Goal: Task Accomplishment & Management: Manage account settings

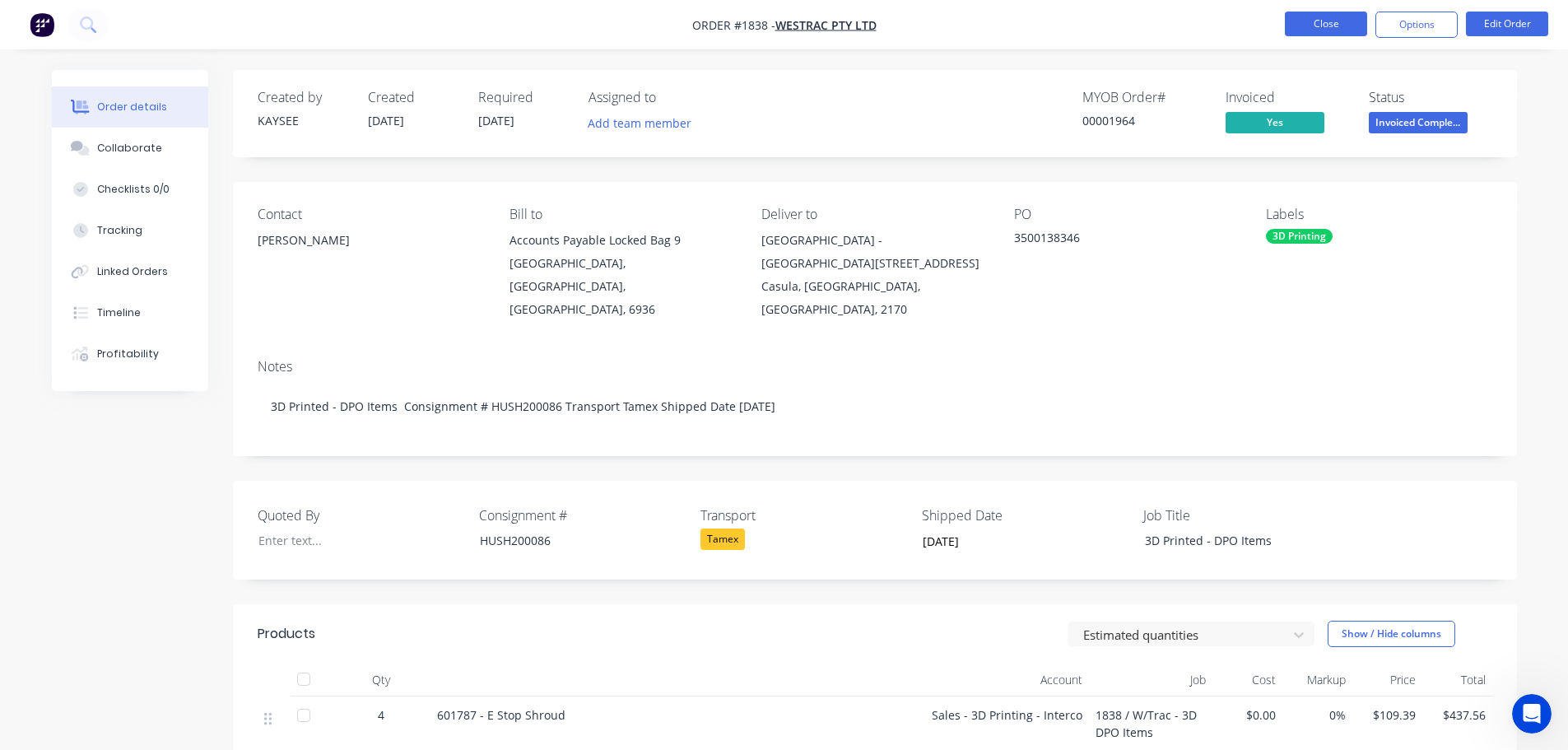
click at [1340, 28] on button "Close" at bounding box center [1327, 23] width 83 height 24
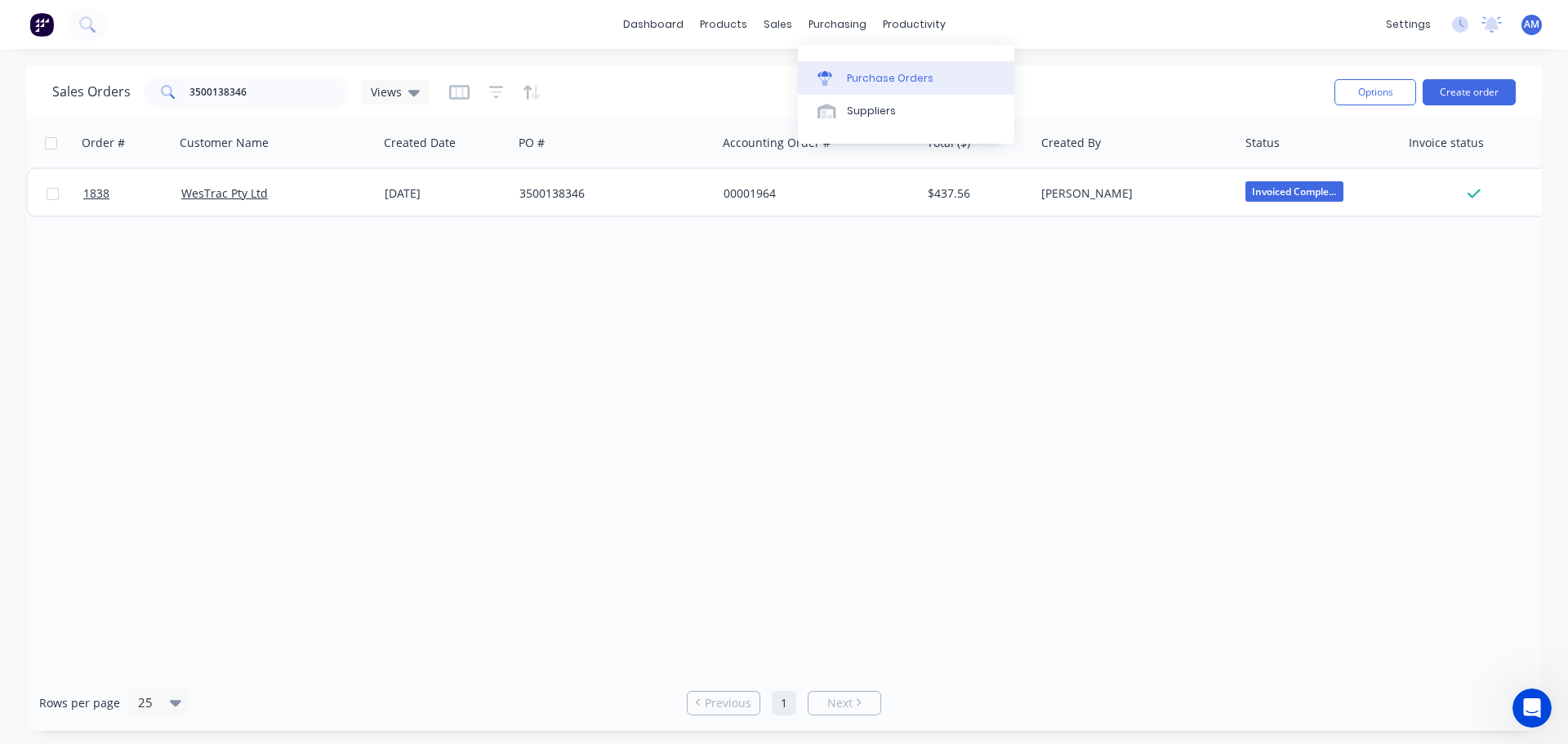
click at [860, 72] on div "Purchase Orders" at bounding box center [889, 78] width 87 height 15
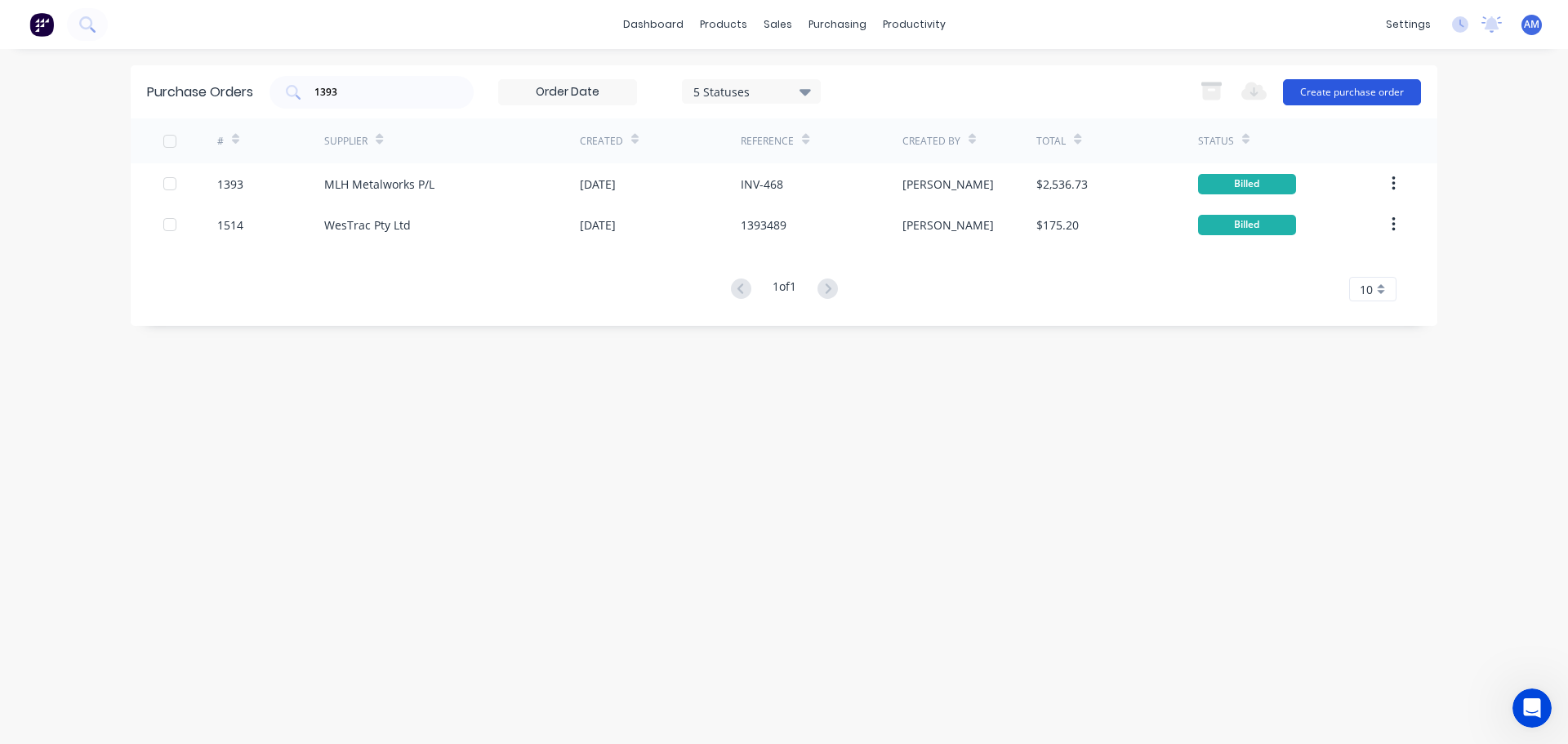
click at [1328, 96] on button "Create purchase order" at bounding box center [1352, 92] width 138 height 26
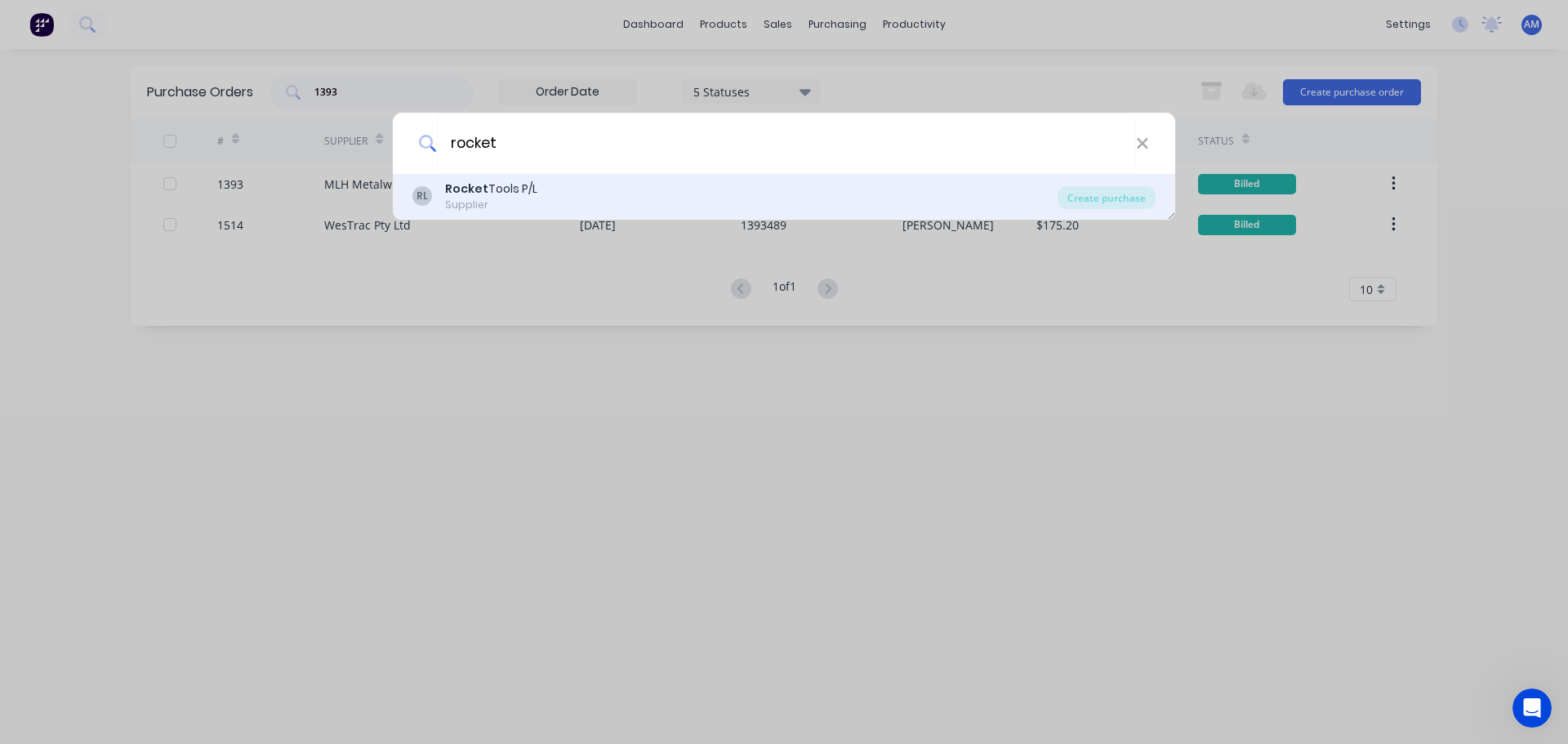
type input "rocket"
click at [520, 191] on div "Rocket Tools P/L" at bounding box center [490, 189] width 92 height 17
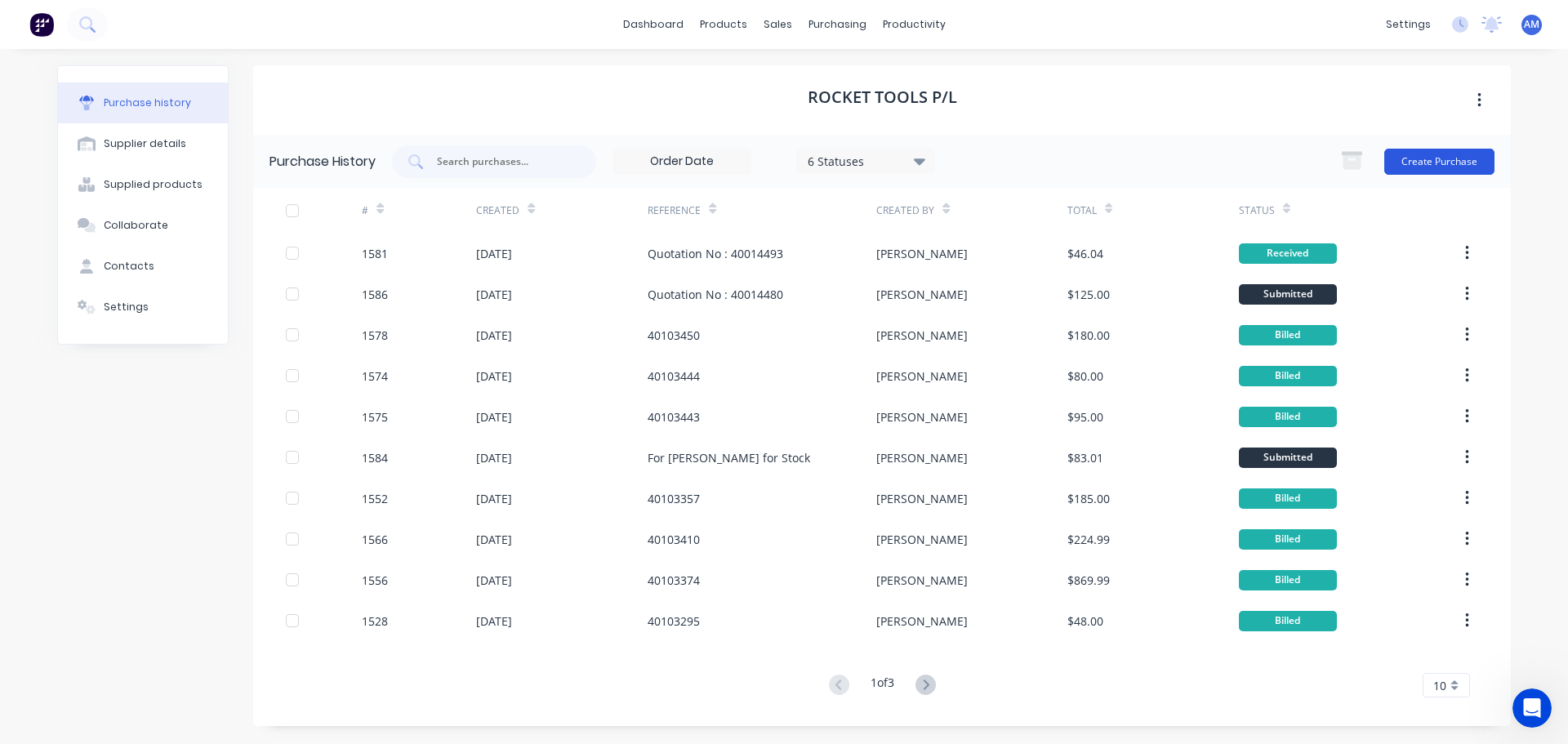
click at [1449, 159] on button "Create Purchase" at bounding box center [1439, 161] width 110 height 26
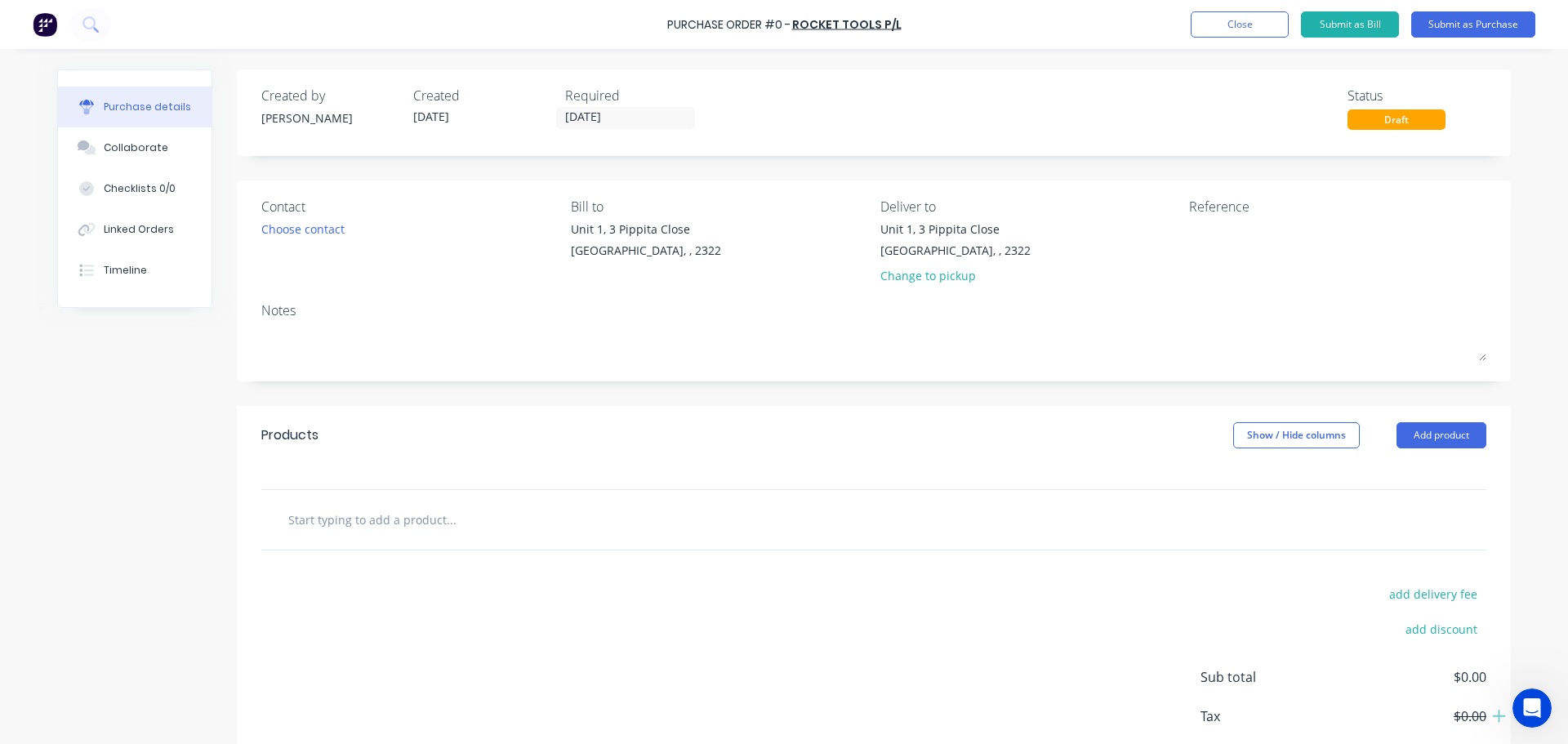
click at [427, 520] on input "text" at bounding box center [450, 519] width 326 height 33
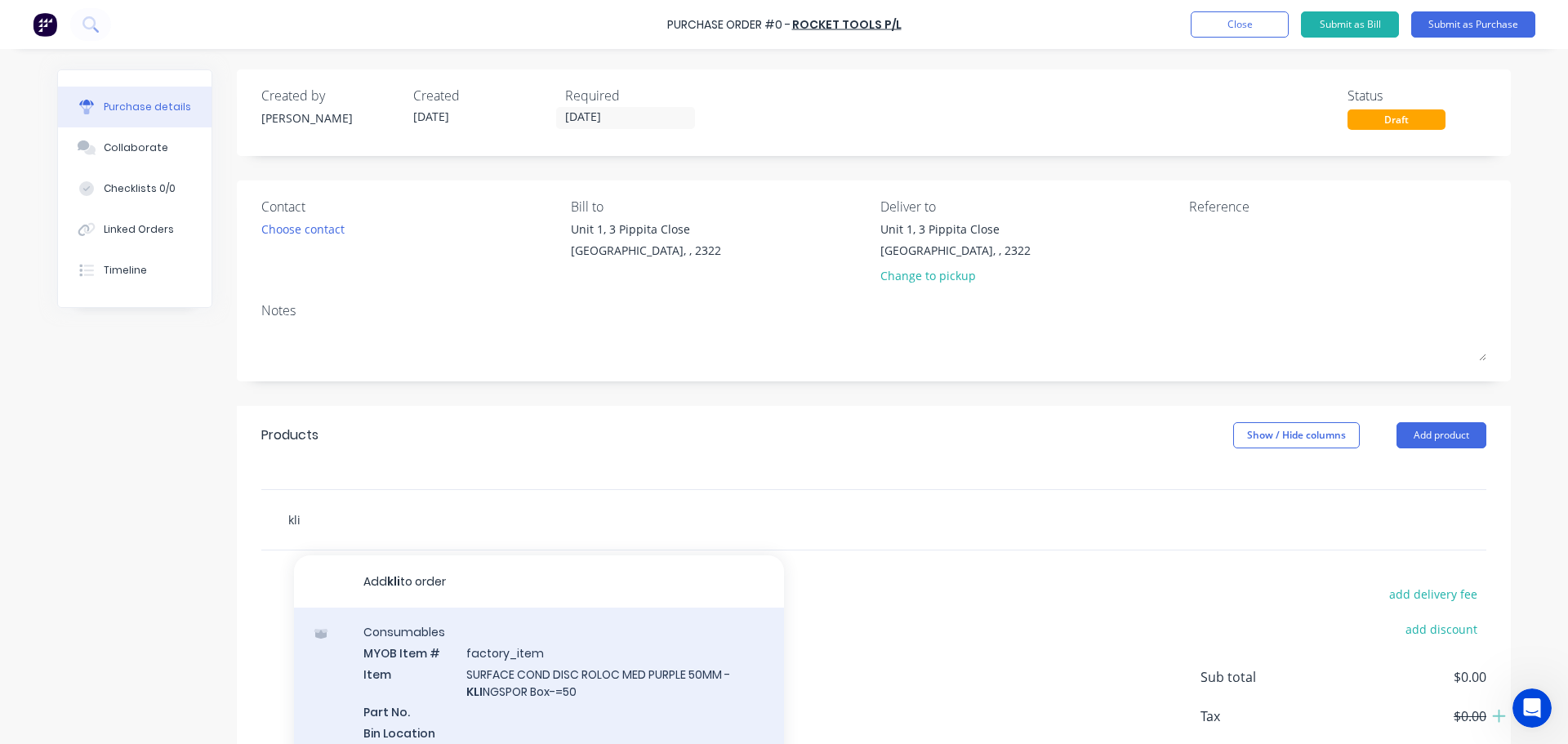
type input "kli"
click at [551, 666] on div "Consumables MYOB Item # factory_item Item SURFACE COND DISC ROLOC MED PURPLE 50…" at bounding box center [539, 741] width 490 height 267
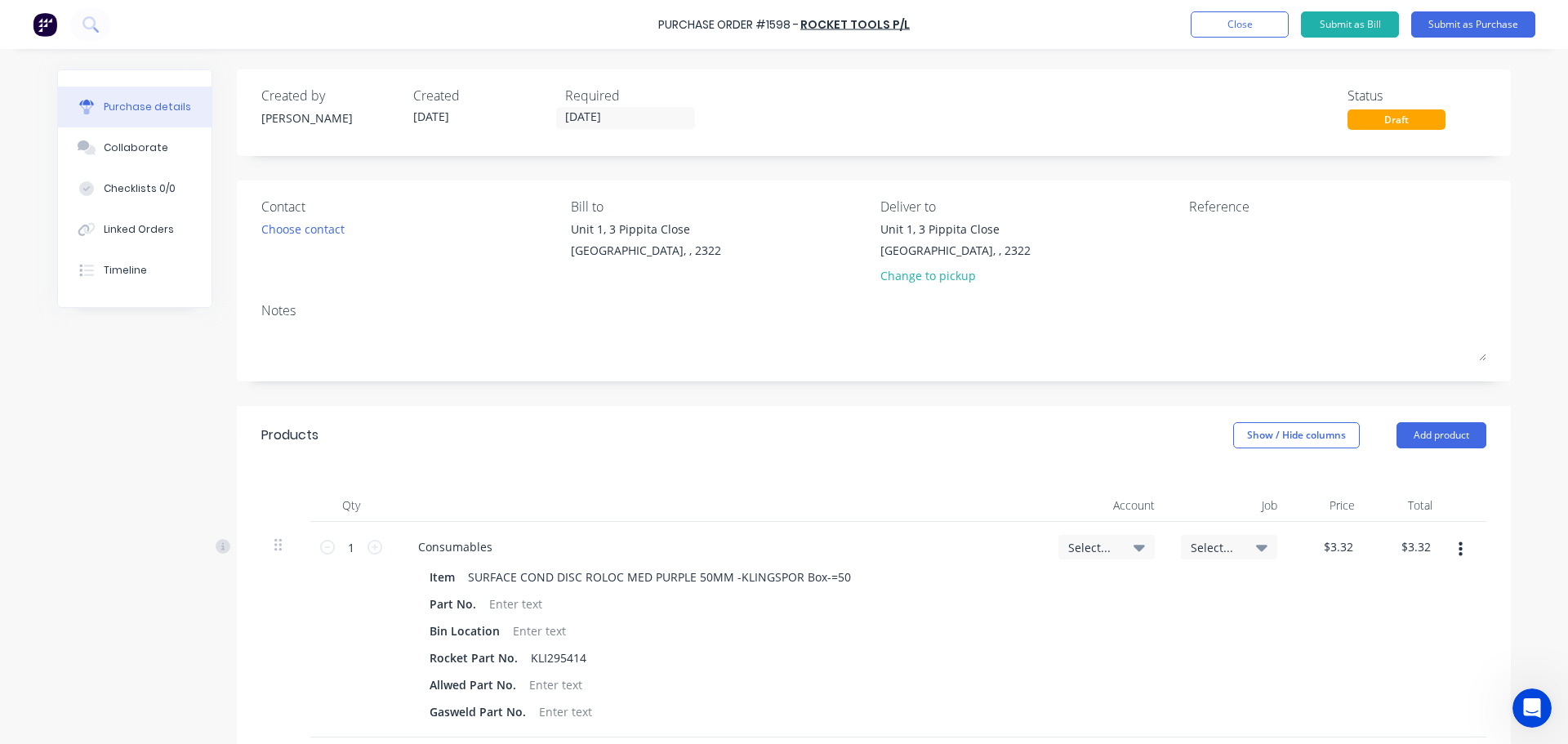
click at [1136, 548] on icon at bounding box center [1139, 547] width 11 height 7
drag, startPoint x: 979, startPoint y: 585, endPoint x: 988, endPoint y: 592, distance: 11.4
click at [983, 587] on input at bounding box center [1053, 596] width 168 height 33
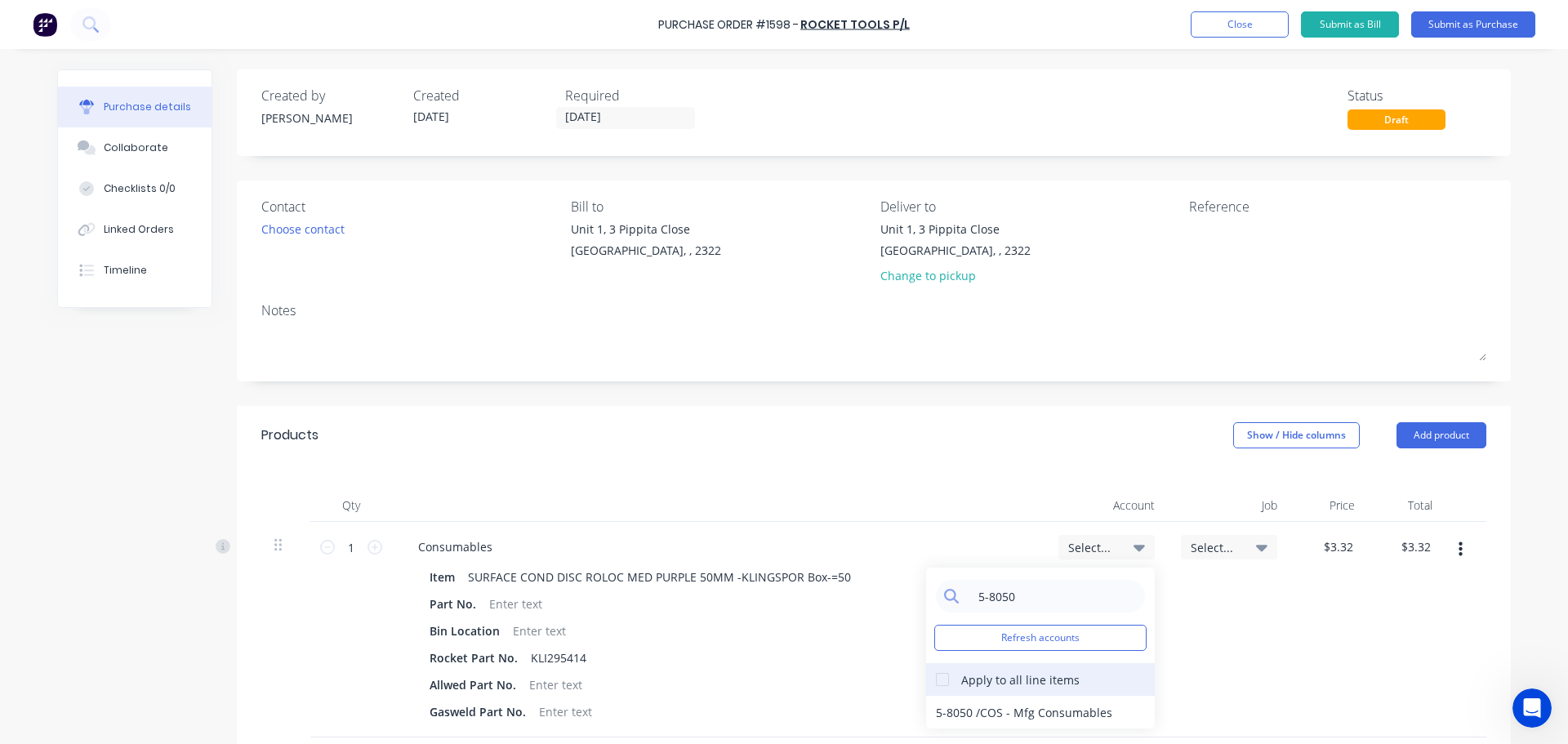
type input "5-8050"
click at [936, 678] on div at bounding box center [942, 679] width 33 height 33
click at [982, 712] on div "5-8050 / COS - Mfg Consumables" at bounding box center [1039, 711] width 228 height 33
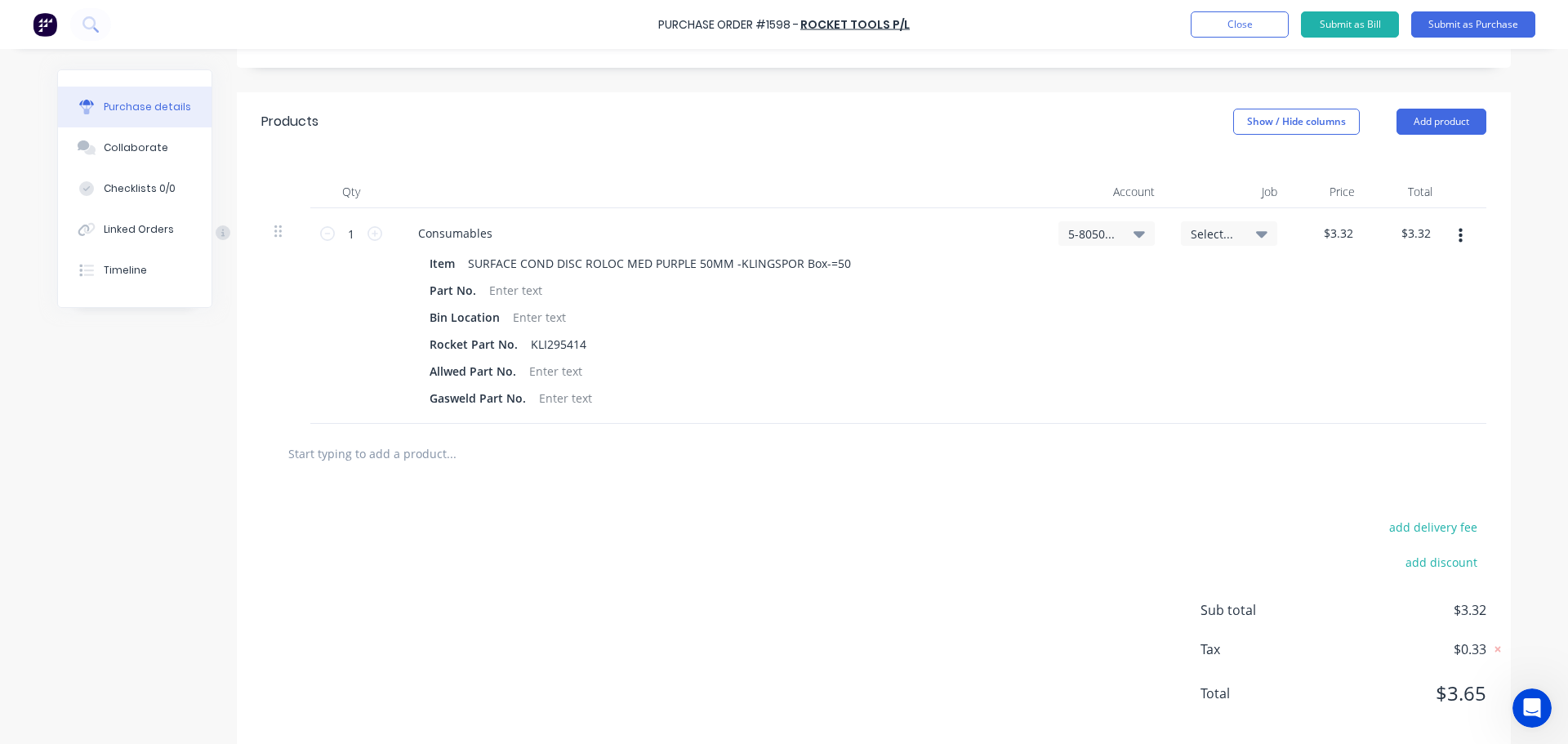
scroll to position [326, 0]
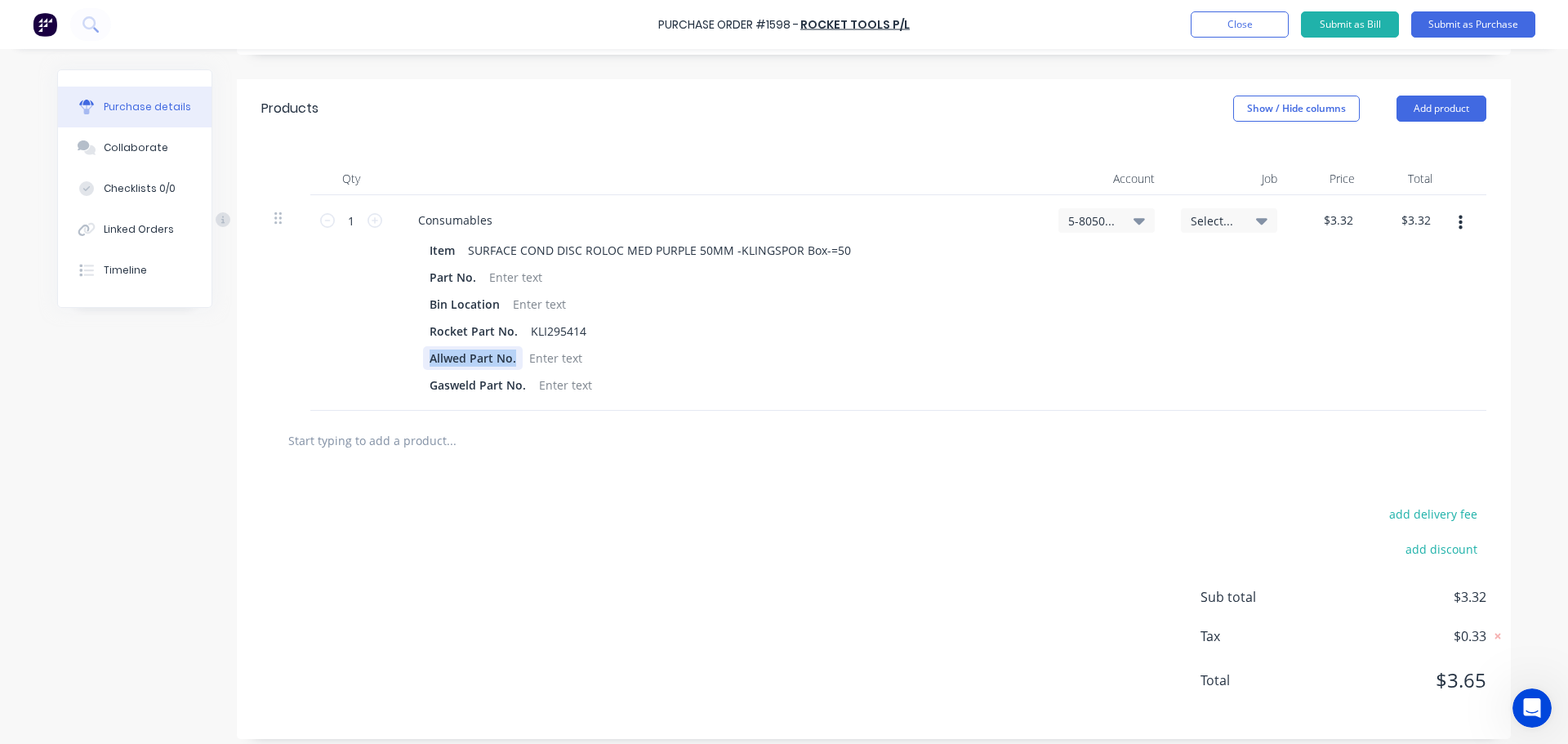
drag, startPoint x: 509, startPoint y: 360, endPoint x: 412, endPoint y: 354, distance: 97.2
click at [412, 354] on div "Item SURFACE COND DISC ROLOC MED PURPLE 50MM -KLINGSPOR Box-=50 Part No. Bin Lo…" at bounding box center [719, 318] width 627 height 158
drag, startPoint x: 519, startPoint y: 390, endPoint x: 392, endPoint y: 391, distance: 127.0
click at [392, 391] on div "Consumables Item SURFACE COND DISC ROLOC MED PURPLE 50MM -KLINGSPOR Box-=50 Par…" at bounding box center [719, 302] width 653 height 215
click at [367, 221] on icon at bounding box center [375, 221] width 15 height 15
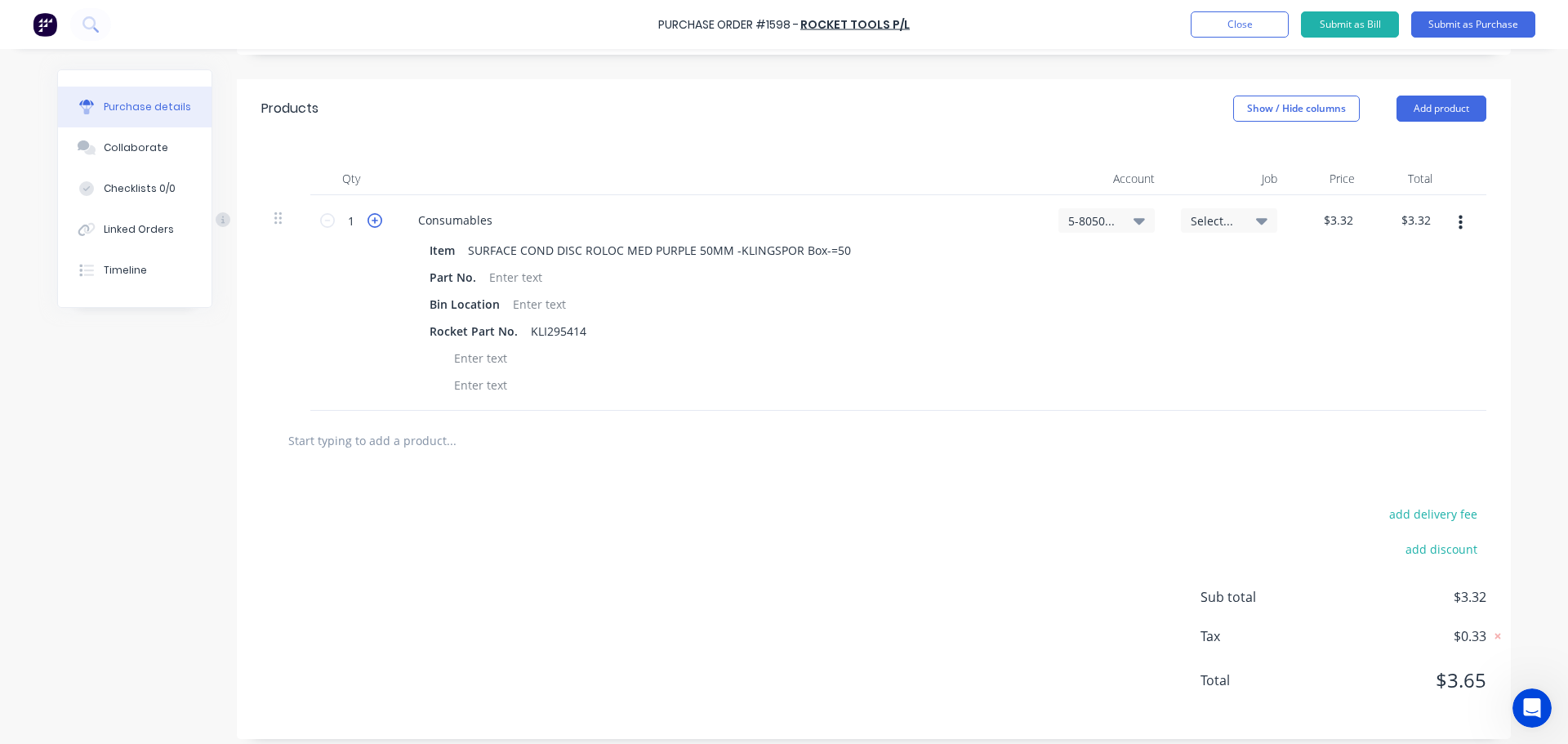
type input "2"
type input "$6.64"
click at [367, 221] on icon at bounding box center [375, 221] width 15 height 15
type input "3"
type input "$9.96"
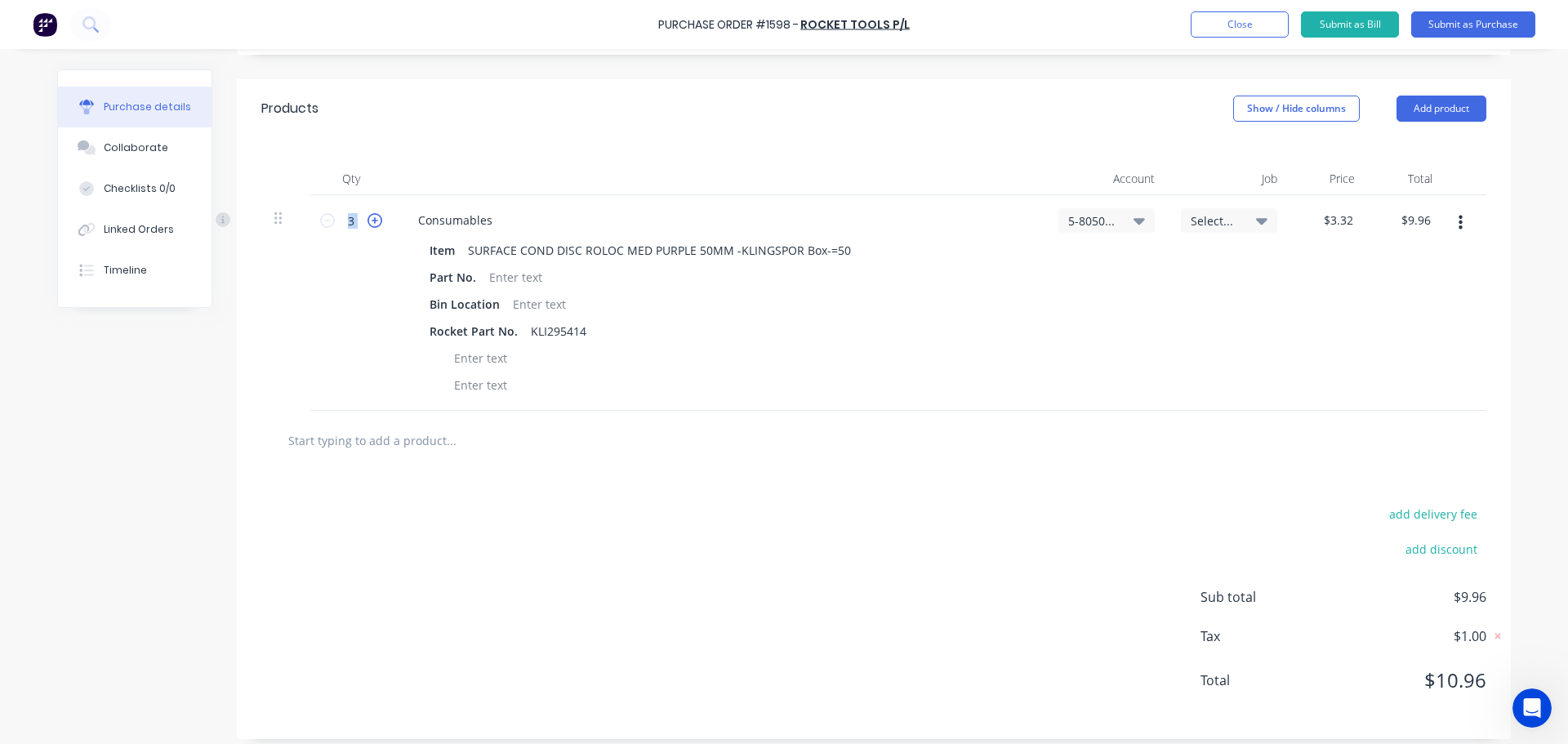
click at [367, 221] on icon at bounding box center [375, 221] width 15 height 15
type input "4"
type input "$13.28"
click at [367, 221] on icon at bounding box center [375, 221] width 15 height 15
type input "5"
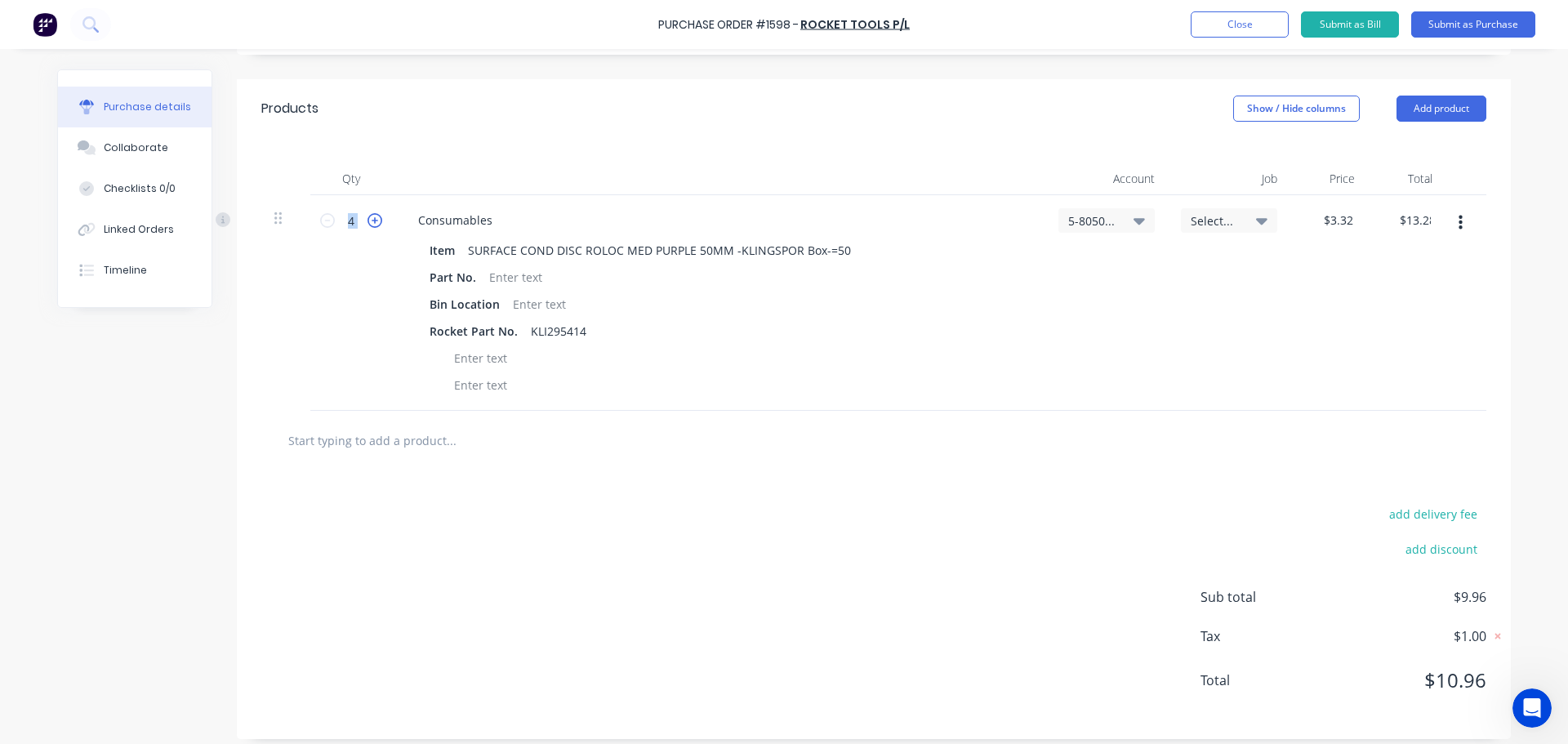
type input "$16.60"
click at [367, 221] on icon at bounding box center [375, 221] width 15 height 15
type input "6"
type input "$19.92"
click at [367, 221] on icon at bounding box center [375, 221] width 15 height 15
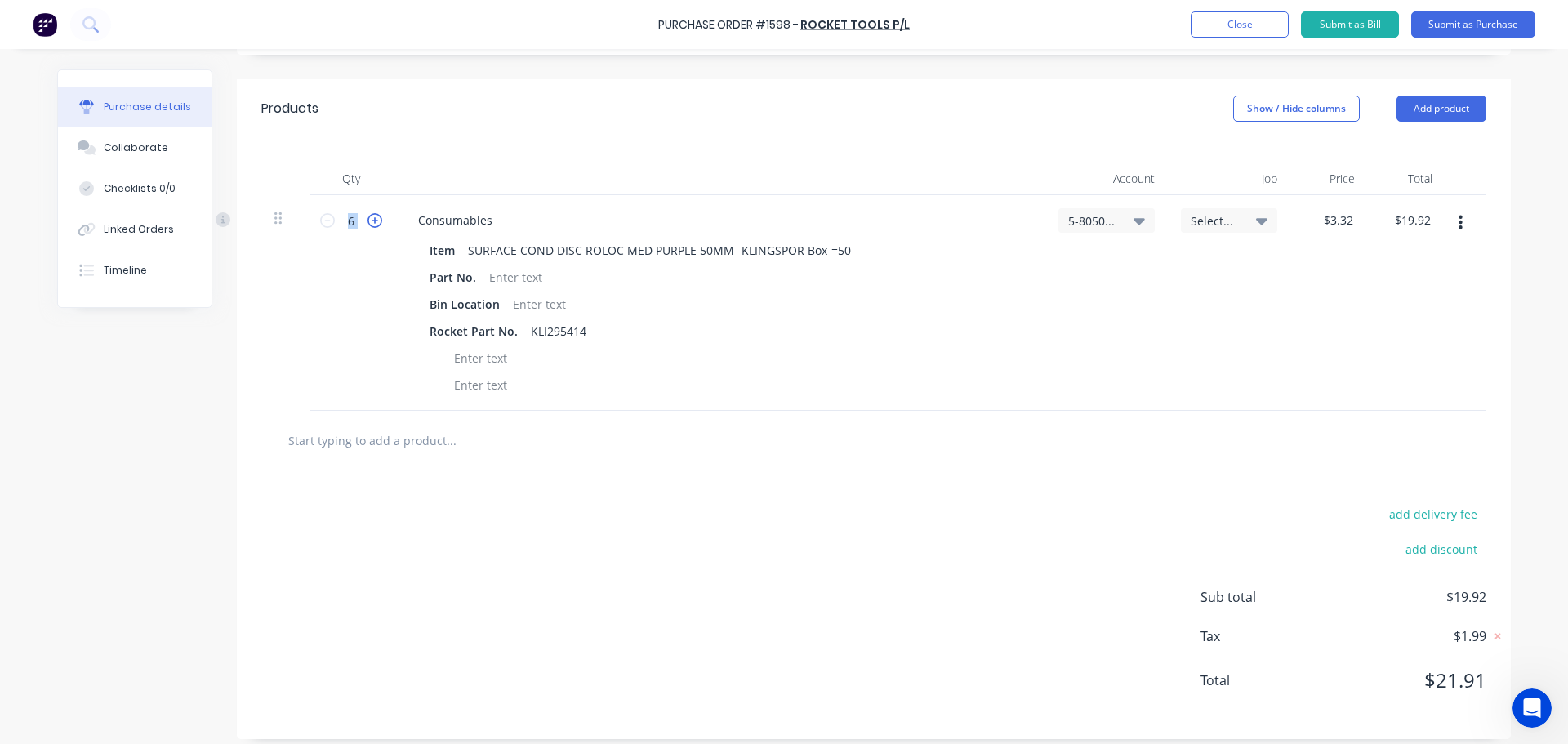
type input "7"
type input "$23.24"
click at [367, 221] on icon at bounding box center [375, 221] width 15 height 15
type input "8"
type input "$26.56"
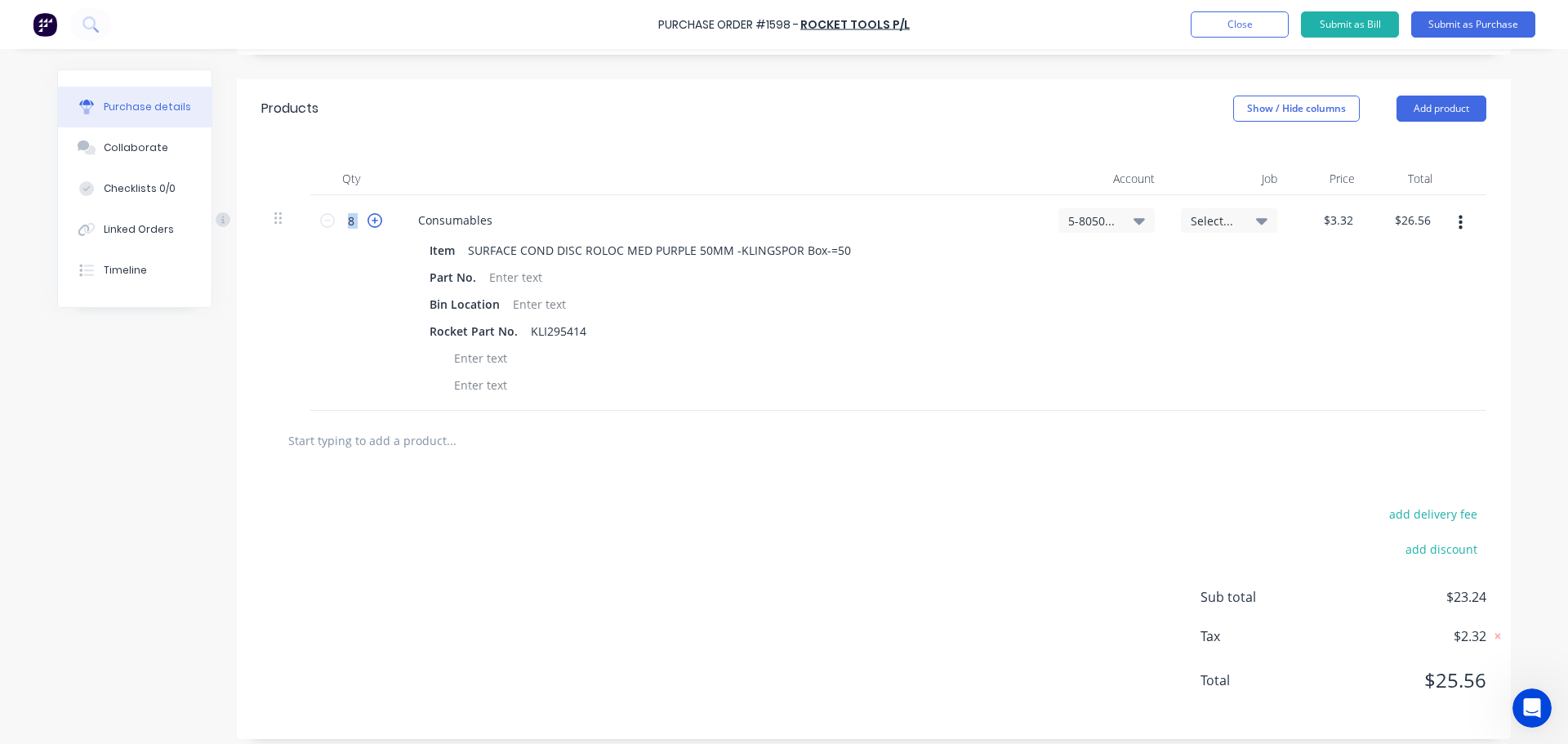
click at [367, 221] on icon at bounding box center [375, 221] width 15 height 15
type input "9"
type input "$29.88"
click at [367, 221] on icon at bounding box center [375, 221] width 15 height 15
type input "10"
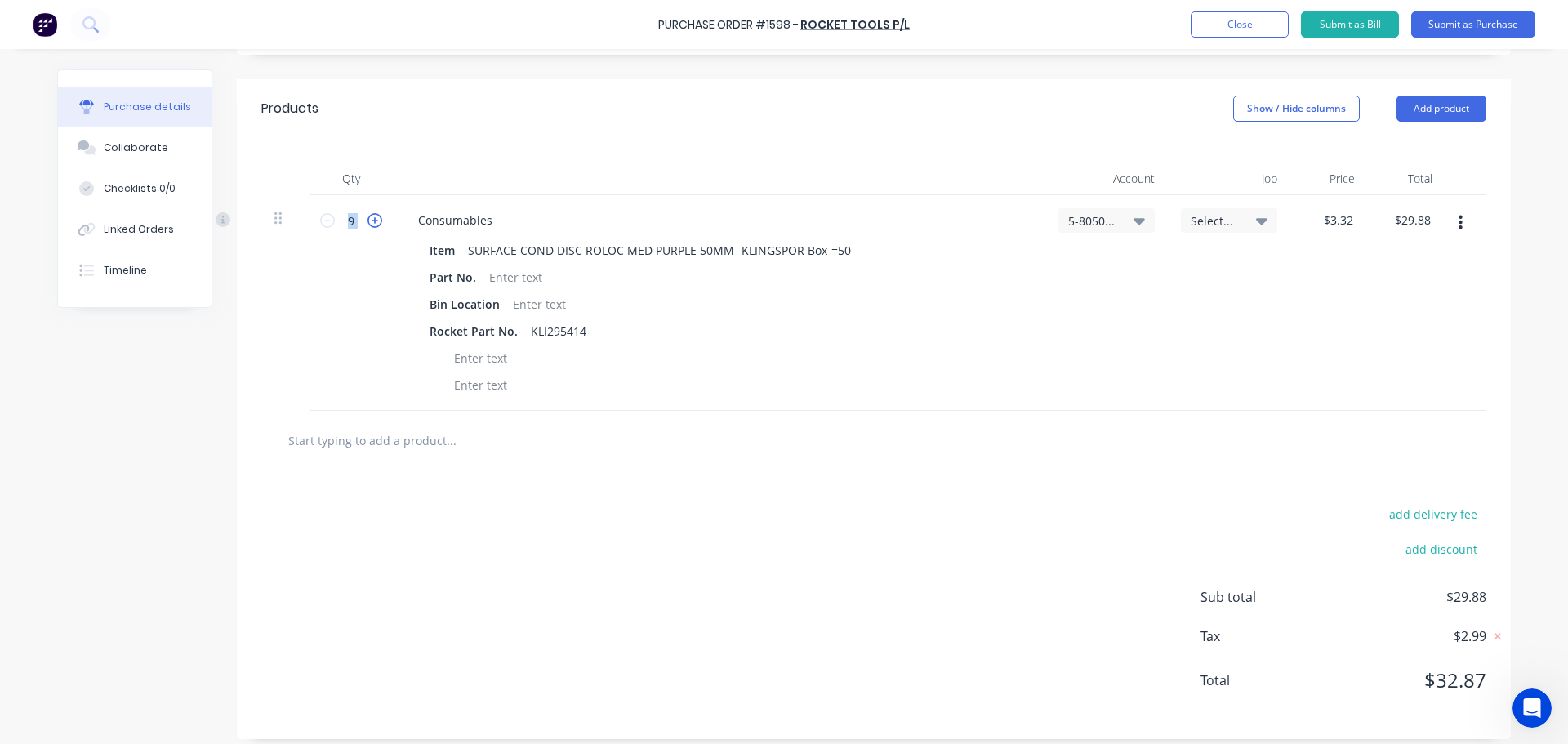
type input "$33.20"
click at [367, 221] on icon at bounding box center [375, 221] width 15 height 15
type input "11"
type input "$36.52"
click at [367, 221] on icon at bounding box center [375, 221] width 15 height 15
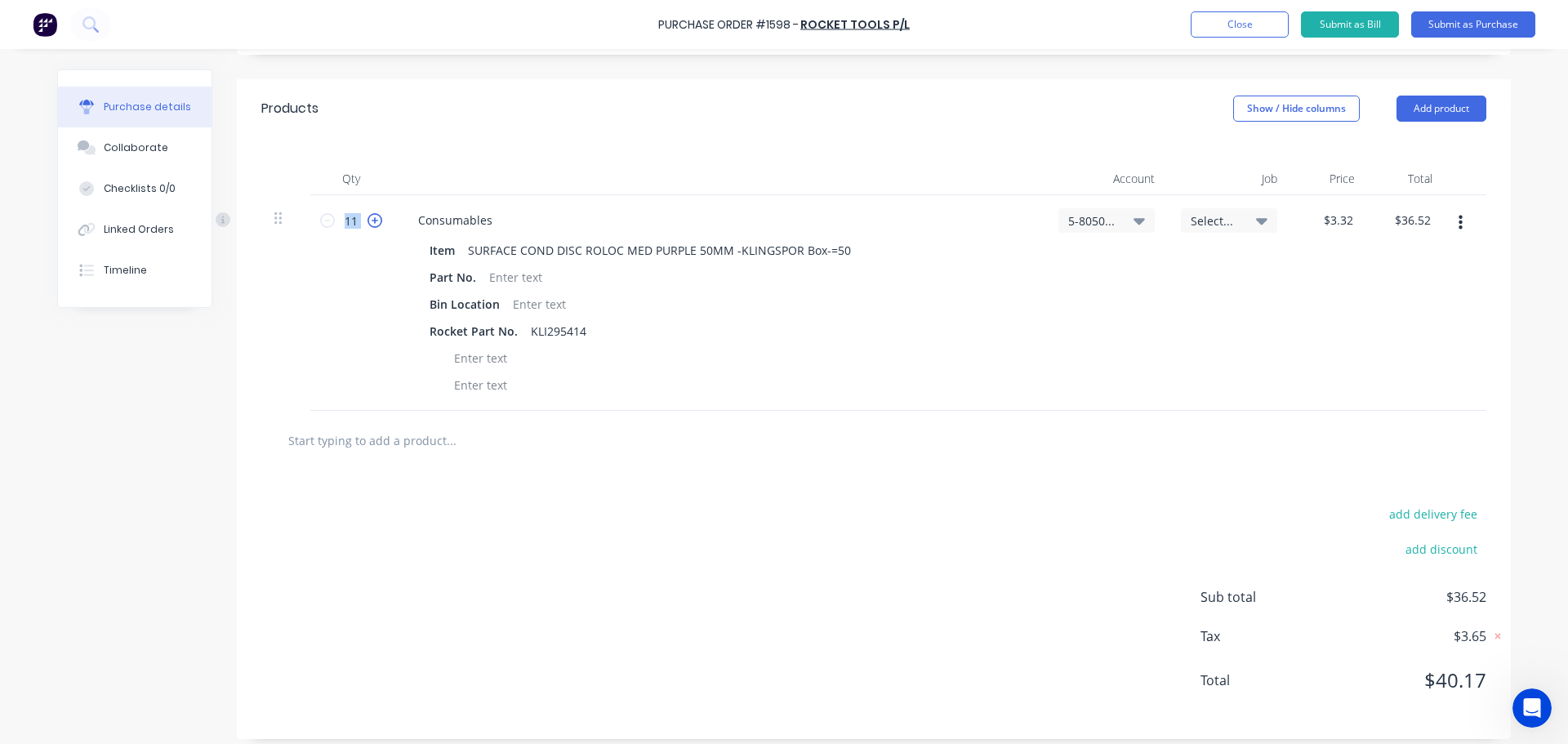
type input "12"
type input "$39.84"
click at [367, 221] on icon at bounding box center [375, 221] width 15 height 15
type input "13"
type input "$43.16"
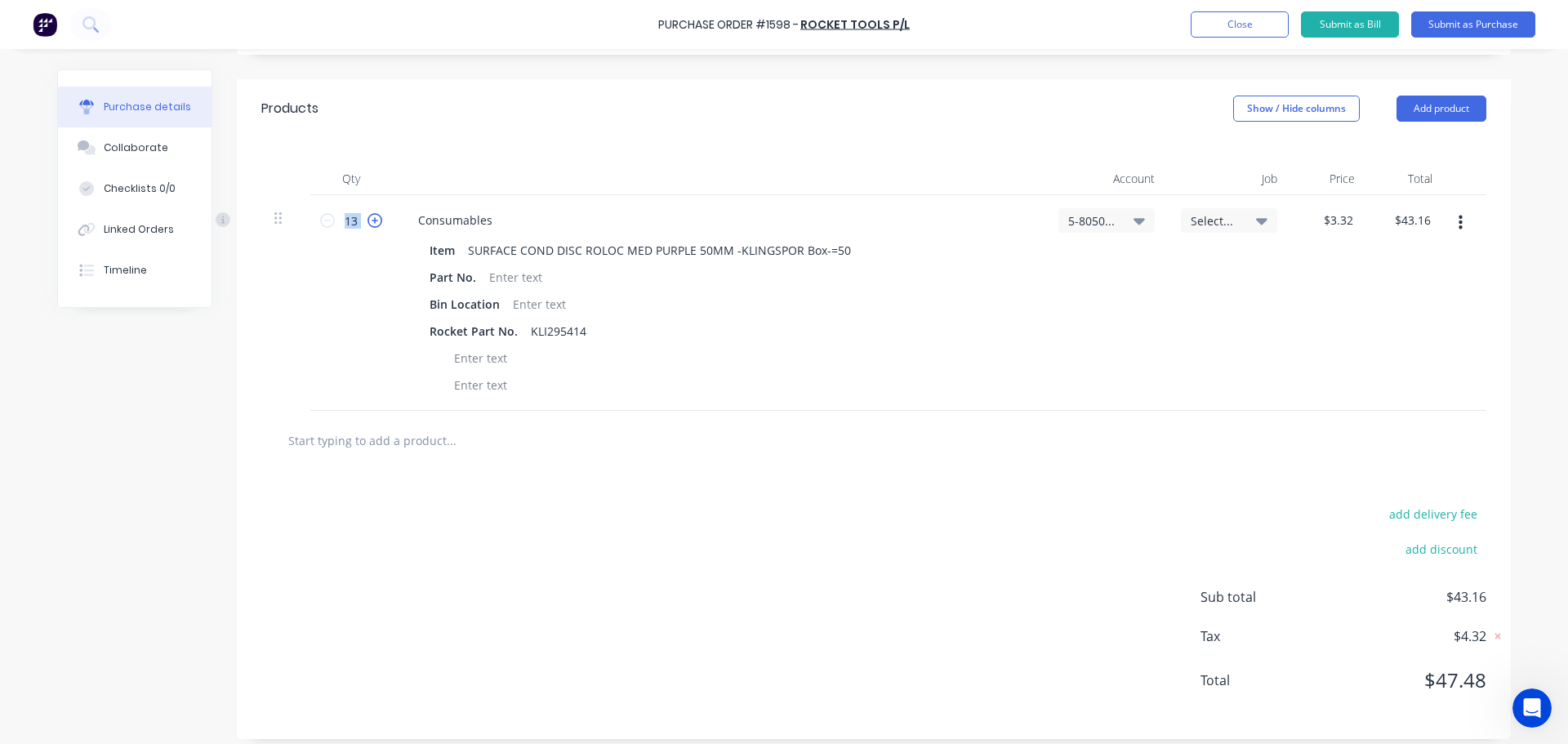
click at [367, 221] on icon at bounding box center [375, 221] width 15 height 15
type input "14"
type input "$46.48"
click at [367, 221] on icon at bounding box center [375, 221] width 15 height 15
type input "15"
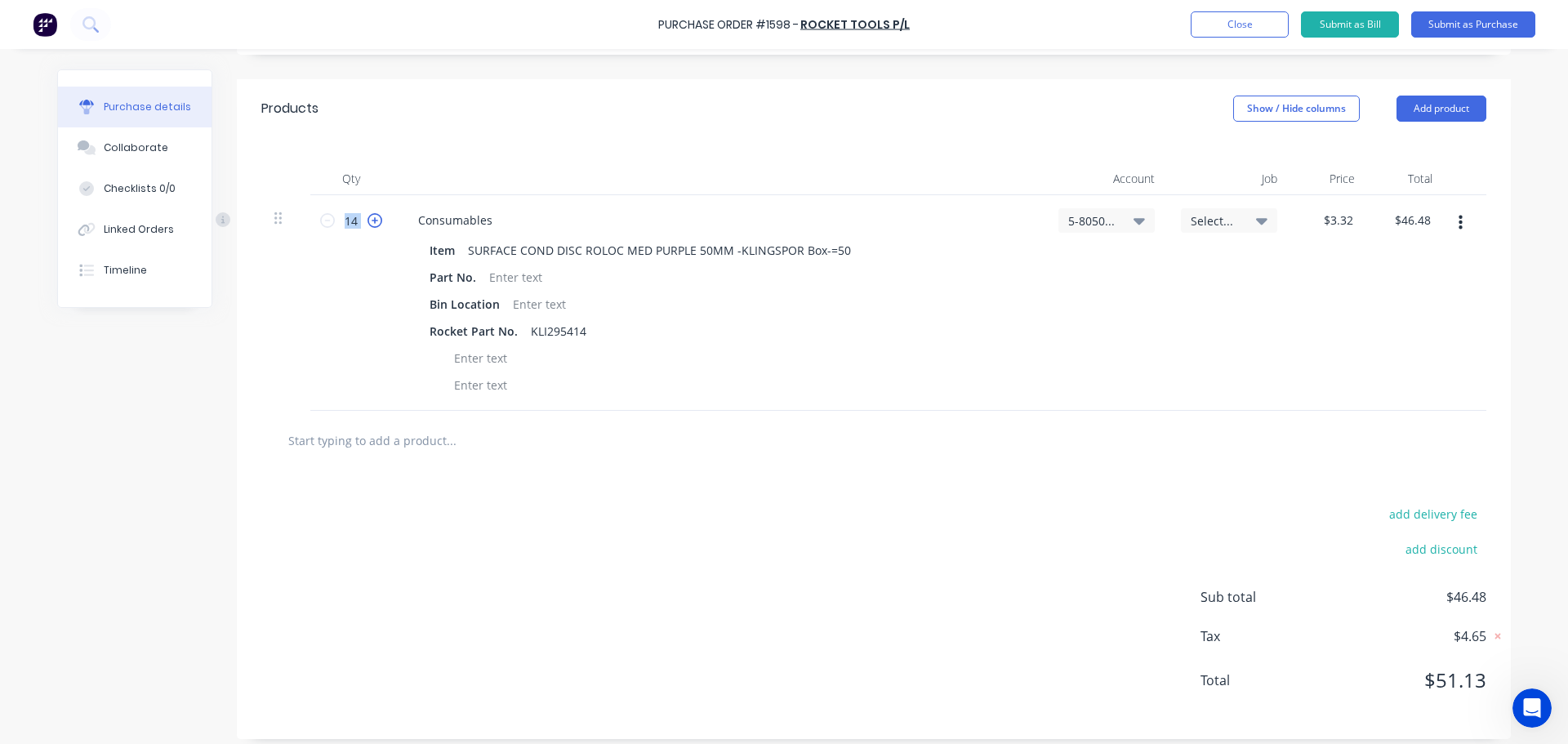
type input "$49.80"
click at [367, 221] on icon at bounding box center [375, 221] width 15 height 15
type input "16"
type input "$53.12"
click at [367, 221] on icon at bounding box center [375, 221] width 15 height 15
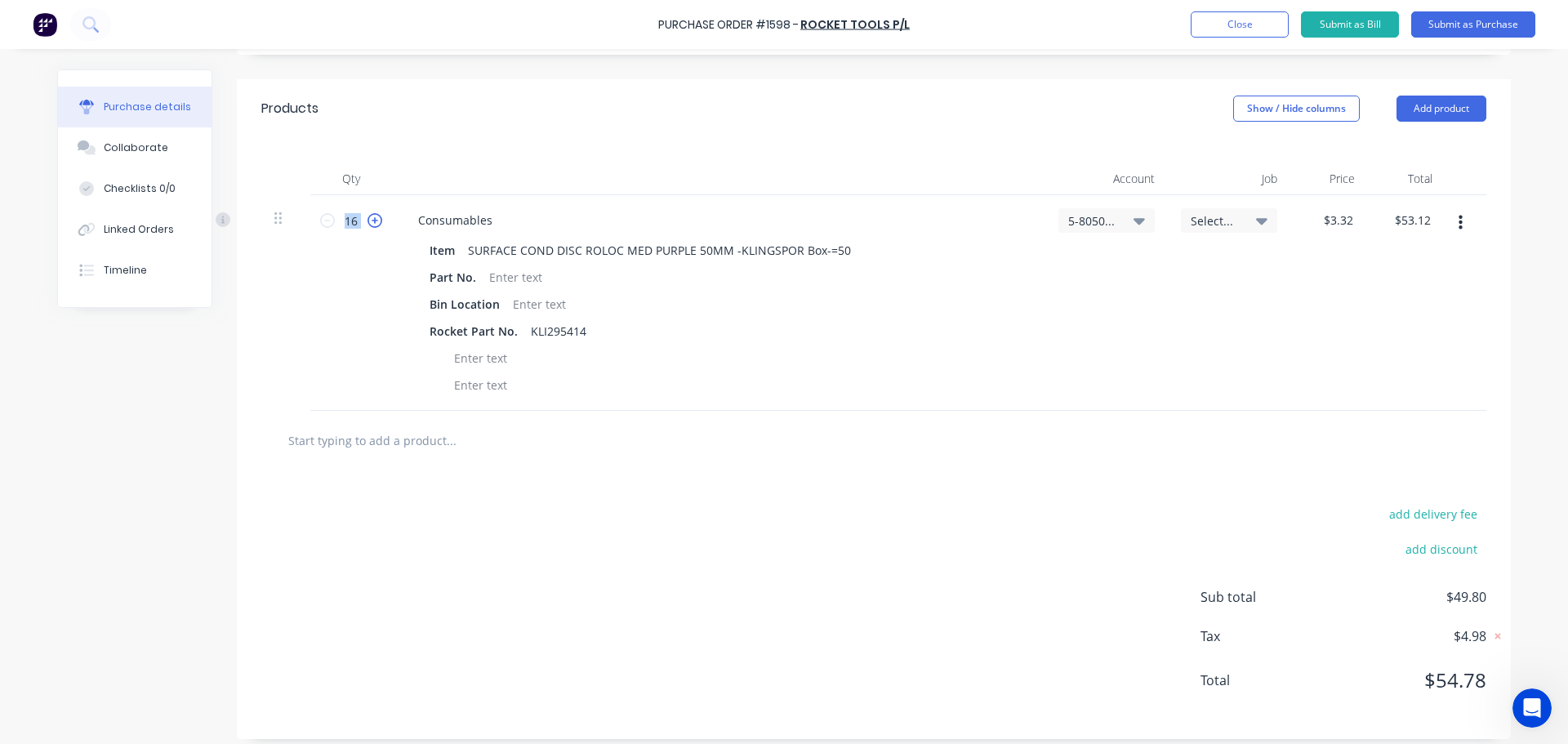
type input "17"
type input "$56.44"
click at [367, 221] on icon at bounding box center [375, 221] width 15 height 15
type input "18"
type input "$59.76"
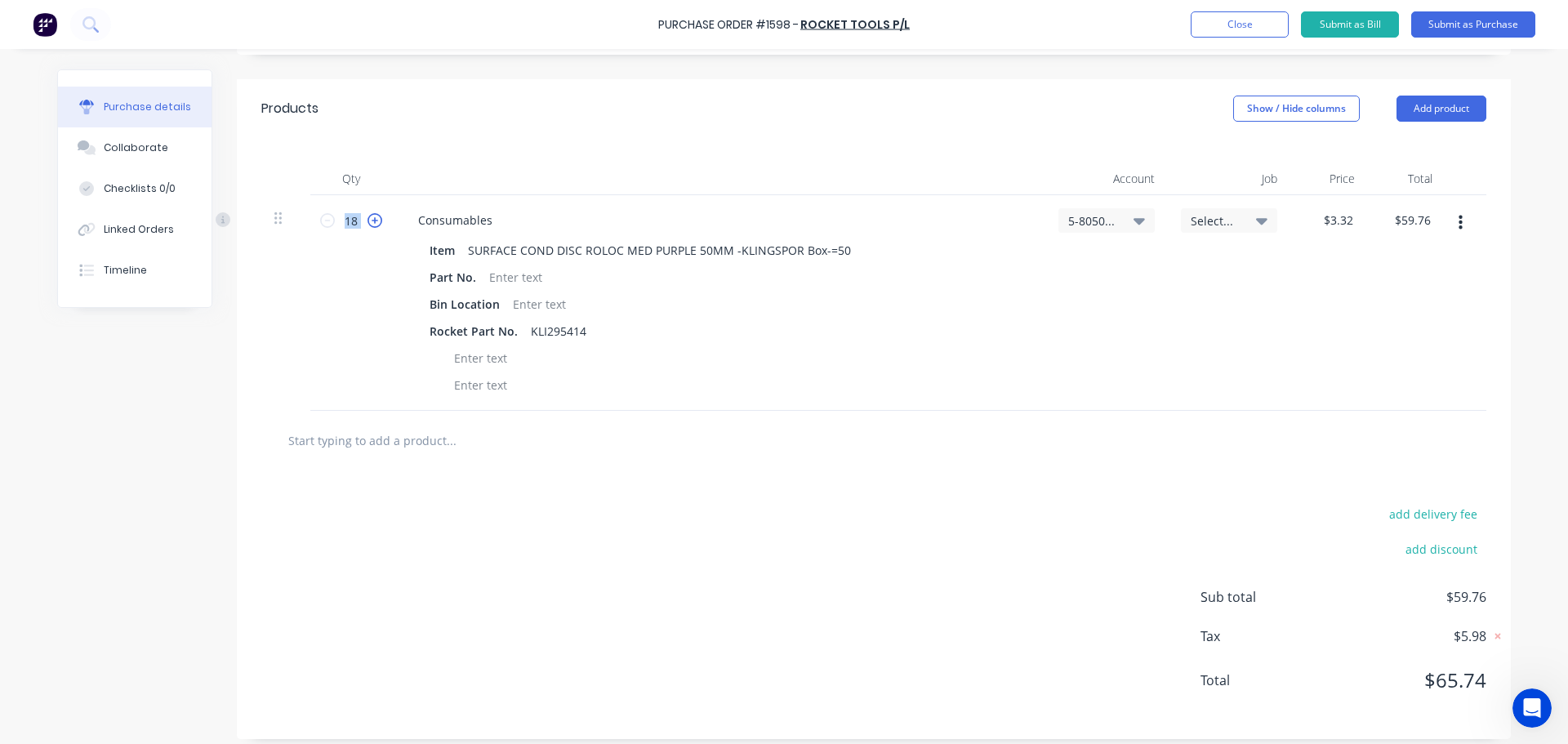
click at [367, 221] on icon at bounding box center [375, 221] width 15 height 15
type input "19"
type input "$63.08"
click at [367, 221] on icon at bounding box center [375, 221] width 15 height 15
type input "20"
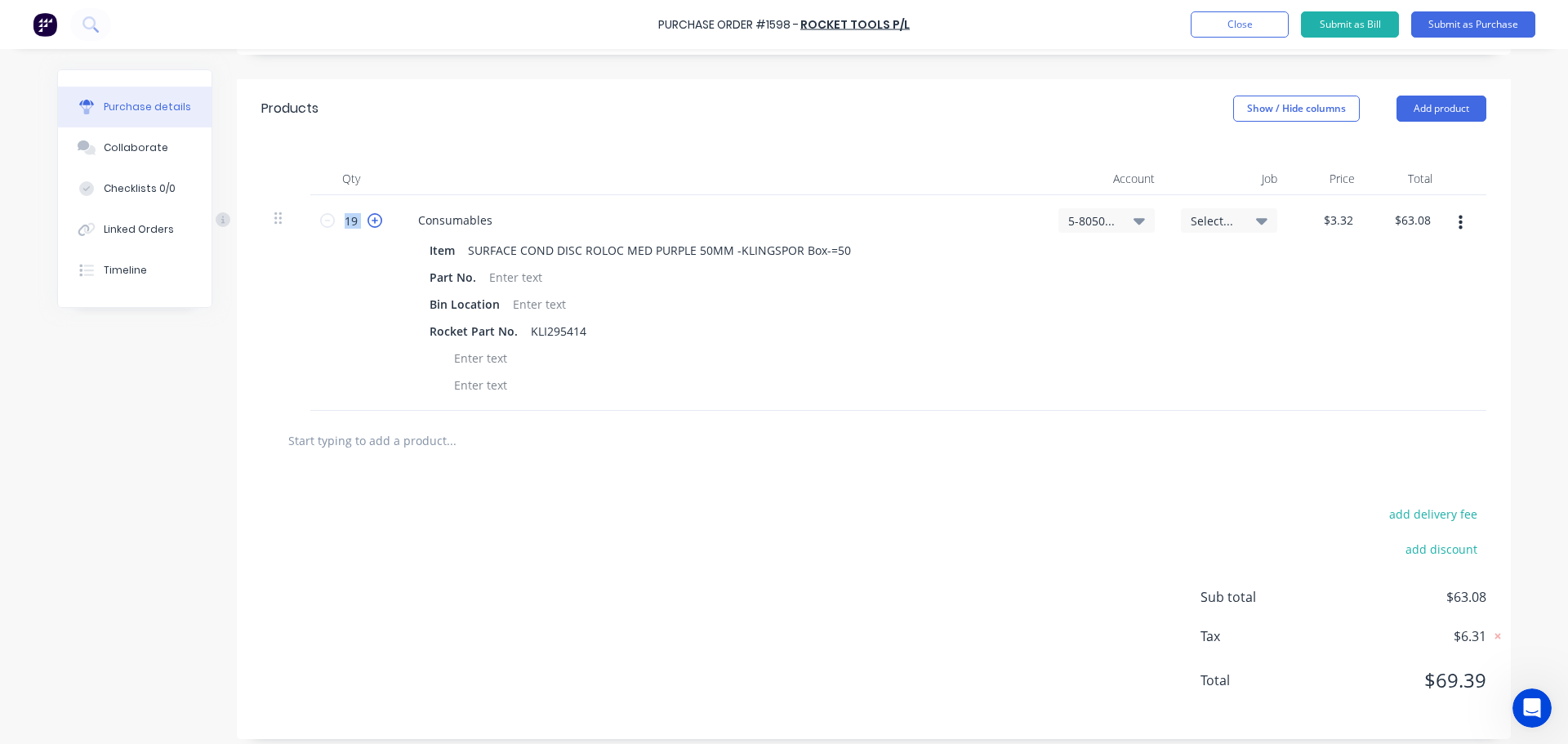
type input "$66.40"
click at [367, 221] on icon at bounding box center [375, 221] width 15 height 15
type input "21"
type input "$69.72"
click at [367, 221] on icon at bounding box center [375, 221] width 15 height 15
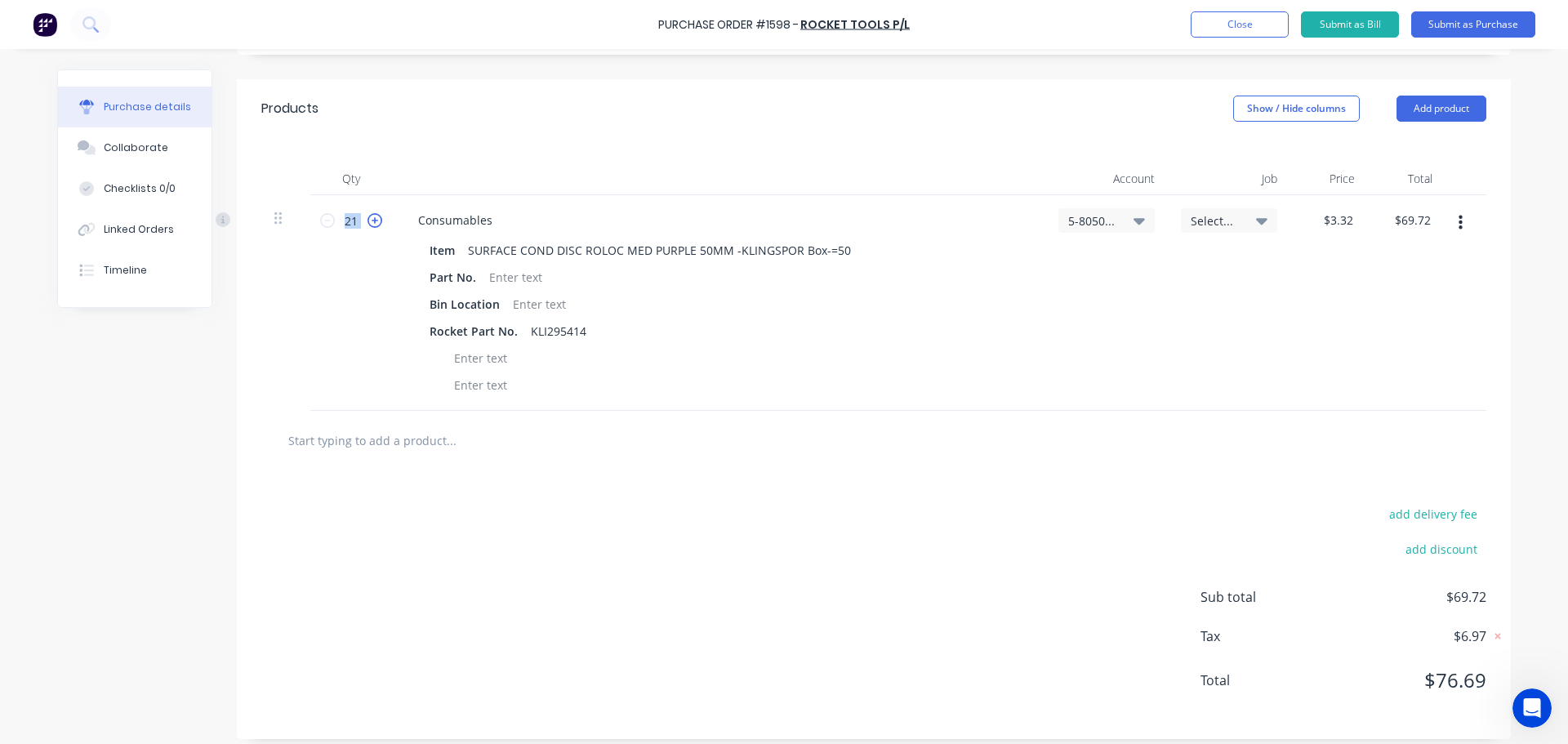
type input "22"
type input "$73.04"
click at [367, 221] on icon at bounding box center [375, 221] width 15 height 15
type input "23"
type input "$76.36"
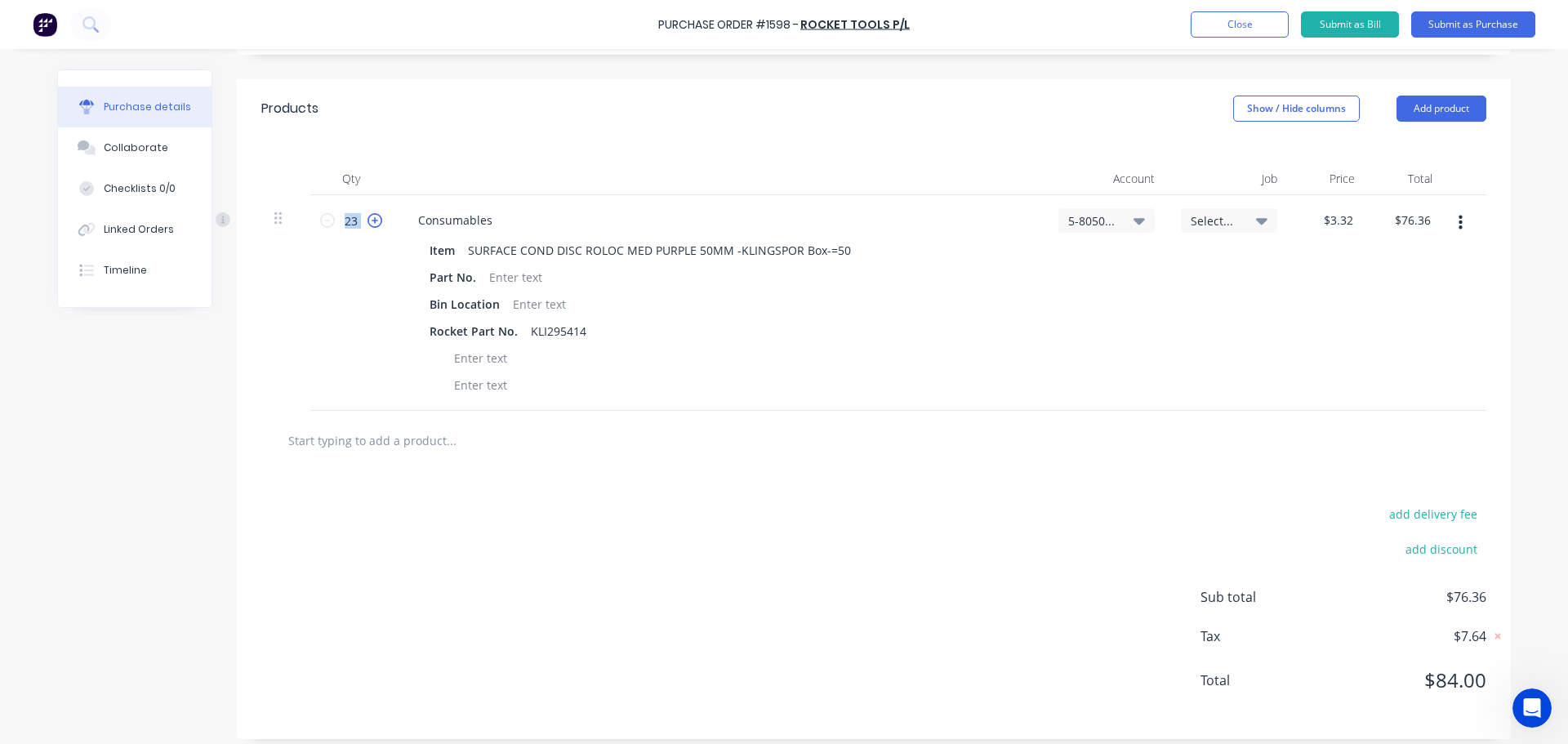
click at [367, 221] on icon at bounding box center [375, 221] width 15 height 15
type input "24"
type input "$79.68"
click at [367, 221] on icon at bounding box center [375, 221] width 15 height 15
type input "25"
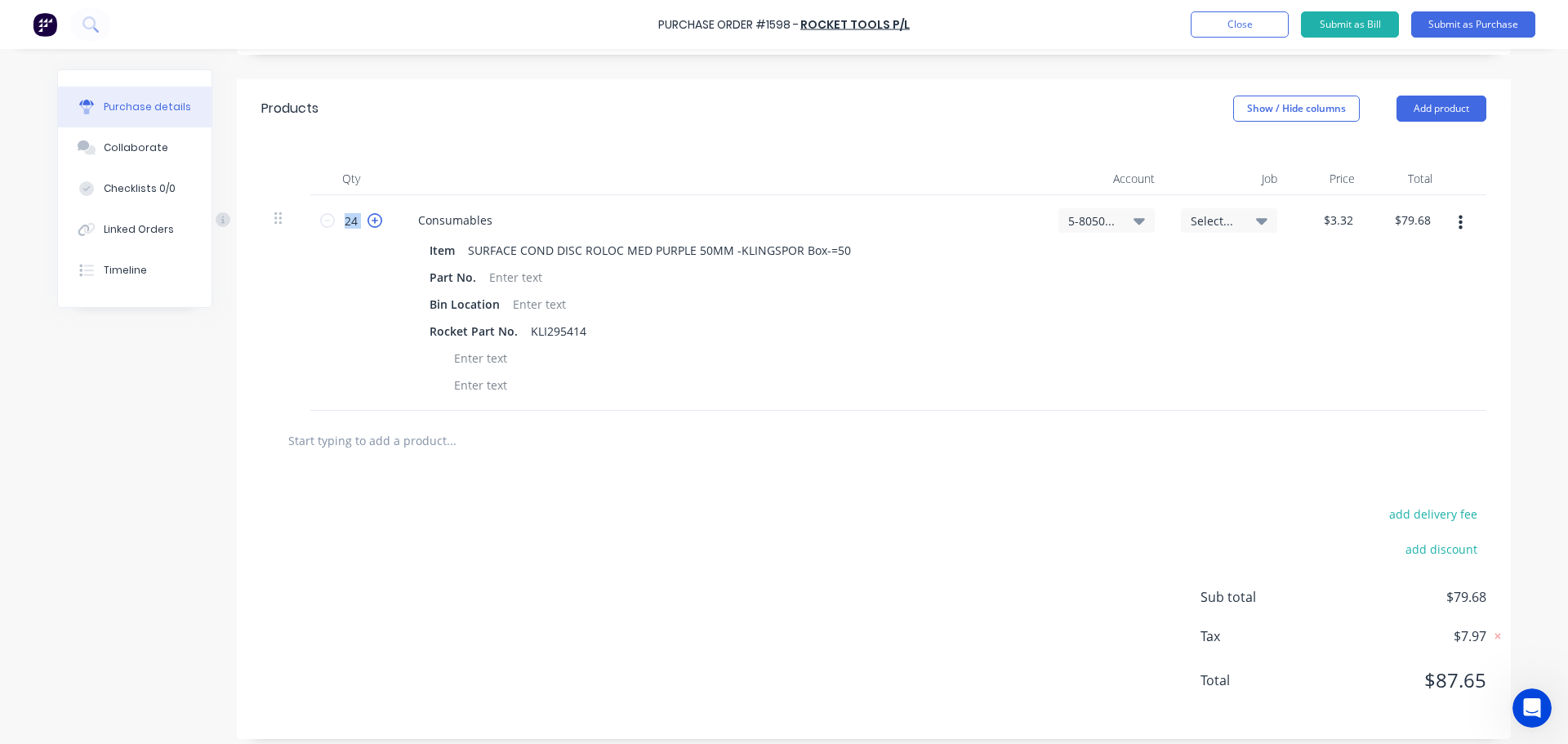
type input "$83.00"
click at [367, 221] on icon at bounding box center [375, 221] width 15 height 15
type input "26"
type input "$86.32"
click at [367, 221] on icon at bounding box center [375, 221] width 15 height 15
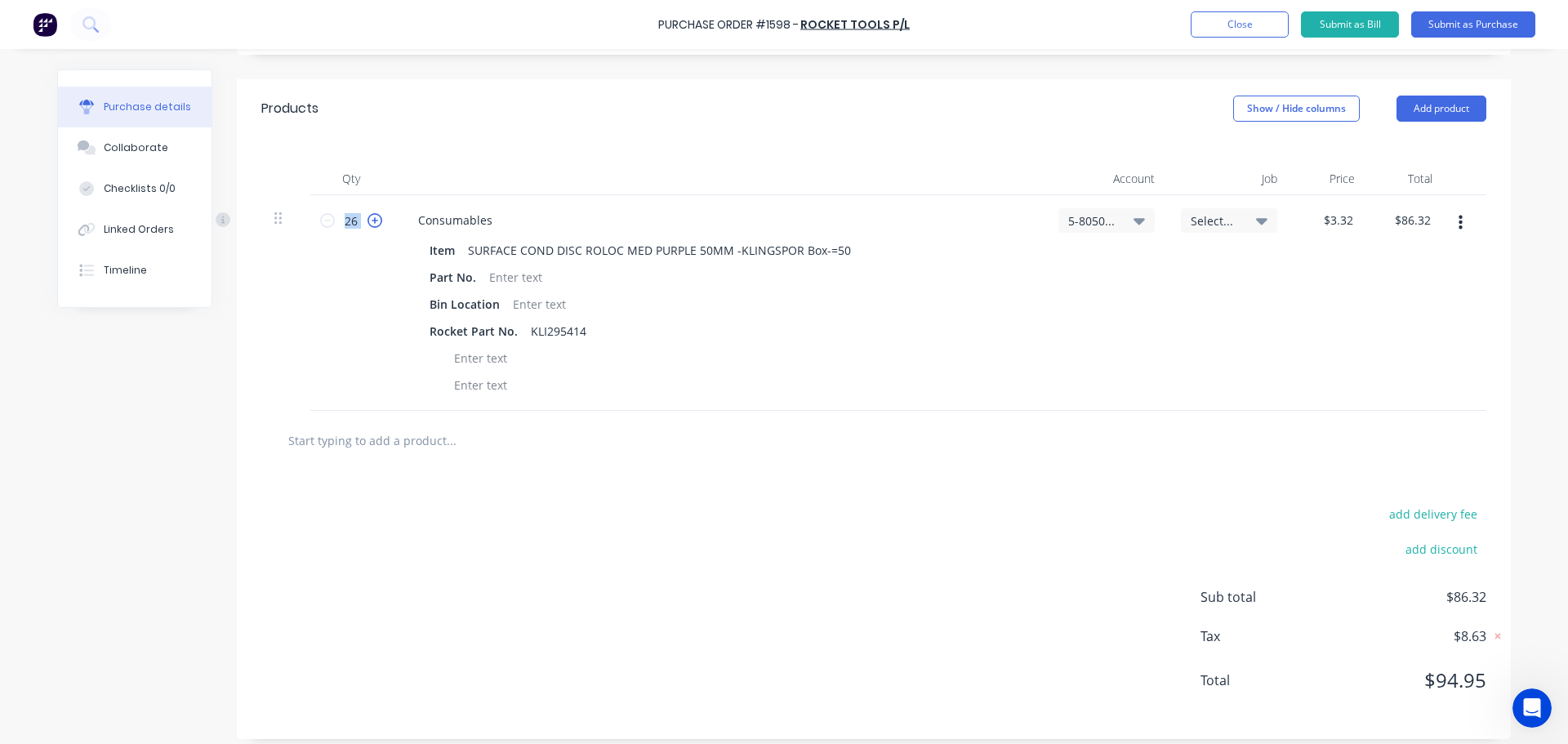
type input "27"
type input "$89.64"
click at [367, 221] on icon at bounding box center [375, 221] width 15 height 15
type input "28"
type input "$92.96"
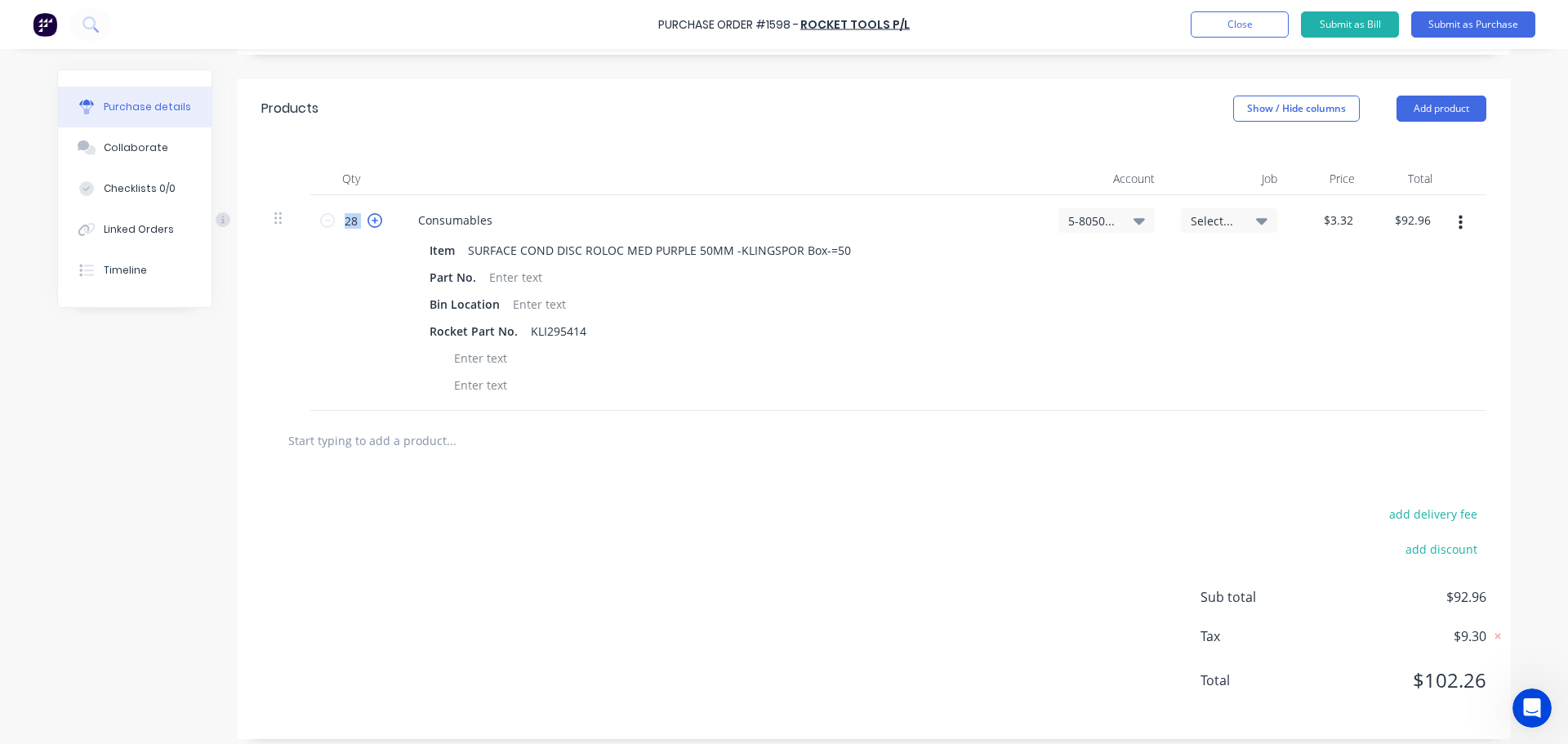
click at [367, 221] on icon at bounding box center [375, 221] width 15 height 15
type input "29"
type input "$96.28"
click at [367, 221] on icon at bounding box center [375, 221] width 15 height 15
type input "30"
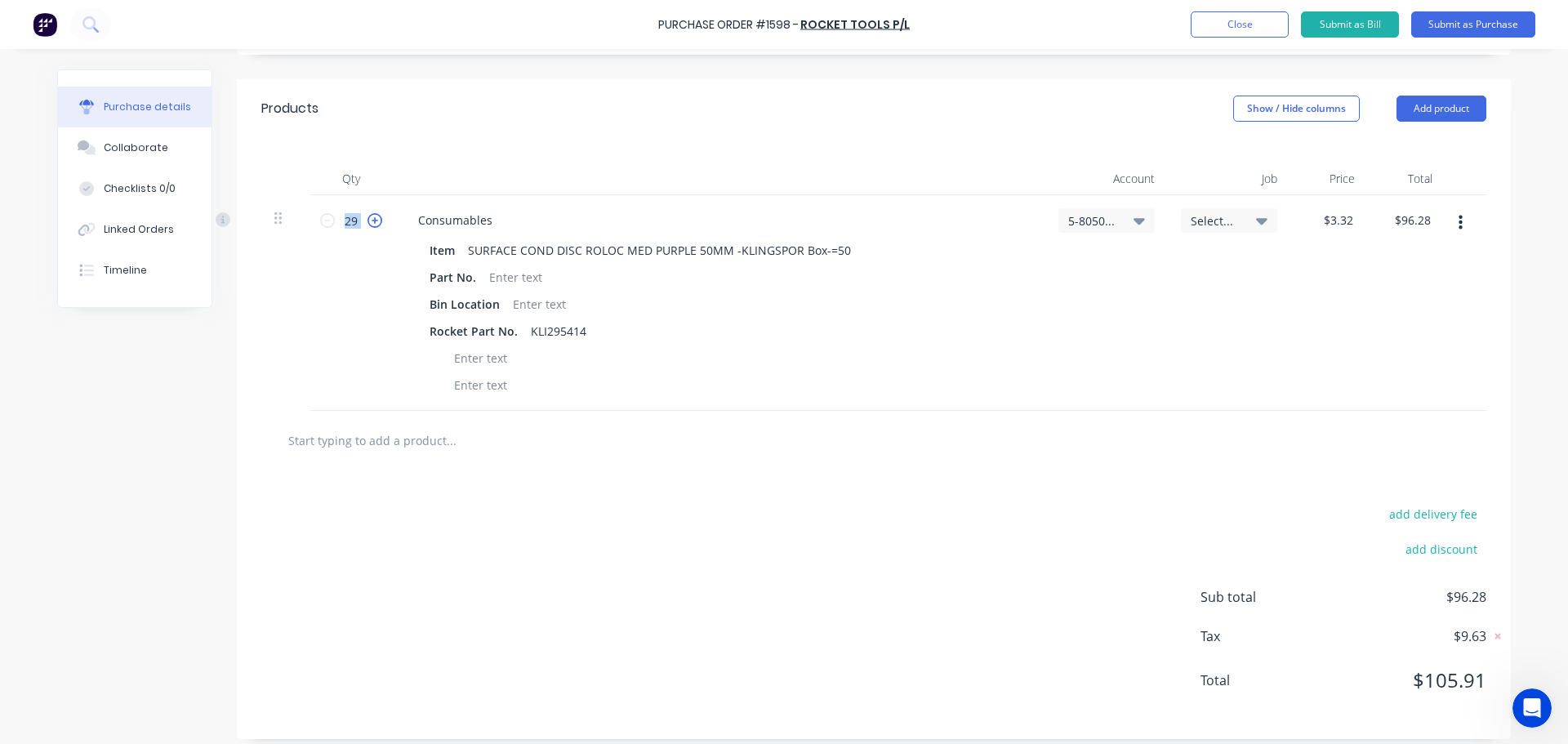
type input "$99.60"
click at [367, 221] on icon at bounding box center [375, 221] width 15 height 15
type input "31"
type input "$102.92"
click at [367, 221] on icon at bounding box center [375, 221] width 15 height 15
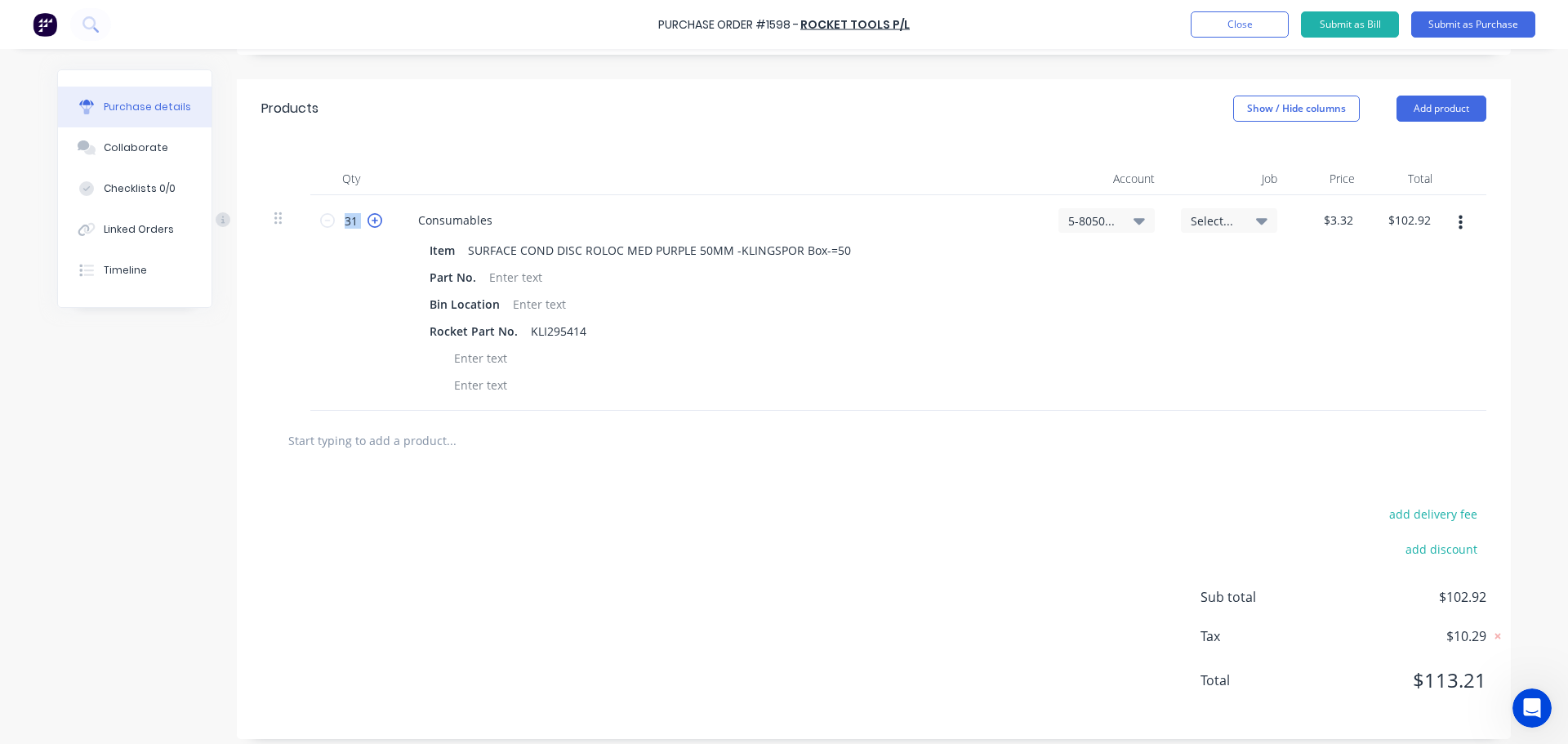
type input "32"
type input "$106.24"
click at [367, 221] on icon at bounding box center [375, 221] width 15 height 15
type input "33"
type input "$109.56"
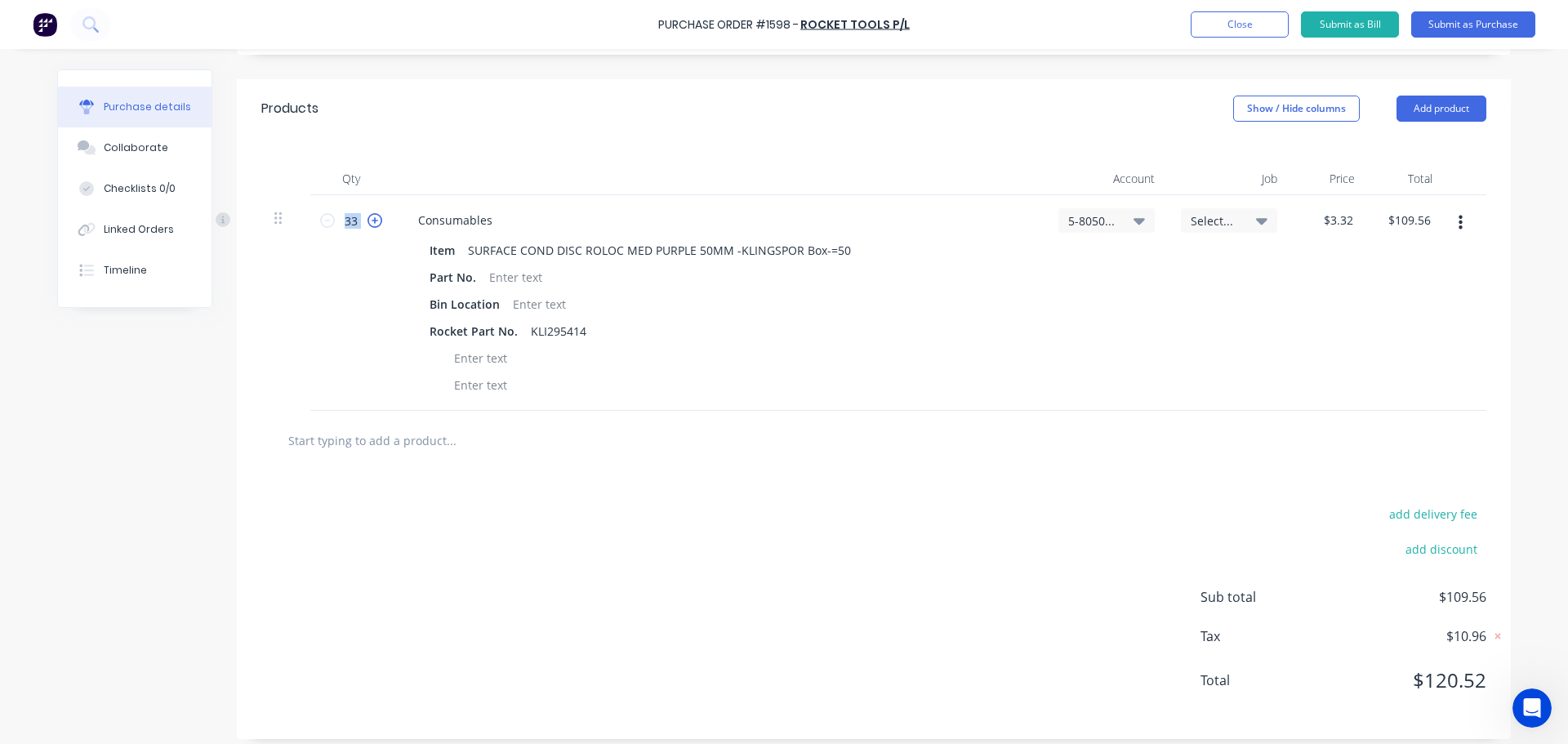
click at [367, 221] on icon at bounding box center [375, 221] width 15 height 15
type input "34"
type input "$112.88"
click at [367, 221] on icon at bounding box center [375, 221] width 15 height 15
type input "35"
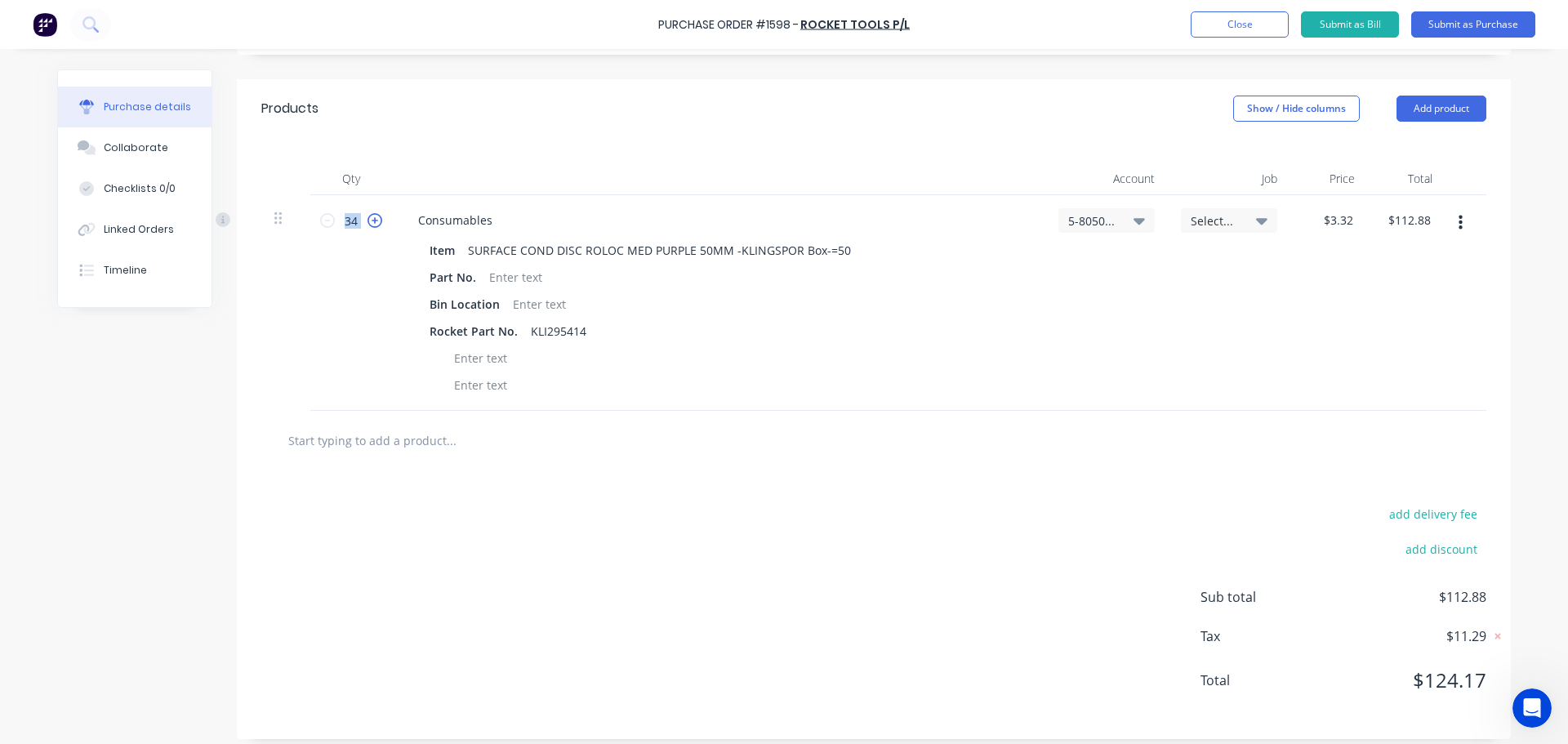
type input "$116.20"
click at [367, 221] on icon at bounding box center [375, 221] width 15 height 15
type input "36"
type input "$119.52"
click at [359, 217] on input "36" at bounding box center [351, 220] width 33 height 24
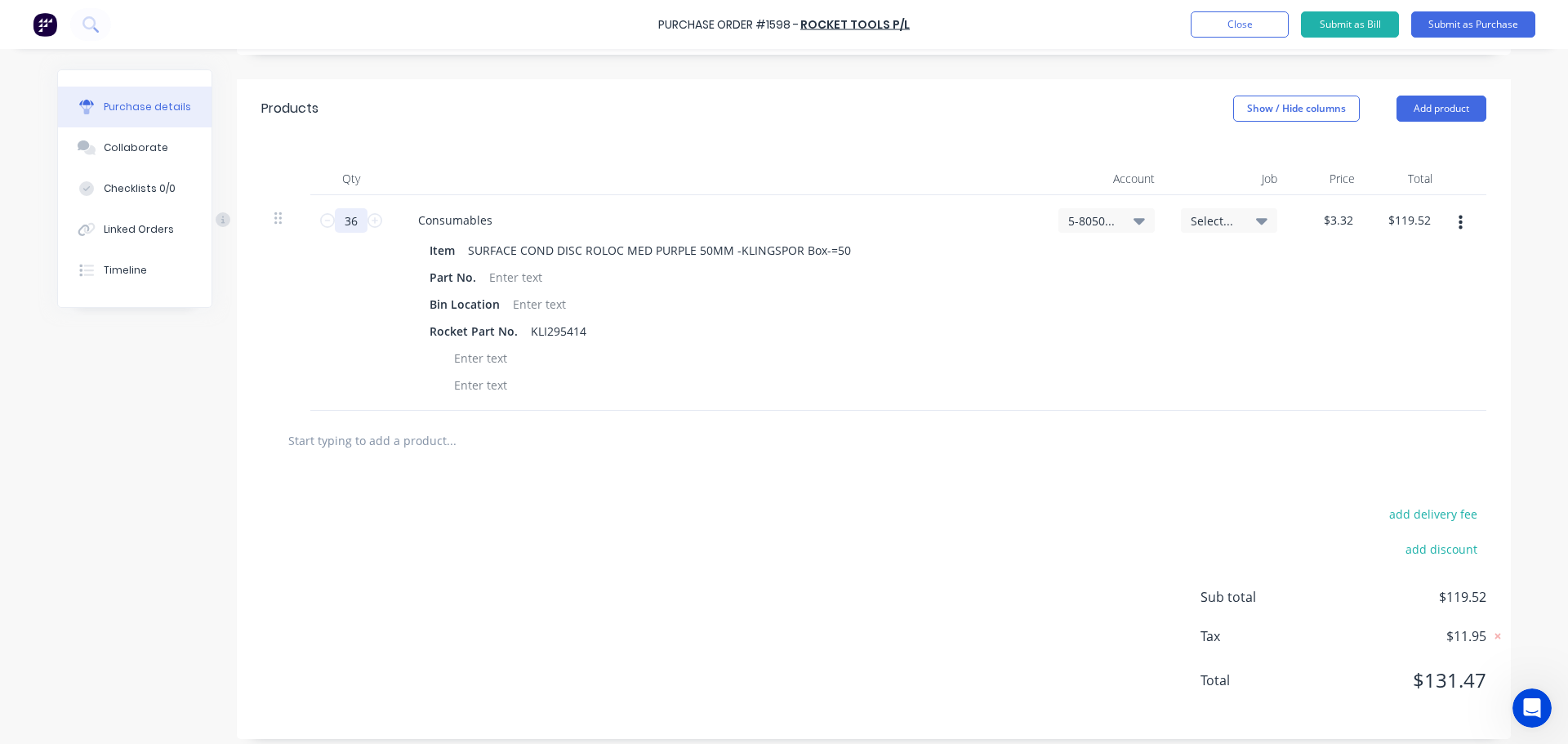
click at [359, 217] on input "36" at bounding box center [351, 220] width 33 height 24
click at [367, 221] on icon at bounding box center [375, 221] width 15 height 15
type input "37"
type input "$122.84"
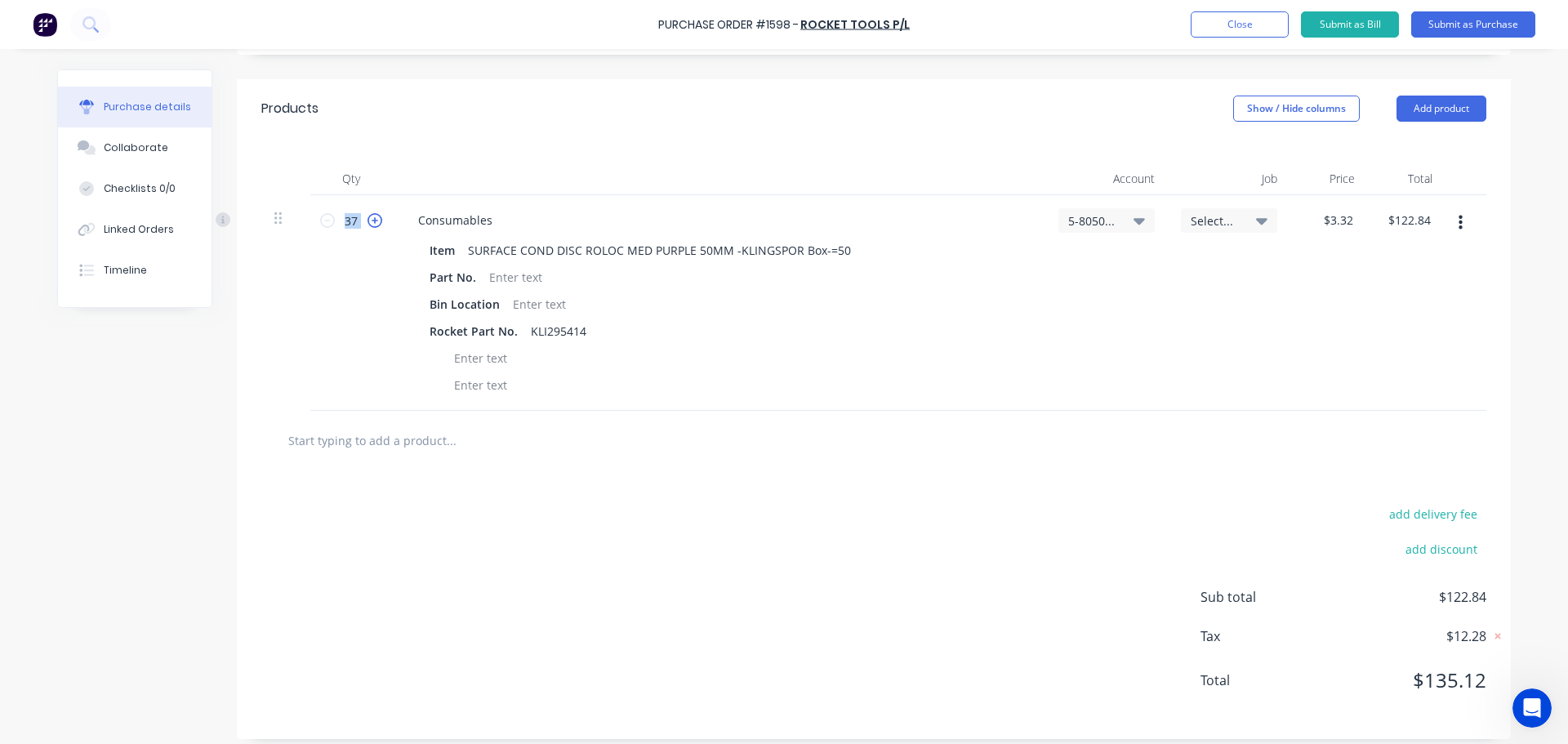
click at [367, 221] on icon at bounding box center [375, 221] width 15 height 15
type input "38"
type input "$126.16"
click at [367, 221] on icon at bounding box center [375, 221] width 15 height 15
type input "39"
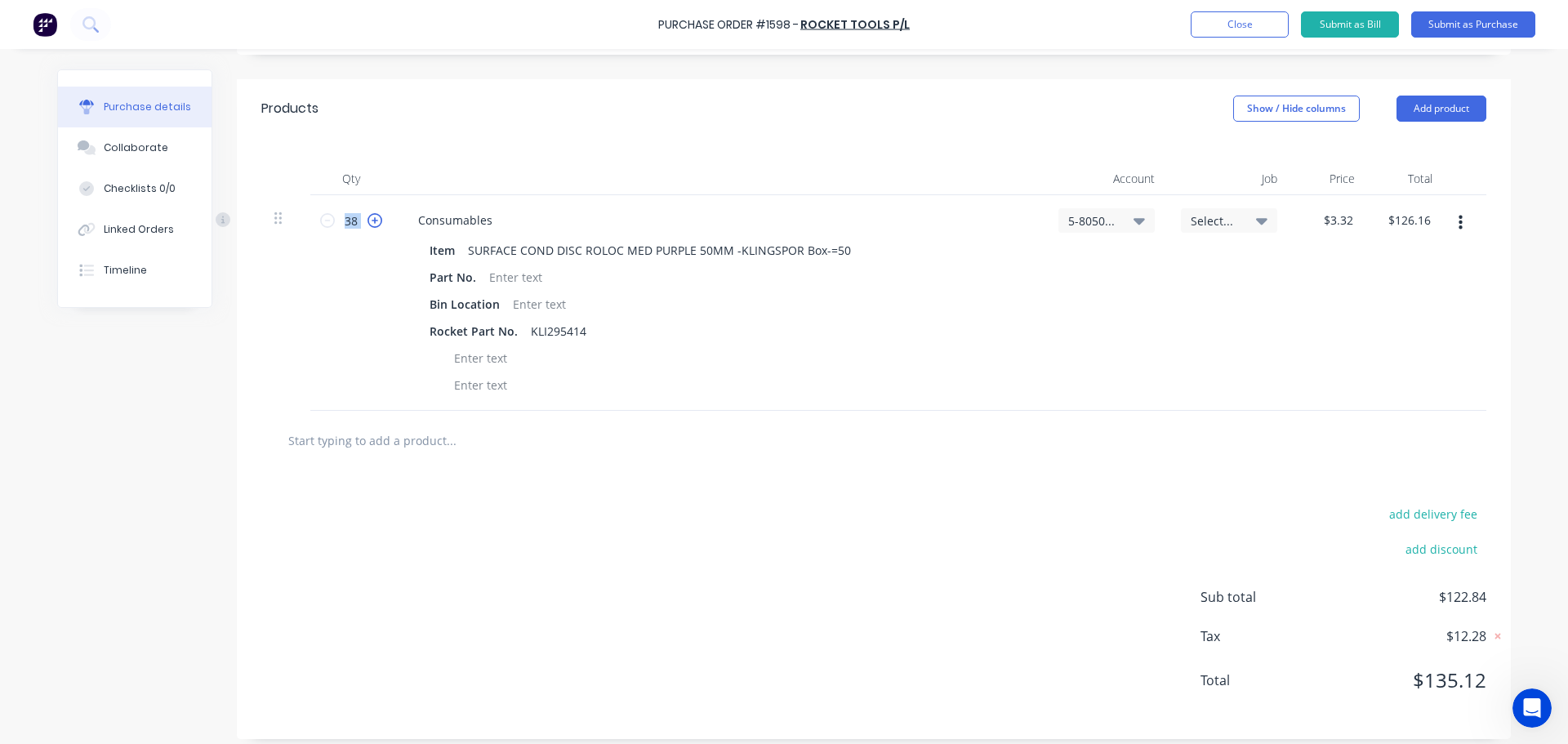
type input "$129.48"
click at [367, 221] on icon at bounding box center [375, 221] width 15 height 15
type input "40"
type input "$132.80"
click at [367, 221] on icon at bounding box center [375, 221] width 15 height 15
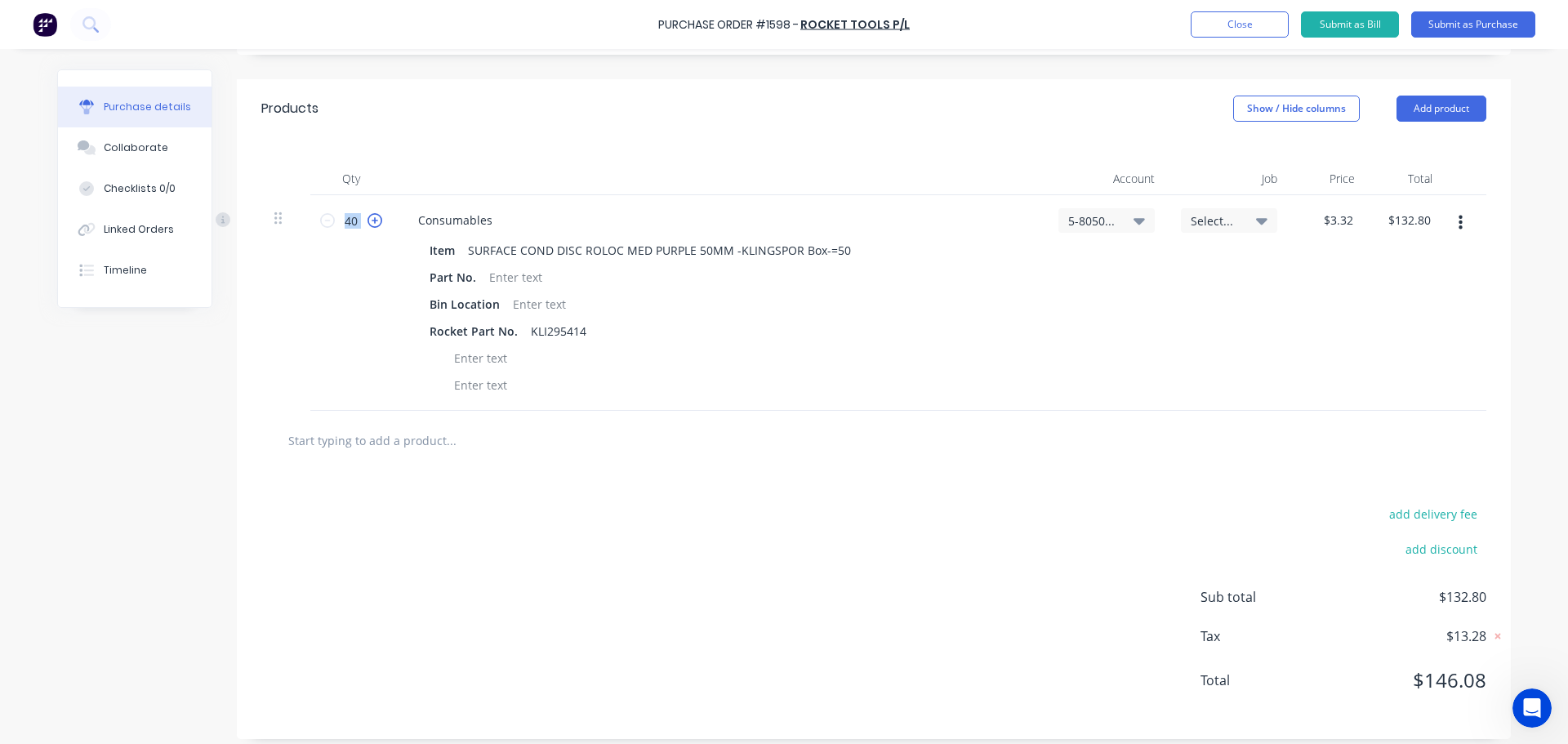
type input "41"
type input "$136.12"
click at [367, 221] on icon at bounding box center [375, 221] width 15 height 15
type input "42"
type input "$139.44"
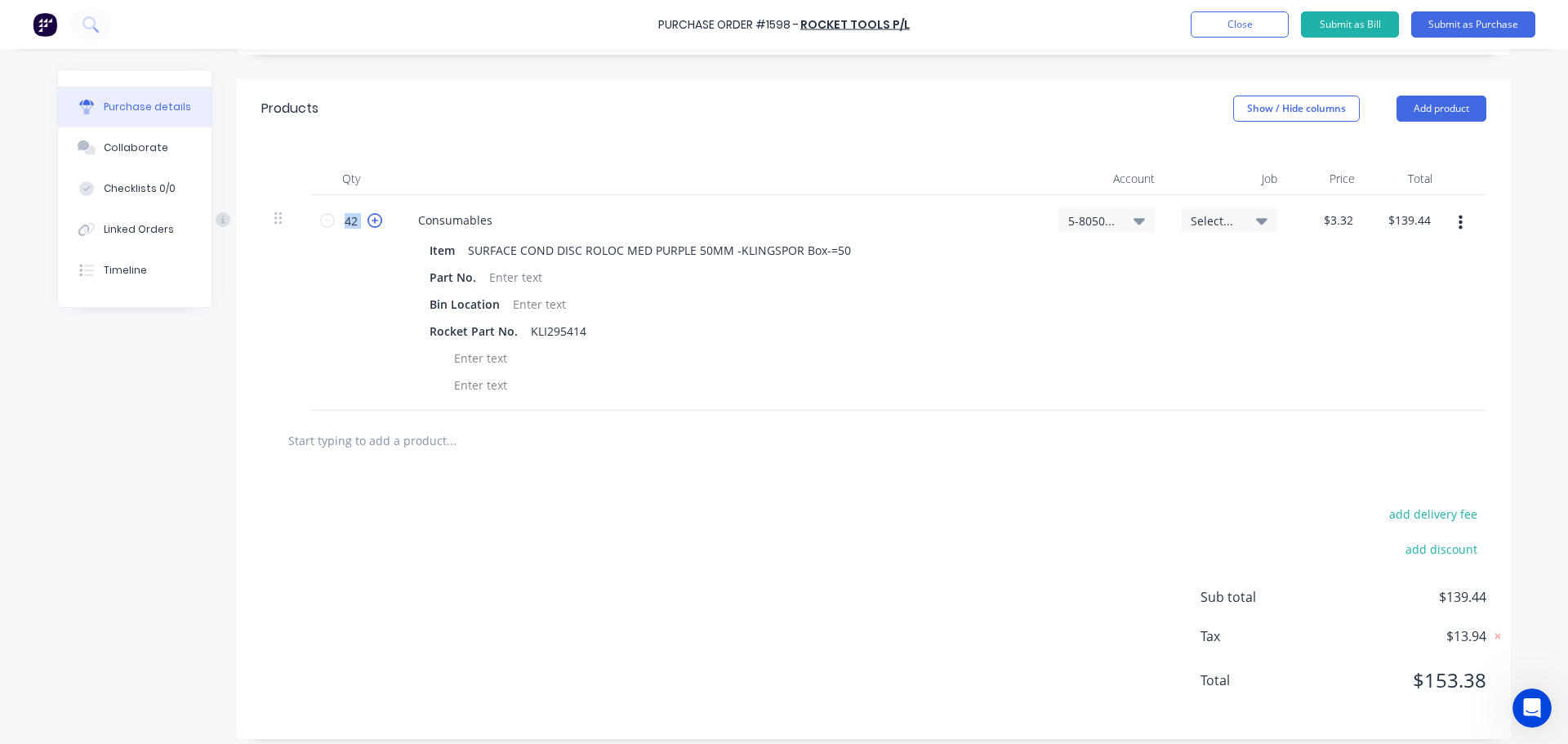
click at [367, 221] on icon at bounding box center [375, 221] width 15 height 15
type input "43"
type input "$142.76"
click at [367, 221] on icon at bounding box center [375, 221] width 15 height 15
type input "44"
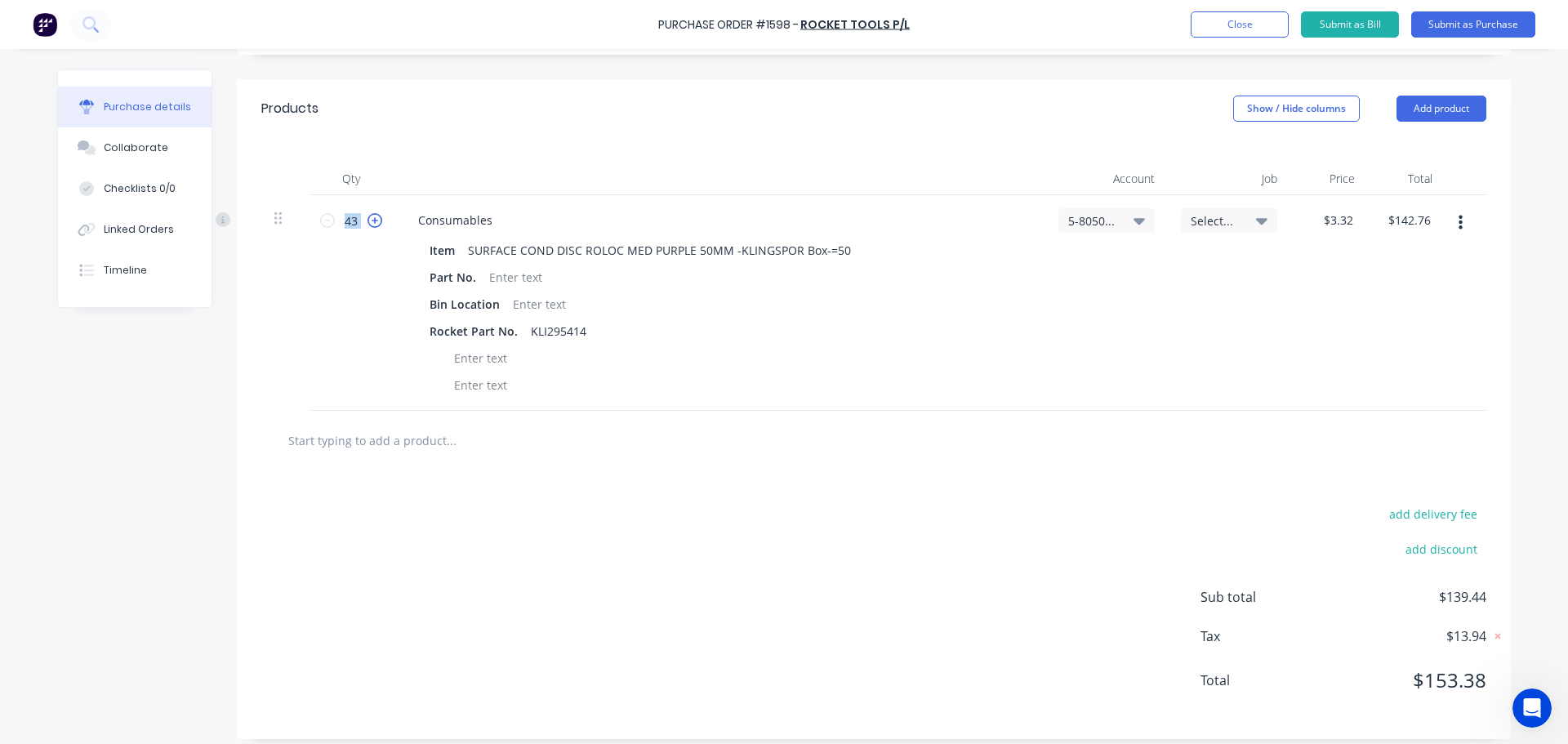
type input "$146.08"
click at [367, 221] on icon at bounding box center [375, 221] width 15 height 15
type input "45"
type input "$149.40"
click at [367, 221] on icon at bounding box center [375, 221] width 15 height 15
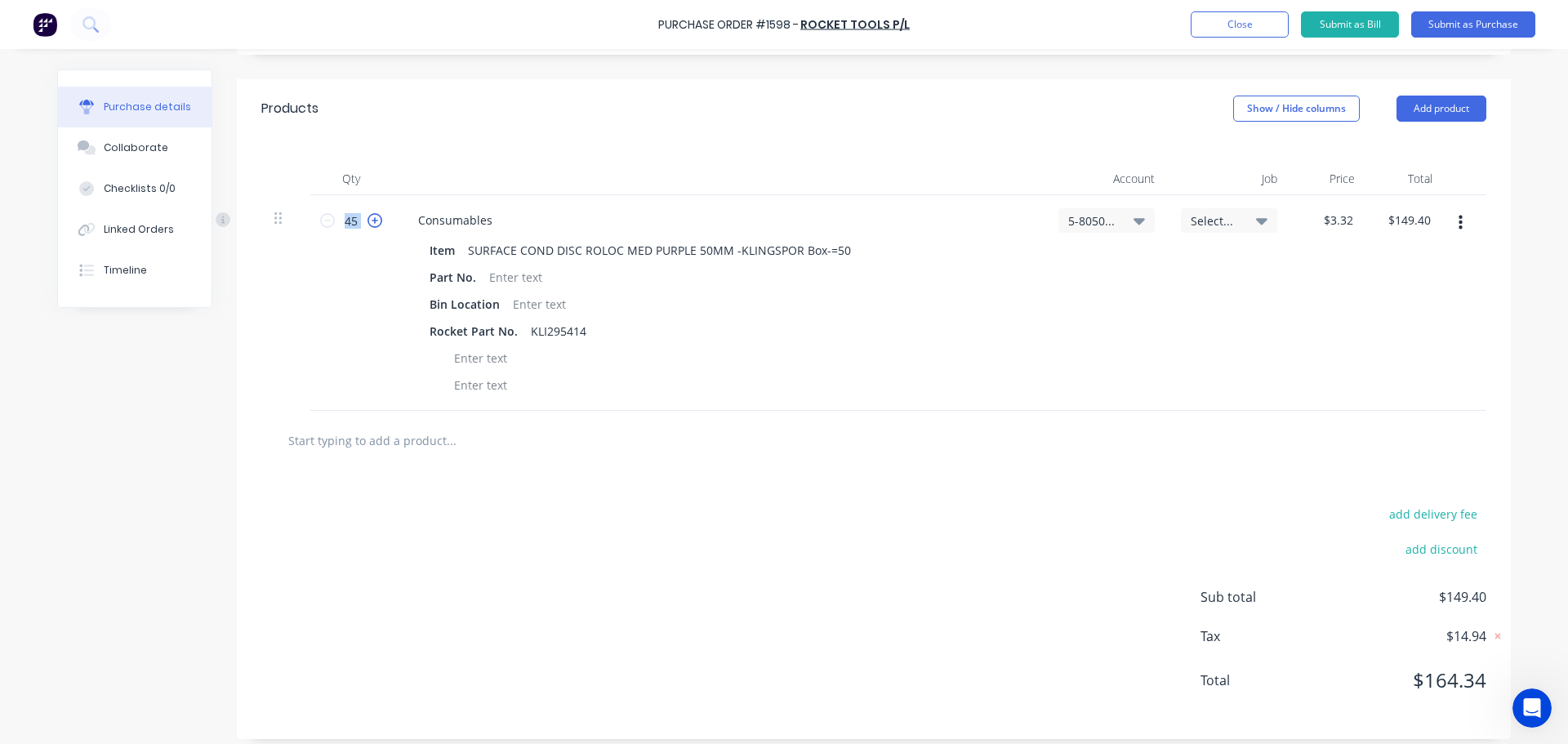
type input "46"
type input "$152.72"
click at [367, 221] on icon at bounding box center [375, 221] width 15 height 15
type input "47"
type input "$156.04"
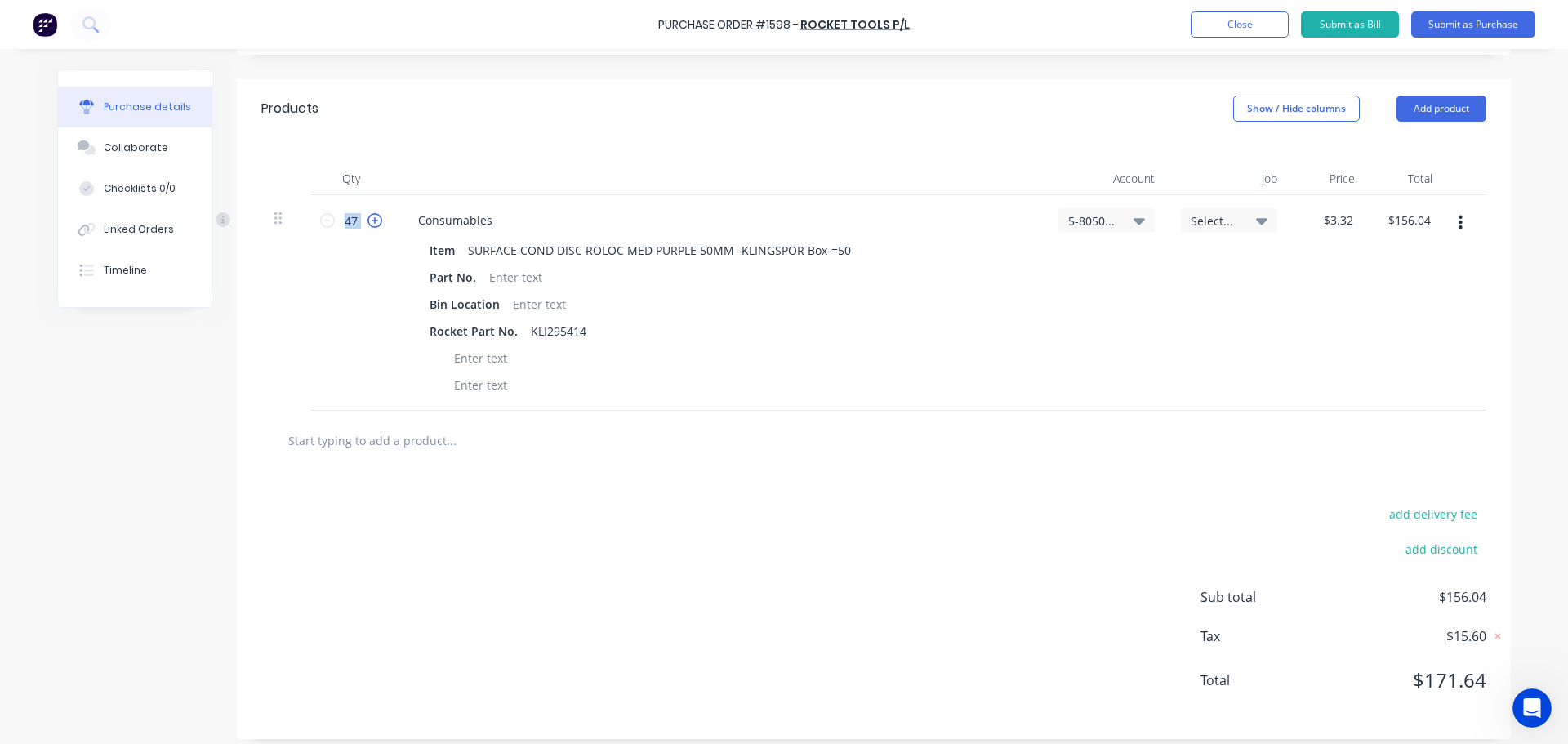
click at [367, 221] on icon at bounding box center [375, 221] width 15 height 15
type input "48"
type input "$159.36"
click at [367, 221] on icon at bounding box center [375, 221] width 15 height 15
type input "49"
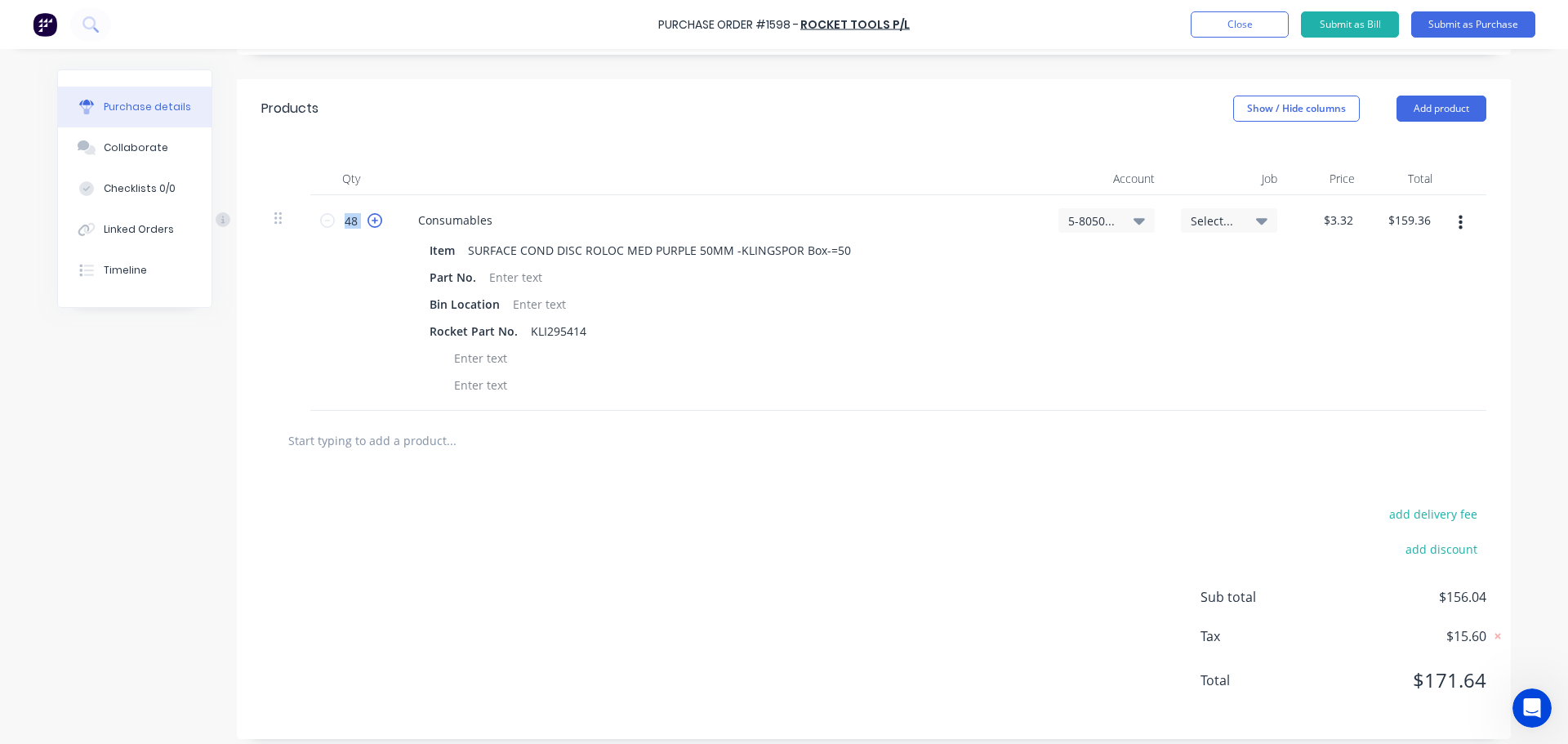
type input "$162.68"
click at [367, 221] on icon at bounding box center [375, 221] width 15 height 15
type input "50"
type input "$166.00"
click at [413, 437] on input "text" at bounding box center [450, 440] width 326 height 33
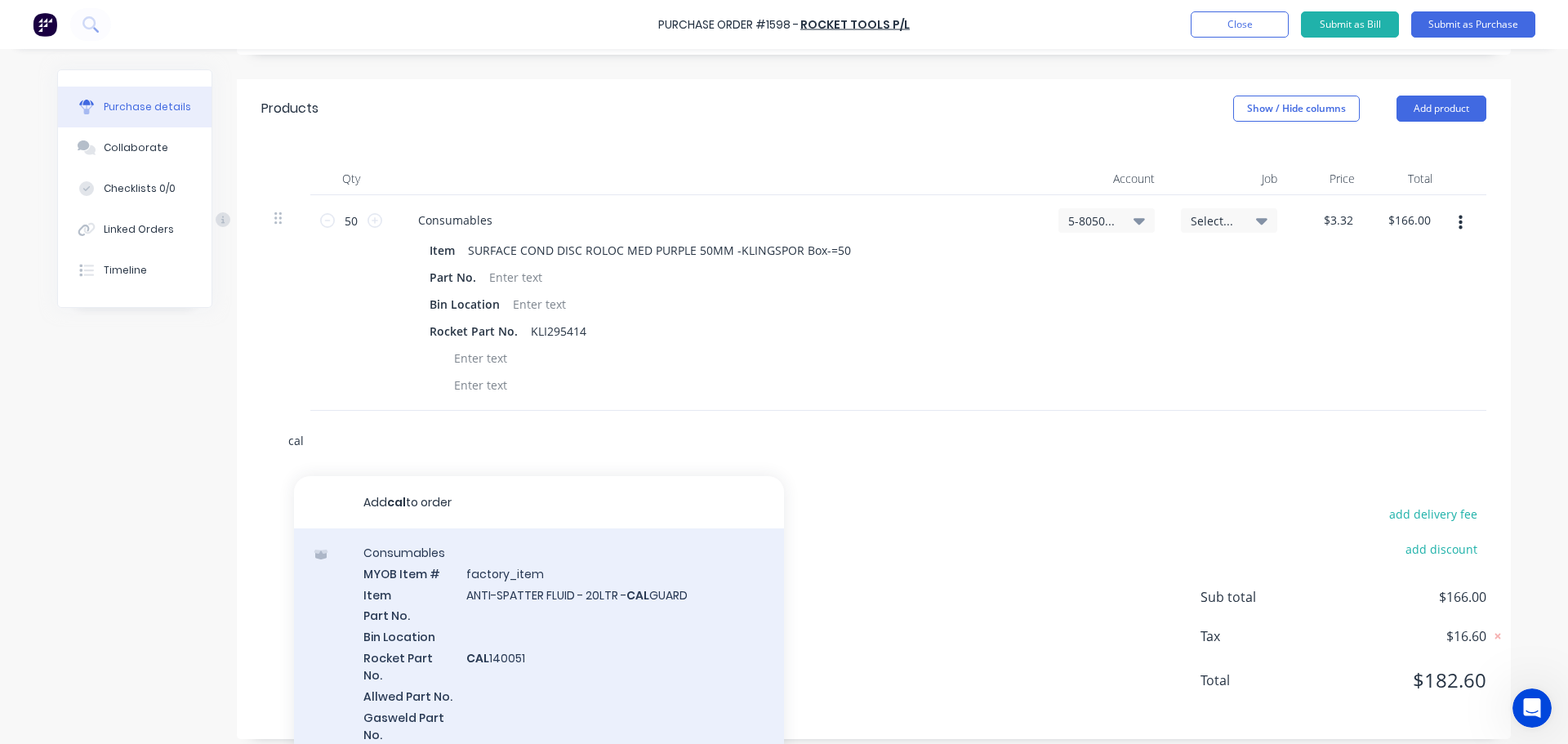
type input "cal"
click at [542, 576] on div "Consumables MYOB Item # factory_item Item ANTI-SPATTER FLUID - 20LTR - CAL GUAR…" at bounding box center [539, 654] width 490 height 250
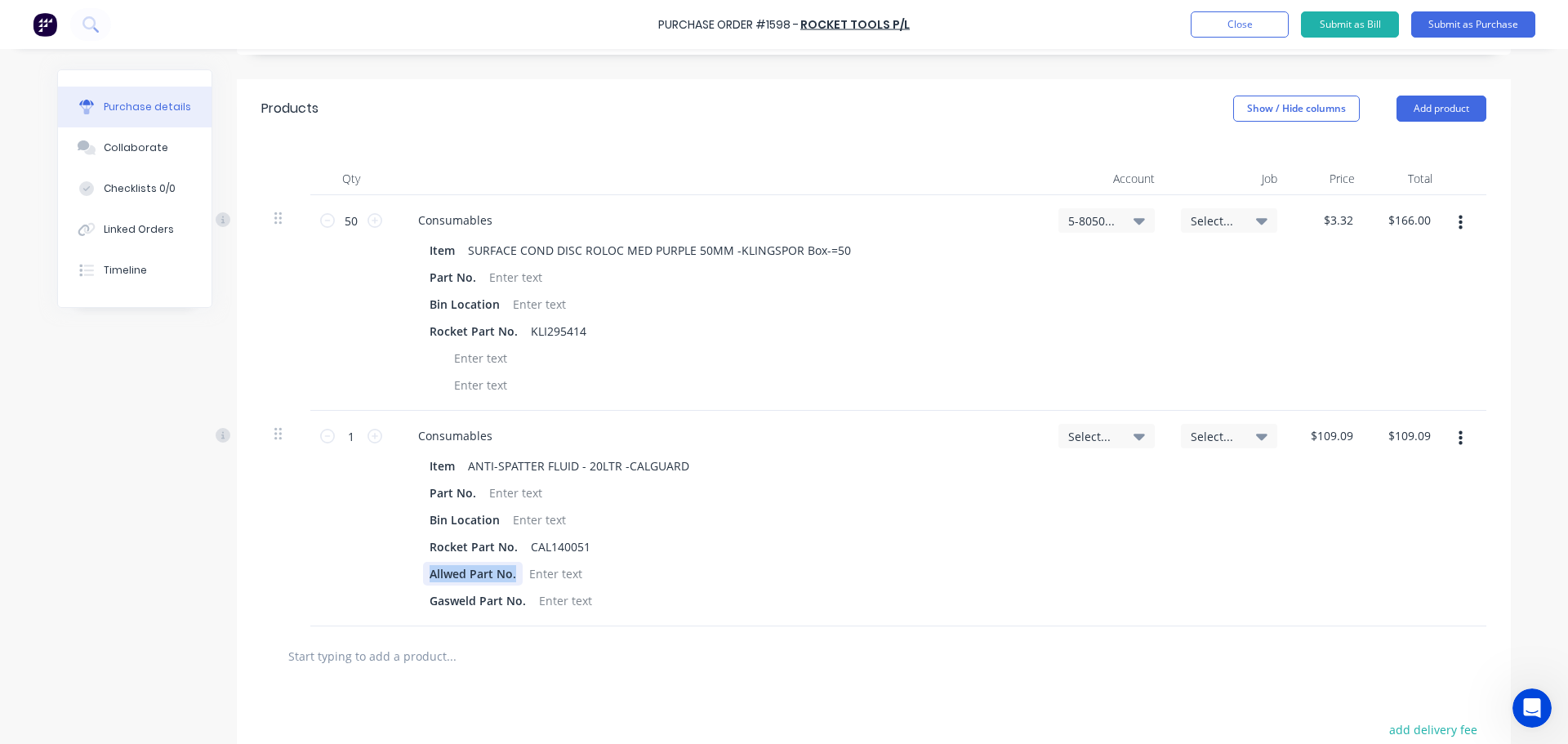
drag, startPoint x: 503, startPoint y: 583, endPoint x: 385, endPoint y: 577, distance: 118.2
click at [392, 577] on div "Consumables Item ANTI-SPATTER FLUID - 20LTR -CALGUARD Part No. Bin Location Roc…" at bounding box center [719, 518] width 653 height 215
drag, startPoint x: 517, startPoint y: 603, endPoint x: 411, endPoint y: 598, distance: 106.1
click at [411, 598] on div "Item ANTI-SPATTER FLUID - 20LTR -CALGUARD Part No. Bin Location Rocket Part No.…" at bounding box center [719, 533] width 627 height 158
click at [1134, 437] on icon at bounding box center [1139, 436] width 11 height 7
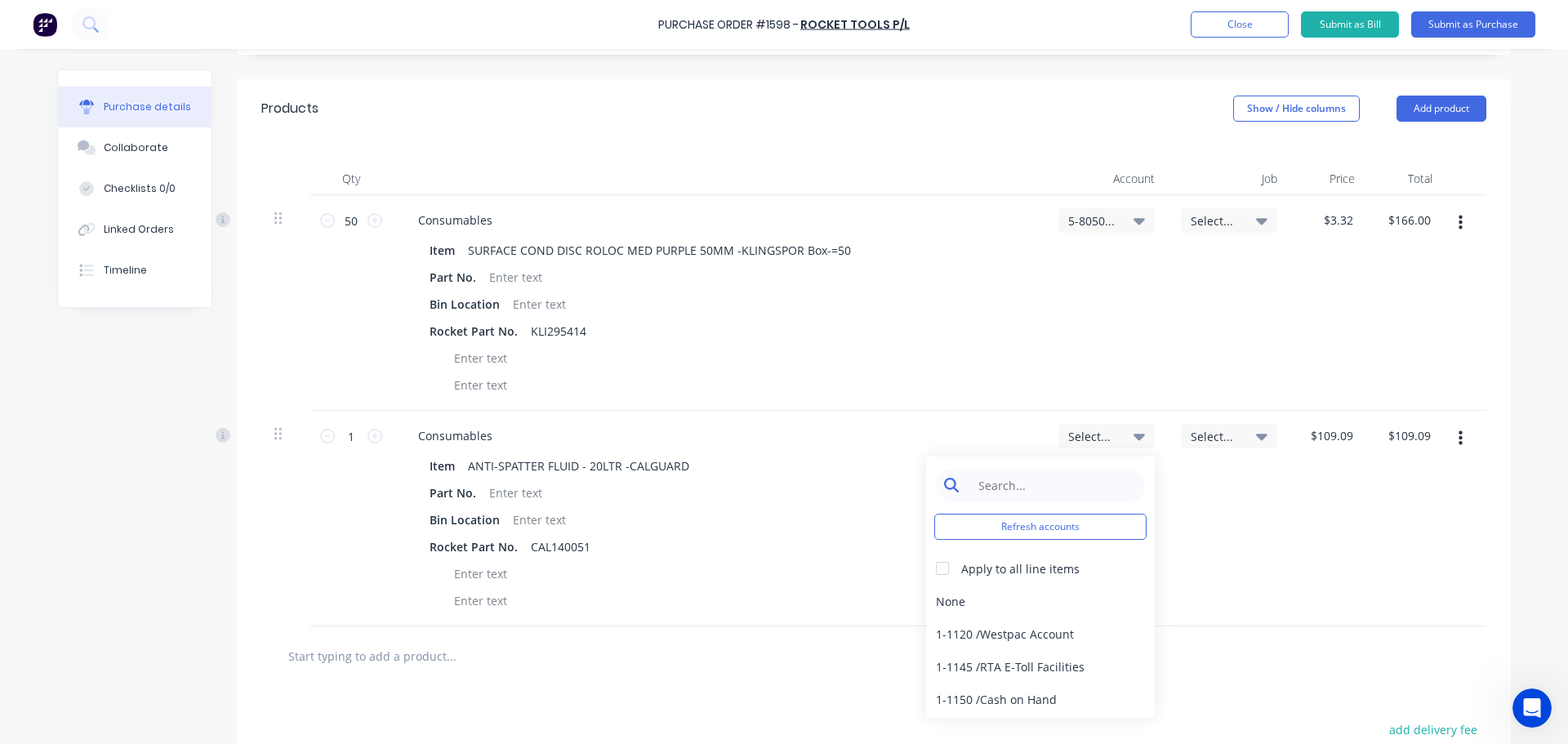
click at [1053, 477] on input at bounding box center [1053, 485] width 168 height 33
type input "5-8050"
click at [1044, 597] on div "5-8050 / COS - Mfg Consumables" at bounding box center [1039, 600] width 228 height 33
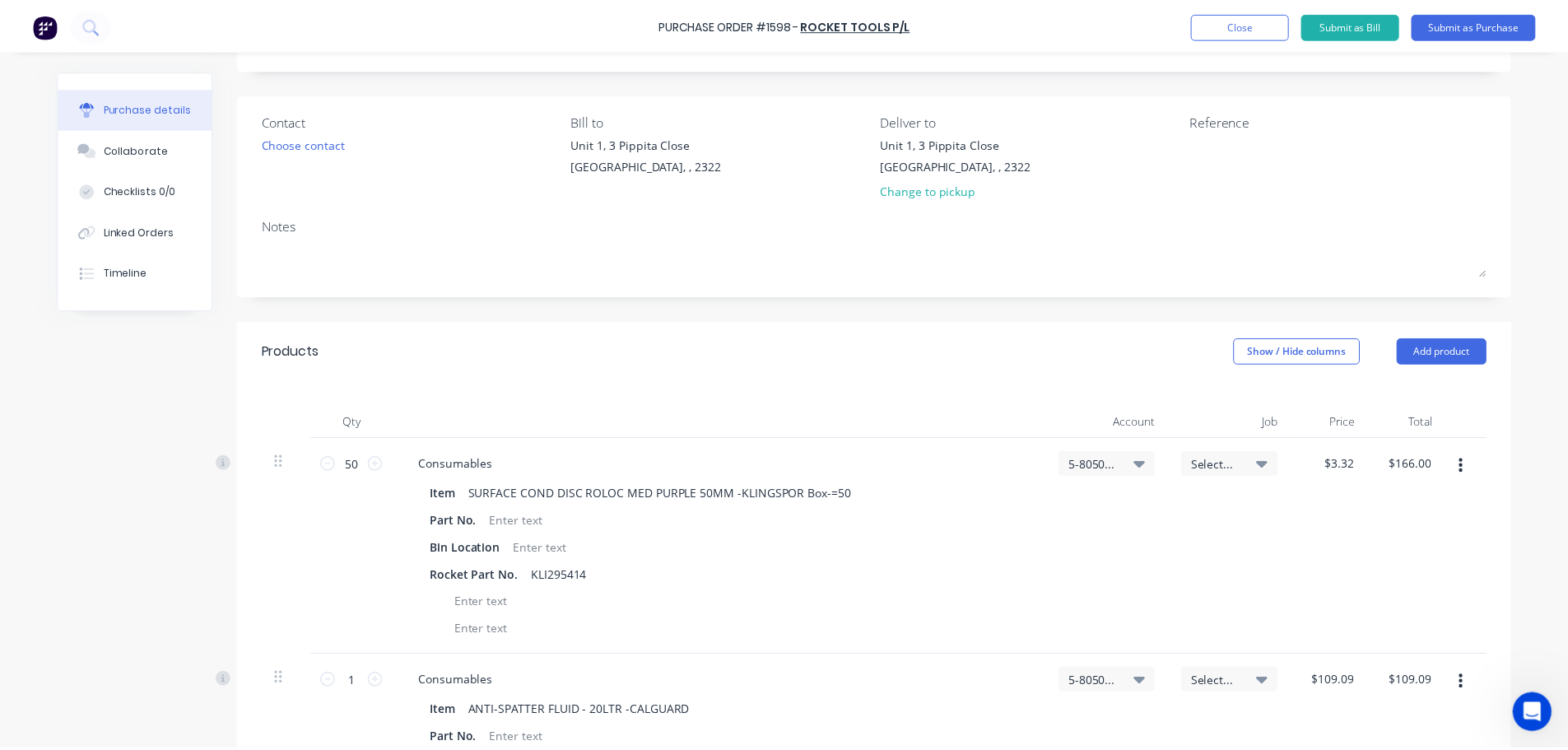
scroll to position [0, 0]
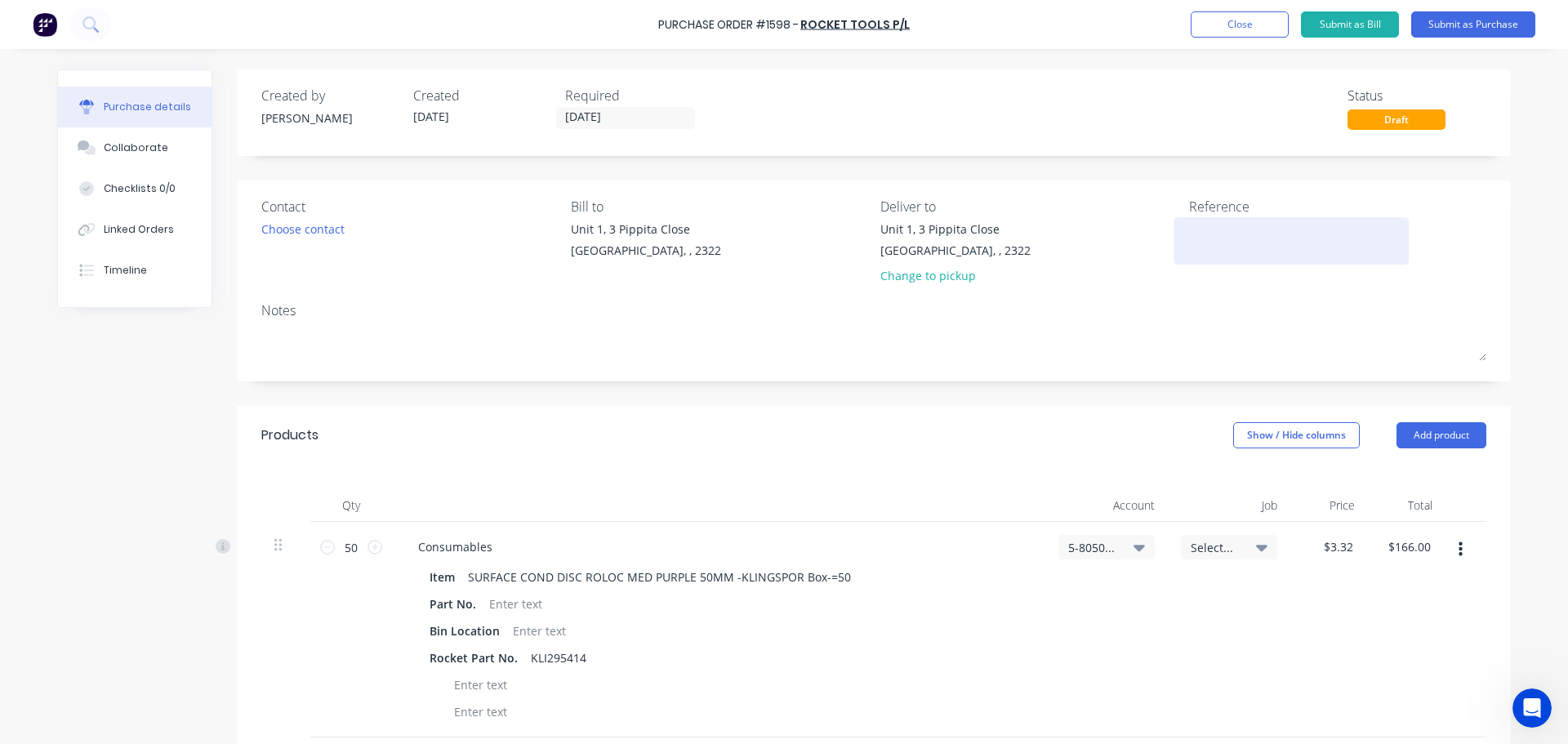
click at [1190, 239] on textarea at bounding box center [1291, 239] width 204 height 36
paste textarea "Quotation No : 40014503"
type textarea "x"
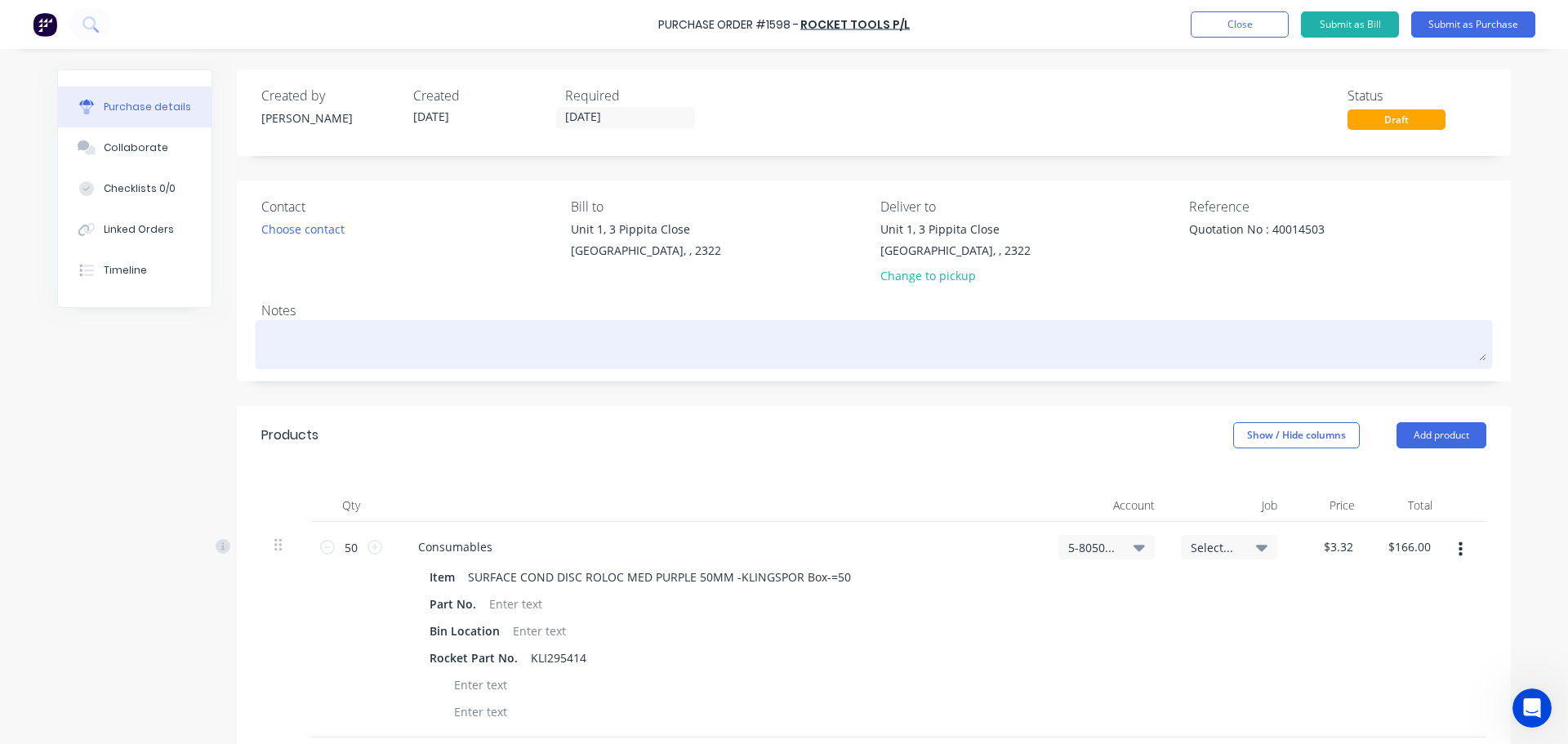
type textarea "Quotation No : 40014503"
type textarea "x"
type textarea "Quotation No : 40014503"
click at [297, 356] on textarea at bounding box center [873, 342] width 1225 height 36
paste textarea "Quotation No : 40014503"
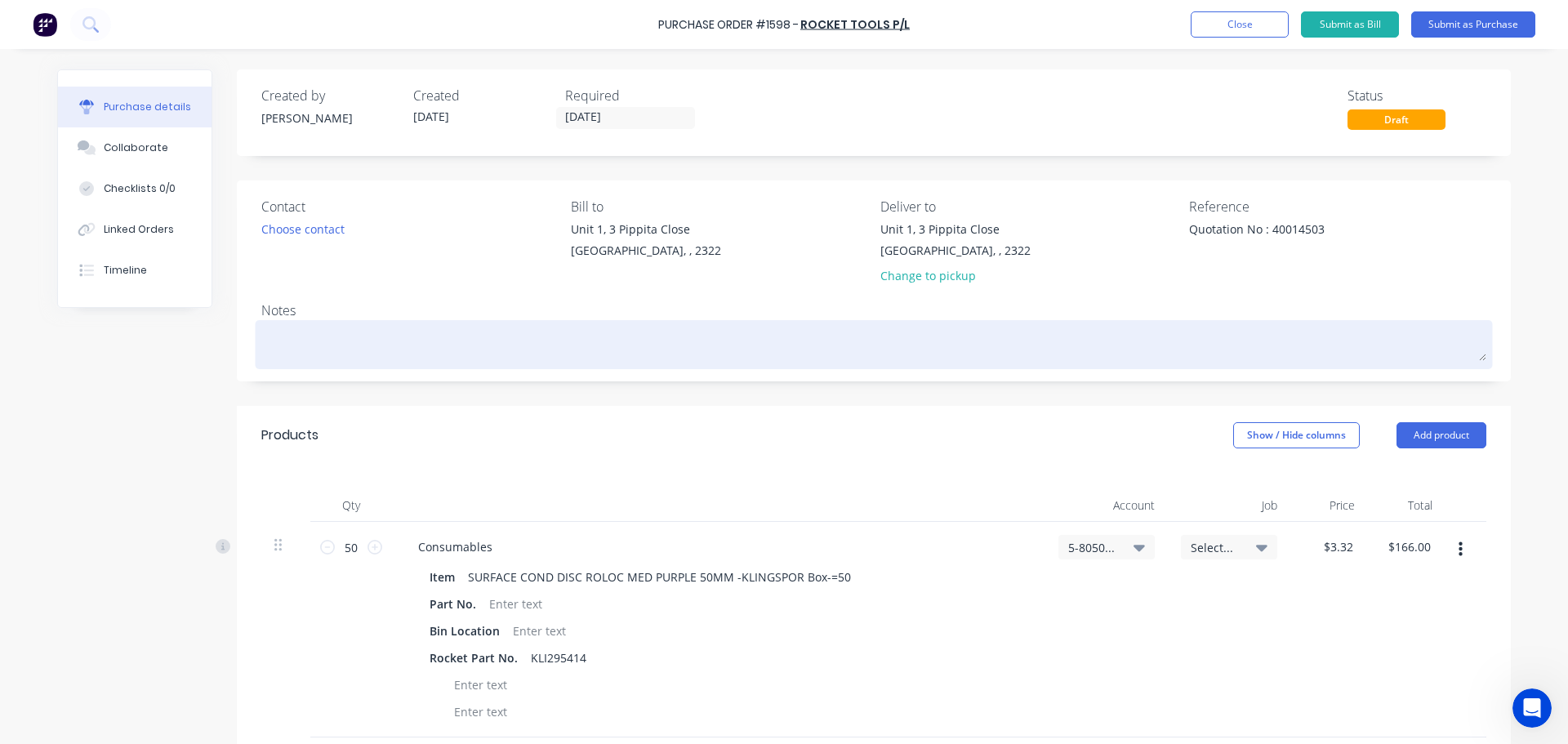
type textarea "x"
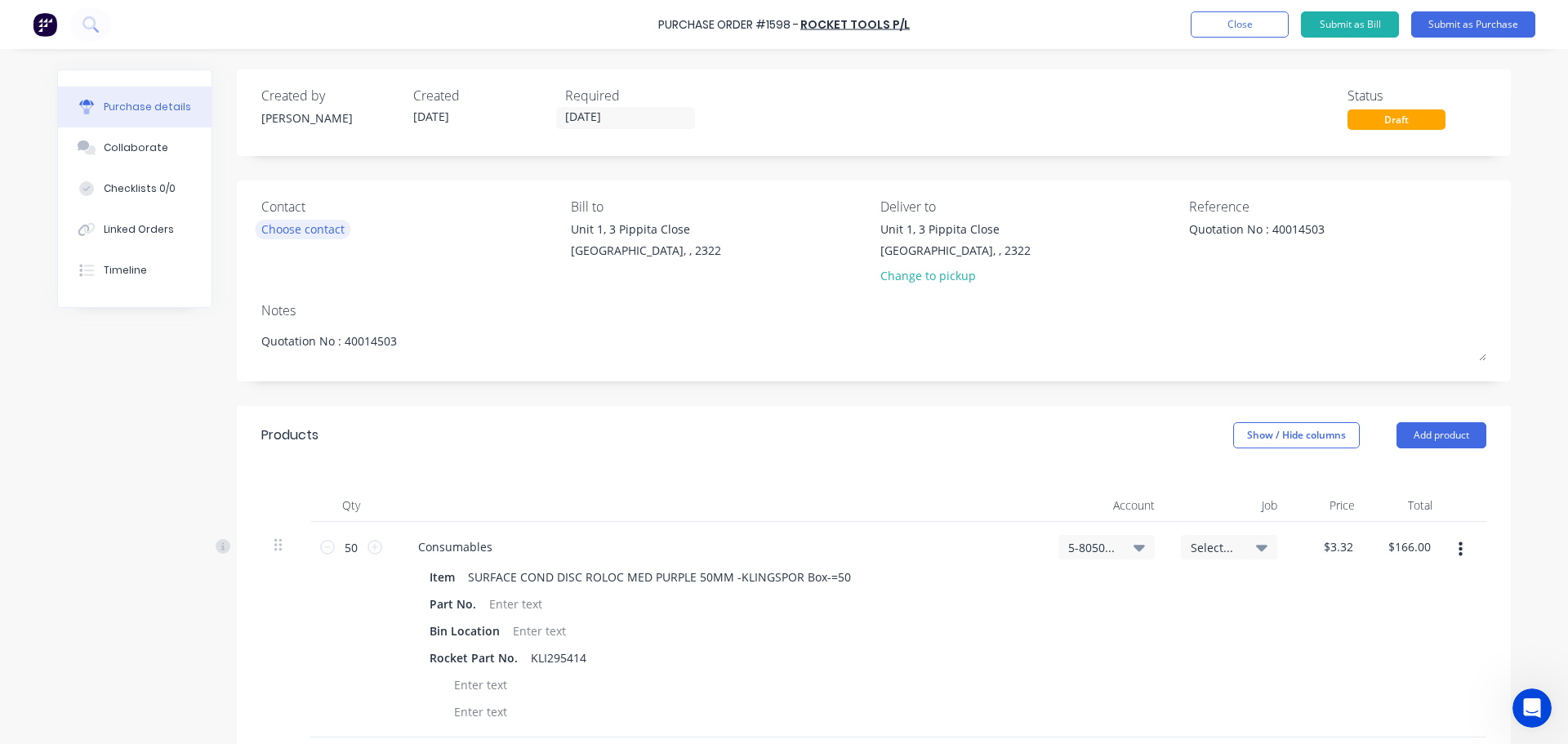
type textarea "Quotation No : 40014503"
type textarea "x"
type textarea "Quotation No : 40014503"
click at [286, 228] on div "Choose contact" at bounding box center [302, 229] width 83 height 17
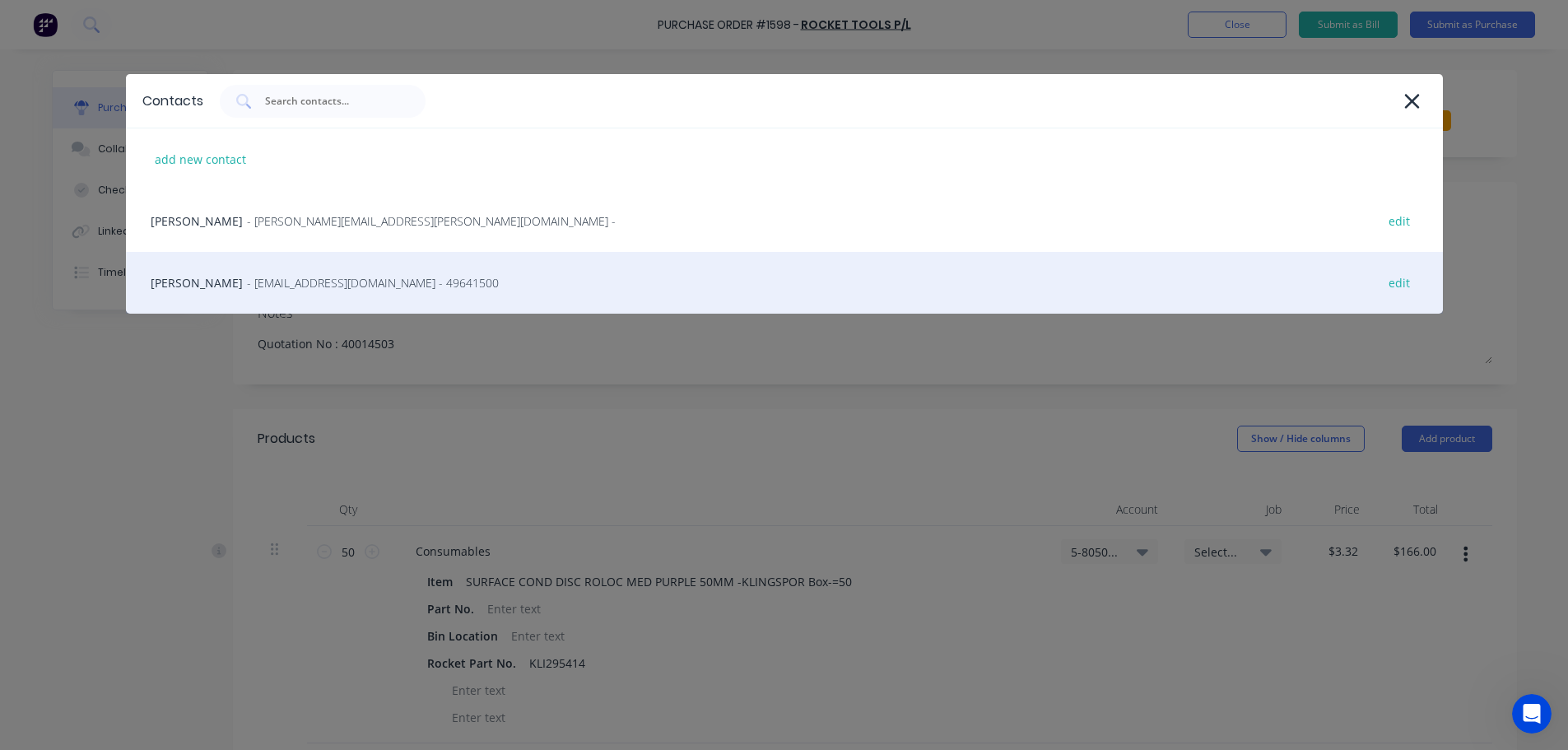
click at [272, 279] on span "- newcastlesales@tools.com.au - 49641500" at bounding box center [373, 283] width 252 height 17
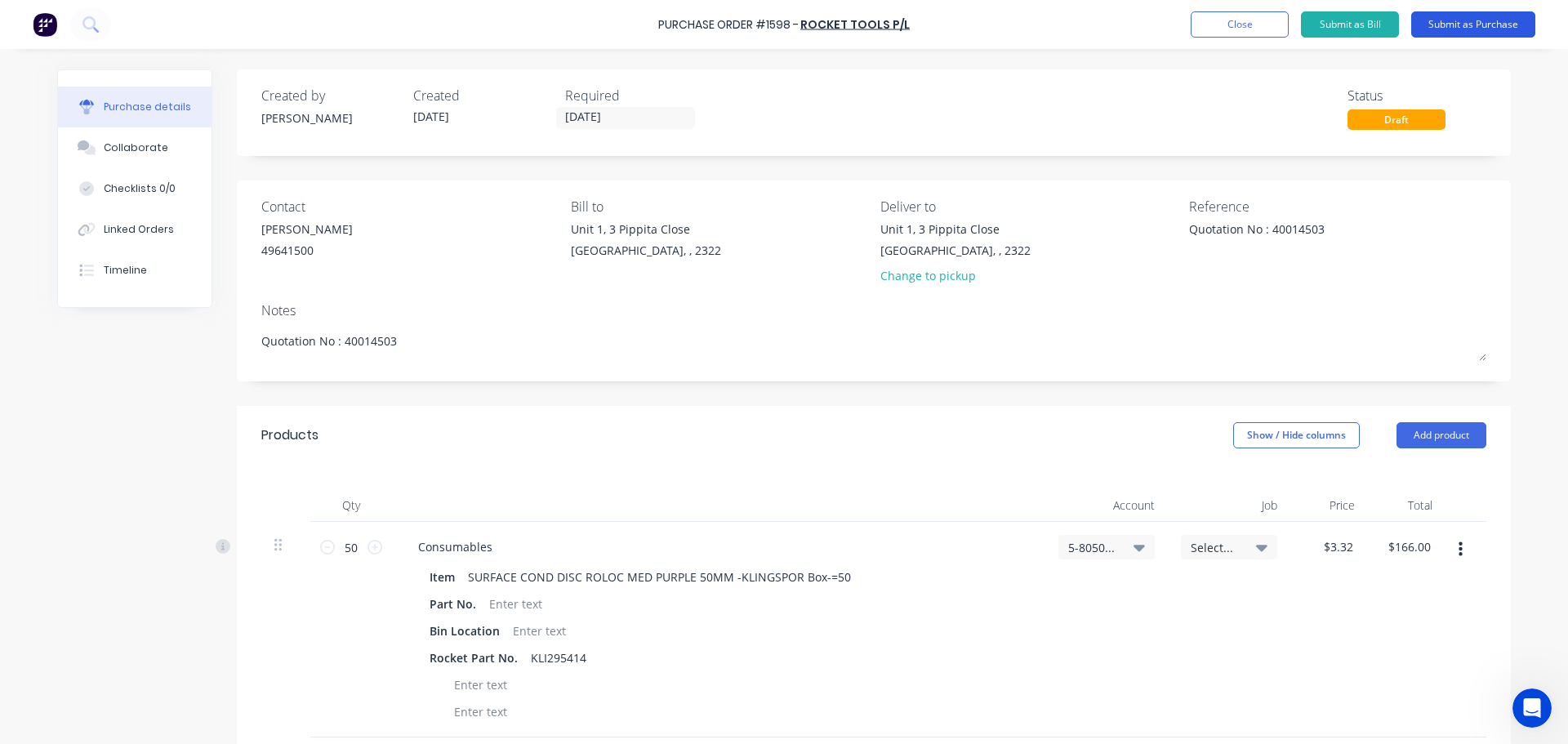
click at [1464, 26] on button "Submit as Purchase" at bounding box center [1473, 24] width 124 height 26
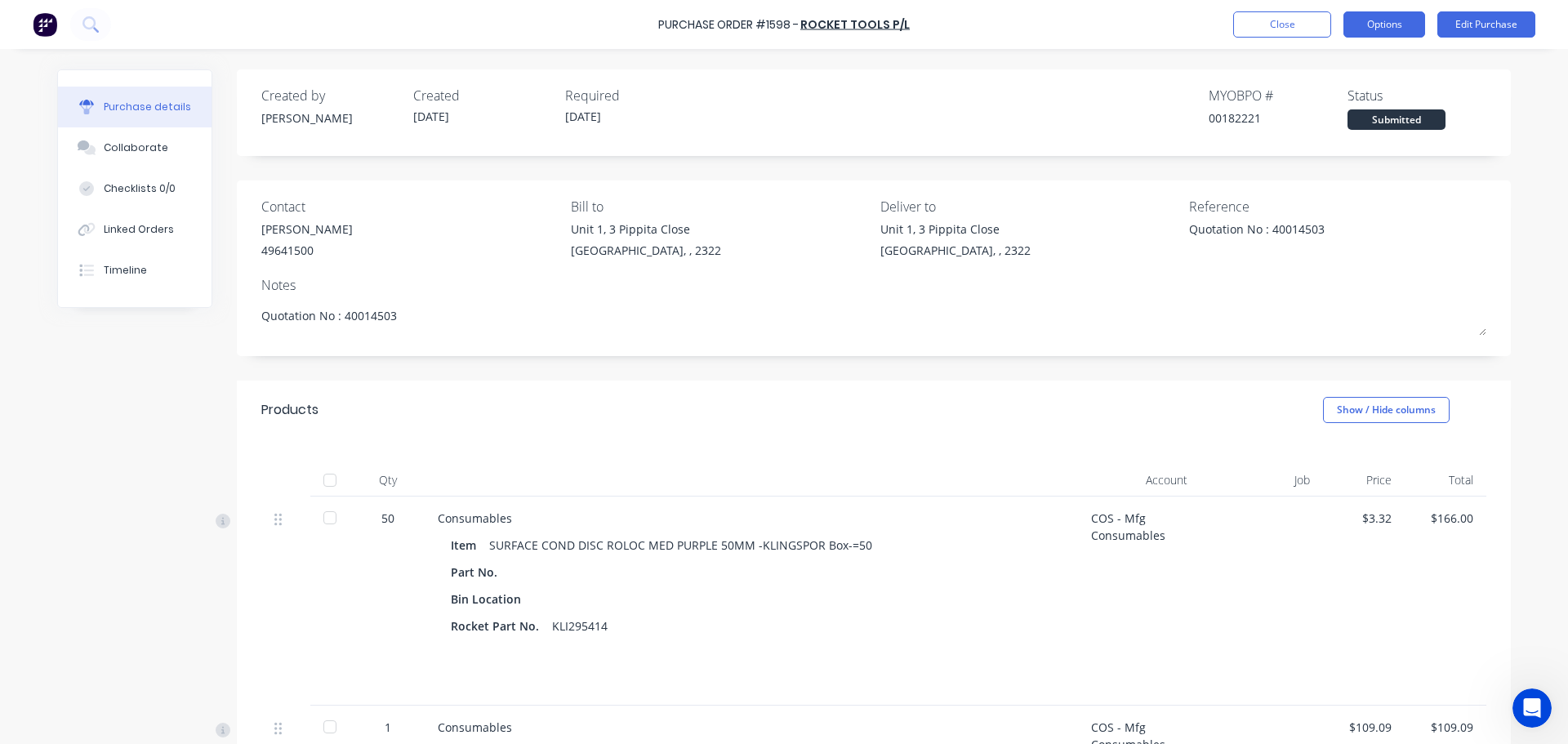
click at [1379, 30] on button "Options" at bounding box center [1384, 24] width 82 height 26
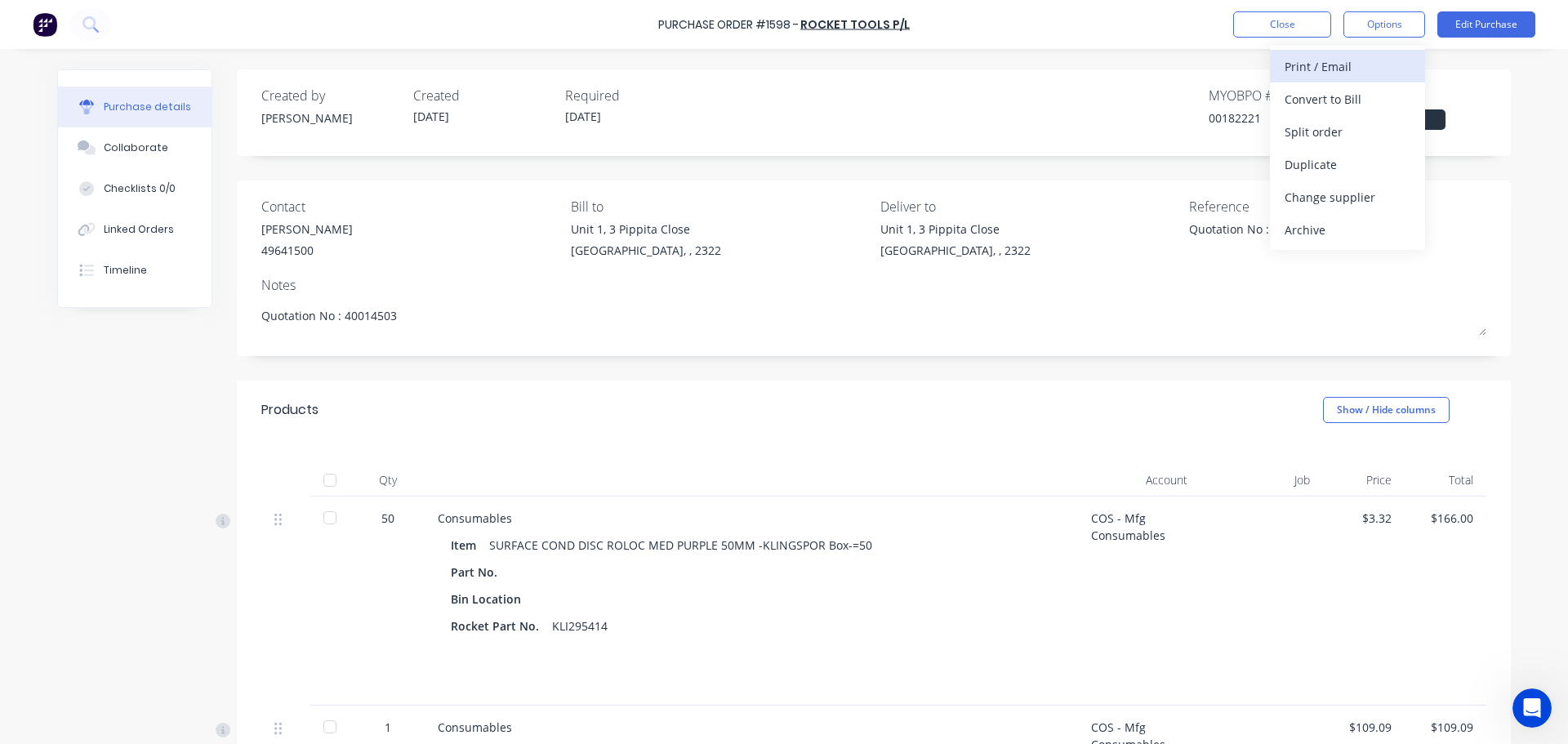
click at [1343, 68] on div "Print / Email" at bounding box center [1347, 66] width 126 height 23
click at [1314, 92] on div "With pricing" at bounding box center [1347, 99] width 126 height 23
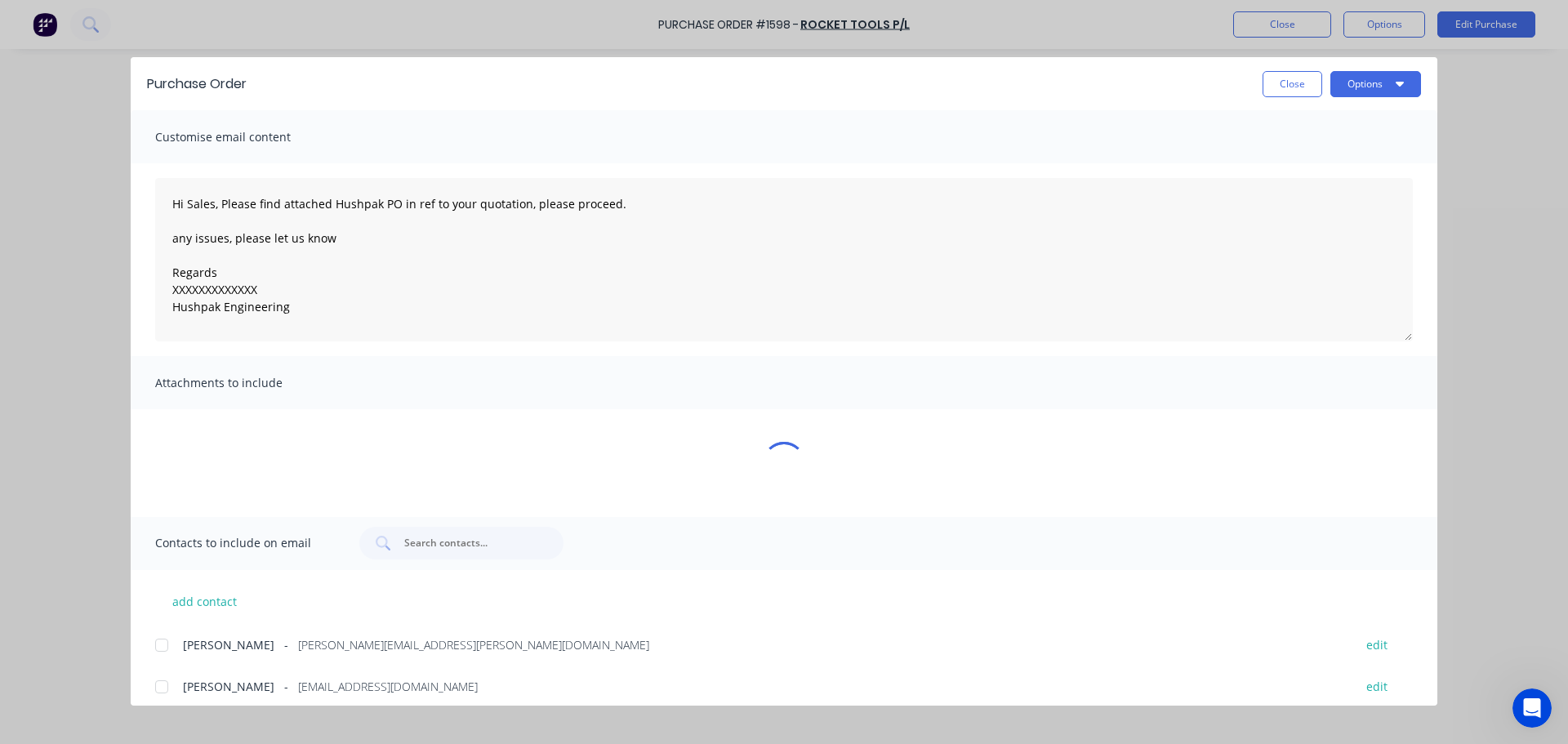
type textarea "x"
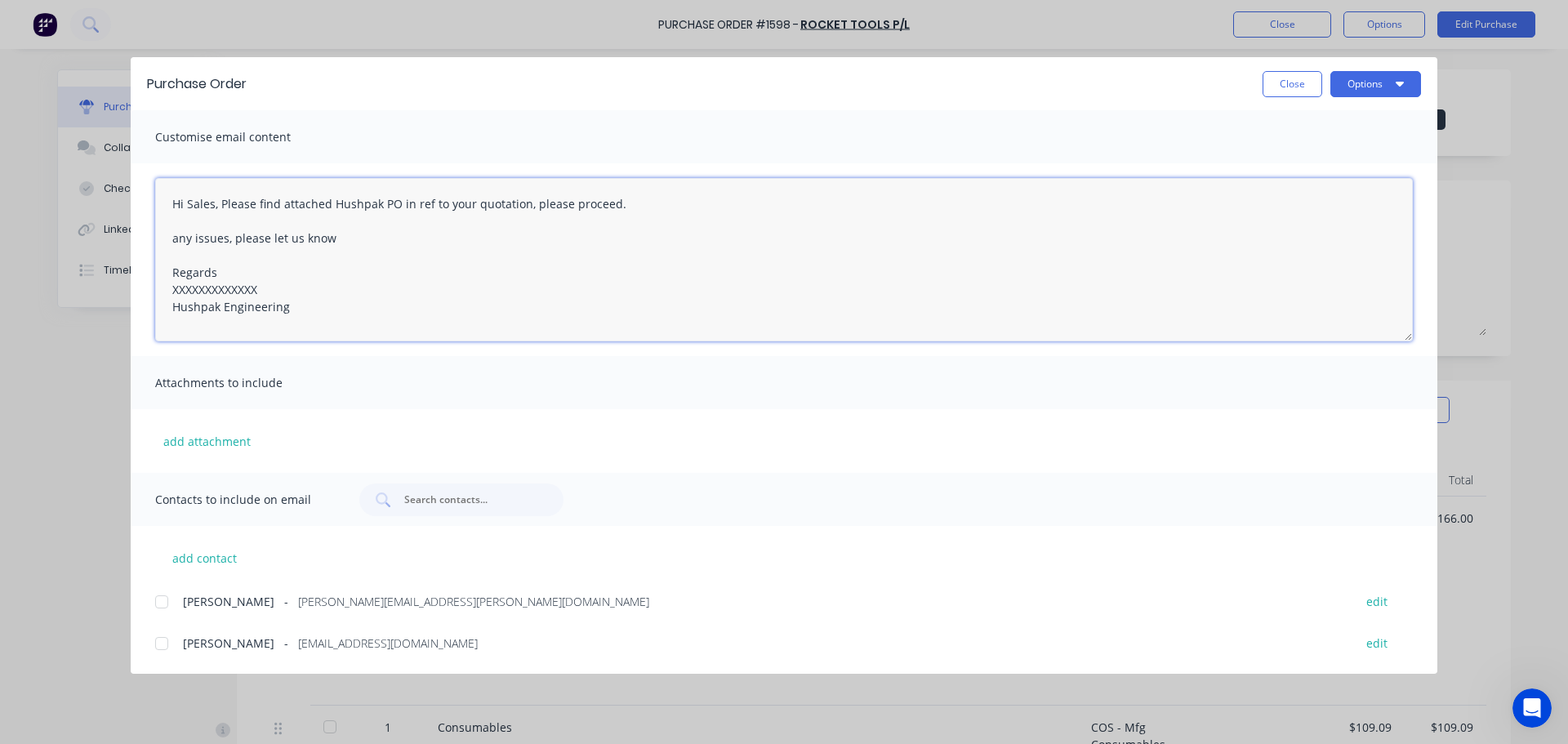
drag, startPoint x: 270, startPoint y: 288, endPoint x: 165, endPoint y: 287, distance: 105.0
click at [165, 287] on textarea "Hi Sales, Please find attached Hushpak PO in ref to your quotation, please proc…" at bounding box center [783, 259] width 1258 height 163
click at [166, 600] on div at bounding box center [161, 601] width 33 height 33
click at [160, 644] on div at bounding box center [161, 643] width 33 height 33
type textarea "Hi Sales, Please find attached Hushpak PO in ref to your quotation, please proc…"
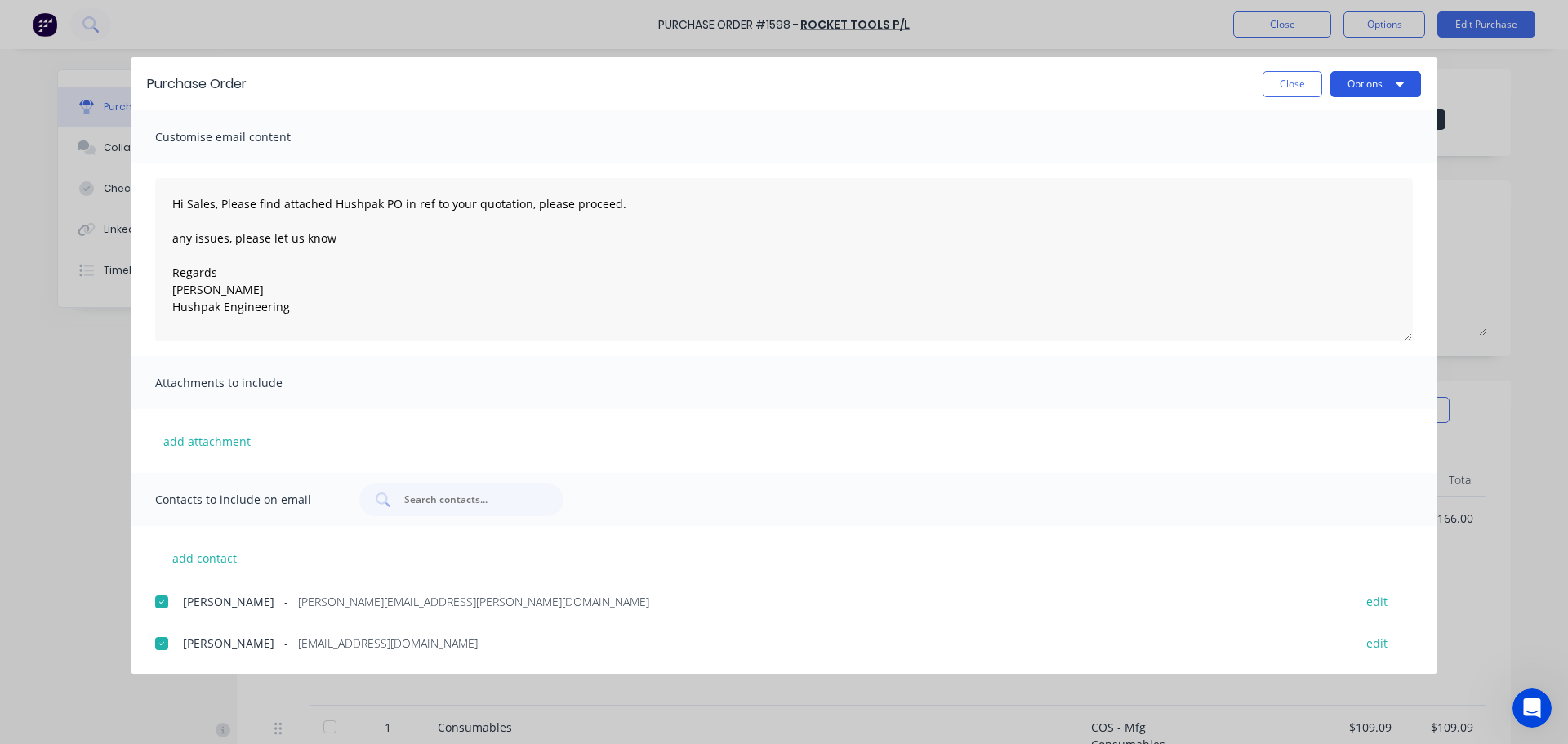
click at [1356, 86] on button "Options" at bounding box center [1375, 84] width 90 height 26
click at [1301, 184] on div "Email" at bounding box center [1343, 190] width 126 height 23
click at [1363, 87] on button "Options" at bounding box center [1375, 84] width 90 height 26
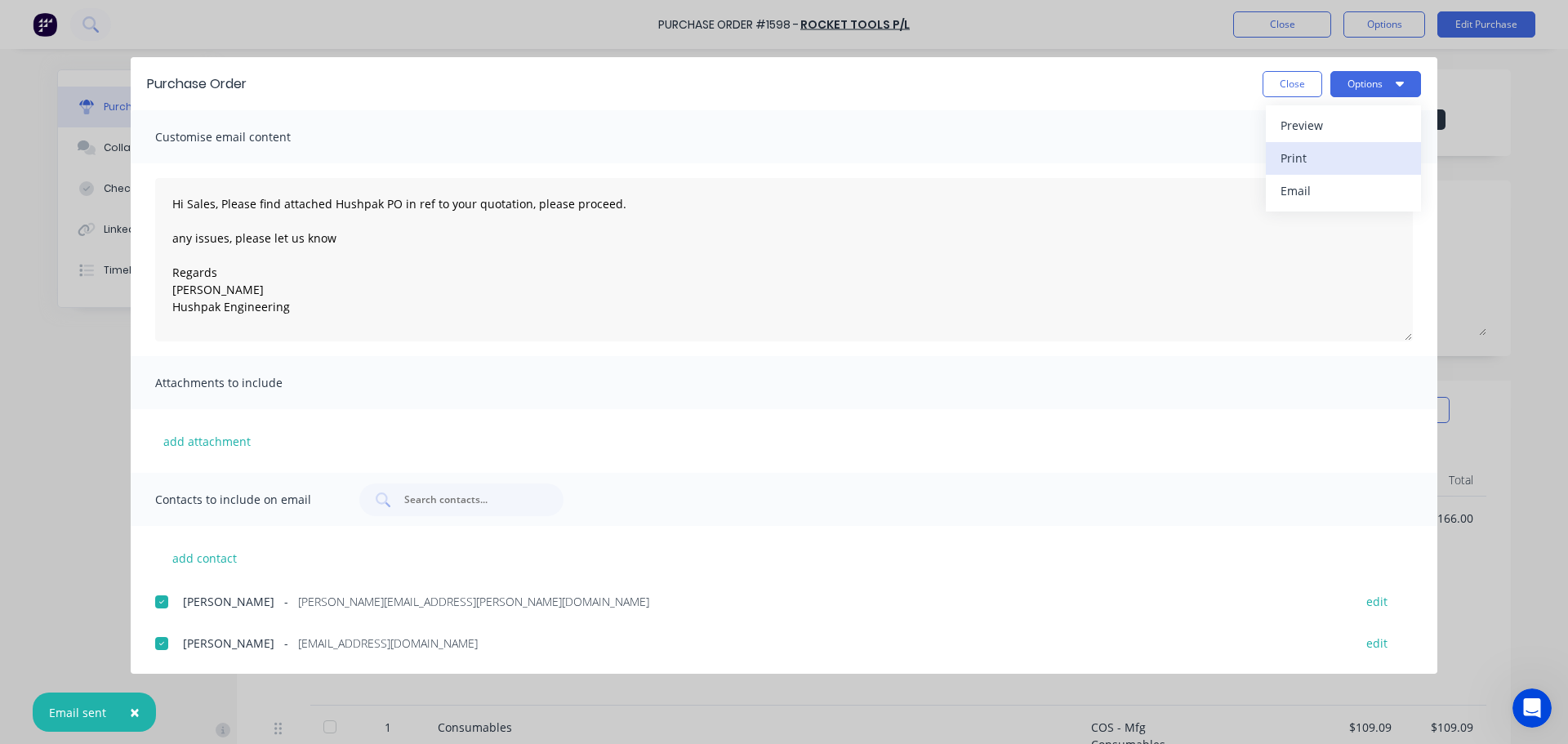
click at [1308, 166] on div "Print" at bounding box center [1343, 158] width 126 height 23
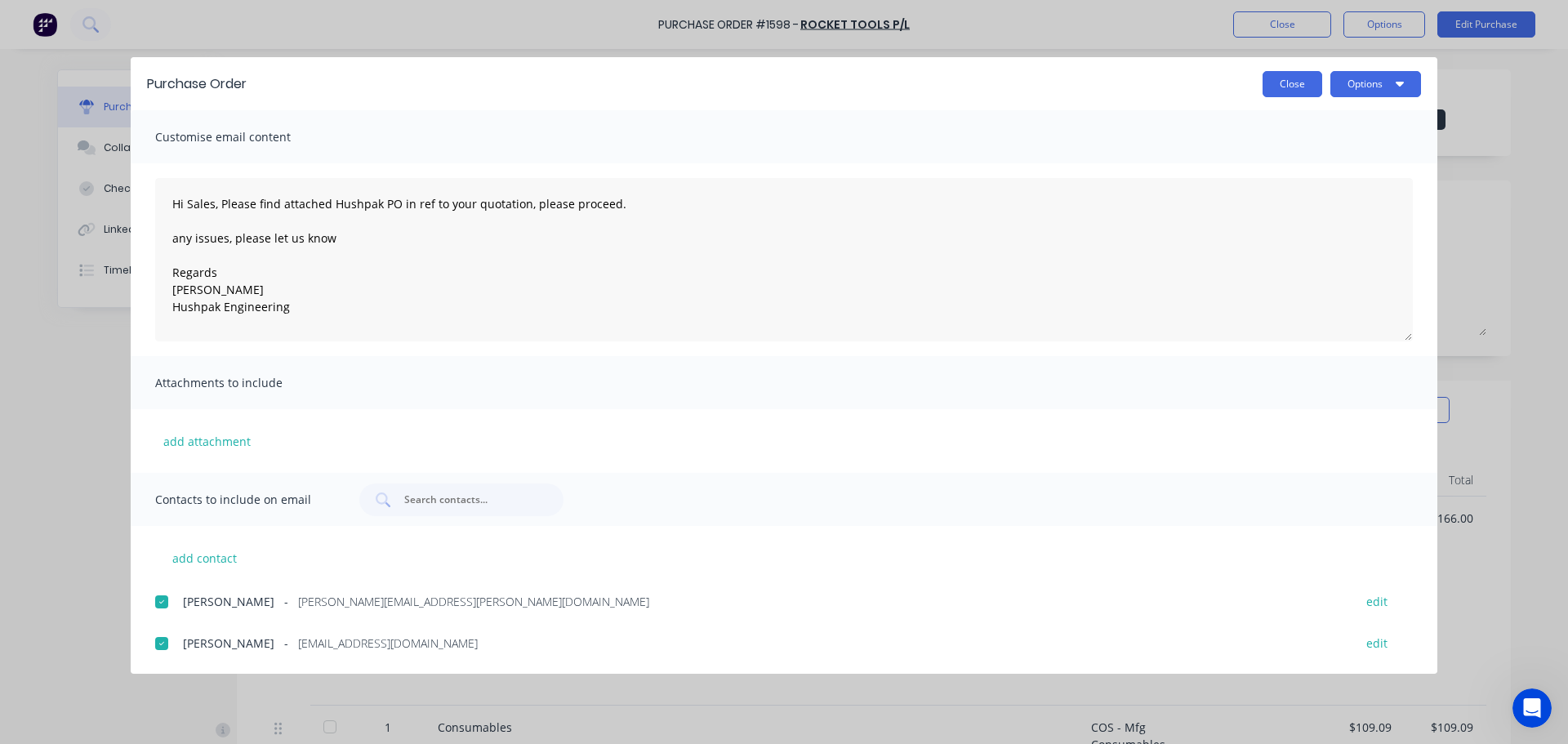
click at [1286, 76] on button "Close" at bounding box center [1292, 84] width 60 height 26
type textarea "x"
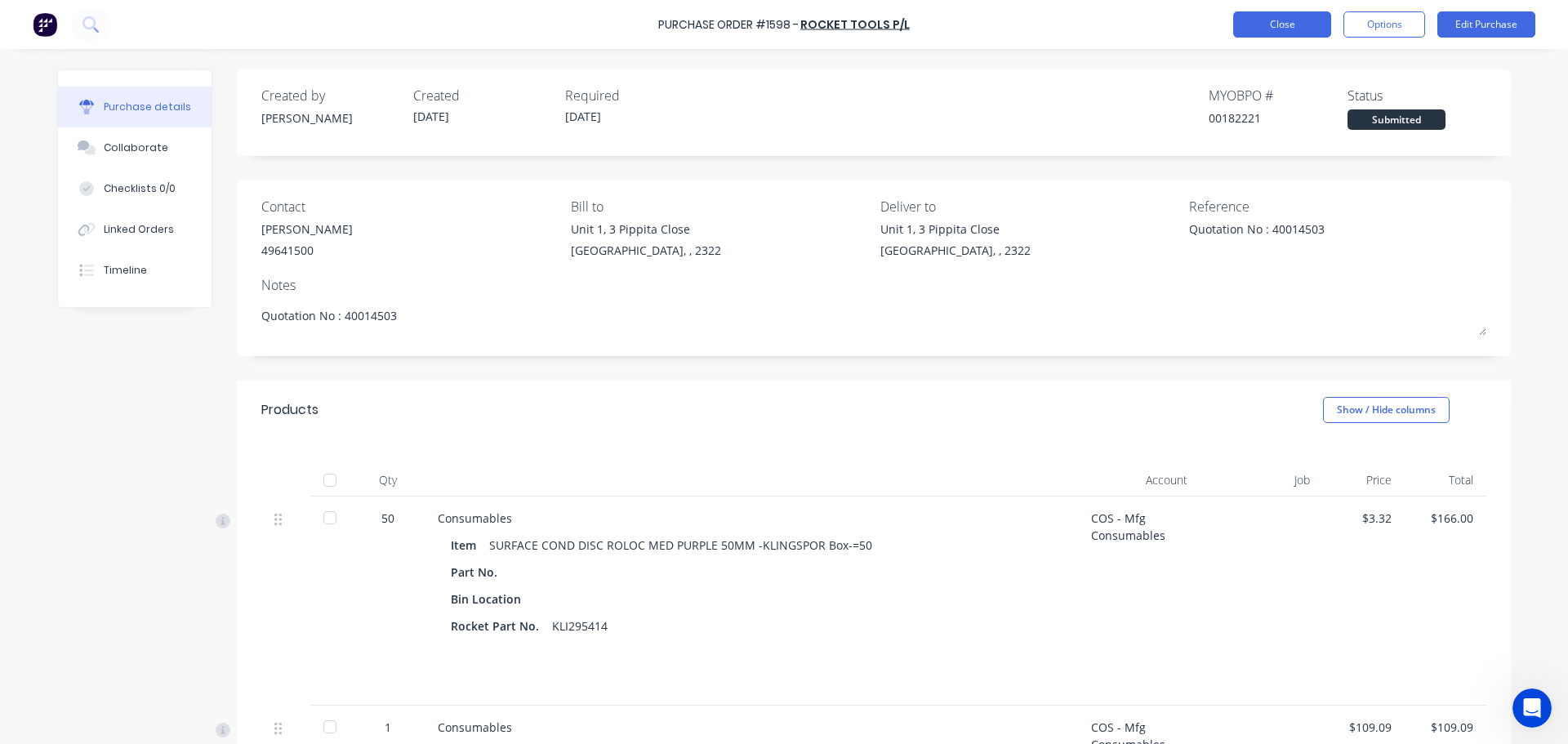
click at [1261, 31] on button "Close" at bounding box center [1282, 24] width 98 height 26
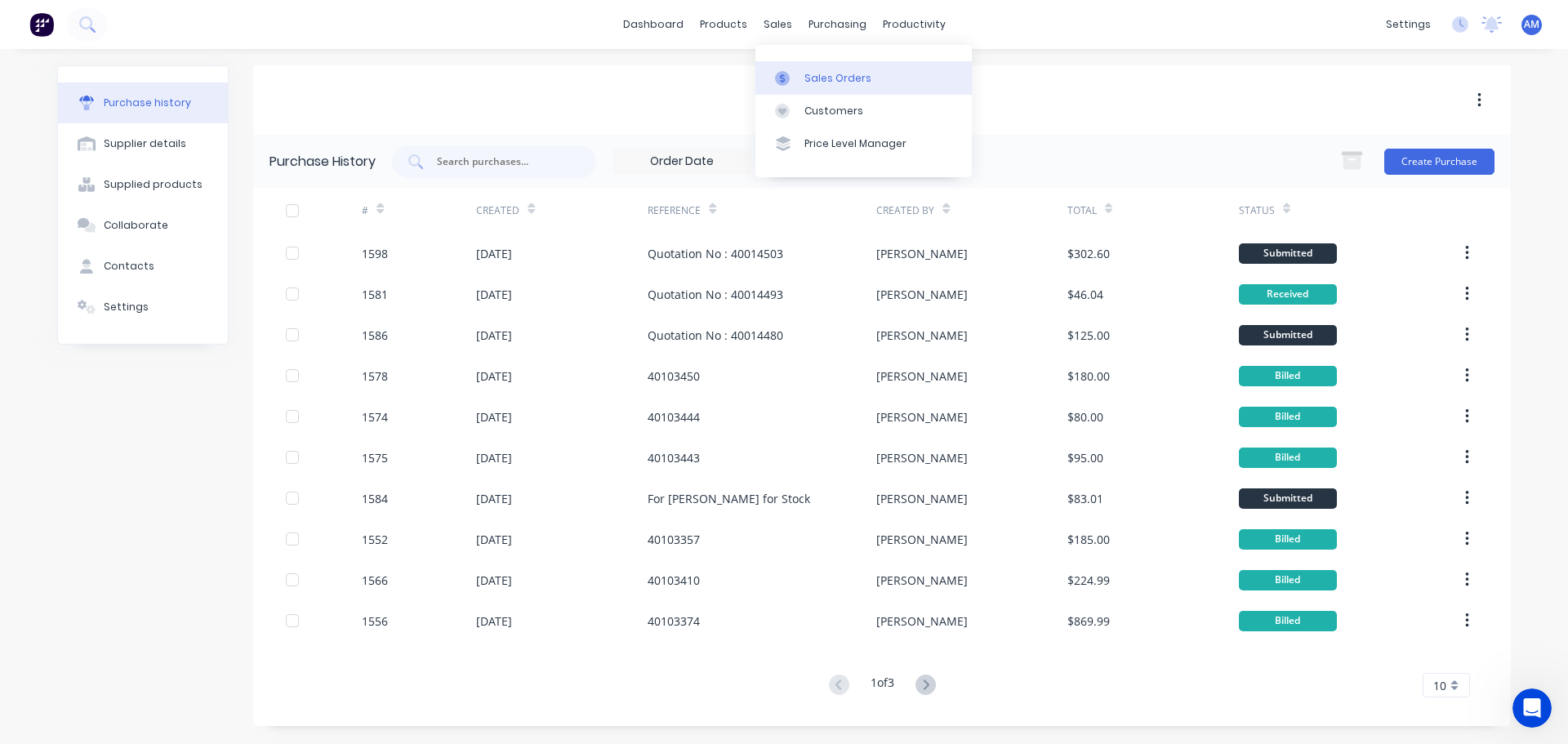
click at [810, 74] on div "Sales Orders" at bounding box center [838, 78] width 67 height 15
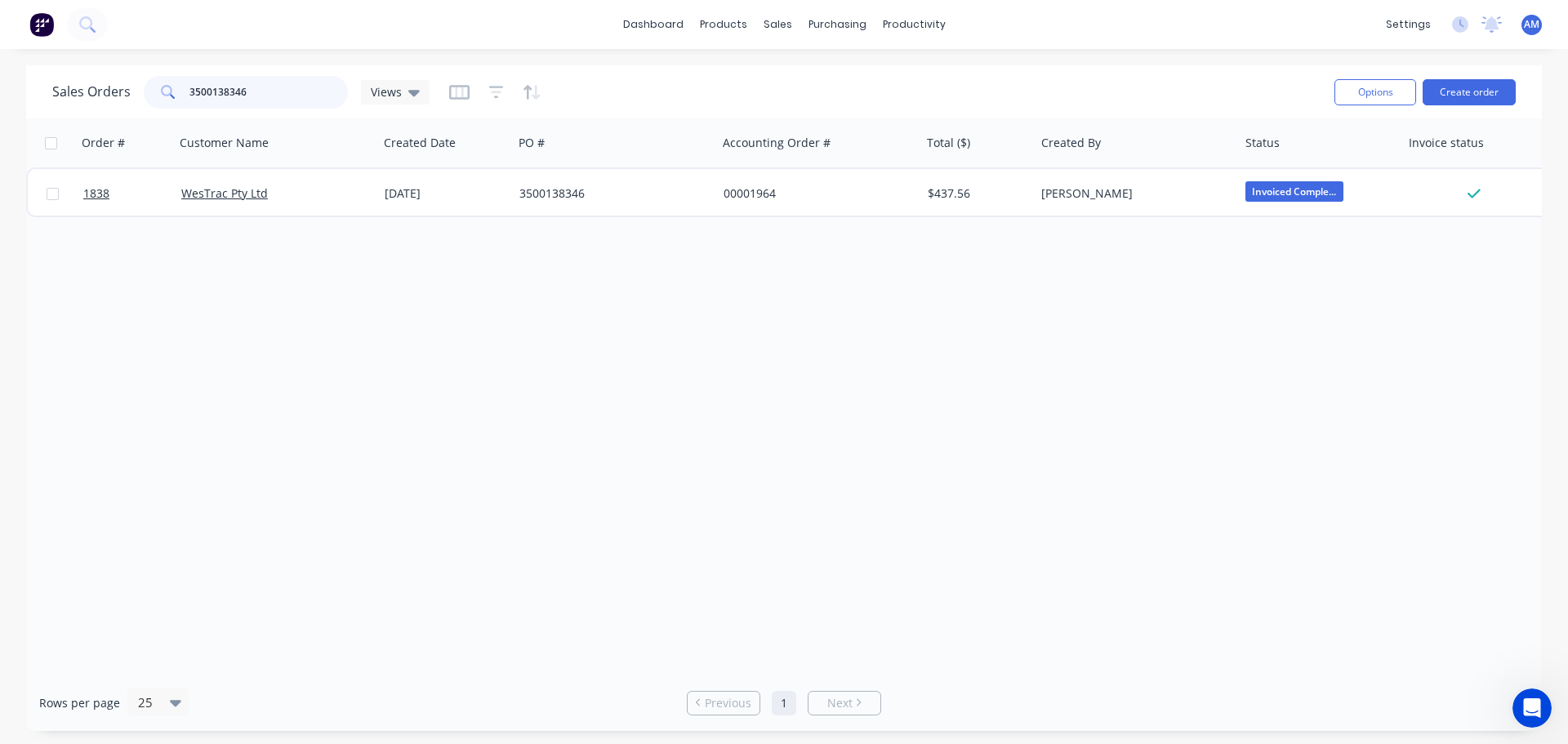
drag, startPoint x: 234, startPoint y: 89, endPoint x: 134, endPoint y: 91, distance: 100.0
click at [134, 91] on div "Sales Orders 3500138346 Views" at bounding box center [241, 91] width 378 height 33
drag, startPoint x: 252, startPoint y: 84, endPoint x: 152, endPoint y: 89, distance: 100.1
click at [152, 89] on div "3500138346" at bounding box center [245, 91] width 204 height 33
type input "7"
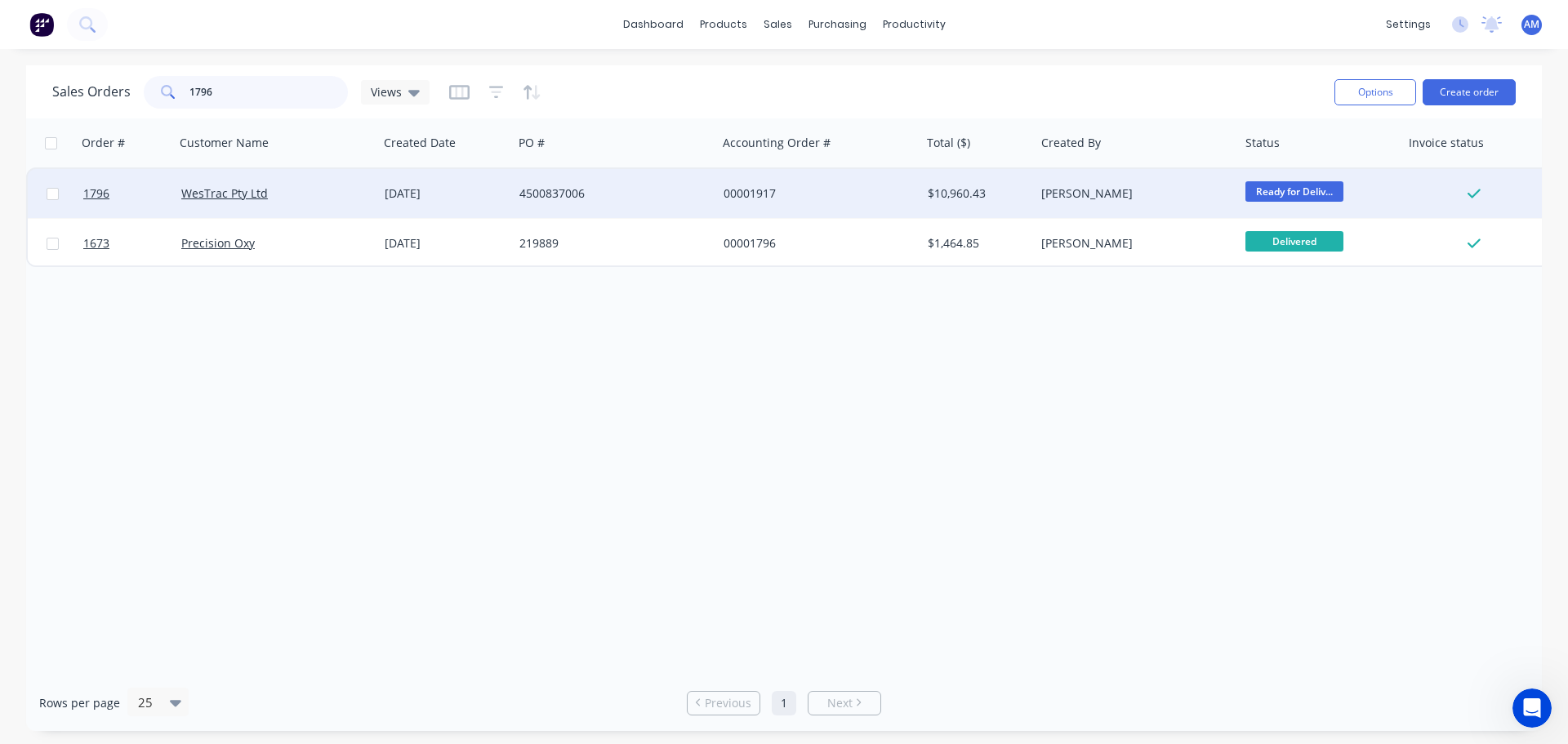
type input "1796"
click at [442, 192] on div "21 Aug 2025" at bounding box center [446, 194] width 122 height 17
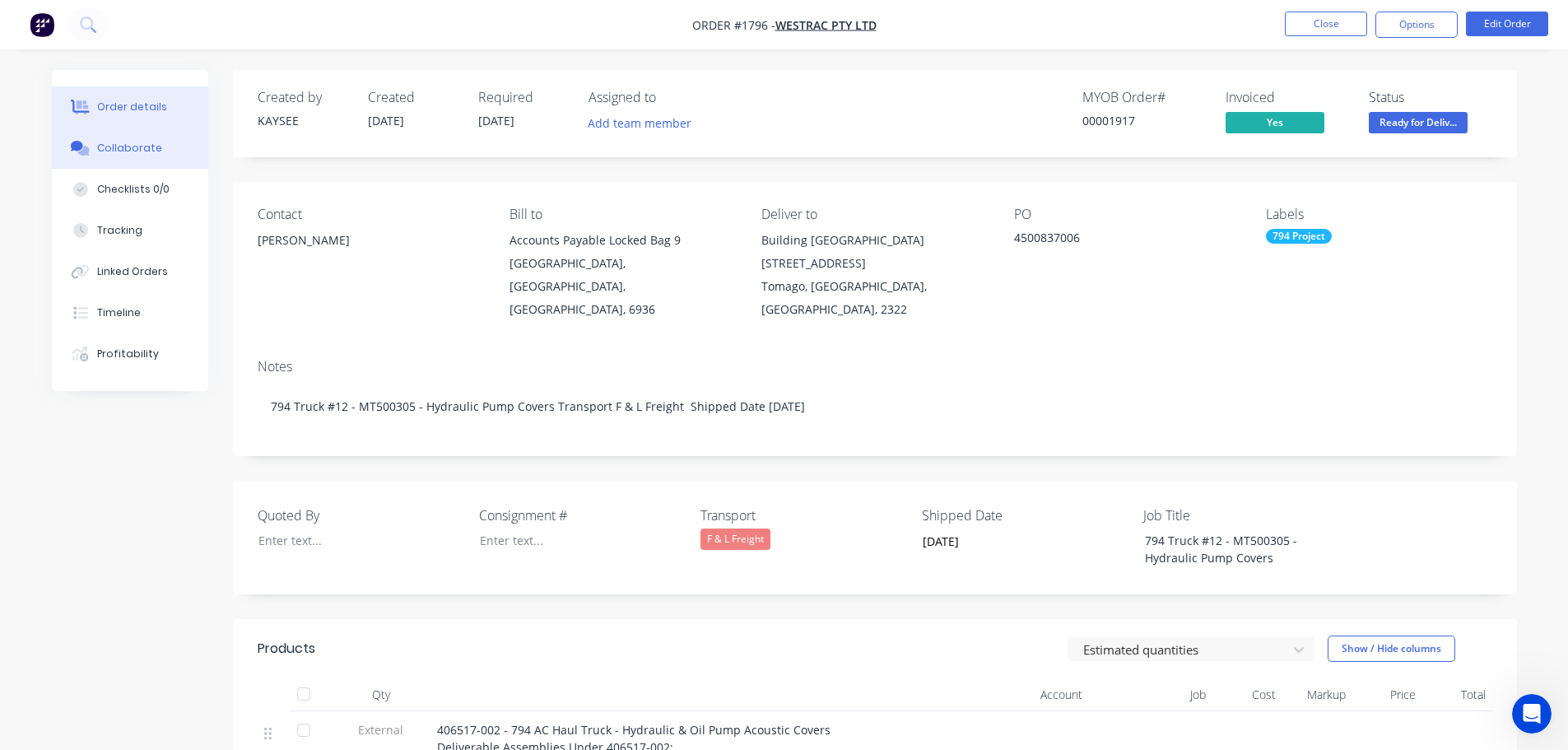
click at [135, 153] on div "Collaborate" at bounding box center [129, 148] width 65 height 15
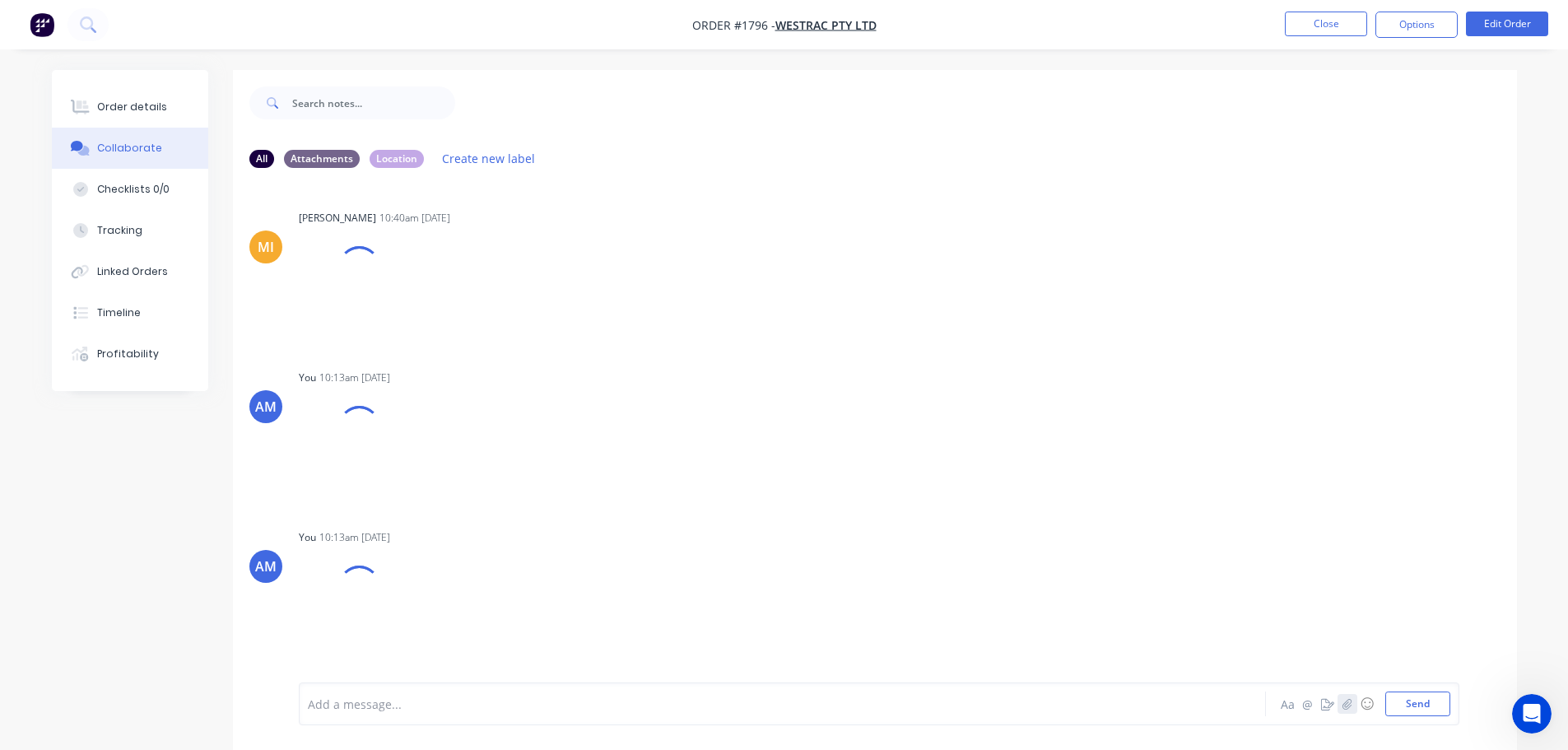
click at [1346, 708] on icon "button" at bounding box center [1346, 704] width 10 height 11
click at [1421, 698] on button "Send" at bounding box center [1417, 704] width 65 height 24
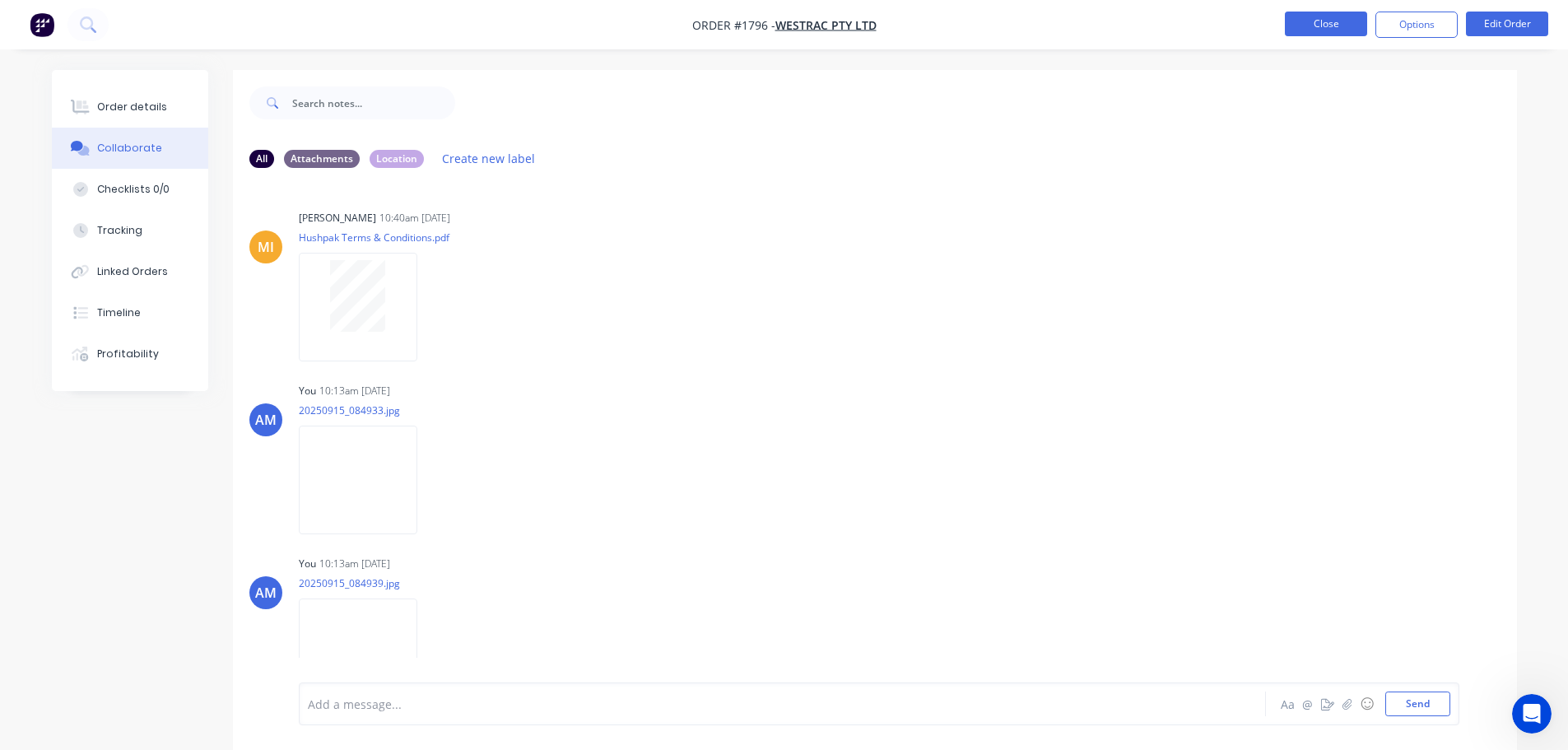
click at [1347, 25] on button "Close" at bounding box center [1327, 23] width 83 height 24
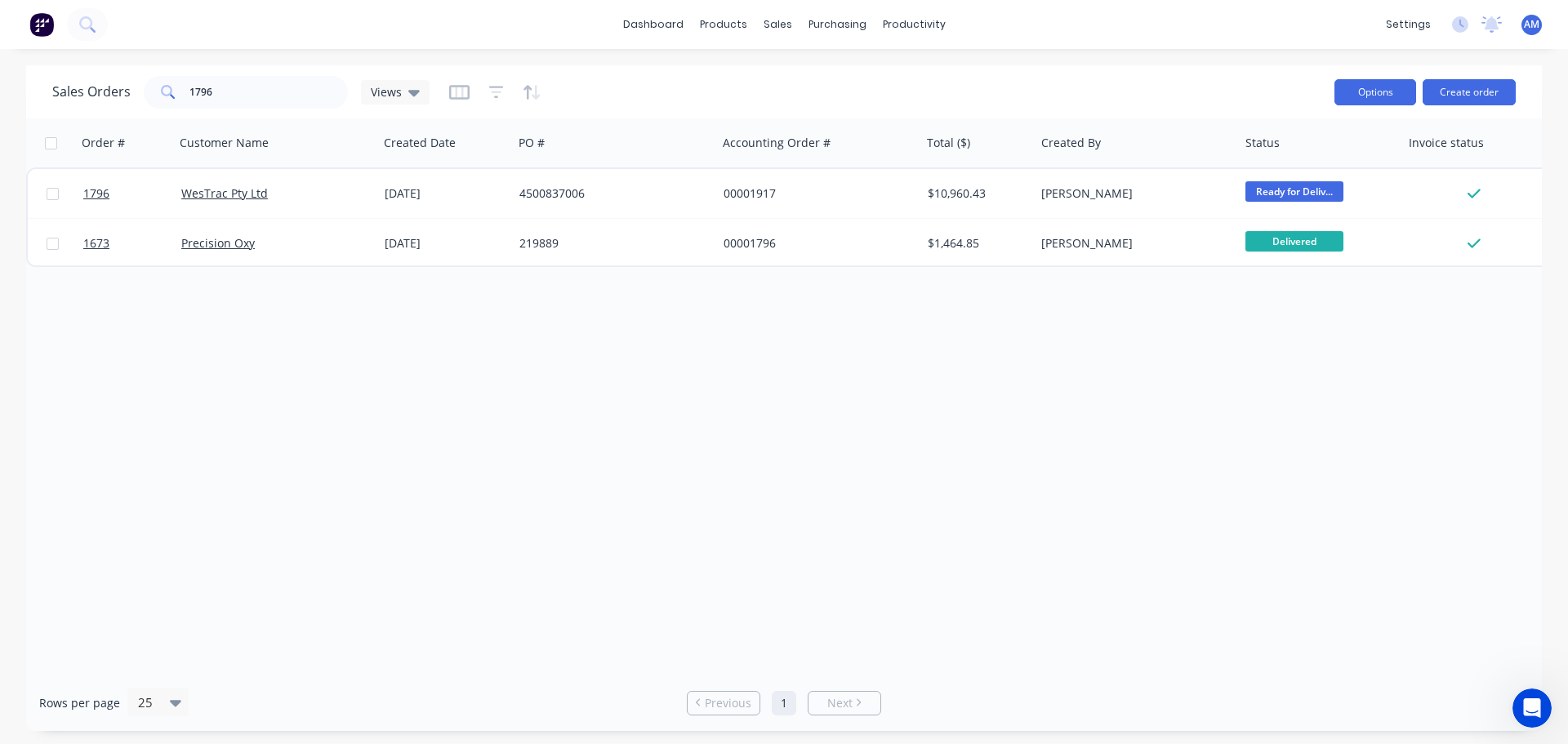
click at [1348, 95] on button "Options" at bounding box center [1375, 92] width 82 height 26
drag, startPoint x: 219, startPoint y: 94, endPoint x: 176, endPoint y: 84, distance: 44.1
click at [176, 84] on div "1796" at bounding box center [245, 91] width 204 height 33
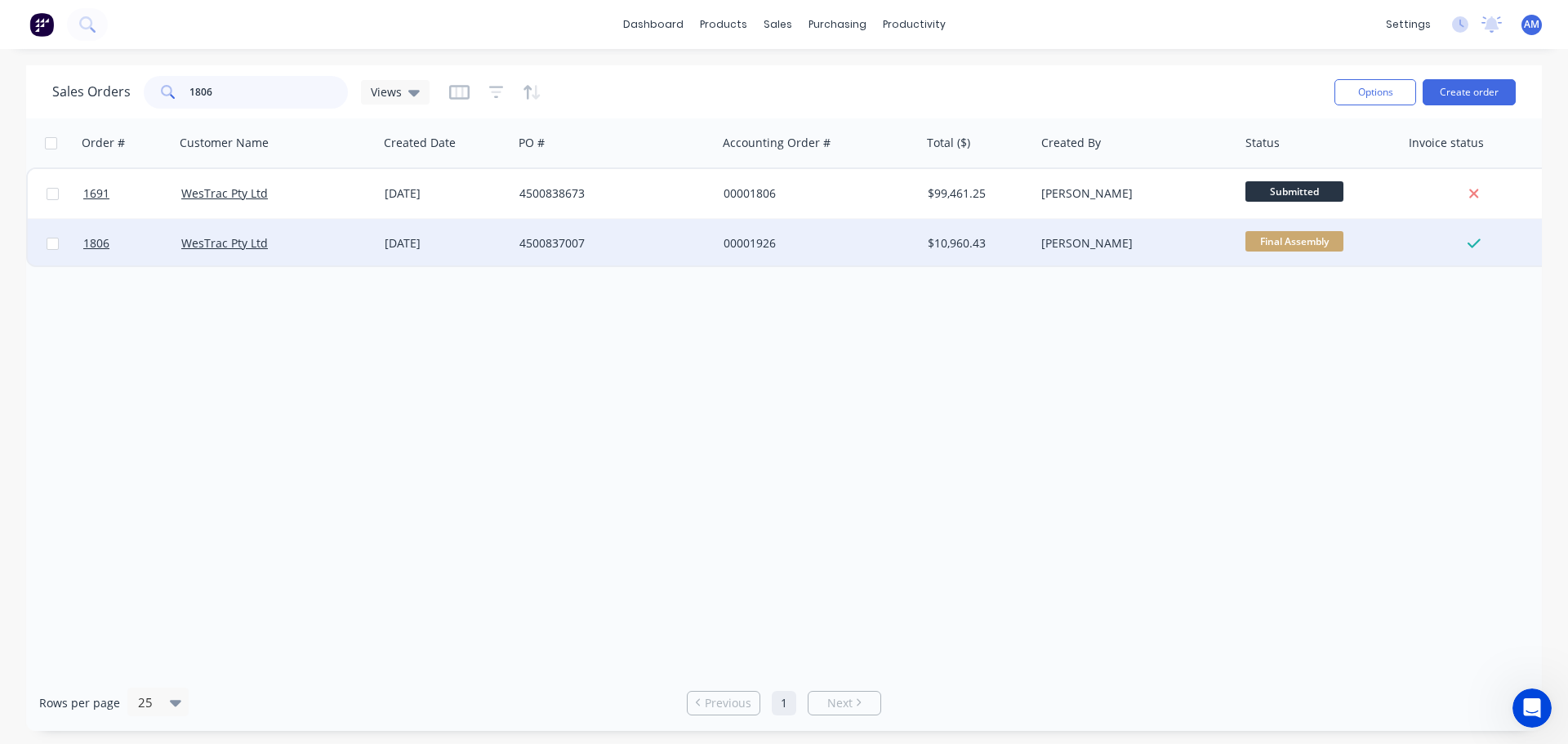
type input "1806"
click at [537, 241] on div "4500837007" at bounding box center [610, 243] width 181 height 17
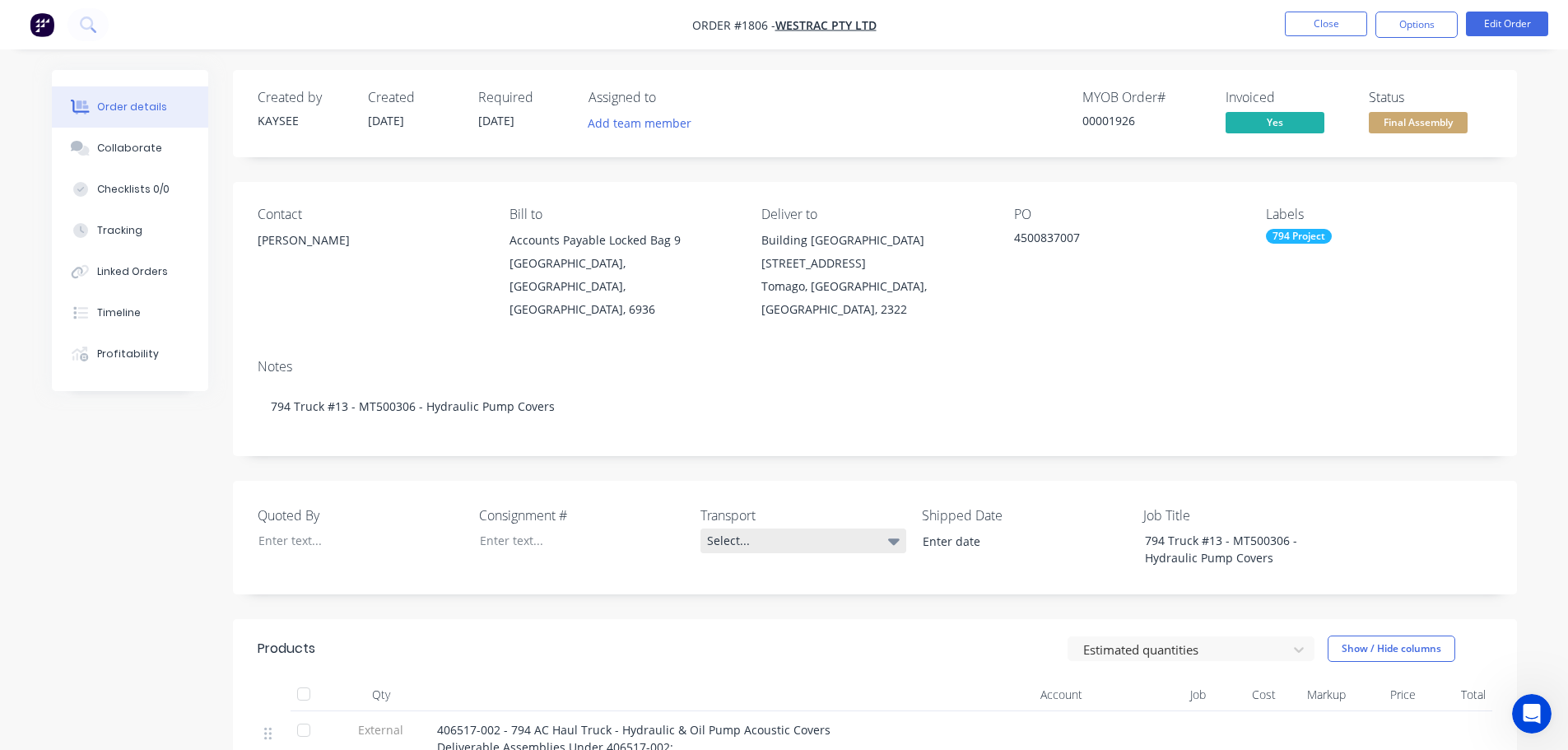
click at [736, 528] on div "Select..." at bounding box center [803, 540] width 206 height 24
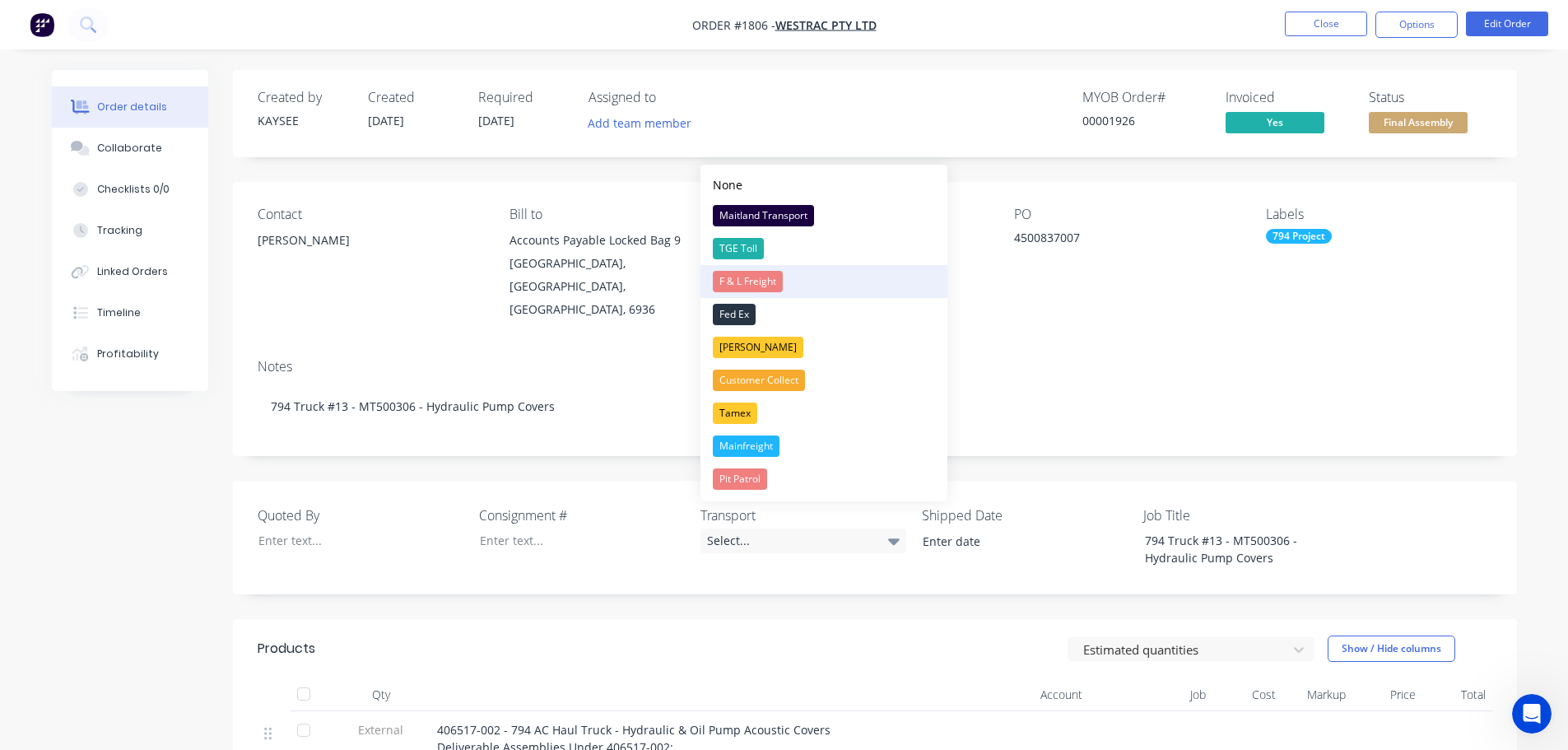
click at [750, 284] on div "F & L Freight" at bounding box center [748, 281] width 70 height 22
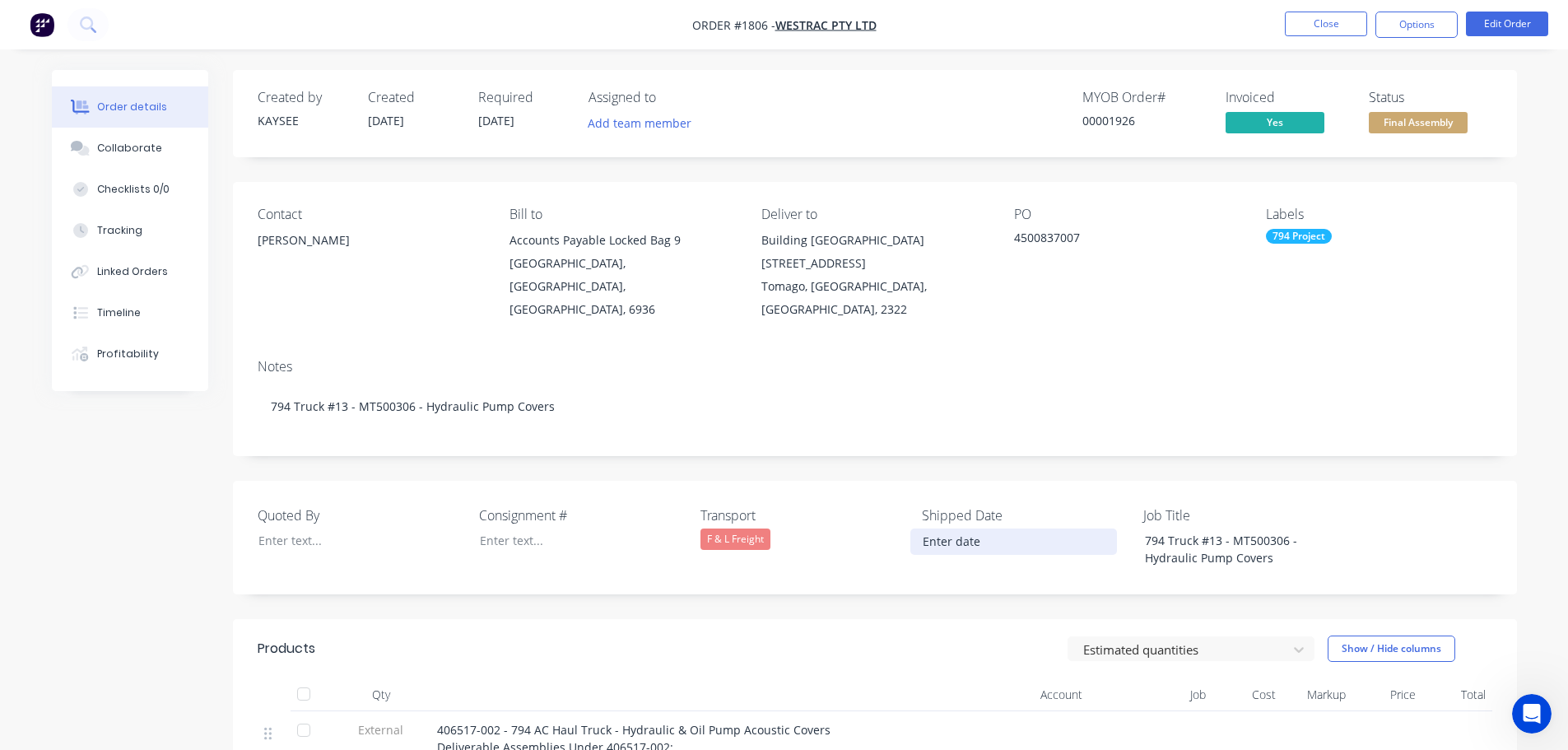
click at [956, 529] on input at bounding box center [1014, 541] width 205 height 24
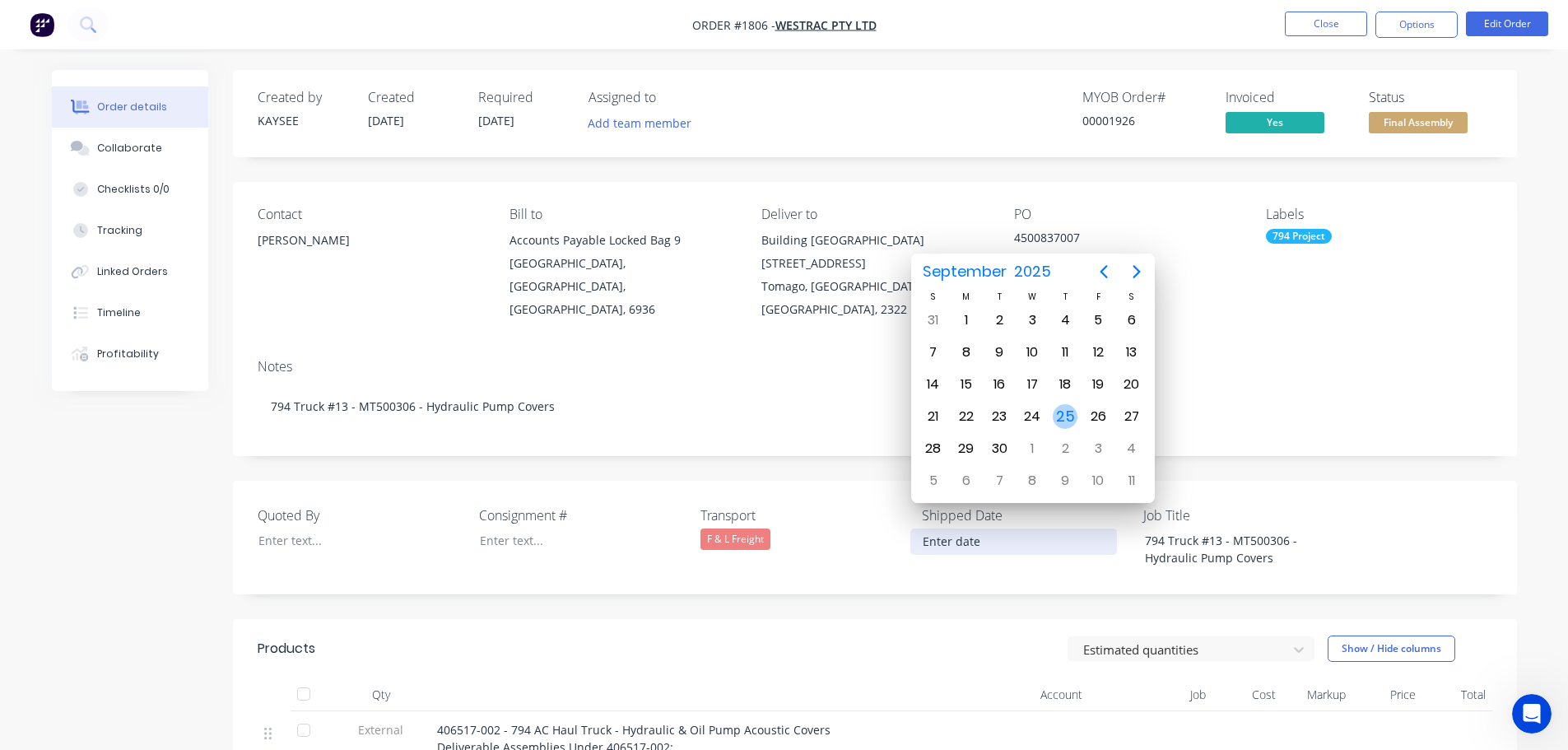
click at [1057, 419] on div "25" at bounding box center [1064, 416] width 24 height 24
type input "[DATE]"
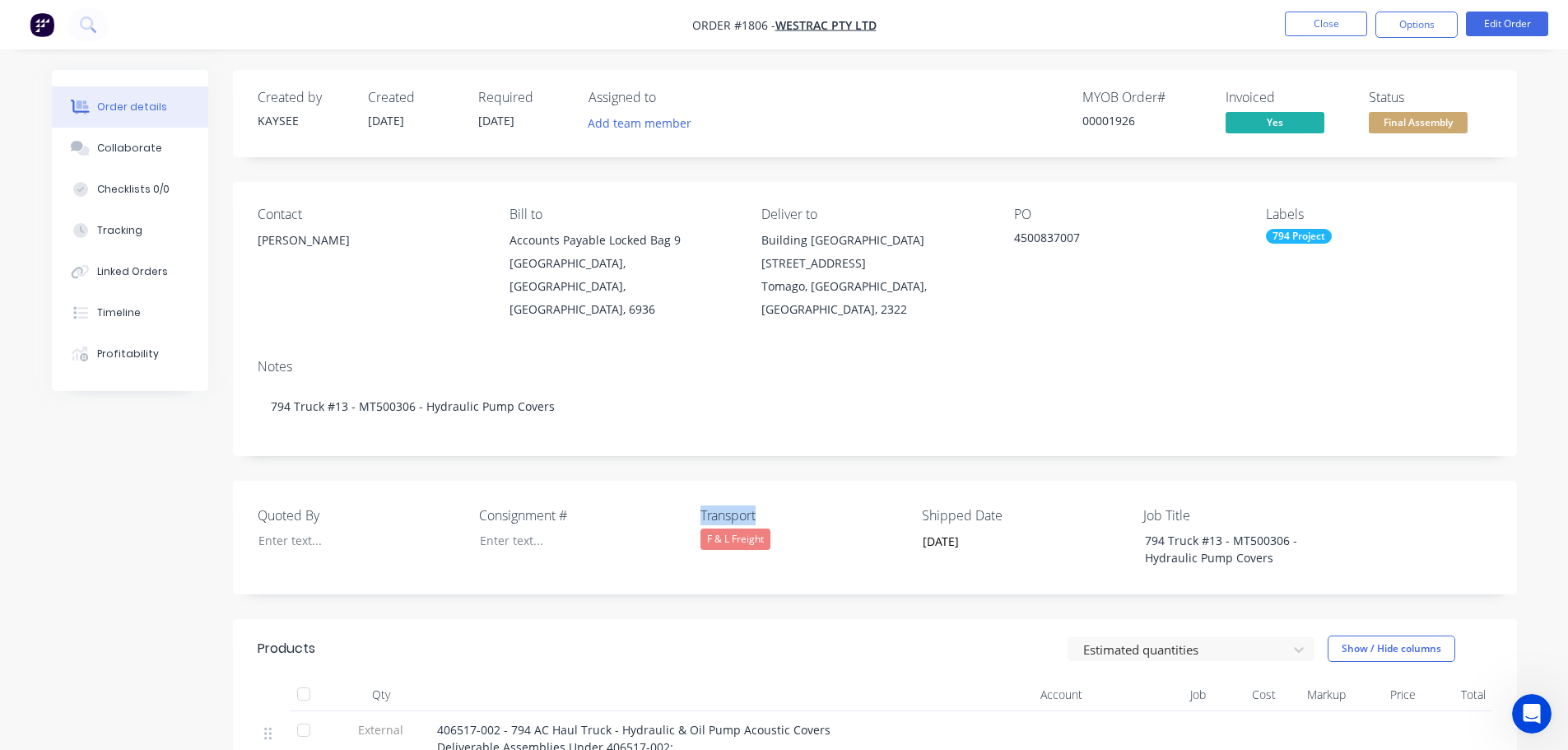
drag, startPoint x: 790, startPoint y: 492, endPoint x: 703, endPoint y: 491, distance: 87.0
click at [703, 506] on label "Transport" at bounding box center [803, 515] width 206 height 20
copy label "Transport"
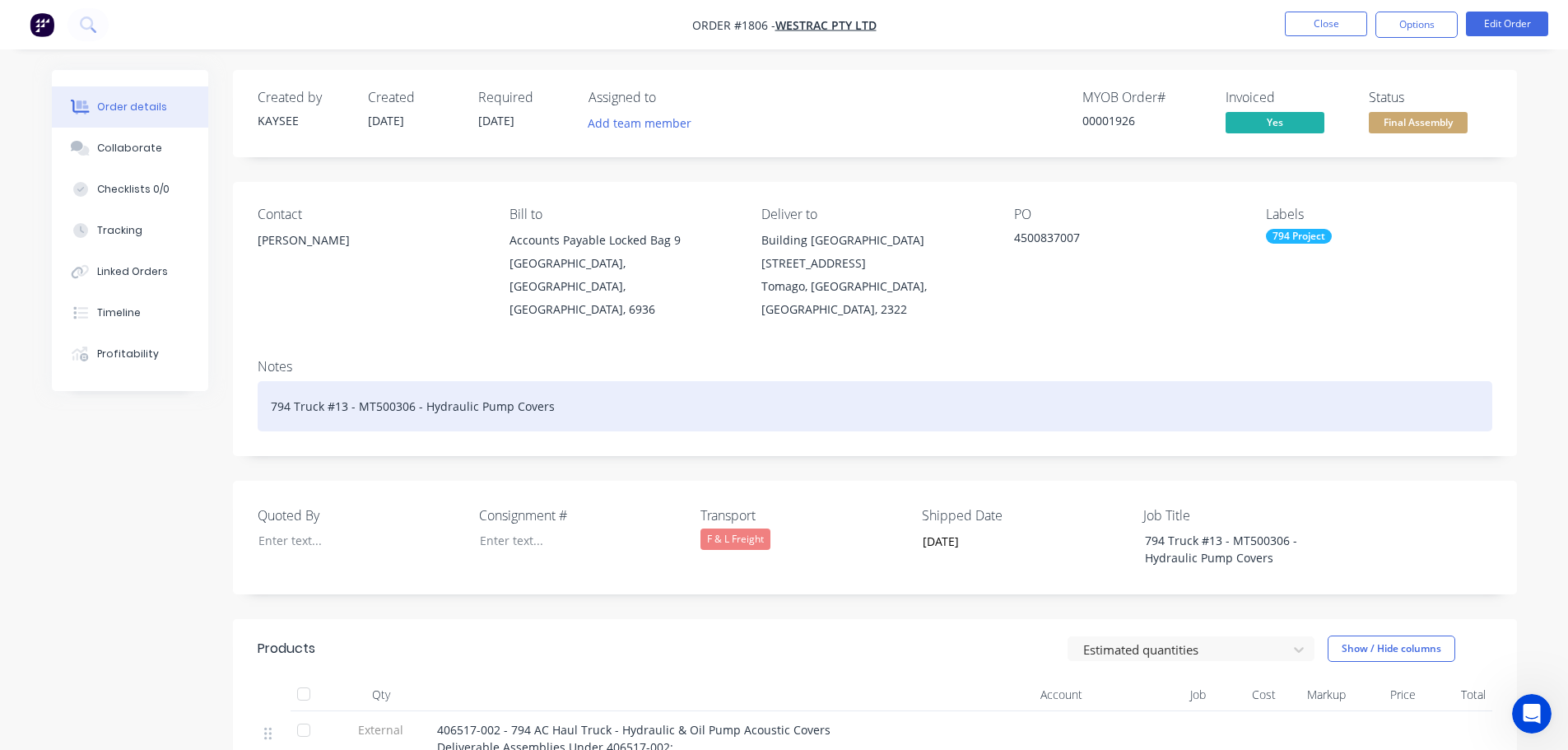
click at [597, 382] on div "794 Truck #13 - MT500306 - Hydraulic Pump Covers" at bounding box center [875, 406] width 1234 height 50
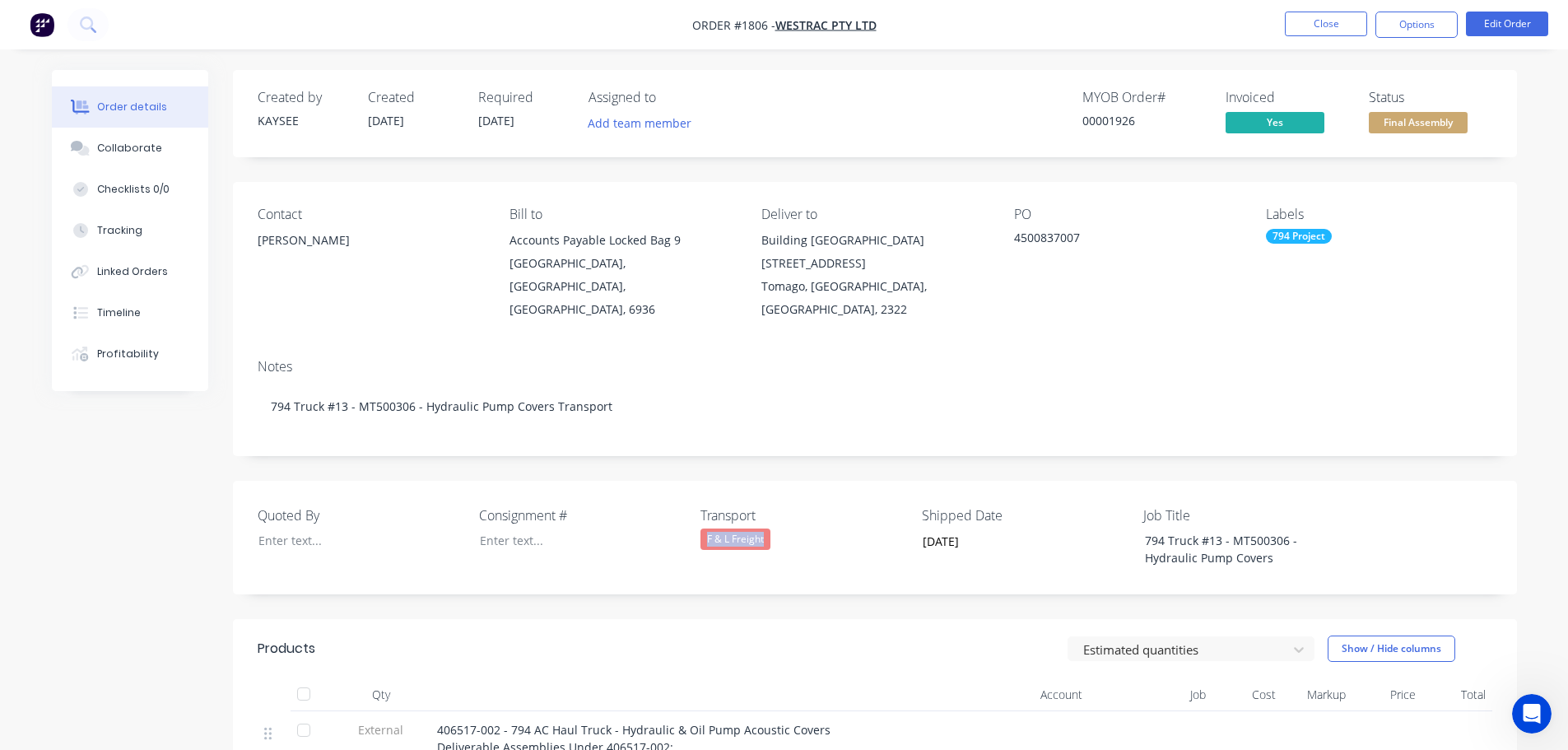
drag, startPoint x: 776, startPoint y: 510, endPoint x: 701, endPoint y: 513, distance: 75.1
click at [701, 528] on div "F & L Freight" at bounding box center [803, 539] width 206 height 22
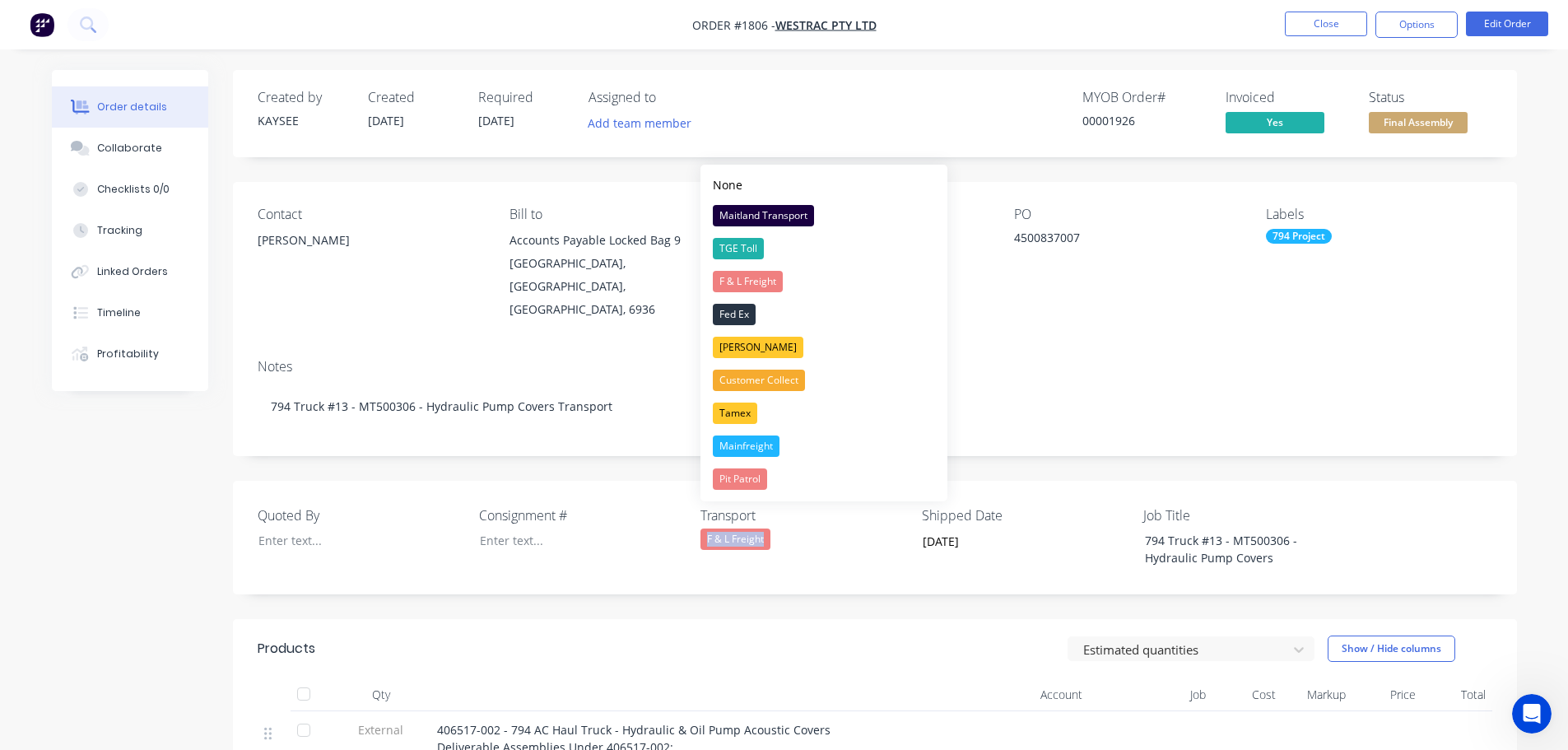
copy div "F & L Freight"
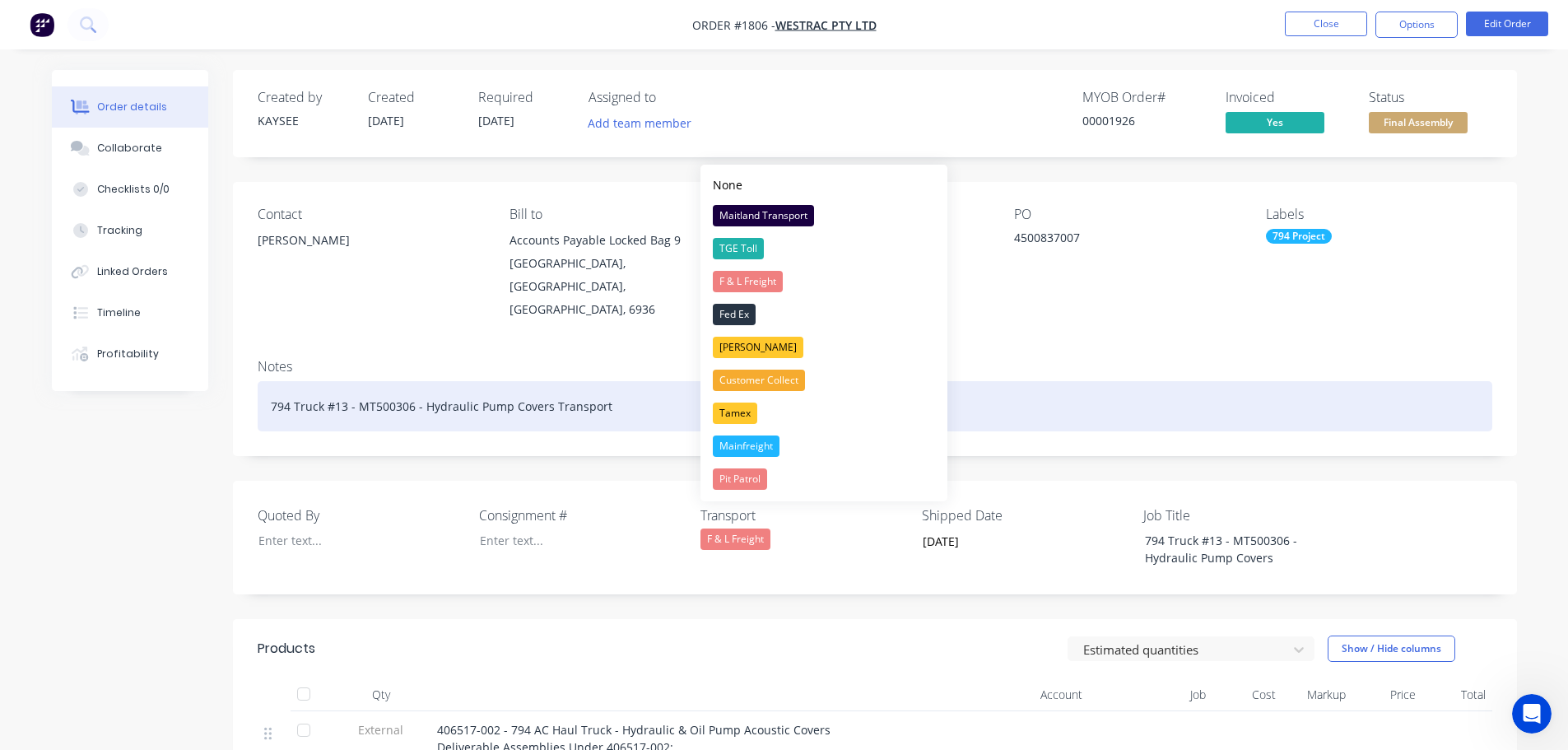
click at [617, 382] on div "794 Truck #13 - MT500306 - Hydraulic Pump Covers Transport" at bounding box center [875, 406] width 1234 height 50
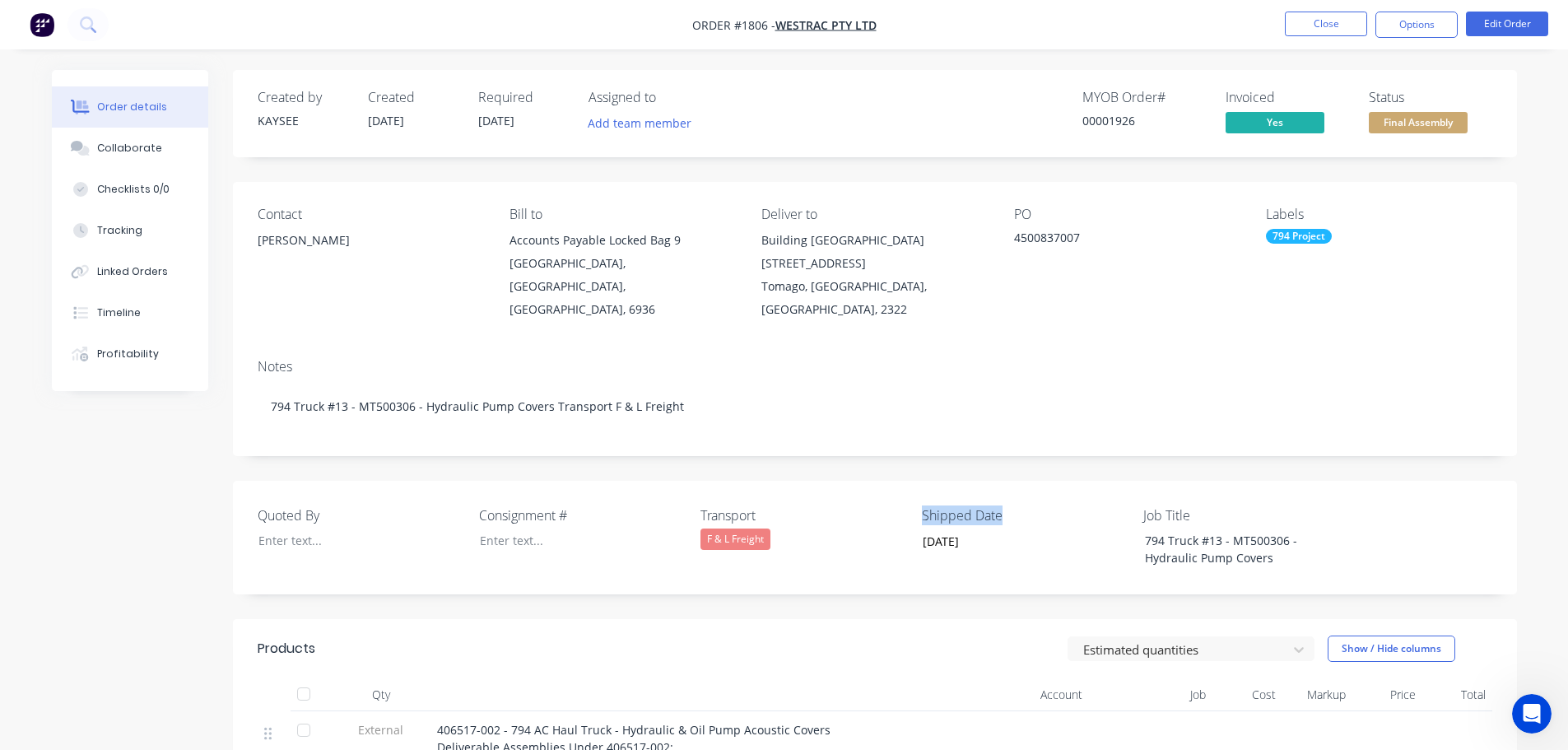
drag, startPoint x: 1013, startPoint y: 491, endPoint x: 922, endPoint y: 487, distance: 91.1
click at [922, 506] on label "Shipped Date" at bounding box center [1024, 515] width 206 height 20
copy label "Shipped Date"
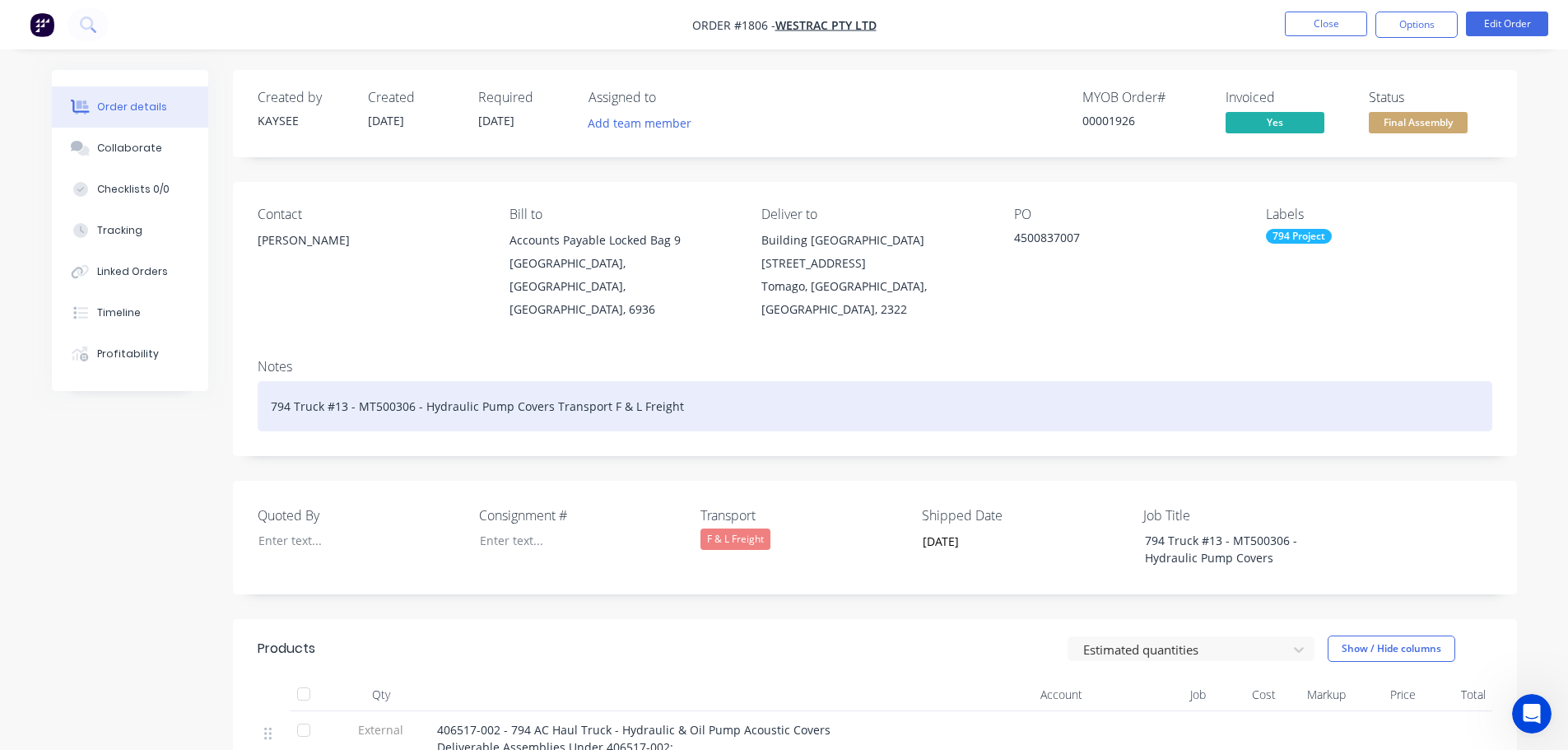
click at [694, 382] on div "794 Truck #13 - MT500306 - Hydraulic Pump Covers Transport F & L Freight" at bounding box center [875, 406] width 1234 height 50
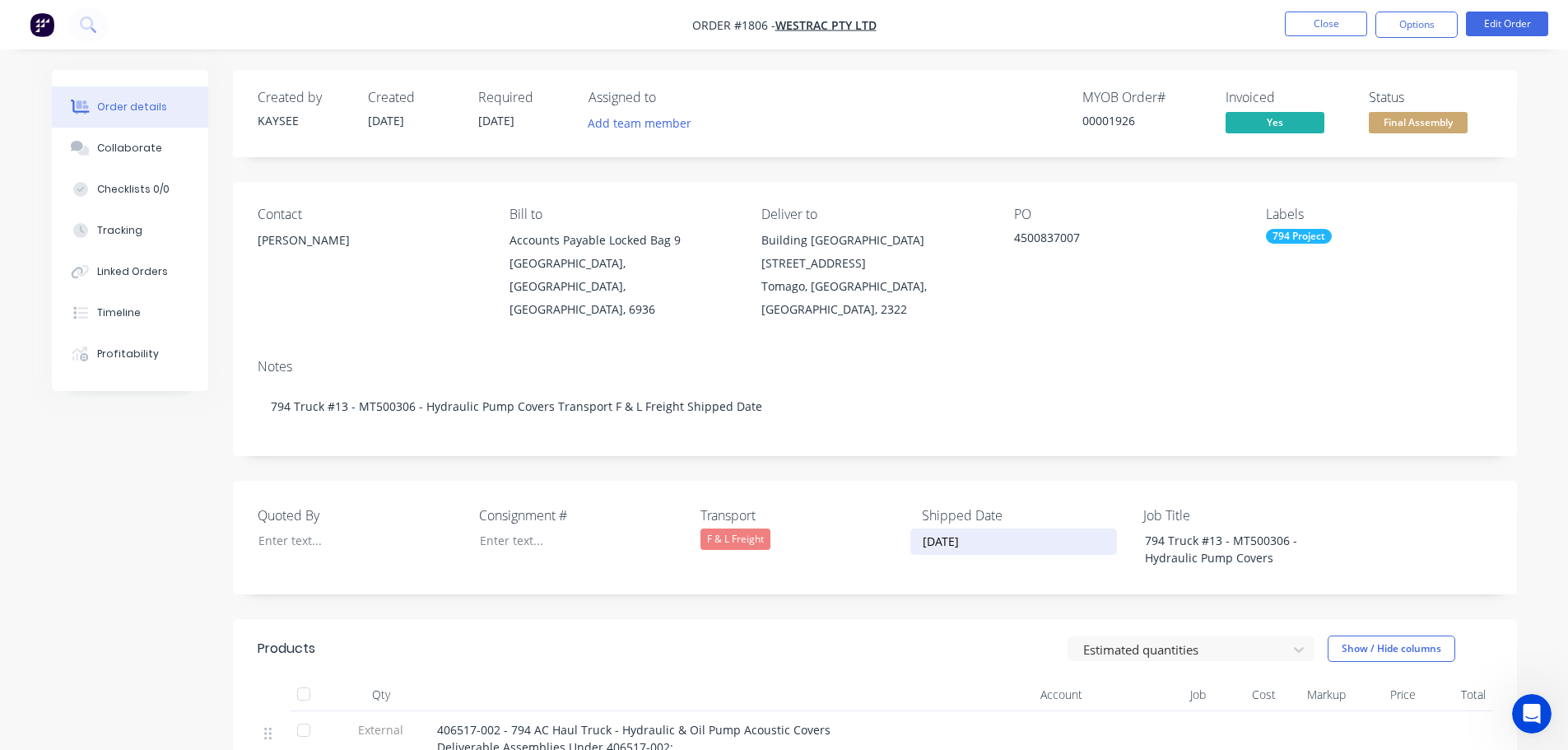
drag, startPoint x: 983, startPoint y: 519, endPoint x: 924, endPoint y: 509, distance: 59.8
click at [924, 529] on input "[DATE]" at bounding box center [1014, 541] width 205 height 24
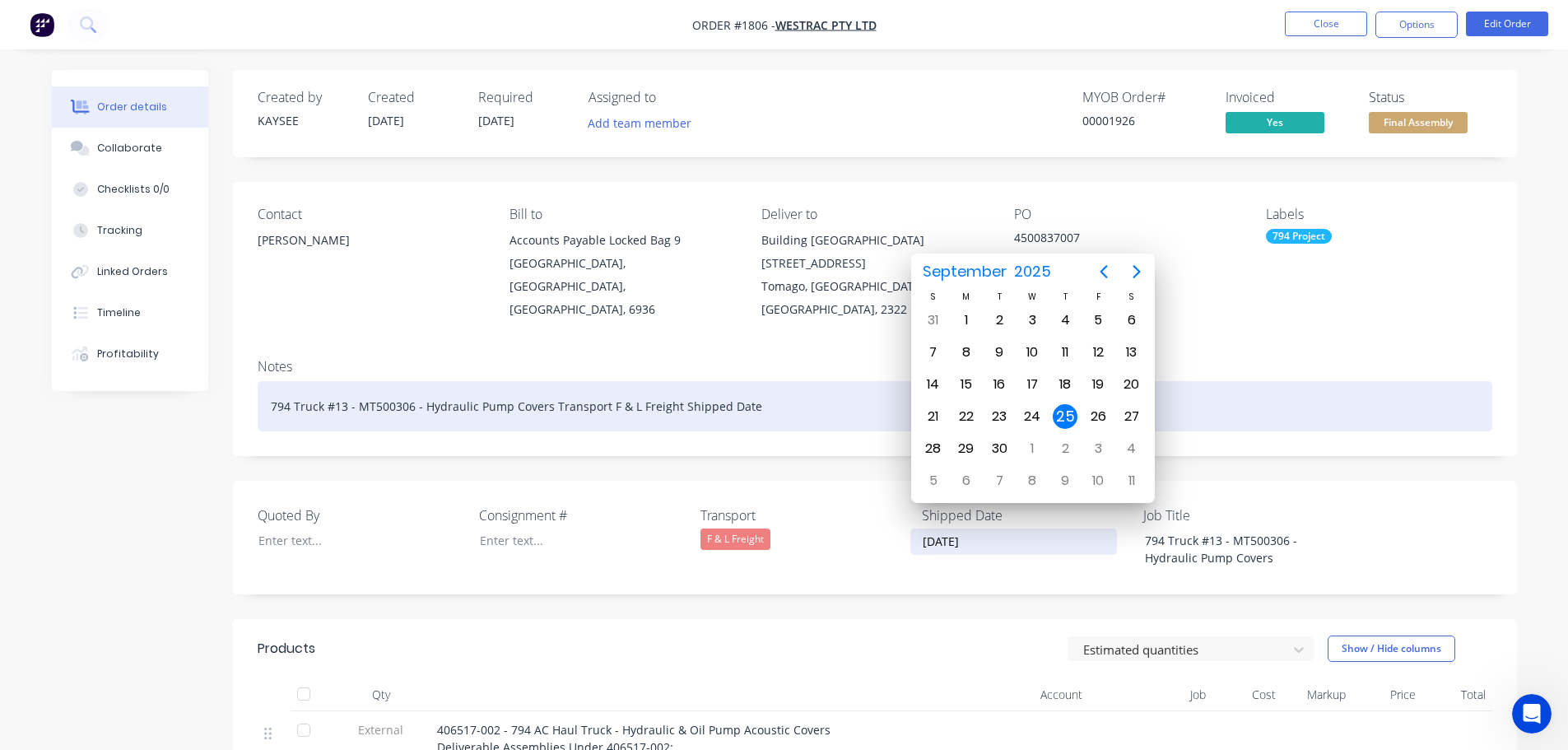
click at [762, 386] on div "794 Truck #13 - MT500306 - Hydraulic Pump Covers Transport F & L Freight Shippe…" at bounding box center [875, 406] width 1234 height 50
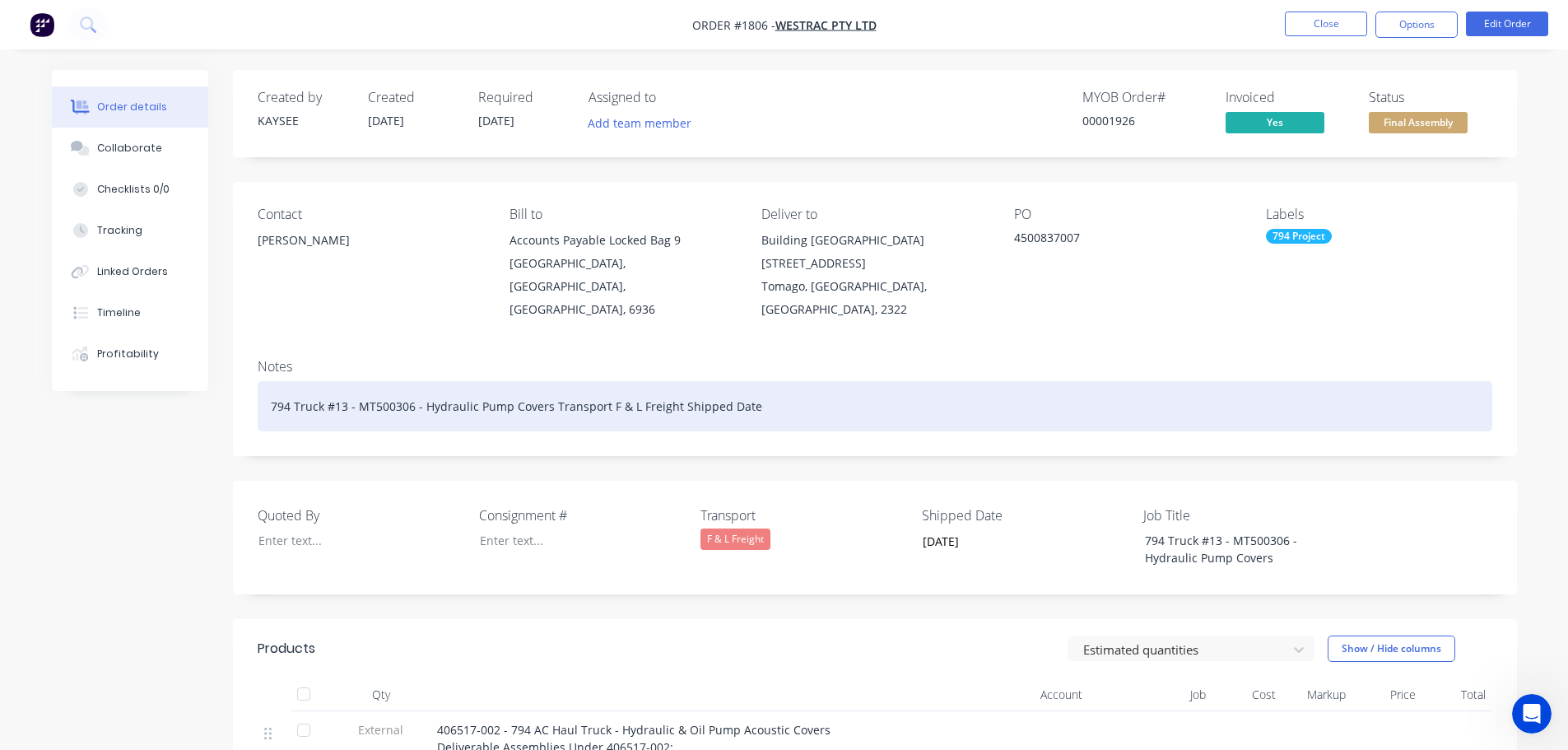
click at [762, 386] on div "794 Truck #13 - MT500306 - Hydraulic Pump Covers Transport F & L Freight Shippe…" at bounding box center [875, 406] width 1234 height 50
click at [771, 382] on div "794 Truck #13 - MT500306 - Hydraulic Pump Covers Transport F & L Freight Shippe…" at bounding box center [875, 406] width 1234 height 50
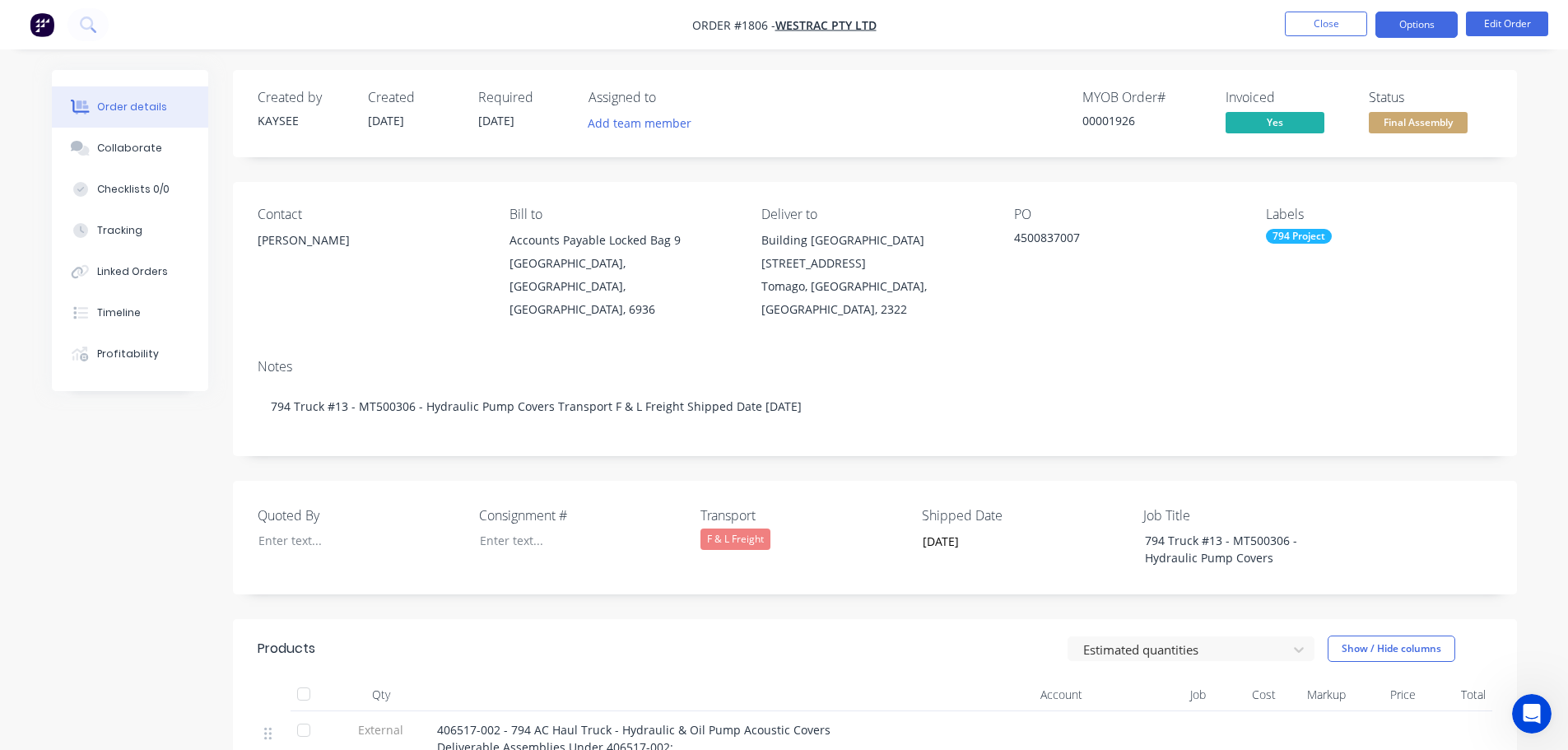
click at [1413, 15] on button "Options" at bounding box center [1417, 24] width 83 height 26
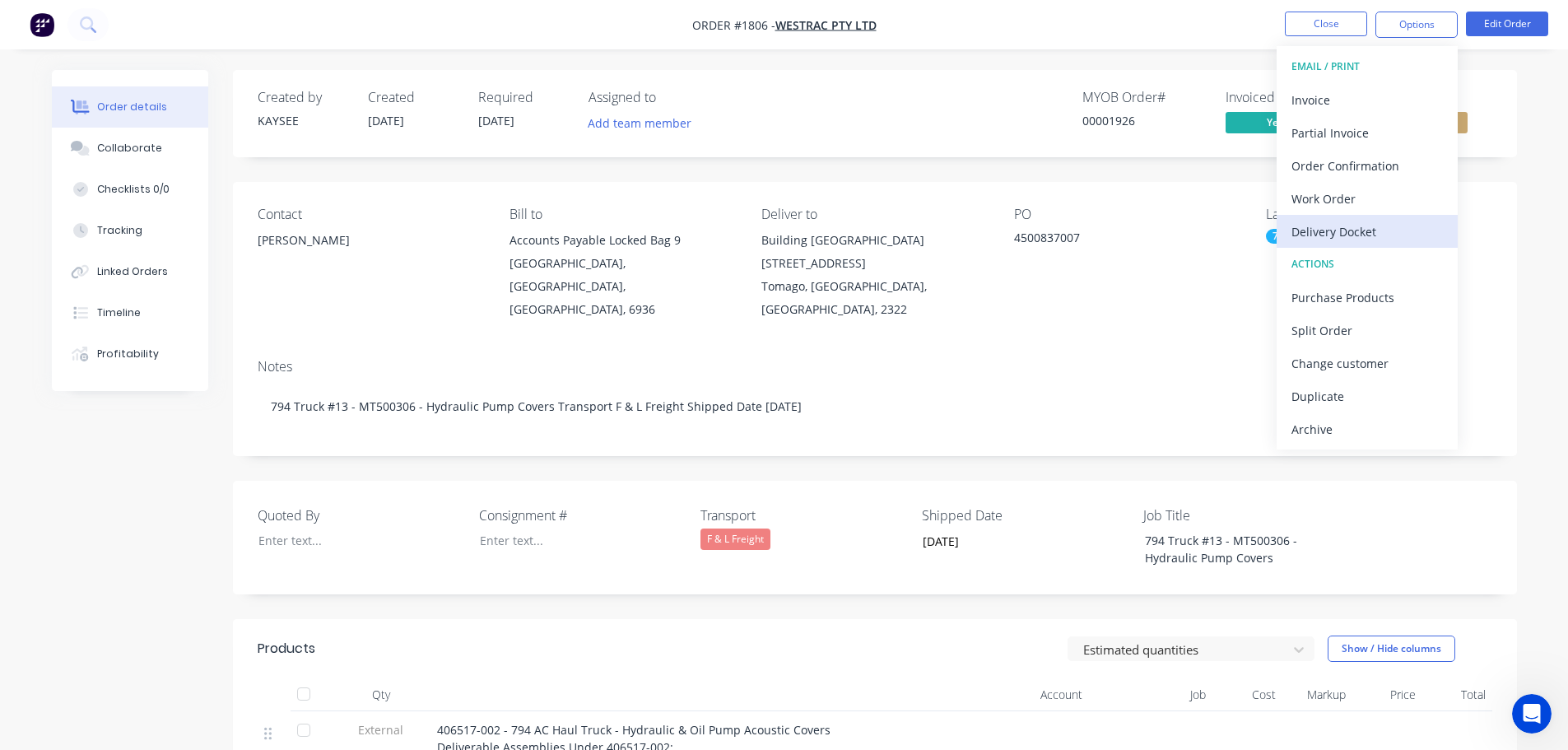
click at [1337, 234] on div "Delivery Docket" at bounding box center [1367, 231] width 151 height 23
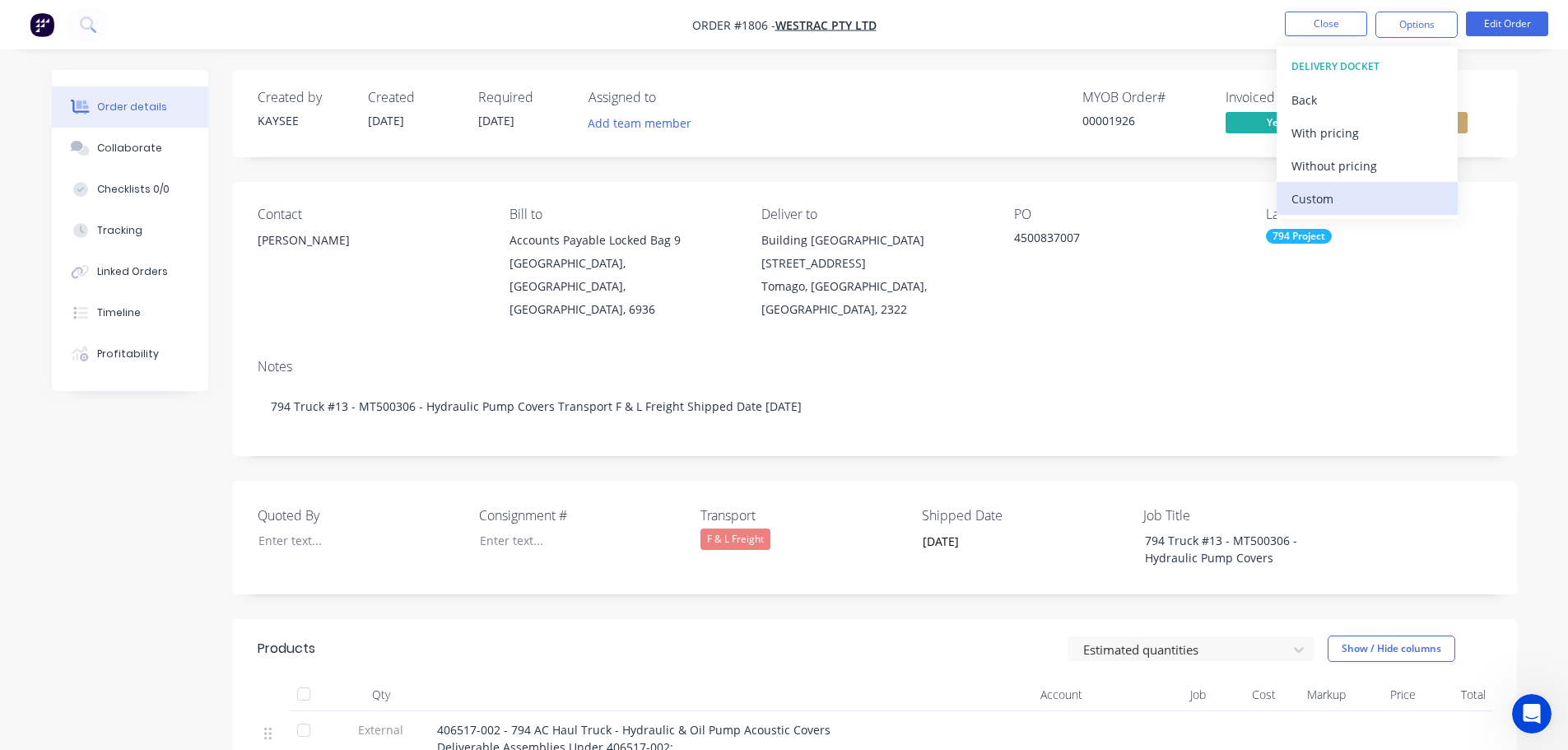
click at [1337, 196] on div "Custom" at bounding box center [1367, 198] width 151 height 23
click at [1334, 169] on div "Without pricing" at bounding box center [1367, 165] width 151 height 23
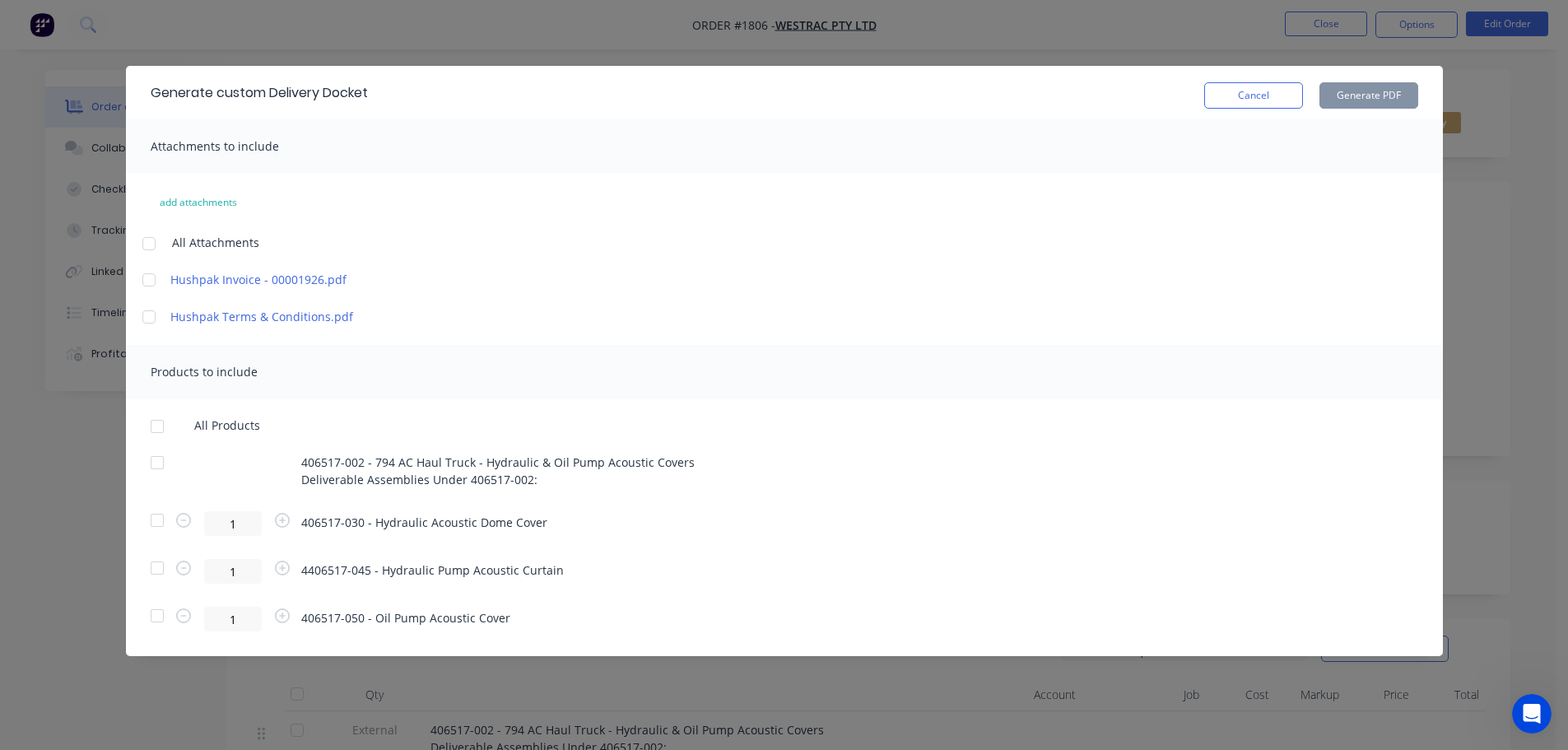
click at [158, 419] on div at bounding box center [157, 426] width 33 height 33
click at [1357, 92] on button "Generate PDF" at bounding box center [1368, 96] width 99 height 26
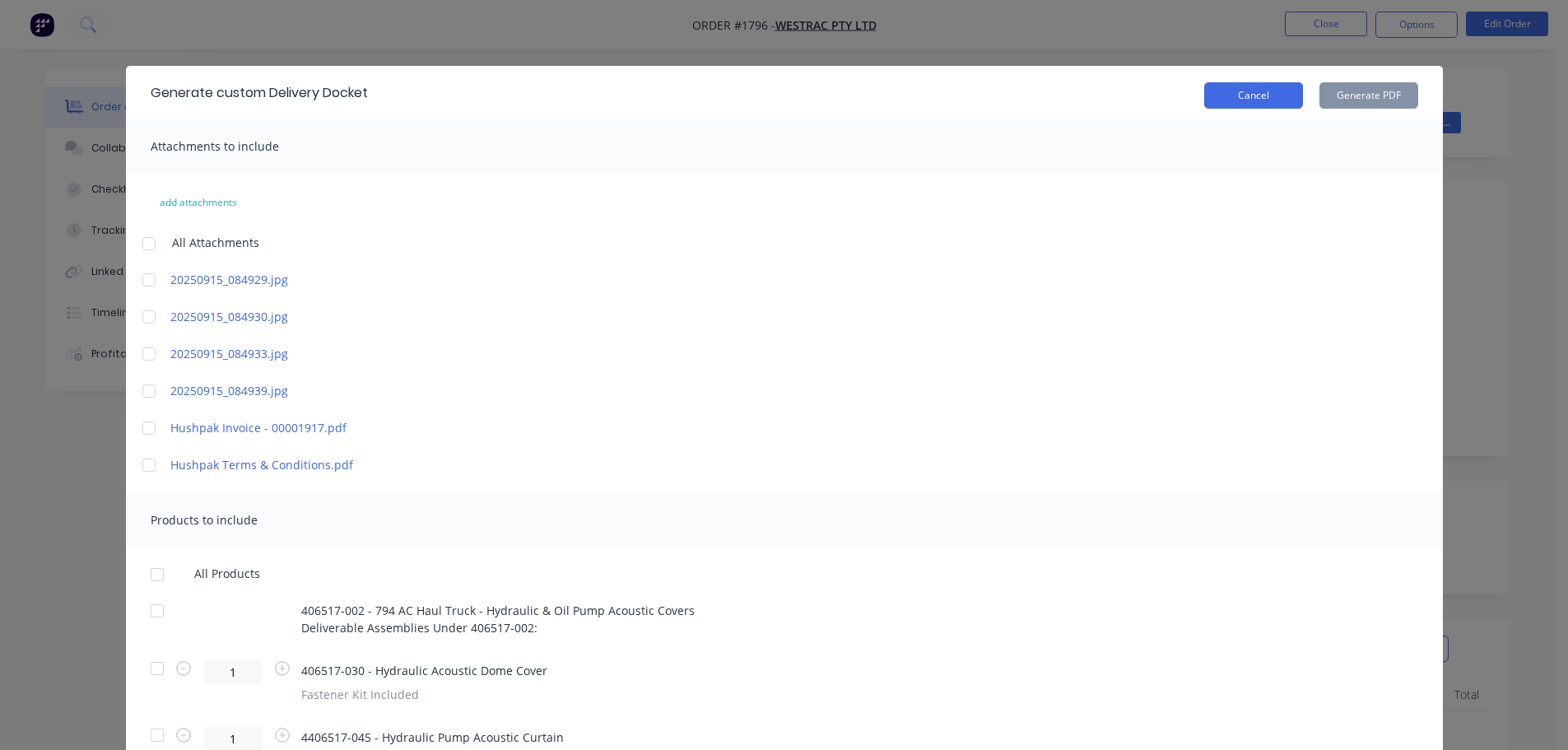
click at [1236, 96] on button "Cancel" at bounding box center [1253, 96] width 99 height 26
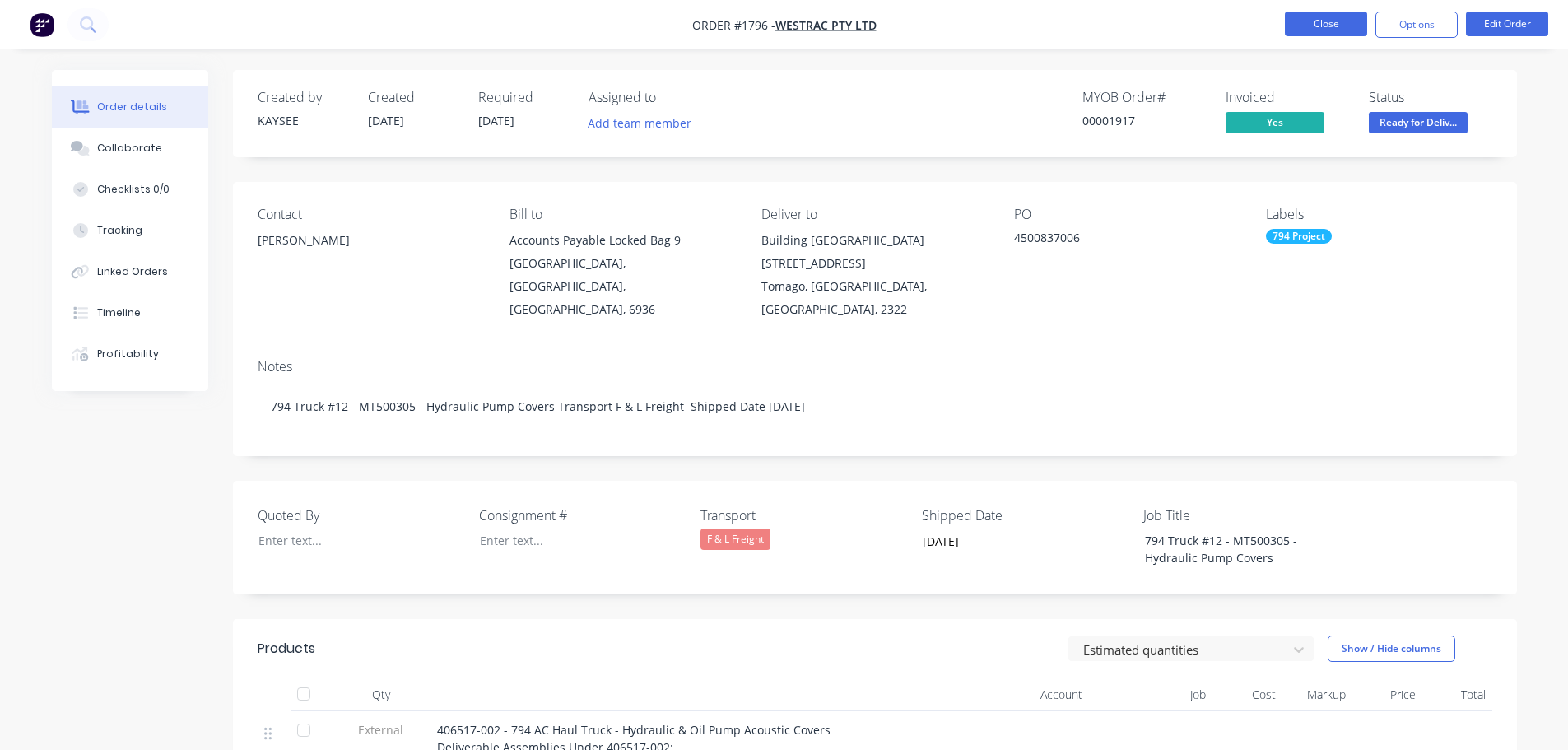
click at [1325, 23] on button "Close" at bounding box center [1327, 23] width 83 height 24
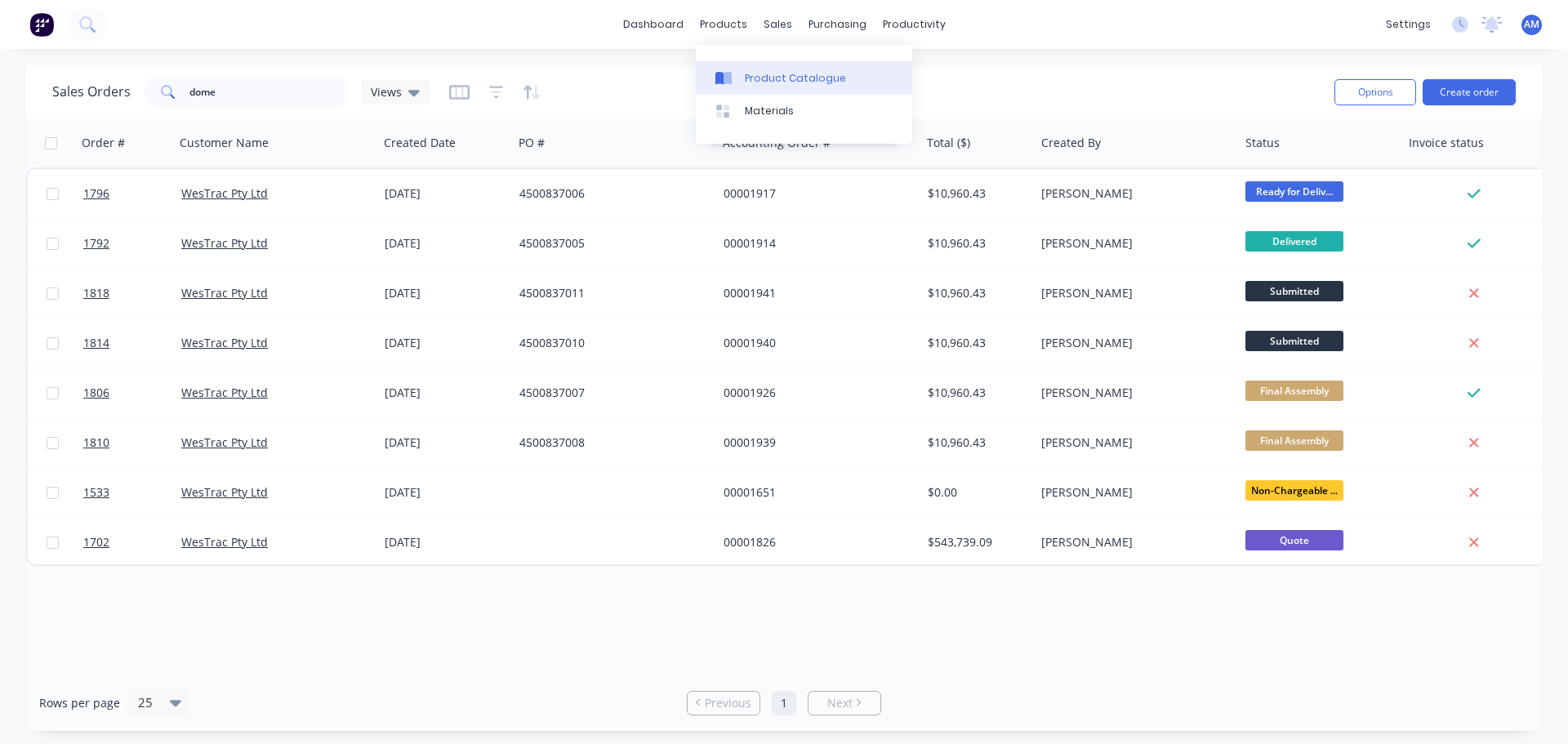
click at [761, 80] on div "Product Catalogue" at bounding box center [795, 78] width 102 height 15
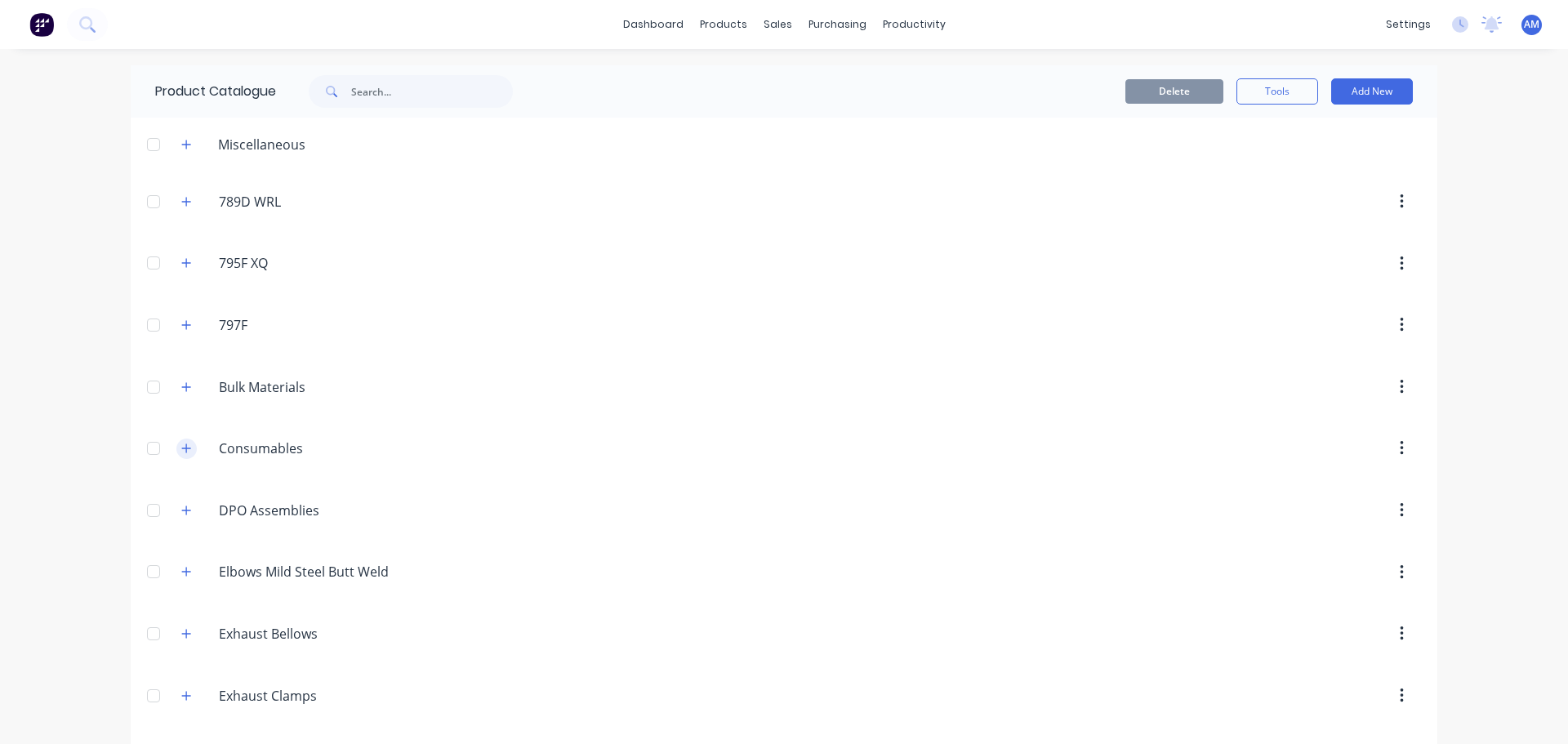
click at [183, 446] on icon "button" at bounding box center [186, 448] width 10 height 11
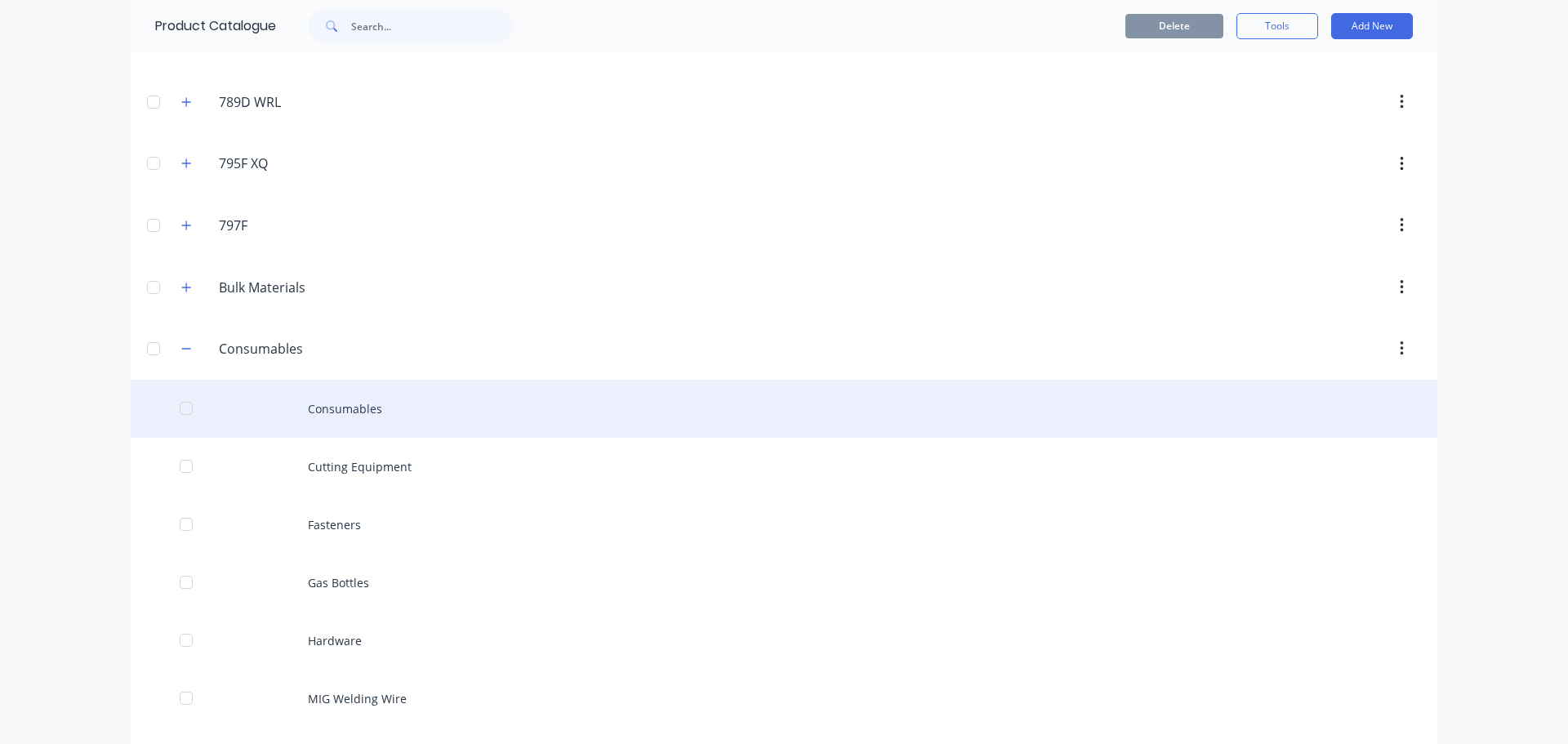
scroll to position [408, 0]
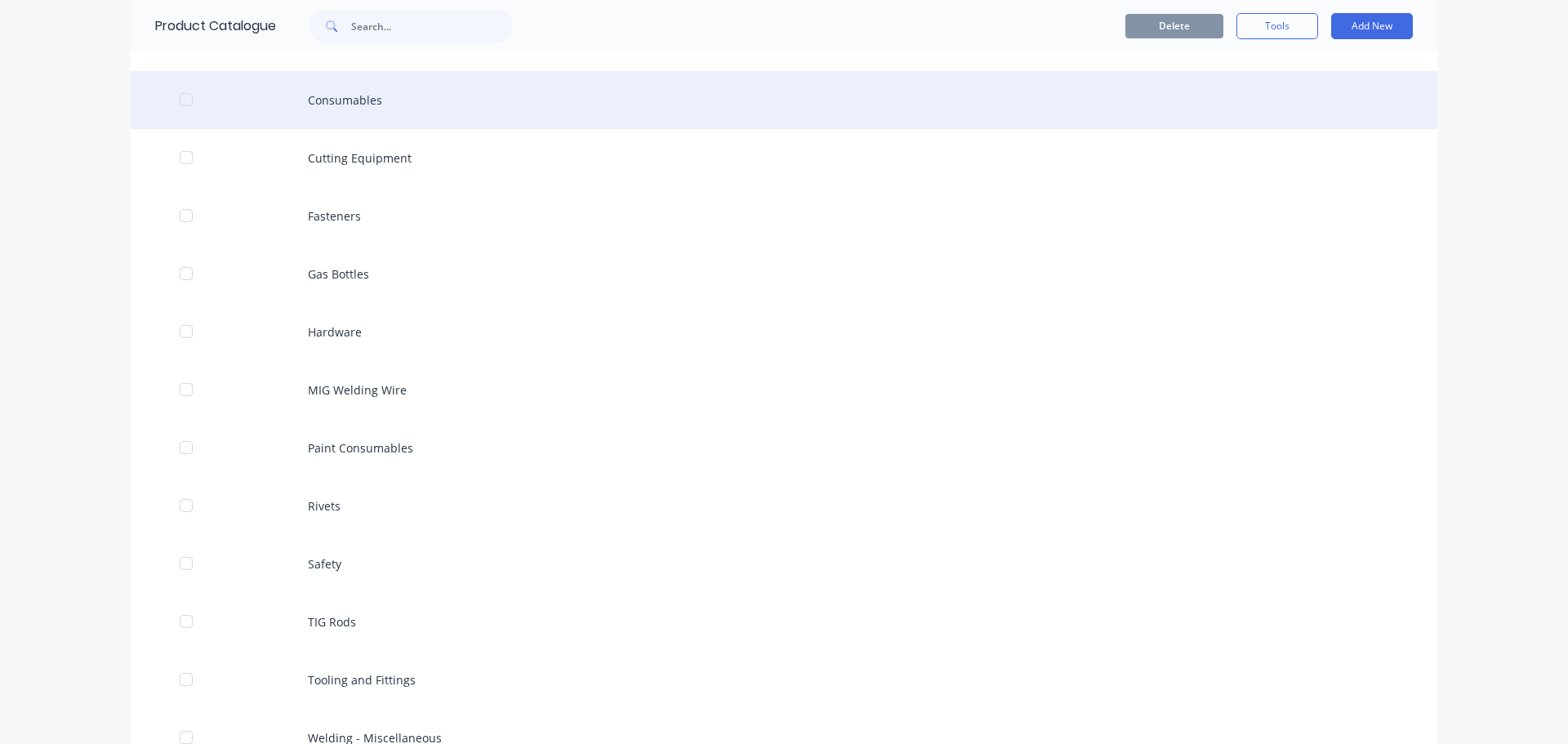
click at [370, 103] on div "Consumables" at bounding box center [784, 100] width 1307 height 58
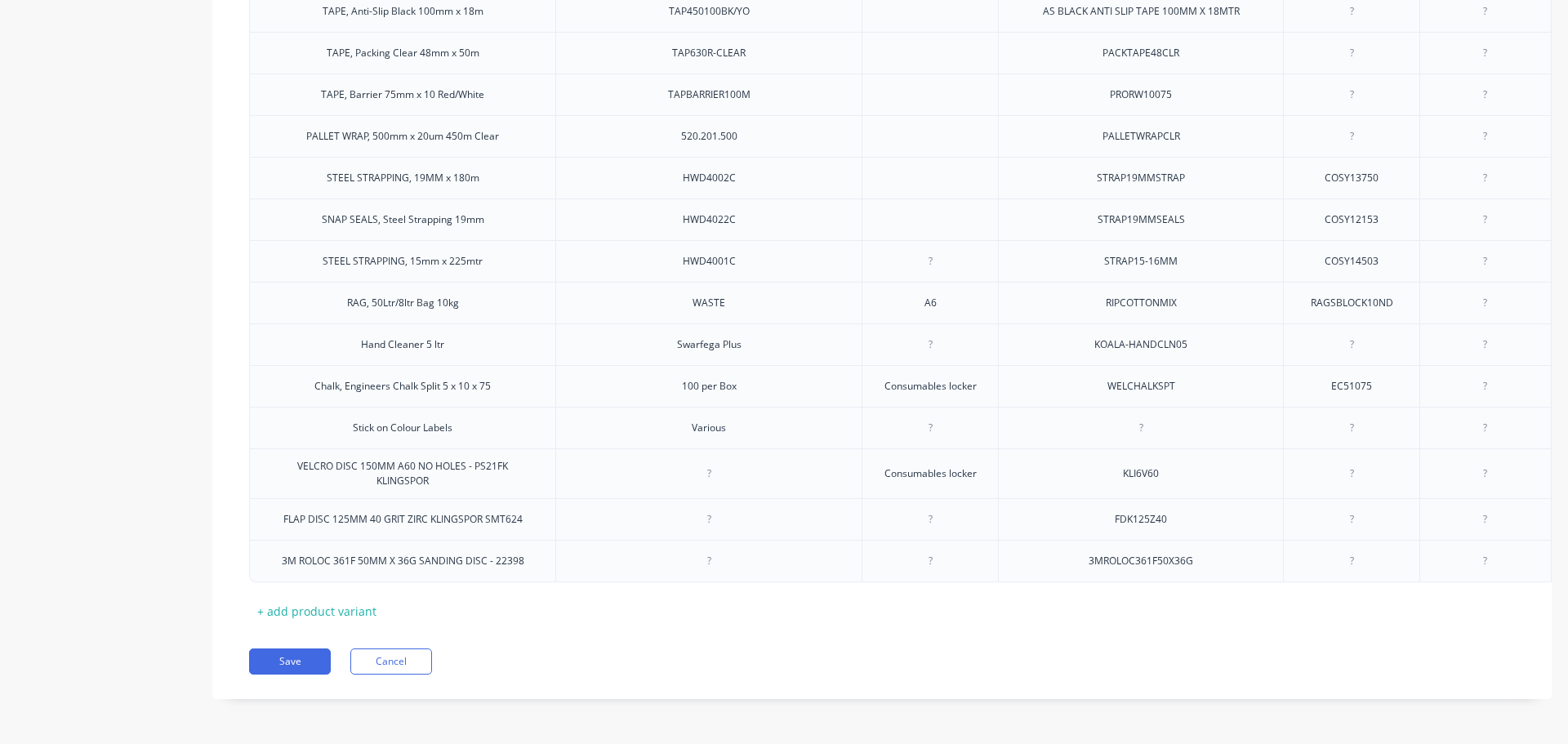
scroll to position [2016, 0]
click at [310, 599] on div "+ add product variant" at bounding box center [316, 611] width 135 height 25
type textarea "x"
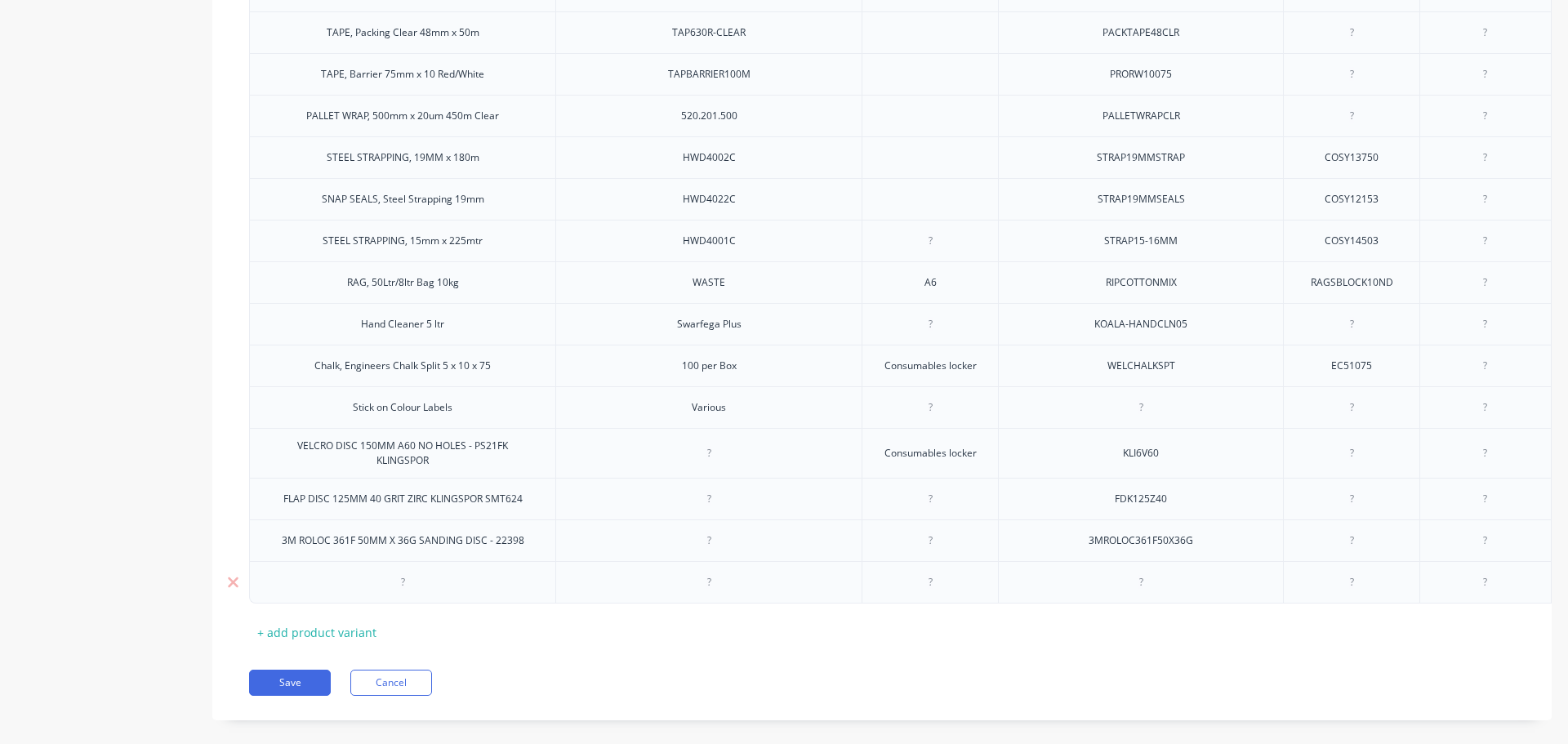
click at [404, 593] on div at bounding box center [403, 582] width 82 height 21
paste div
click at [291, 589] on div "URFACE COND DISC ROLOC MED PURPLE 50MM -KLINGSPOR Box-=50" at bounding box center [402, 586] width 269 height 36
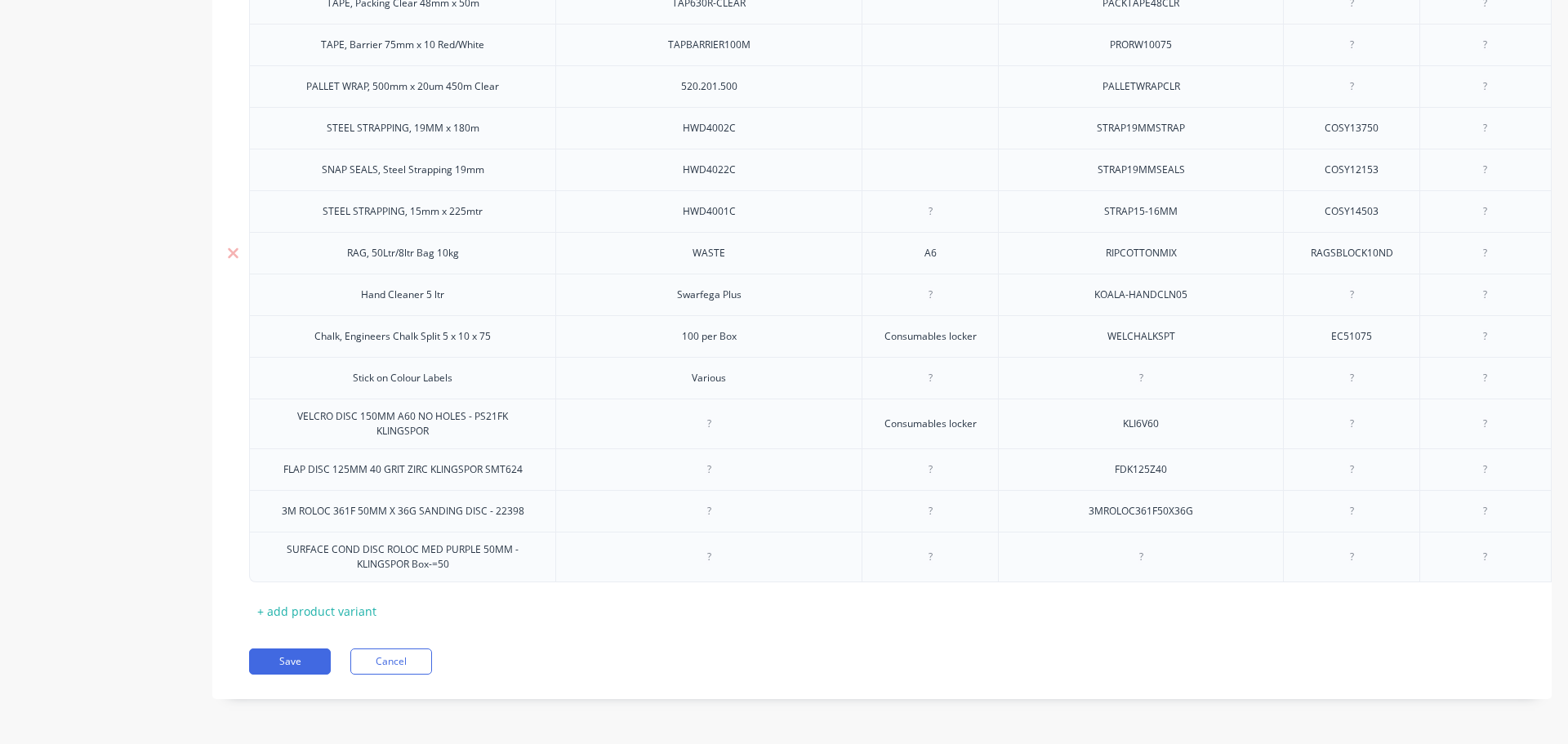
scroll to position [2066, 0]
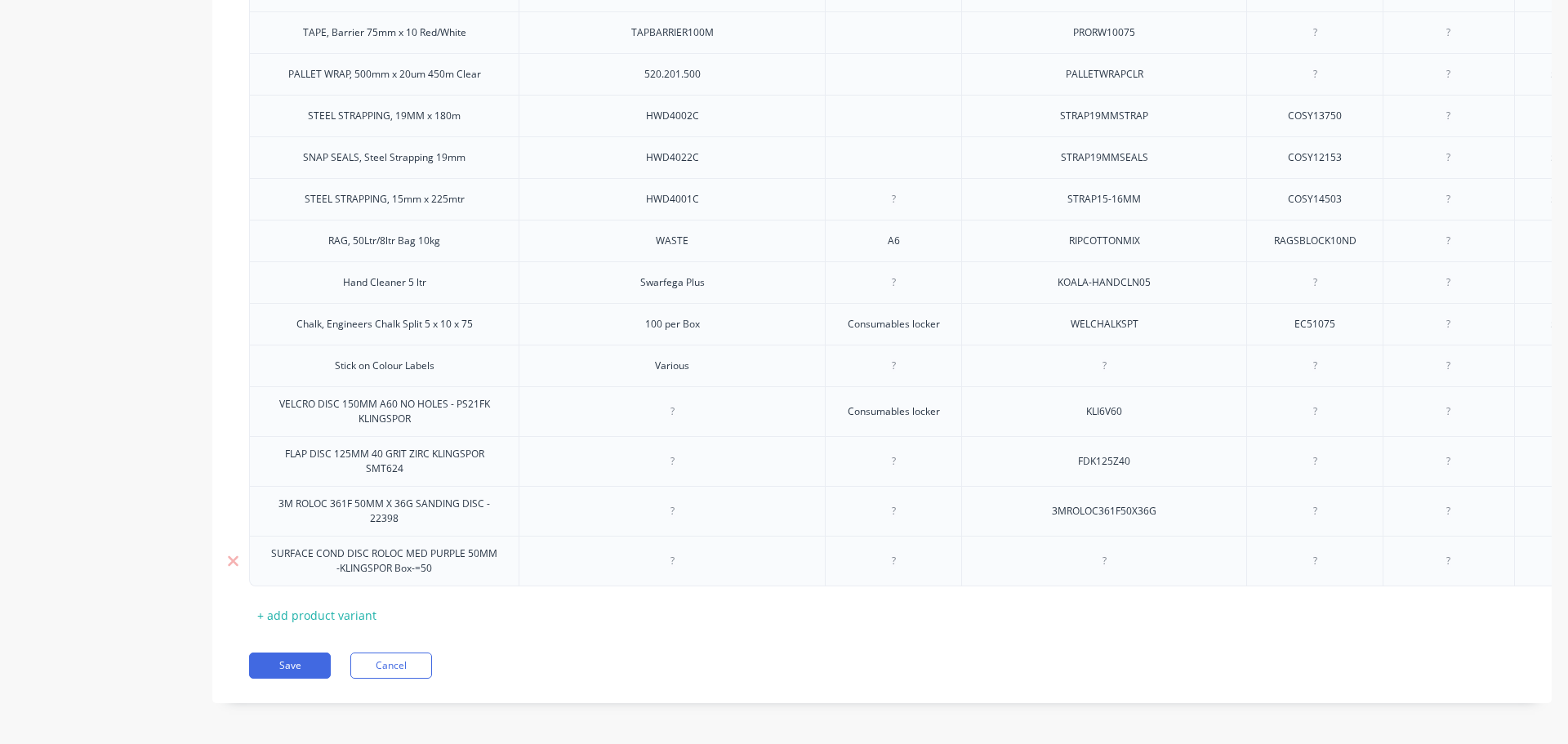
click at [1103, 572] on div at bounding box center [1105, 560] width 82 height 21
type textarea "x"
paste div
click at [351, 624] on div "+ add product variant" at bounding box center [316, 615] width 135 height 25
type textarea "x"
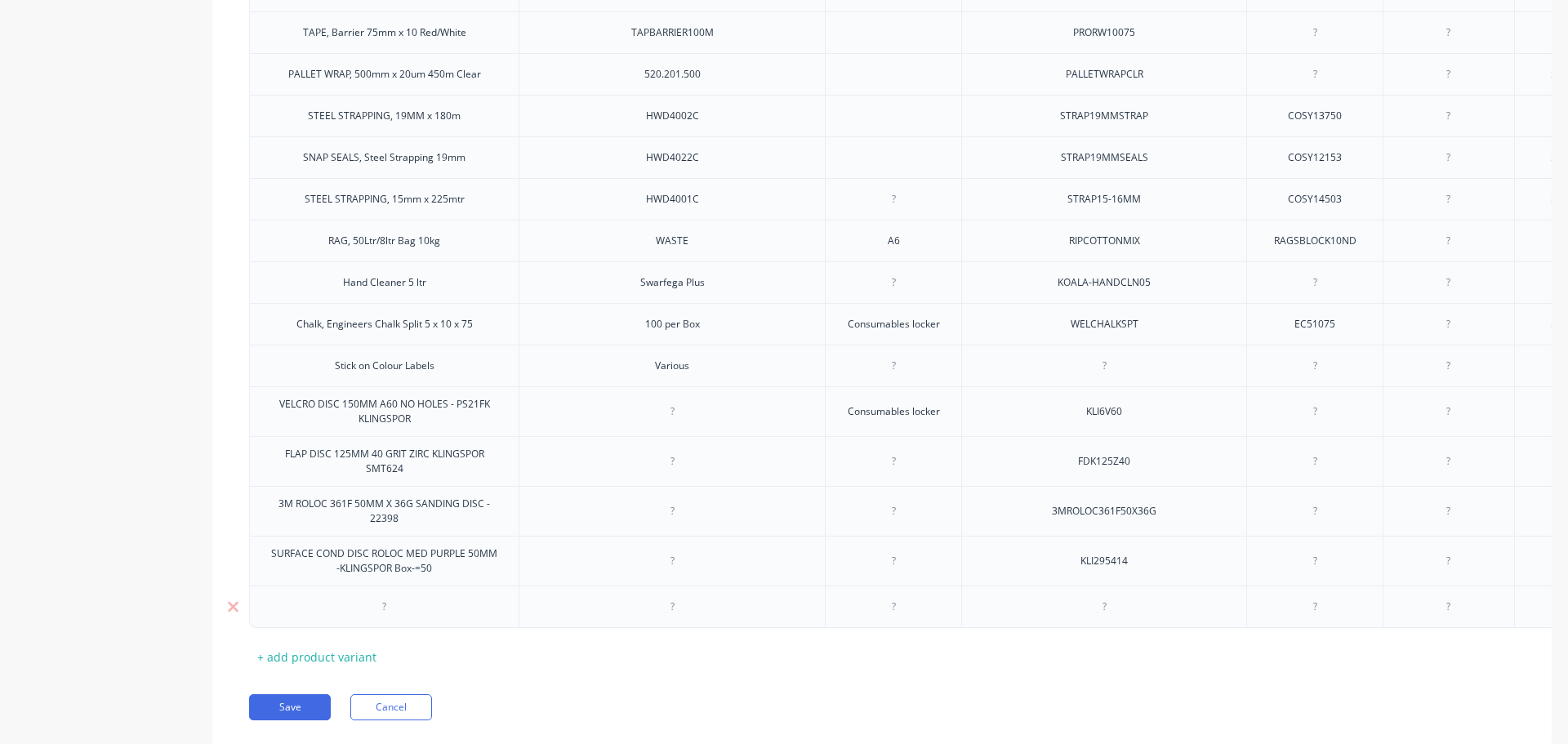
click at [385, 617] on div at bounding box center [385, 607] width 82 height 21
paste div
click at [1109, 617] on div at bounding box center [1105, 607] width 82 height 21
type textarea "x"
paste div
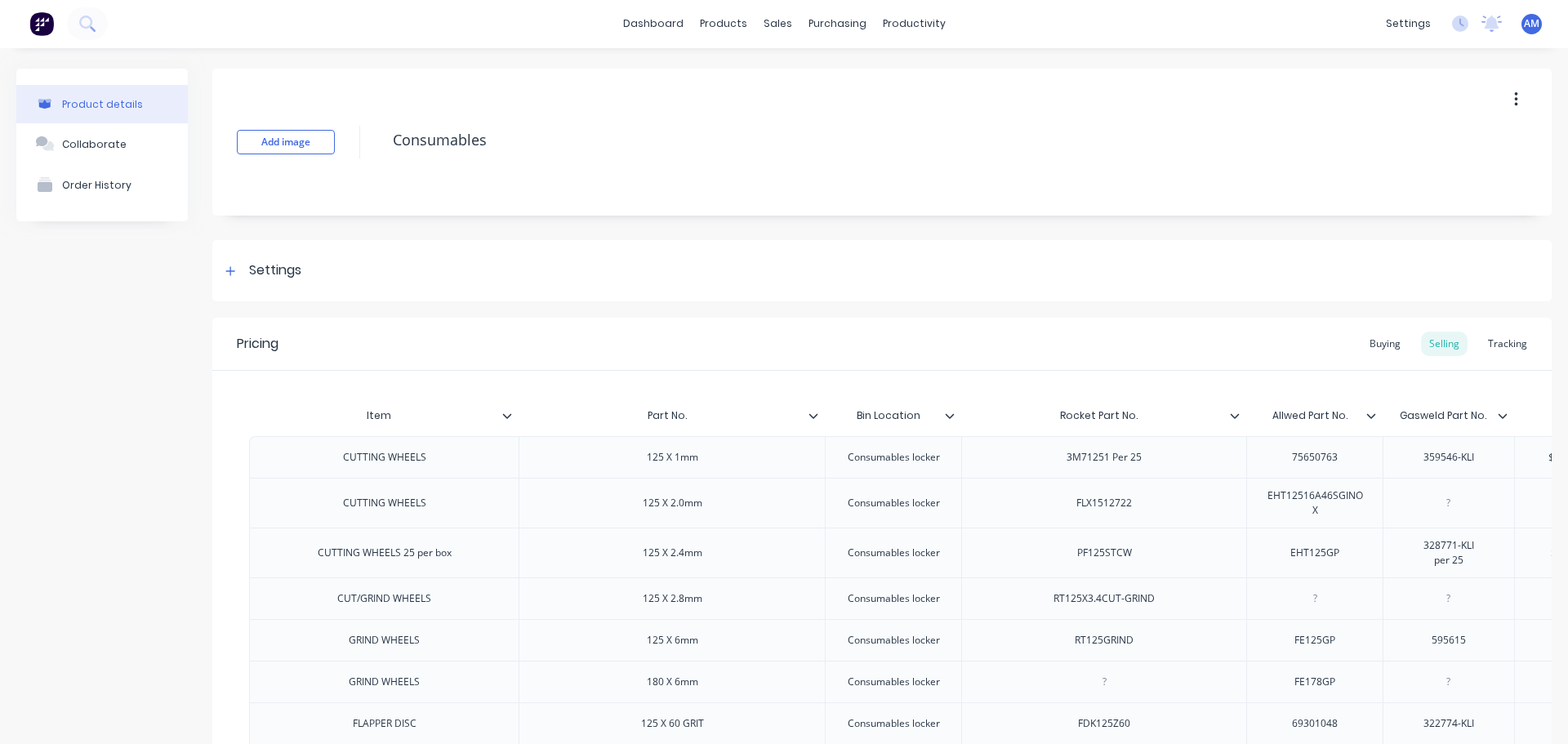
scroll to position [0, 0]
click at [1487, 340] on div "Tracking" at bounding box center [1507, 345] width 56 height 24
type textarea "x"
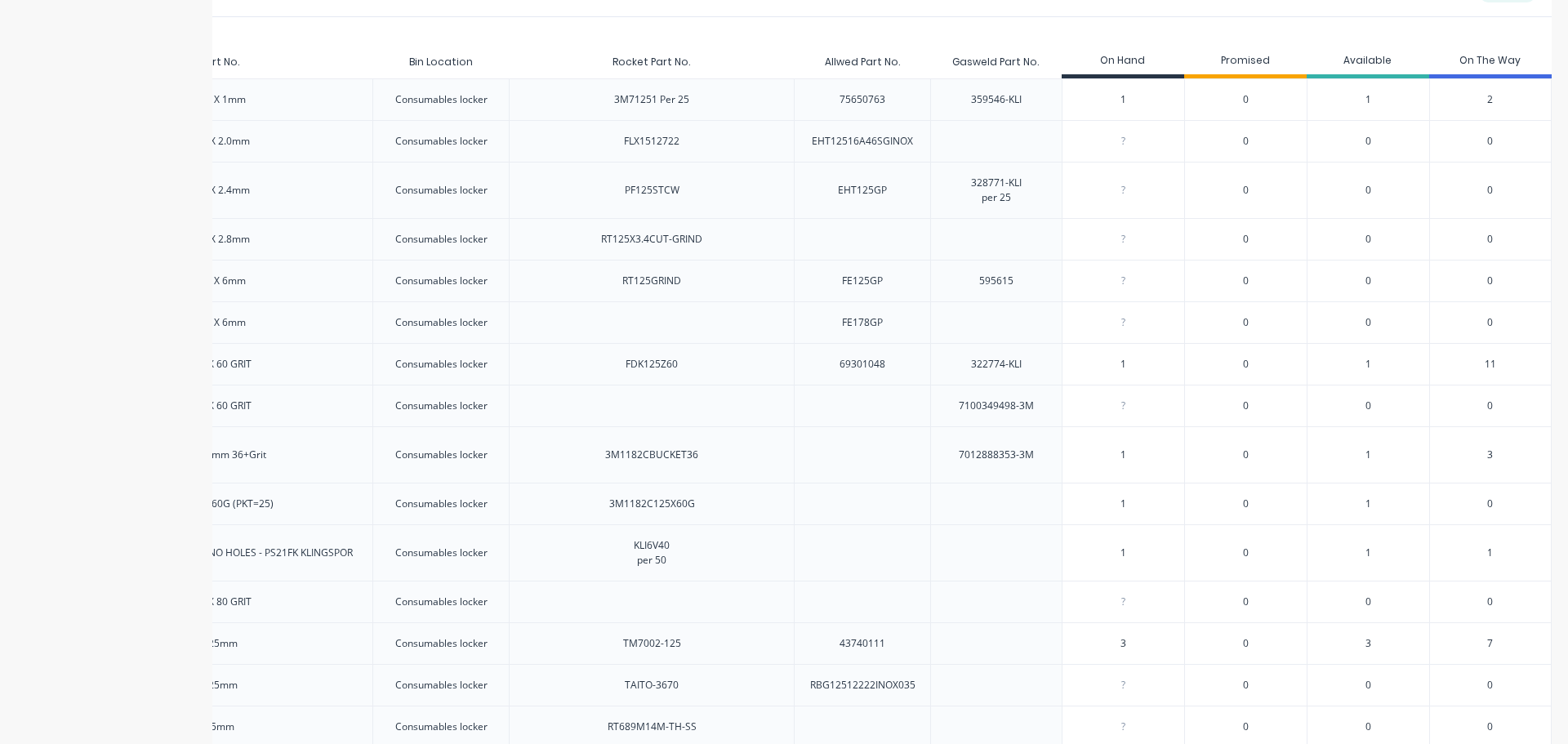
scroll to position [245, 0]
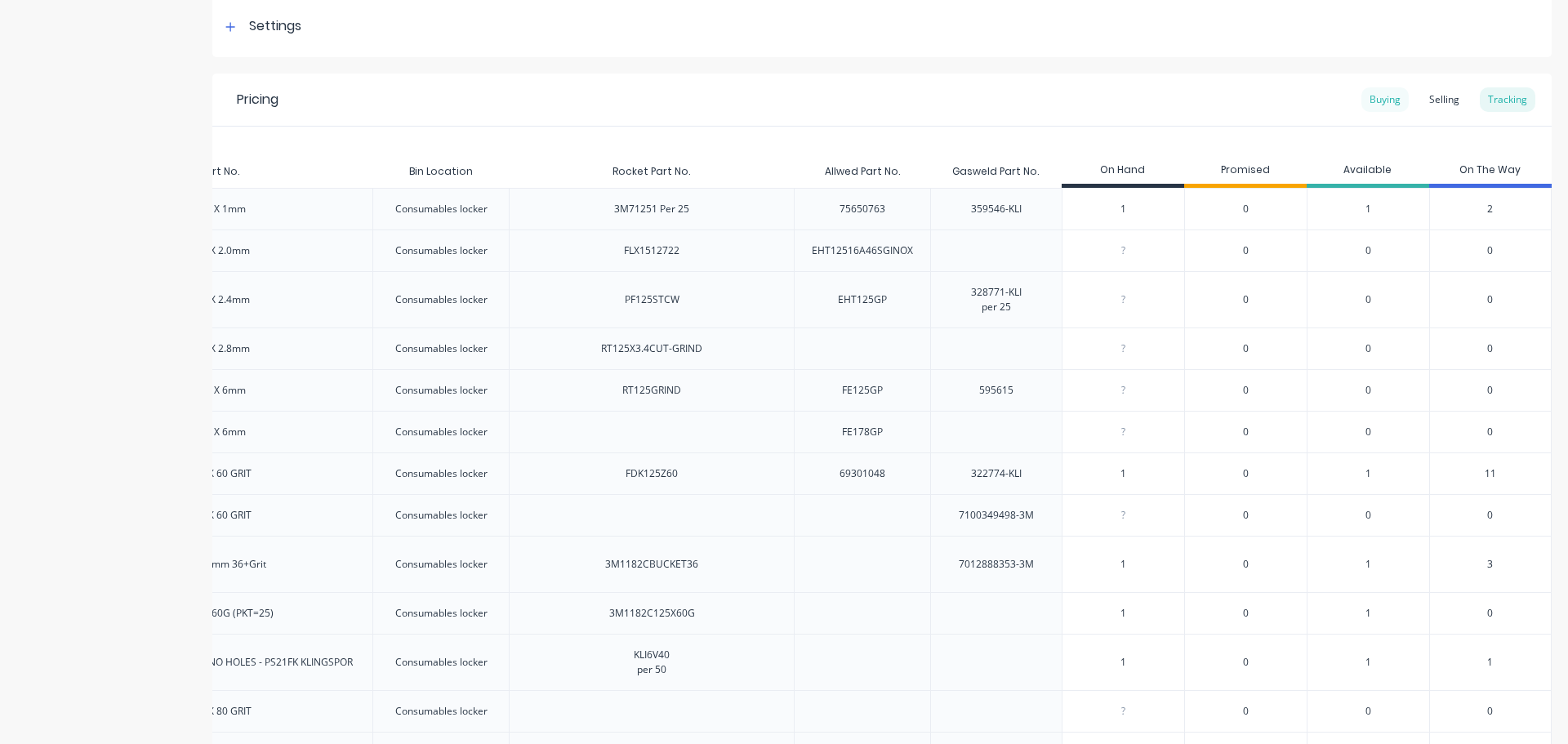
click at [1376, 100] on div "Buying" at bounding box center [1384, 100] width 48 height 24
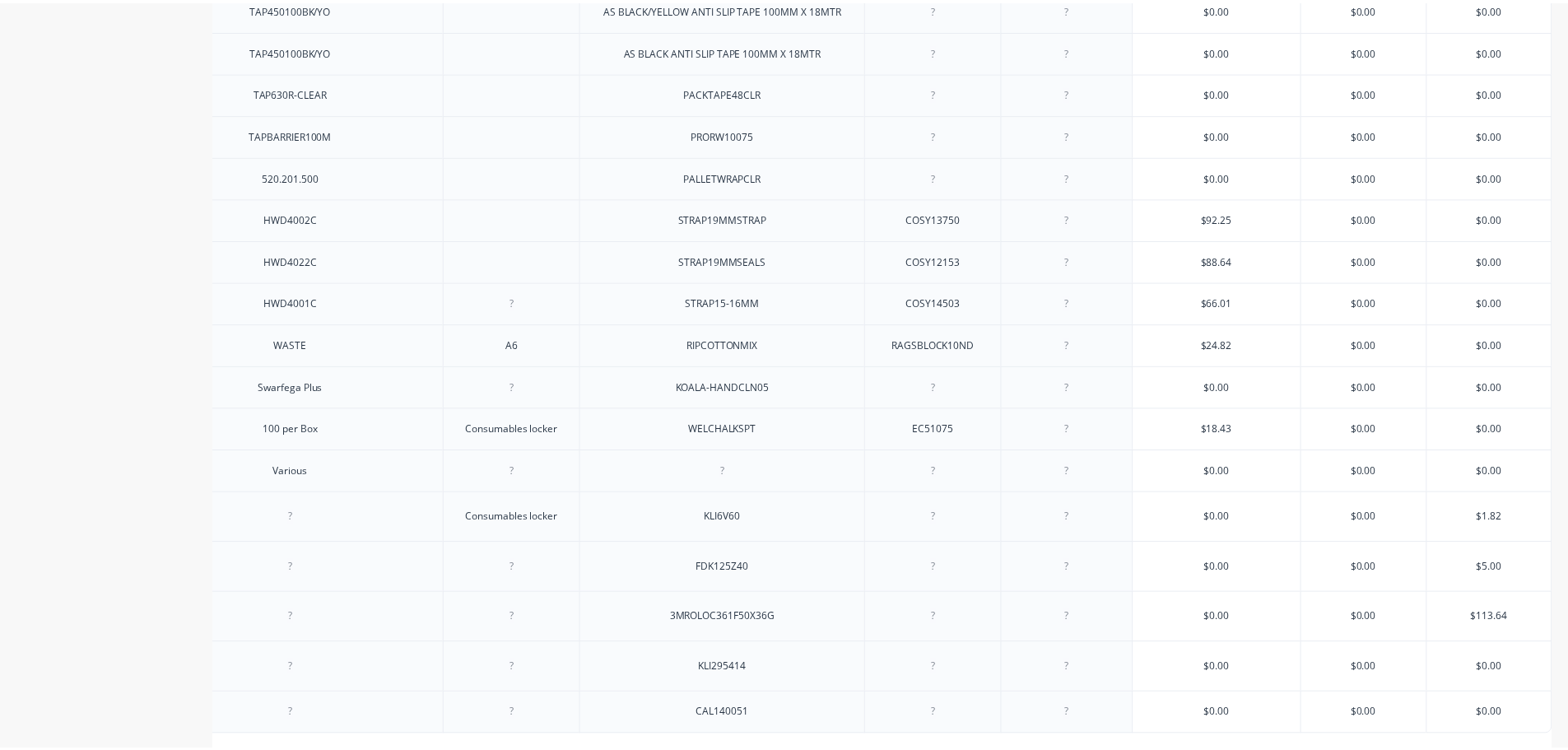
scroll to position [2145, 0]
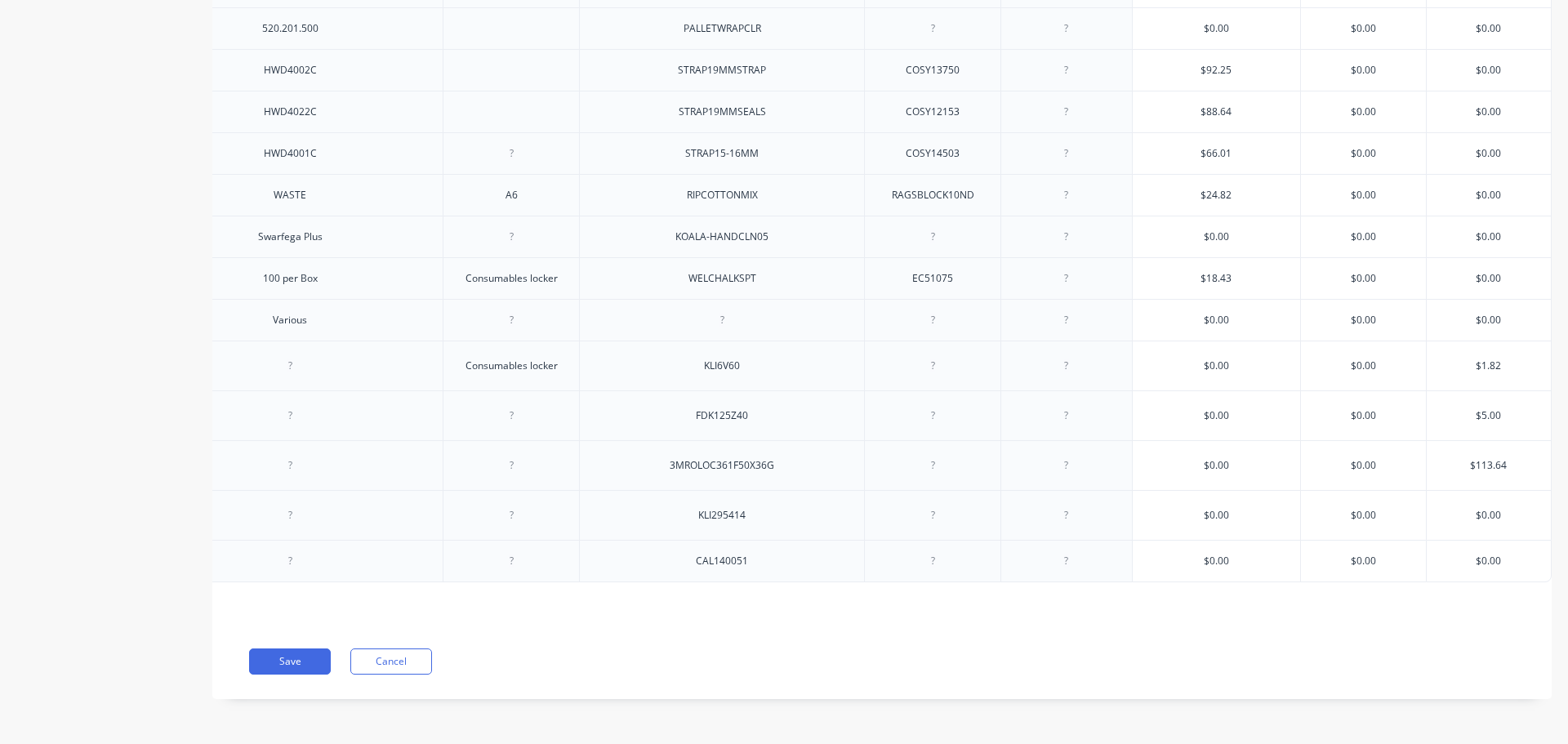
type input "$0.00"
drag, startPoint x: 1492, startPoint y: 550, endPoint x: 1457, endPoint y: 546, distance: 35.2
click at [1457, 554] on input "$0.00" at bounding box center [1488, 561] width 124 height 15
paste input "109.09"
type textarea "x"
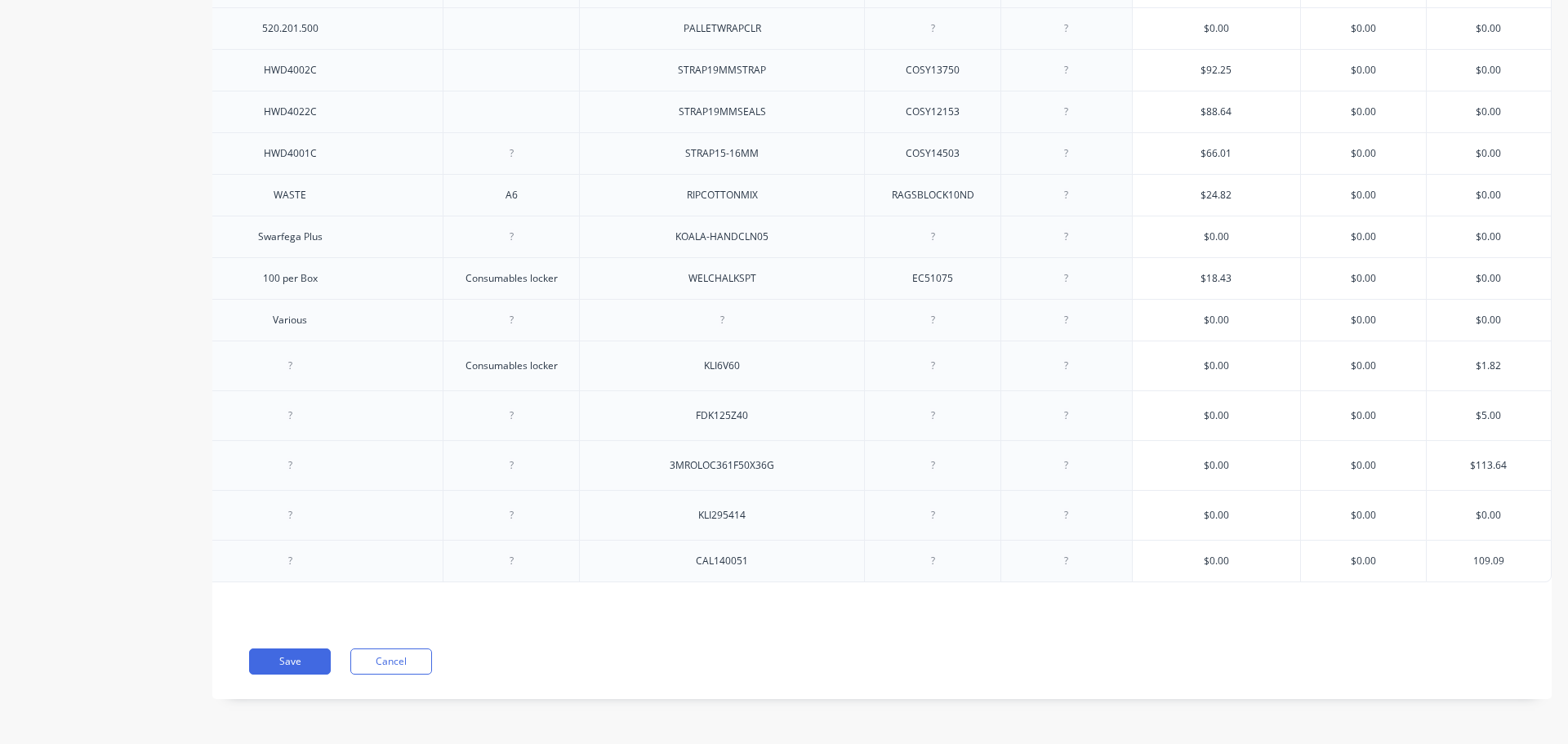
type input "109.09"
type input "$0.00"
type input "$109.09"
drag, startPoint x: 1490, startPoint y: 503, endPoint x: 1459, endPoint y: 502, distance: 31.0
click at [1459, 508] on input "$0.00" at bounding box center [1488, 516] width 124 height 15
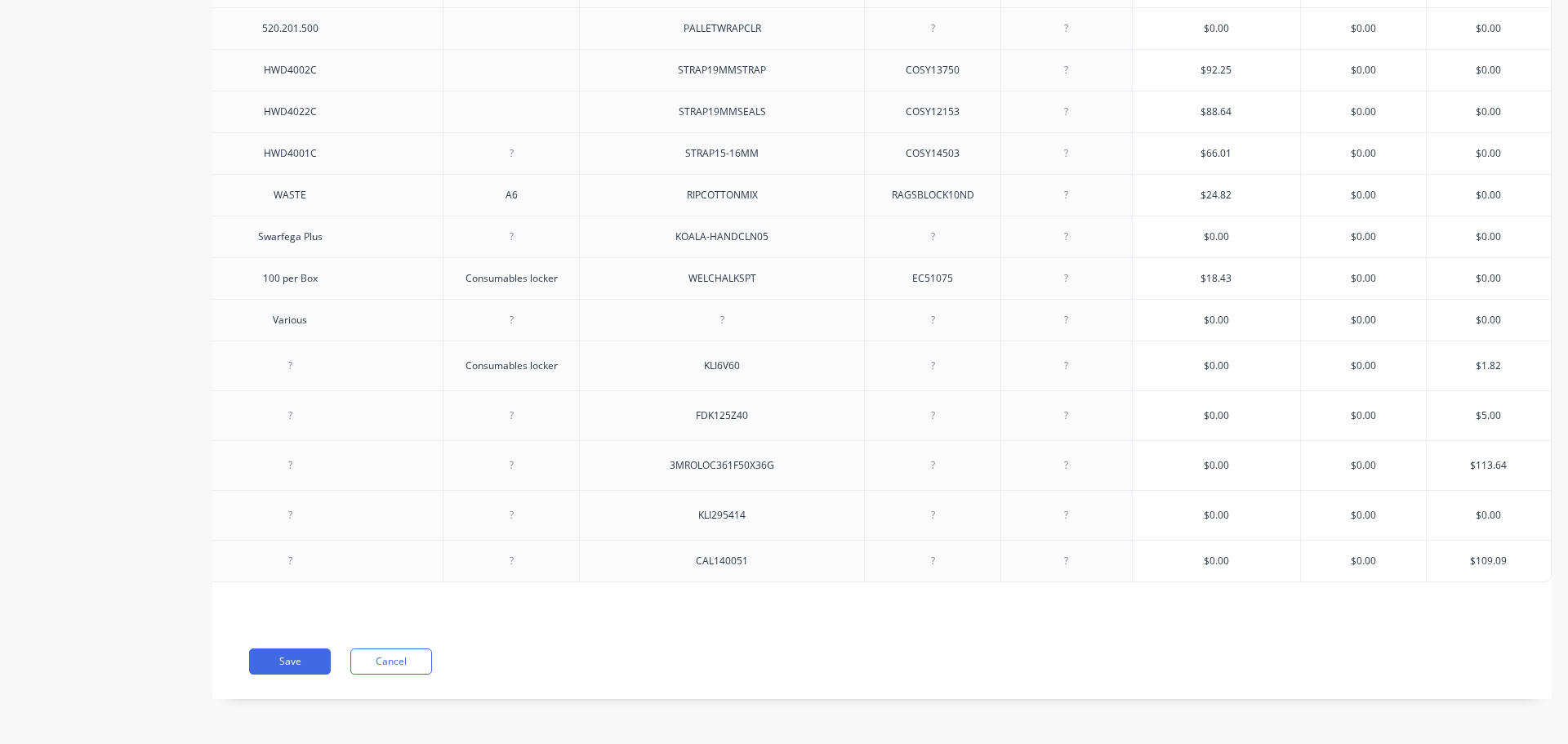
paste input "3.32"
type textarea "x"
type input "3.32"
click at [284, 663] on button "Save" at bounding box center [290, 662] width 82 height 26
type textarea "x"
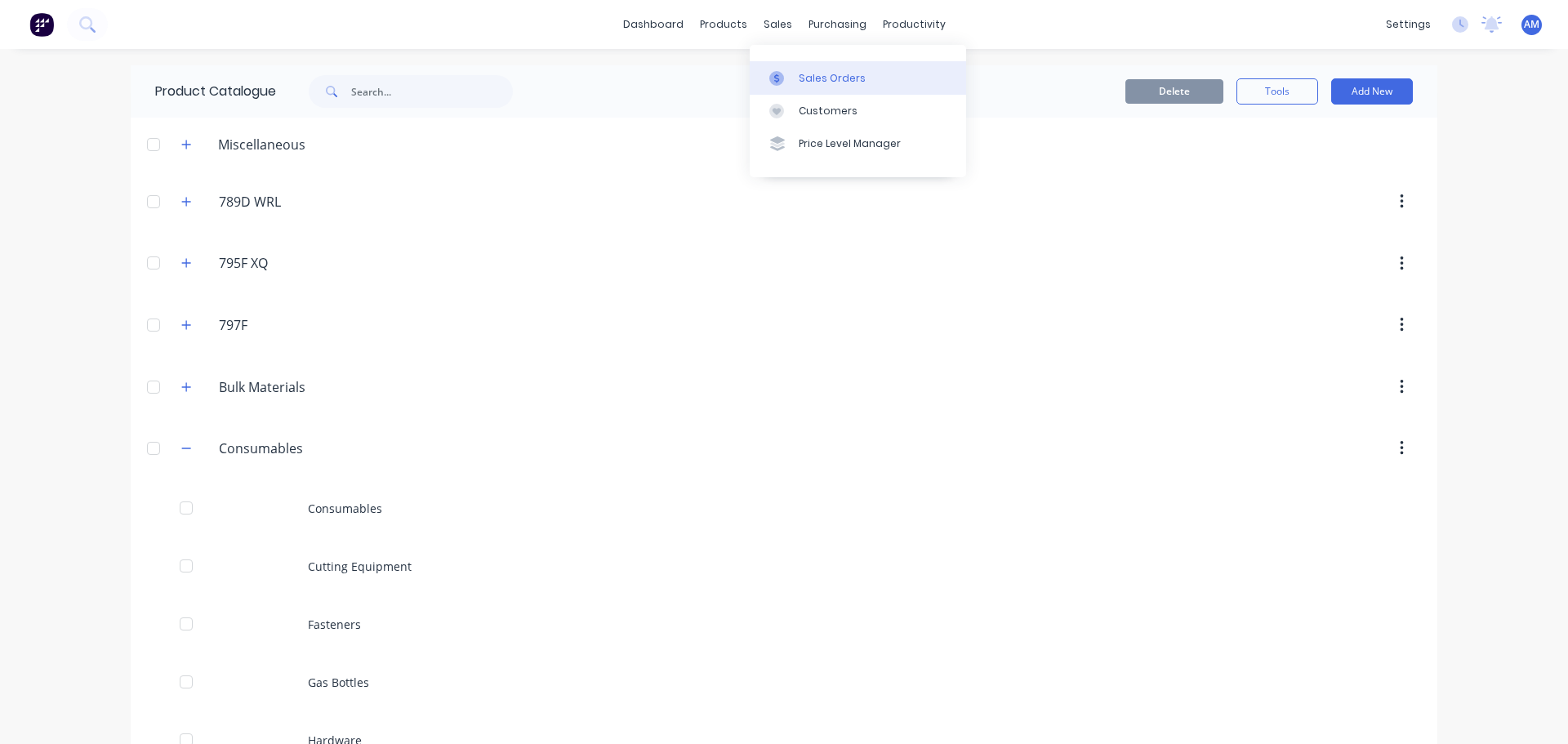
click at [825, 72] on div "Sales Orders" at bounding box center [832, 78] width 67 height 15
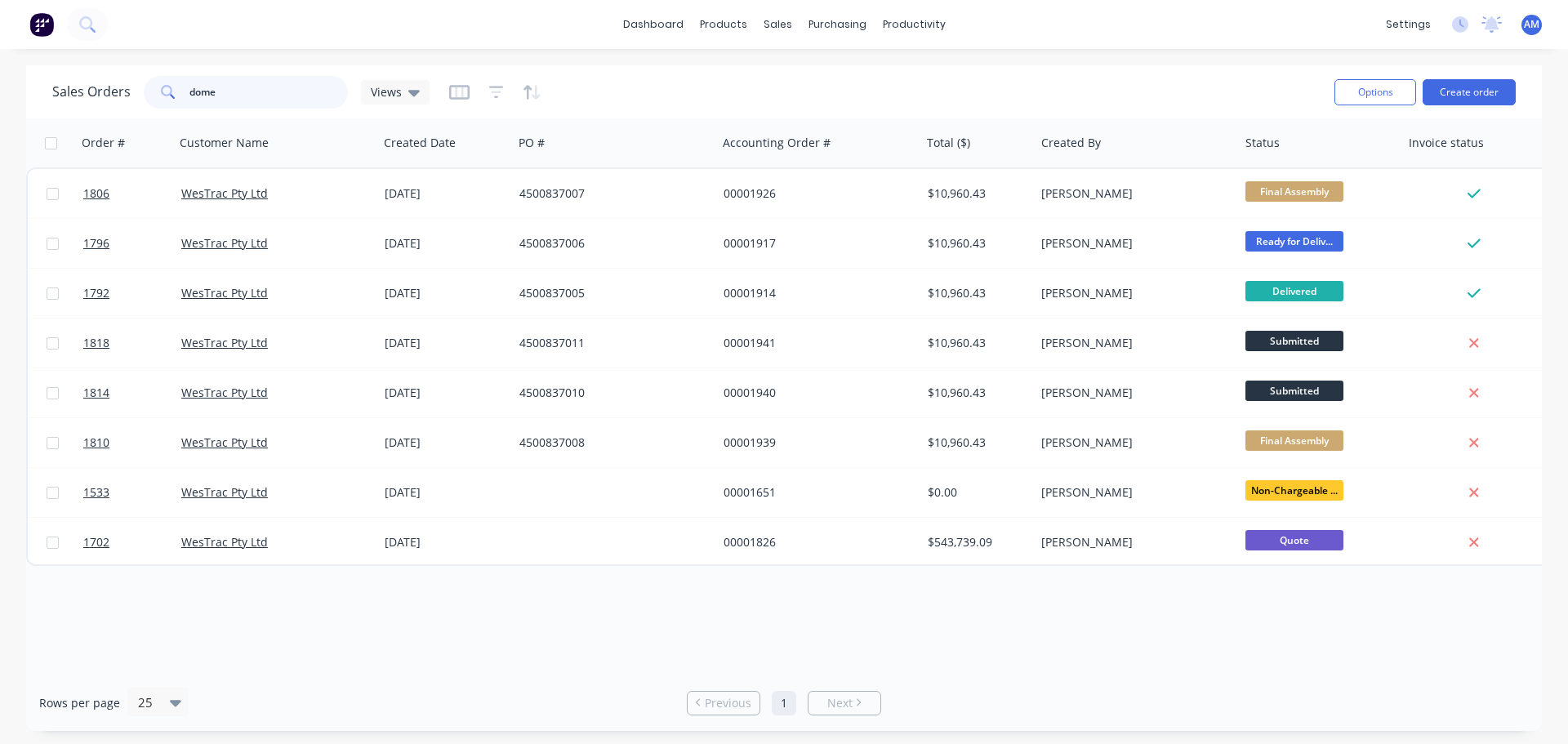
drag, startPoint x: 223, startPoint y: 84, endPoint x: 144, endPoint y: 90, distance: 79.2
click at [144, 90] on div "dome" at bounding box center [245, 91] width 204 height 33
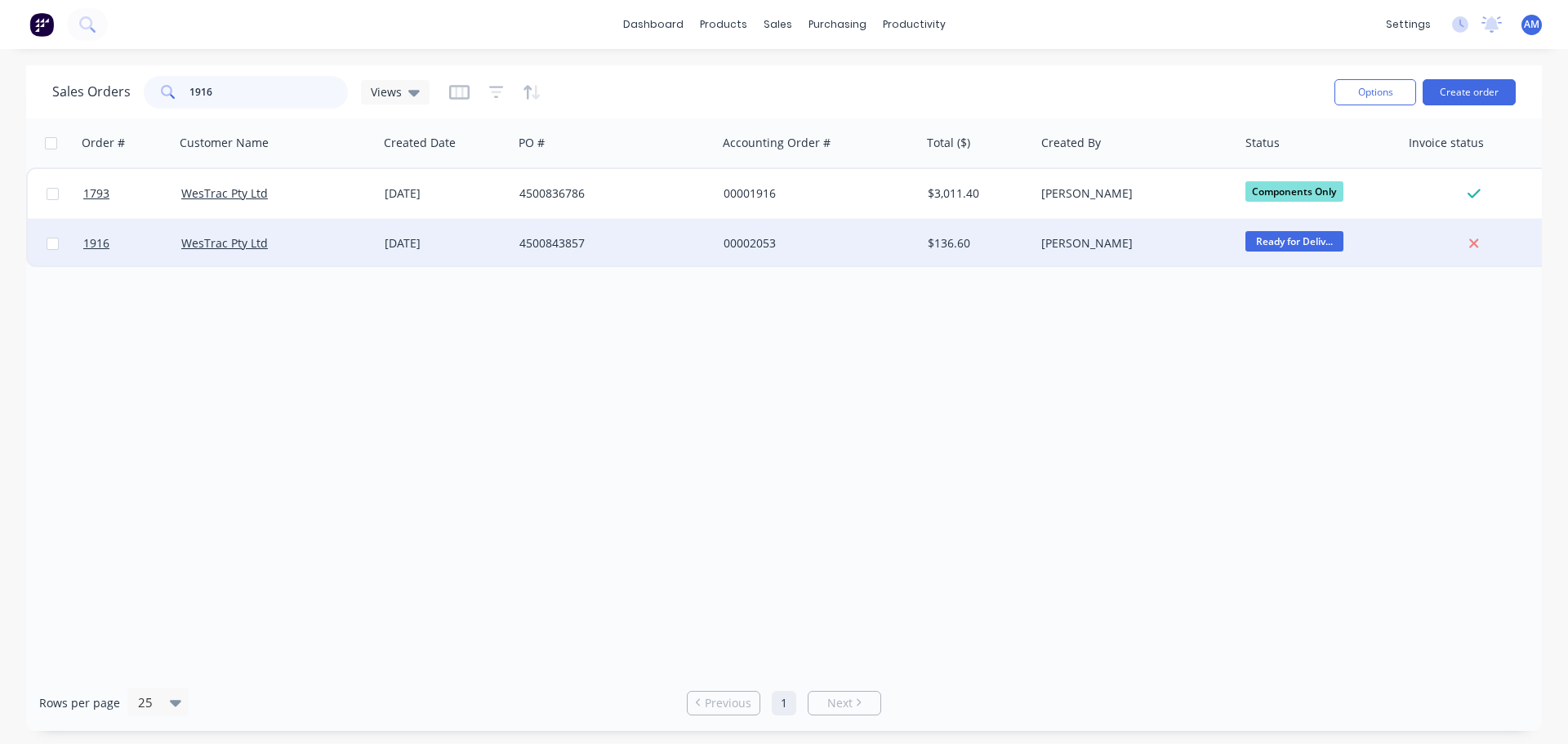
type input "1916"
click at [766, 242] on div "00002053" at bounding box center [814, 243] width 181 height 17
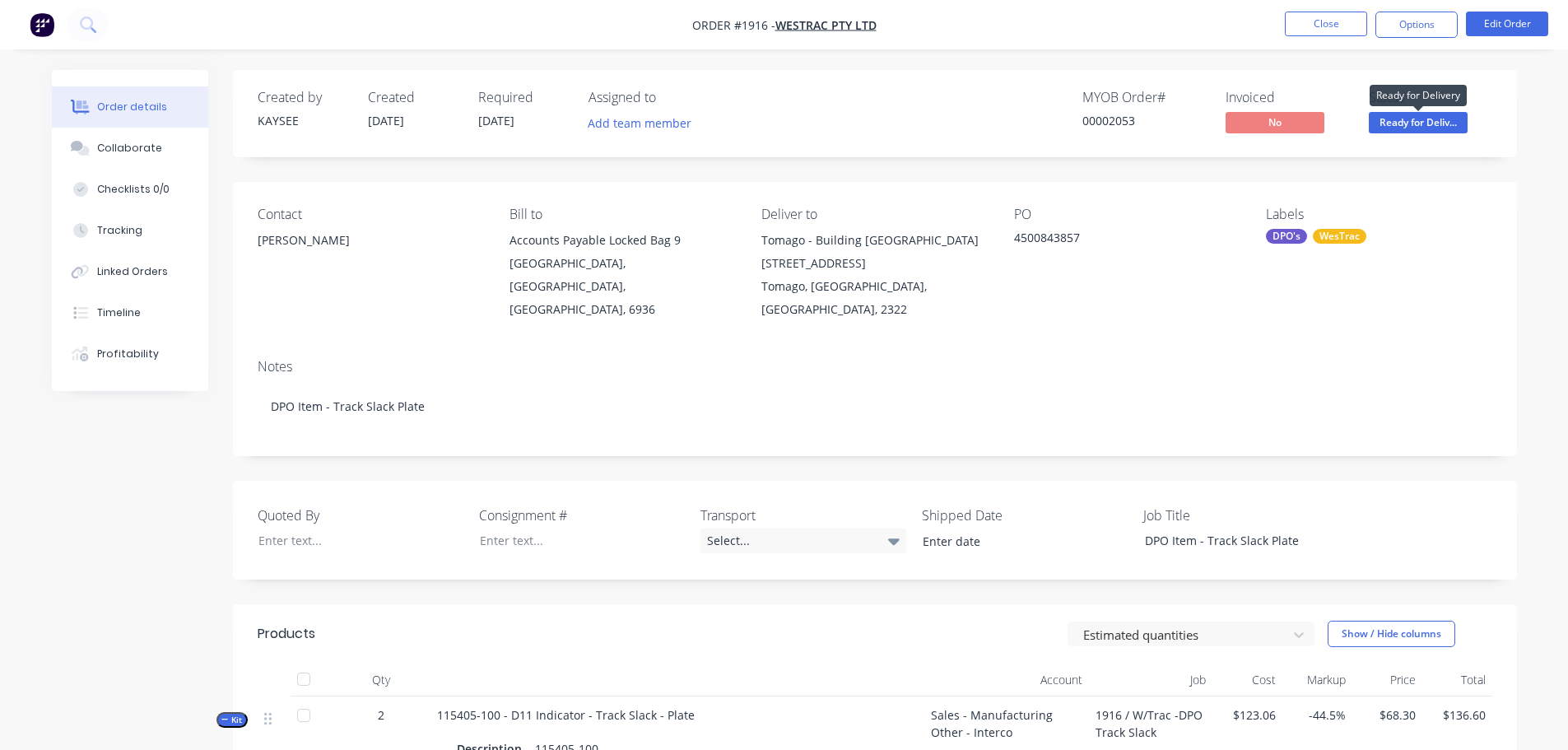
click at [1427, 124] on span "Ready for Deliv..." at bounding box center [1418, 122] width 99 height 21
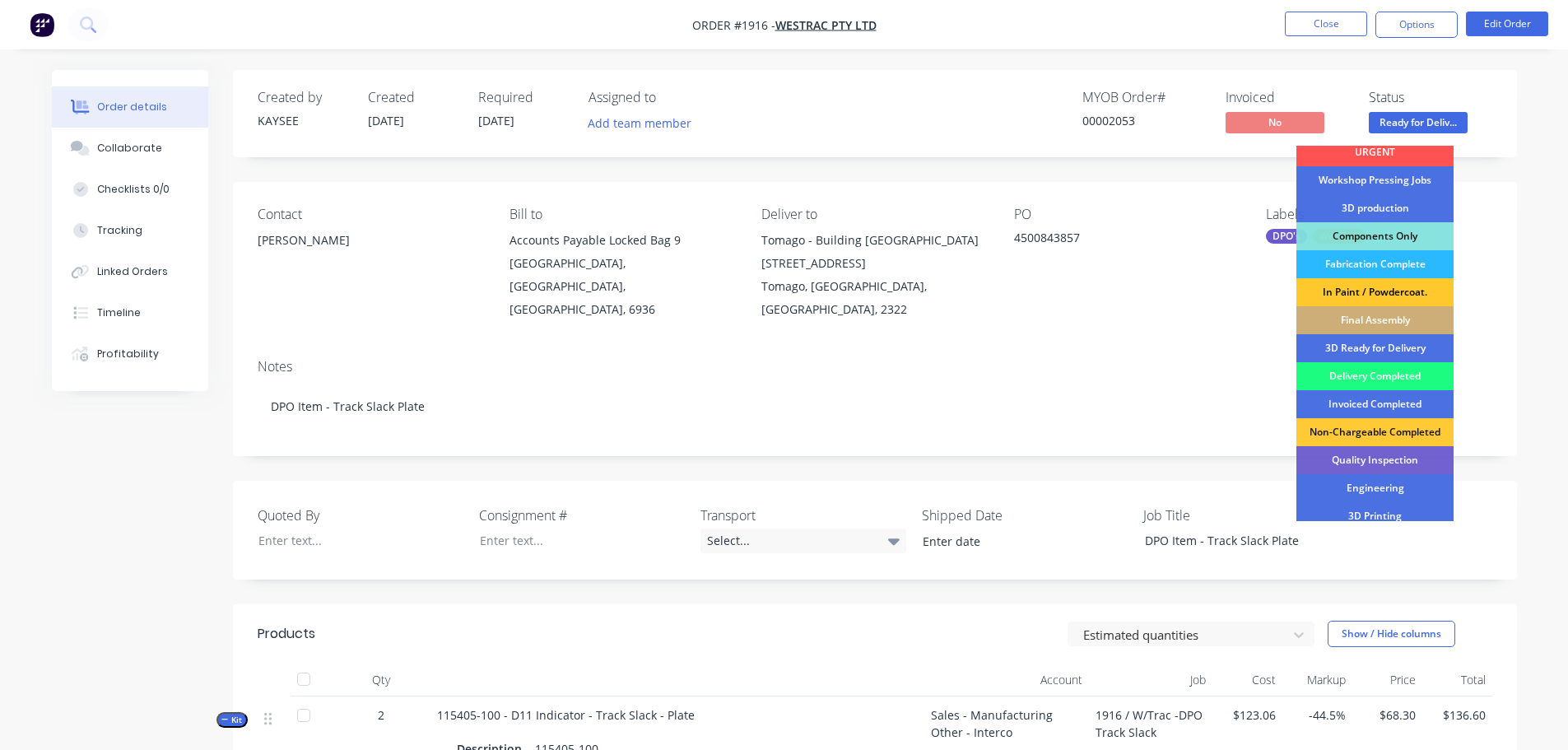
scroll to position [164, 0]
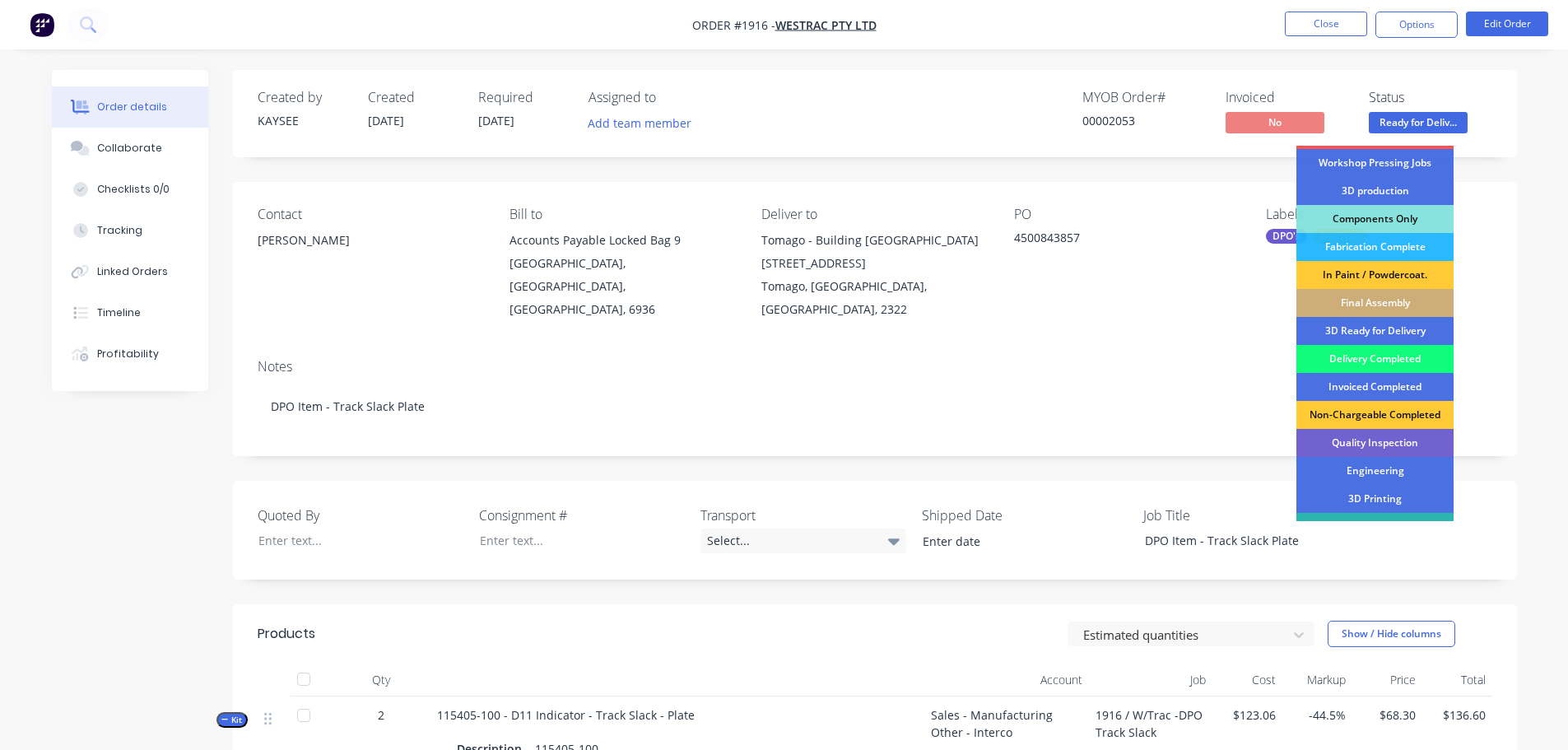
click at [1372, 354] on div "Delivery Completed" at bounding box center [1374, 359] width 157 height 28
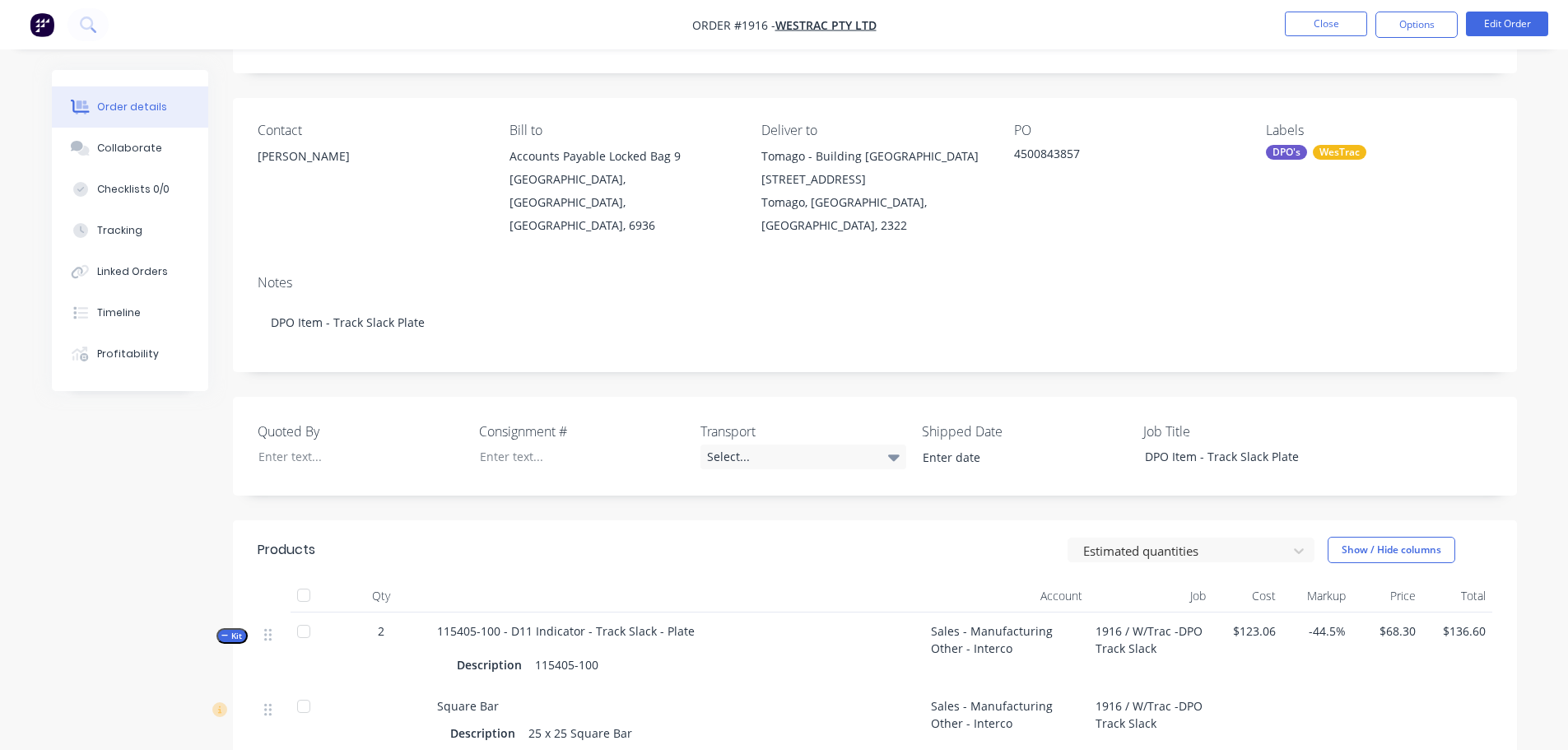
scroll to position [83, 0]
drag, startPoint x: 1081, startPoint y: 149, endPoint x: 1009, endPoint y: 159, distance: 72.7
click at [1009, 159] on div "Contact Helen Cameron Bill to Accounts Payable Locked Bag 9 MIDLAND, Western Au…" at bounding box center [875, 181] width 1284 height 164
copy div "4500843857"
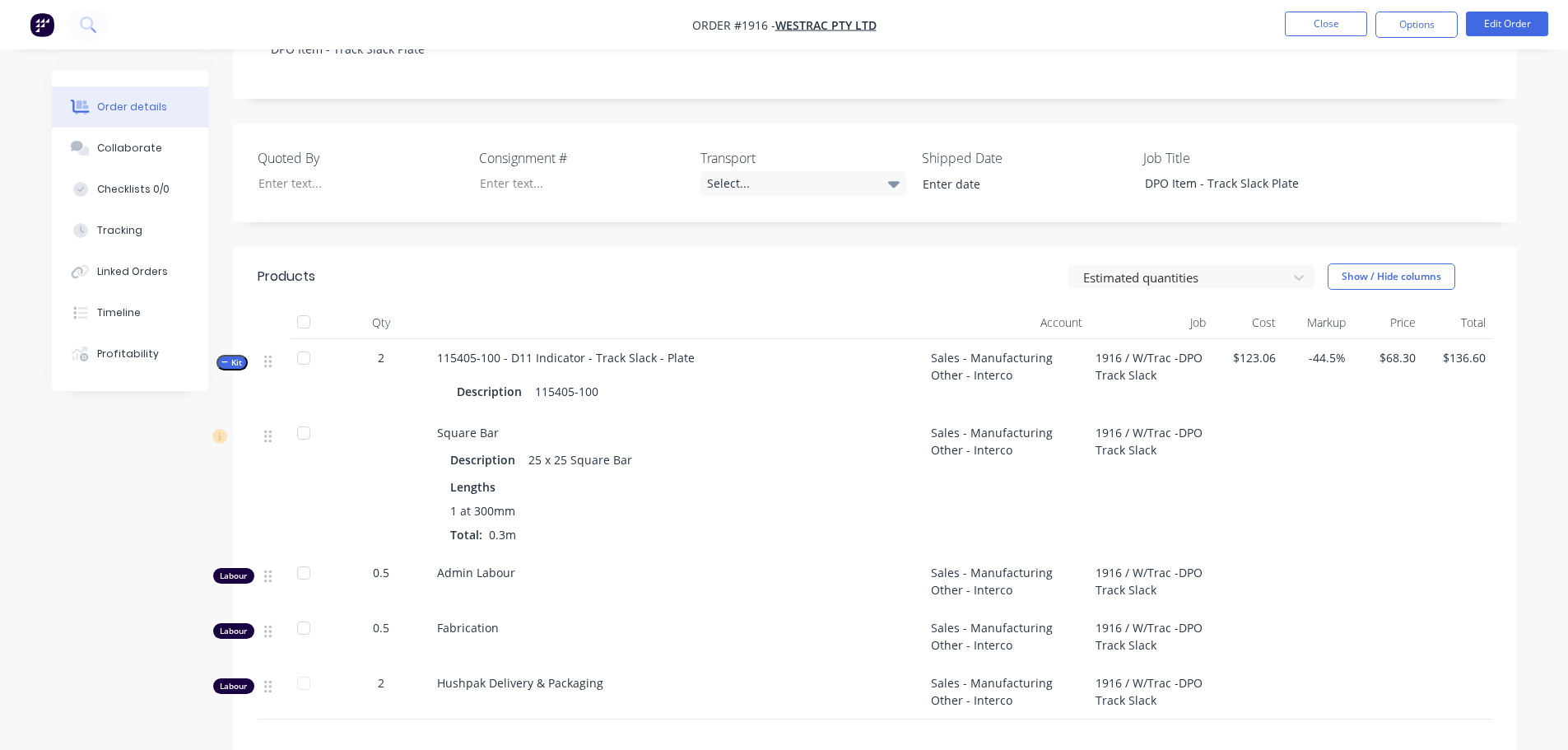
scroll to position [412, 0]
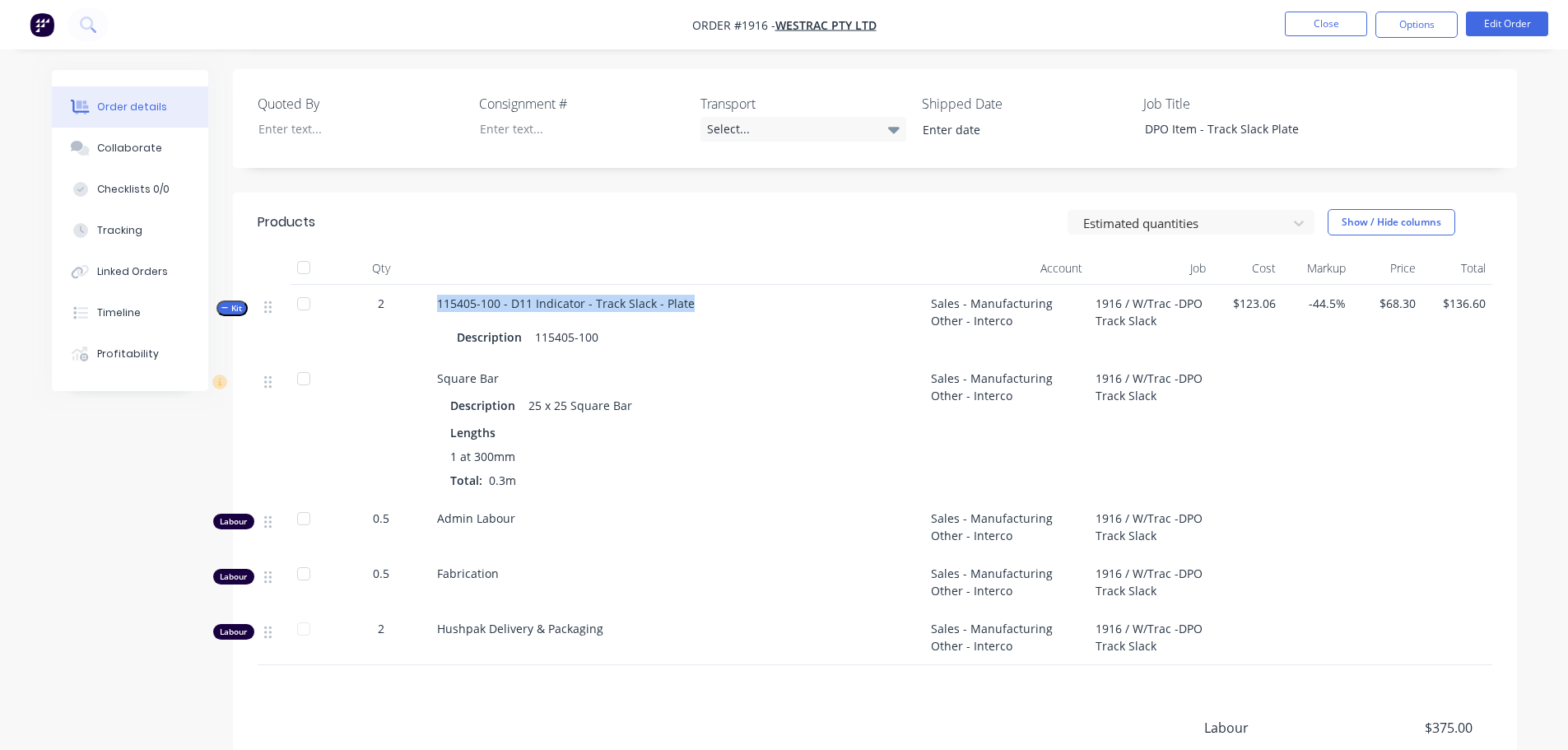
drag, startPoint x: 691, startPoint y: 279, endPoint x: 433, endPoint y: 272, distance: 258.1
click at [433, 285] on div "115405-100 - D11 Indicator - Track Slack - Plate Description 115405-100" at bounding box center [677, 322] width 494 height 75
copy span "115405-100 - D11 Indicator - Track Slack - Plate"
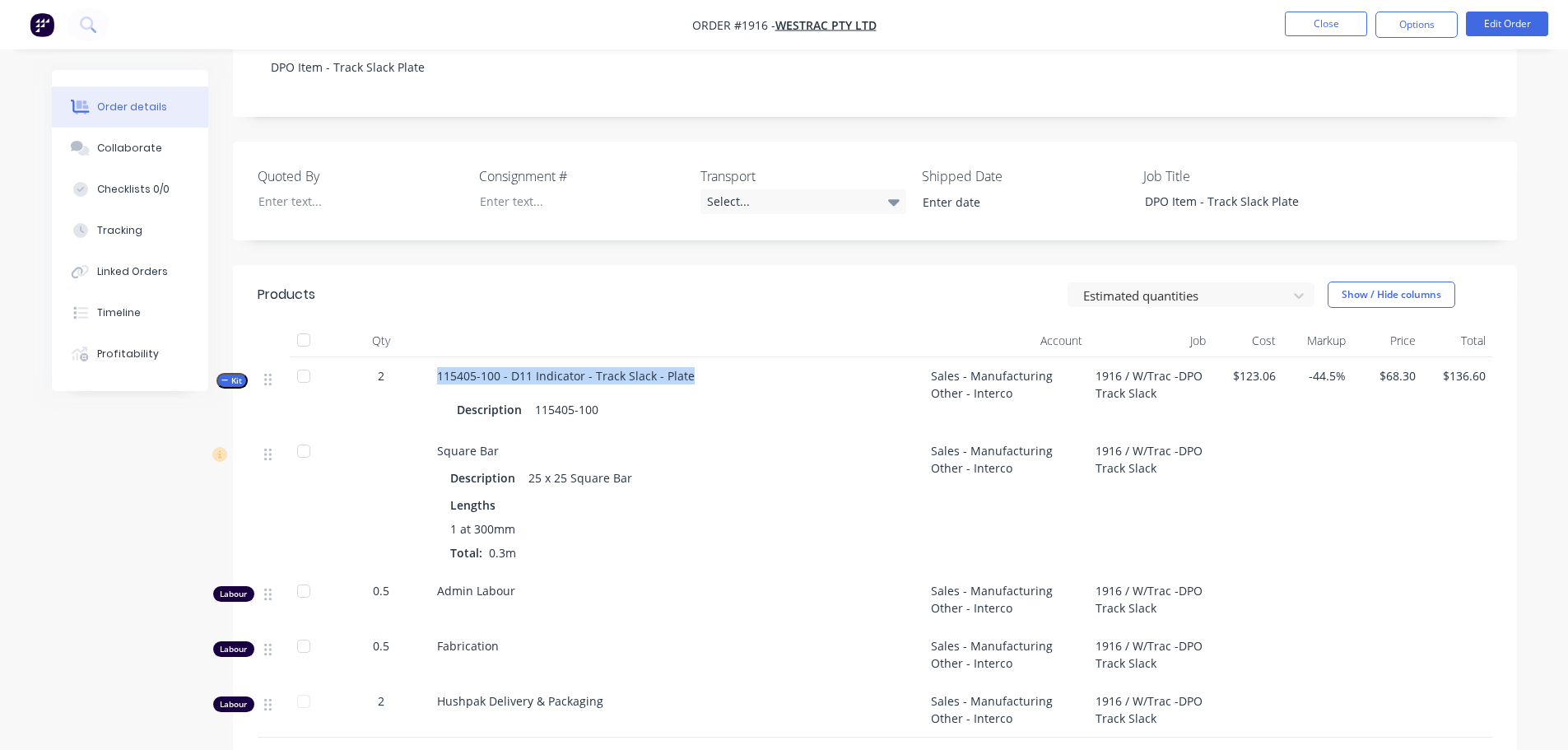
scroll to position [164, 0]
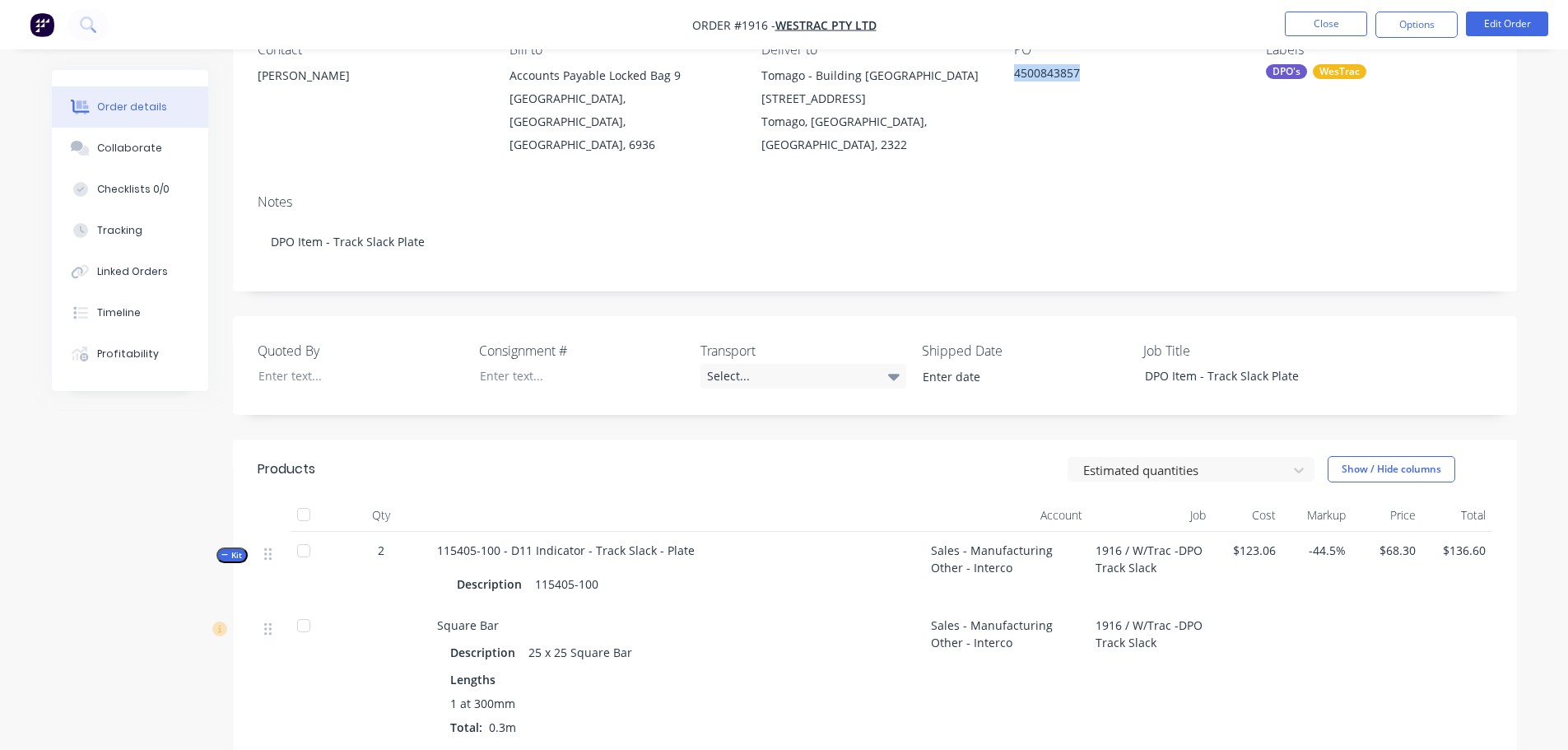
drag, startPoint x: 1079, startPoint y: 72, endPoint x: 1012, endPoint y: 74, distance: 67.0
click at [1012, 74] on div "Contact Helen Cameron Bill to Accounts Payable Locked Bag 9 MIDLAND, Western Au…" at bounding box center [875, 99] width 1284 height 164
copy div "4500843857"
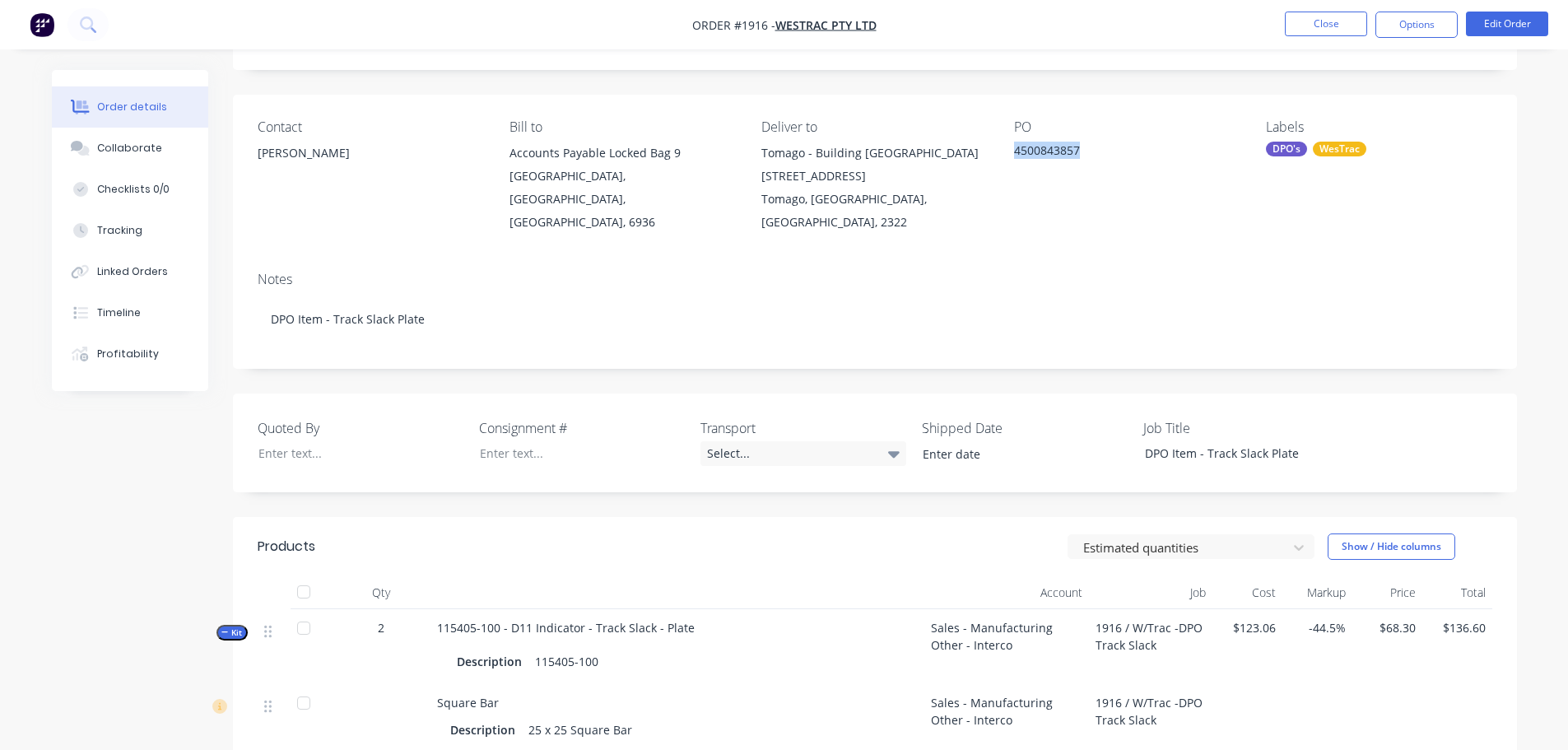
scroll to position [0, 0]
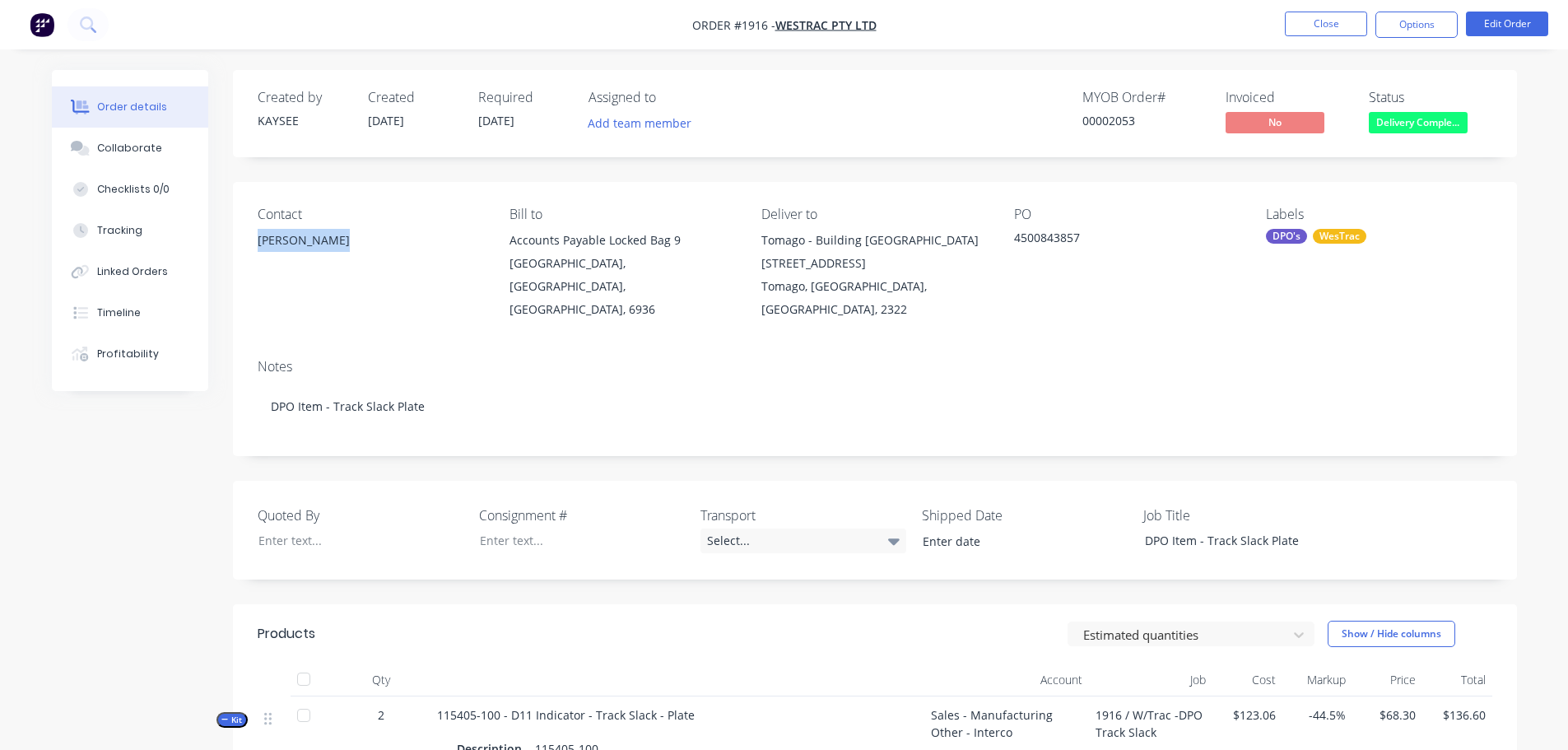
drag, startPoint x: 344, startPoint y: 237, endPoint x: 249, endPoint y: 234, distance: 95.0
click at [249, 234] on div "Contact Helen Cameron Bill to Accounts Payable Locked Bag 9 MIDLAND, Western Au…" at bounding box center [875, 264] width 1284 height 164
copy div "Helen Cameron"
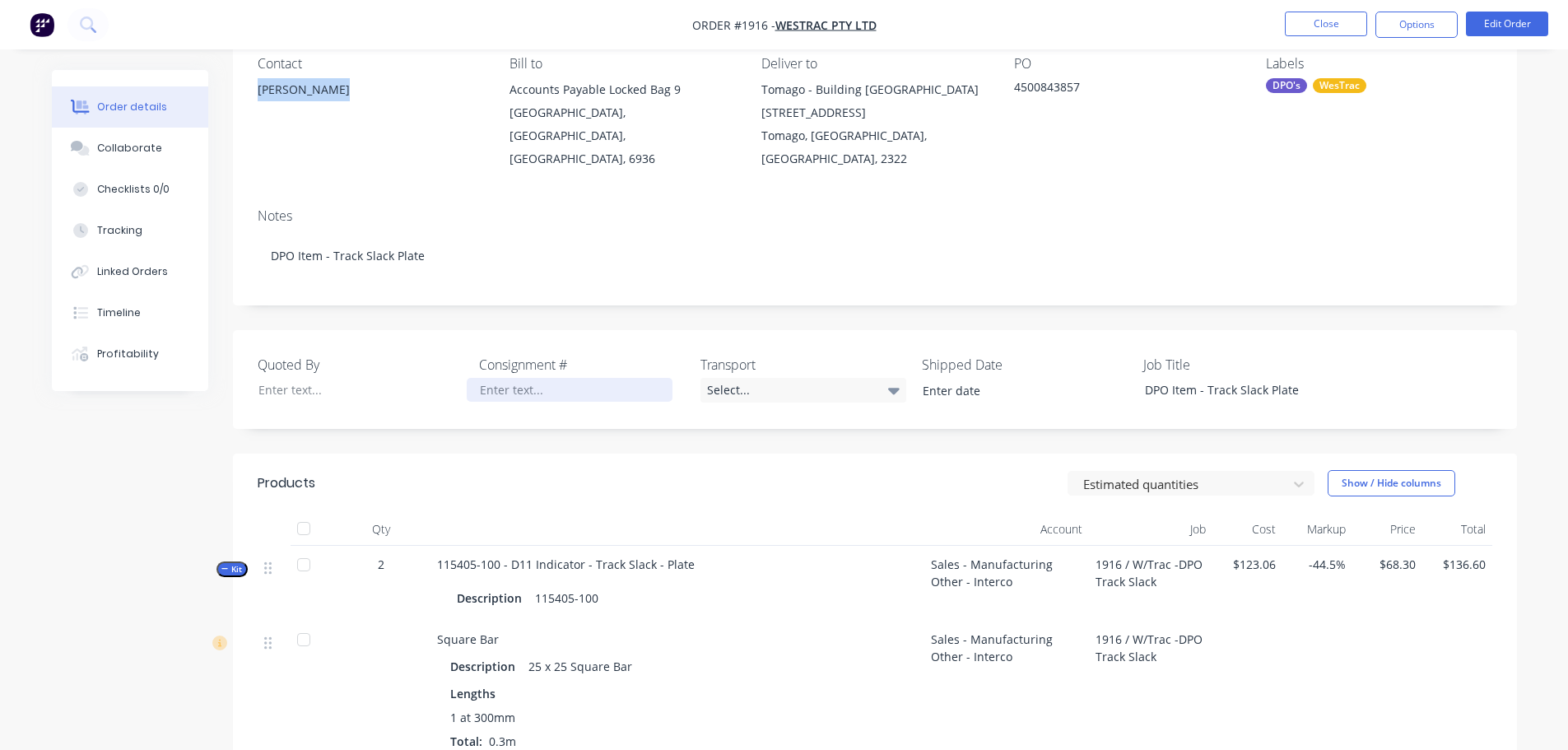
scroll to position [164, 0]
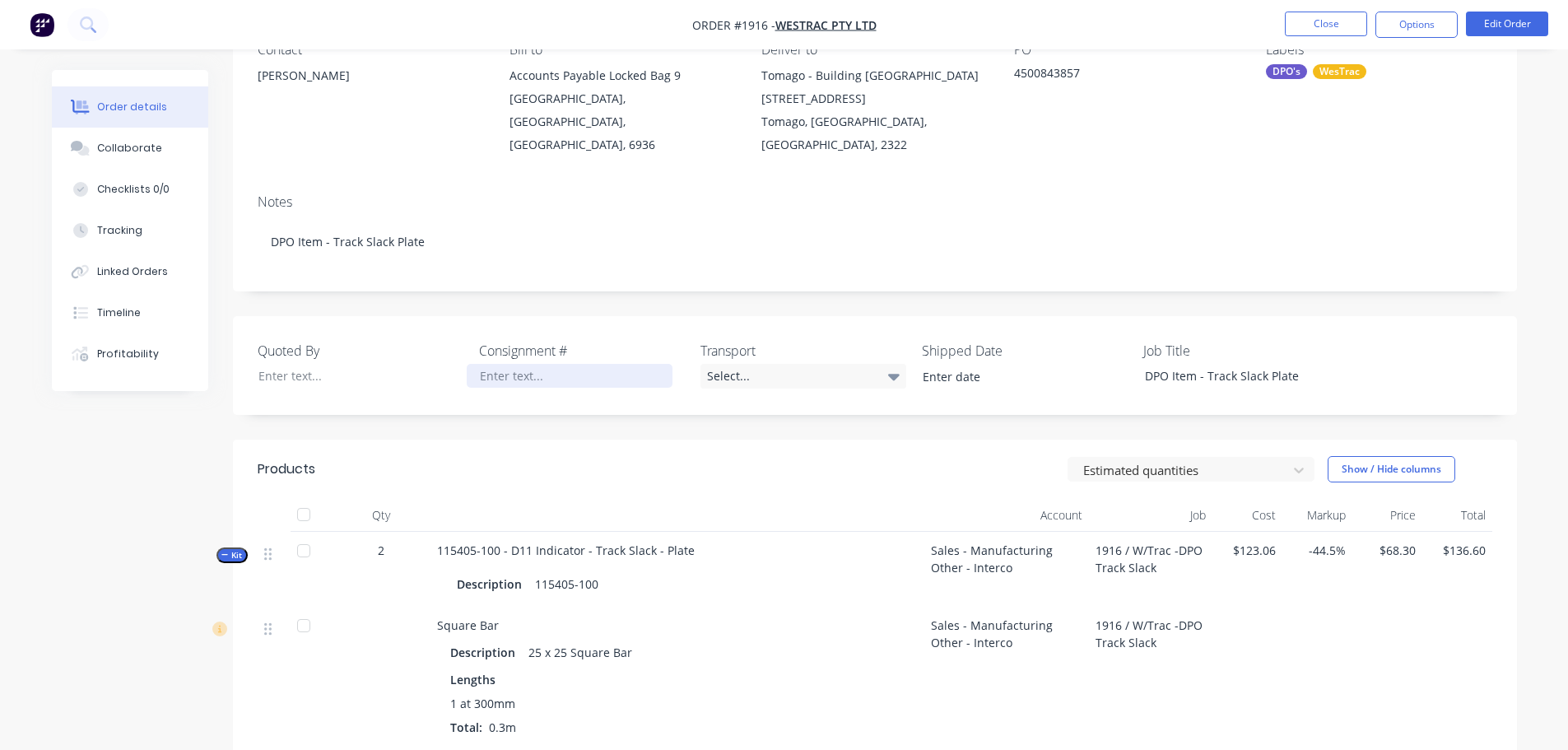
click at [513, 364] on div at bounding box center [569, 375] width 206 height 23
paste div
click at [737, 364] on div "Select..." at bounding box center [803, 376] width 206 height 24
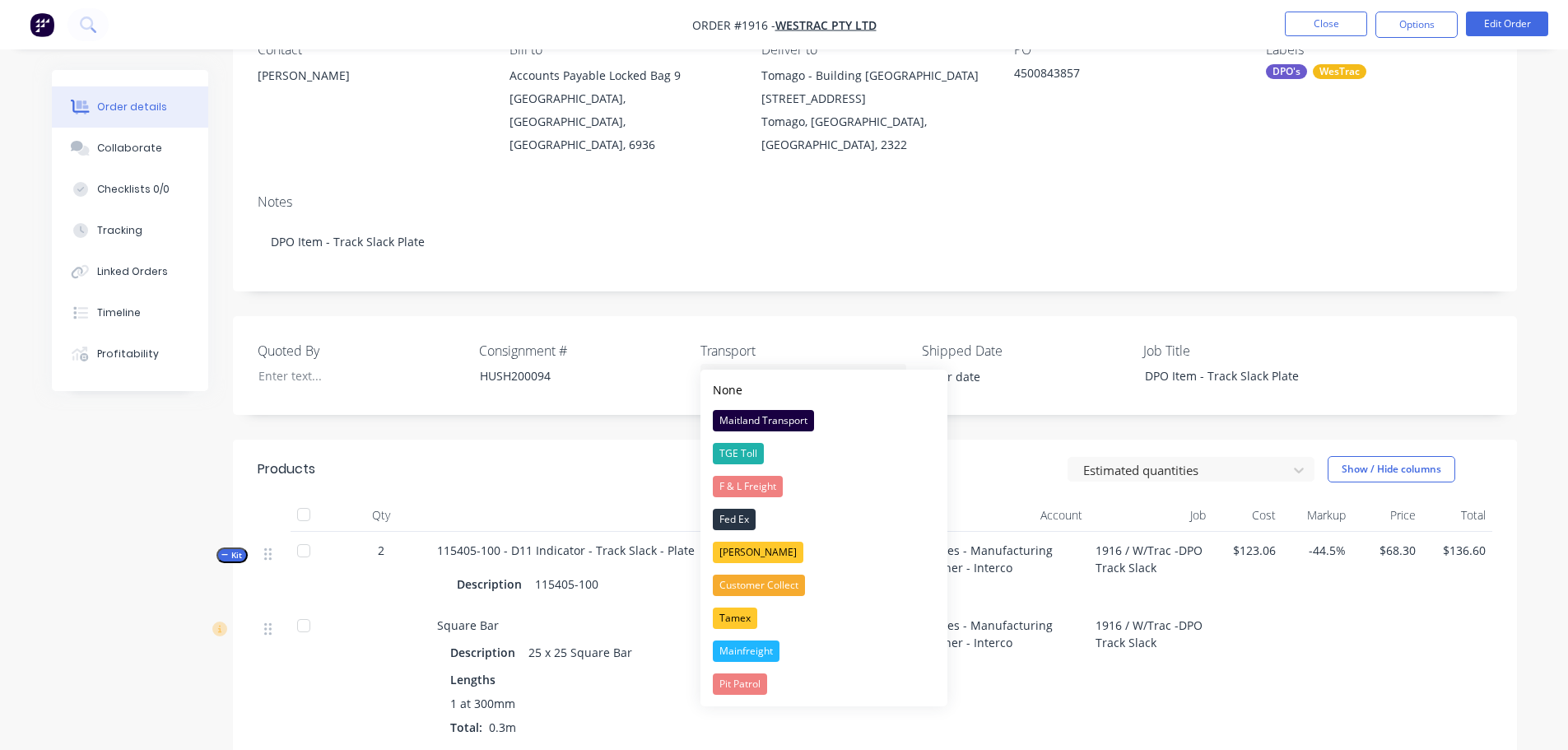
drag, startPoint x: 749, startPoint y: 614, endPoint x: 757, endPoint y: 613, distance: 8.1
click at [748, 614] on div "Tamex" at bounding box center [735, 618] width 44 height 22
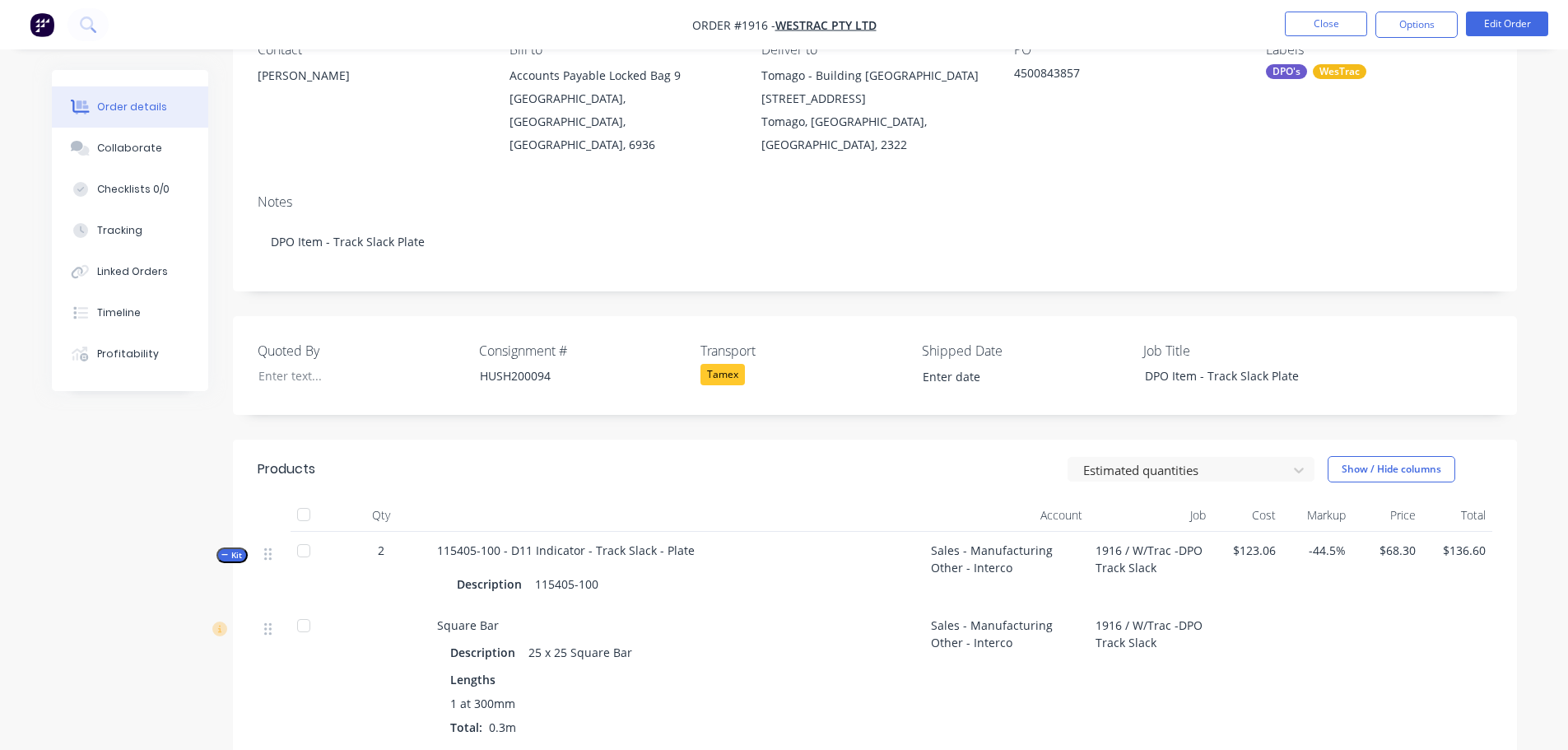
scroll to position [0, 0]
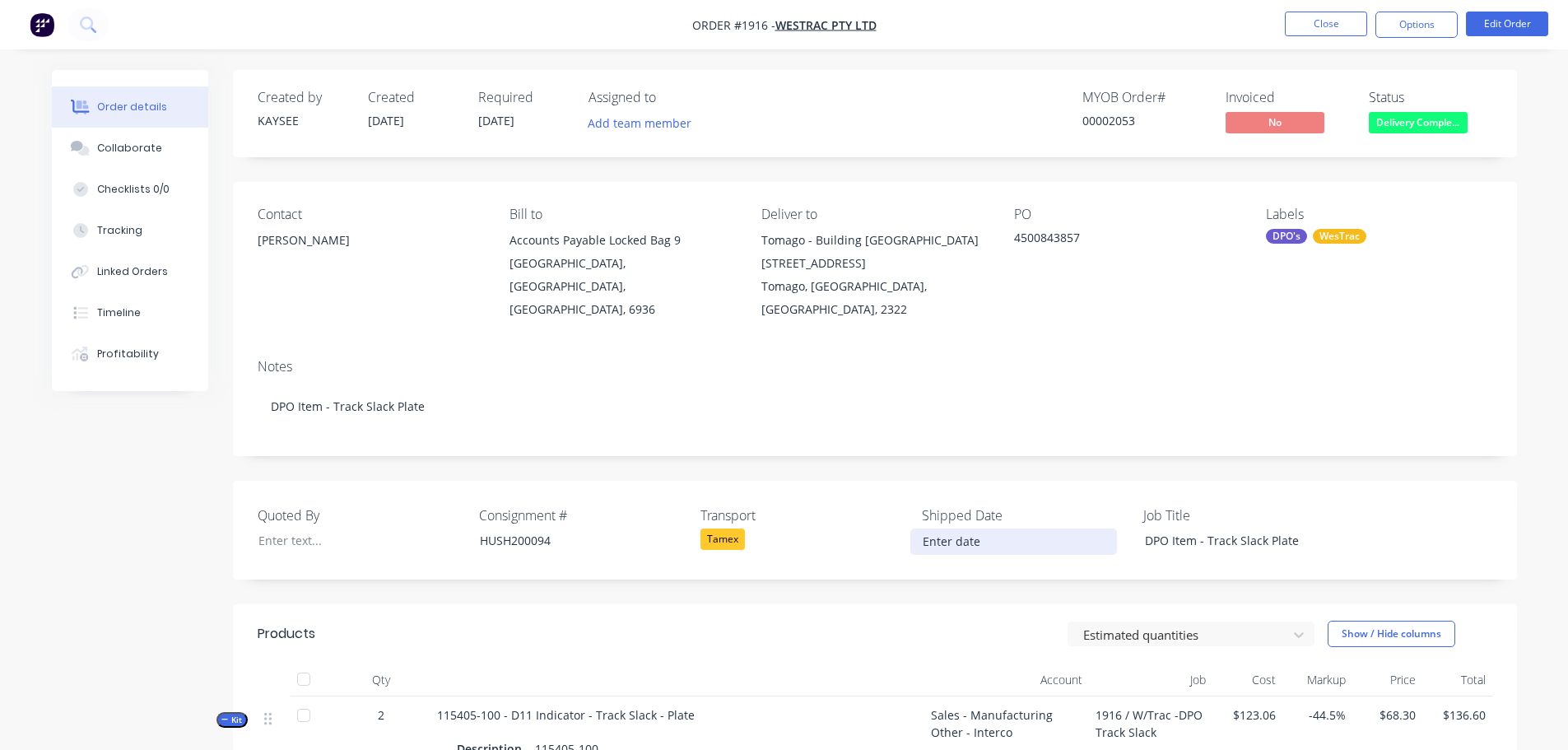
click at [986, 529] on input at bounding box center [1014, 541] width 205 height 24
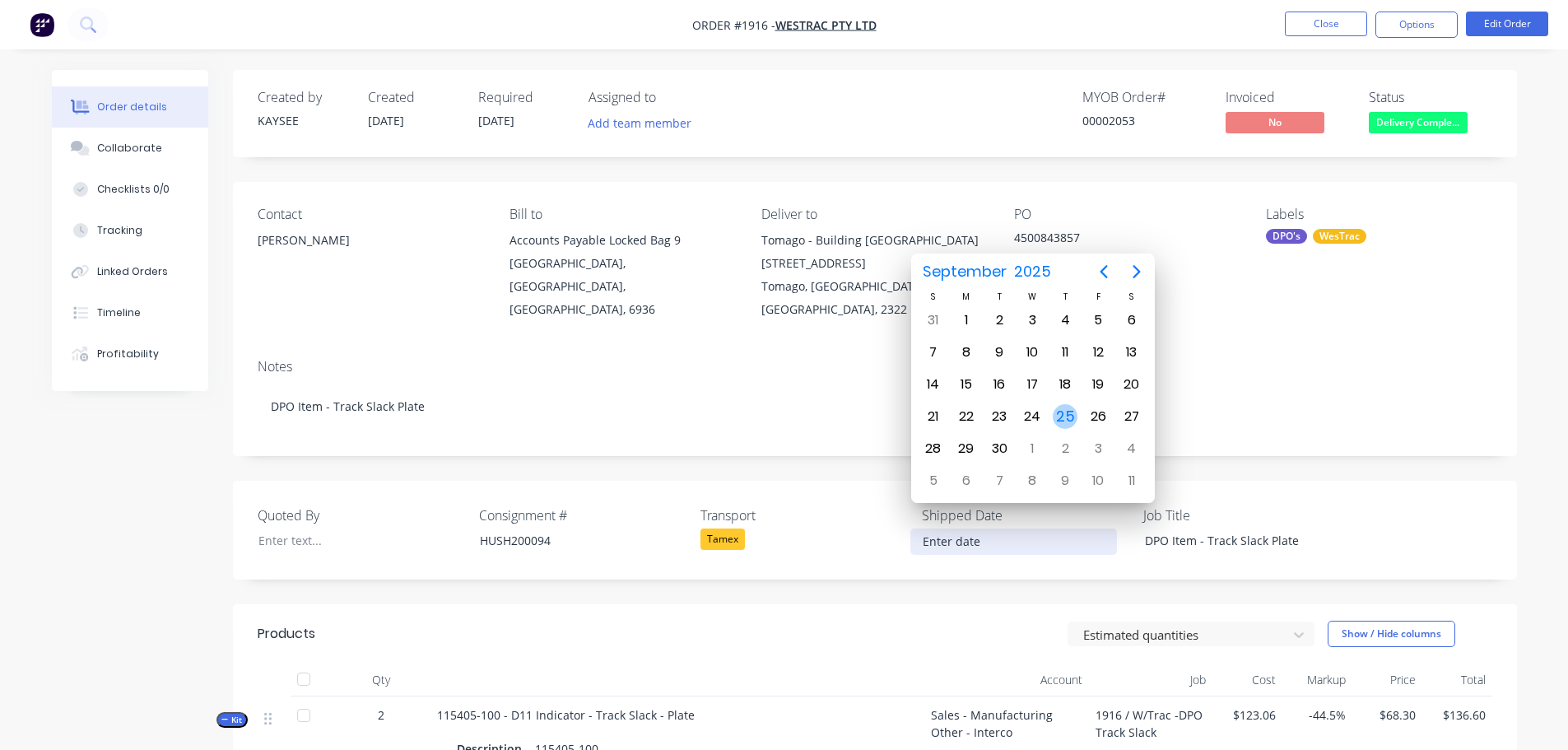
click at [1063, 419] on div "25" at bounding box center [1064, 416] width 24 height 24
type input "[DATE]"
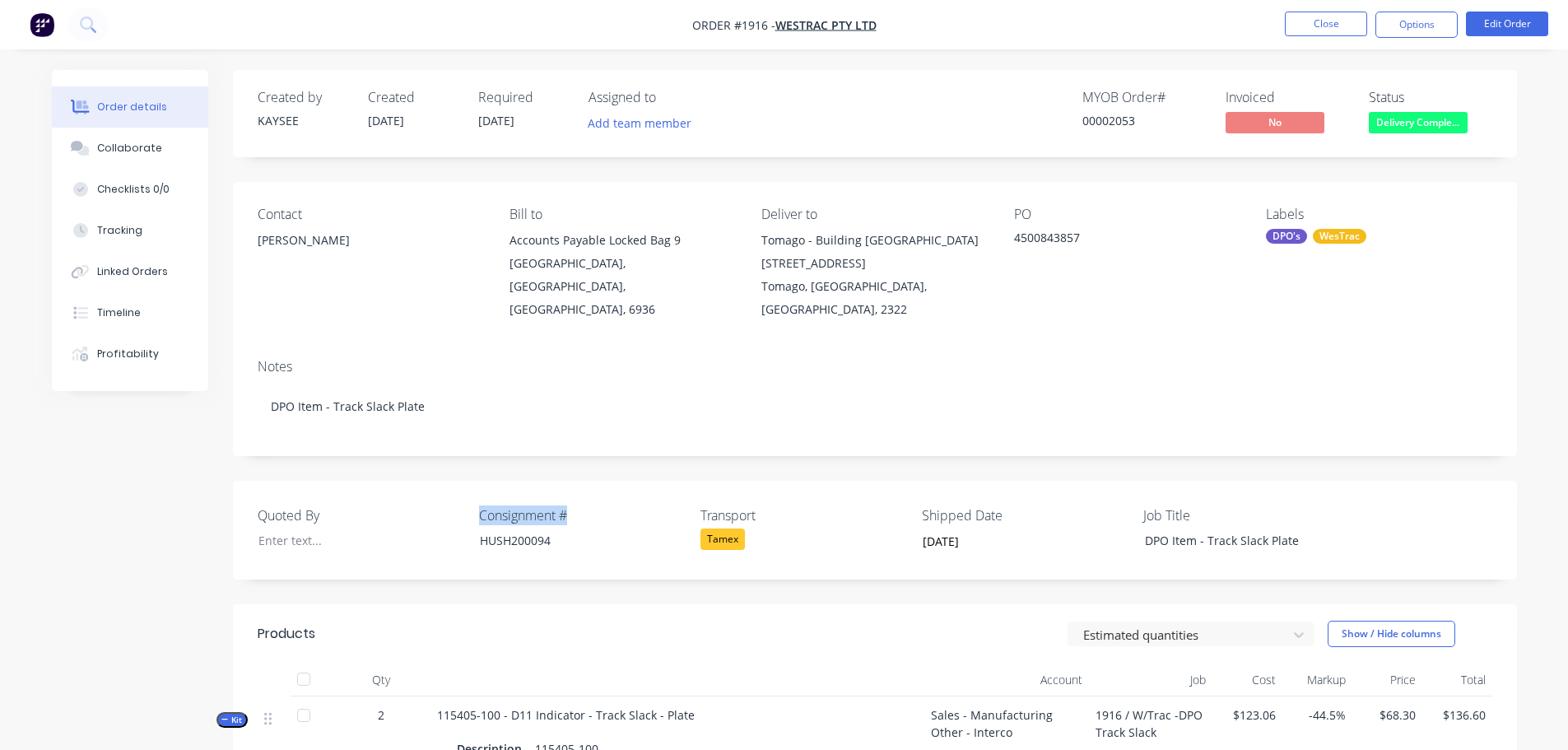
drag, startPoint x: 552, startPoint y: 489, endPoint x: 470, endPoint y: 495, distance: 82.2
click at [470, 495] on div "Quoted By Consignment # HUSH200094 Transport Tamex Shipped Date 25/09/2025 Job …" at bounding box center [875, 530] width 1284 height 99
copy div "Consignment #"
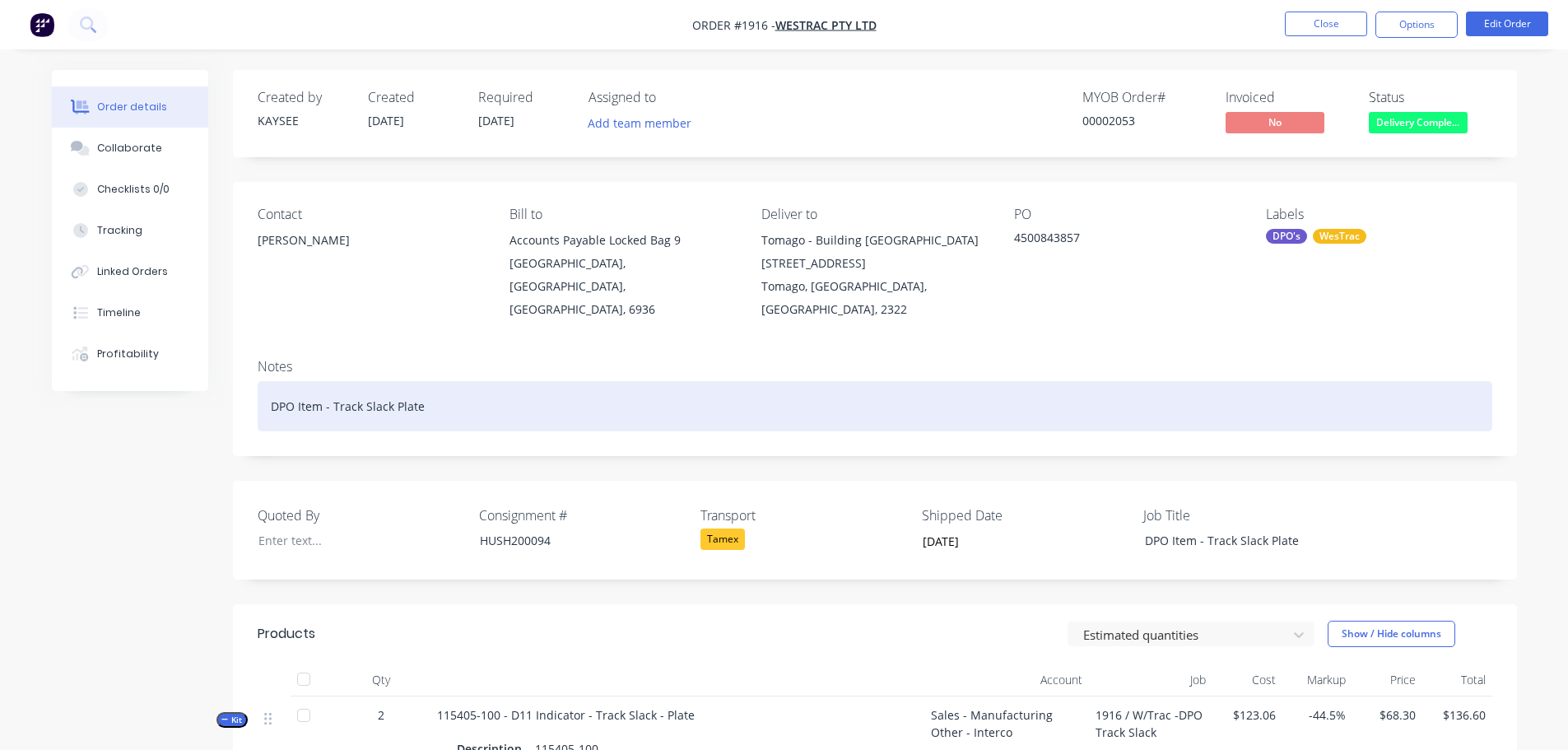
click at [456, 382] on div "DPO Item - Track Slack Plate" at bounding box center [875, 406] width 1234 height 50
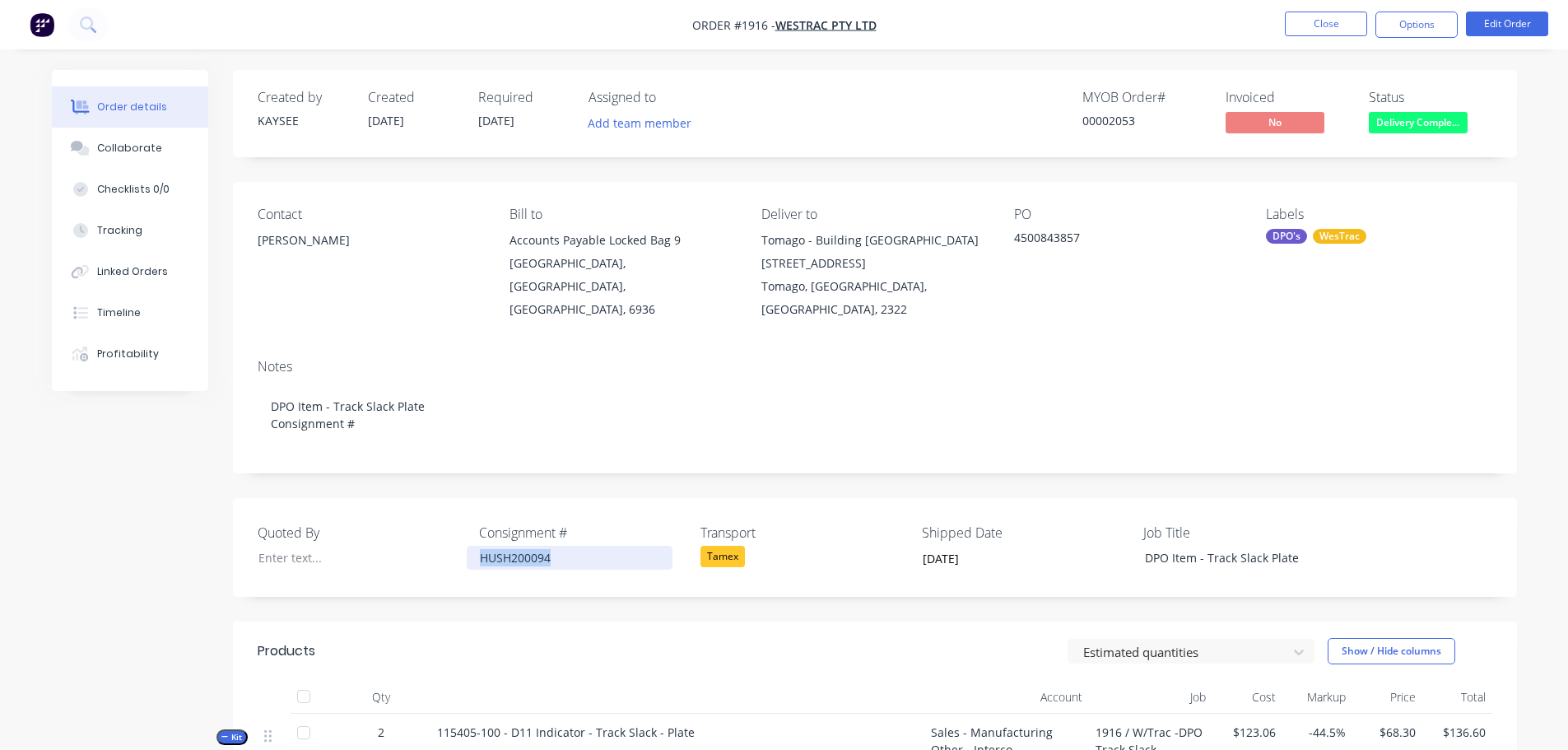
drag, startPoint x: 558, startPoint y: 529, endPoint x: 461, endPoint y: 539, distance: 97.5
click at [461, 539] on div "Quoted By Consignment # HUSH200094 Transport Tamex Shipped Date 25/09/2025 Job …" at bounding box center [875, 547] width 1284 height 99
copy div "HUSH200094"
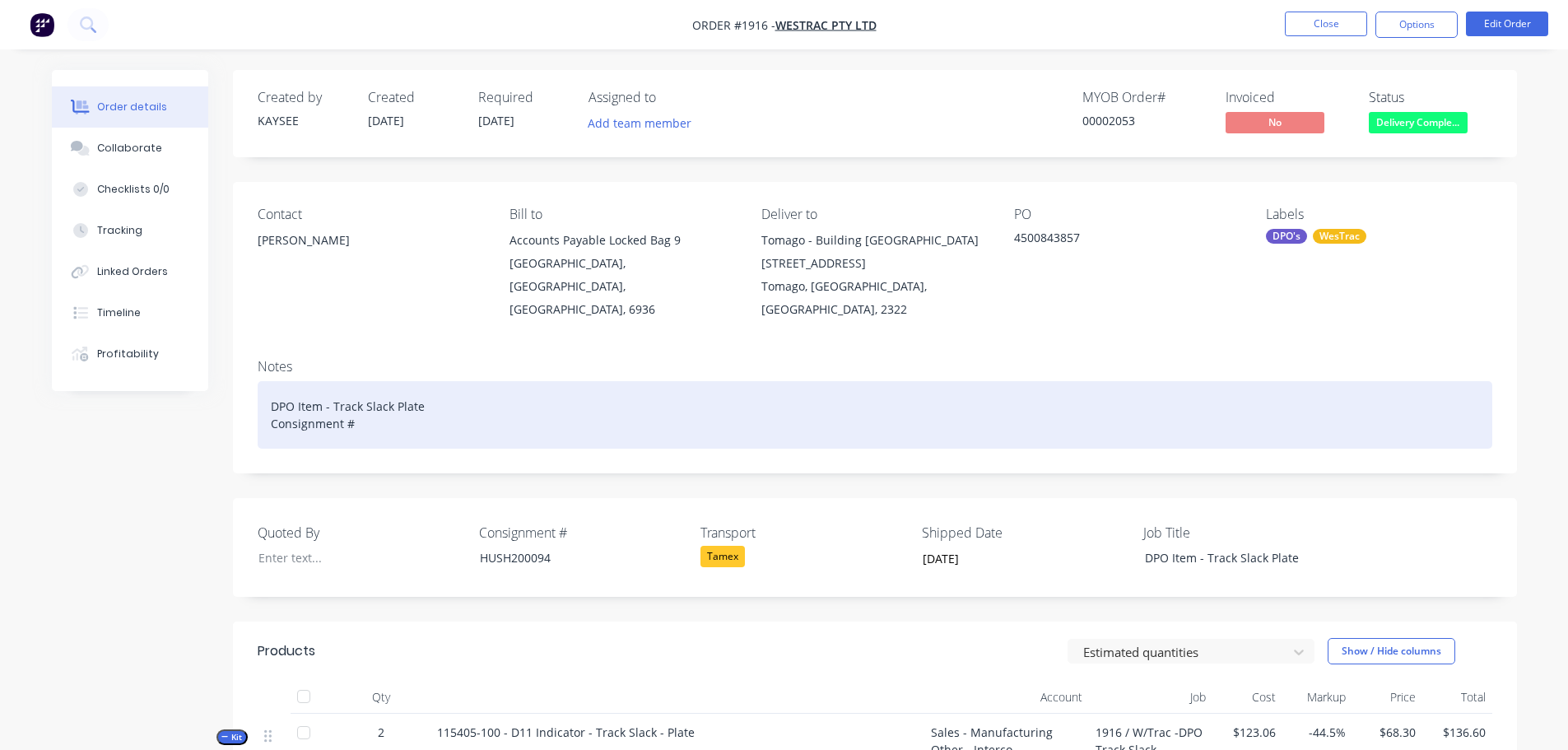
click at [388, 397] on div "DPO Item - Track Slack Plate Consignment #" at bounding box center [875, 415] width 1234 height 68
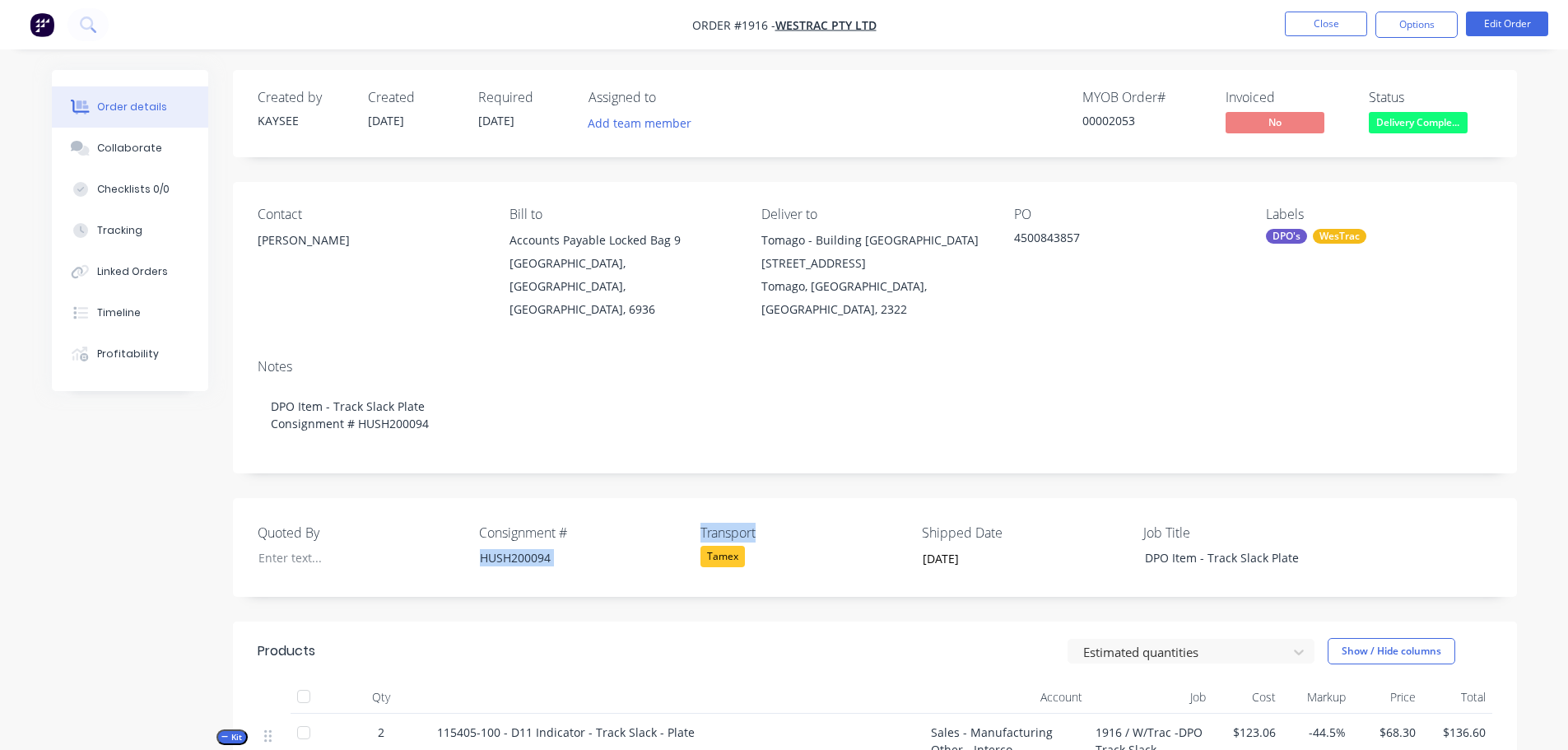
drag, startPoint x: 755, startPoint y: 508, endPoint x: 689, endPoint y: 513, distance: 66.2
click at [689, 513] on div "Quoted By Consignment # HUSH200094 Transport Tamex Shipped Date 25/09/2025 Job …" at bounding box center [875, 547] width 1284 height 99
click at [689, 502] on div "Quoted By Consignment # HUSH200094 Transport Tamex Shipped Date 25/09/2025 Job …" at bounding box center [875, 547] width 1284 height 99
click at [771, 523] on label "Transport" at bounding box center [803, 532] width 206 height 20
drag, startPoint x: 758, startPoint y: 509, endPoint x: 697, endPoint y: 513, distance: 61.1
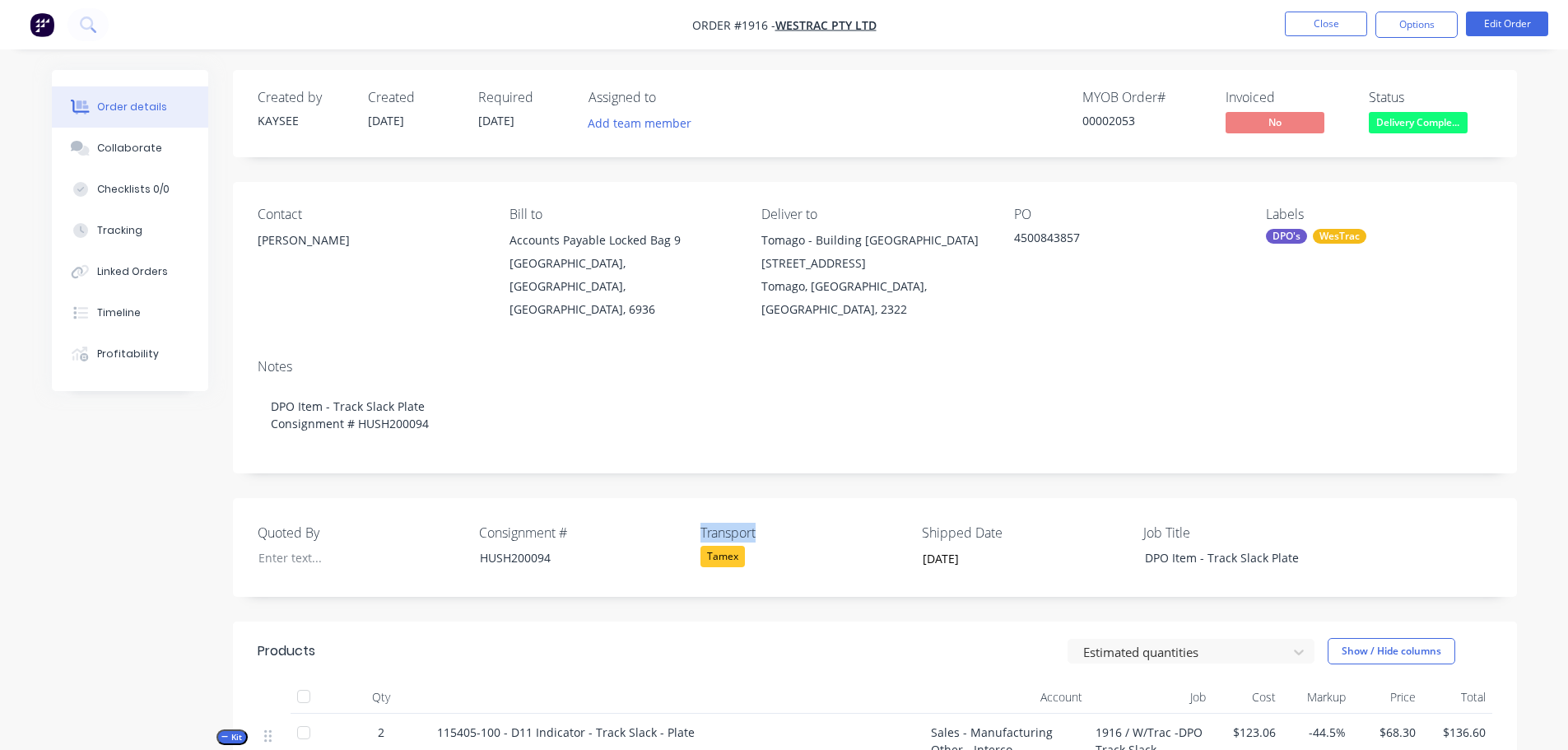
click at [697, 513] on div "Quoted By Consignment # HUSH200094 Transport Tamex Shipped Date 25/09/2025 Job …" at bounding box center [875, 547] width 1284 height 99
copy label "Transport"
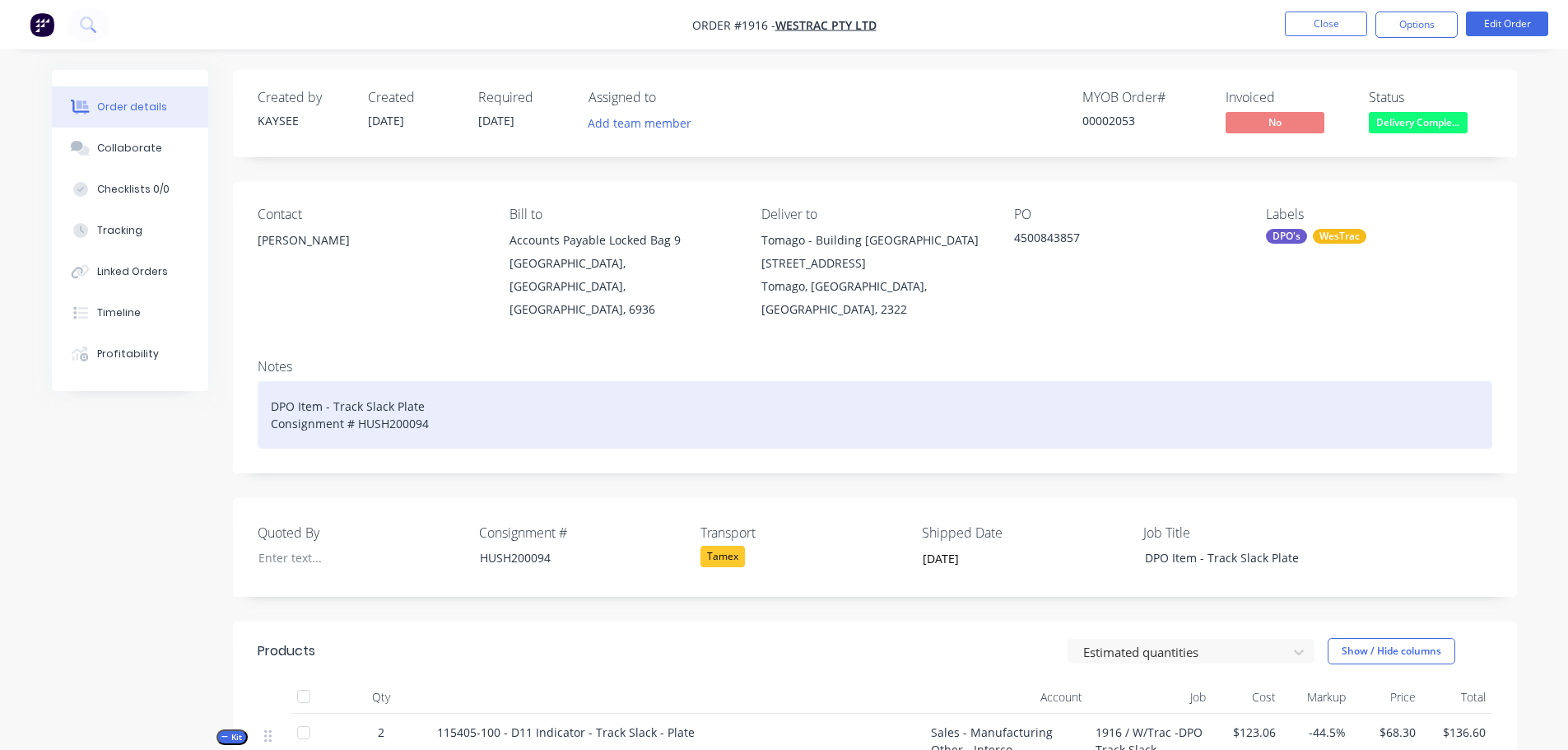
click at [460, 397] on div "DPO Item - Track Slack Plate Consignment # HUSH200094" at bounding box center [875, 415] width 1234 height 68
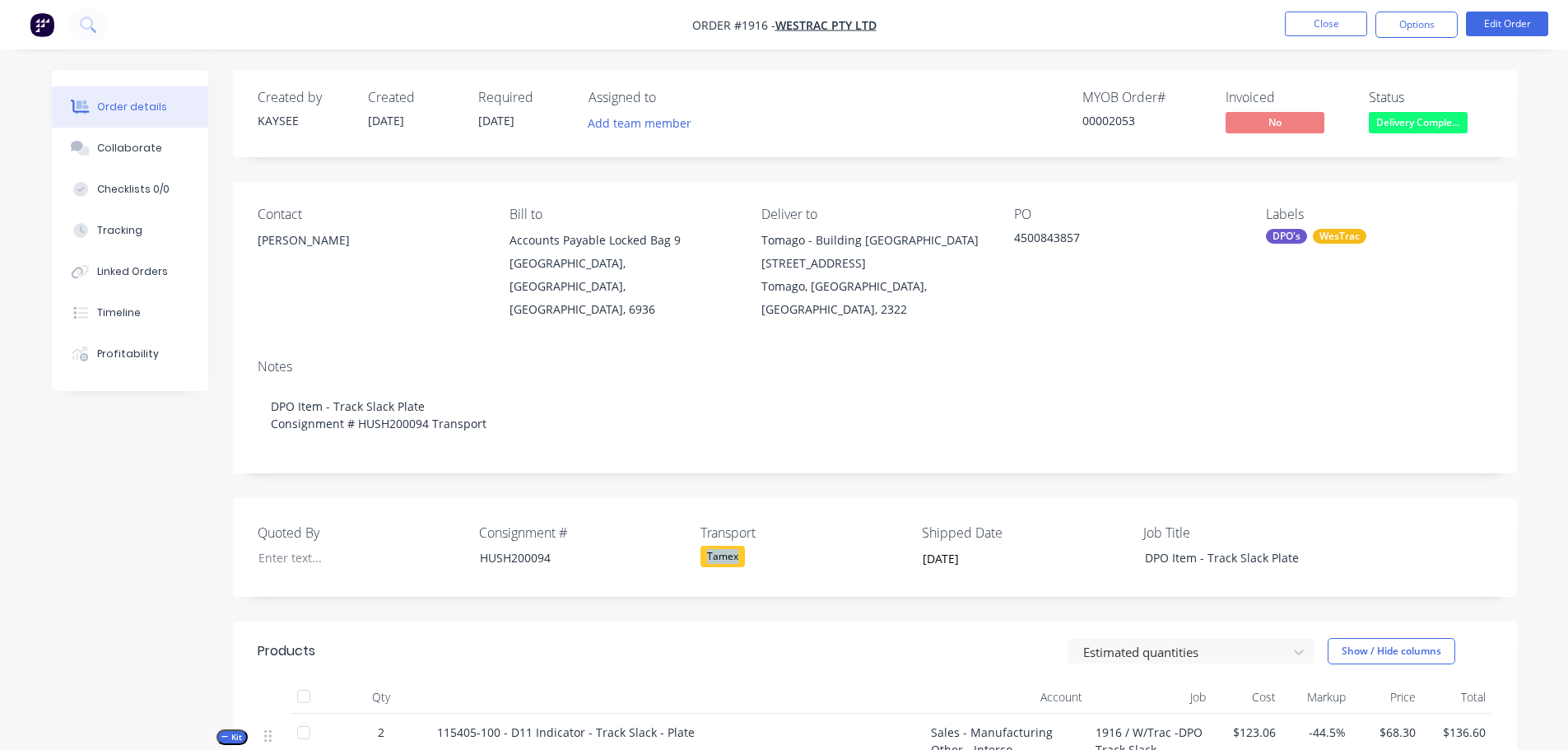
drag, startPoint x: 747, startPoint y: 536, endPoint x: 704, endPoint y: 535, distance: 43.0
click at [704, 546] on div "Tamex" at bounding box center [803, 556] width 206 height 22
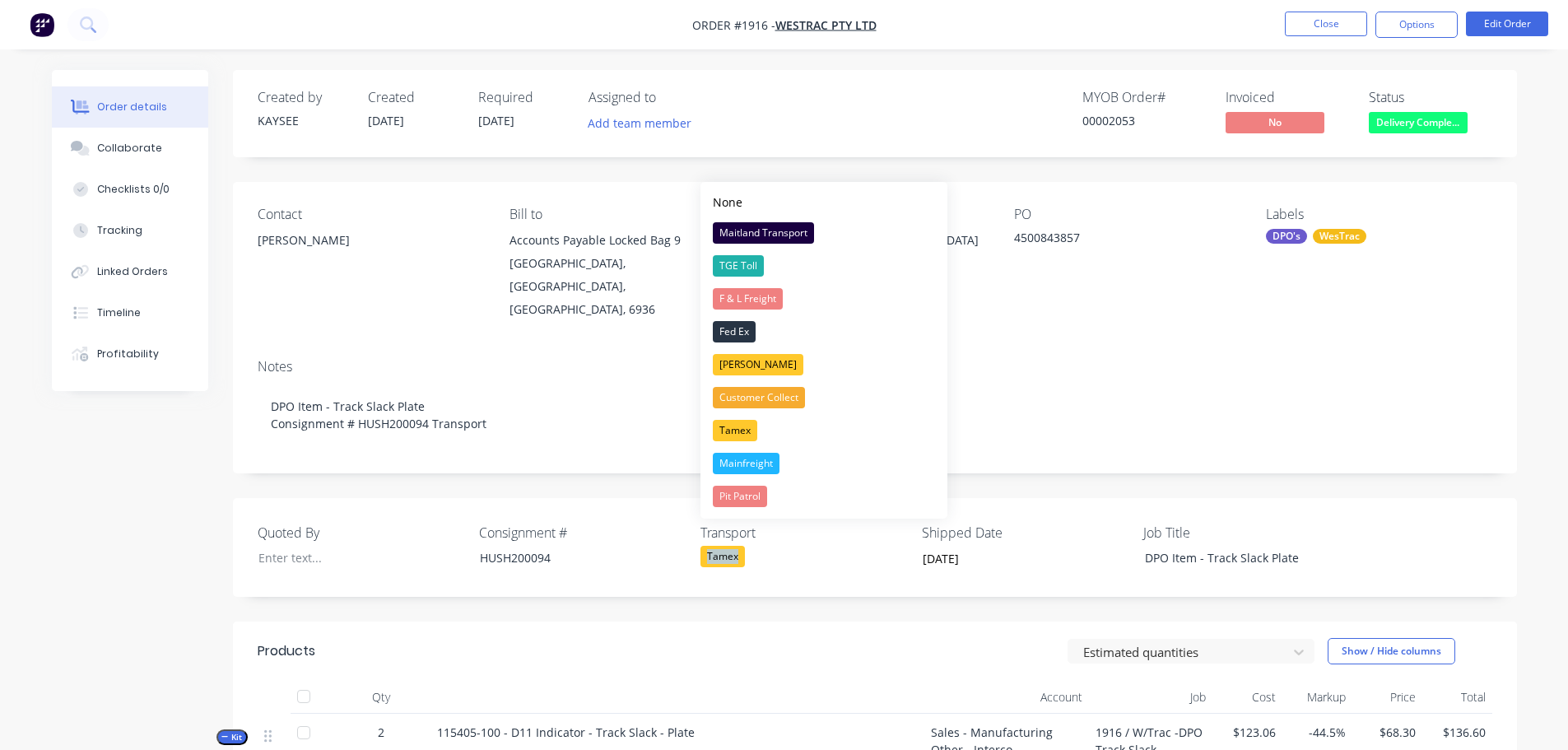
copy div "Tamex"
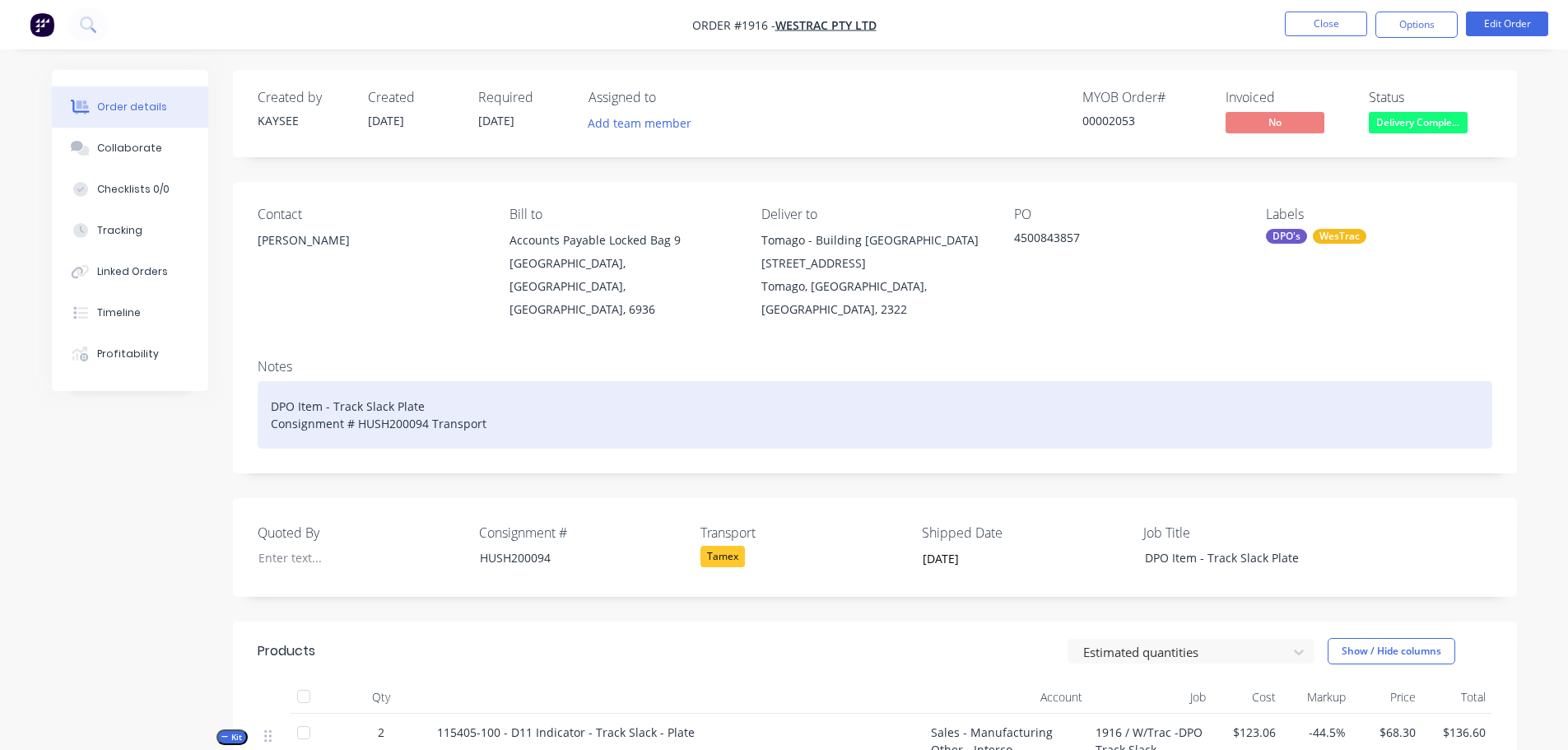
click at [511, 398] on div "DPO Item - Track Slack Plate Consignment # HUSH200094 Transport" at bounding box center [875, 415] width 1234 height 68
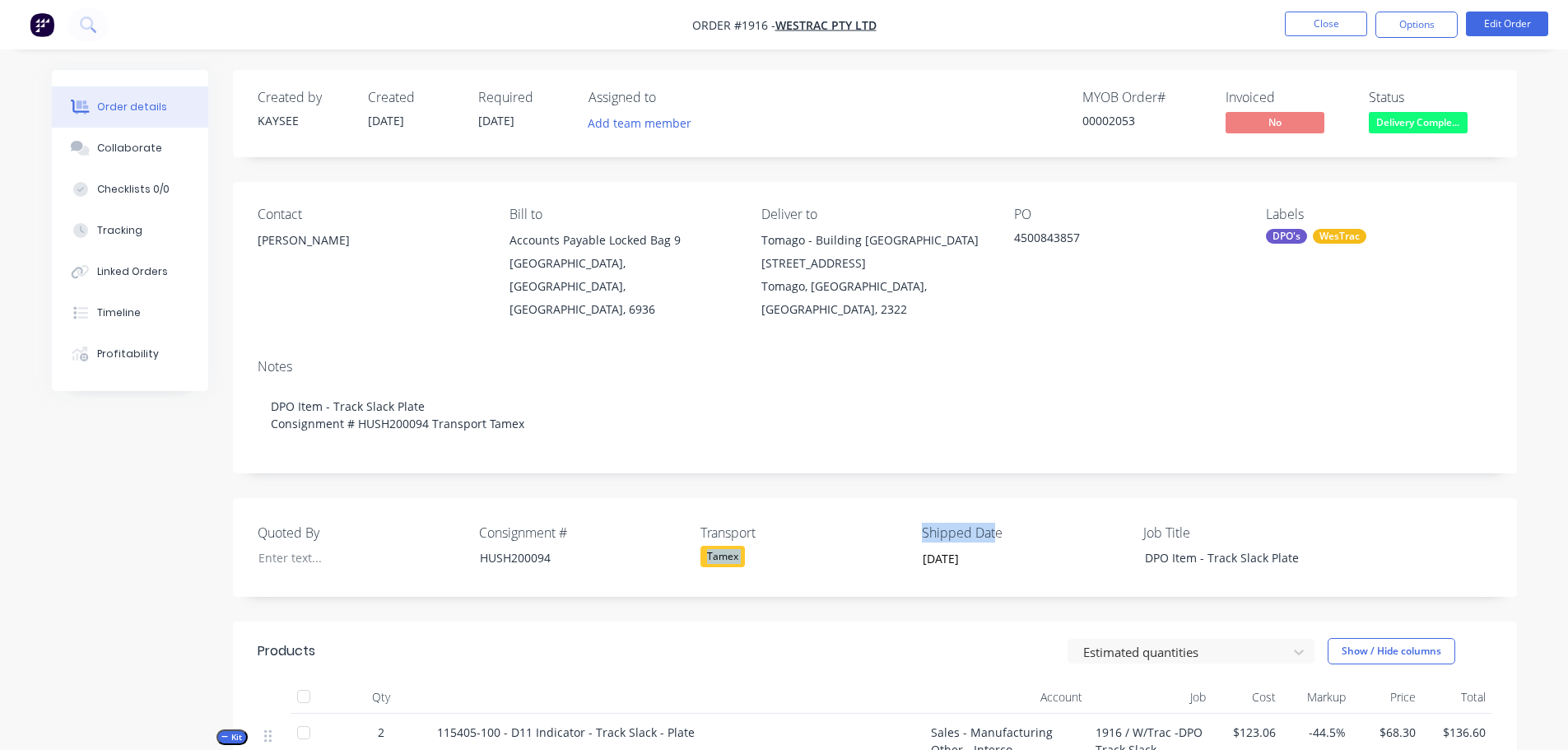
drag, startPoint x: 993, startPoint y: 508, endPoint x: 889, endPoint y: 516, distance: 104.3
click at [889, 516] on div "Quoted By Consignment # HUSH200094 Transport Tamex Shipped Date 25/09/2025 Job …" at bounding box center [875, 547] width 1284 height 99
click at [1013, 523] on label "Shipped Date" at bounding box center [1024, 532] width 206 height 20
drag, startPoint x: 1001, startPoint y: 509, endPoint x: 922, endPoint y: 508, distance: 79.0
click at [922, 523] on label "Shipped Date" at bounding box center [1024, 532] width 206 height 20
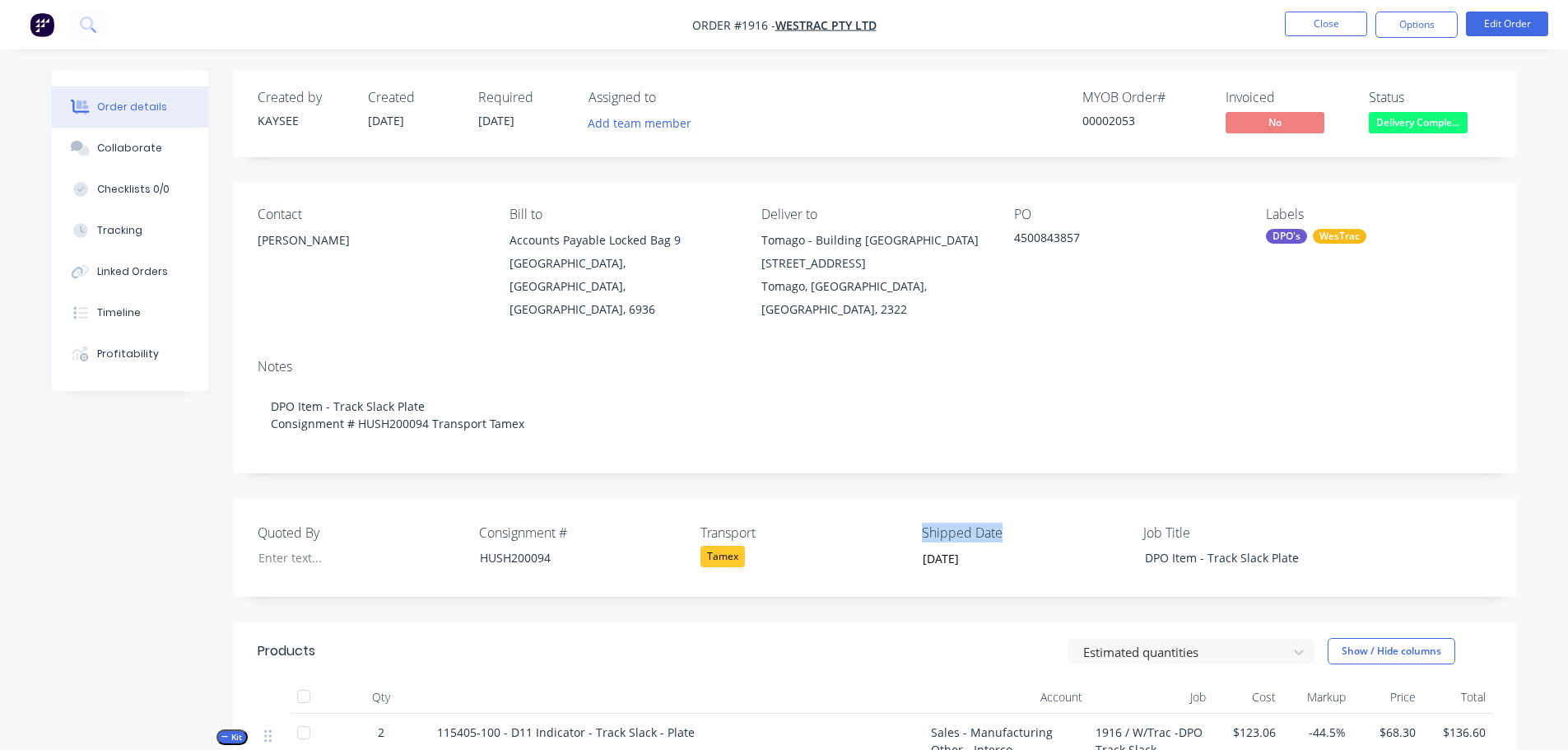
copy label "Shipped Date"
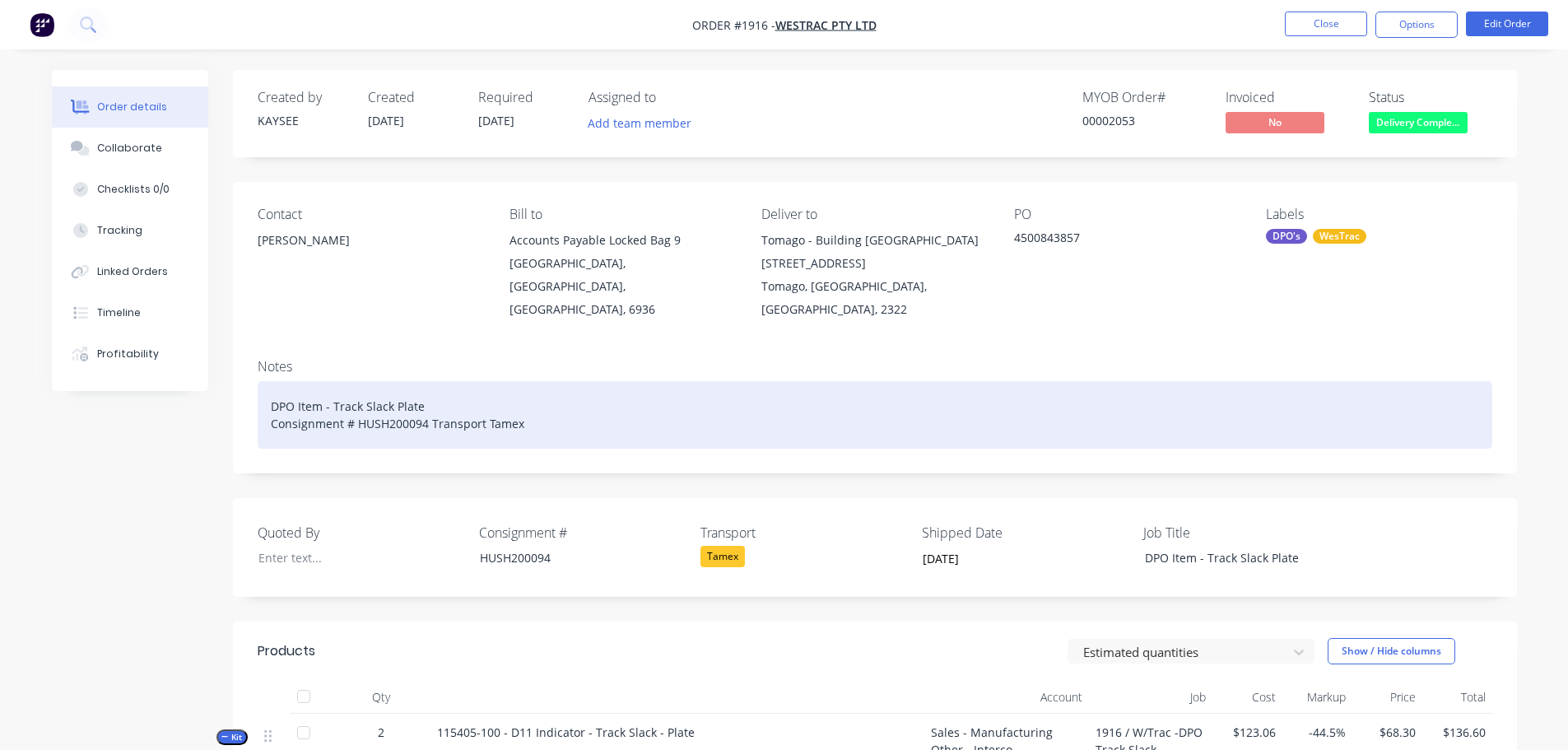
click at [562, 401] on div "DPO Item - Track Slack Plate Consignment # HUSH200094 Transport Tamex" at bounding box center [875, 415] width 1234 height 68
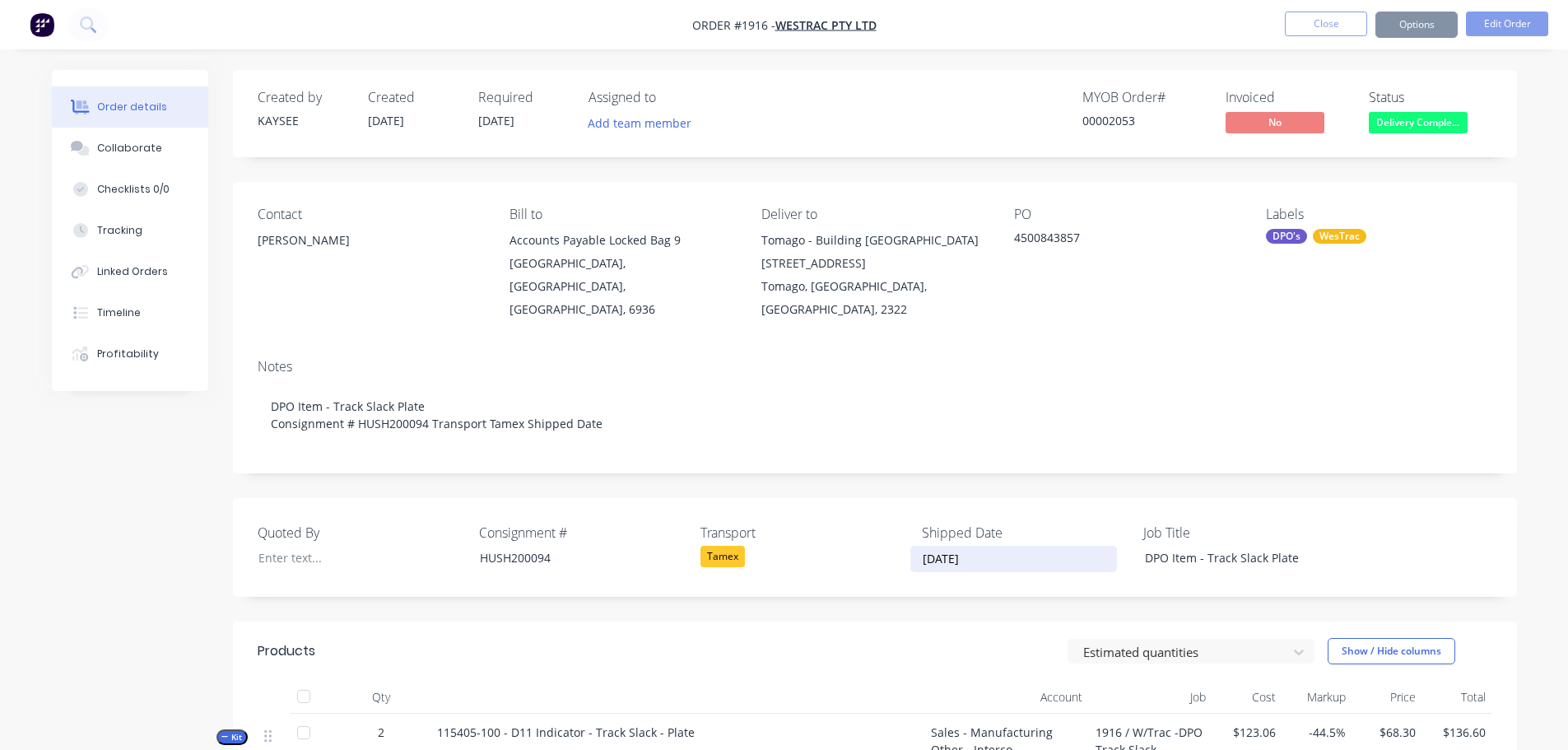
drag, startPoint x: 984, startPoint y: 538, endPoint x: 909, endPoint y: 536, distance: 75.0
click at [910, 546] on label "[DATE]" at bounding box center [1014, 559] width 207 height 26
click at [911, 547] on input "[DATE]" at bounding box center [1014, 559] width 205 height 24
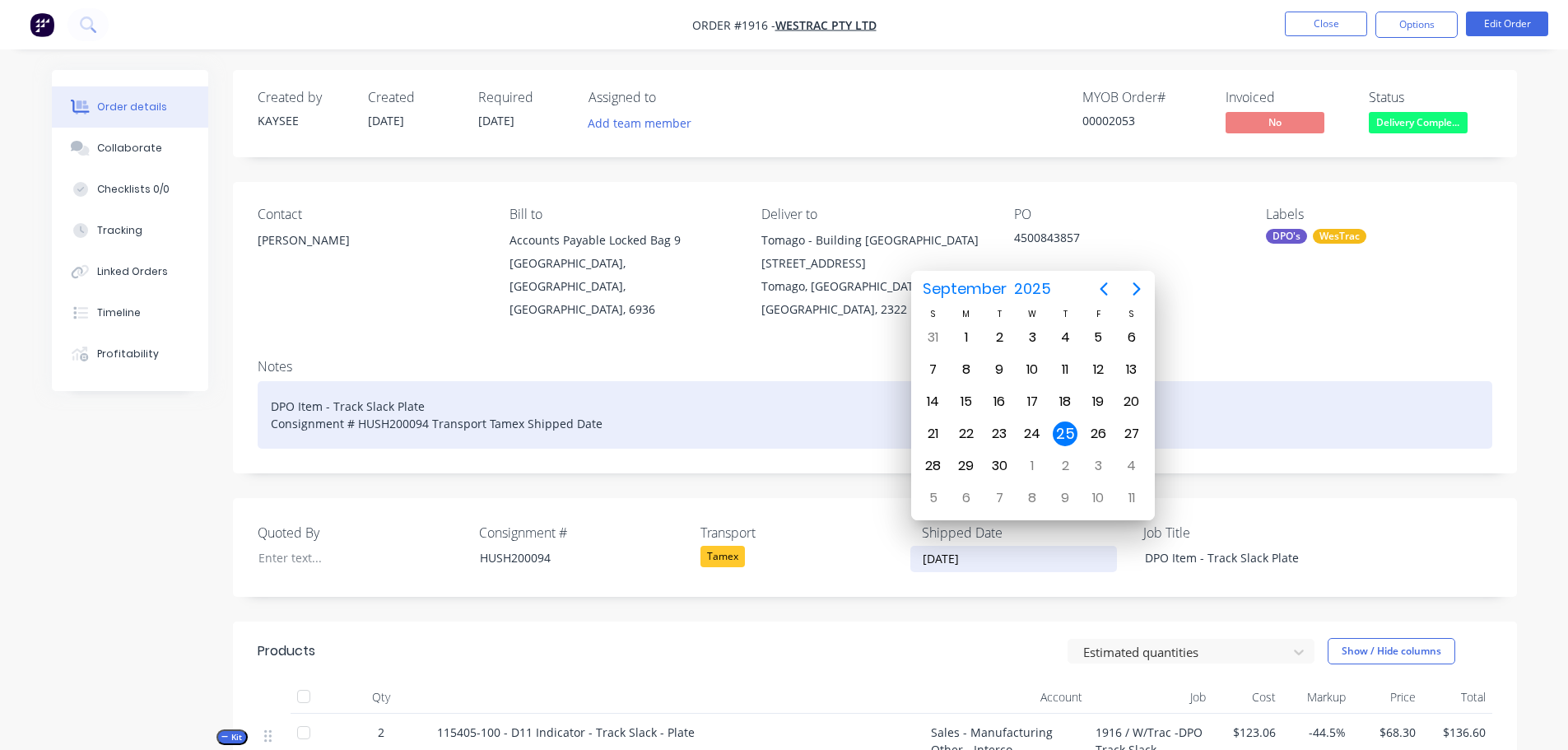
click at [629, 396] on div "DPO Item - Track Slack Plate Consignment # HUSH200094 Transport Tamex Shipped D…" at bounding box center [875, 415] width 1234 height 68
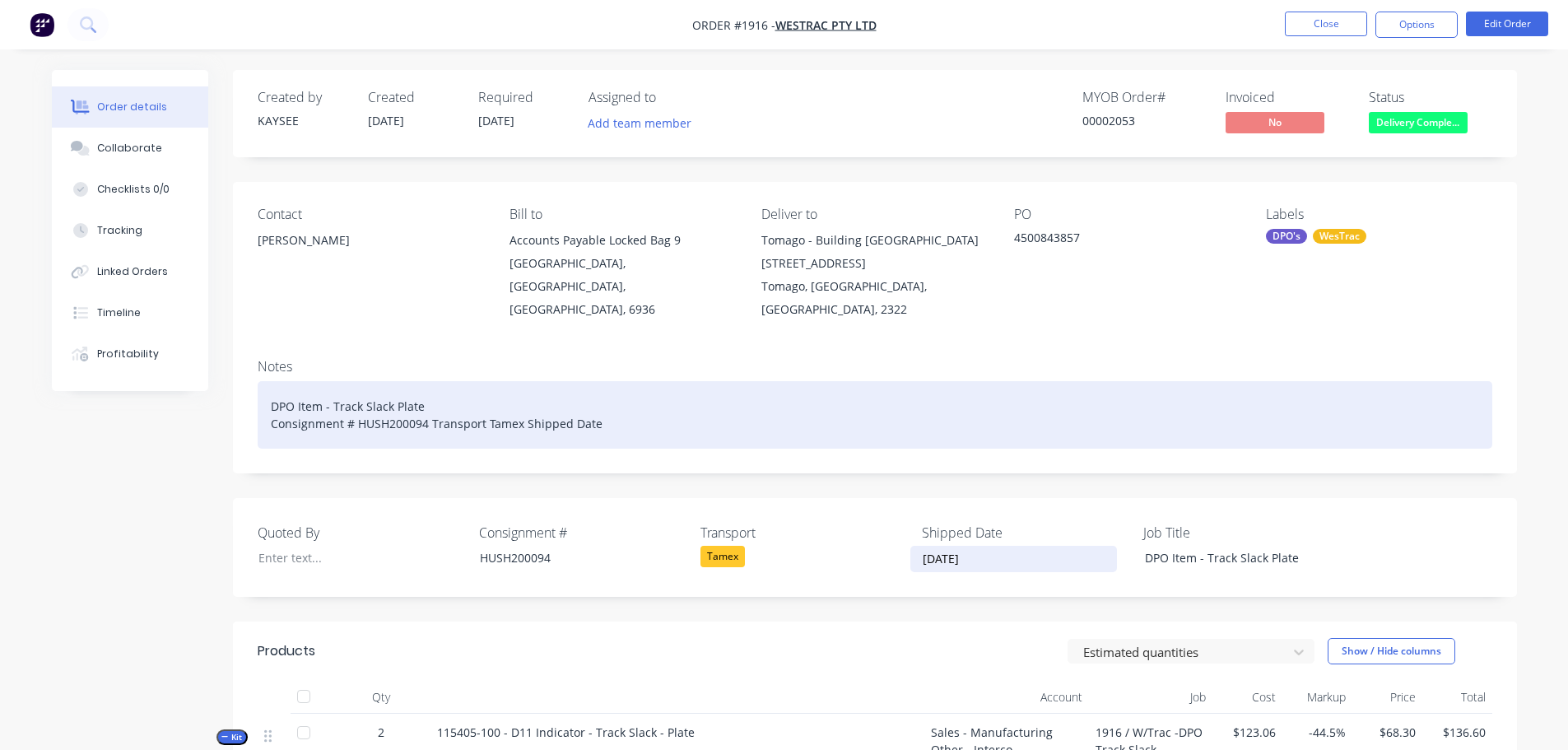
click at [609, 399] on div "DPO Item - Track Slack Plate Consignment # HUSH200094 Transport Tamex Shipped D…" at bounding box center [875, 415] width 1234 height 68
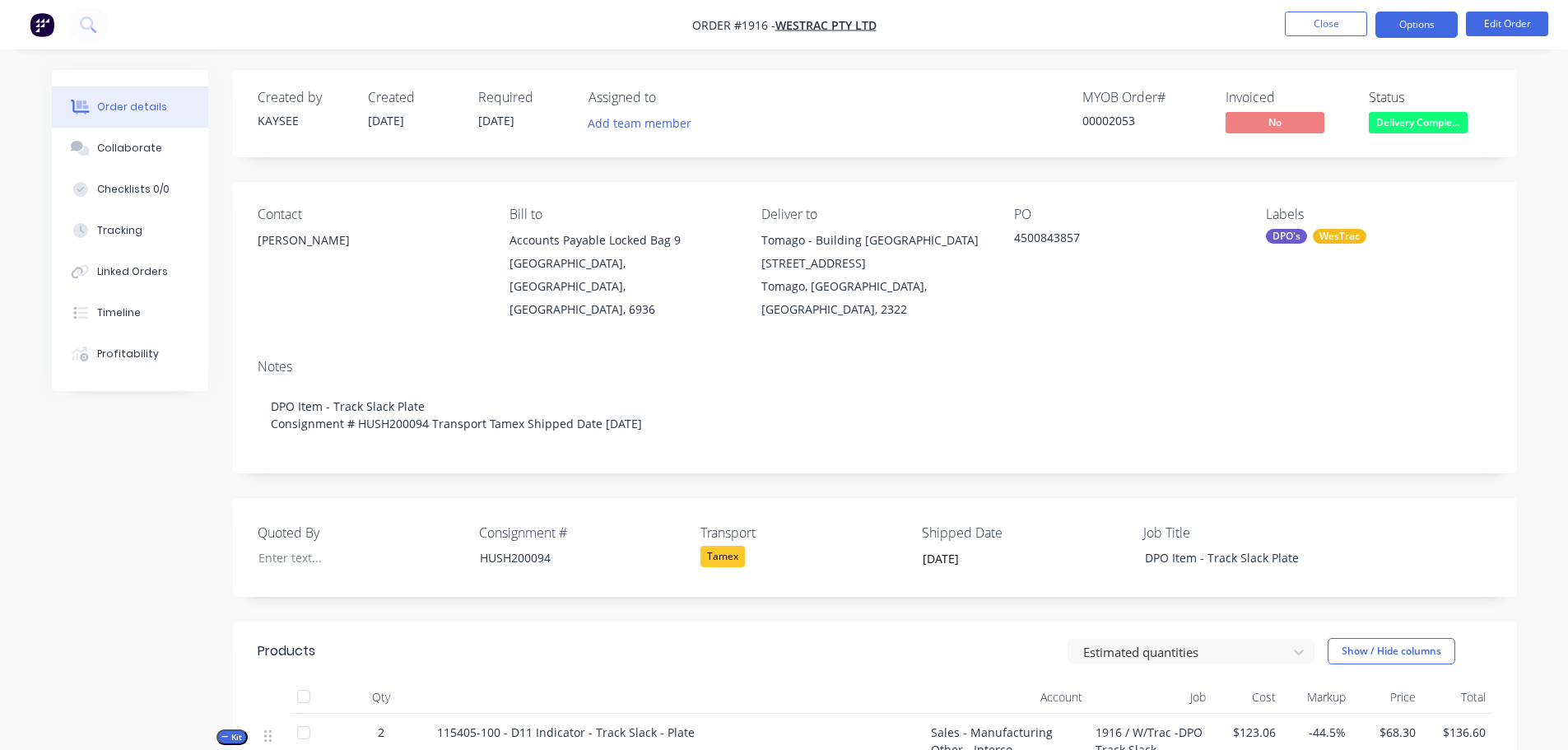
click at [1407, 31] on button "Options" at bounding box center [1417, 24] width 83 height 26
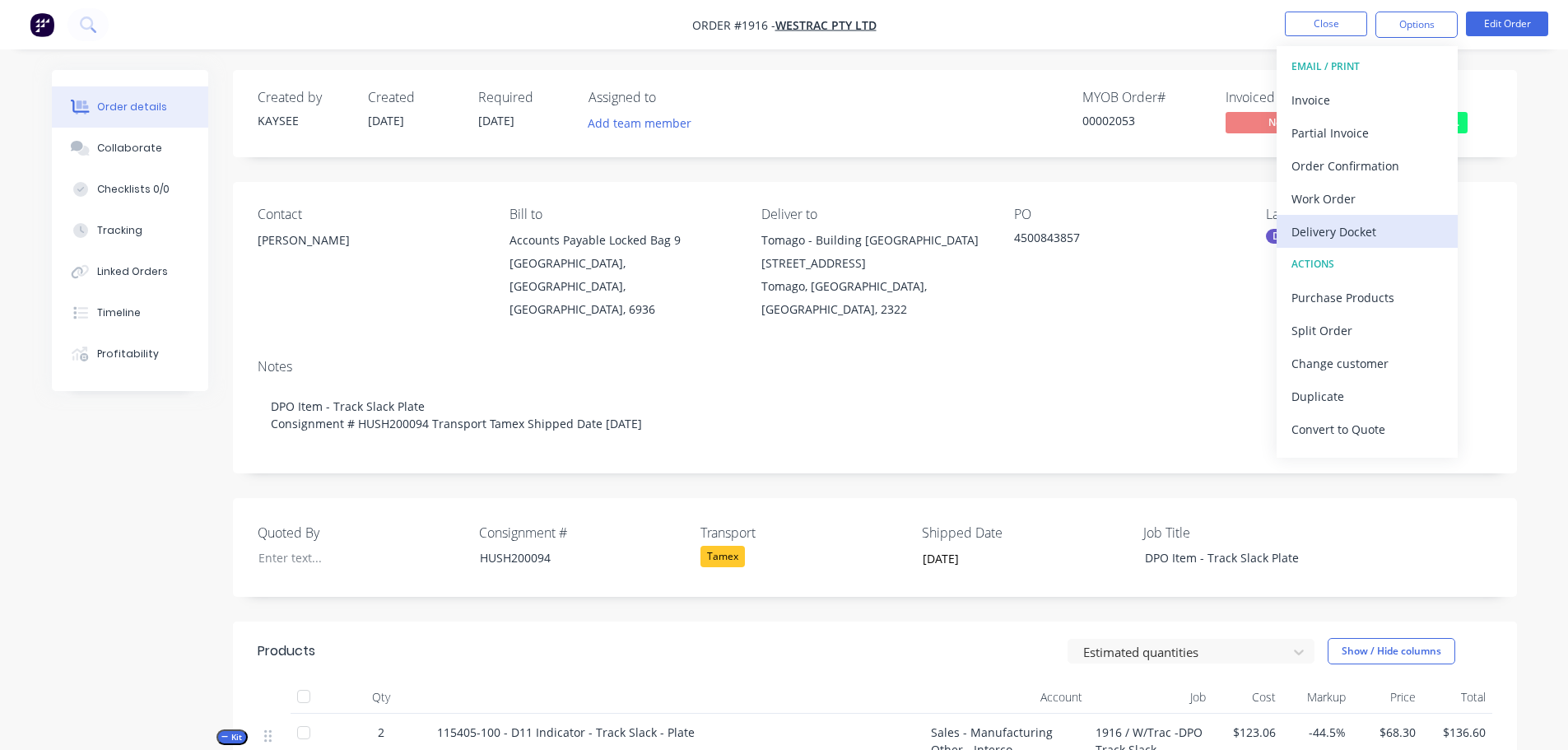
click at [1357, 223] on div "Delivery Docket" at bounding box center [1367, 231] width 151 height 23
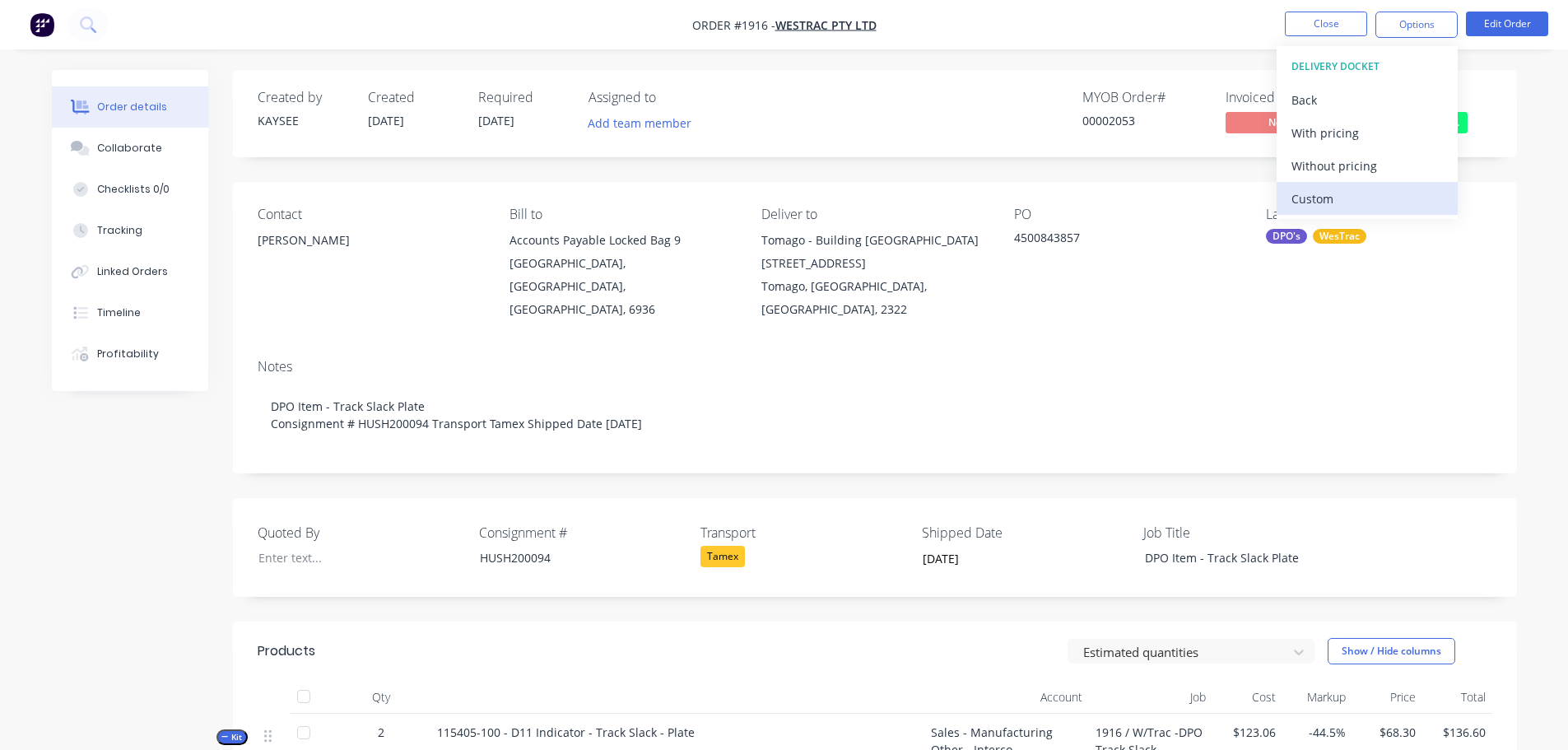
click at [1337, 198] on div "Custom" at bounding box center [1367, 198] width 151 height 23
click at [1334, 167] on div "Without pricing" at bounding box center [1367, 165] width 151 height 23
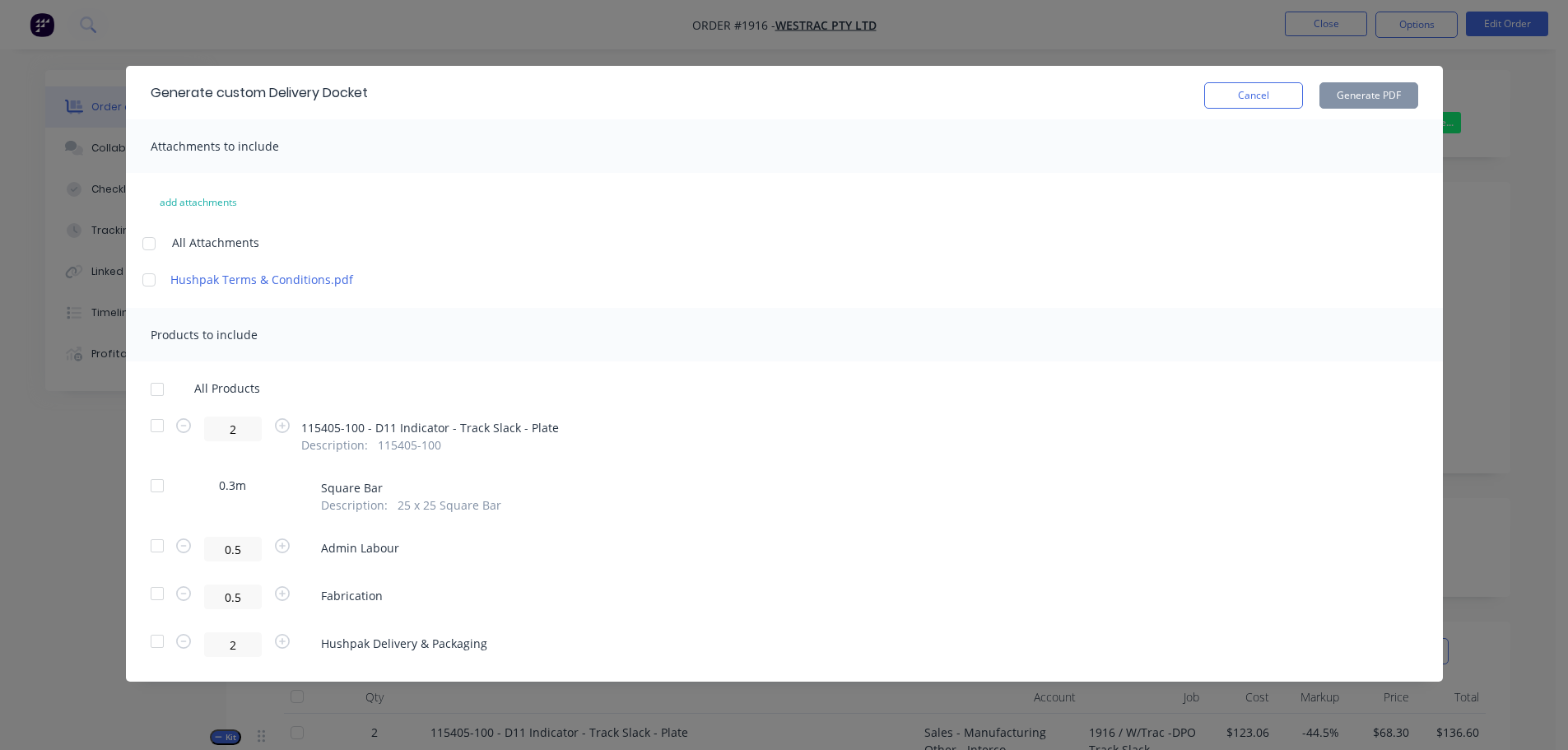
click at [163, 387] on div at bounding box center [157, 389] width 33 height 33
click at [1359, 93] on button "Generate PDF" at bounding box center [1368, 96] width 99 height 26
click at [1259, 100] on button "Cancel" at bounding box center [1253, 96] width 99 height 26
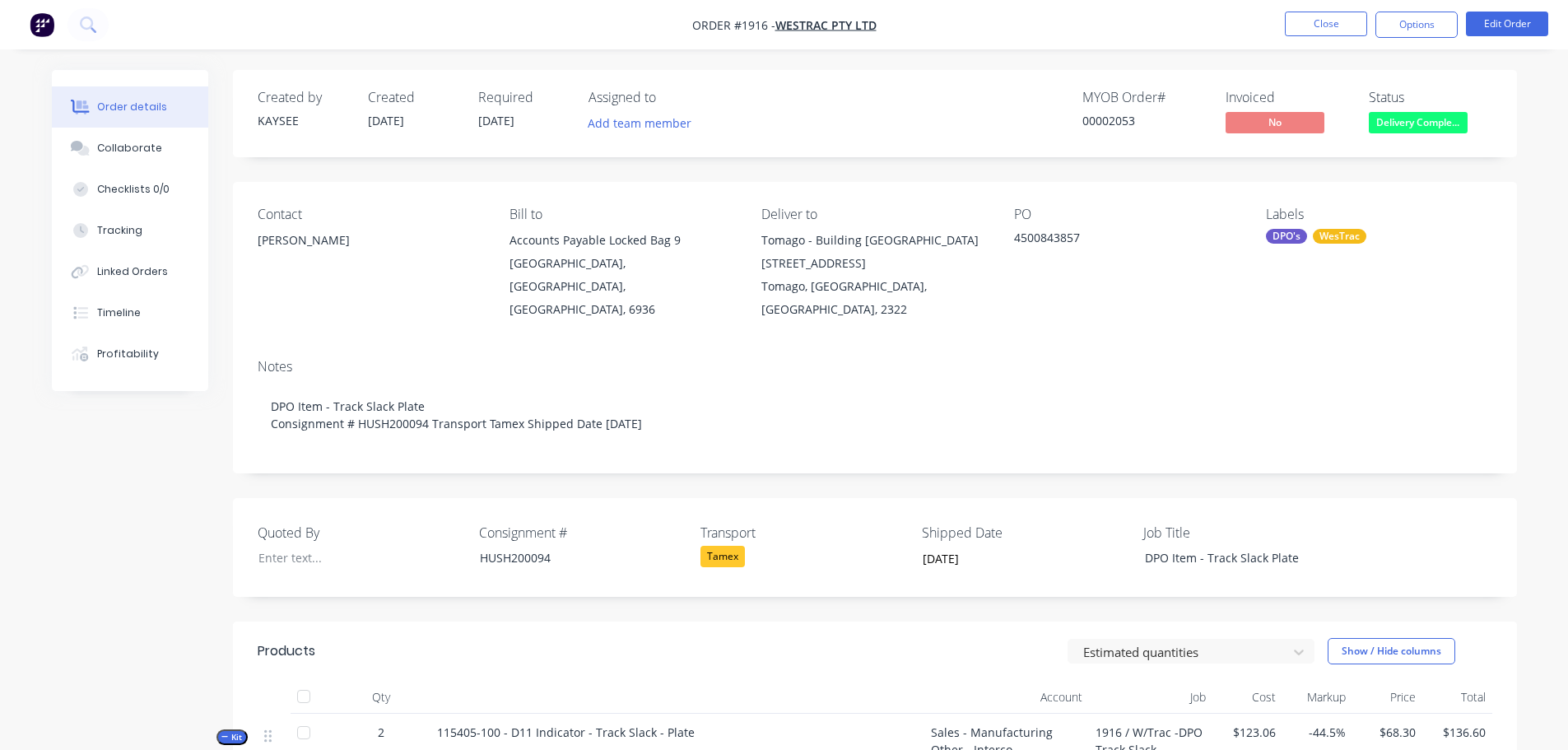
click at [318, 680] on div at bounding box center [303, 696] width 33 height 33
click at [1316, 26] on button "Close" at bounding box center [1327, 23] width 83 height 24
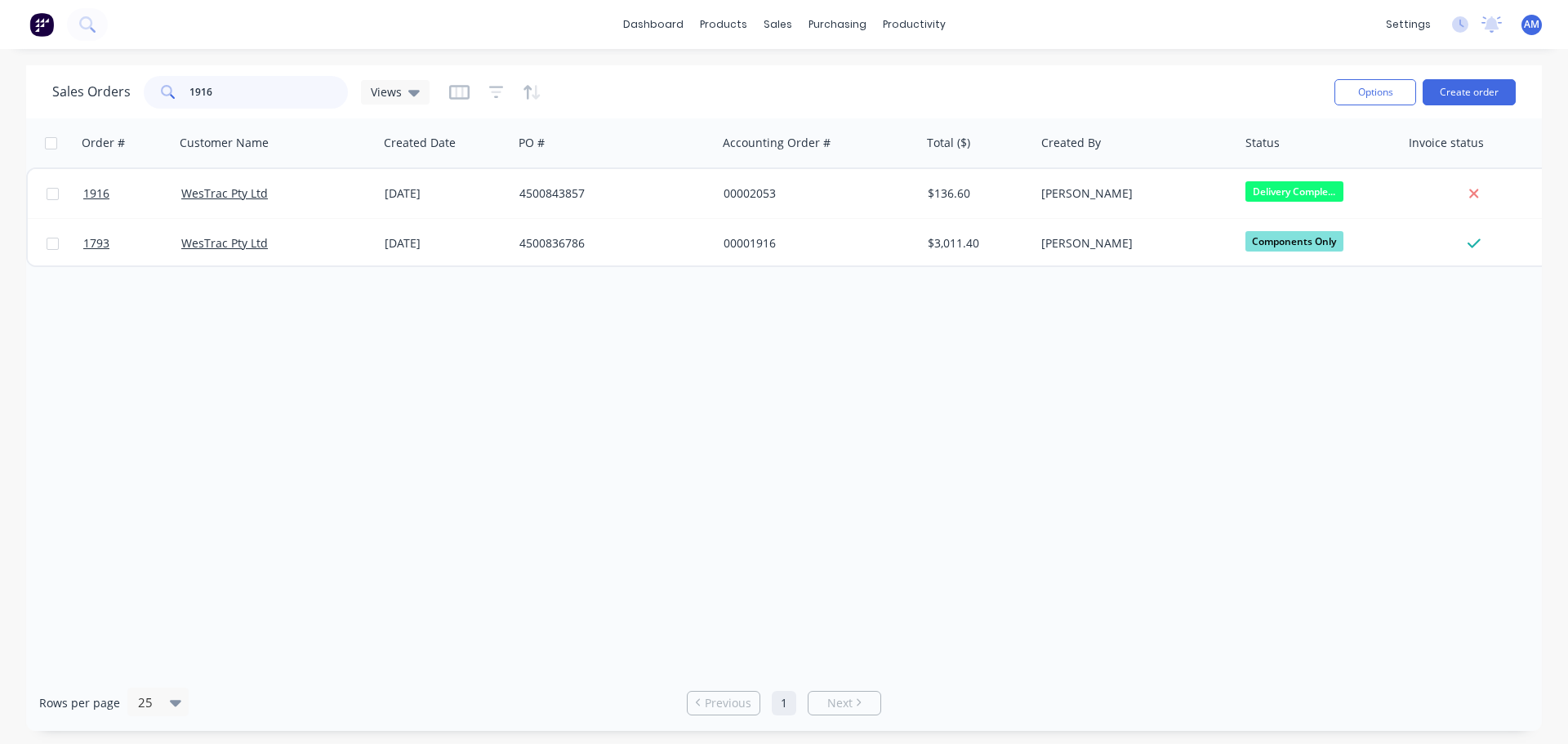
drag, startPoint x: 232, startPoint y: 101, endPoint x: 186, endPoint y: 101, distance: 46.0
click at [186, 101] on div "1916" at bounding box center [245, 91] width 204 height 33
type input "1914"
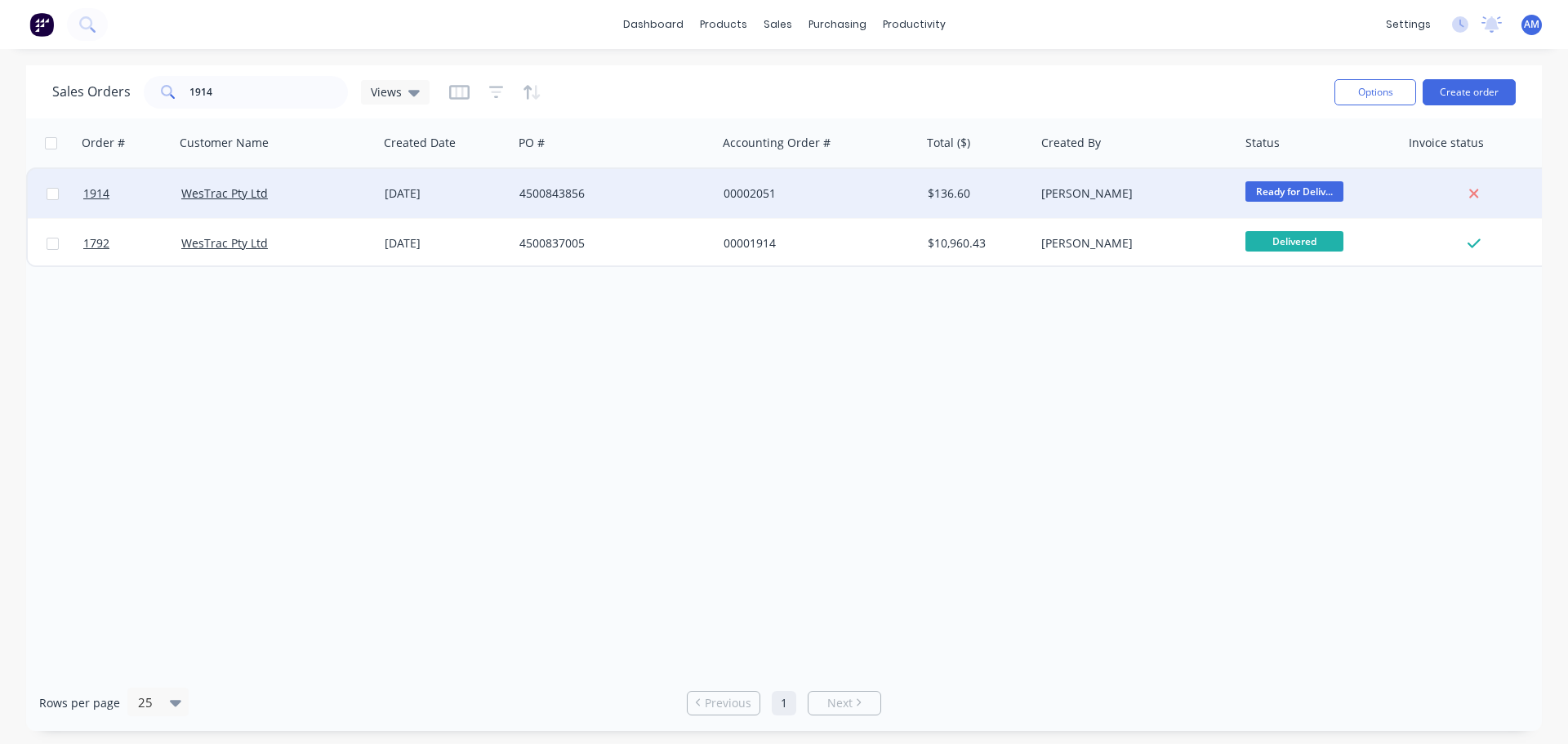
click at [761, 193] on div "00002051" at bounding box center [814, 194] width 181 height 17
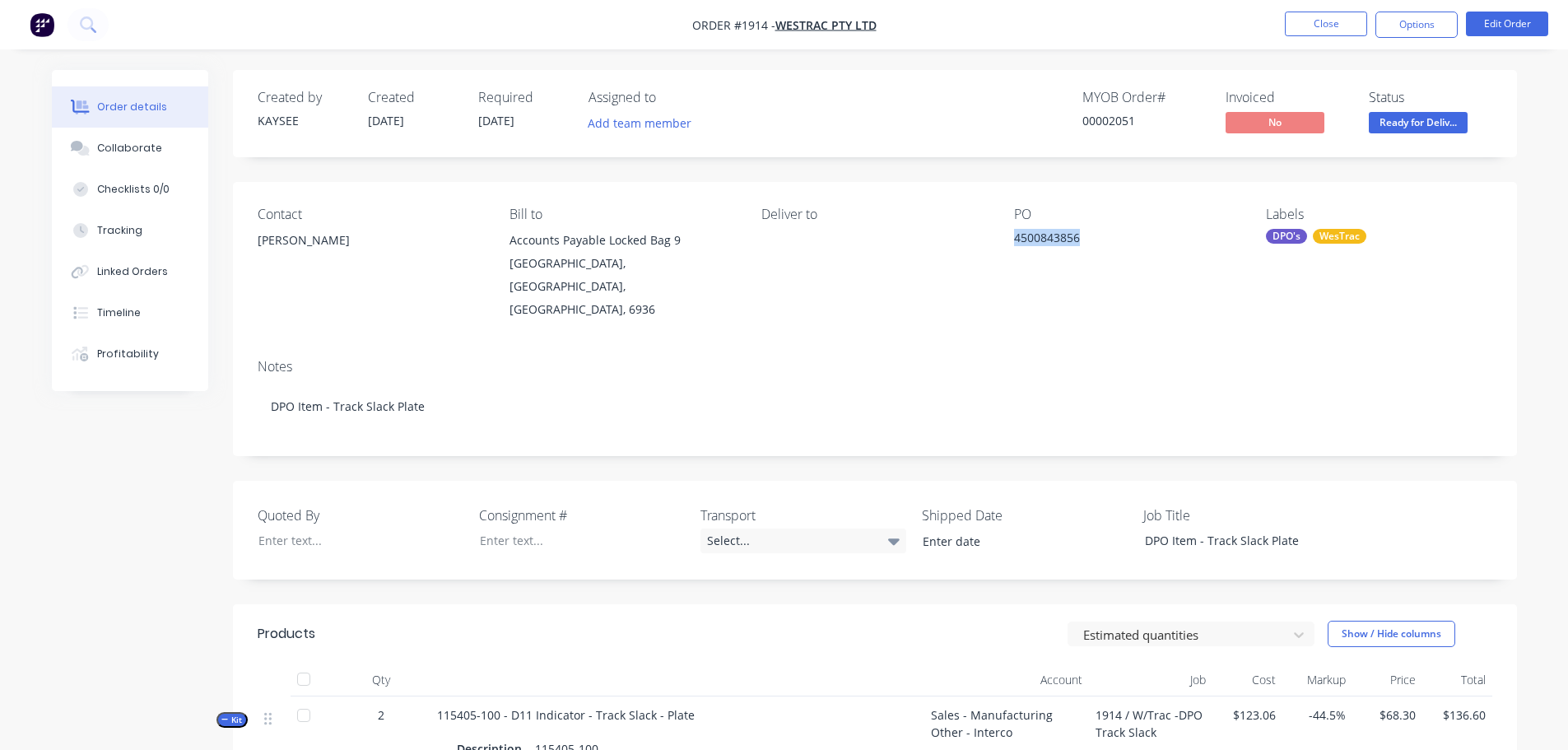
drag, startPoint x: 1077, startPoint y: 237, endPoint x: 1011, endPoint y: 234, distance: 66.1
click at [1011, 234] on div "Contact Helen Cameron Bill to Accounts Payable Locked Bag 9 MIDLAND, Western Au…" at bounding box center [875, 264] width 1284 height 164
copy div "4500843856"
click at [1402, 123] on span "Ready for Deliv..." at bounding box center [1418, 122] width 99 height 21
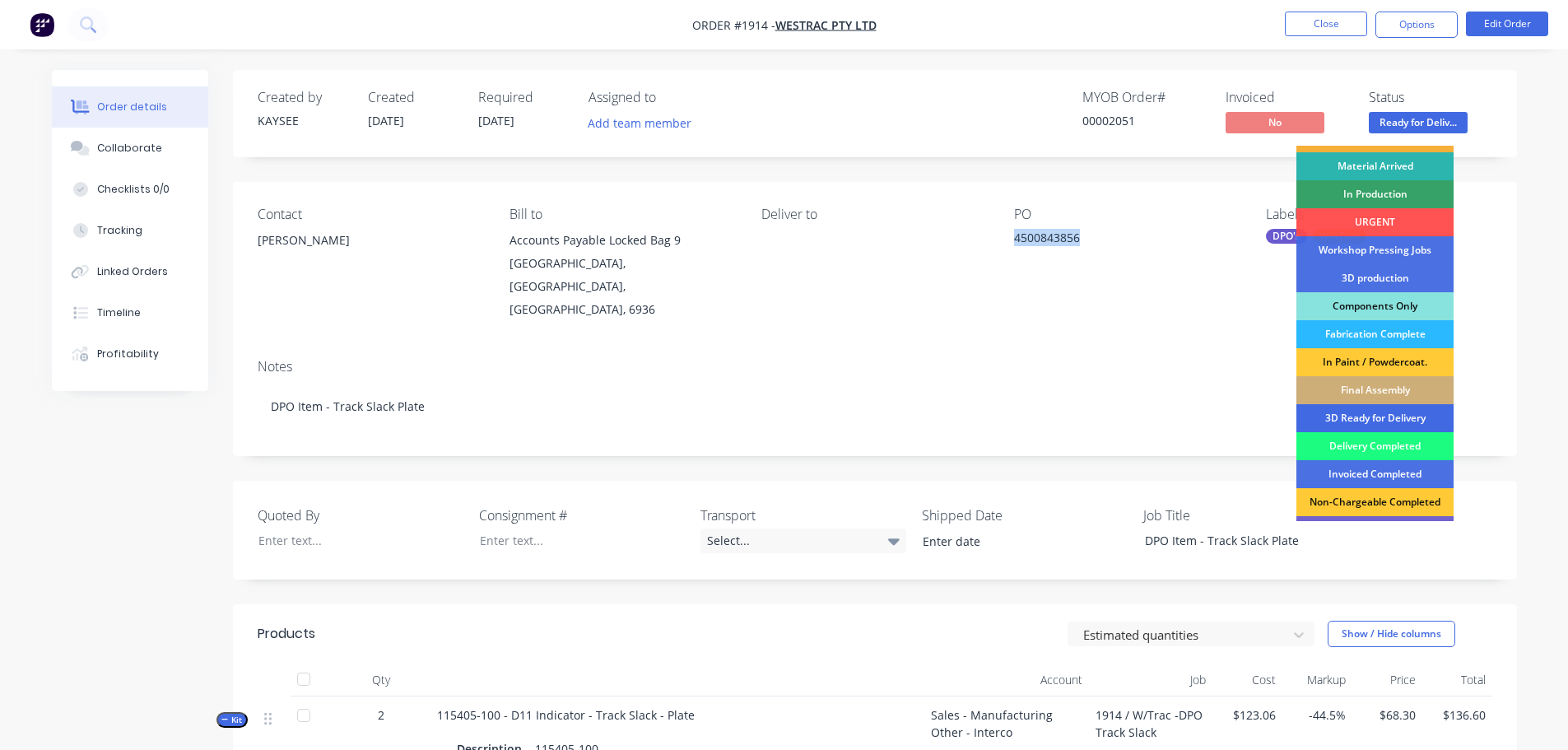
scroll to position [164, 0]
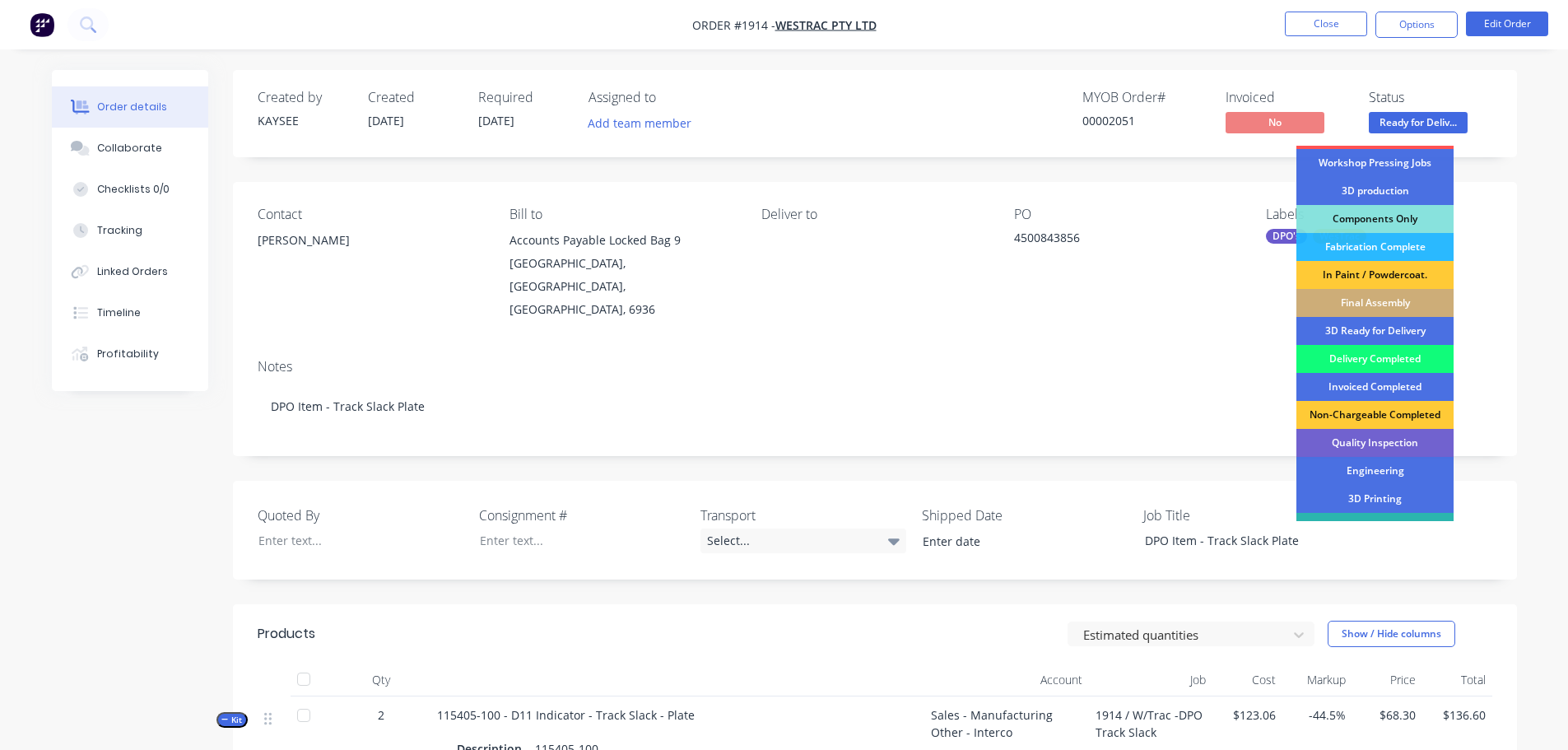
click at [1371, 356] on div "Delivery Completed" at bounding box center [1374, 359] width 157 height 28
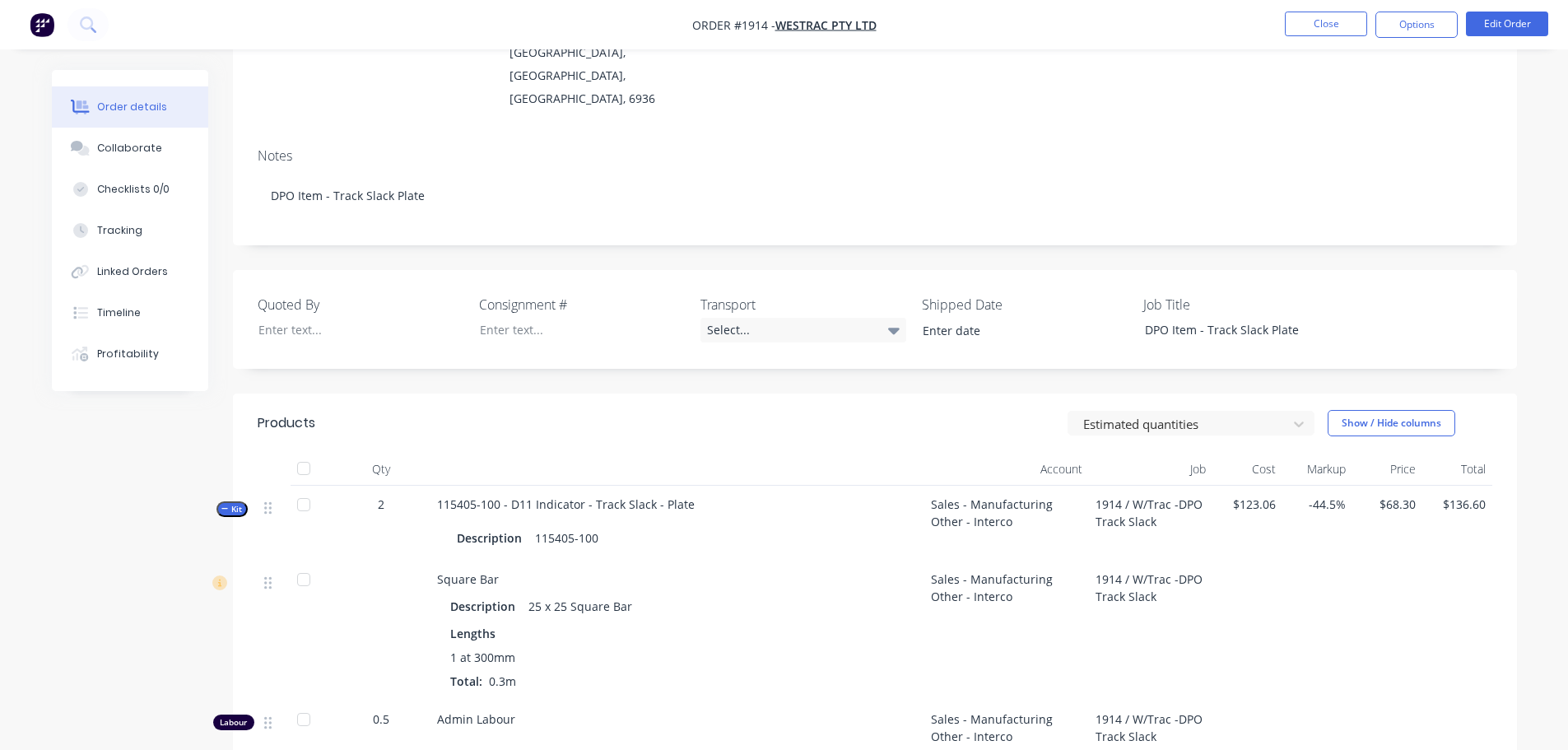
scroll to position [247, 0]
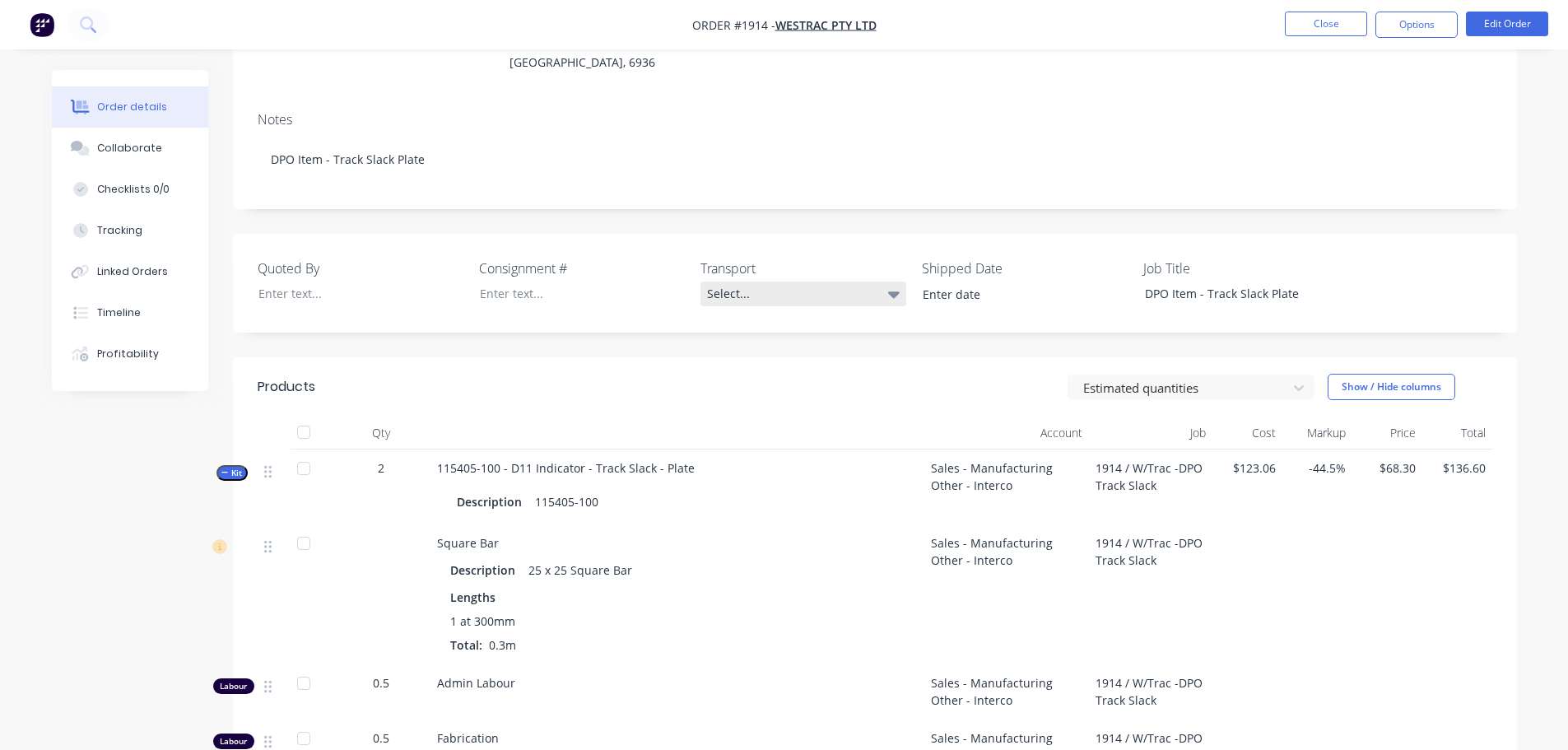
click at [725, 282] on div "Select..." at bounding box center [803, 294] width 206 height 24
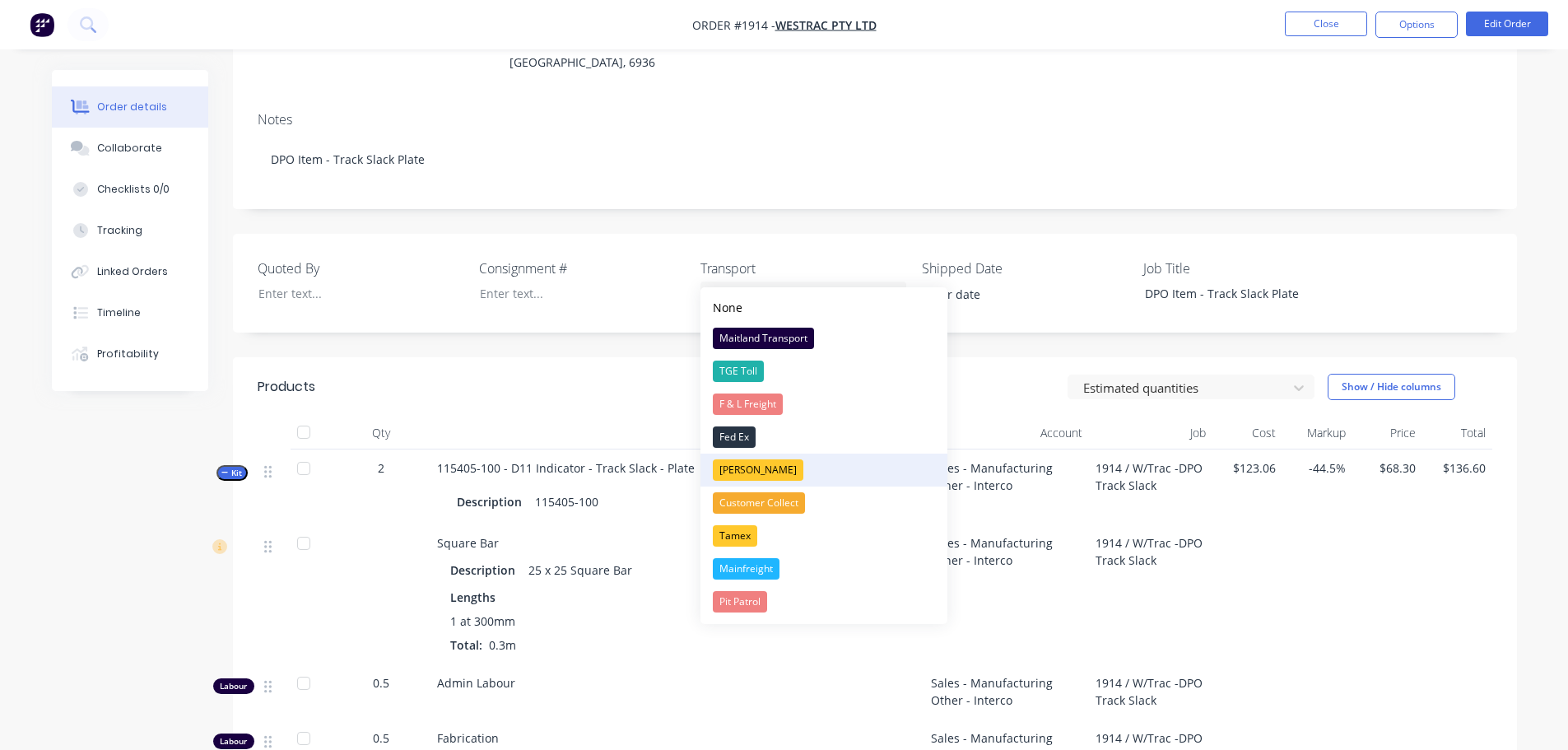
scroll to position [0, 0]
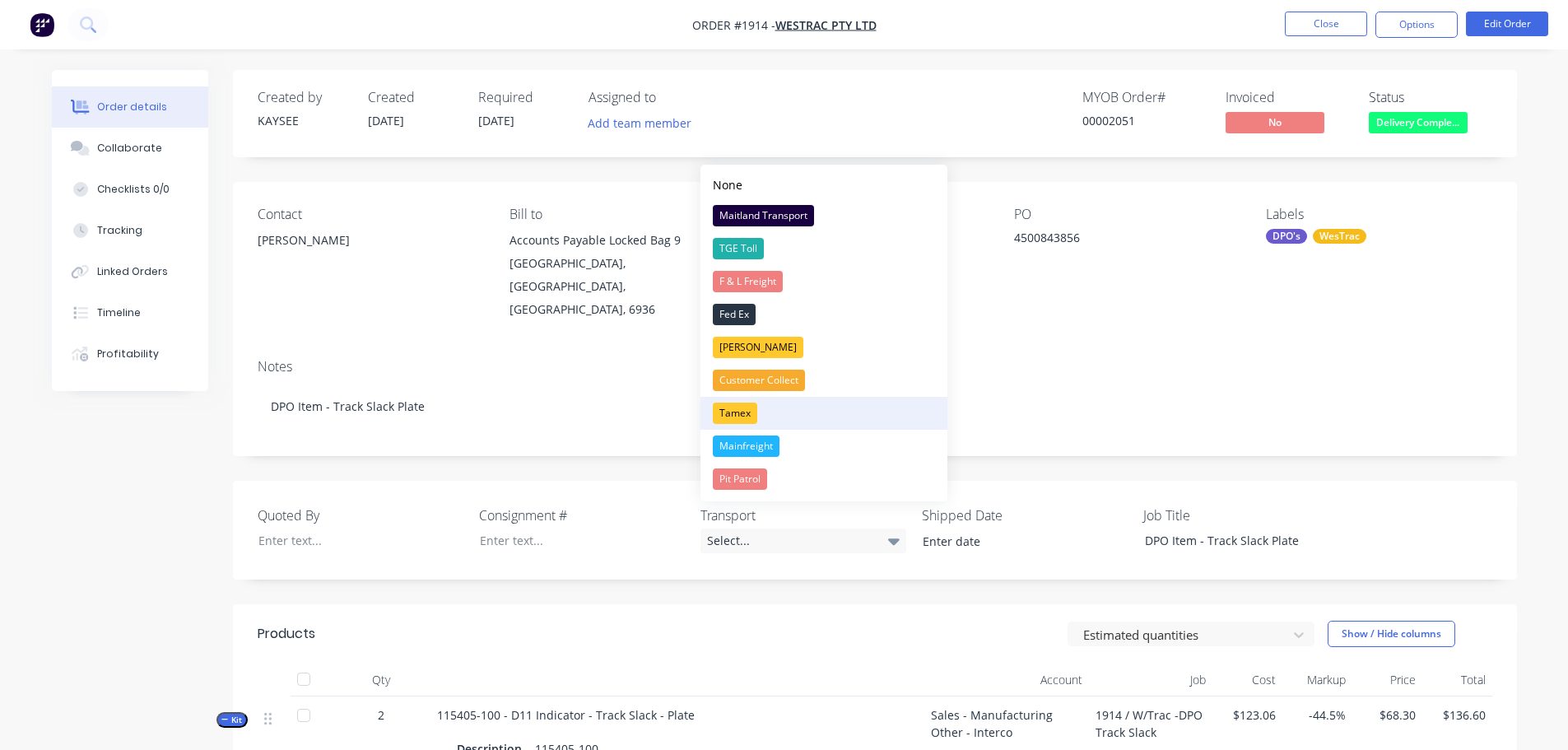
click at [727, 415] on div "Tamex" at bounding box center [735, 413] width 44 height 22
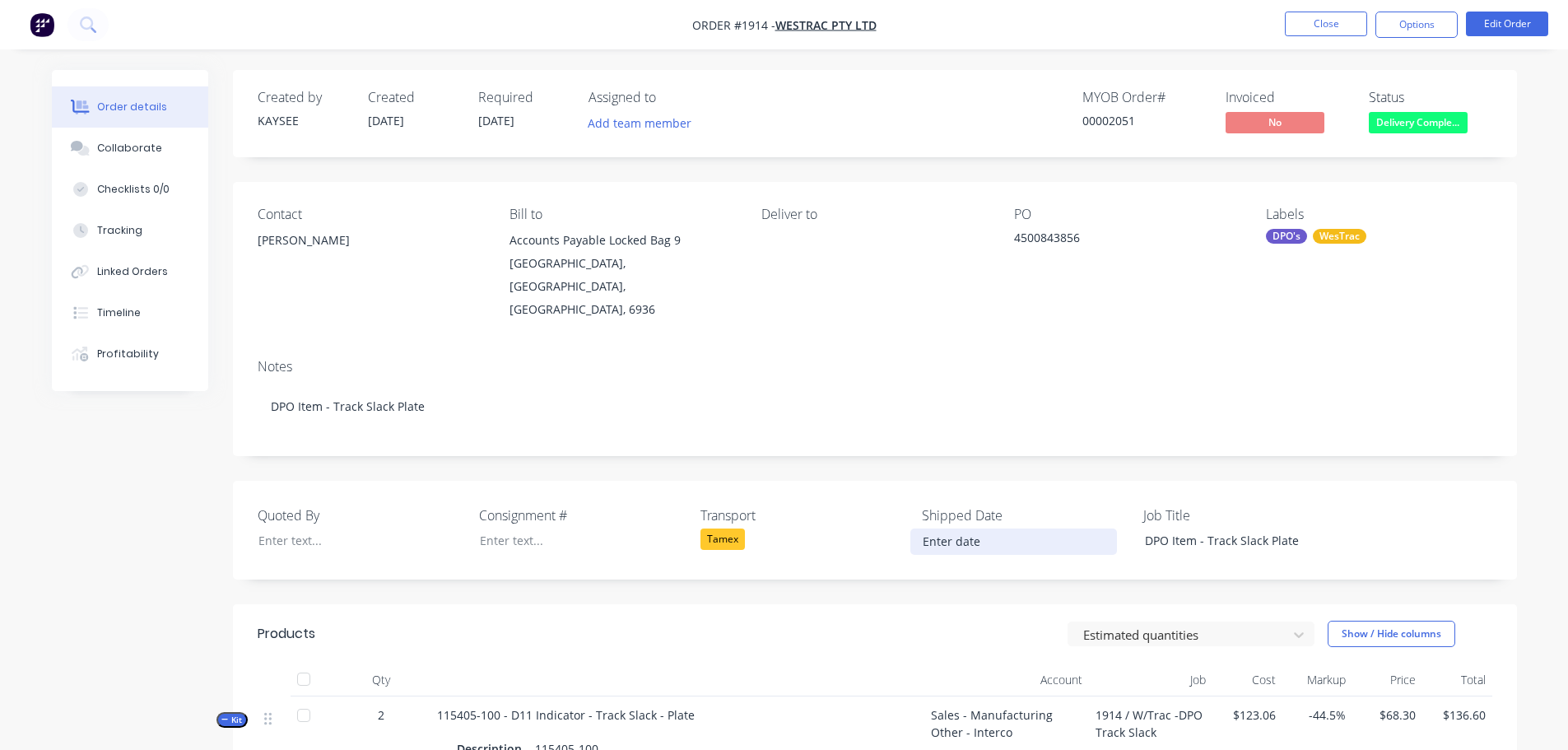
click at [950, 529] on input at bounding box center [1014, 541] width 205 height 24
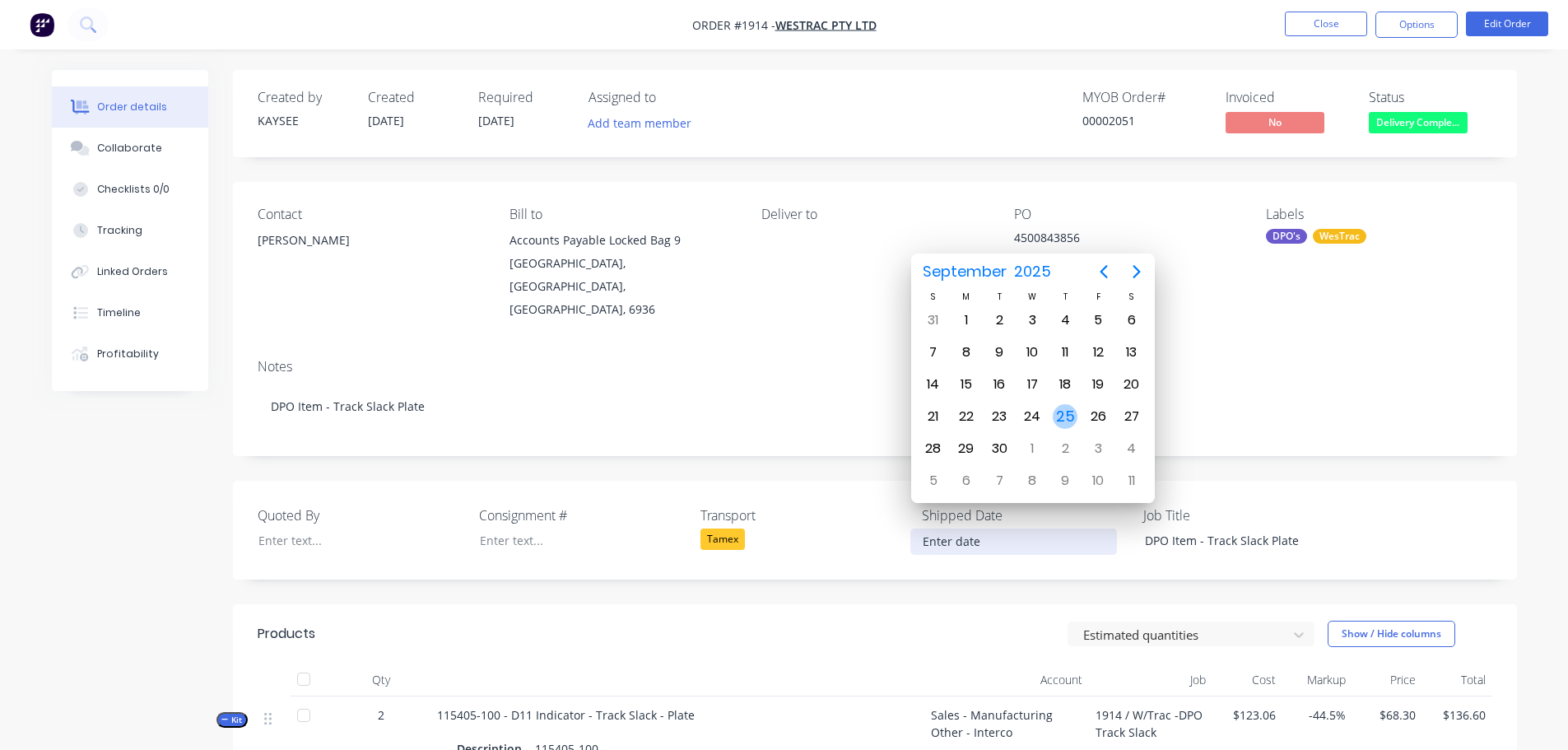
click at [1063, 411] on div "25" at bounding box center [1064, 416] width 24 height 24
type input "[DATE]"
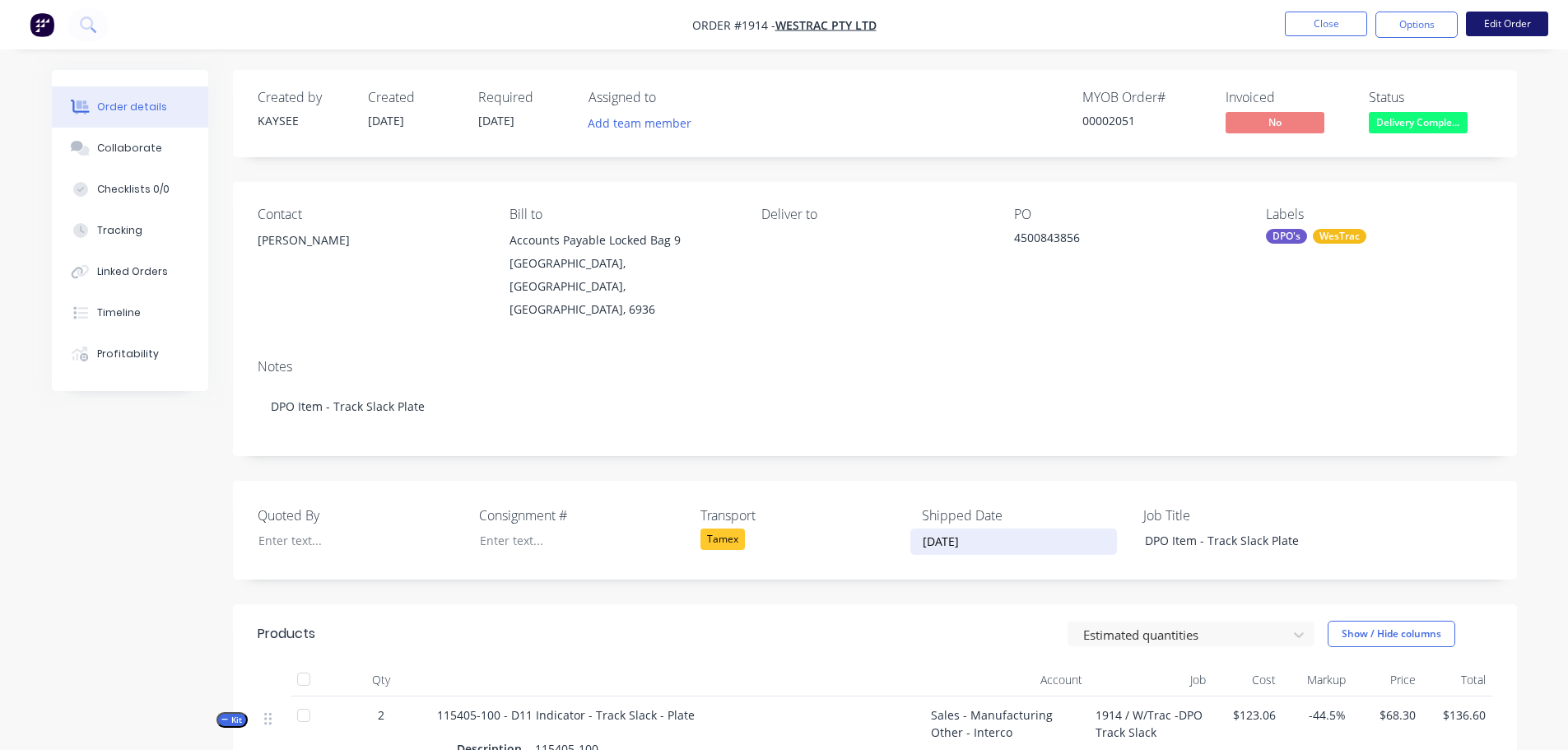
click at [1509, 20] on button "Edit Order" at bounding box center [1507, 23] width 83 height 24
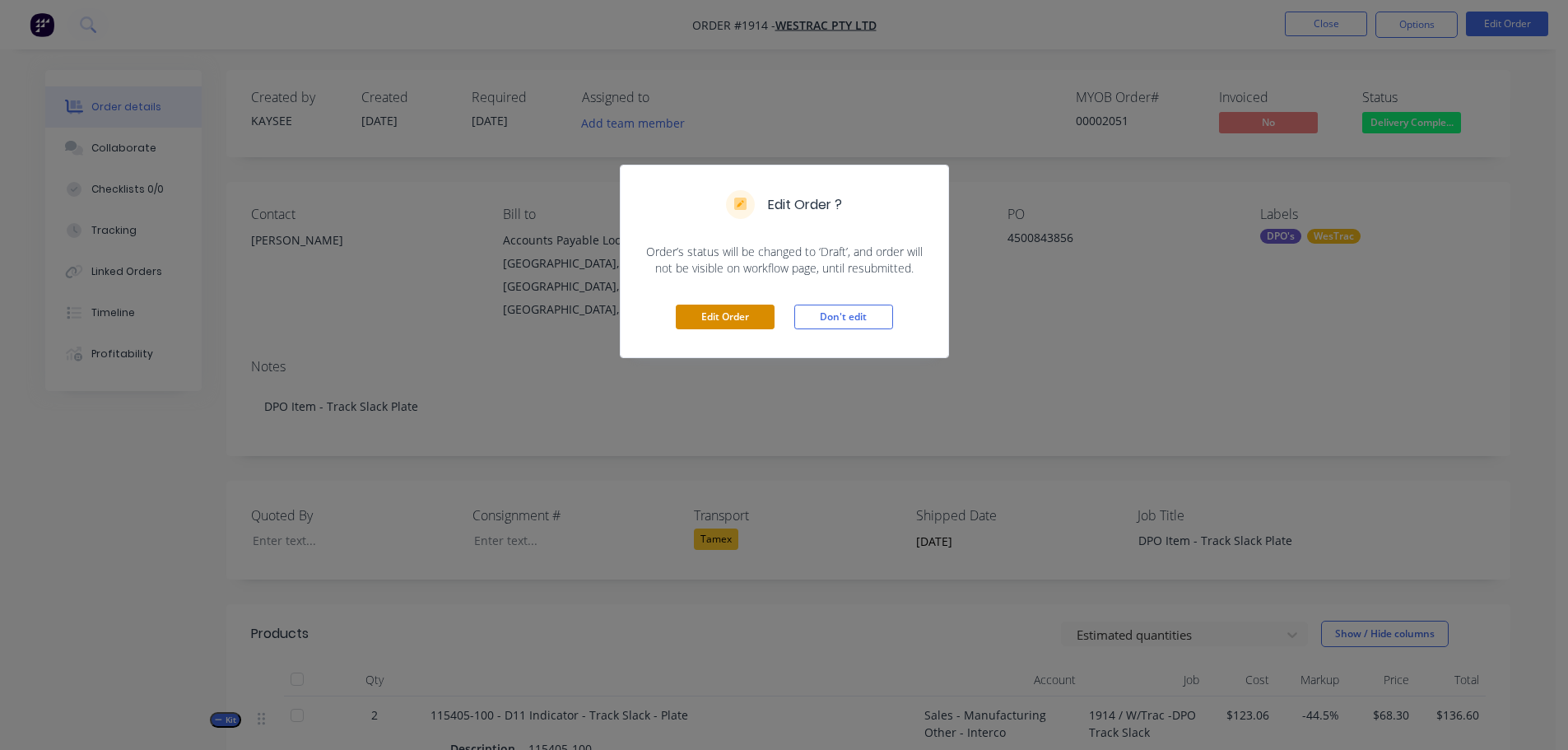
click at [726, 315] on button "Edit Order" at bounding box center [724, 317] width 99 height 24
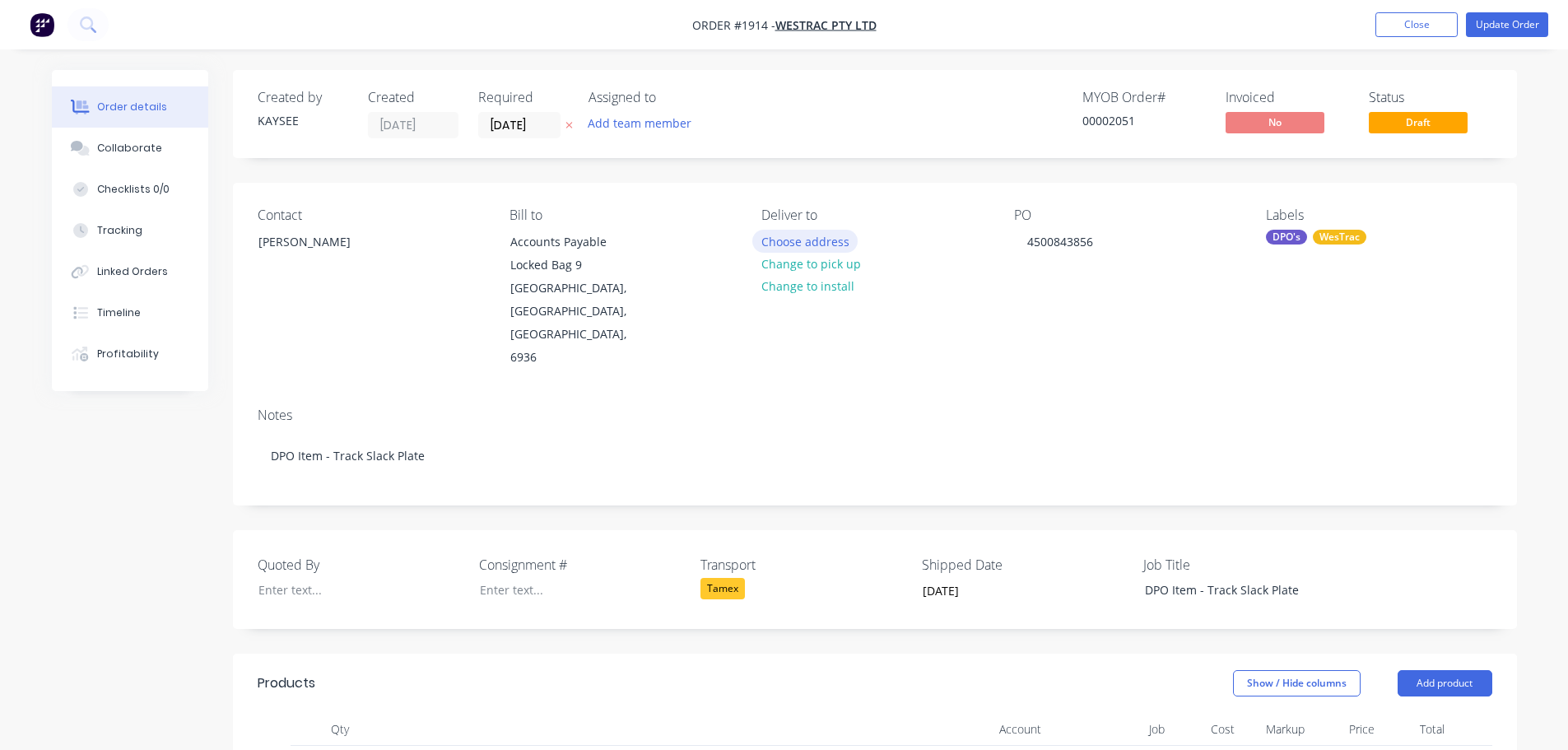
click at [798, 240] on button "Choose address" at bounding box center [805, 241] width 105 height 23
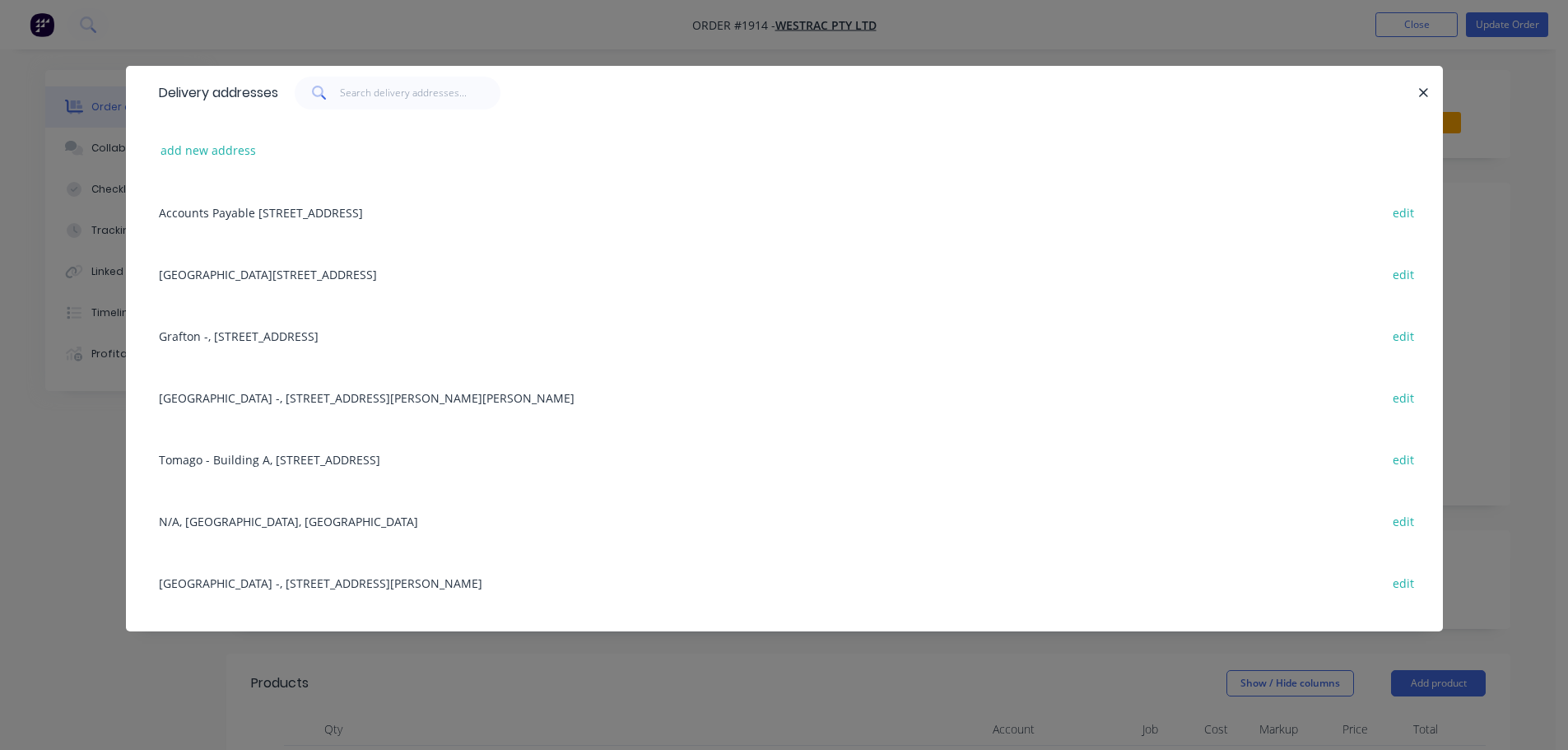
click at [373, 267] on div "Tomago - Building L, 1 Westrac Drive, Tomago, New South Wales, Australia, 2322 …" at bounding box center [784, 273] width 1267 height 62
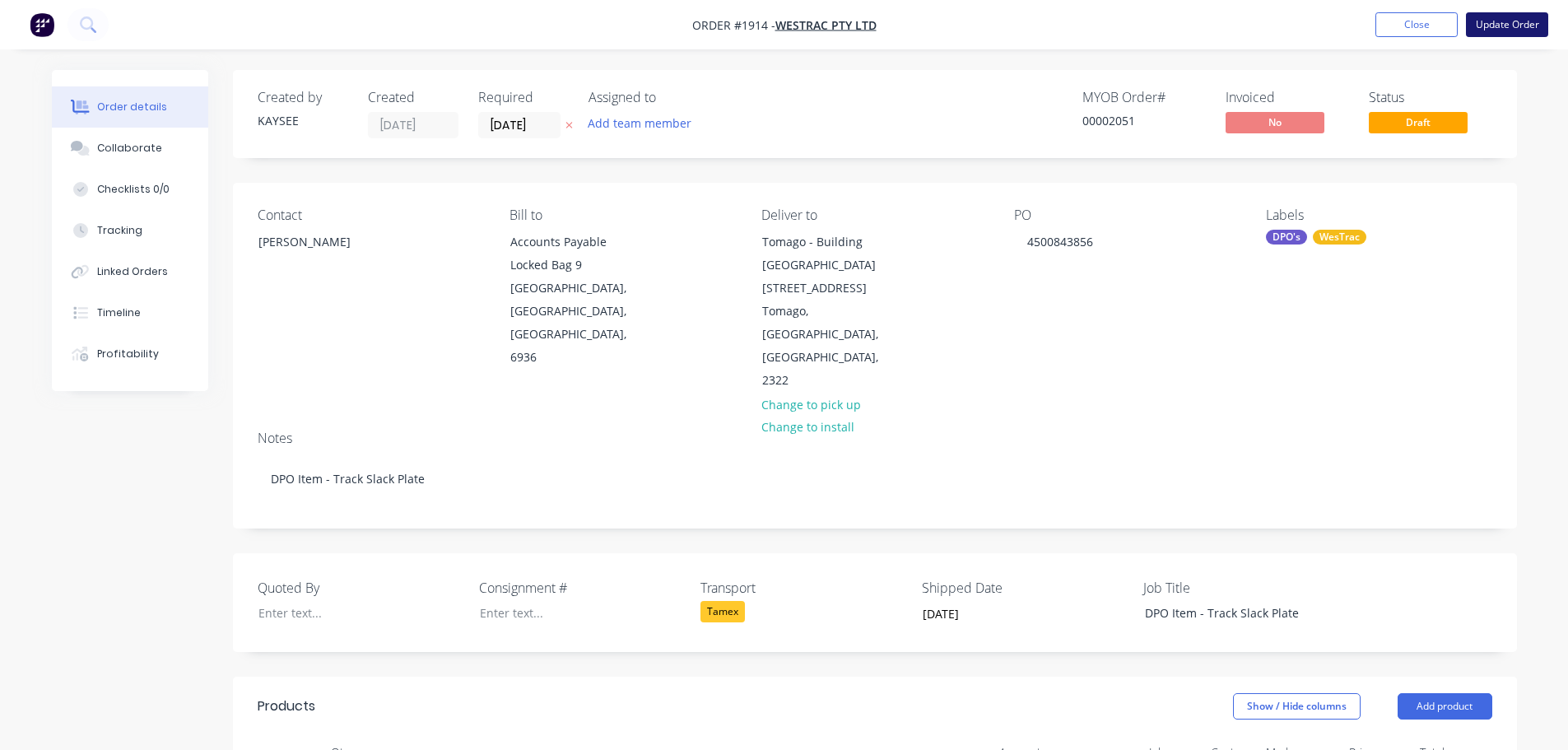
click at [1497, 30] on button "Update Order" at bounding box center [1507, 24] width 83 height 24
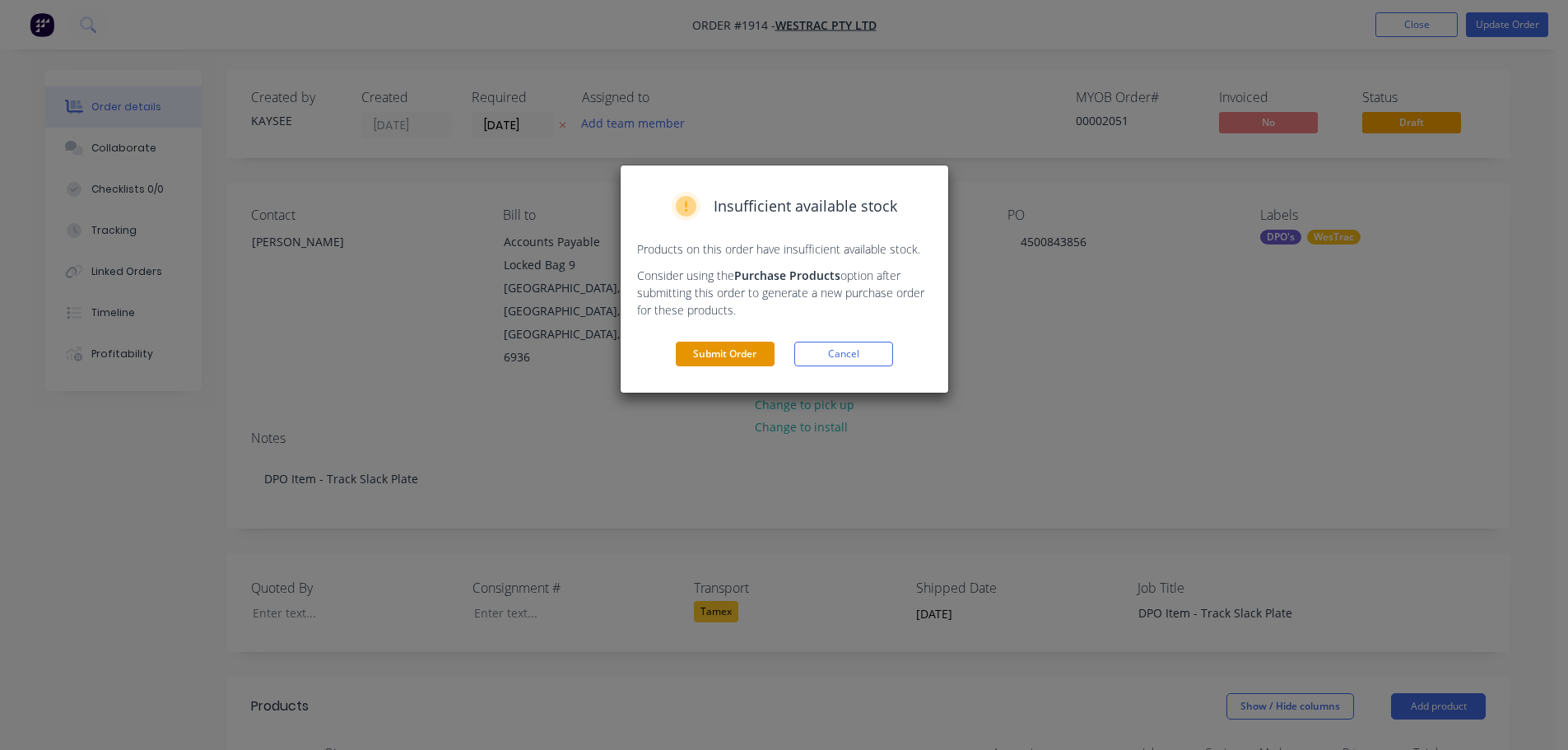
click at [702, 359] on button "Submit Order" at bounding box center [724, 354] width 99 height 24
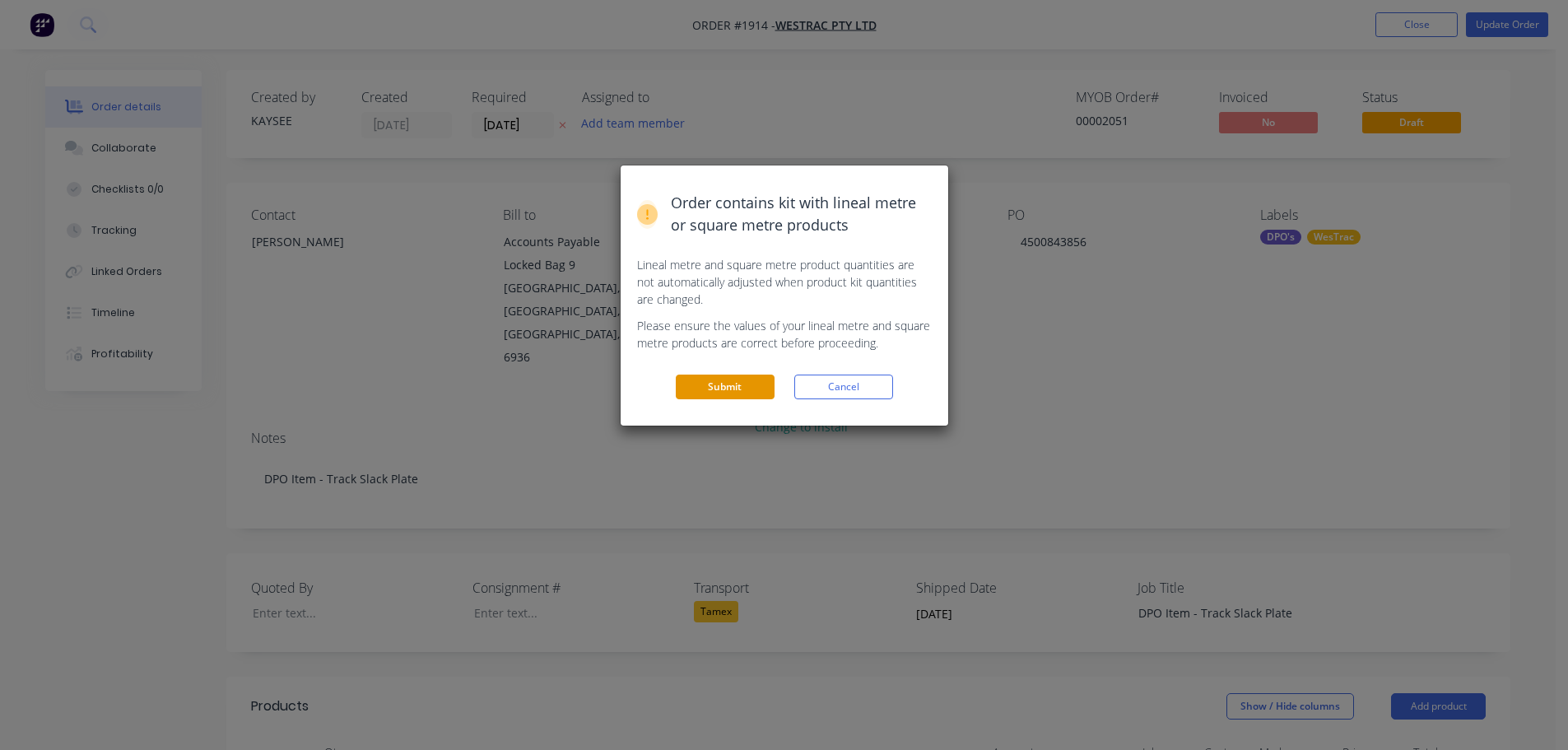
click at [693, 382] on button "Submit" at bounding box center [724, 387] width 99 height 24
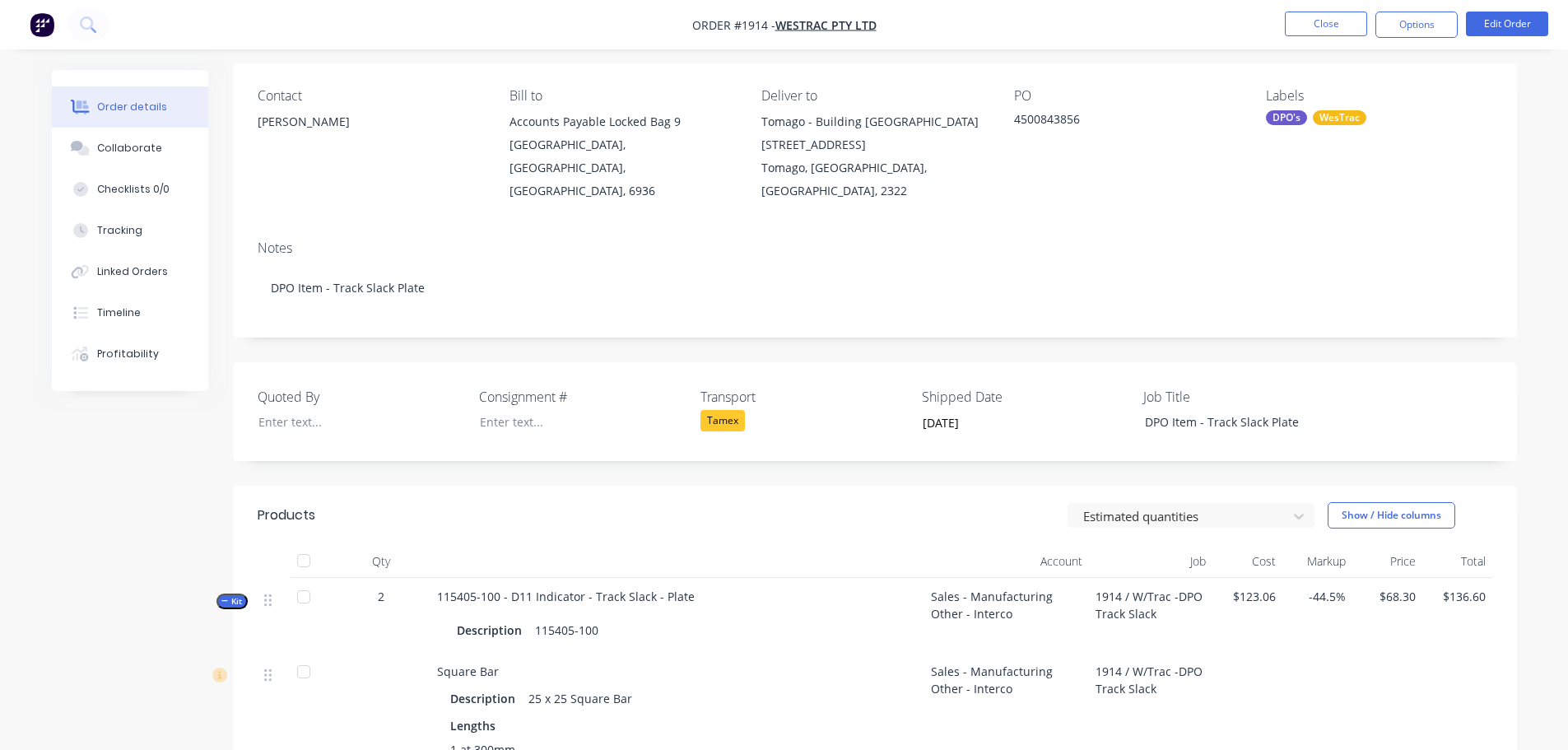
scroll to position [83, 0]
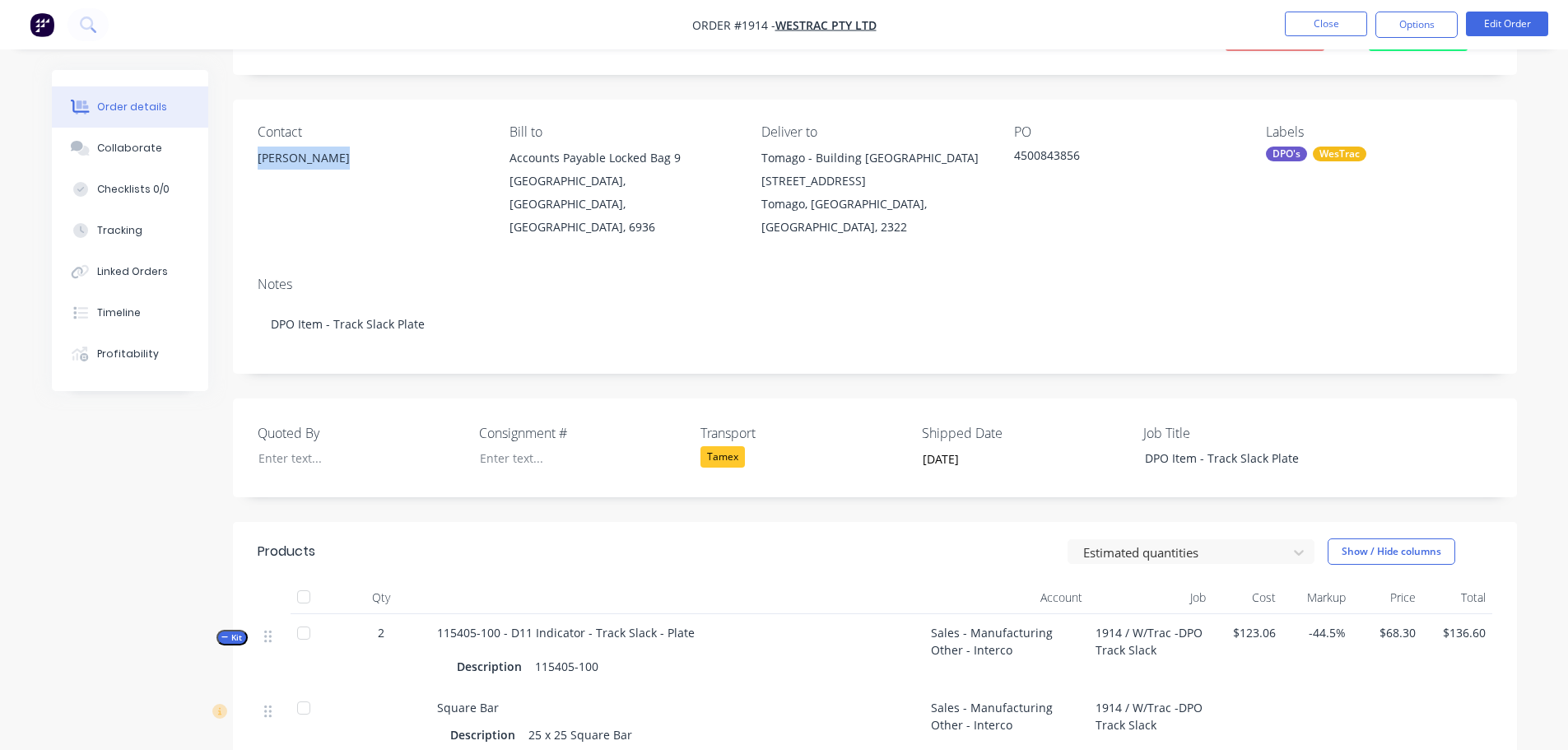
drag, startPoint x: 345, startPoint y: 163, endPoint x: 253, endPoint y: 160, distance: 92.0
click at [253, 160] on div "Contact Helen Cameron Bill to Accounts Payable Locked Bag 9 MIDLAND, Western Au…" at bounding box center [875, 181] width 1284 height 164
drag, startPoint x: 1089, startPoint y: 155, endPoint x: 1013, endPoint y: 154, distance: 76.0
click at [1014, 154] on div "4500843856" at bounding box center [1116, 158] width 206 height 23
drag, startPoint x: 557, startPoint y: 429, endPoint x: 475, endPoint y: 443, distance: 83.2
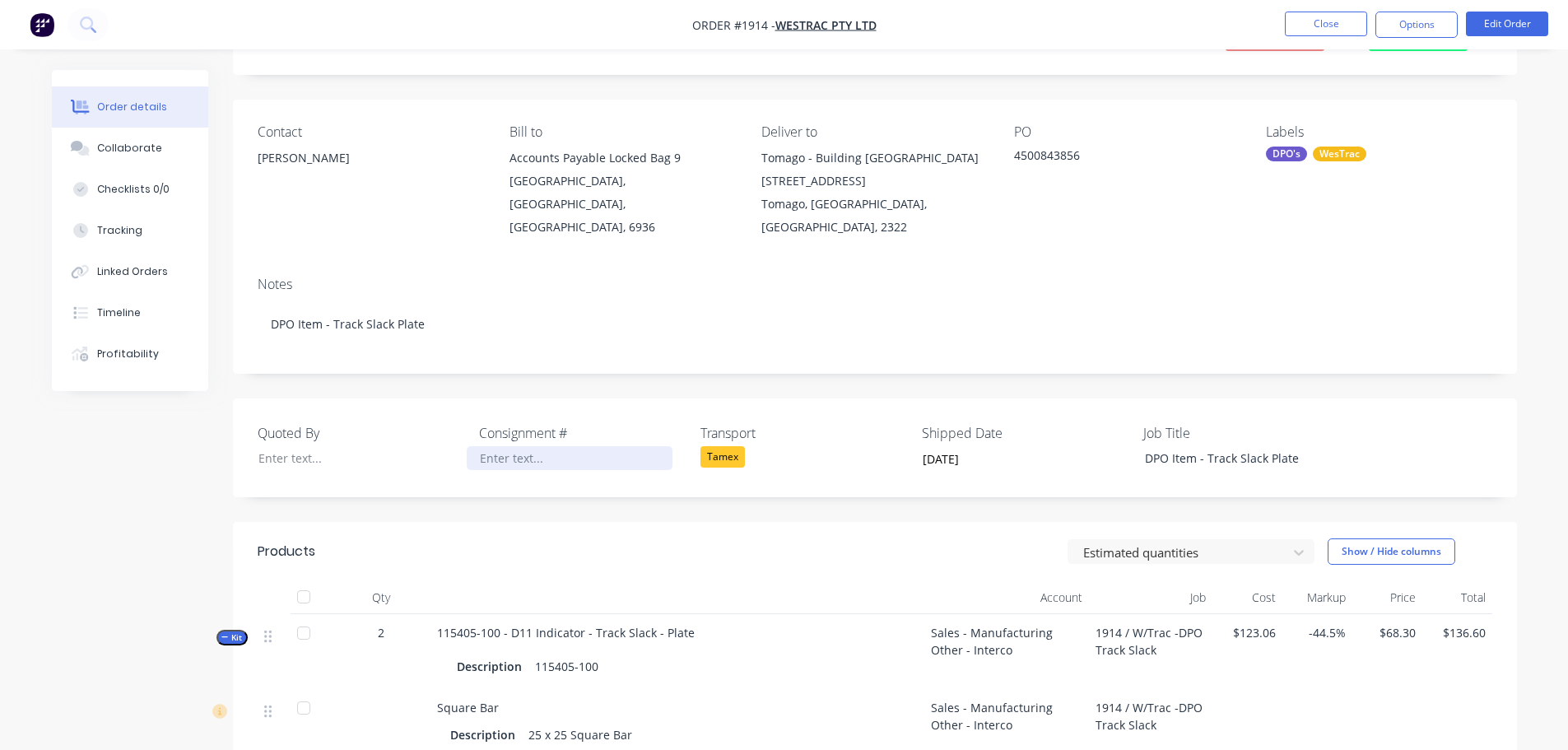
click at [473, 446] on div at bounding box center [569, 458] width 206 height 23
paste div
drag, startPoint x: 579, startPoint y: 410, endPoint x: 454, endPoint y: 410, distance: 125.0
click at [454, 410] on div "Quoted By Consignment # HUSH200095 Transport Tamex Shipped Date 25/09/2025 Job …" at bounding box center [875, 447] width 1284 height 99
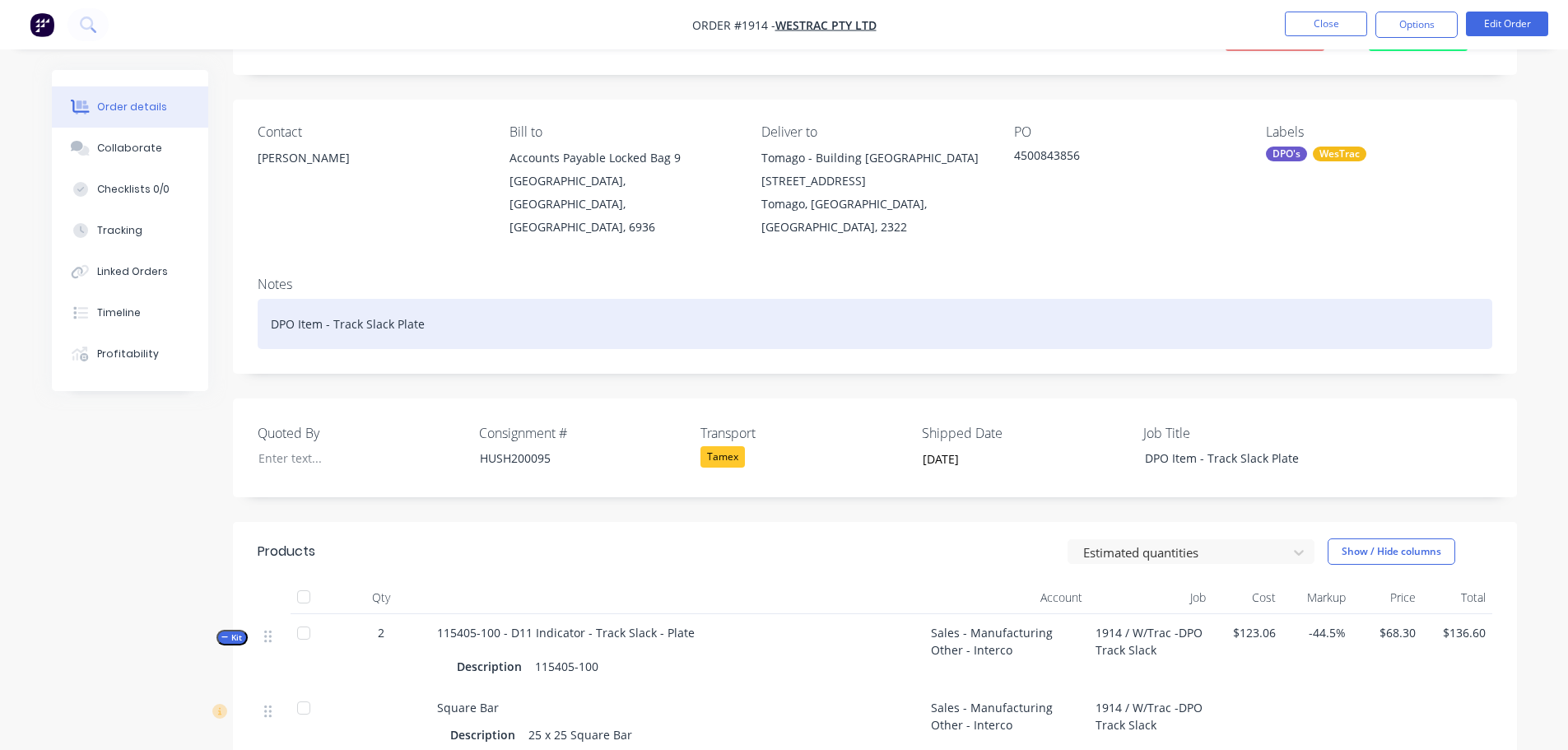
click at [449, 303] on div "DPO Item - Track Slack Plate" at bounding box center [875, 323] width 1234 height 50
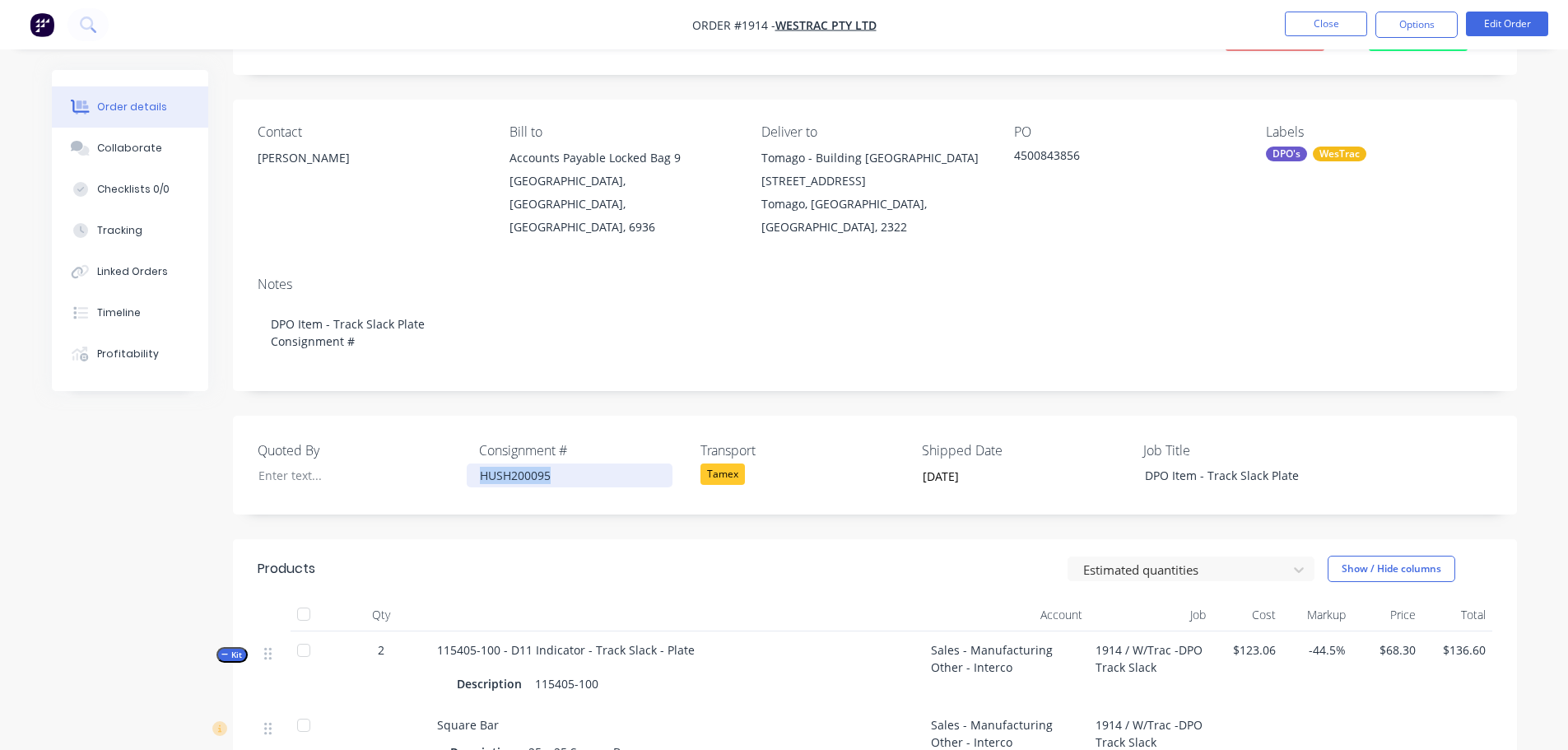
drag, startPoint x: 554, startPoint y: 449, endPoint x: 466, endPoint y: 448, distance: 88.0
click at [466, 448] on div "Quoted By Consignment # HUSH200095 Transport Tamex Shipped Date 25/09/2025 Job …" at bounding box center [875, 464] width 1284 height 99
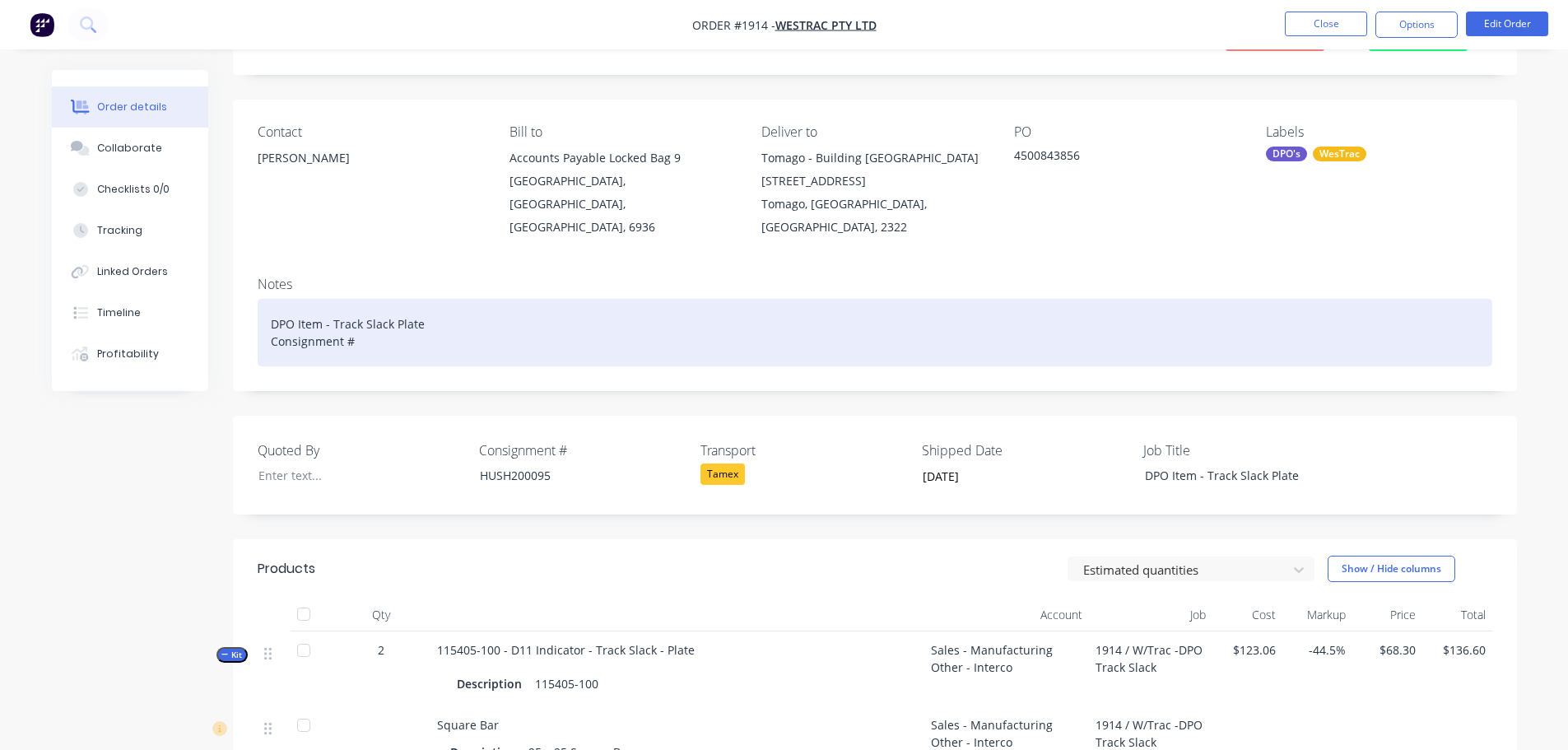
click at [461, 299] on div "DPO Item - Track Slack Plate Consignment #" at bounding box center [875, 333] width 1234 height 68
click at [412, 329] on div "DPO Item - Track Slack Plate Consignment #" at bounding box center [875, 333] width 1234 height 68
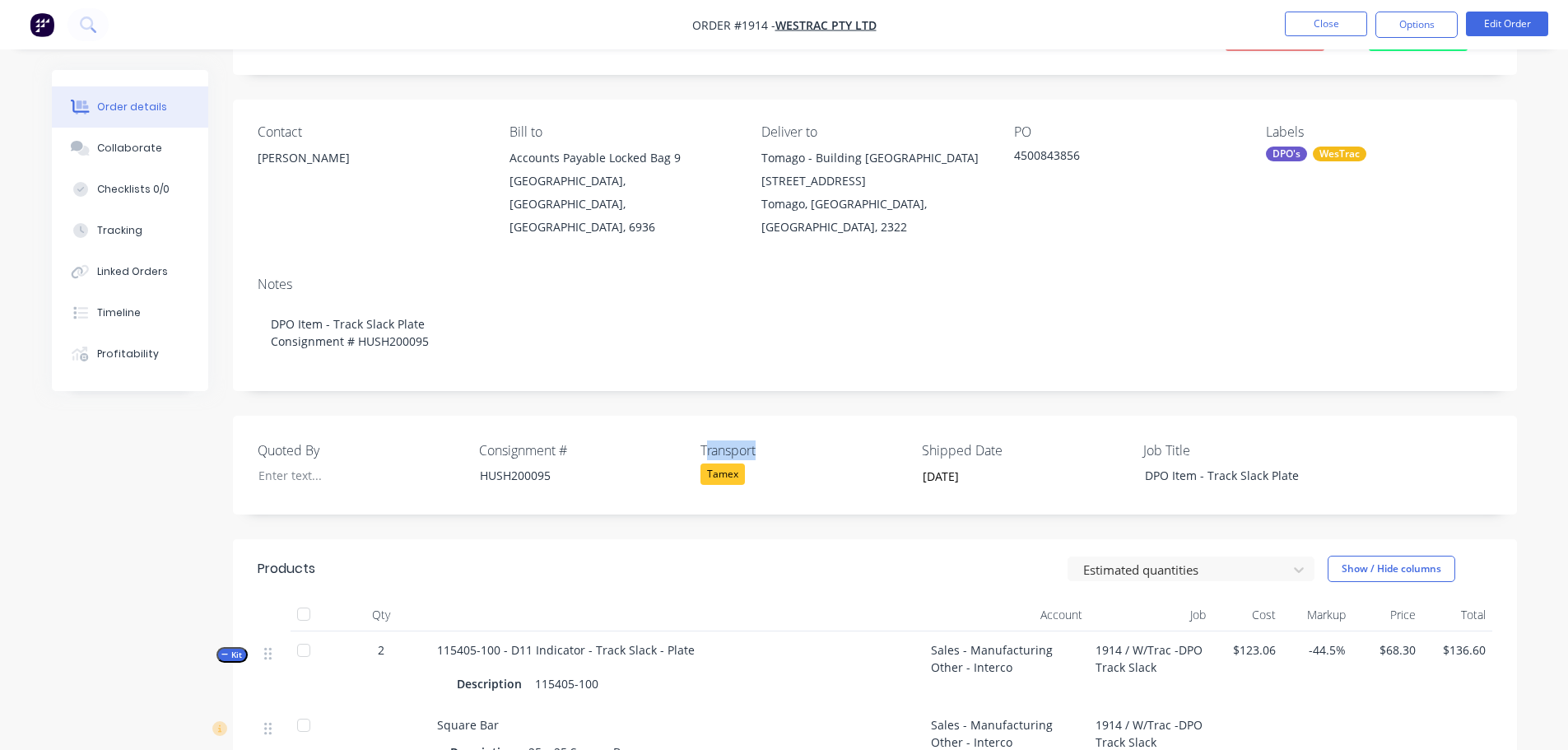
drag, startPoint x: 757, startPoint y: 428, endPoint x: 705, endPoint y: 429, distance: 52.0
click at [705, 441] on label "Transport" at bounding box center [803, 450] width 206 height 20
click at [701, 441] on label "Transport" at bounding box center [803, 450] width 206 height 20
drag, startPoint x: 698, startPoint y: 429, endPoint x: 757, endPoint y: 427, distance: 59.0
click at [757, 427] on div "Quoted By Consignment # HUSH200095 Transport Tamex Shipped Date 25/09/2025 Job …" at bounding box center [875, 464] width 1284 height 99
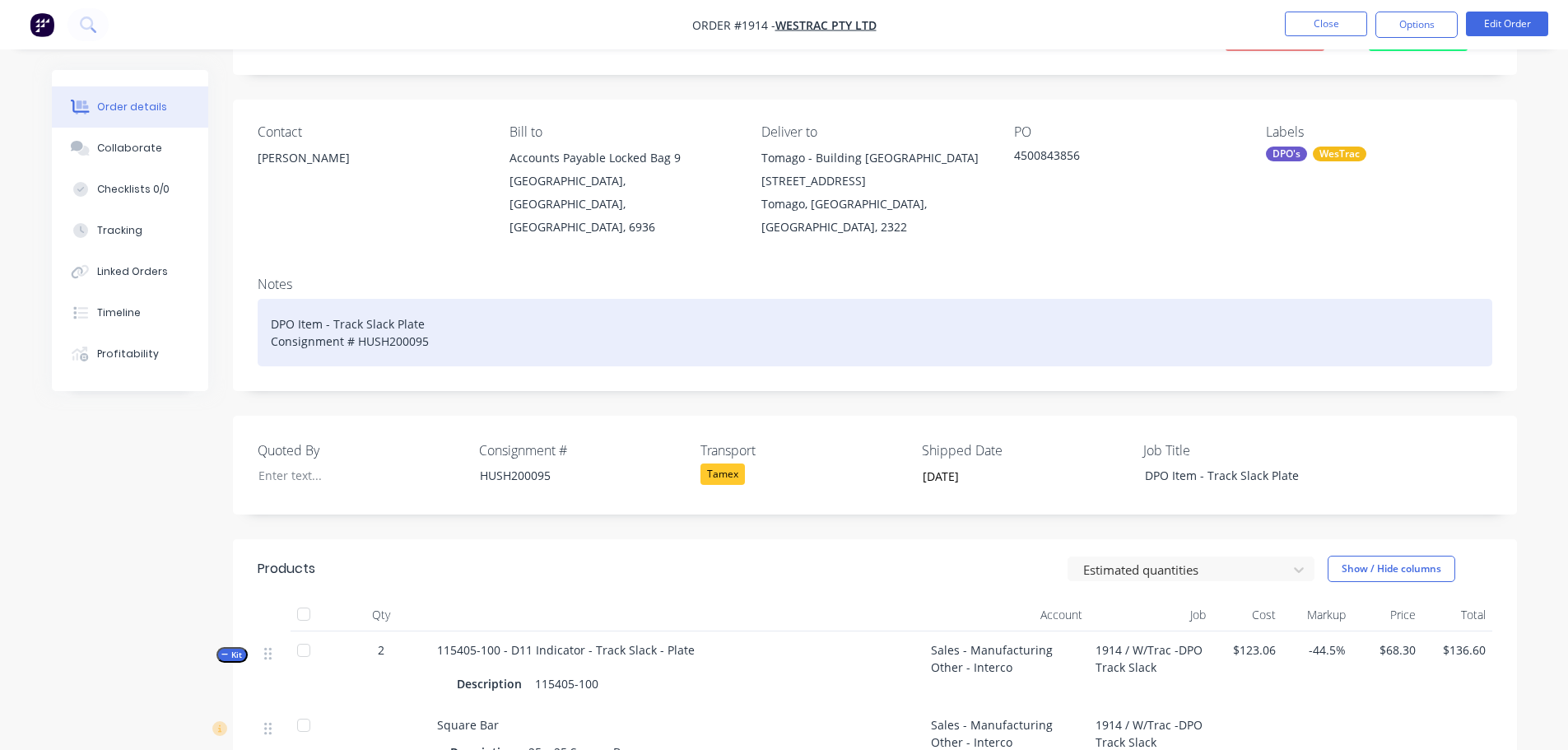
click at [460, 312] on div "DPO Item - Track Slack Plate Consignment # HUSH200095" at bounding box center [875, 333] width 1234 height 68
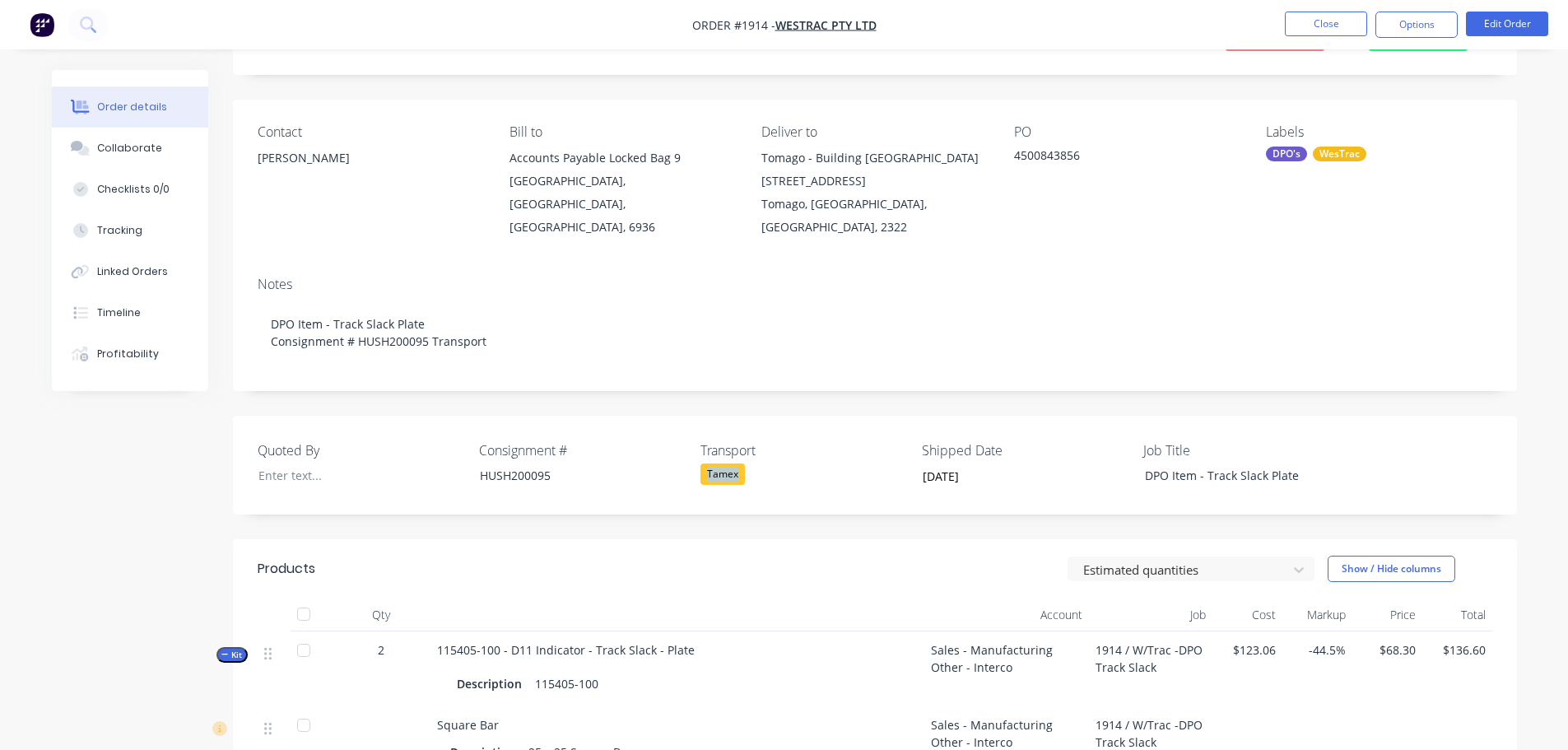
drag, startPoint x: 741, startPoint y: 449, endPoint x: 703, endPoint y: 448, distance: 38.0
click at [703, 463] on div "Tamex" at bounding box center [803, 474] width 206 height 22
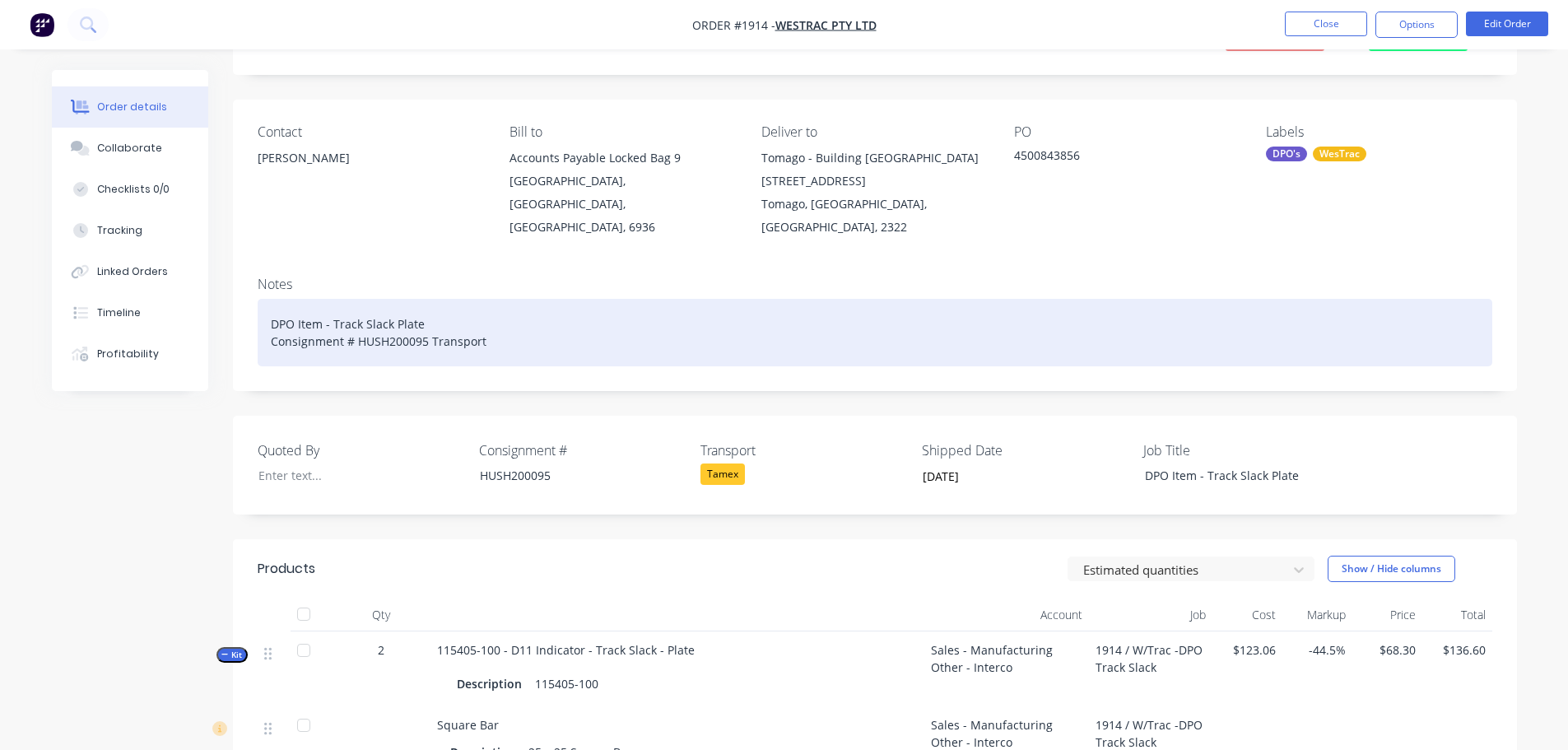
click at [523, 324] on div "DPO Item - Track Slack Plate Consignment # HUSH200095 Transport" at bounding box center [875, 333] width 1234 height 68
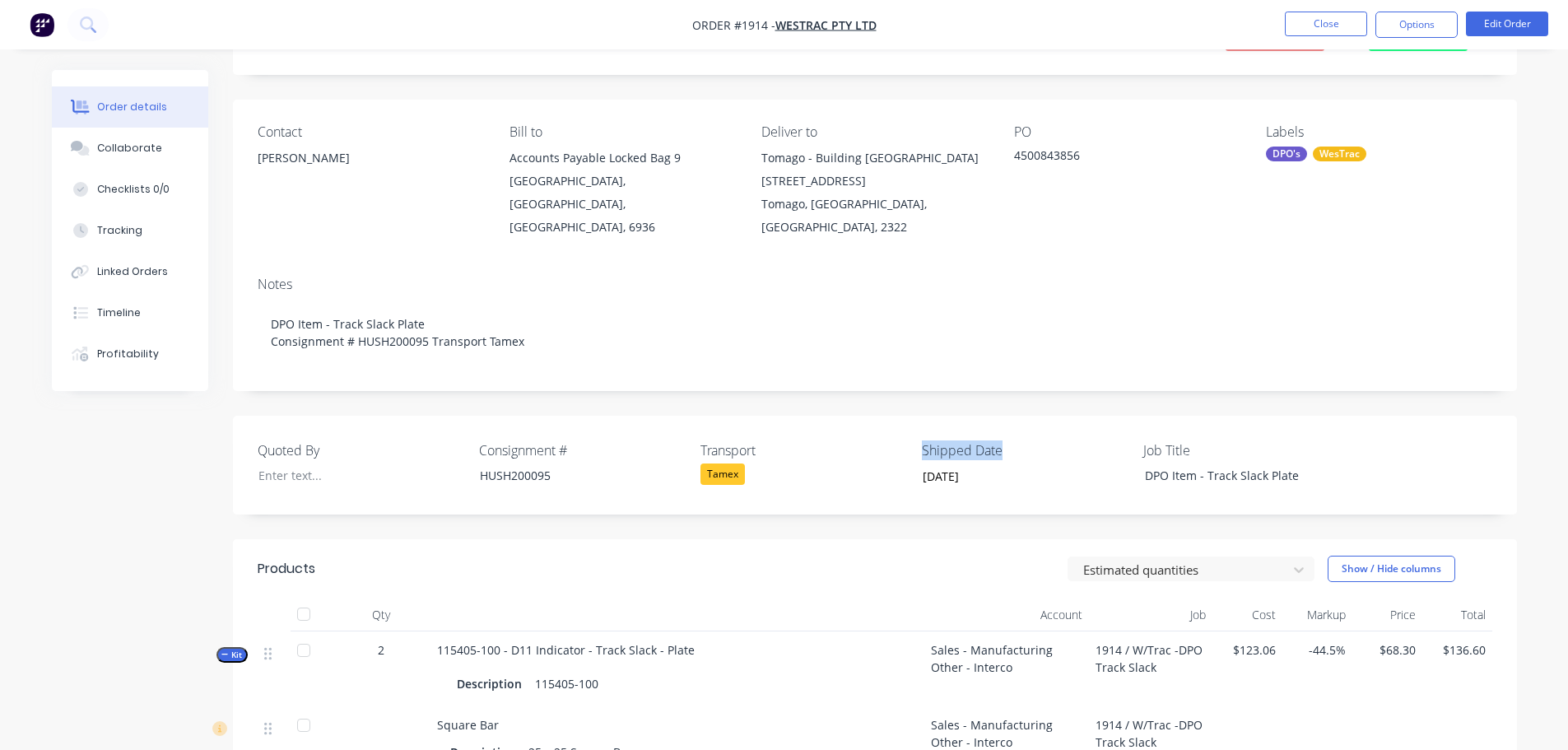
drag, startPoint x: 1003, startPoint y: 429, endPoint x: 920, endPoint y: 429, distance: 83.0
click at [920, 429] on div "Quoted By Consignment # HUSH200095 Transport Tamex Shipped Date 25/09/2025 Job …" at bounding box center [875, 464] width 1284 height 99
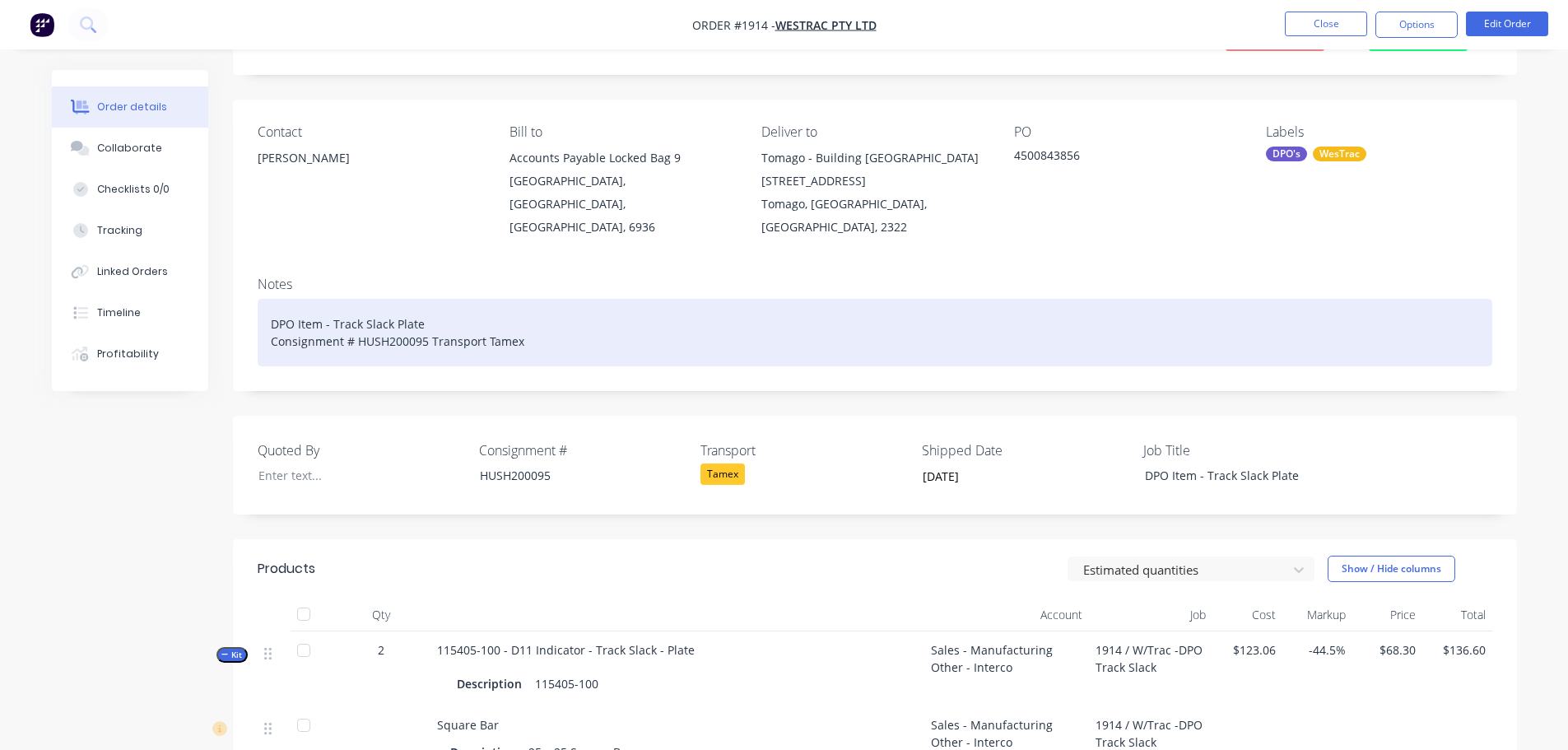
click at [551, 309] on div "DPO Item - Track Slack Plate Consignment # HUSH200095 Transport Tamex" at bounding box center [875, 333] width 1234 height 68
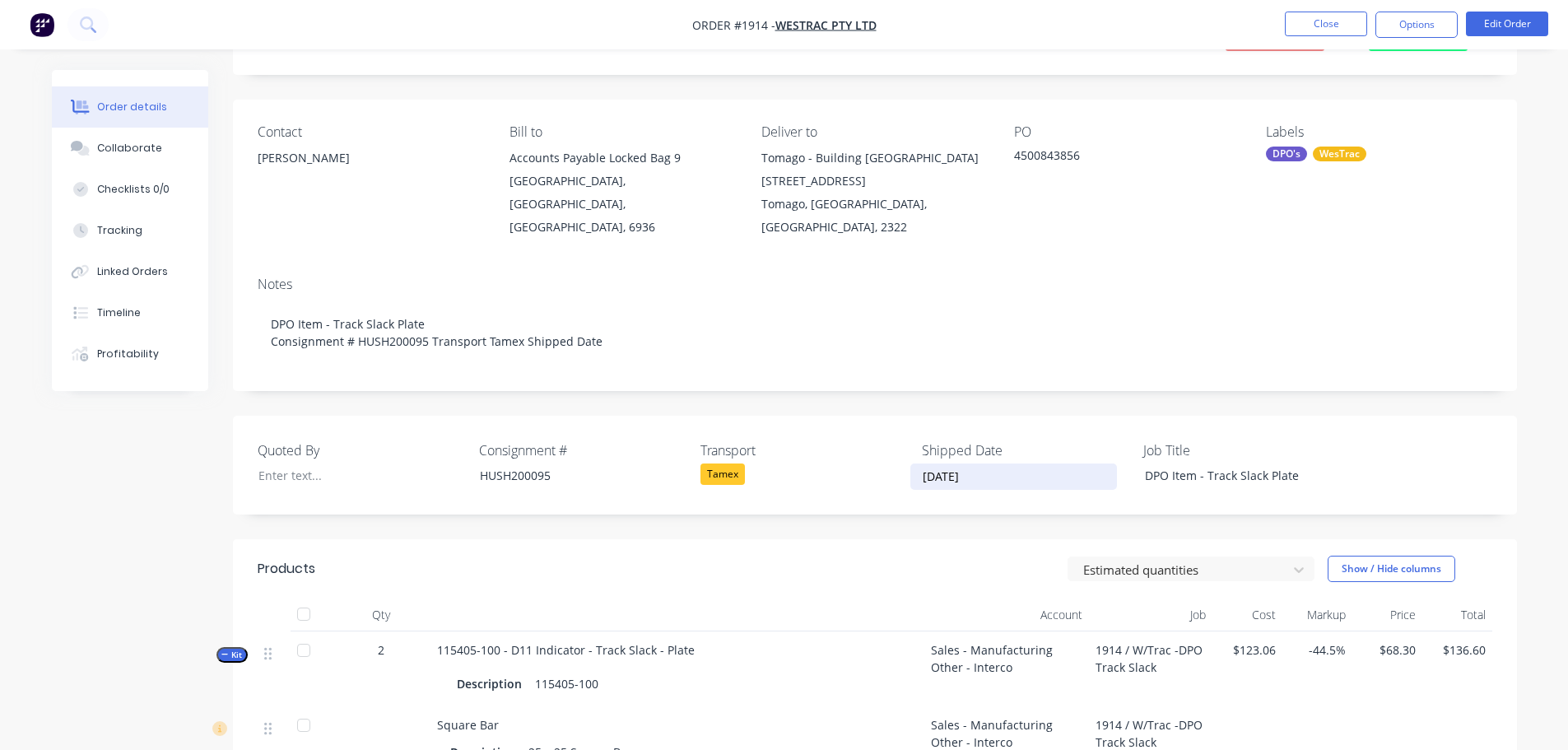
drag, startPoint x: 989, startPoint y: 453, endPoint x: 892, endPoint y: 455, distance: 97.0
click at [892, 455] on div "Quoted By Consignment # HUSH200095 Transport Tamex Shipped Date 25/09/2025 Job …" at bounding box center [875, 464] width 1284 height 99
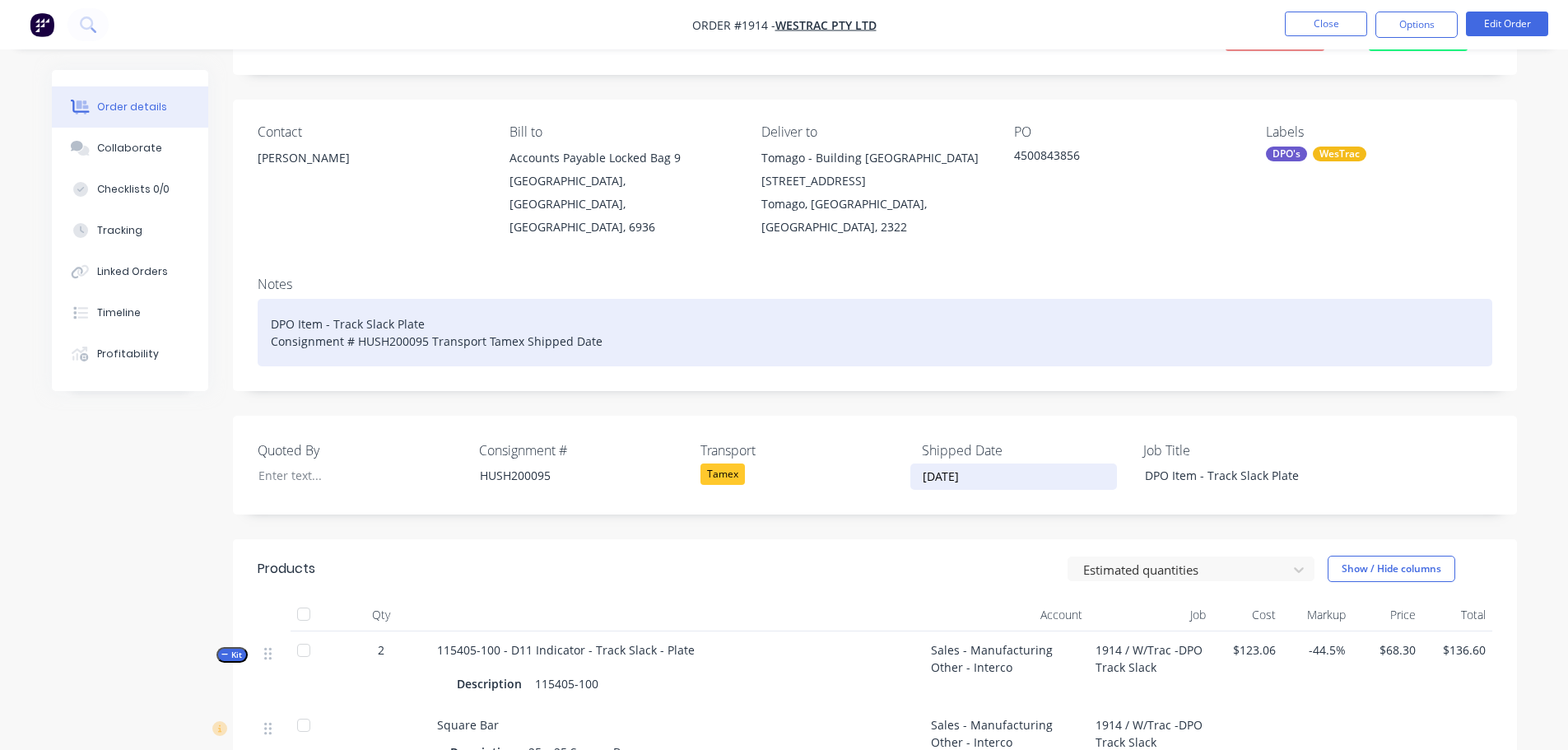
click at [643, 324] on div "DPO Item - Track Slack Plate Consignment # HUSH200095 Transport Tamex Shipped D…" at bounding box center [875, 333] width 1234 height 68
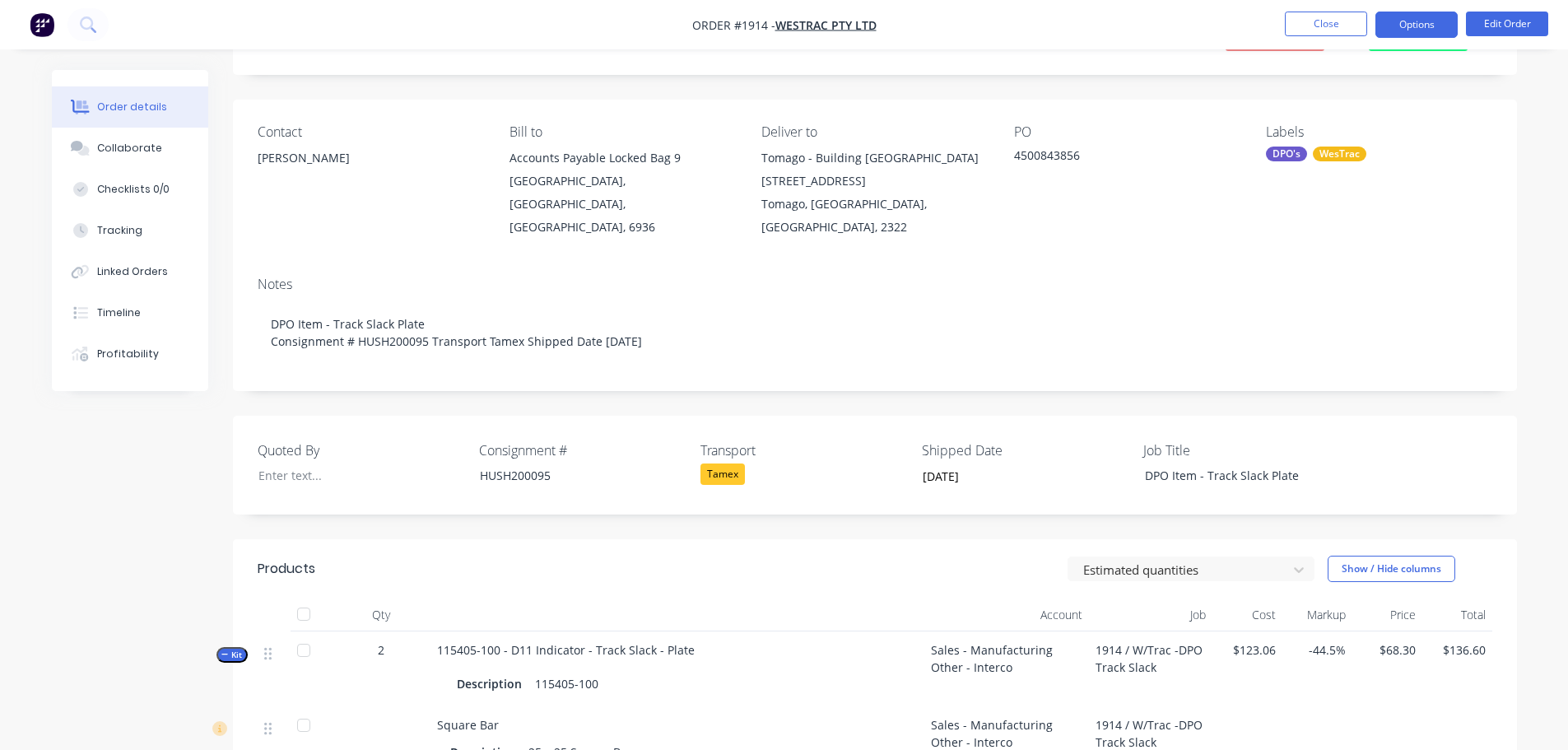
click at [1414, 23] on button "Options" at bounding box center [1417, 24] width 83 height 26
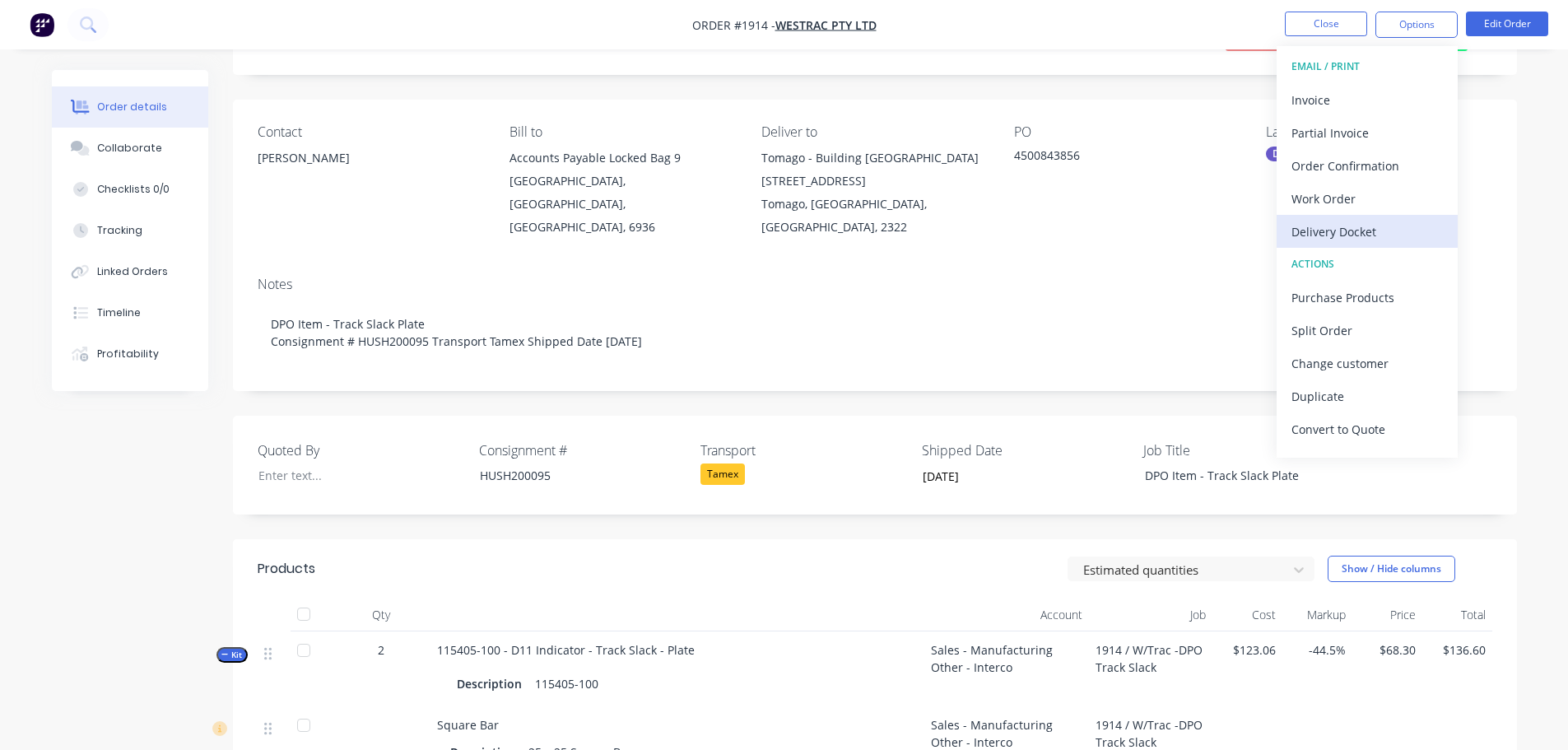
click at [1364, 220] on div "Delivery Docket" at bounding box center [1367, 231] width 151 height 23
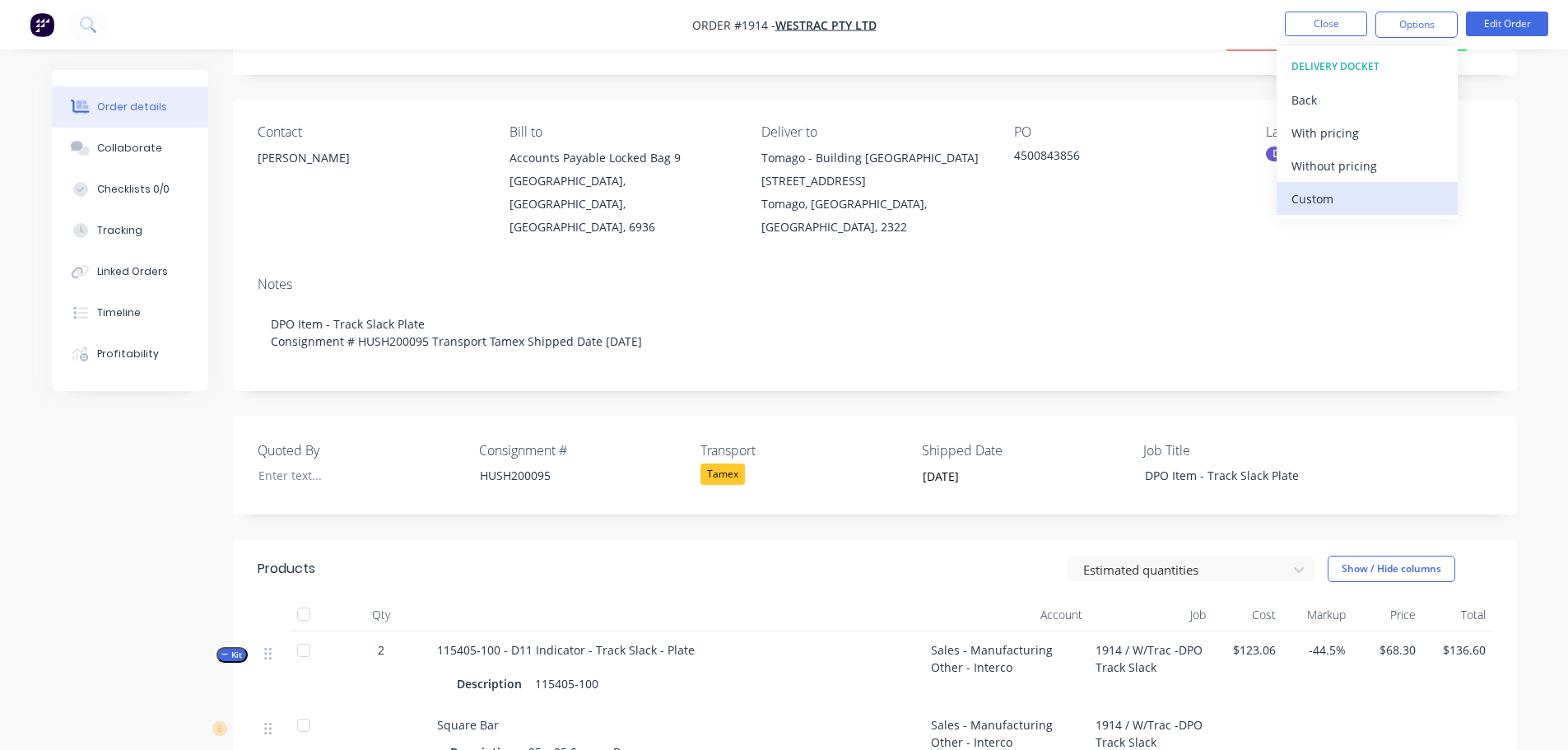
click at [1358, 199] on div "Custom" at bounding box center [1367, 198] width 151 height 23
click at [1347, 156] on div "Without pricing" at bounding box center [1367, 165] width 151 height 23
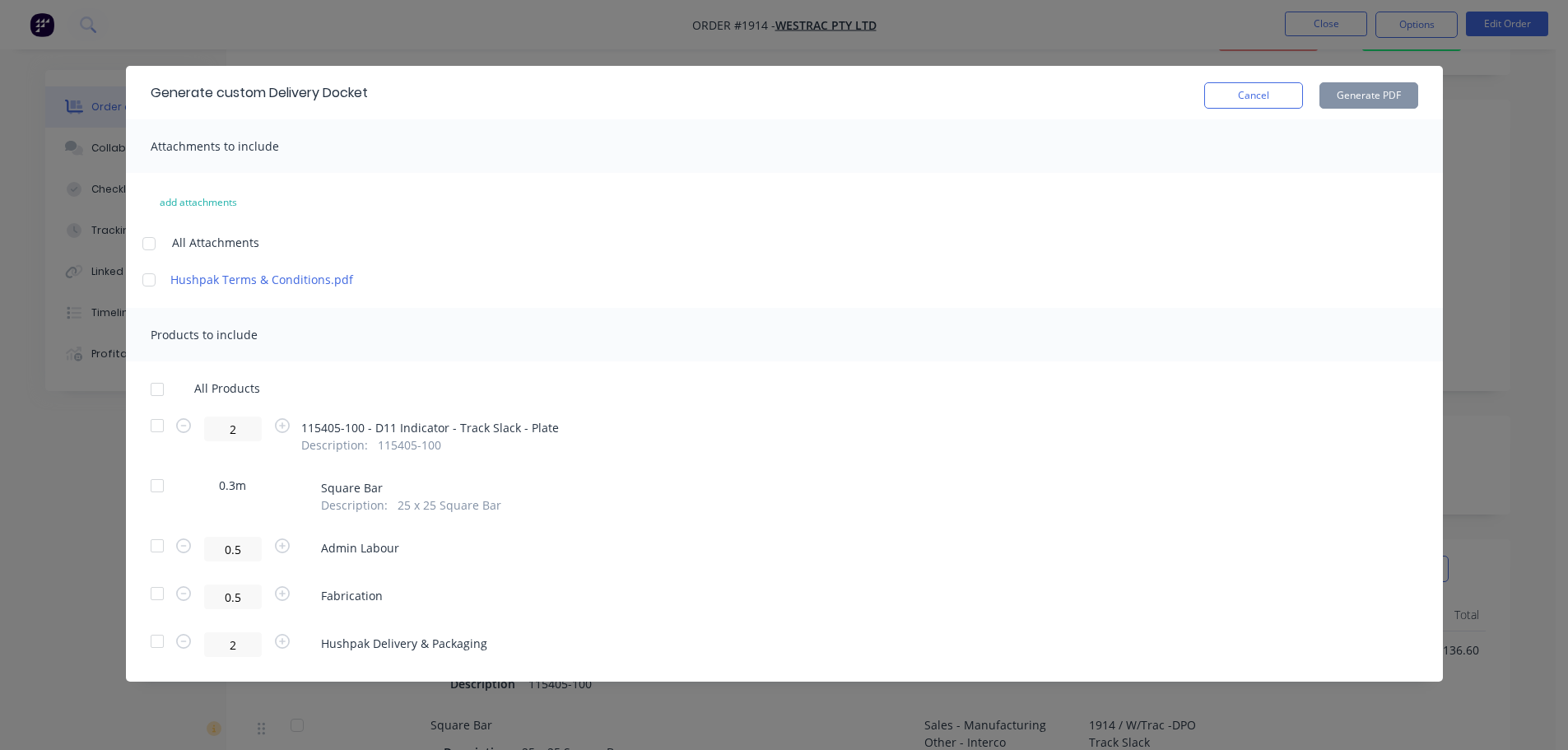
click at [163, 390] on div at bounding box center [157, 389] width 33 height 33
click at [1378, 97] on button "Generate PDF" at bounding box center [1368, 96] width 99 height 26
click at [1268, 101] on button "Cancel" at bounding box center [1253, 96] width 99 height 26
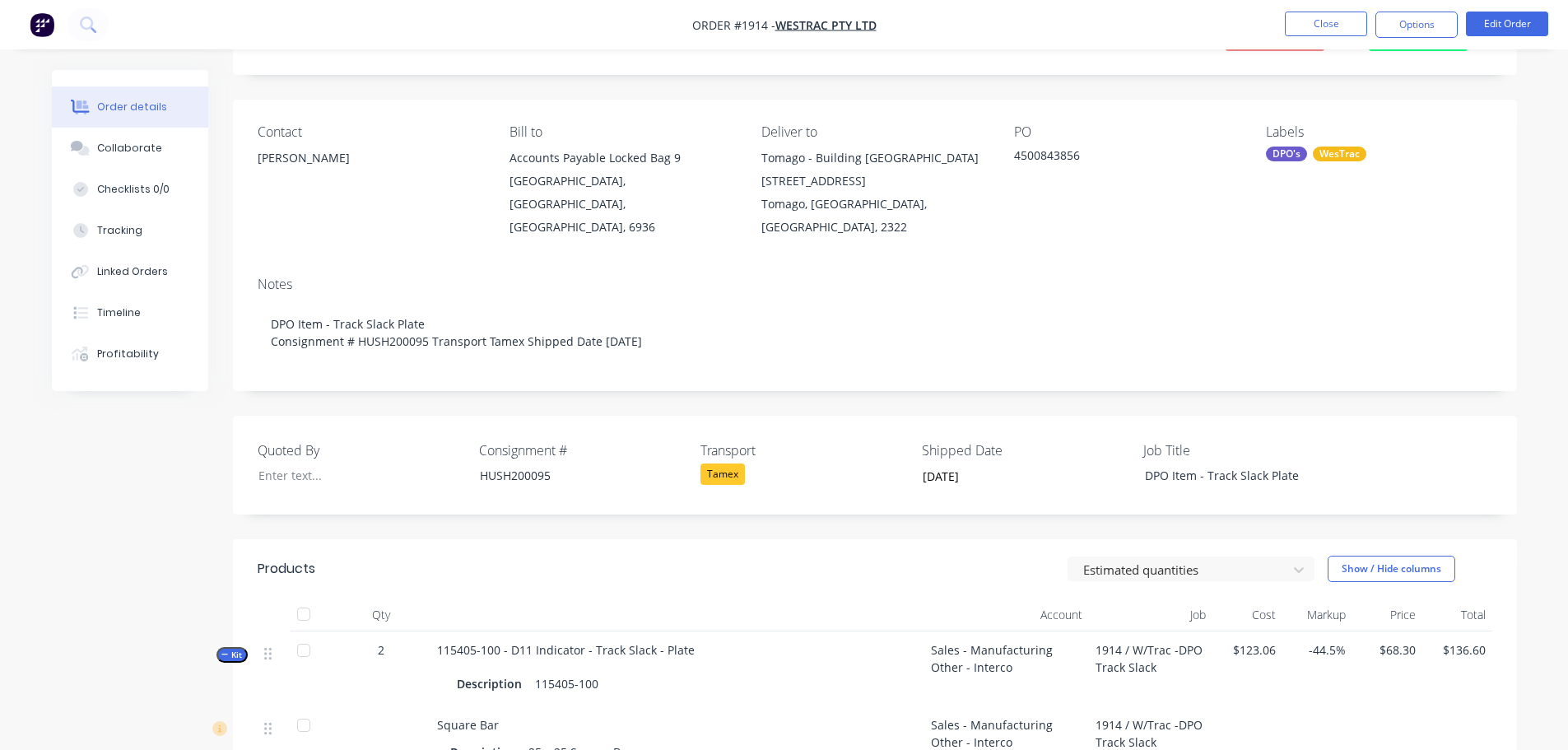
click at [304, 598] on div at bounding box center [303, 614] width 33 height 33
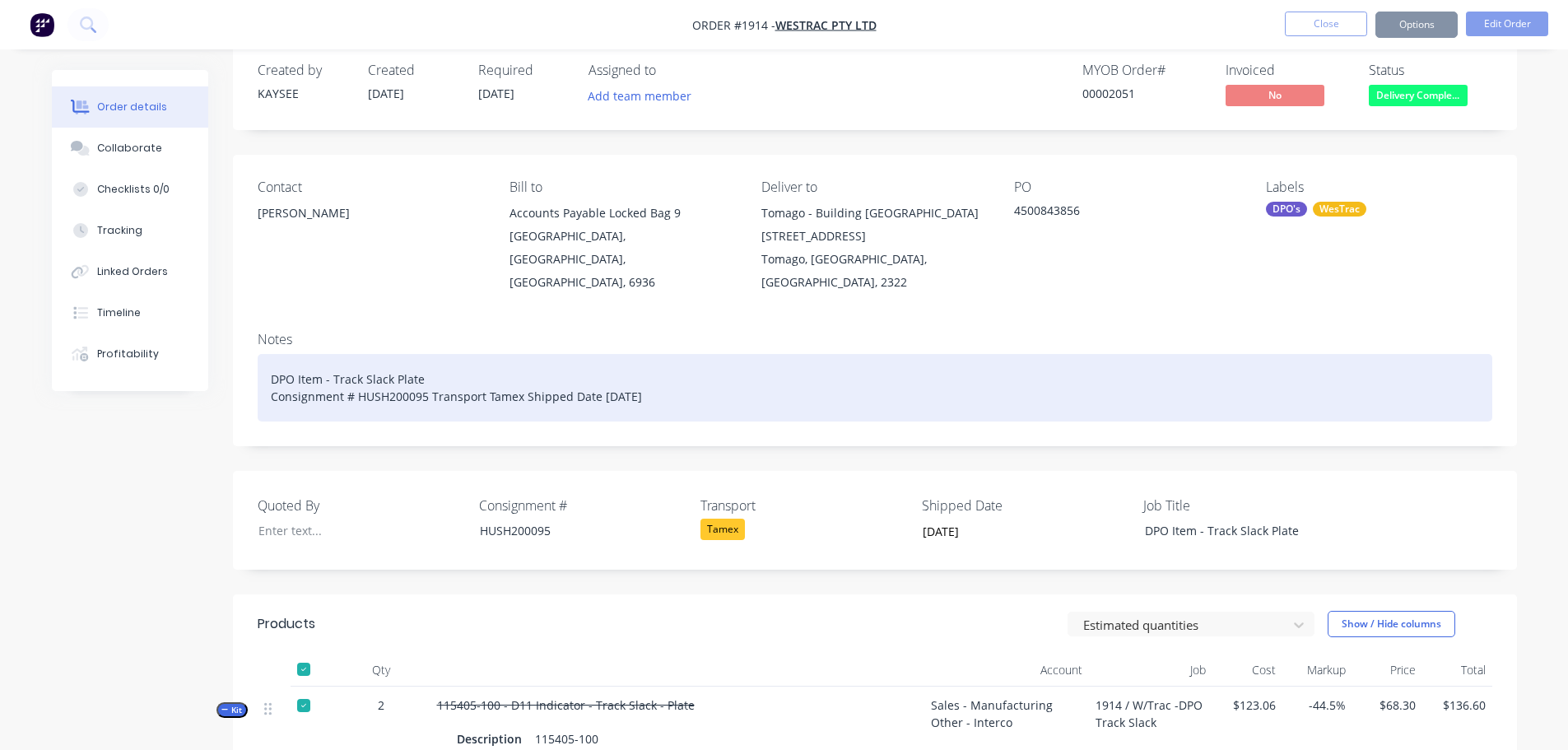
scroll to position [0, 0]
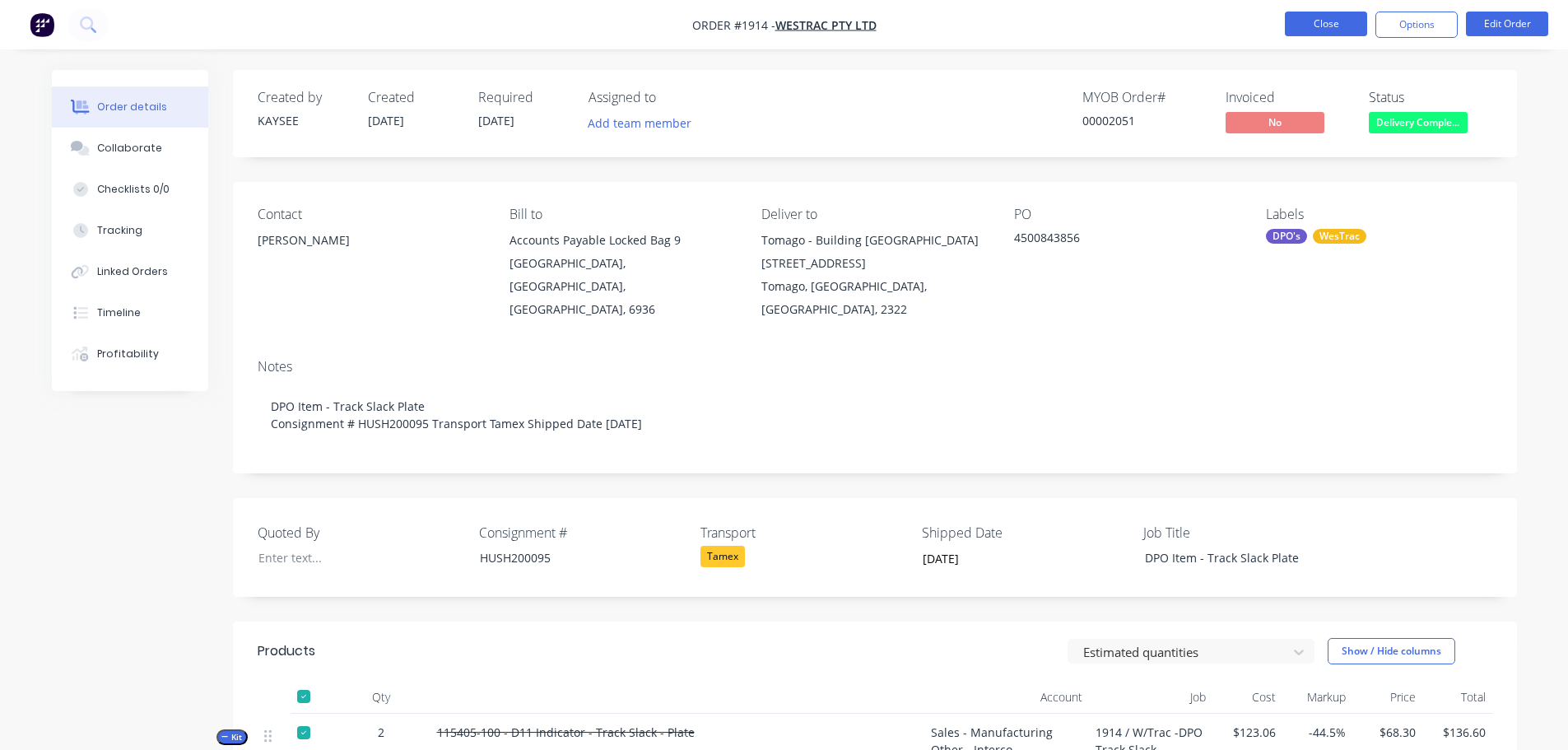
click at [1305, 23] on button "Close" at bounding box center [1327, 23] width 83 height 24
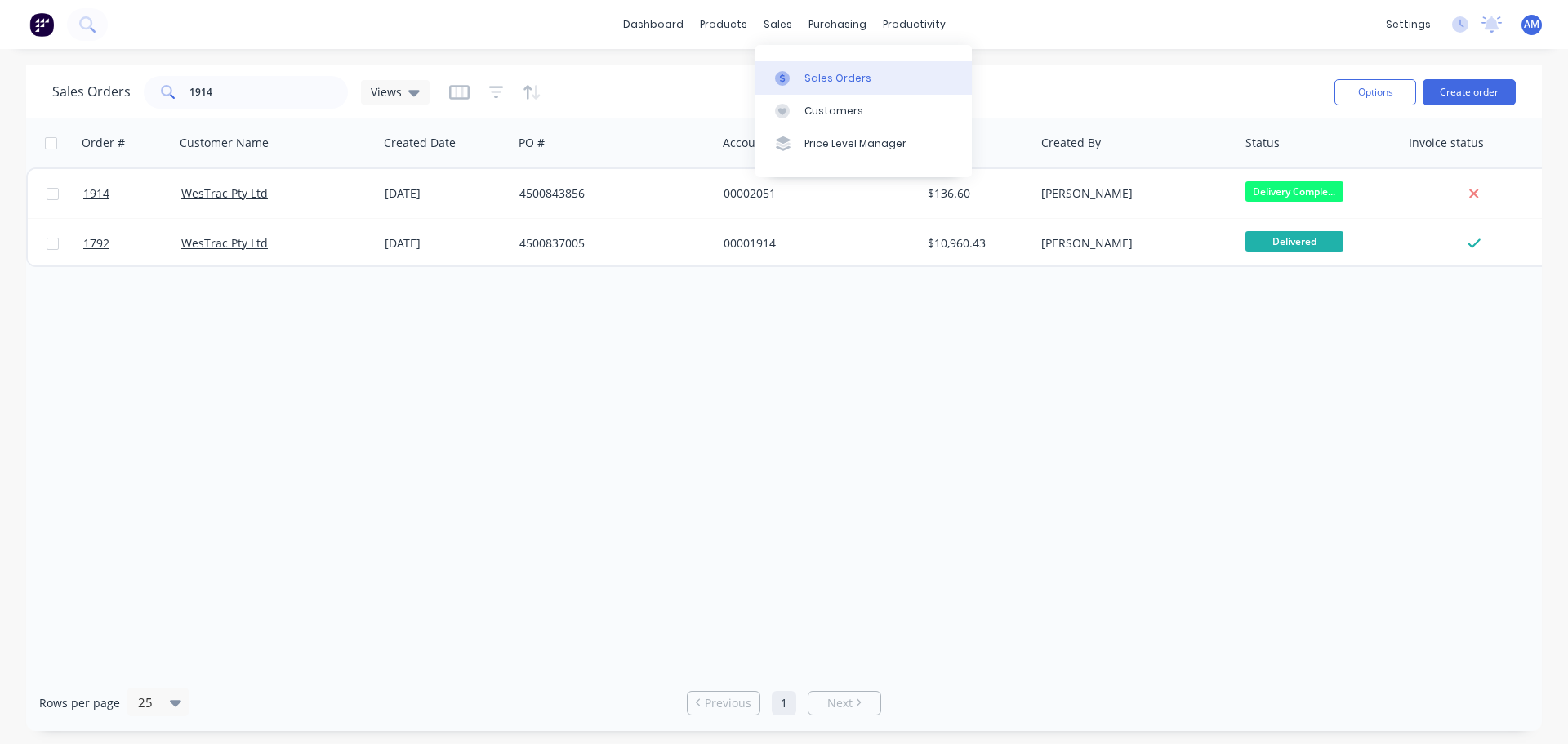
drag, startPoint x: 818, startPoint y: 82, endPoint x: 808, endPoint y: 82, distance: 10.0
click at [816, 82] on div "Sales Orders" at bounding box center [838, 78] width 67 height 15
drag, startPoint x: 235, startPoint y: 91, endPoint x: 148, endPoint y: 85, distance: 87.2
click at [149, 85] on div "1914" at bounding box center [245, 91] width 204 height 33
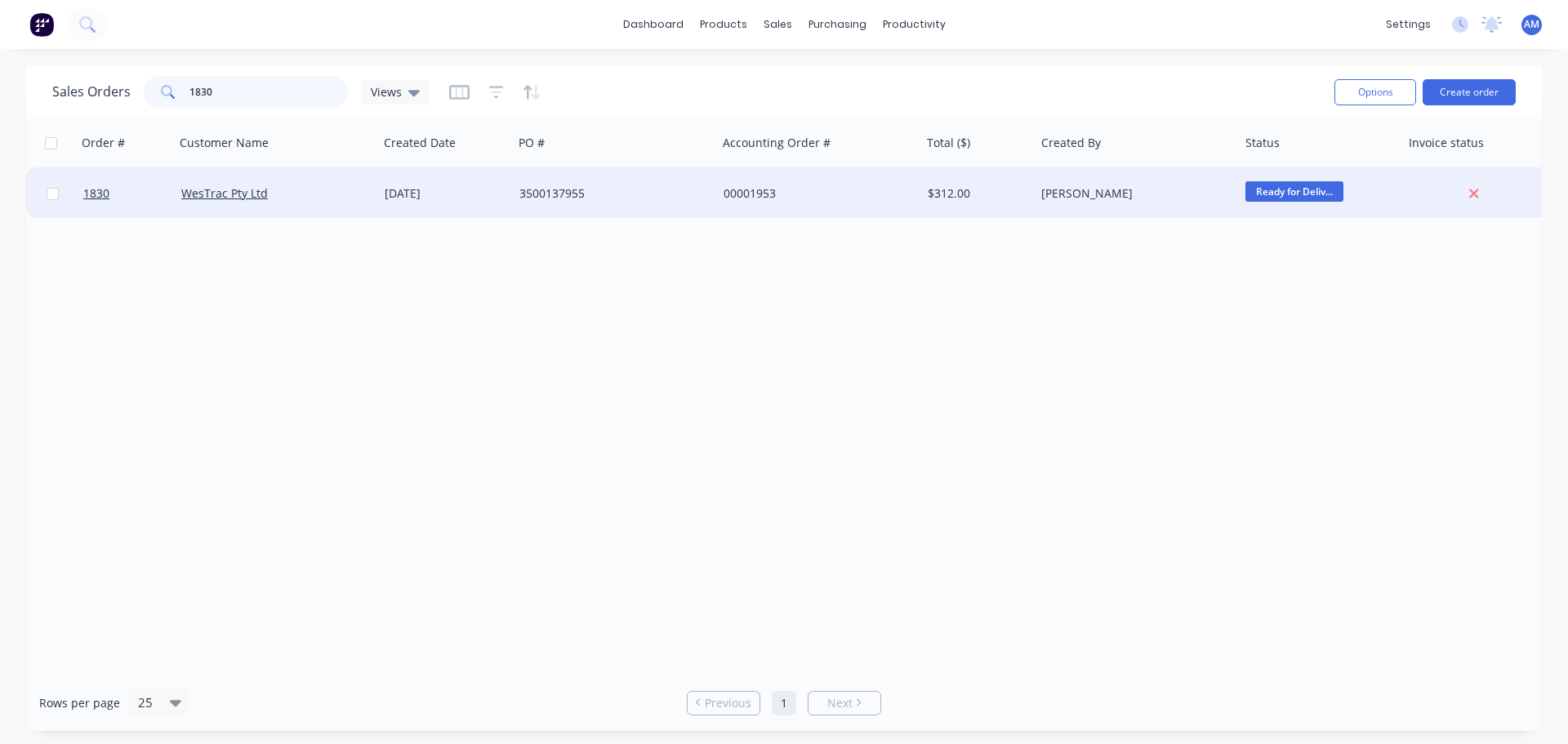
type input "1830"
click at [562, 189] on div "3500137955" at bounding box center [610, 194] width 181 height 17
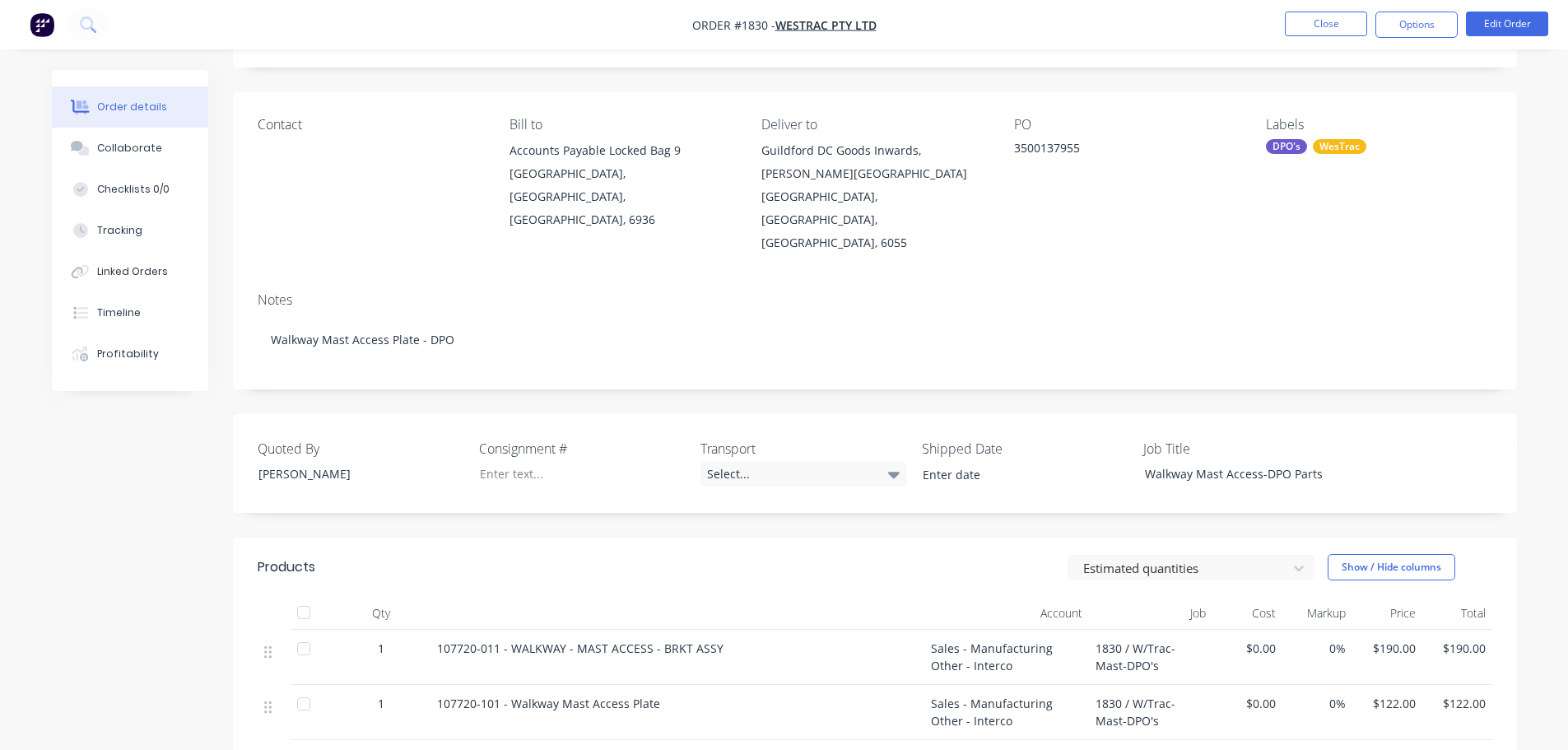
scroll to position [83, 0]
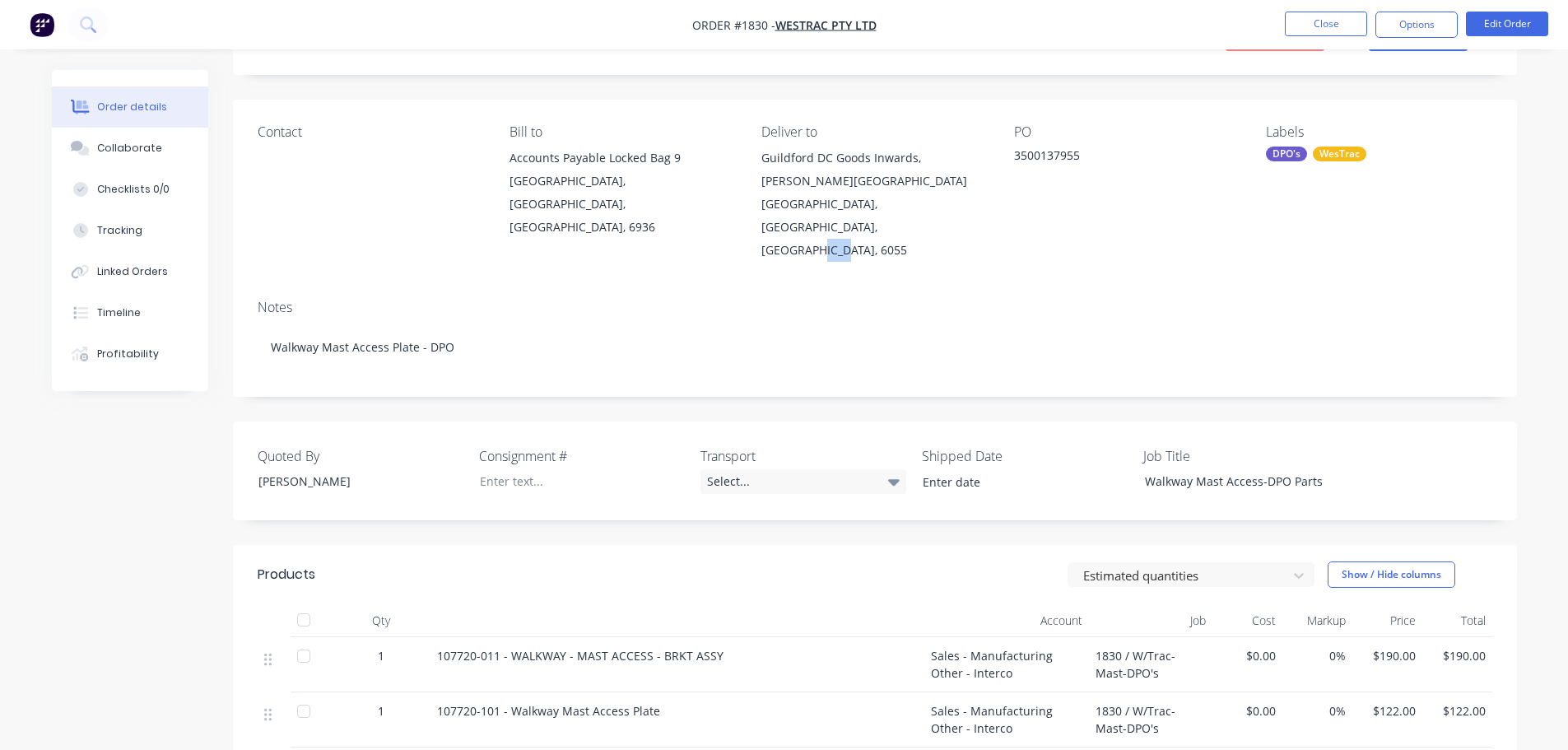
drag, startPoint x: 841, startPoint y: 204, endPoint x: 815, endPoint y: 205, distance: 26.0
click at [815, 205] on div "[GEOGRAPHIC_DATA], [GEOGRAPHIC_DATA], [GEOGRAPHIC_DATA], 6055" at bounding box center [874, 227] width 225 height 70
drag, startPoint x: 921, startPoint y: 163, endPoint x: 986, endPoint y: 160, distance: 65.1
click at [986, 160] on div "Guildford DC Goods Inwards, [PERSON_NAME][GEOGRAPHIC_DATA]" at bounding box center [874, 169] width 225 height 46
drag, startPoint x: 1091, startPoint y: 154, endPoint x: 1016, endPoint y: 152, distance: 75.0
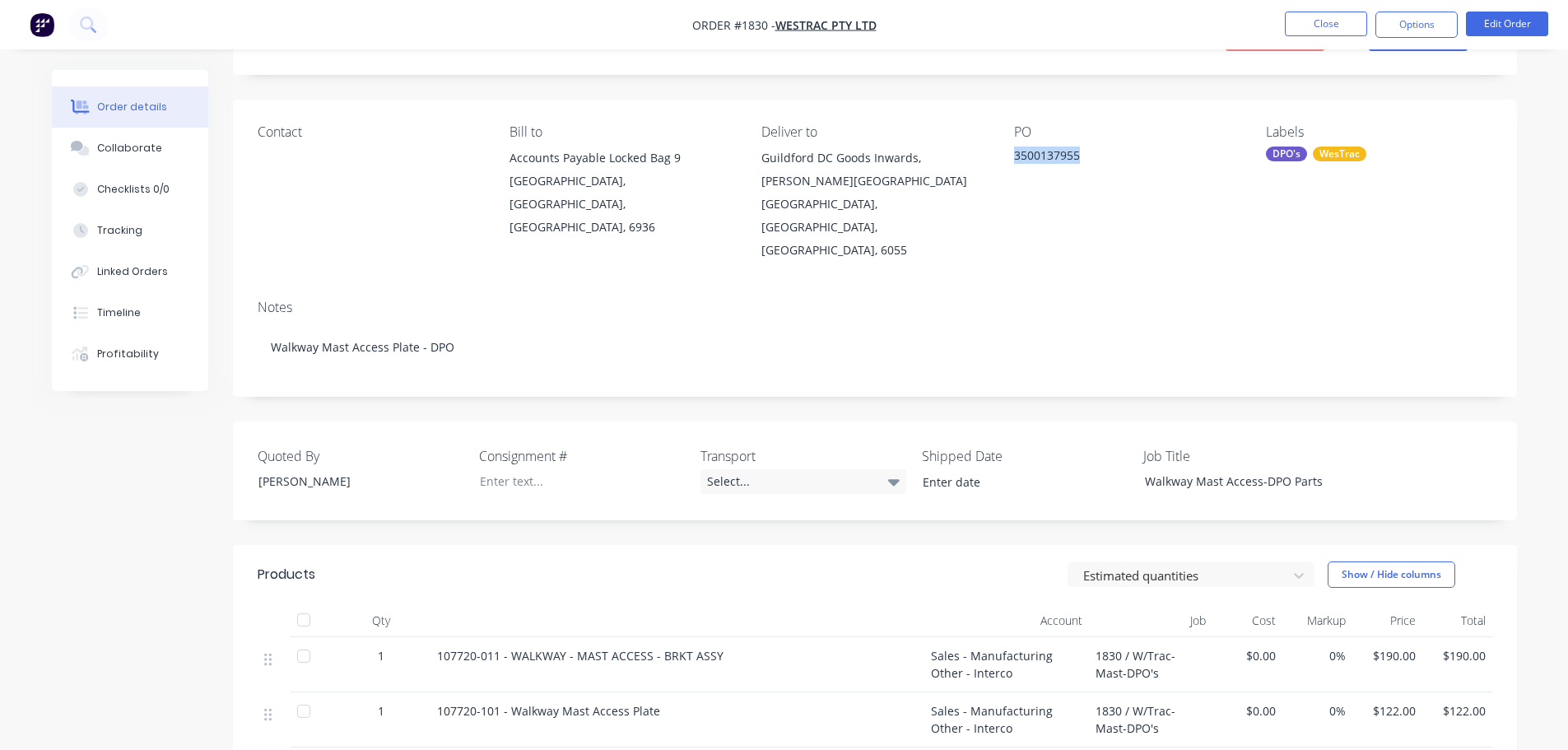
click at [1016, 152] on div "3500137955" at bounding box center [1116, 158] width 206 height 23
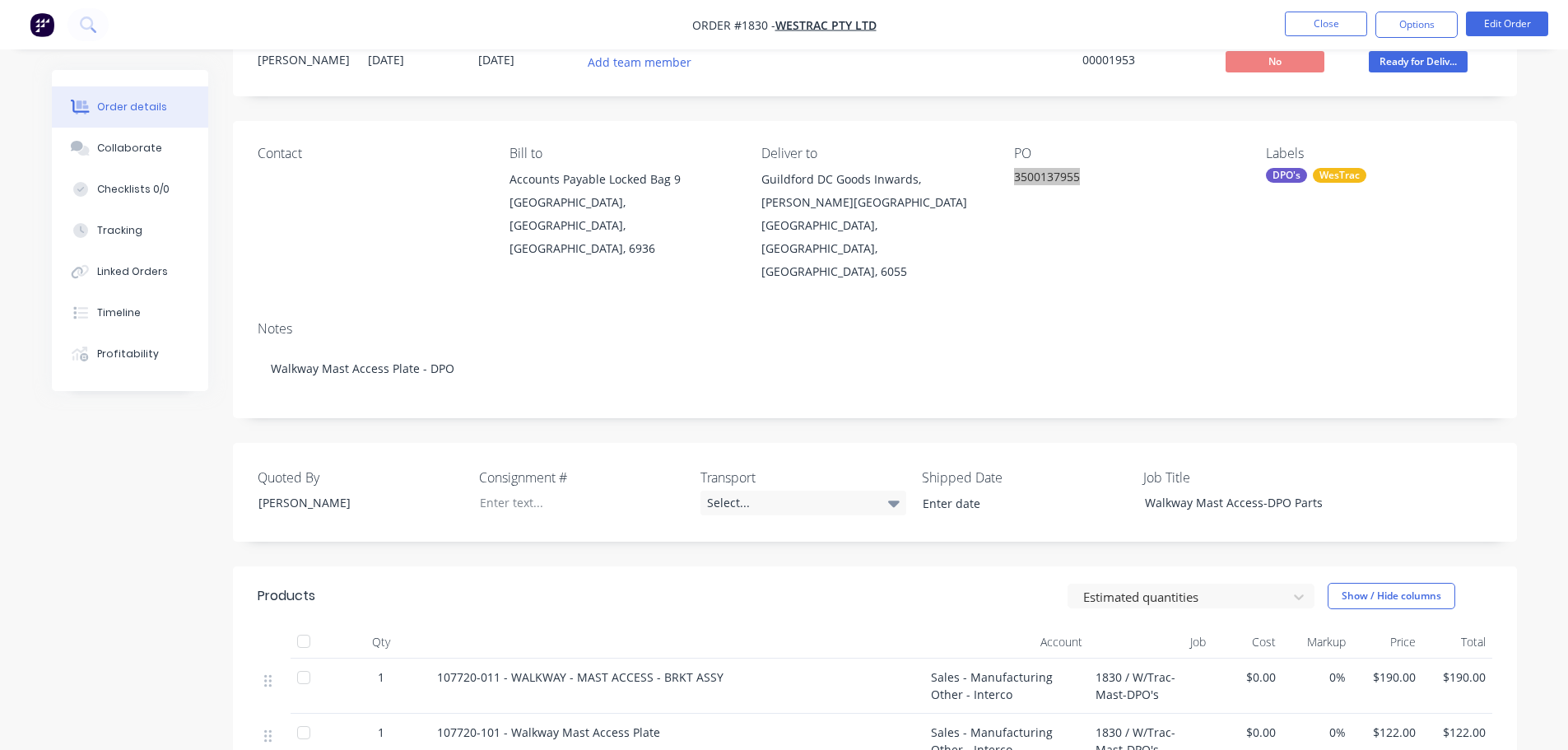
scroll to position [164, 0]
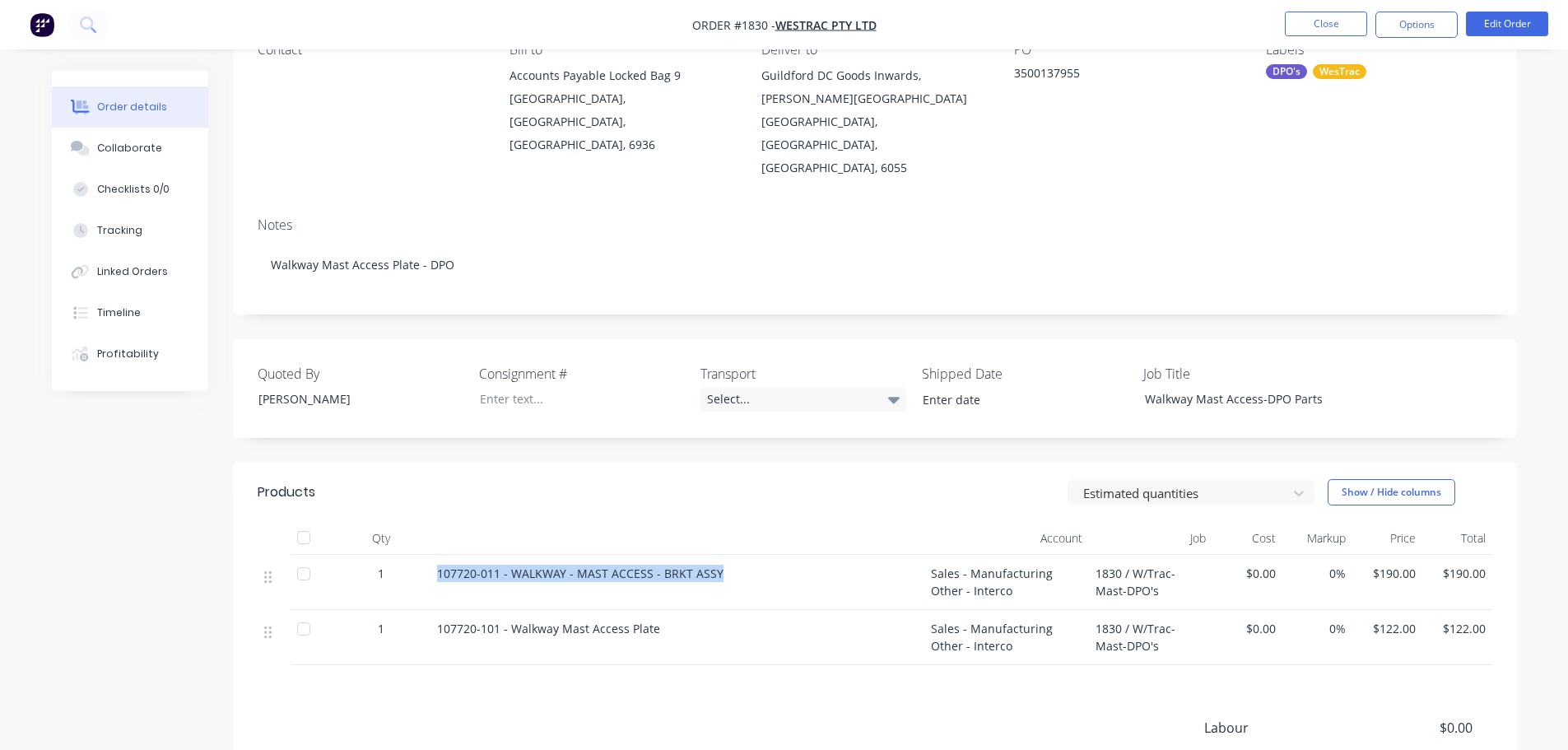
drag, startPoint x: 721, startPoint y: 527, endPoint x: 432, endPoint y: 539, distance: 289.2
click at [432, 555] on div "107720-011 - WALKWAY - MAST ACCESS - BRKT ASSY" at bounding box center [677, 582] width 494 height 55
click at [737, 387] on div "Select..." at bounding box center [803, 399] width 206 height 24
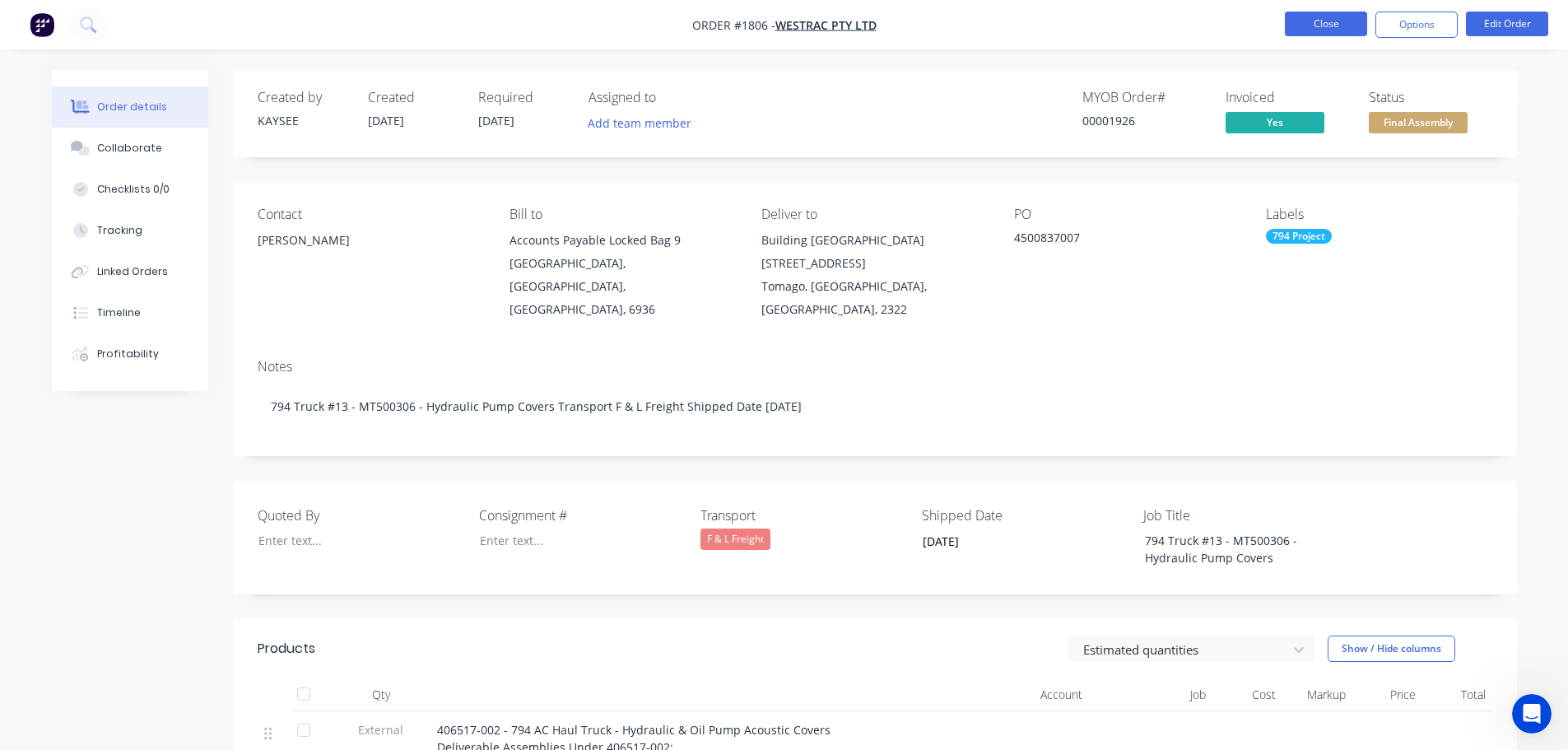
click at [1307, 27] on button "Close" at bounding box center [1327, 23] width 83 height 24
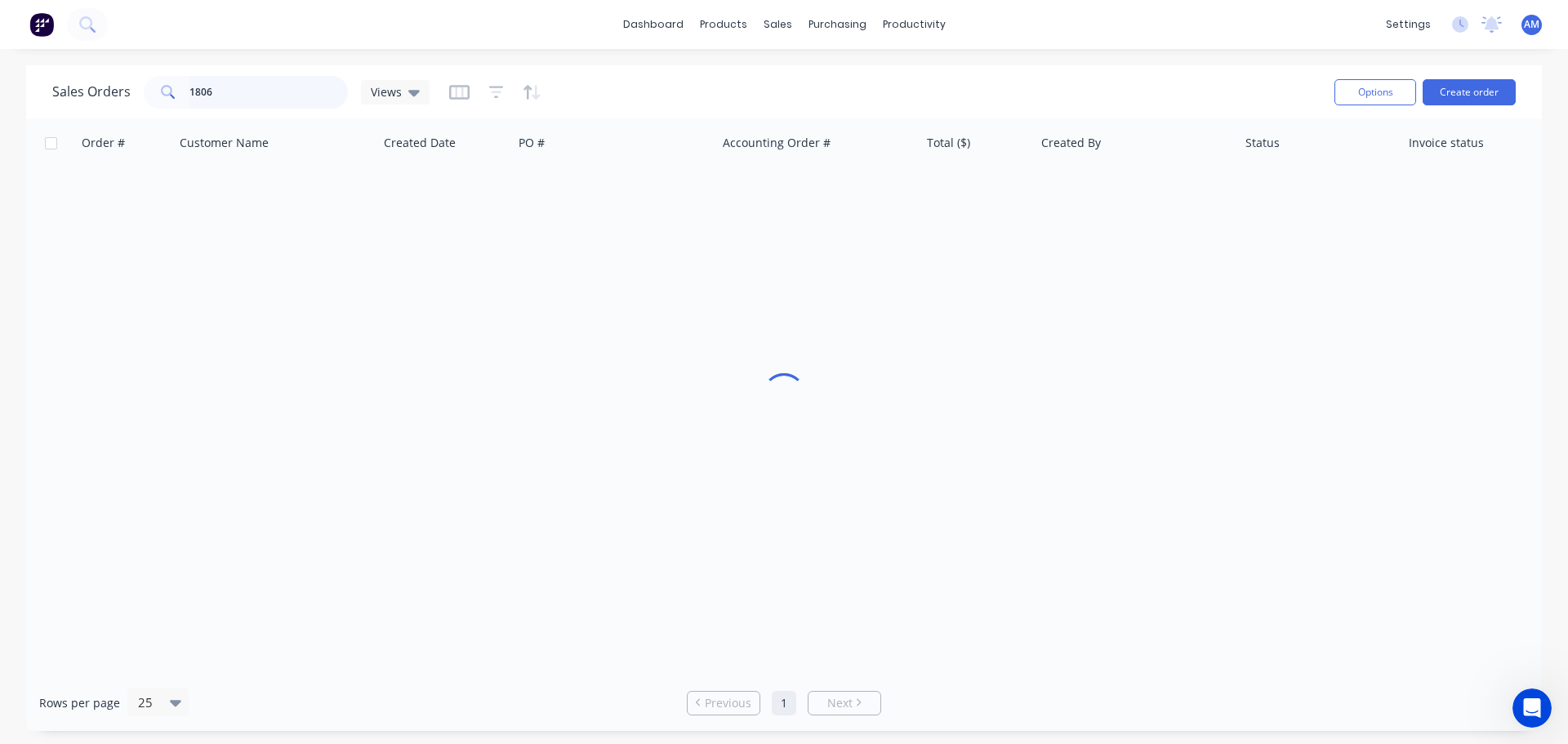
click at [243, 90] on input "1806" at bounding box center [268, 91] width 159 height 33
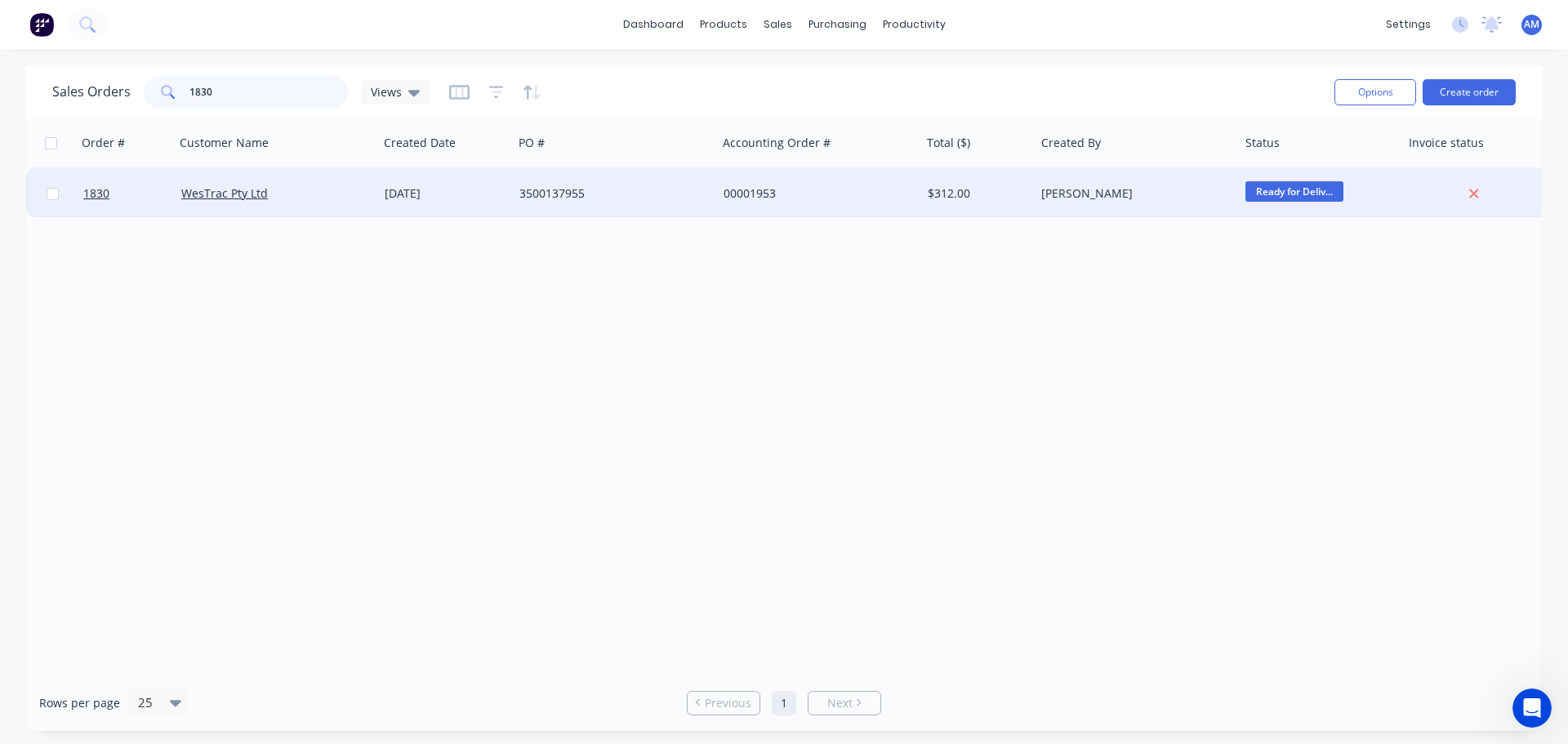
type input "1830"
click at [568, 190] on div "3500137955" at bounding box center [610, 194] width 181 height 17
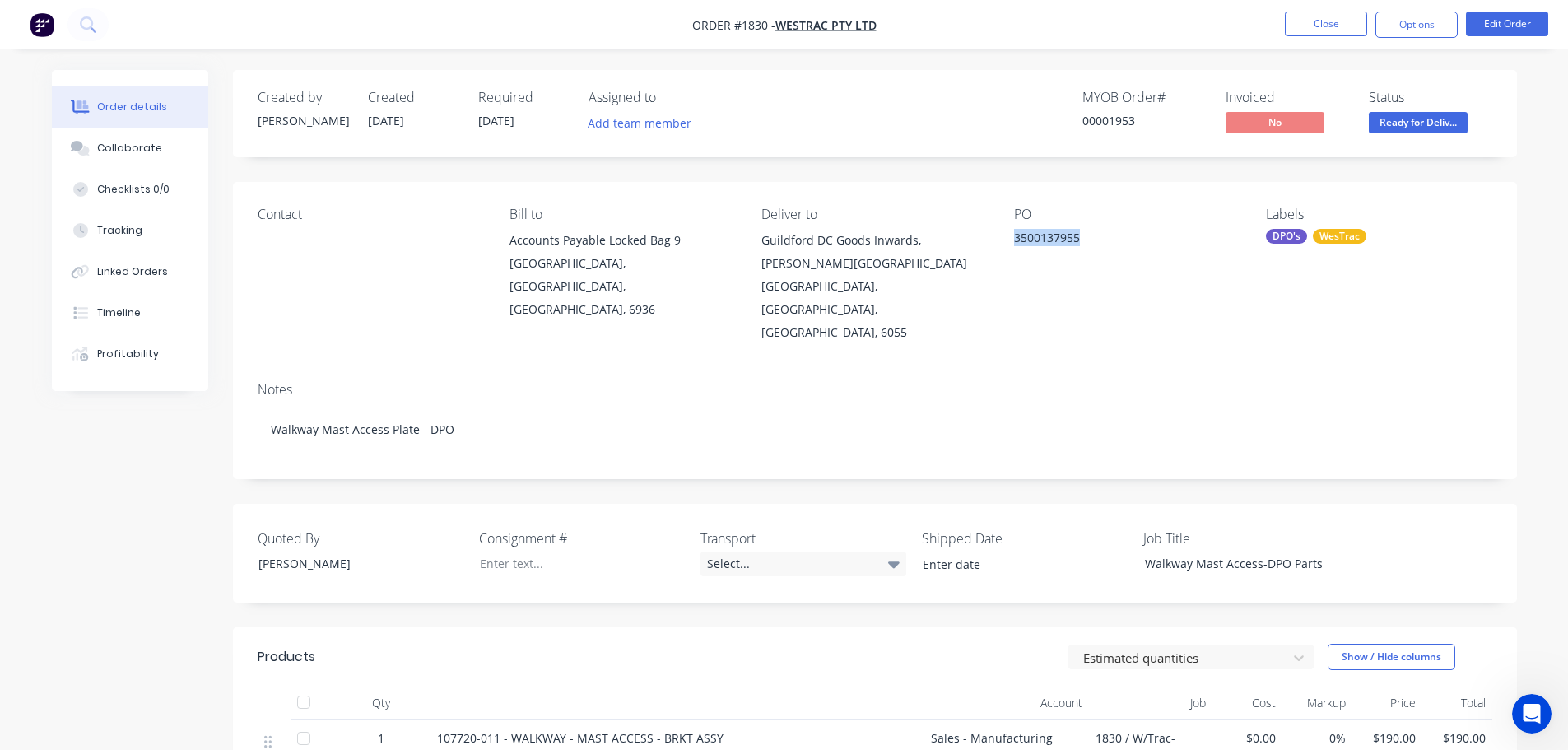
drag, startPoint x: 1082, startPoint y: 242, endPoint x: 1016, endPoint y: 239, distance: 66.1
click at [1016, 239] on div "3500137955" at bounding box center [1116, 241] width 206 height 23
copy div "3500137955"
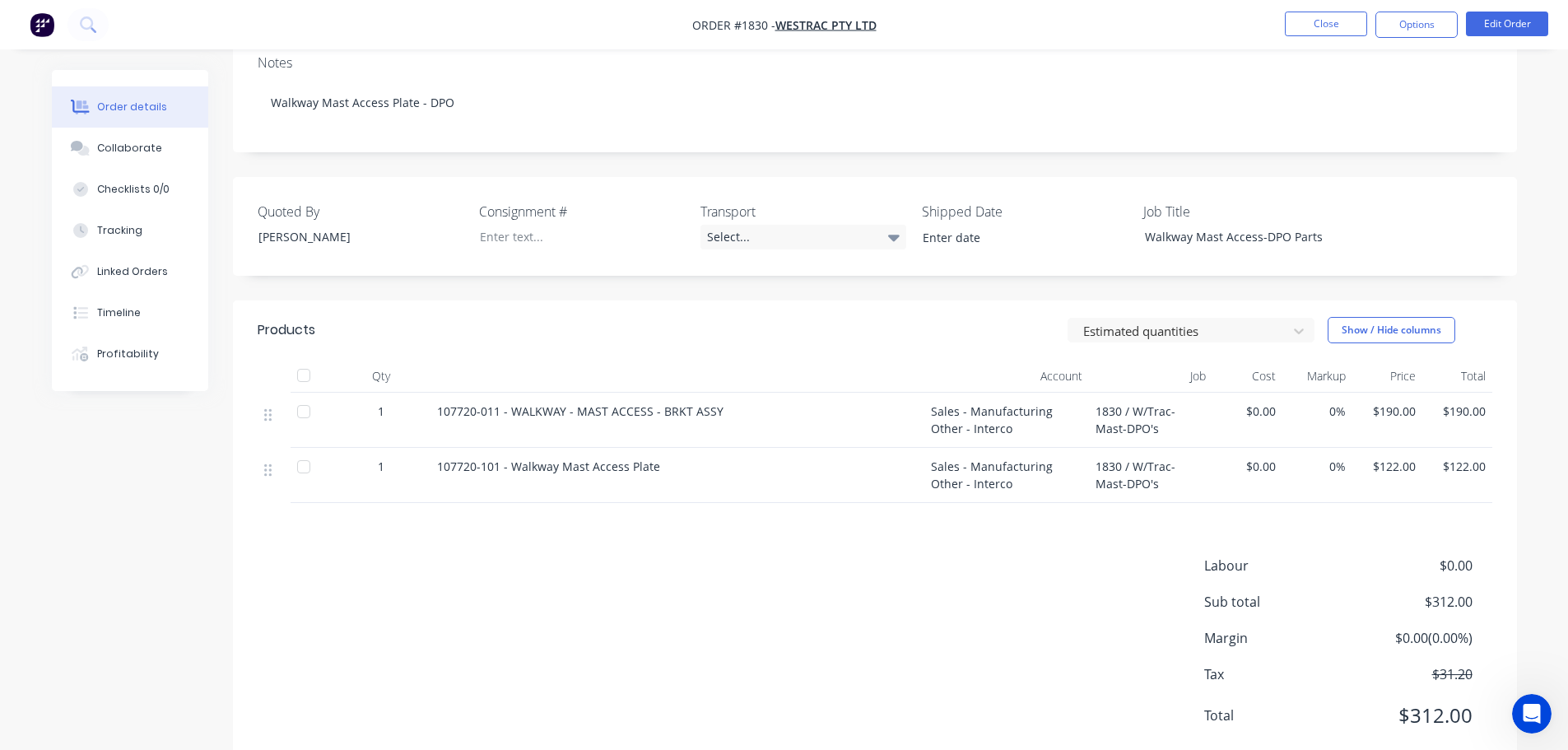
click at [768, 29] on span "Order #1830 -" at bounding box center [734, 24] width 83 height 16
drag, startPoint x: 756, startPoint y: 24, endPoint x: 768, endPoint y: 26, distance: 12.2
click at [768, 26] on span "Order #1830 -" at bounding box center [734, 24] width 83 height 16
click at [1326, 25] on button "Close" at bounding box center [1327, 23] width 83 height 24
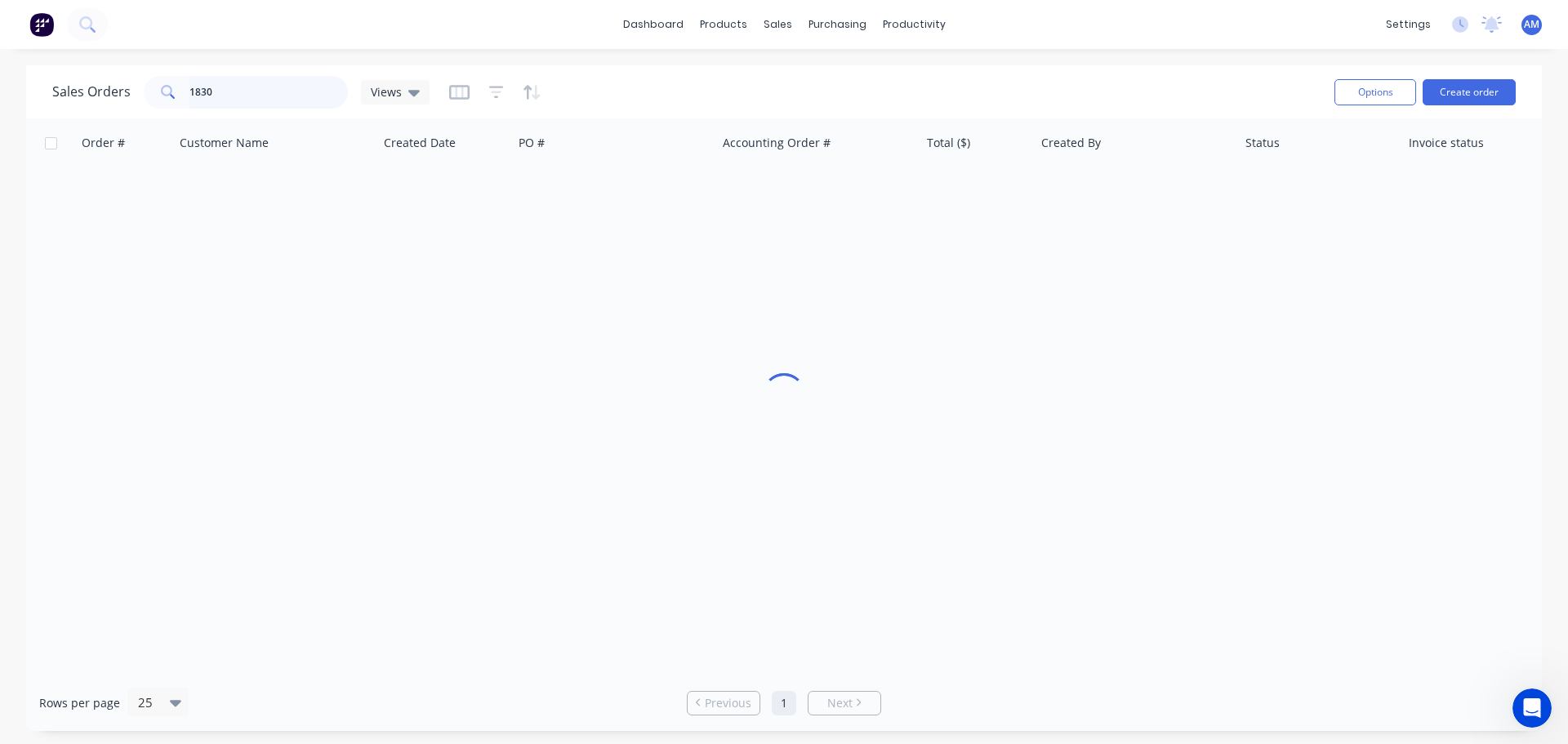
click at [207, 89] on input "1830" at bounding box center [268, 91] width 159 height 33
drag, startPoint x: 209, startPoint y: 90, endPoint x: 200, endPoint y: 89, distance: 9.1
click at [200, 89] on input "1830" at bounding box center [268, 91] width 159 height 33
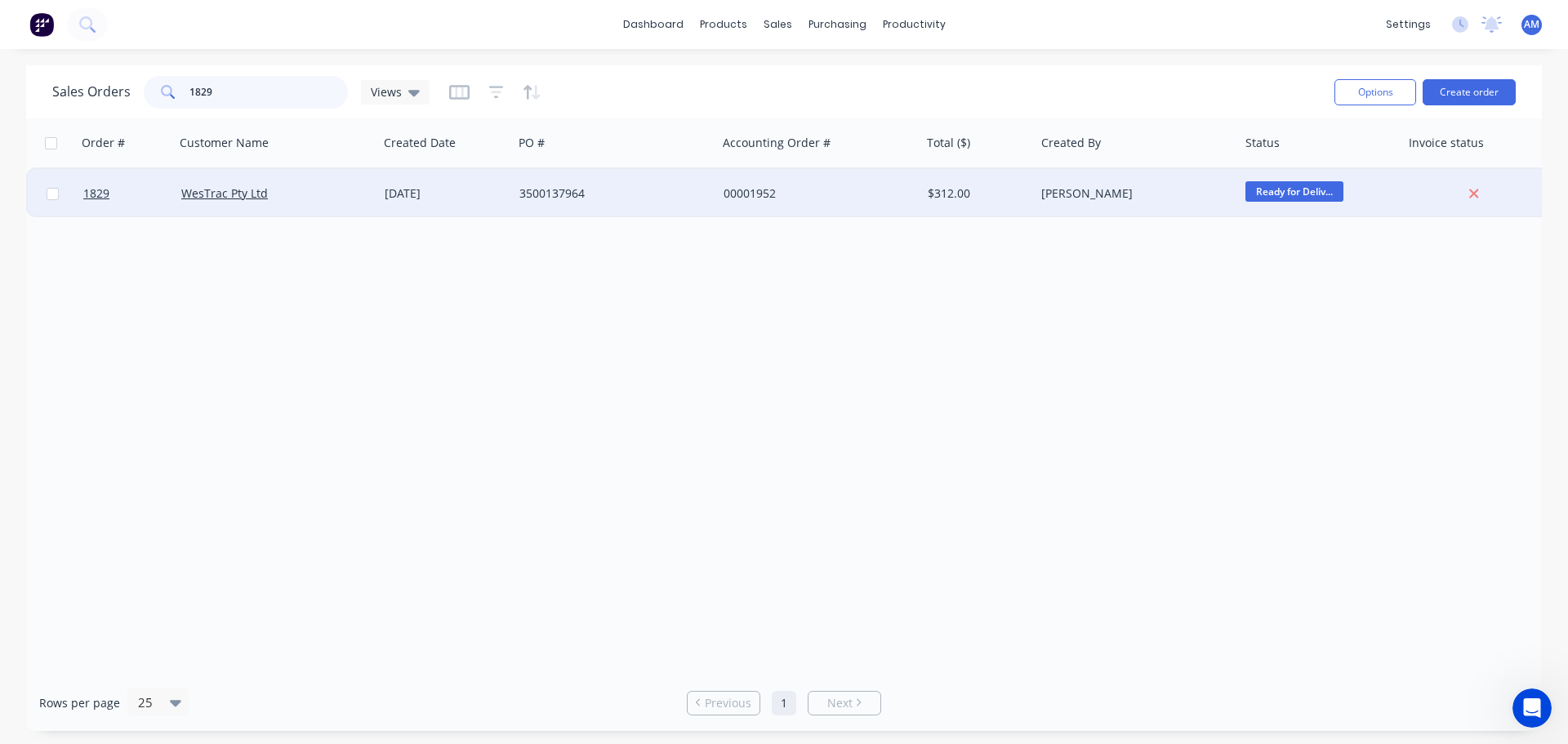
type input "1829"
click at [551, 194] on div "3500137964" at bounding box center [610, 194] width 181 height 17
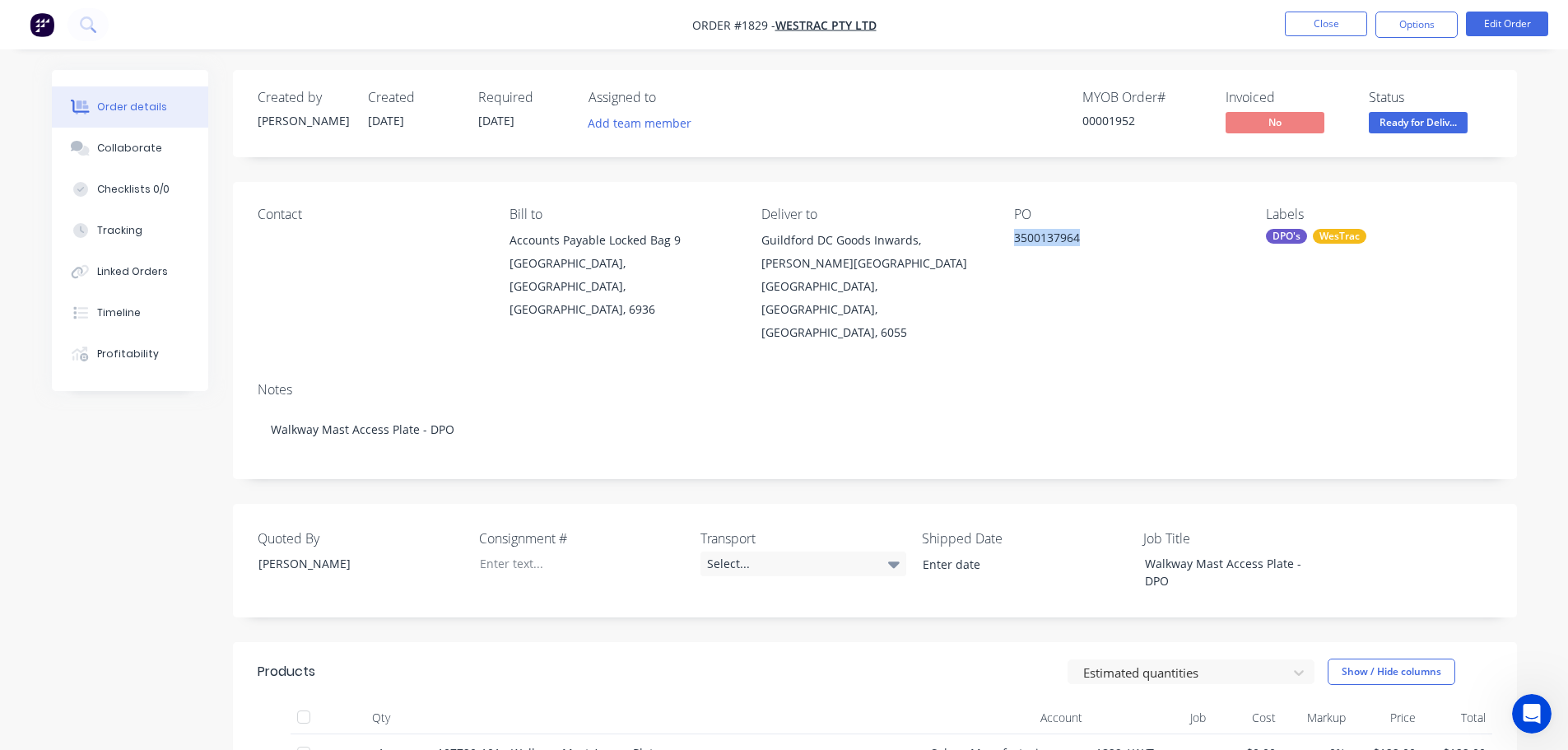
drag, startPoint x: 1079, startPoint y: 237, endPoint x: 1013, endPoint y: 236, distance: 66.0
click at [1014, 236] on div "3500137964" at bounding box center [1116, 241] width 206 height 23
copy div "3500137964"
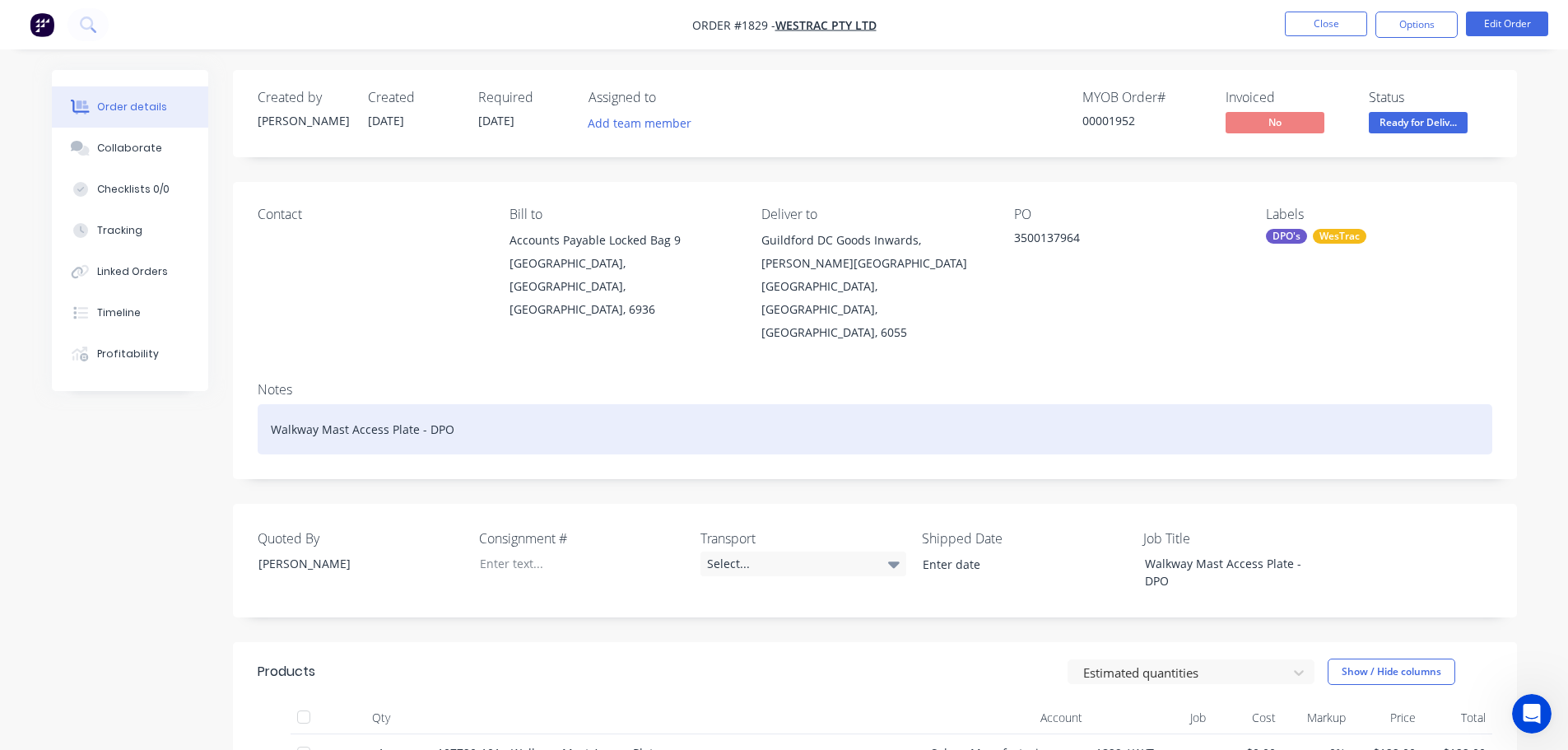
click at [464, 404] on div "Walkway Mast Access Plate - DPO" at bounding box center [875, 429] width 1234 height 50
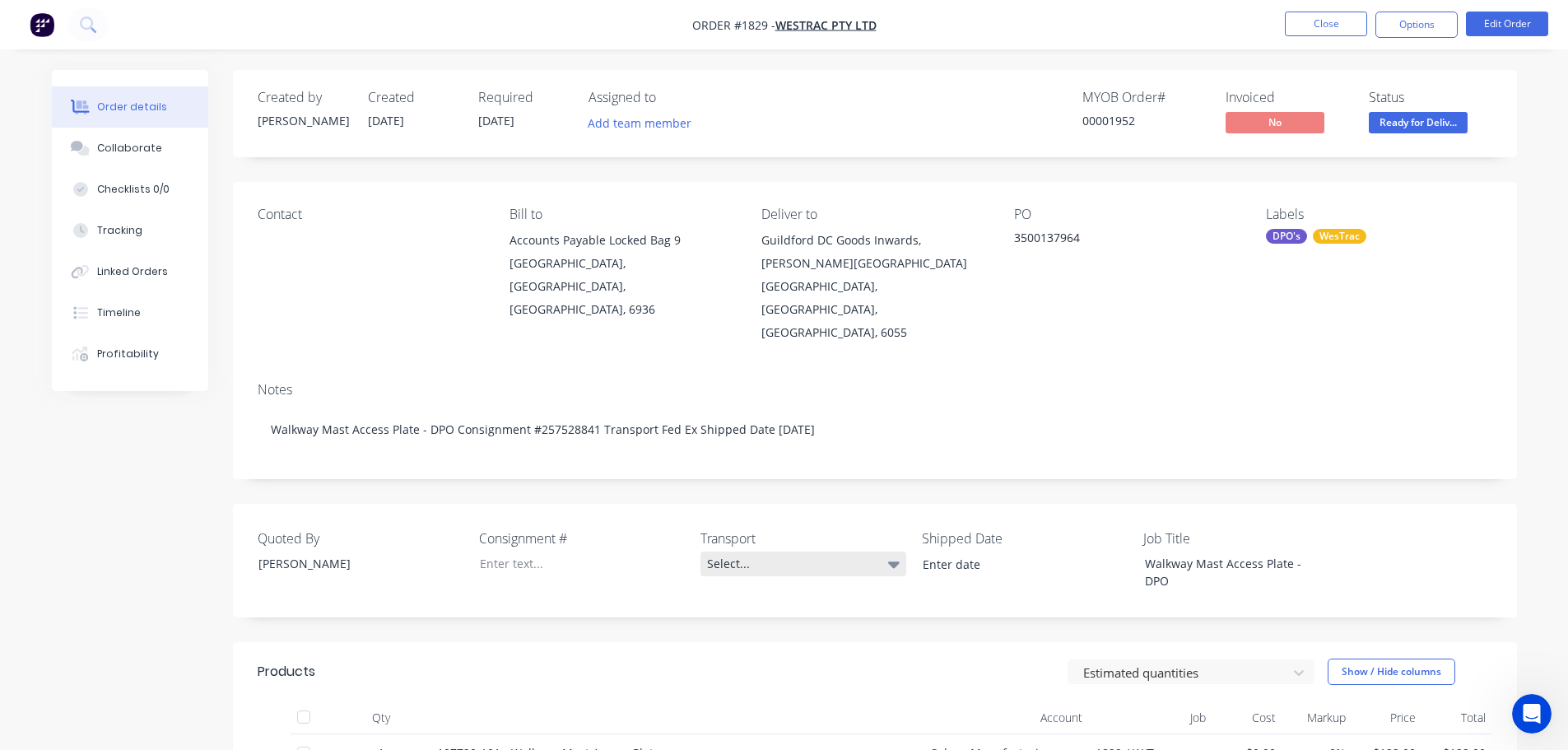
click at [716, 552] on div "Select..." at bounding box center [803, 564] width 206 height 24
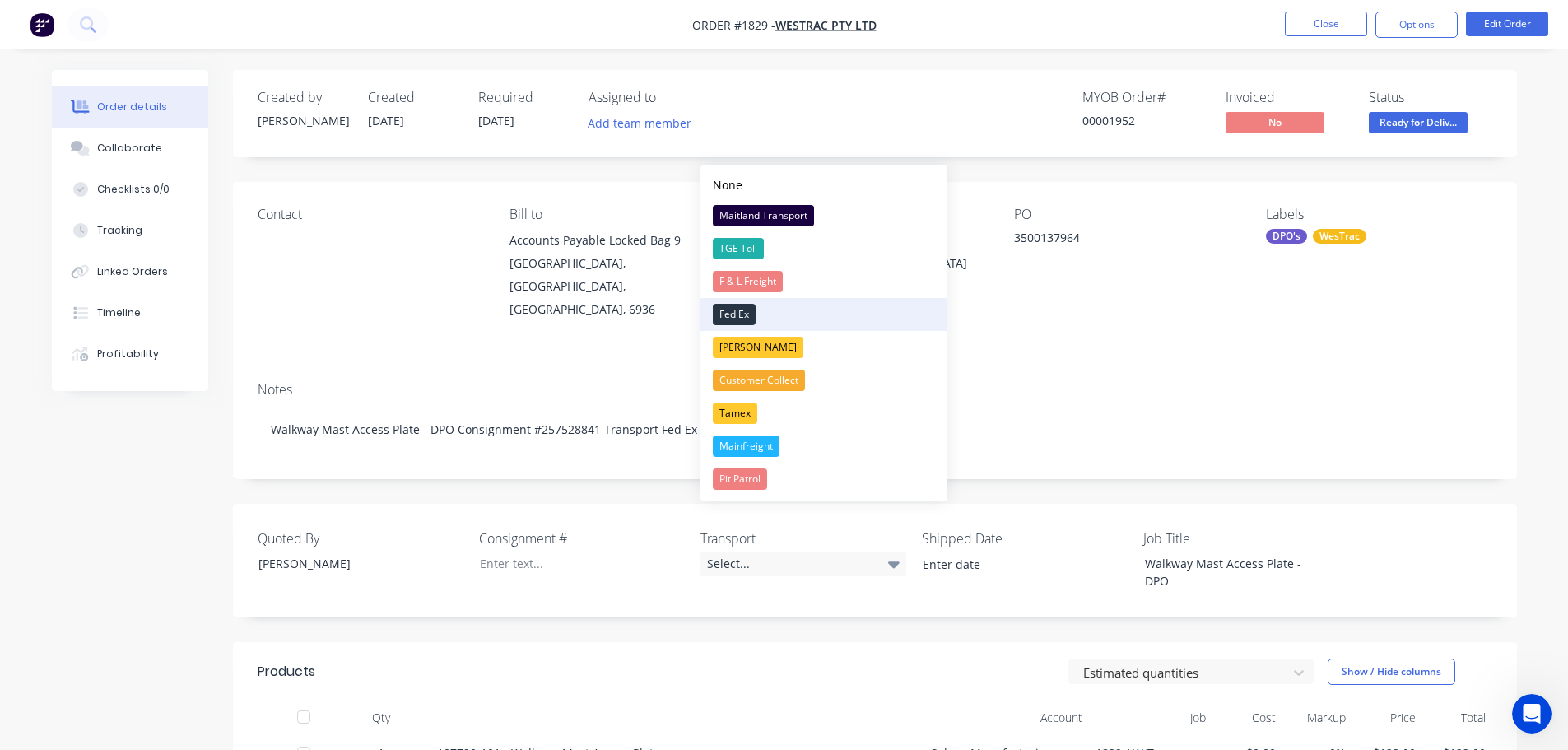
click at [752, 310] on div "Fed Ex" at bounding box center [735, 314] width 43 height 22
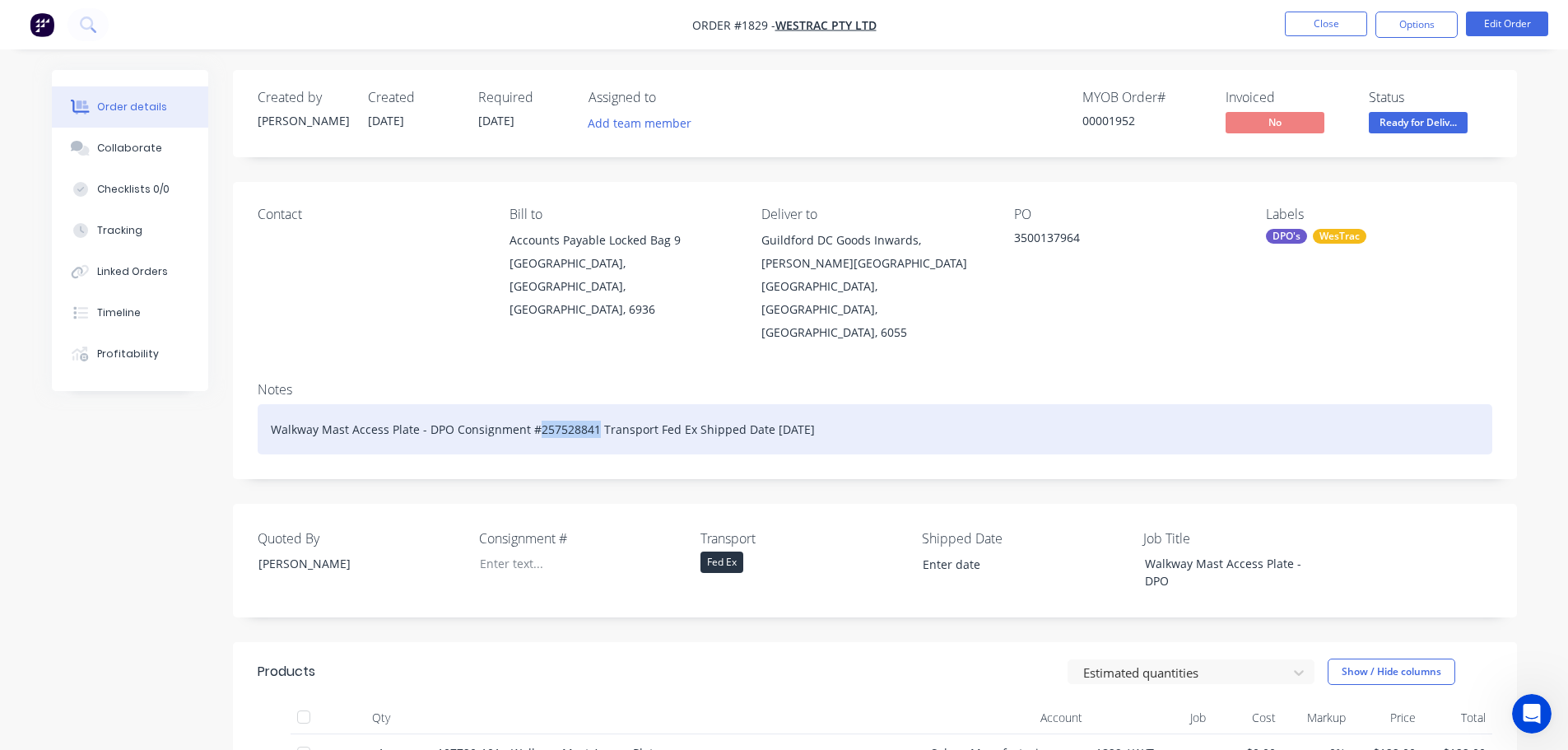
drag, startPoint x: 595, startPoint y: 383, endPoint x: 535, endPoint y: 371, distance: 61.2
click at [535, 404] on div "Walkway Mast Access Plate - DPO Consignment #257528841 Transport Fed Ex Shipped…" at bounding box center [875, 429] width 1234 height 50
copy div "257528841"
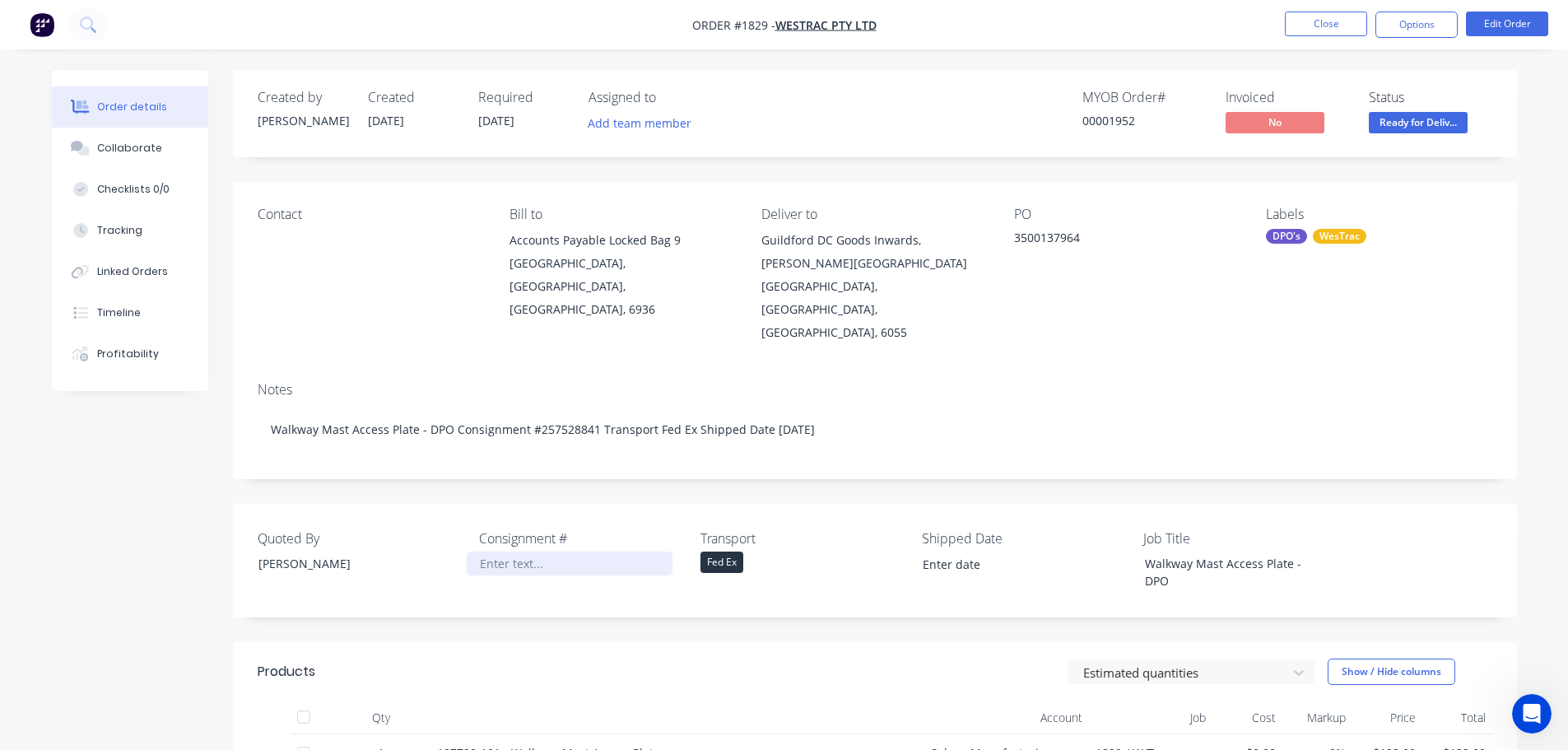
drag, startPoint x: 531, startPoint y: 523, endPoint x: 500, endPoint y: 516, distance: 31.8
click at [500, 552] on div at bounding box center [569, 563] width 206 height 23
paste div
click at [959, 553] on input at bounding box center [1014, 565] width 205 height 24
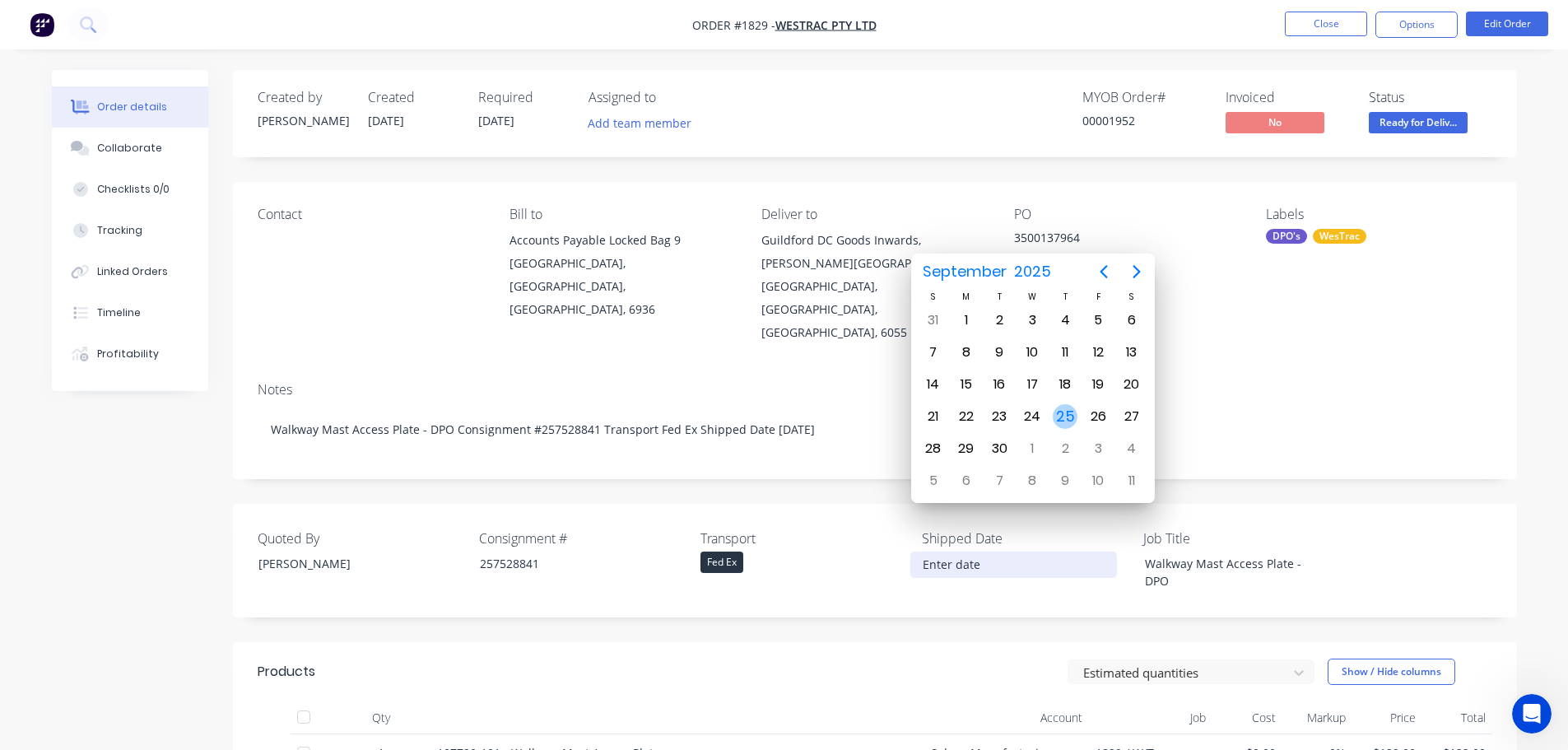
click at [1068, 410] on div "25" at bounding box center [1064, 416] width 24 height 24
type input "[DATE]"
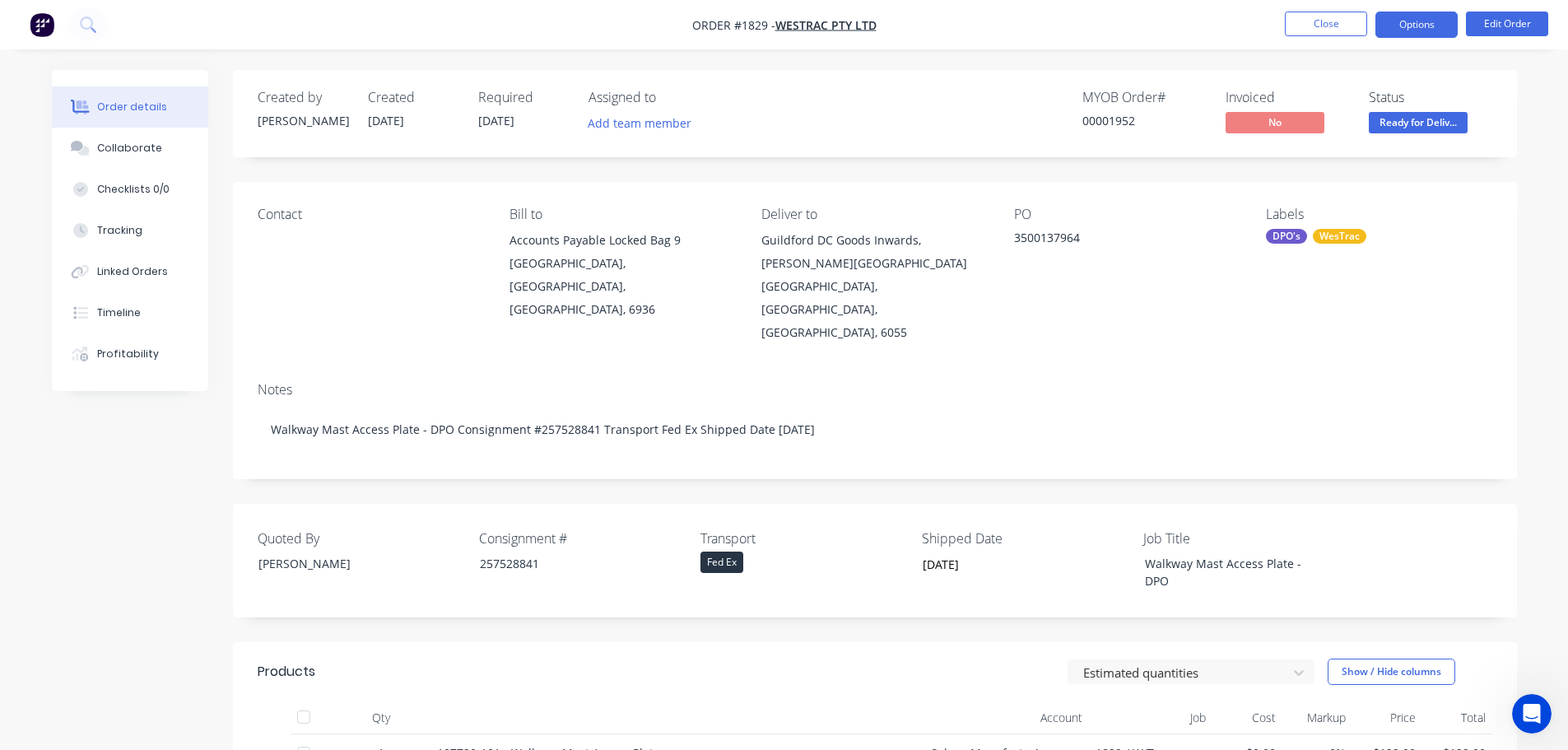
click at [1408, 23] on button "Options" at bounding box center [1417, 24] width 83 height 26
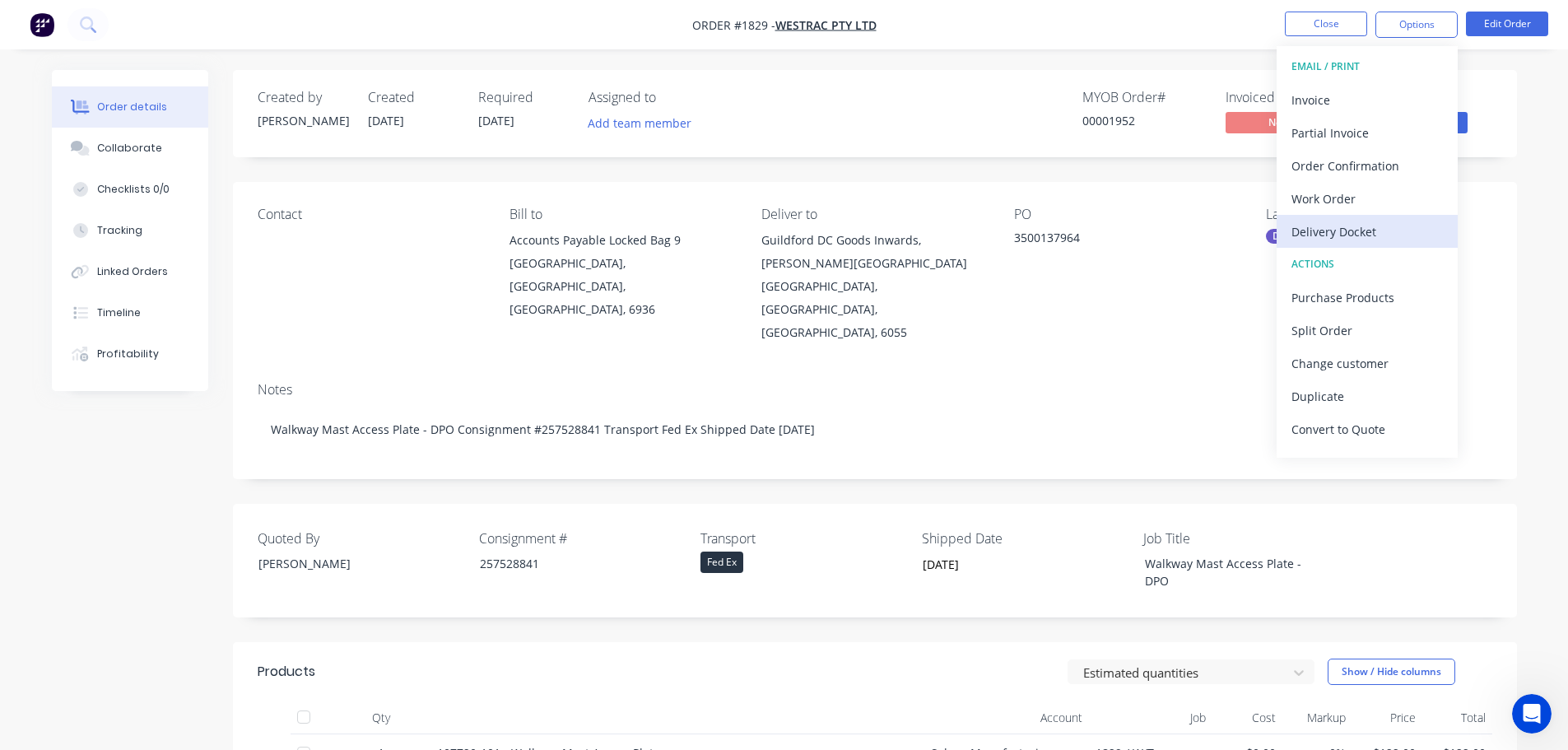
click at [1346, 224] on div "Delivery Docket" at bounding box center [1367, 231] width 151 height 23
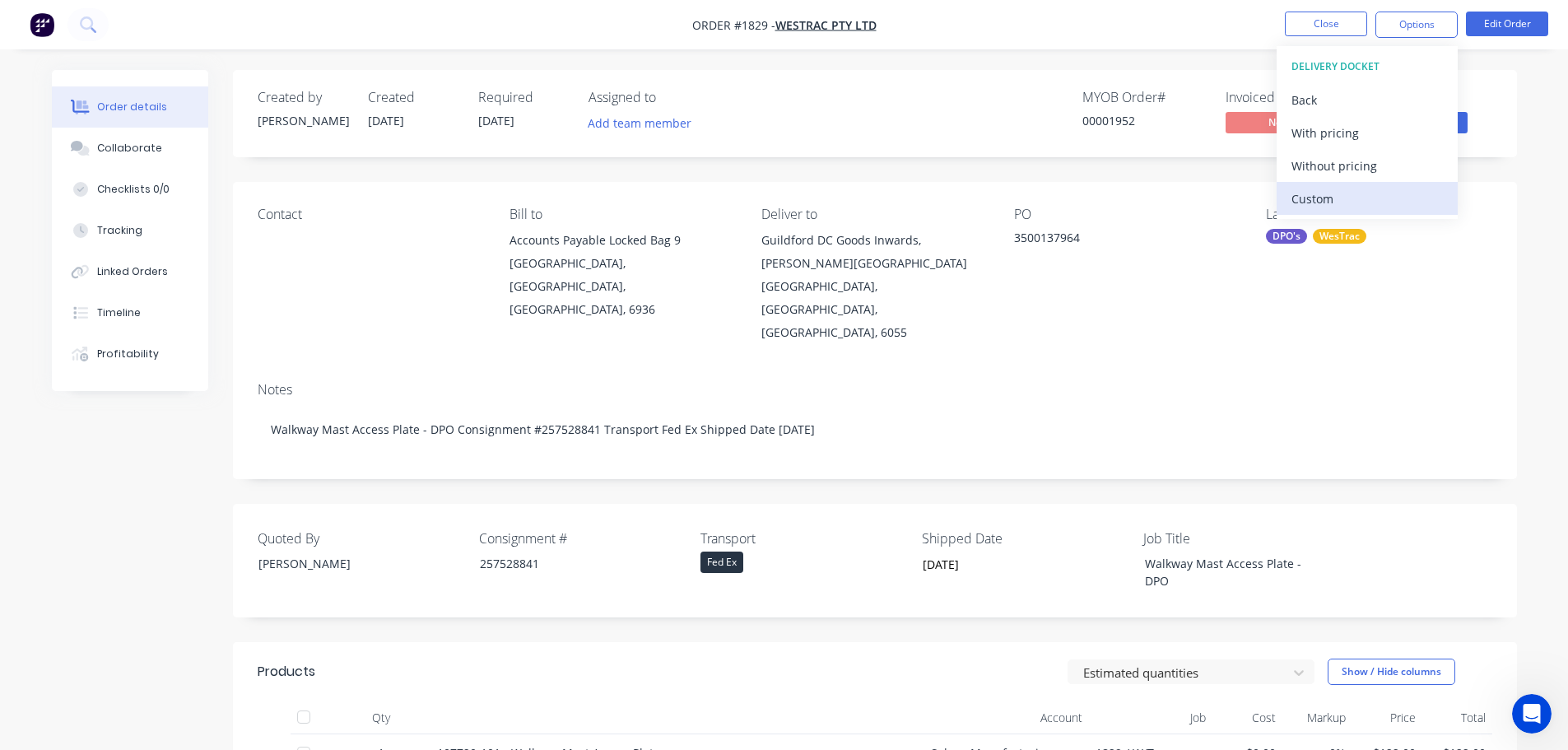
click at [1337, 203] on div "Custom" at bounding box center [1367, 198] width 151 height 23
click at [1334, 169] on div "Without pricing" at bounding box center [1367, 165] width 151 height 23
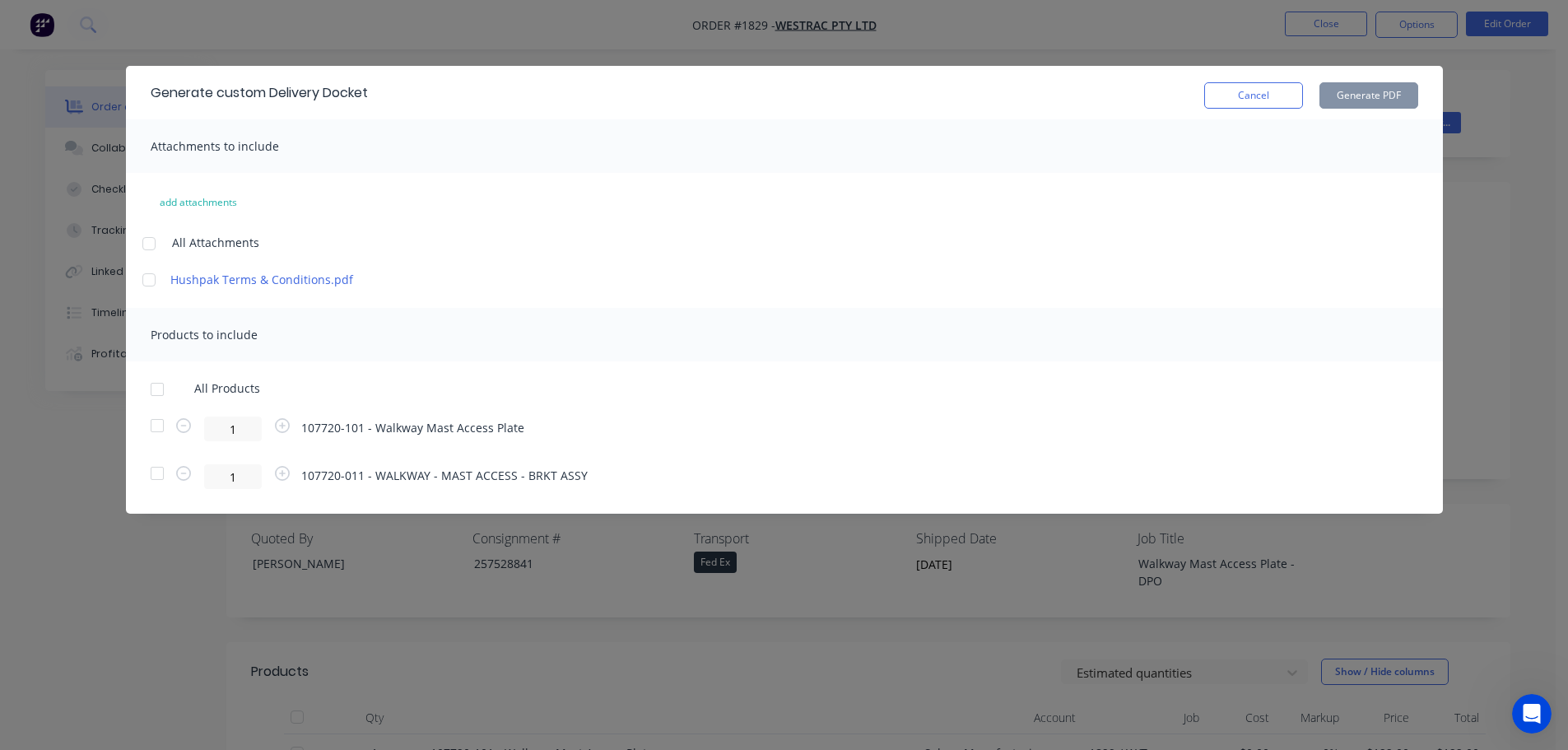
click at [163, 393] on div at bounding box center [157, 389] width 33 height 33
click at [1355, 96] on button "Generate PDF" at bounding box center [1368, 96] width 99 height 26
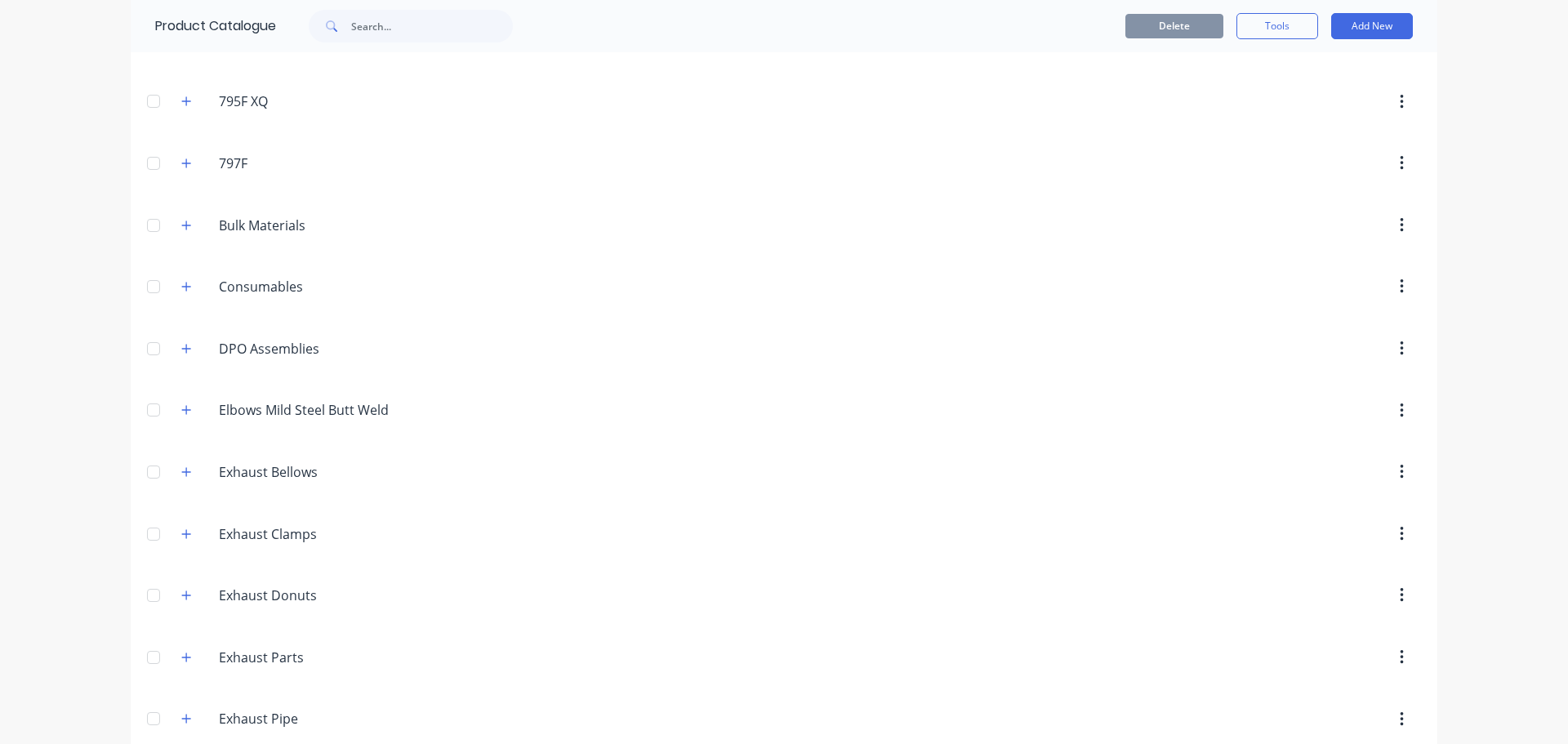
scroll to position [163, 0]
click at [184, 287] on icon "button" at bounding box center [186, 285] width 10 height 11
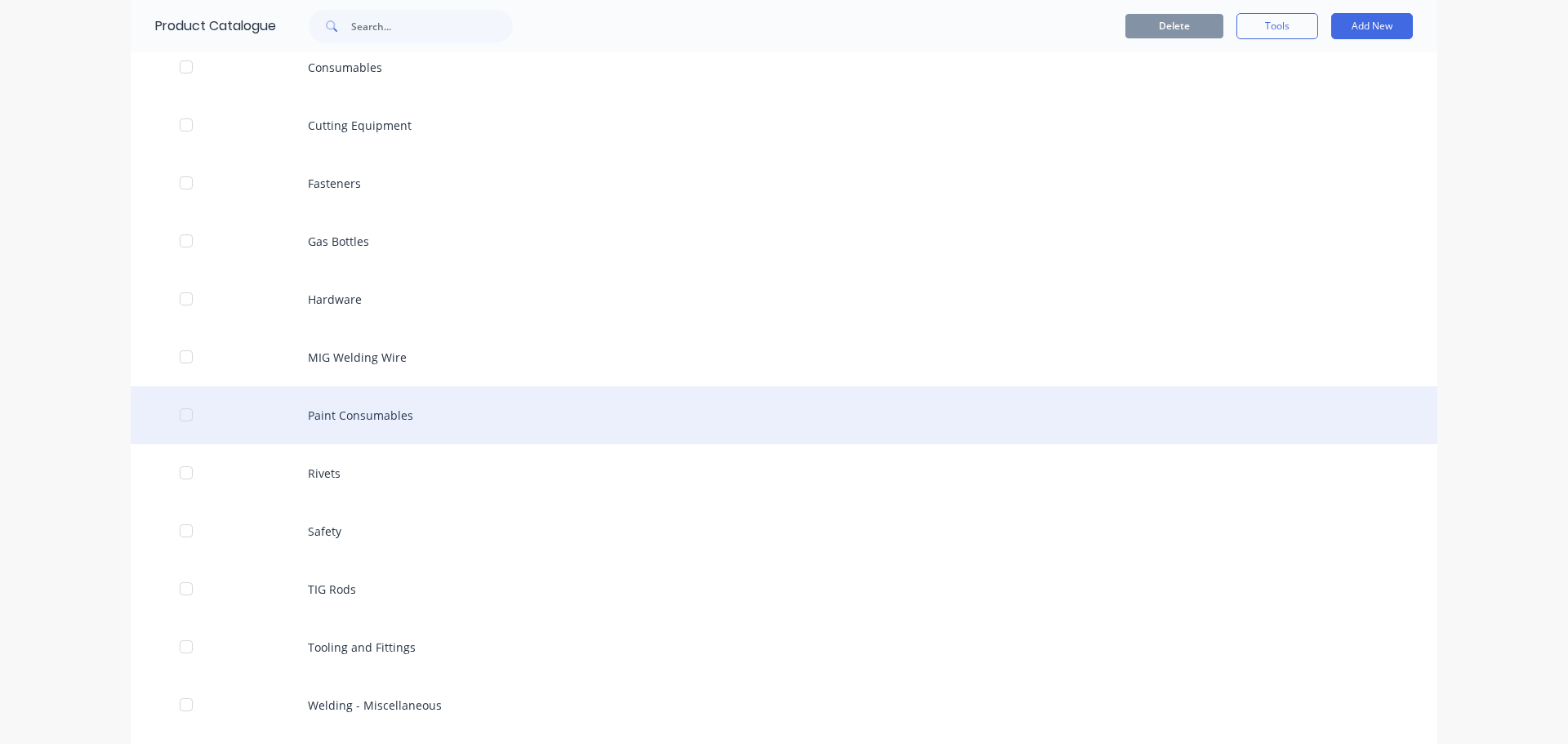
scroll to position [326, 0]
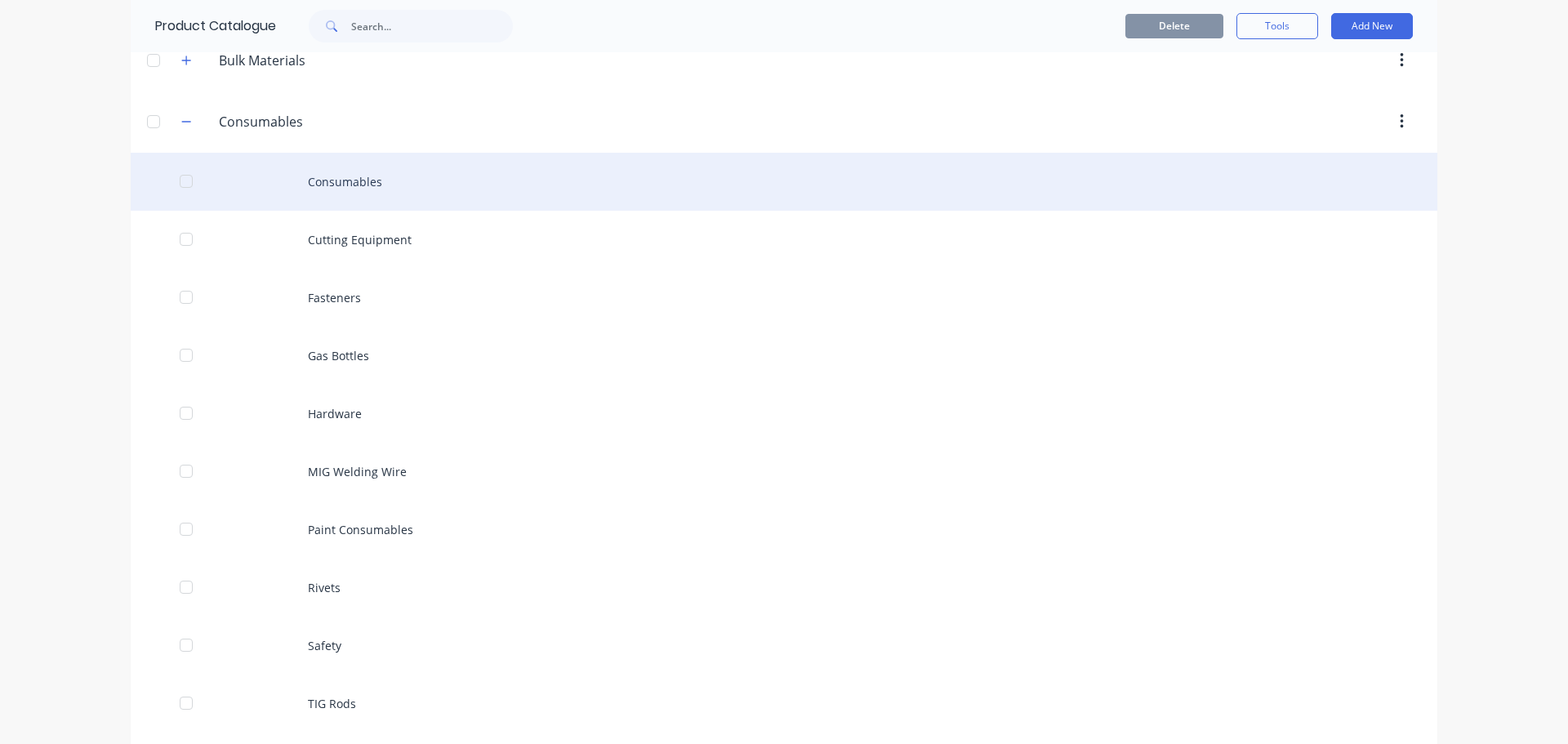
click at [355, 180] on div "Consumables" at bounding box center [784, 182] width 1307 height 58
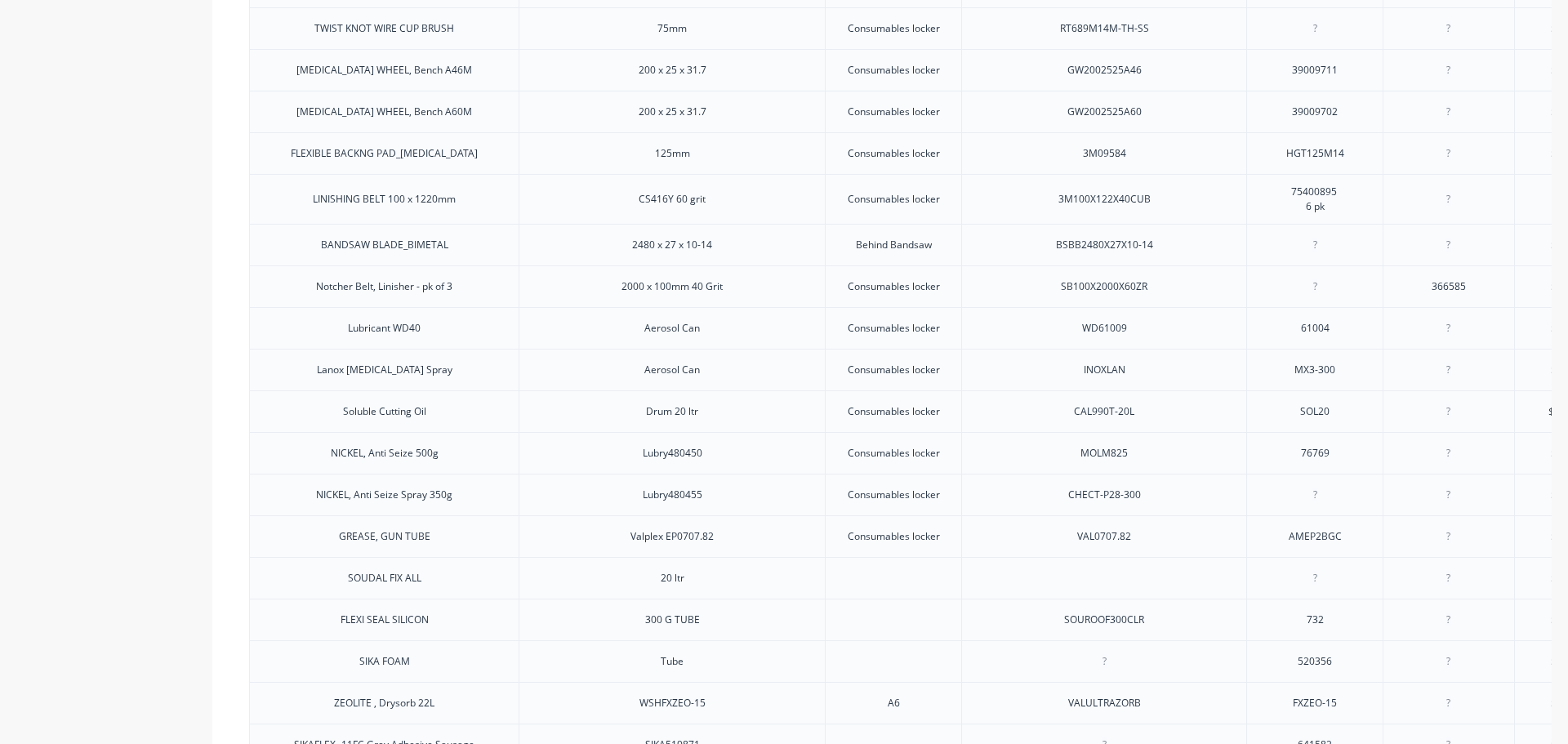
scroll to position [1143, 0]
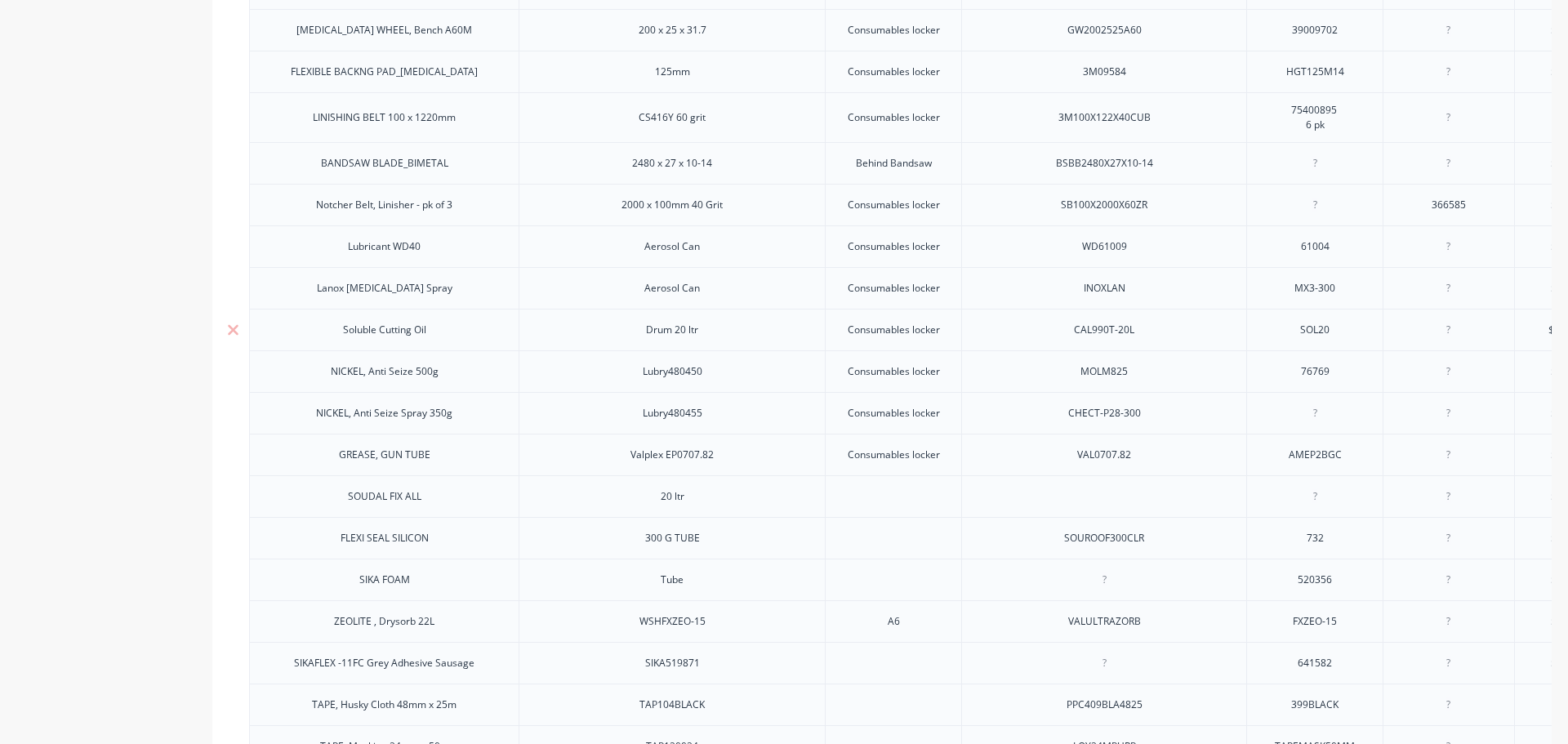
click at [412, 340] on div "Soluble Cutting Oil" at bounding box center [384, 330] width 109 height 21
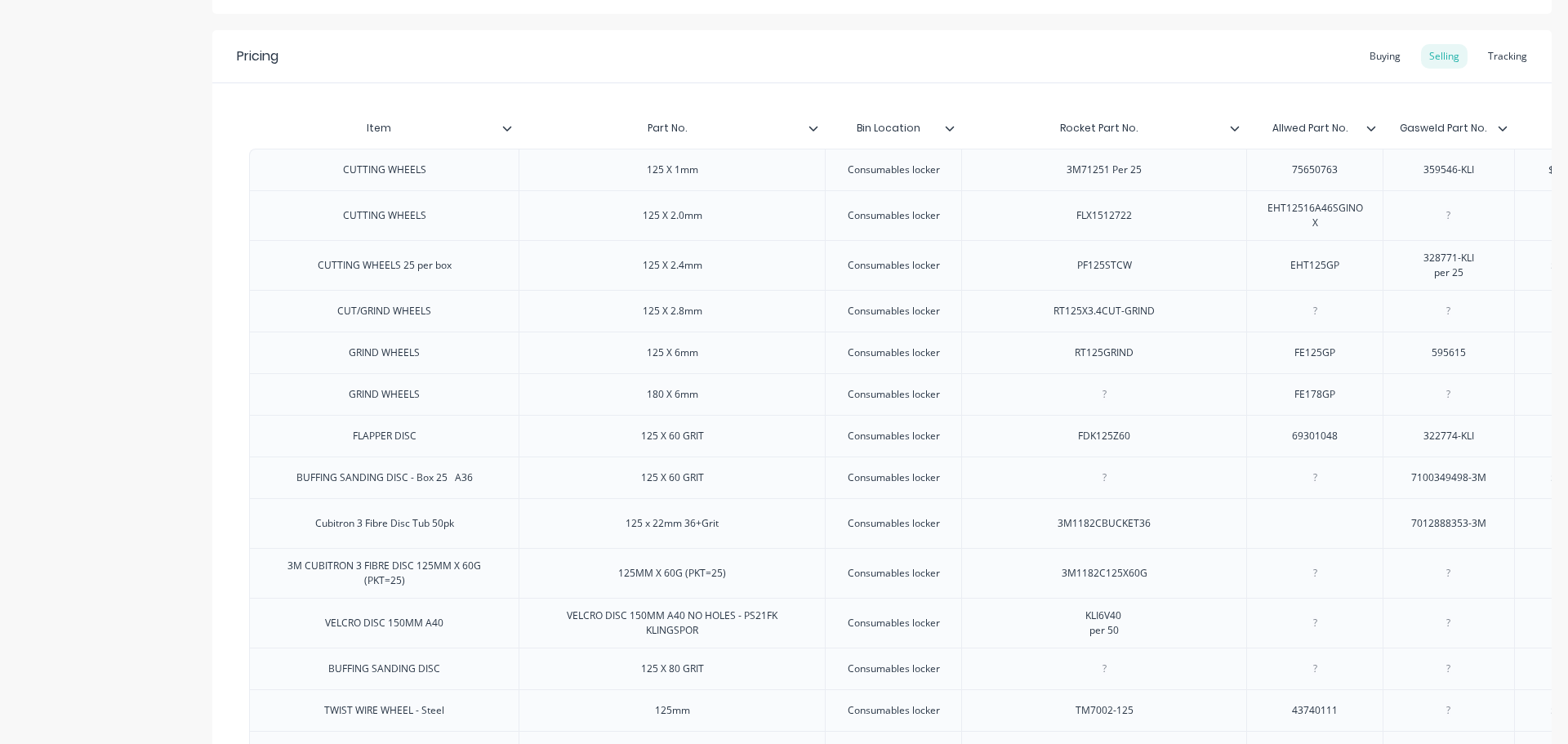
scroll to position [326, 0]
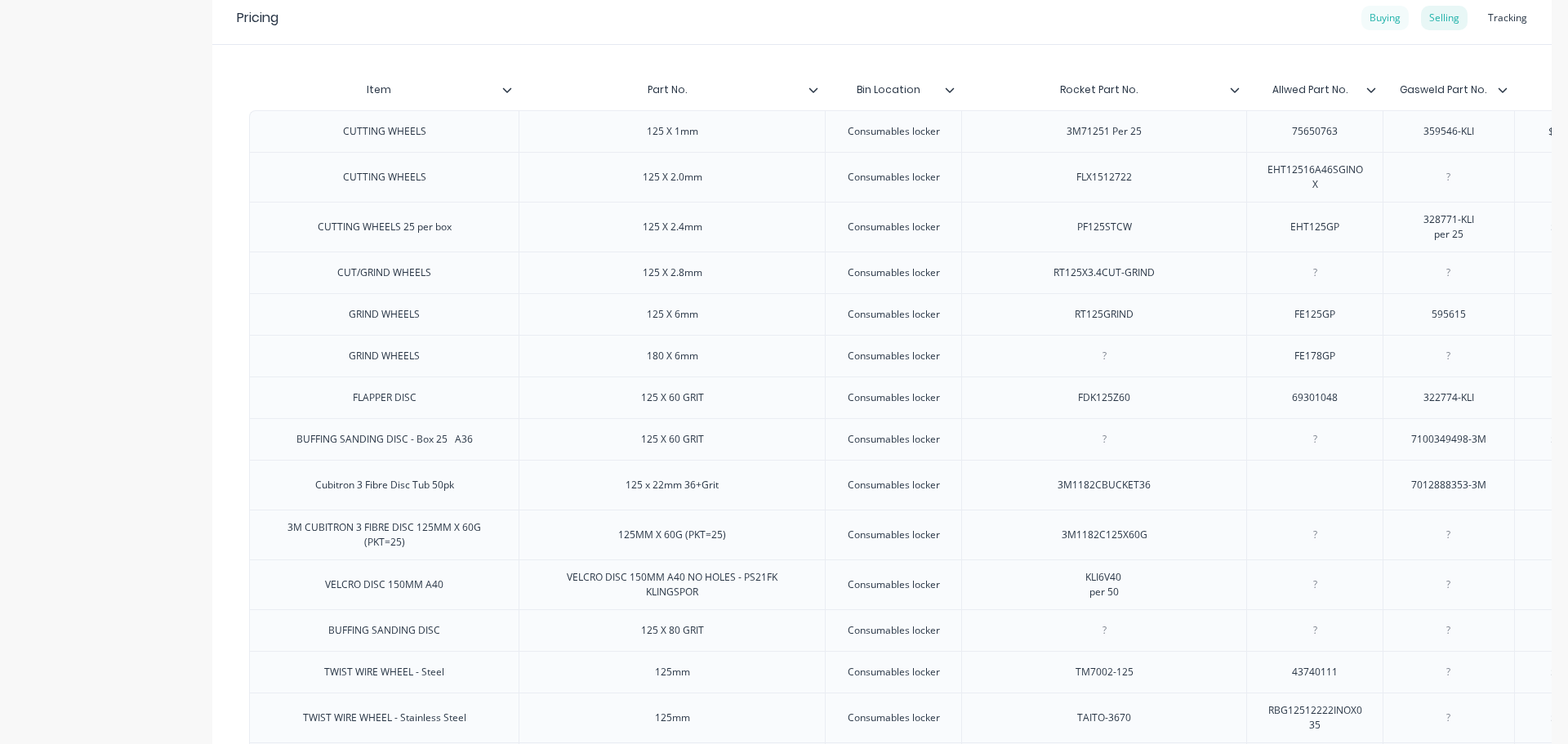
click at [1366, 17] on div "Buying" at bounding box center [1384, 18] width 48 height 24
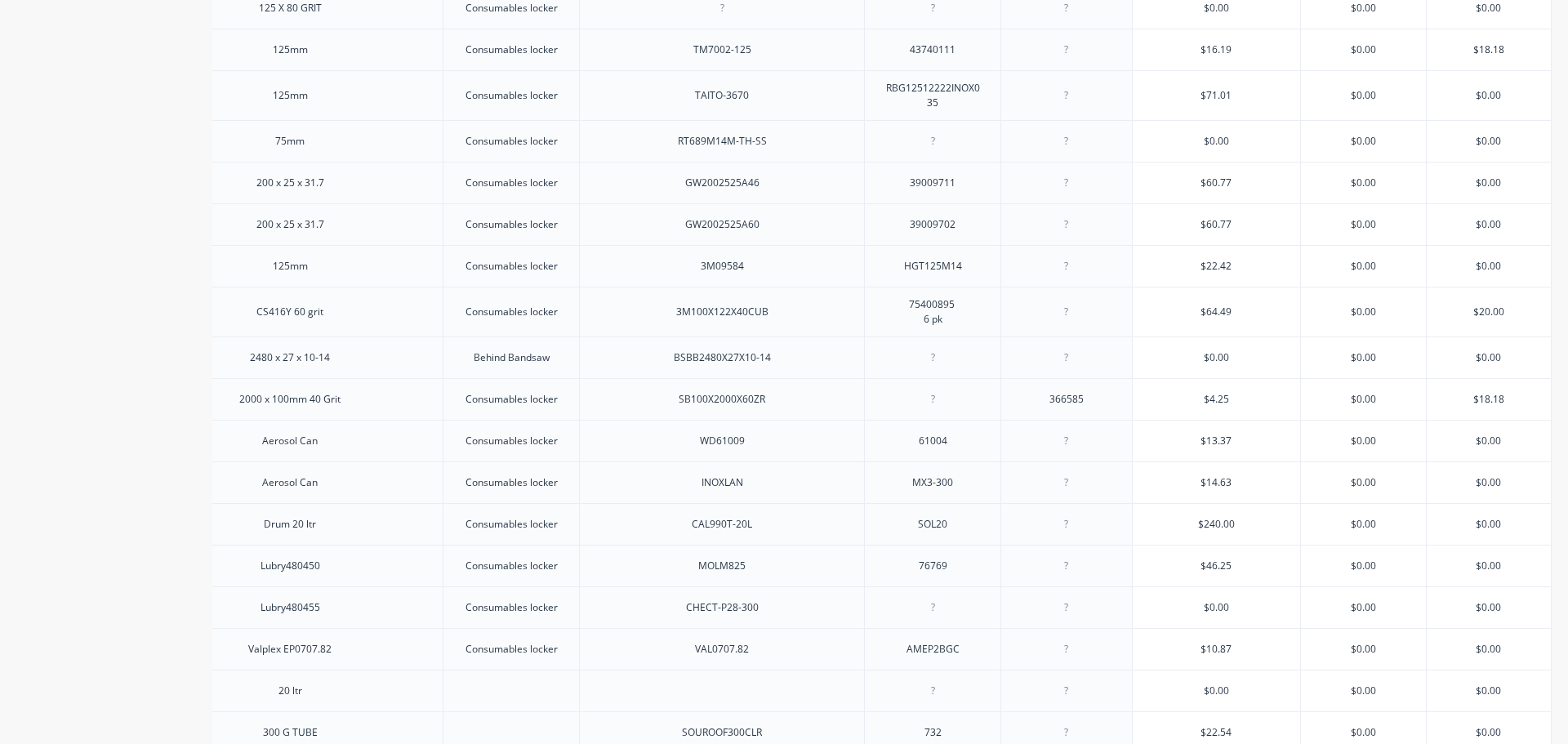
scroll to position [1066, 0]
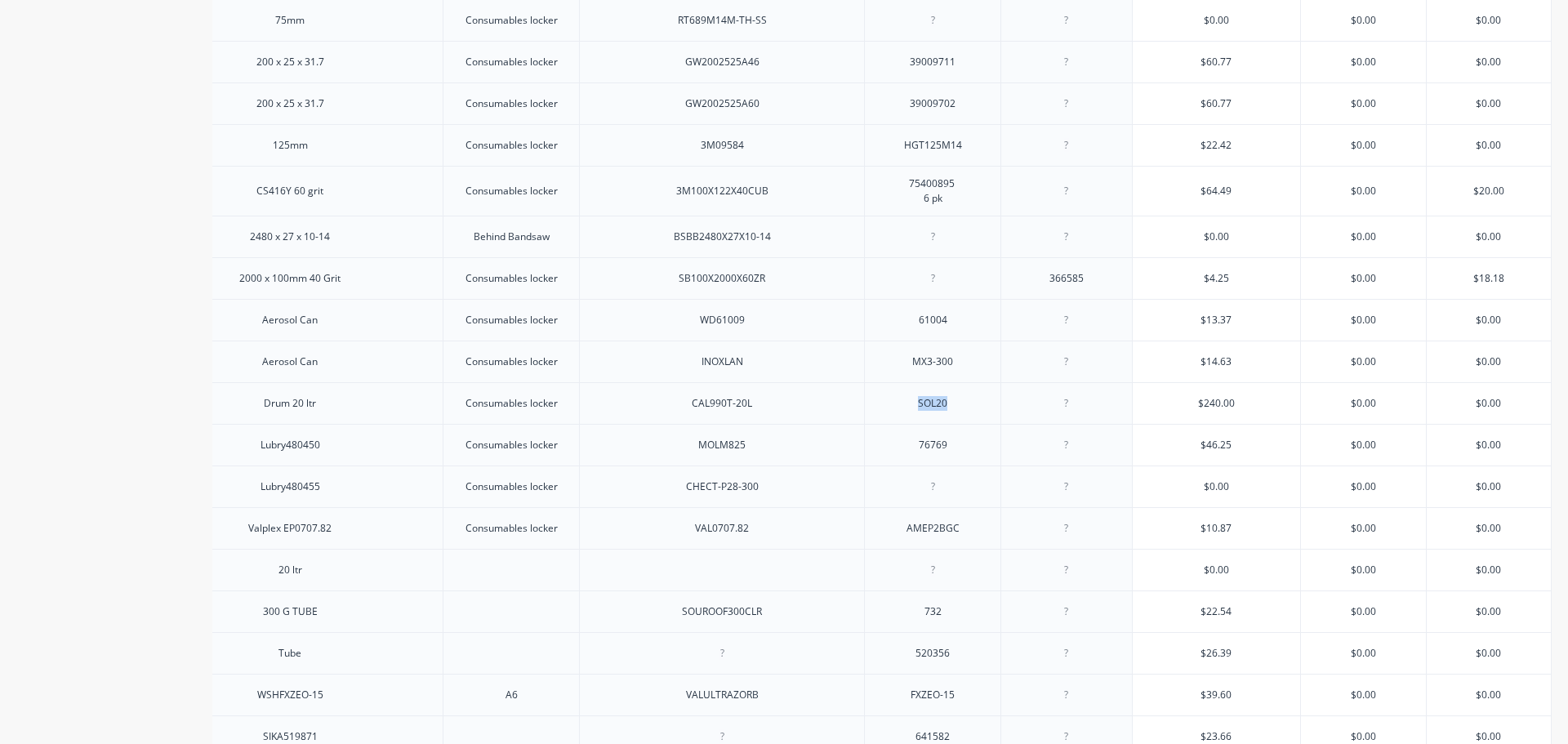
drag, startPoint x: 906, startPoint y: 414, endPoint x: 951, endPoint y: 406, distance: 45.7
click at [951, 406] on div "SOL20" at bounding box center [933, 403] width 82 height 21
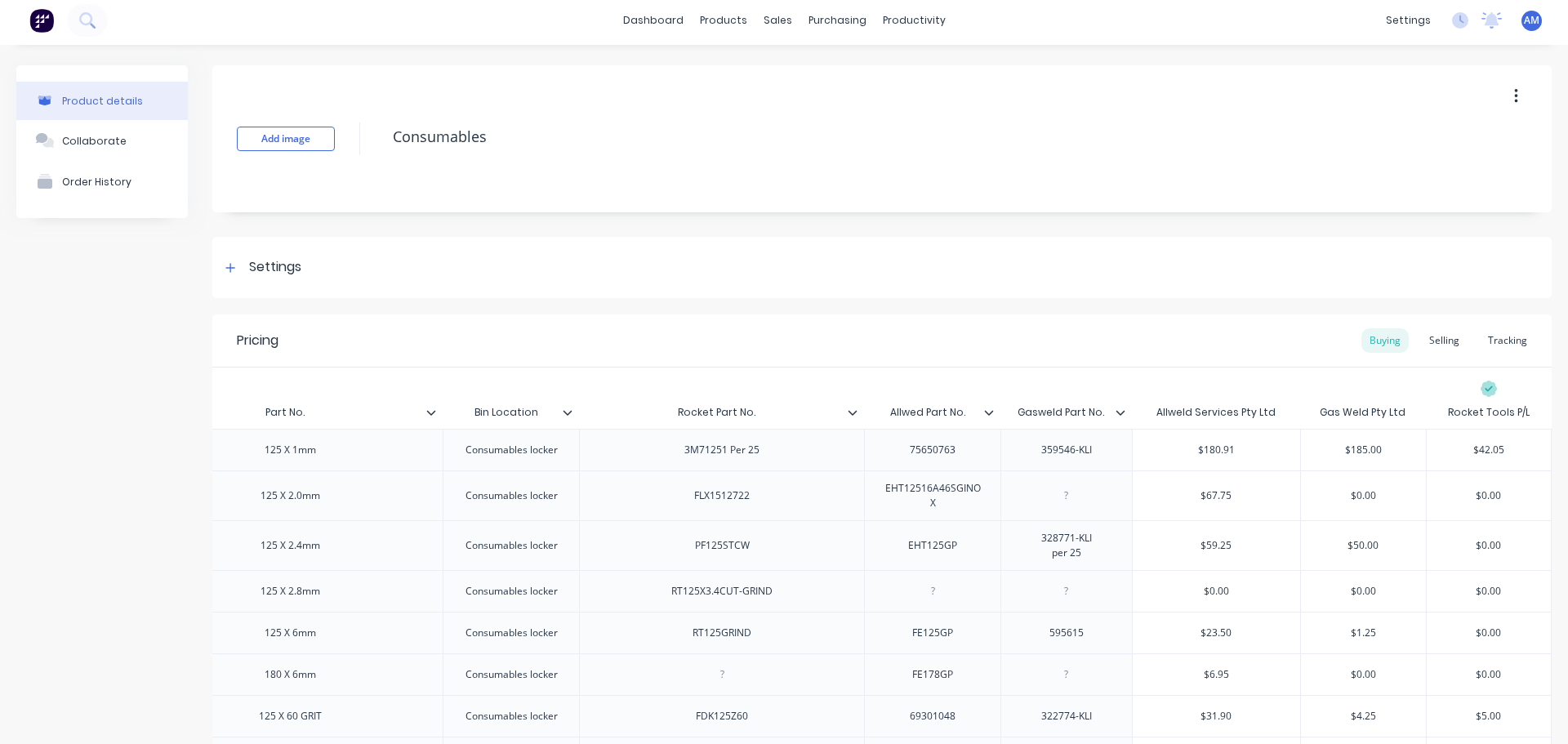
scroll to position [0, 0]
drag, startPoint x: 868, startPoint y: 73, endPoint x: 948, endPoint y: 76, distance: 80.1
click at [866, 72] on div "Purchase Orders" at bounding box center [883, 78] width 87 height 15
type textarea "x"
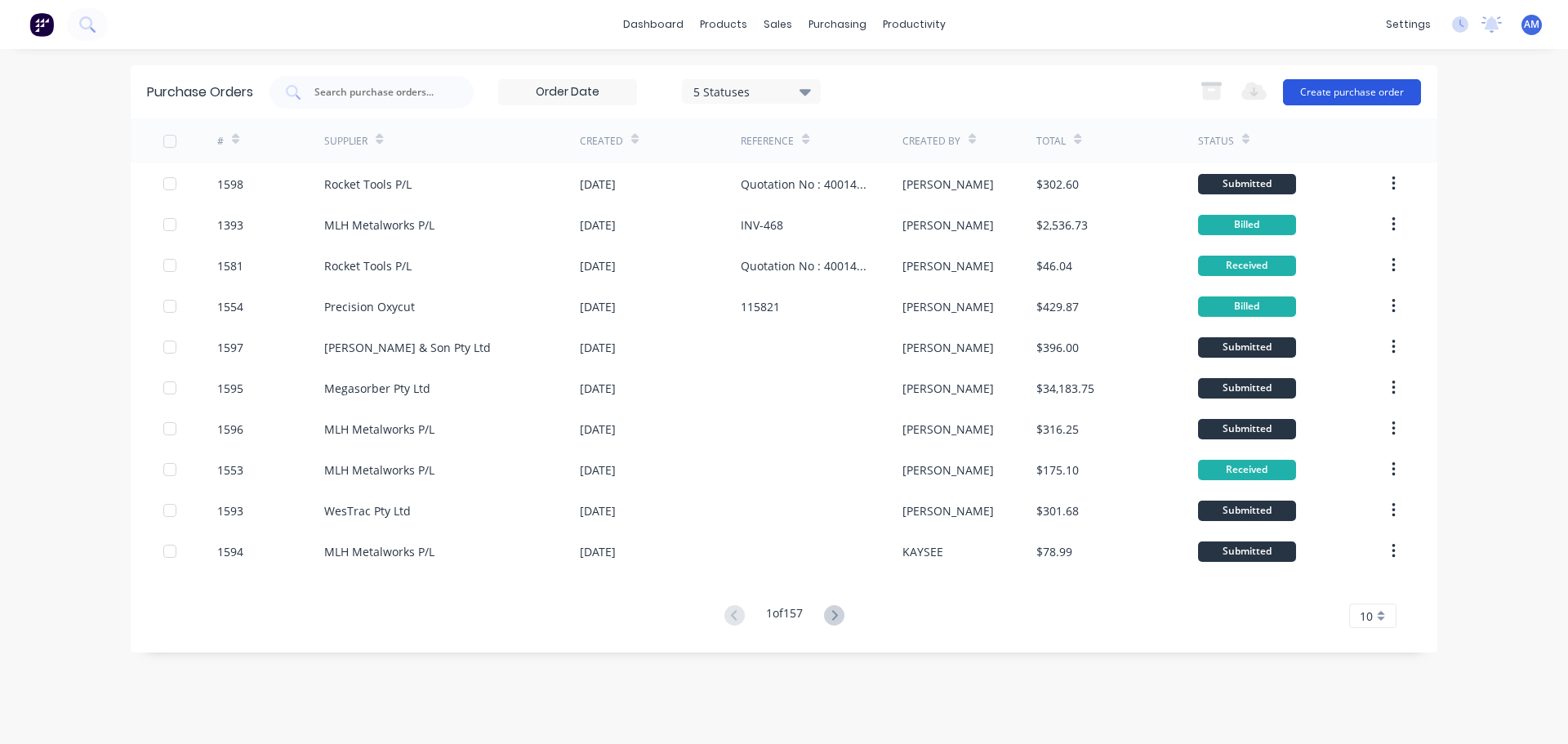
click at [1338, 95] on button "Create purchase order" at bounding box center [1352, 92] width 138 height 26
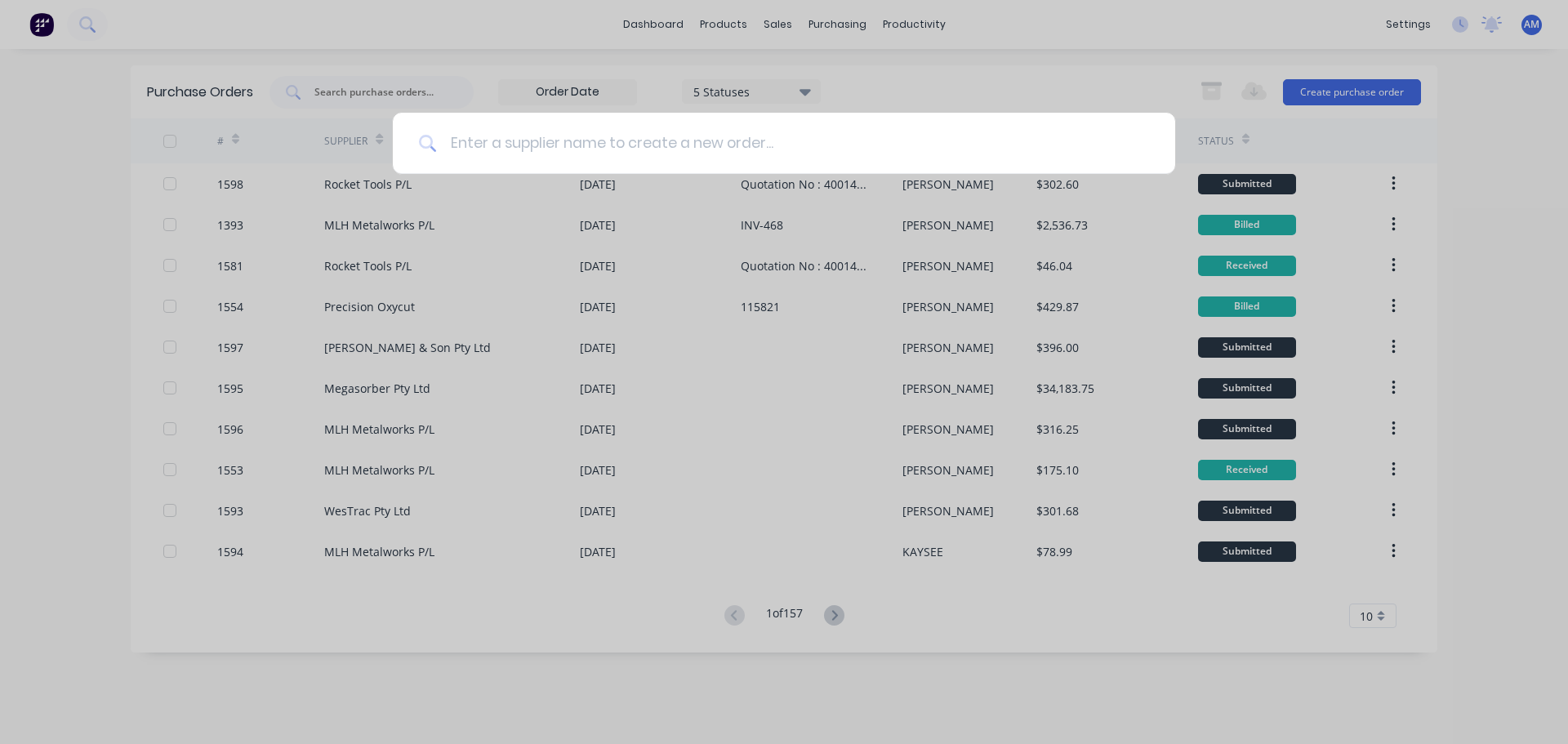
click at [781, 153] on input at bounding box center [793, 144] width 712 height 62
type input "All"
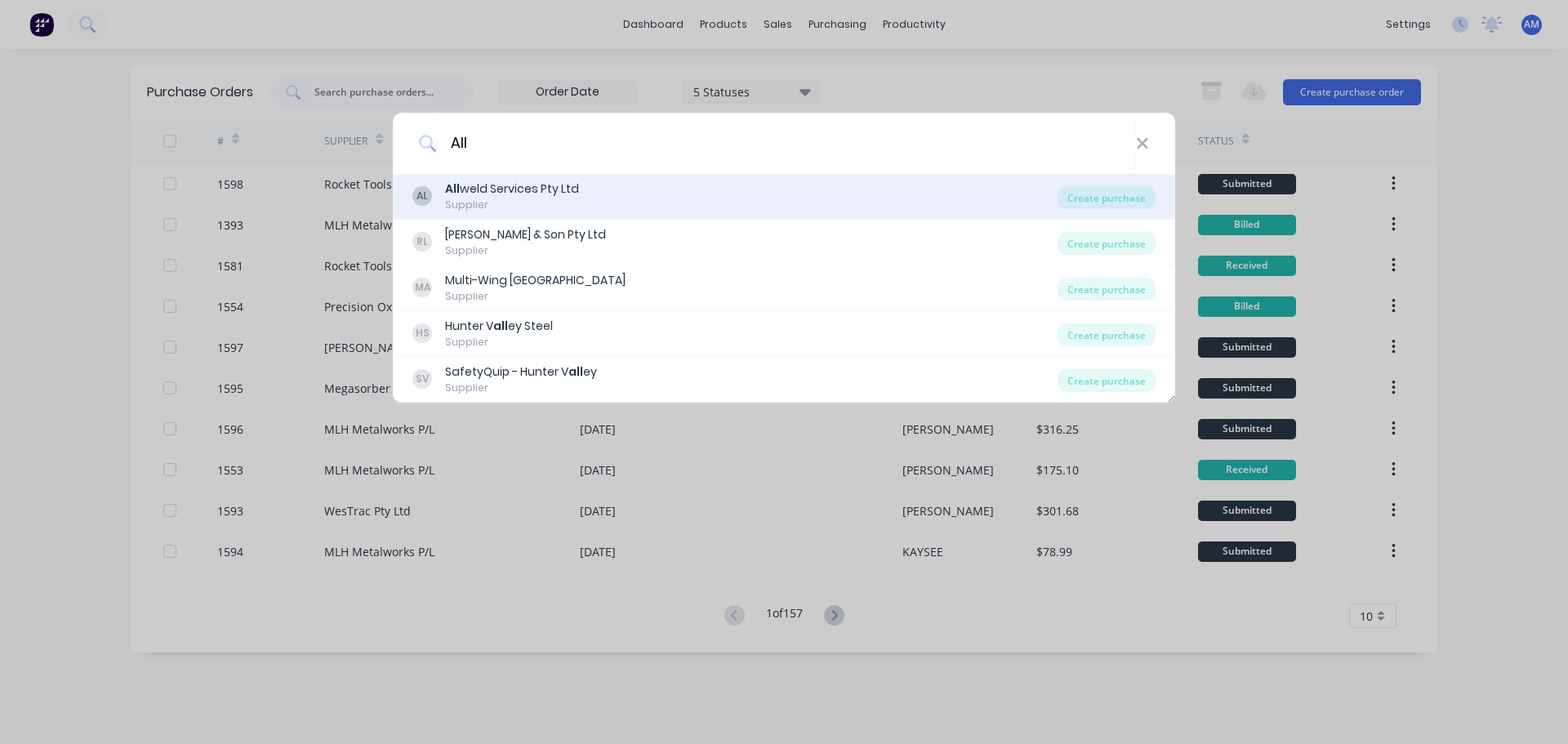
click at [531, 191] on div "All weld Services Pty Ltd" at bounding box center [512, 189] width 134 height 17
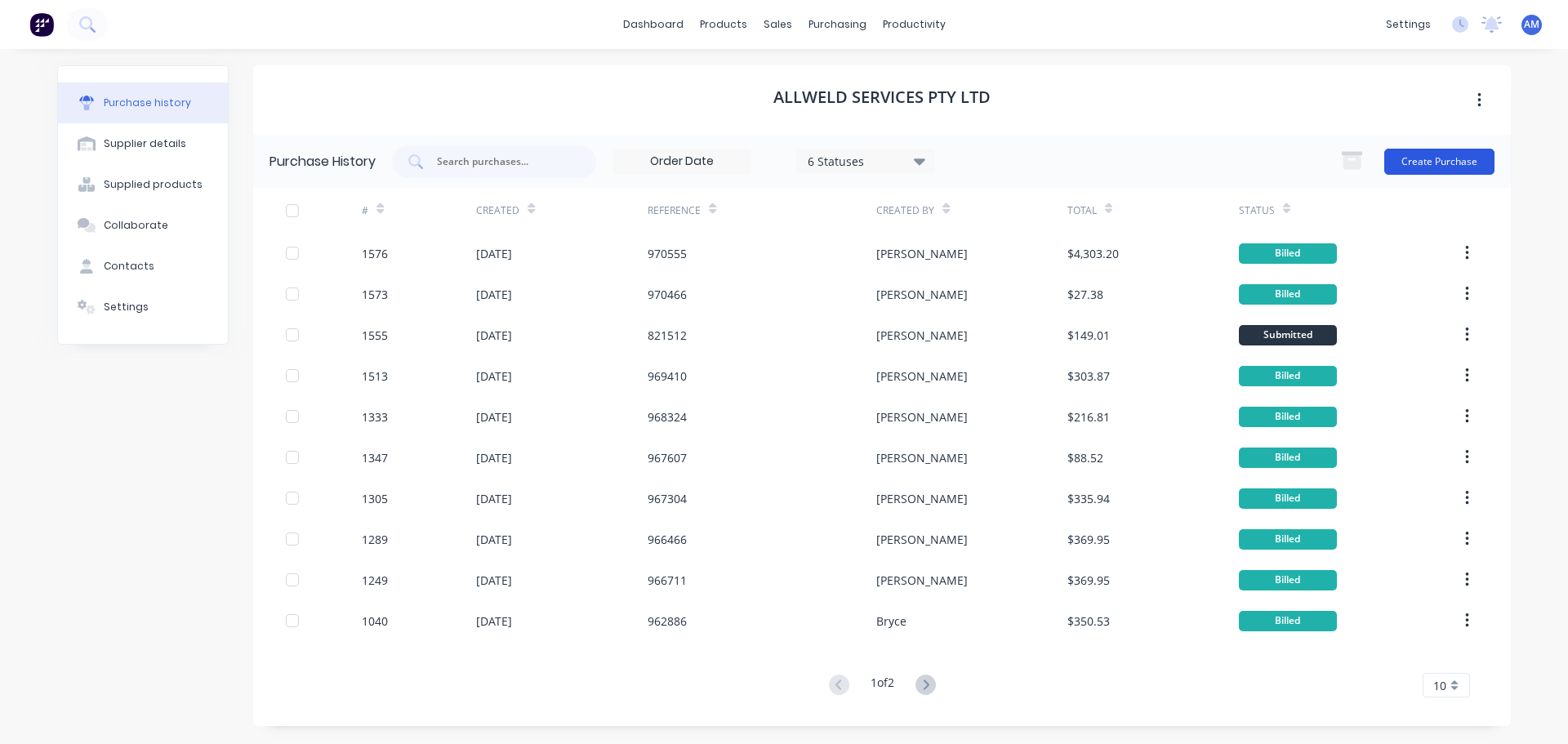
click at [1458, 154] on button "Create Purchase" at bounding box center [1439, 161] width 110 height 26
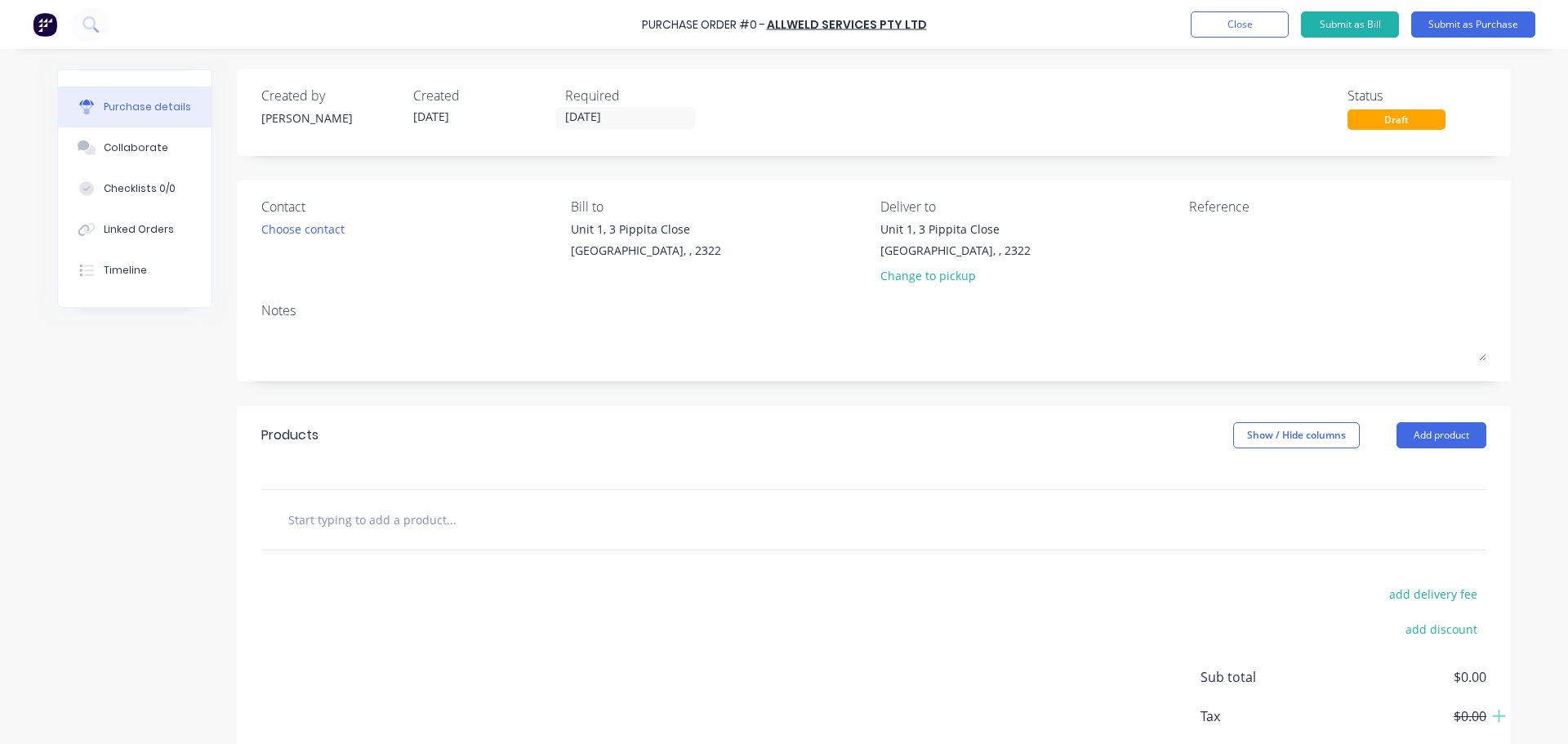
click at [378, 511] on input "text" at bounding box center [450, 519] width 326 height 33
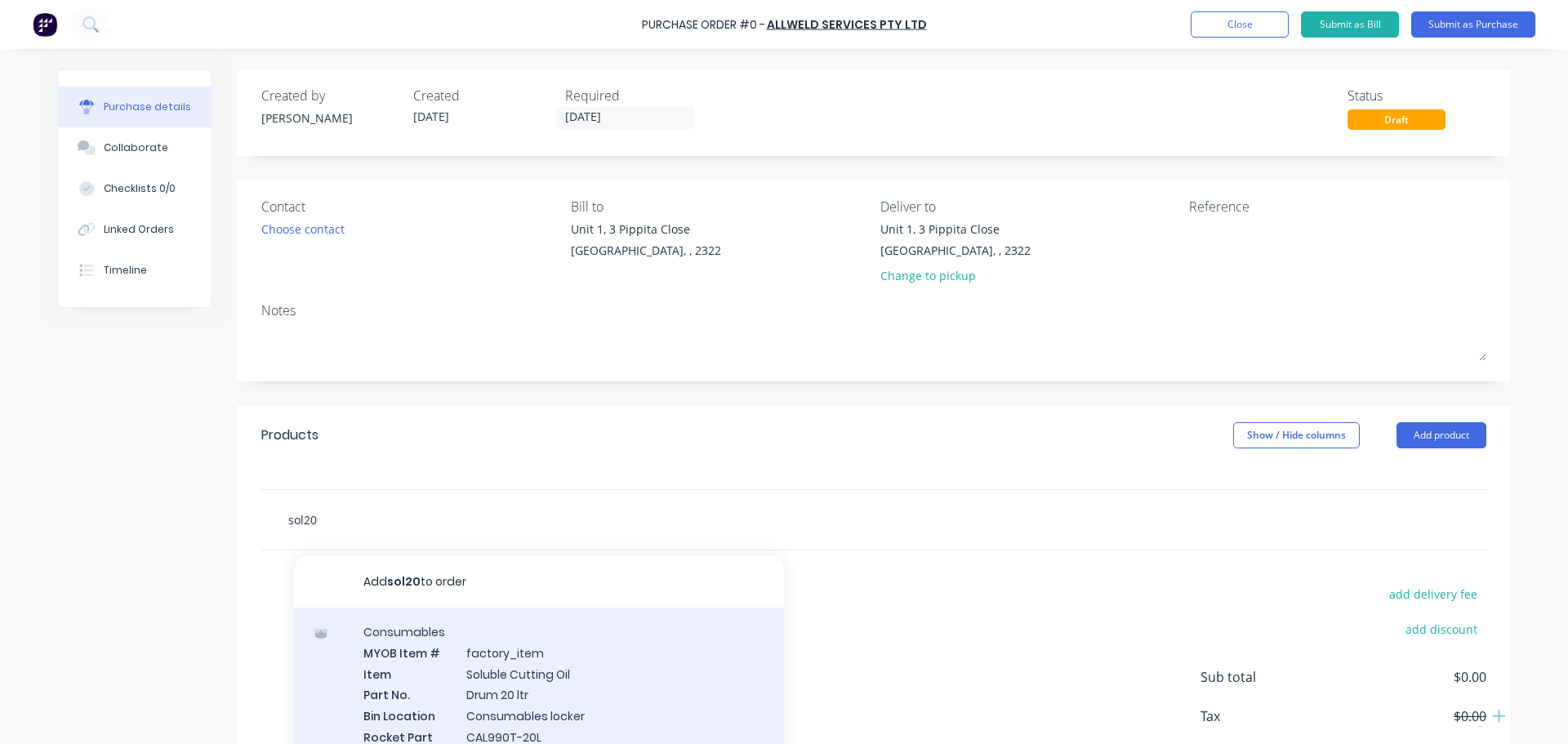
type input "sol20"
click at [523, 689] on div "Consumables MYOB Item # factory_item Item Soluble Cutting Oil Part No. Drum 20 …" at bounding box center [539, 733] width 490 height 250
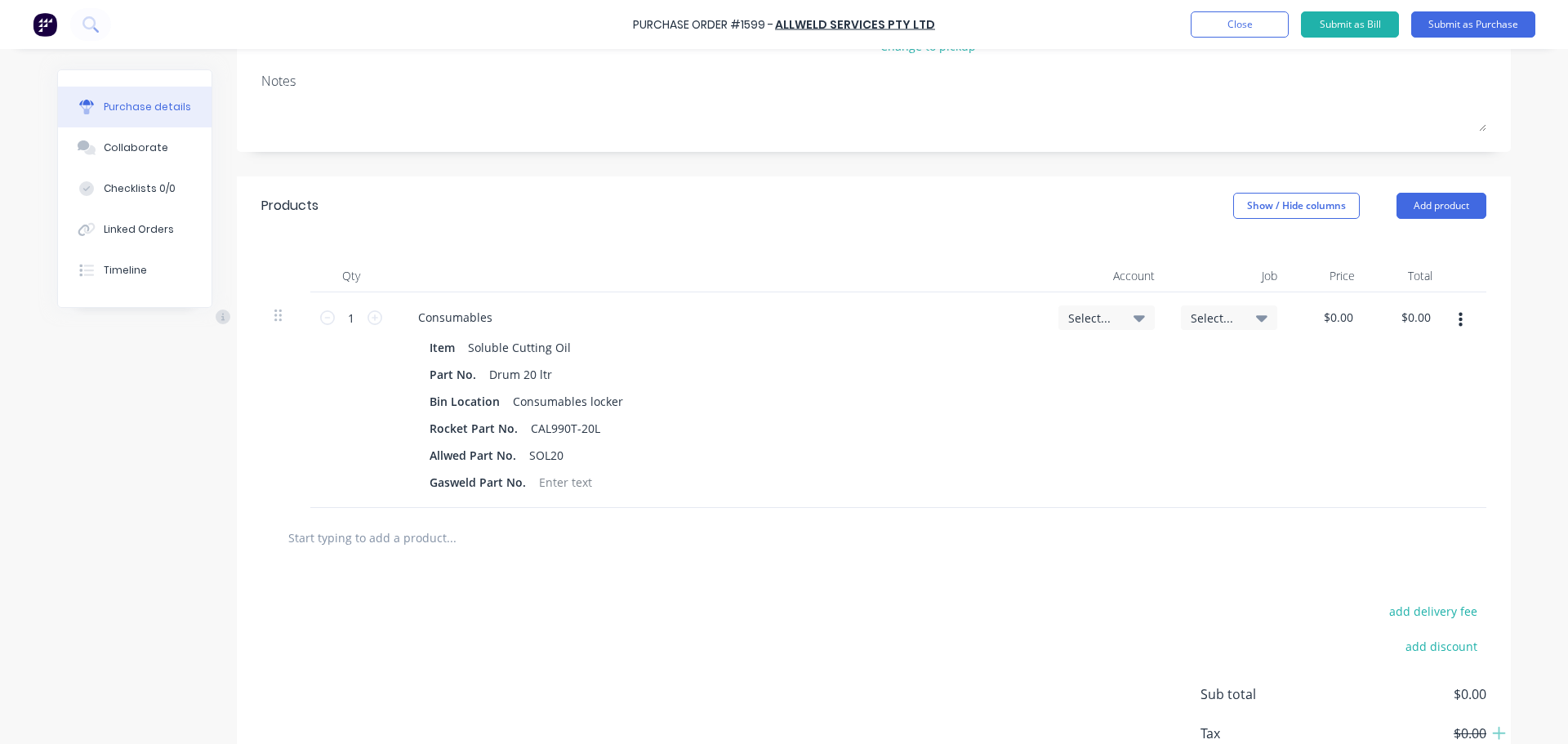
scroll to position [245, 0]
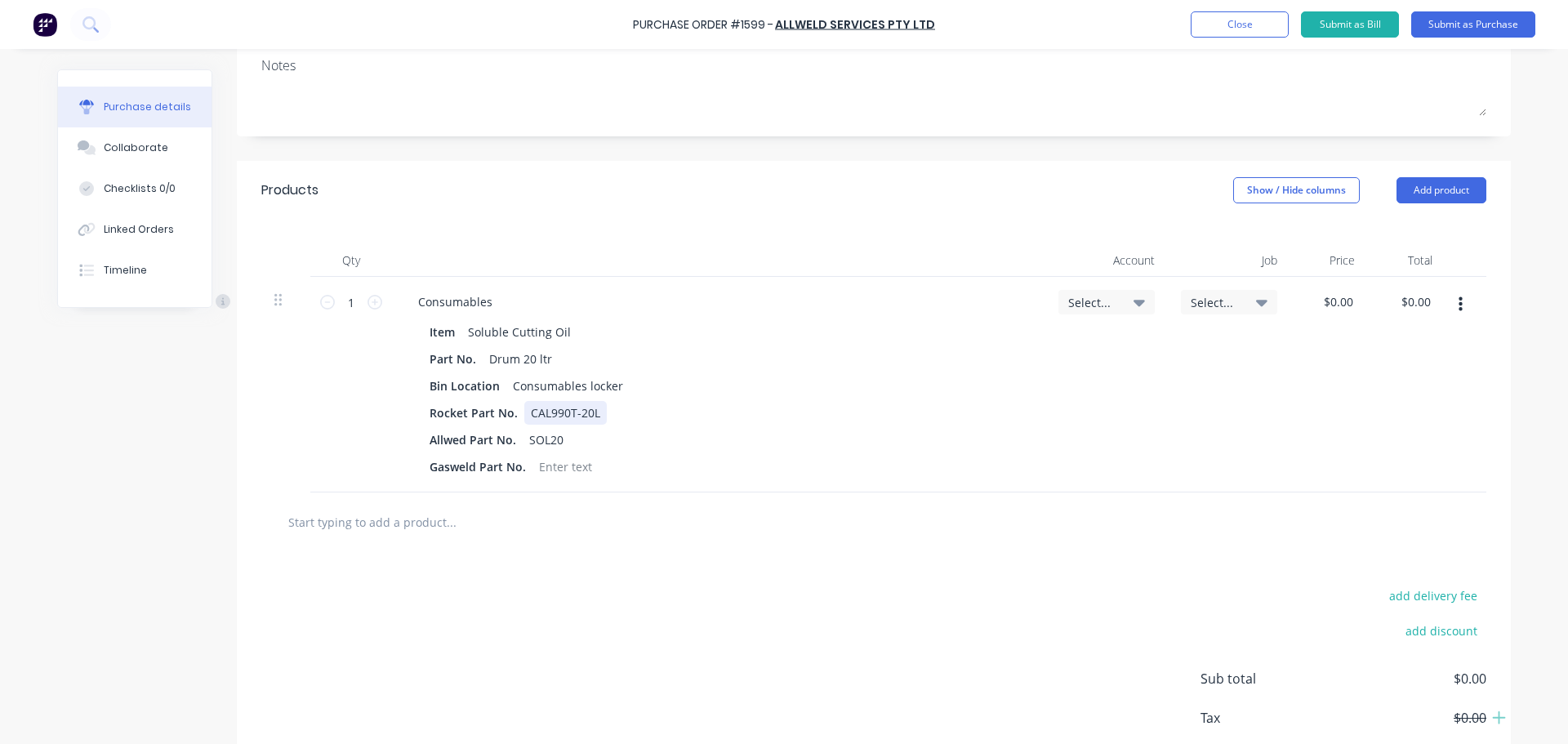
drag, startPoint x: 594, startPoint y: 416, endPoint x: 409, endPoint y: 406, distance: 185.3
click at [409, 406] on div "Item Soluble Cutting Oil Part No. Drum 20 ltr Bin Location Consumables locker R…" at bounding box center [719, 399] width 627 height 158
drag, startPoint x: 419, startPoint y: 412, endPoint x: 524, endPoint y: 416, distance: 105.1
click at [524, 416] on div "Rocket Part No." at bounding box center [715, 412] width 585 height 23
drag, startPoint x: 420, startPoint y: 466, endPoint x: 541, endPoint y: 473, distance: 121.2
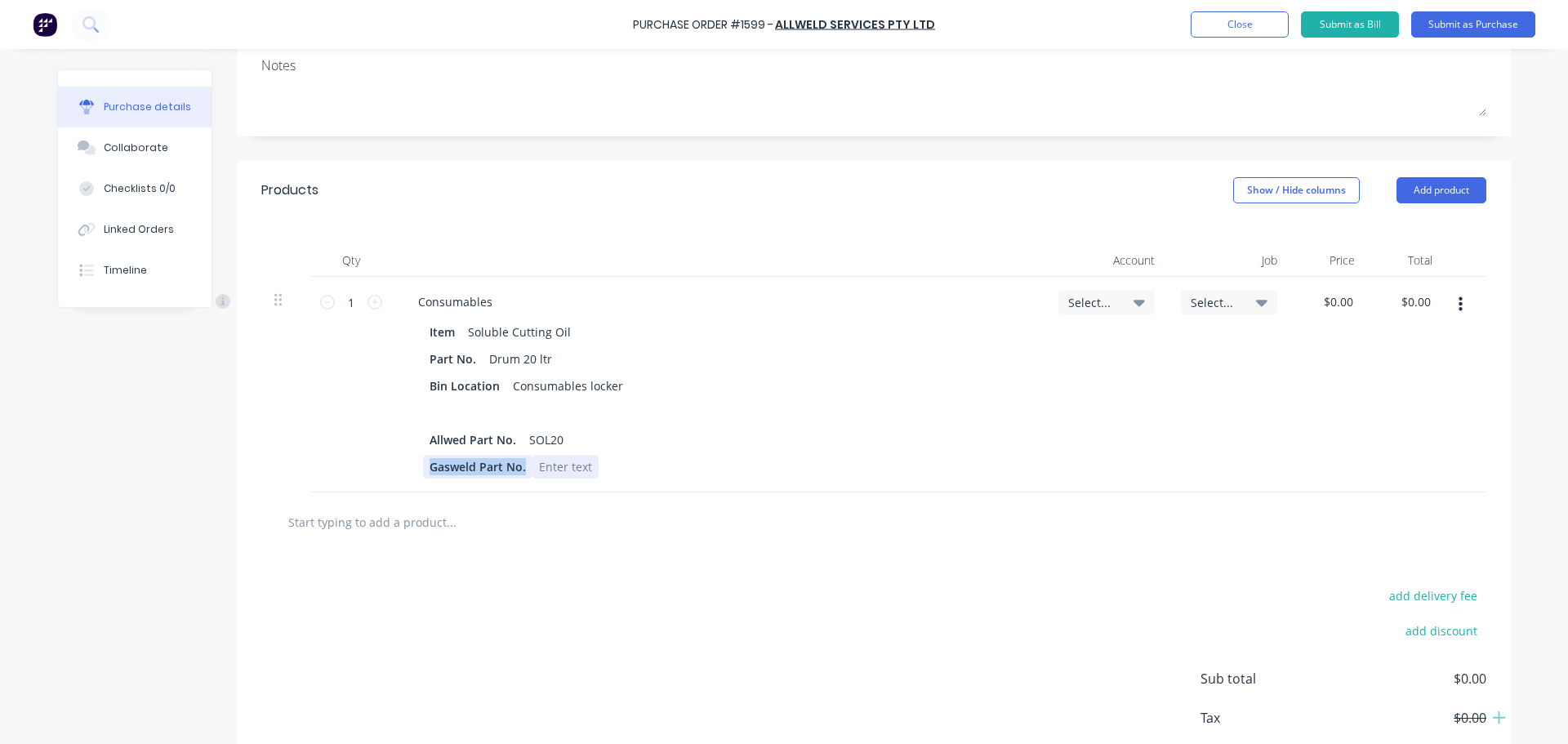
click at [541, 473] on div "Gasweld Part No." at bounding box center [715, 466] width 585 height 23
click at [1134, 304] on icon at bounding box center [1139, 303] width 11 height 7
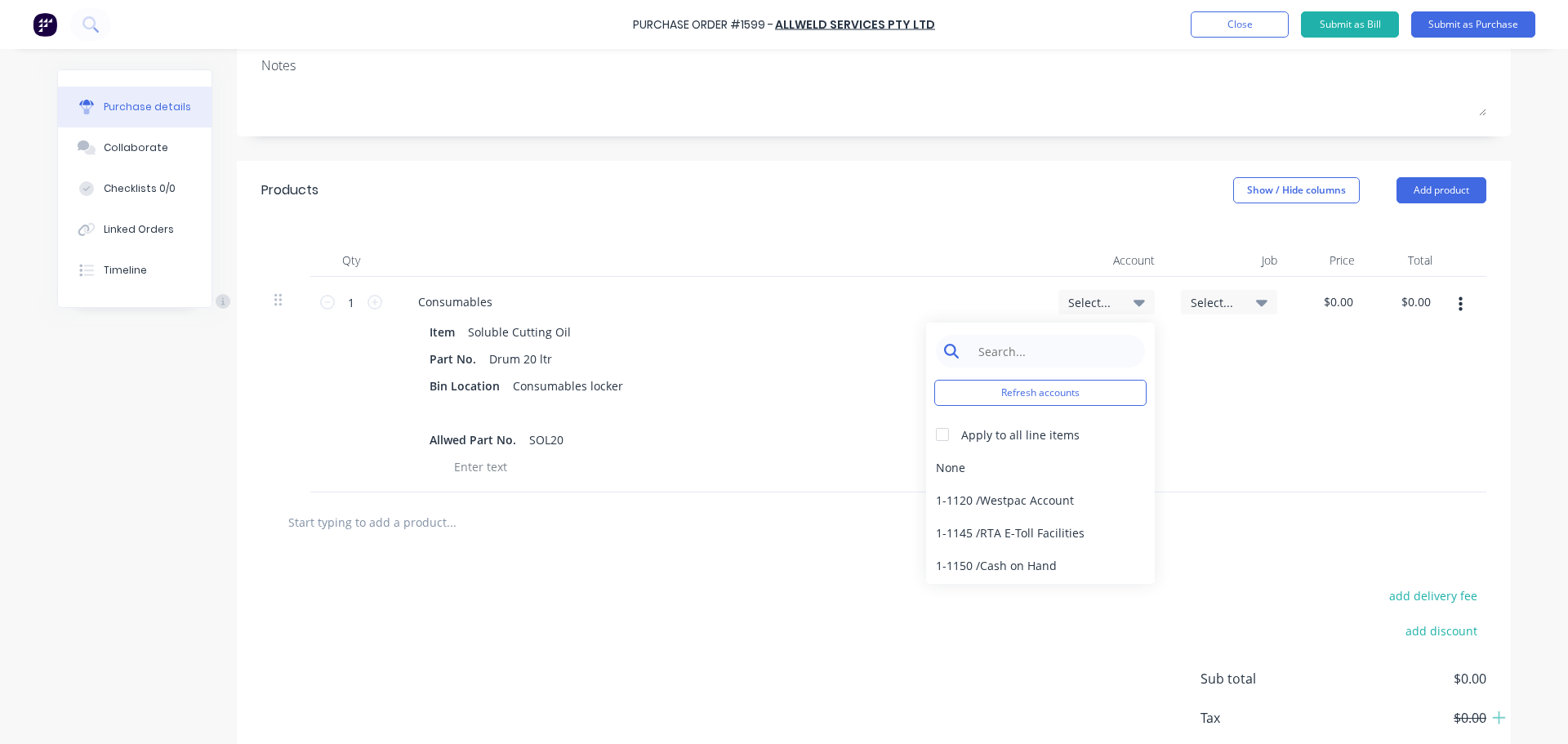
click at [1021, 349] on input at bounding box center [1053, 351] width 168 height 33
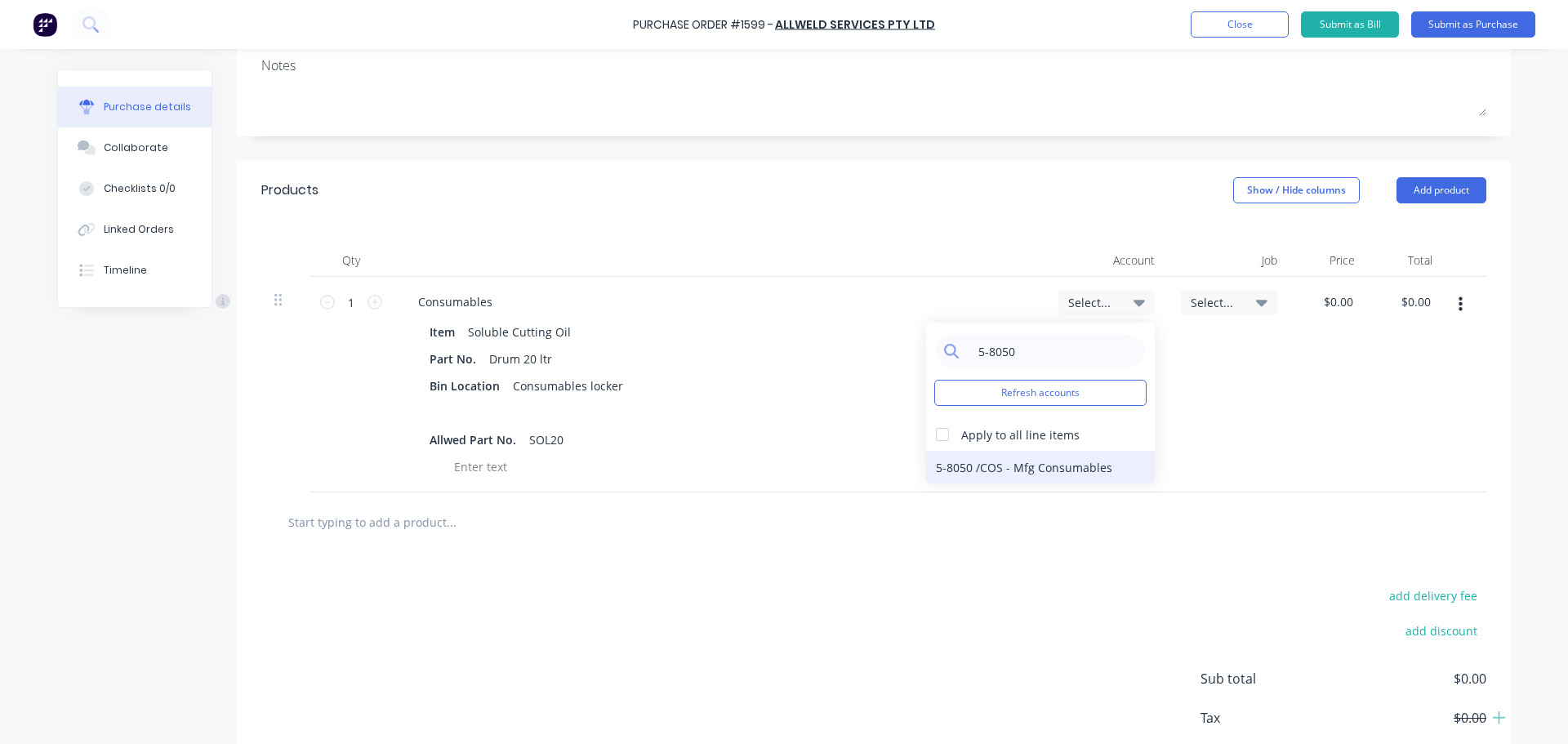
type input "5-8050"
click at [1013, 462] on div "5-8050 / COS - Mfg Consumables" at bounding box center [1039, 467] width 228 height 33
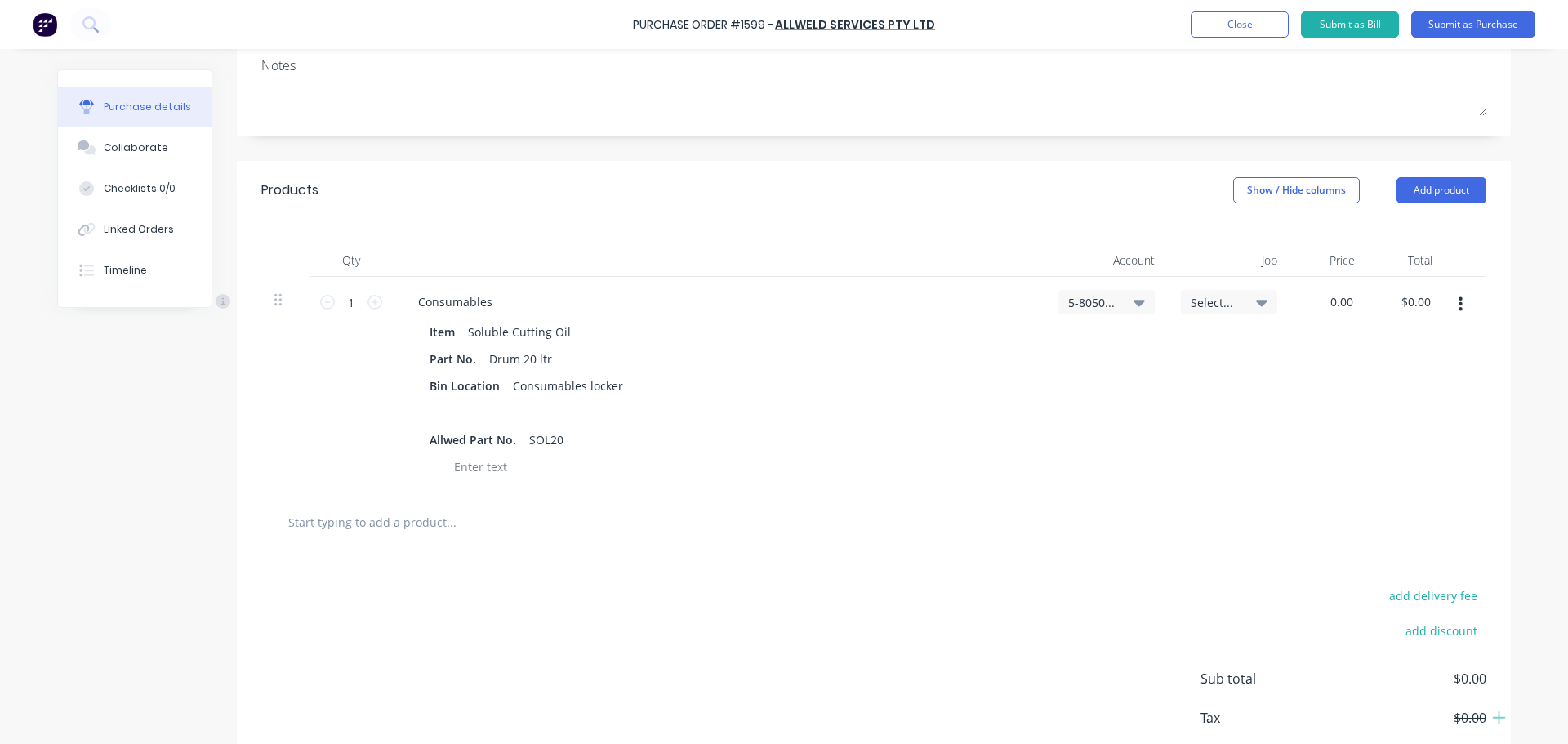
drag, startPoint x: 1350, startPoint y: 301, endPoint x: 1266, endPoint y: 302, distance: 84.0
click at [1266, 302] on div "1 1 Consumables Item Soluble Cutting Oil Part No. Drum 20 ltr Bin Location Cons…" at bounding box center [873, 384] width 1225 height 215
paste input "$24"
type input "$240.00"
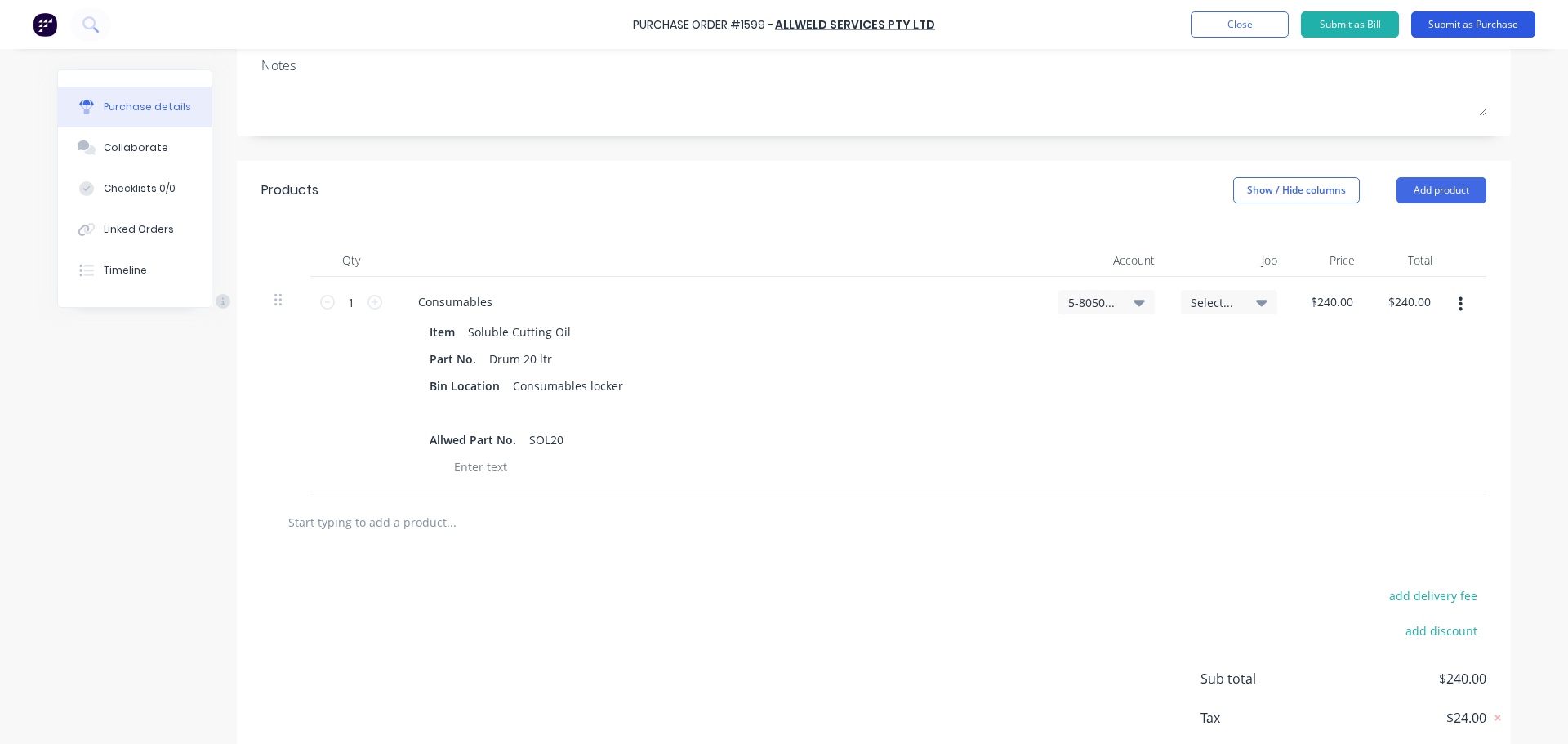
click at [1465, 30] on button "Submit as Purchase" at bounding box center [1473, 24] width 124 height 26
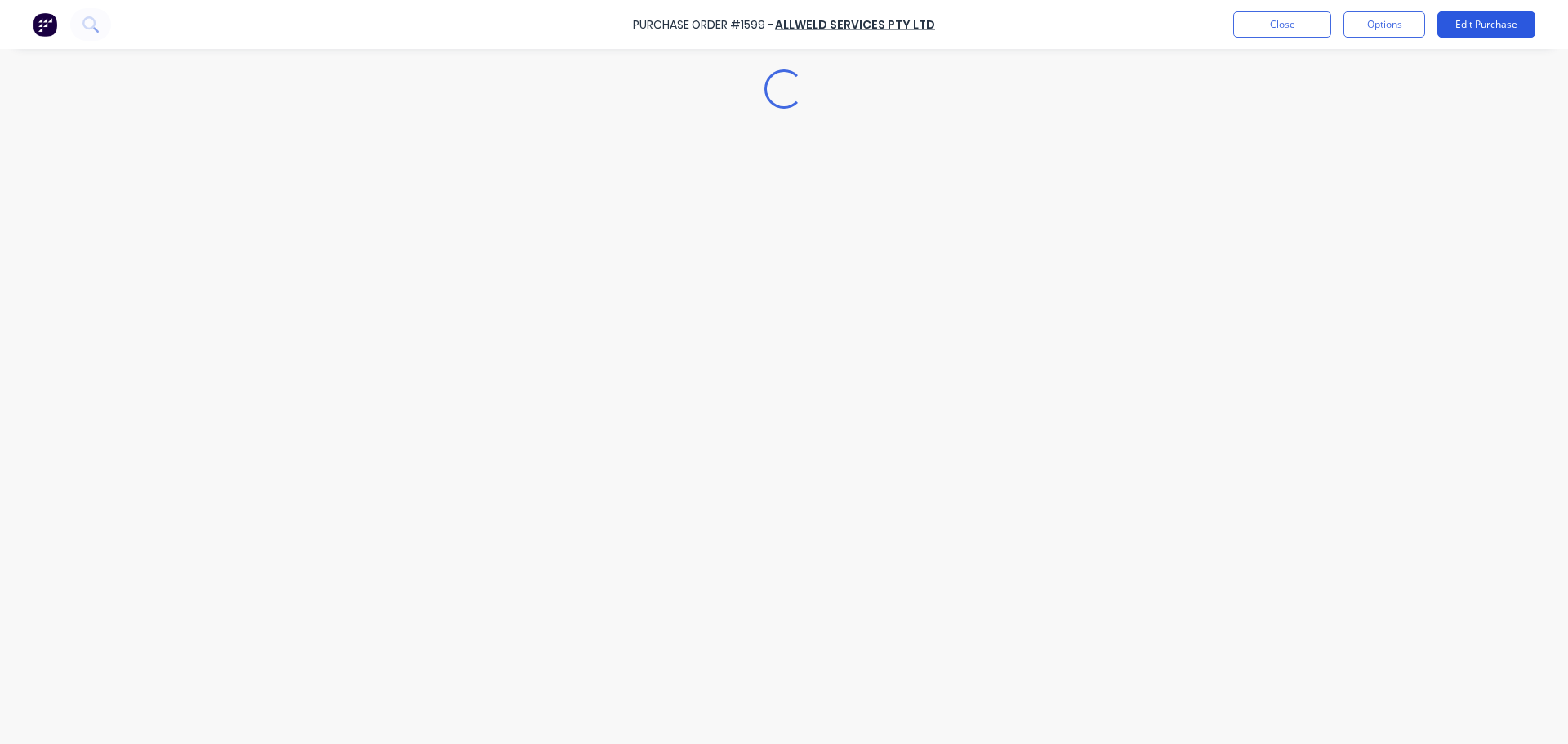
scroll to position [0, 0]
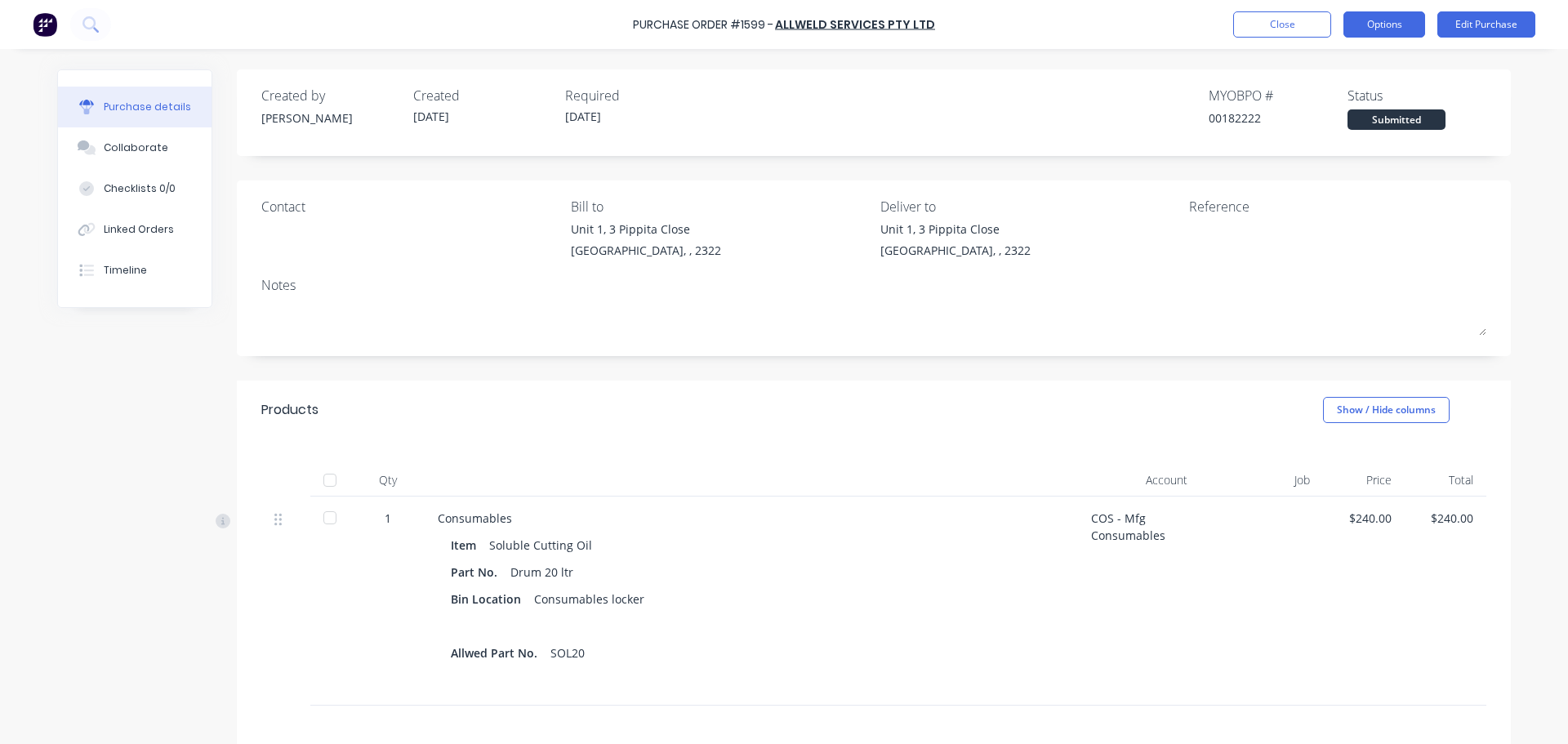
click at [1372, 32] on button "Options" at bounding box center [1384, 24] width 82 height 26
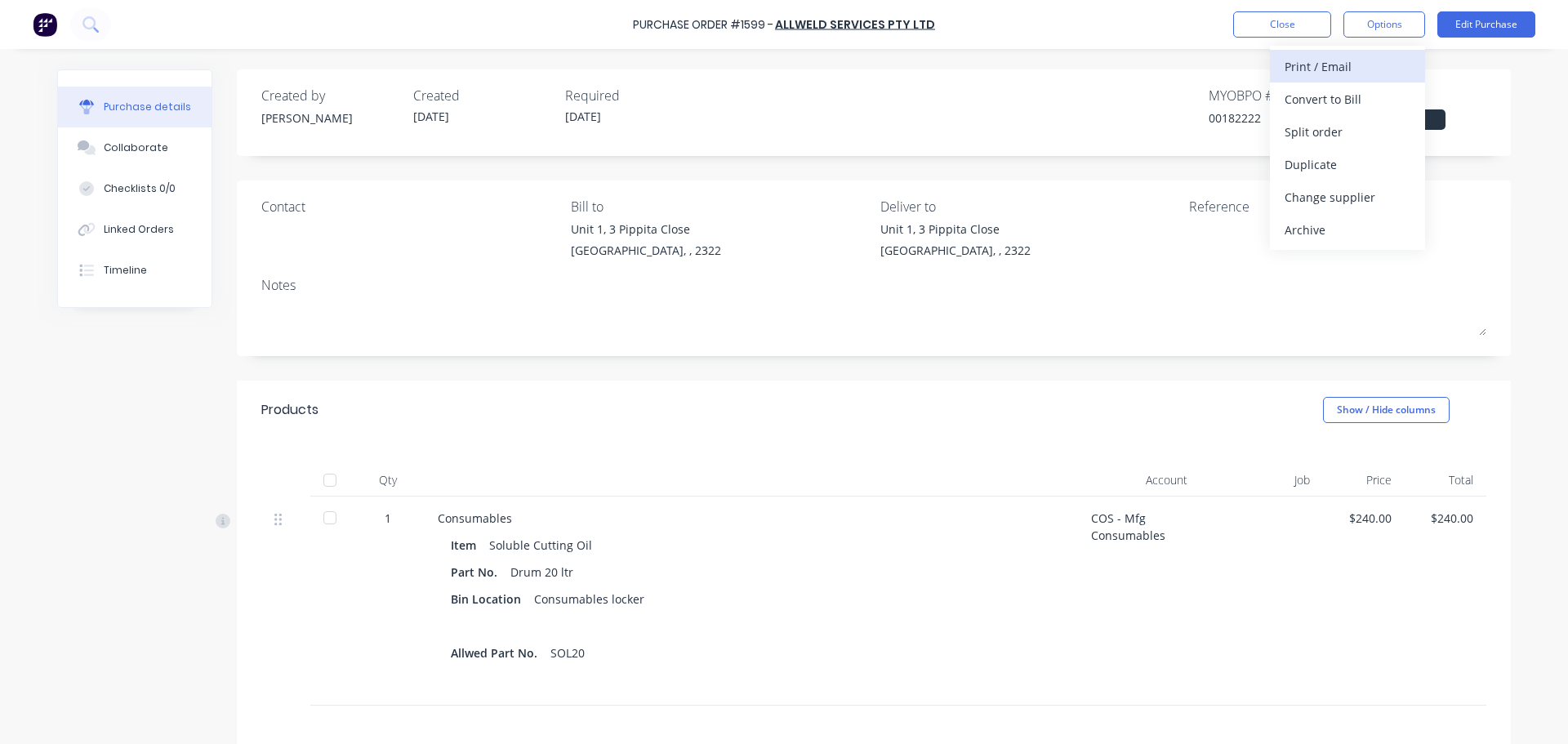
click at [1341, 62] on div "Print / Email" at bounding box center [1347, 66] width 126 height 23
click at [1332, 98] on div "With pricing" at bounding box center [1347, 99] width 126 height 23
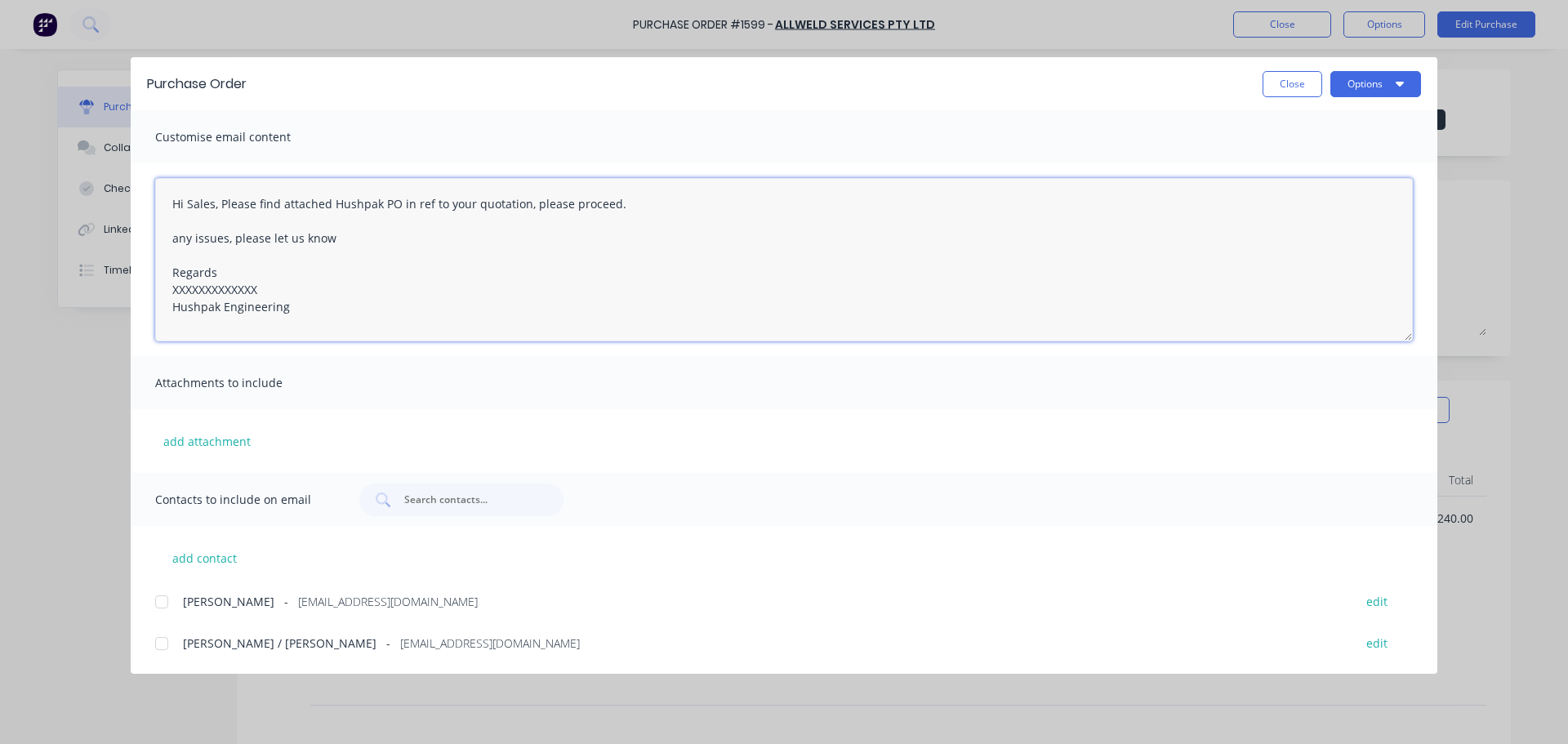
drag, startPoint x: 260, startPoint y: 288, endPoint x: 167, endPoint y: 286, distance: 93.0
click at [167, 286] on textarea "Hi Sales, Please find attached Hushpak PO in ref to your quotation, please proc…" at bounding box center [783, 259] width 1258 height 163
click at [154, 640] on div at bounding box center [161, 643] width 33 height 33
click at [161, 604] on div at bounding box center [161, 601] width 33 height 33
type textarea "Hi Sales, Please find attached Hushpak PO in ref to your quotation, please proc…"
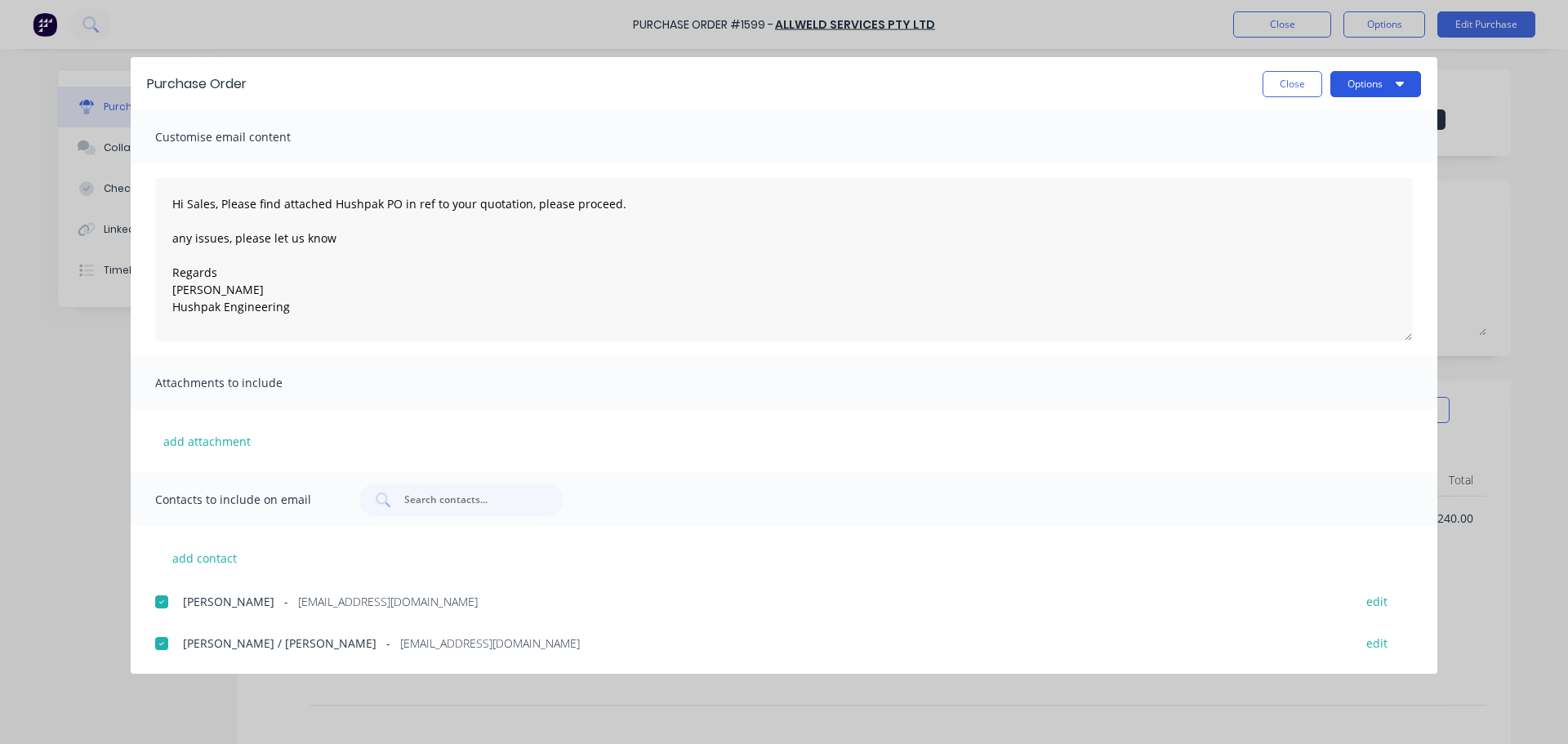
click at [1355, 85] on button "Options" at bounding box center [1375, 84] width 90 height 26
click at [1309, 185] on div "Email" at bounding box center [1343, 190] width 126 height 23
click at [1349, 83] on button "Options" at bounding box center [1375, 84] width 90 height 26
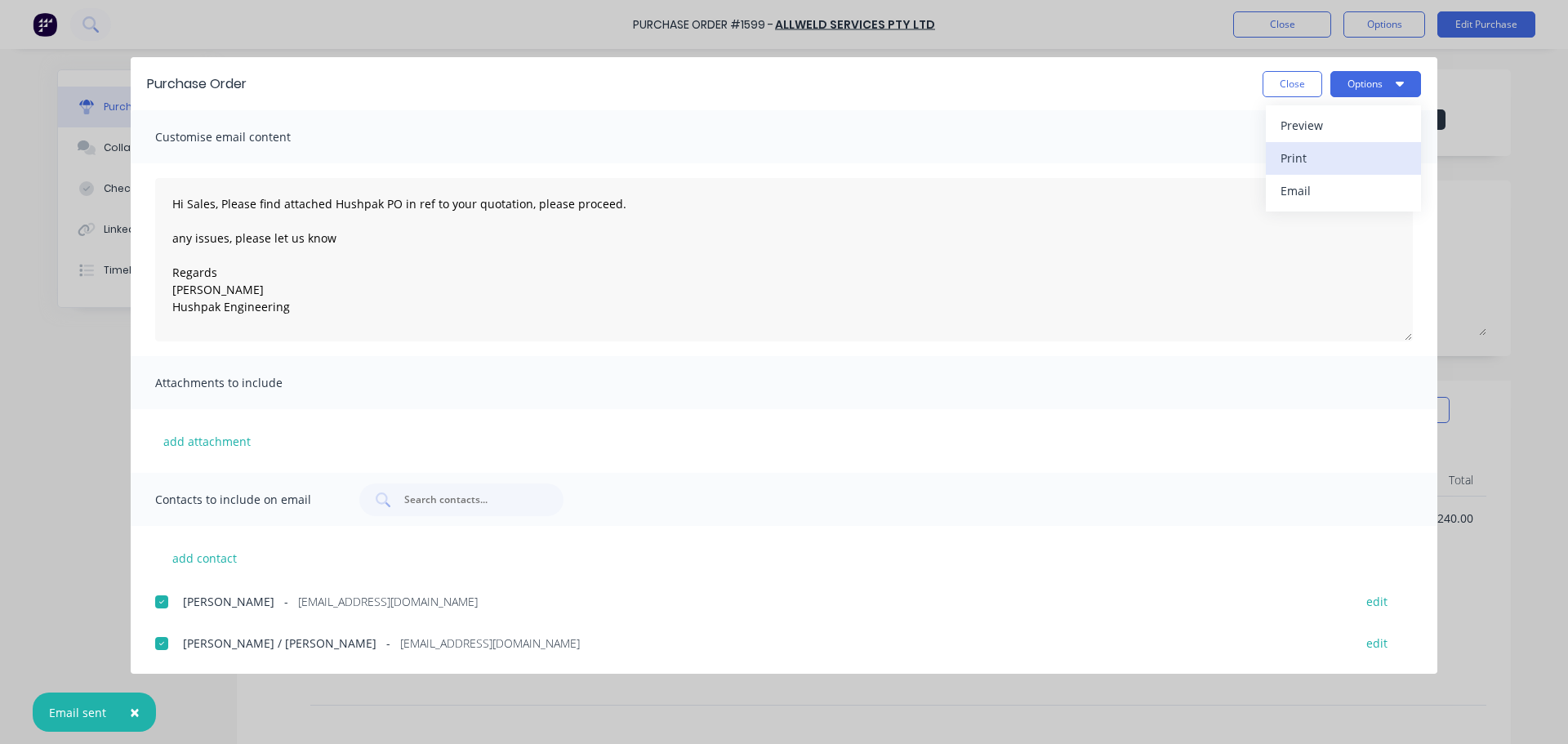
click at [1308, 153] on div "Print" at bounding box center [1343, 158] width 126 height 23
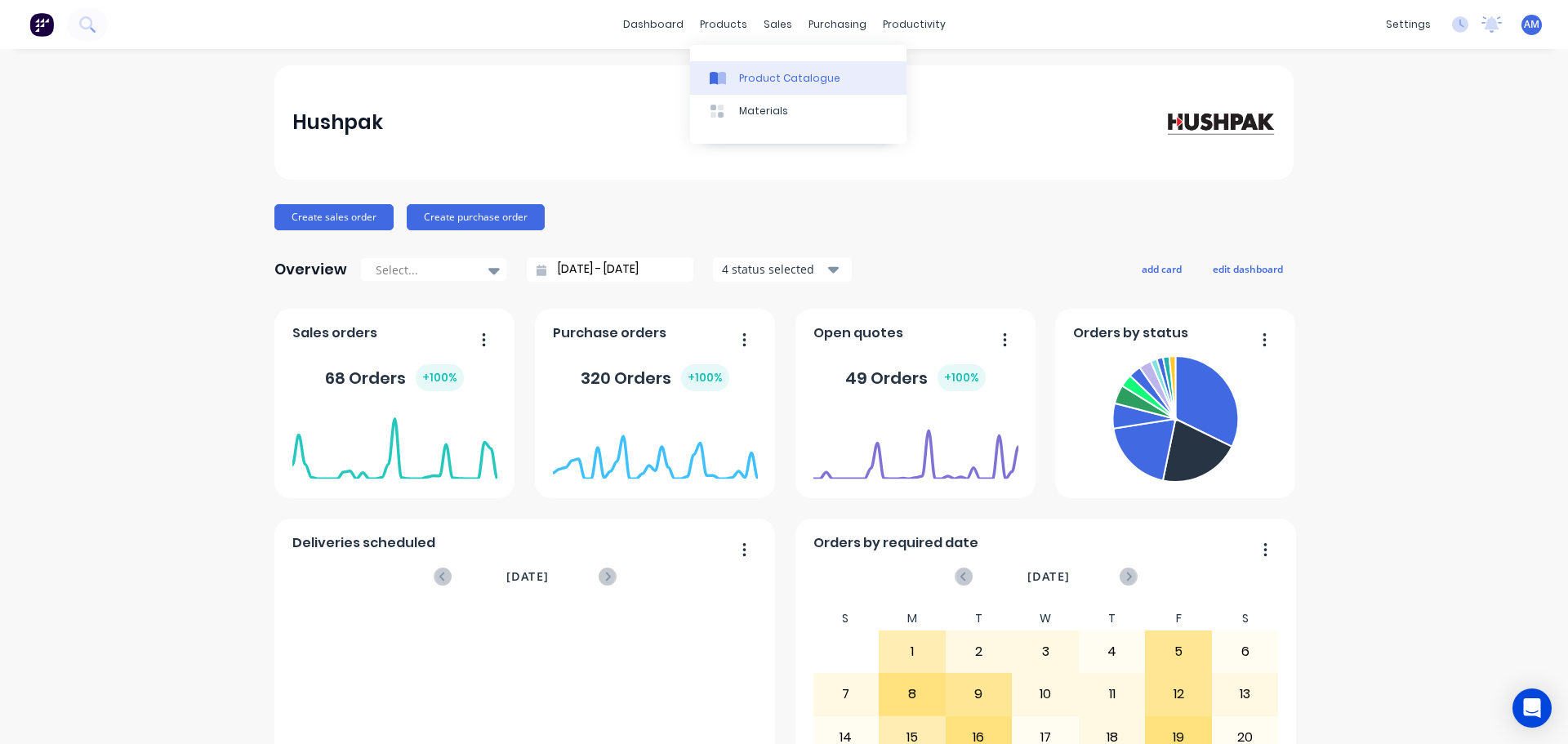
click at [750, 74] on div "Product Catalogue" at bounding box center [790, 78] width 102 height 15
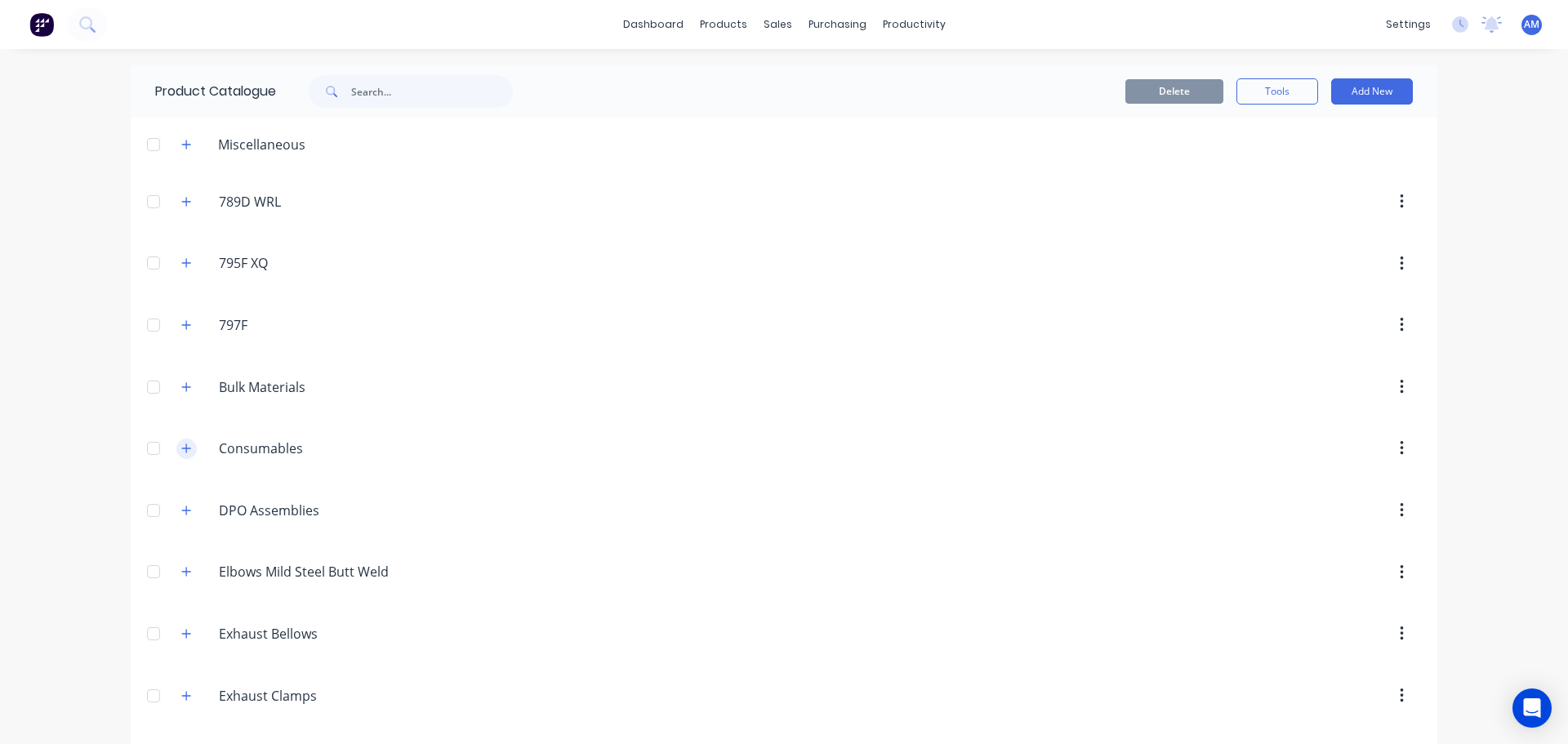
click at [187, 450] on button "button" at bounding box center [186, 448] width 21 height 21
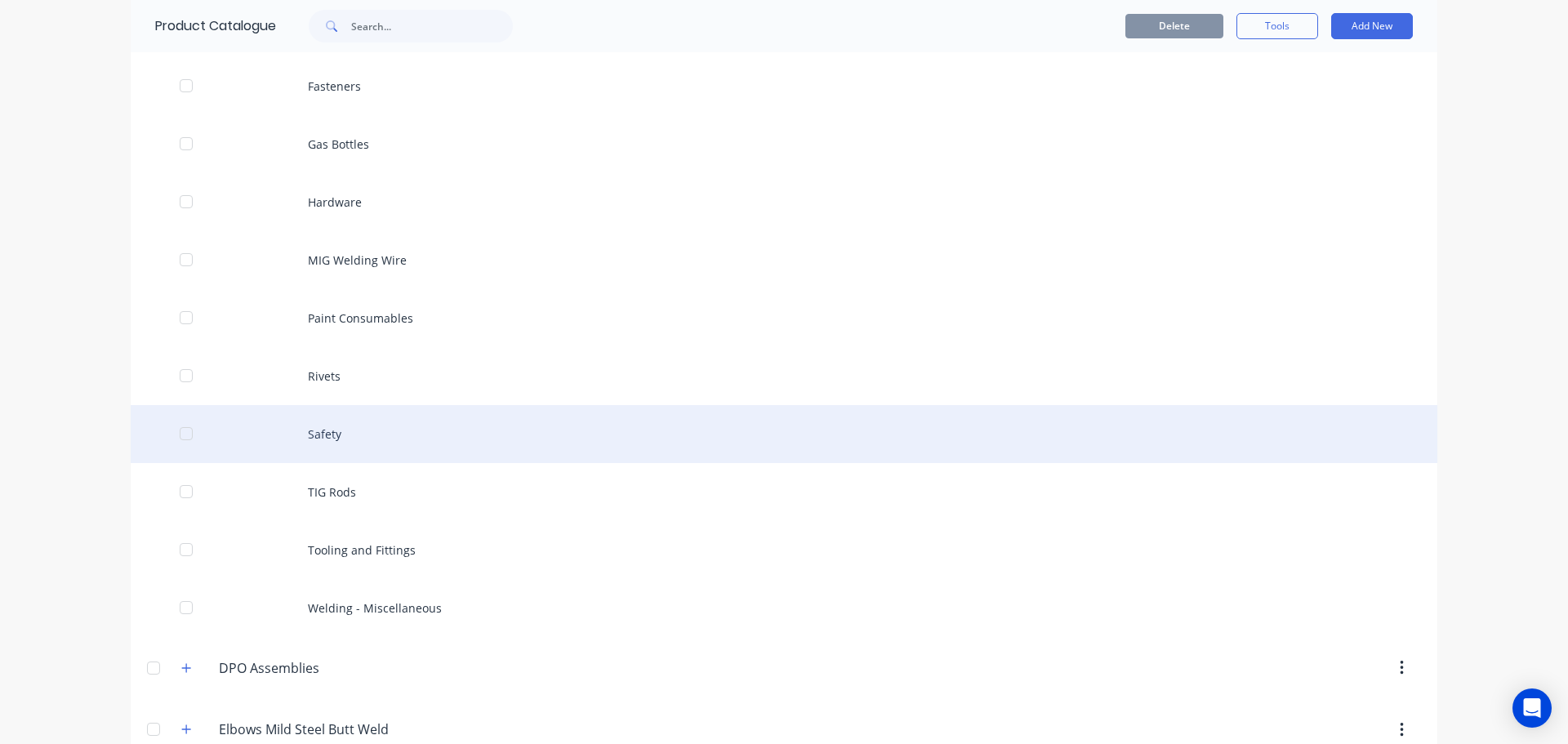
scroll to position [326, 0]
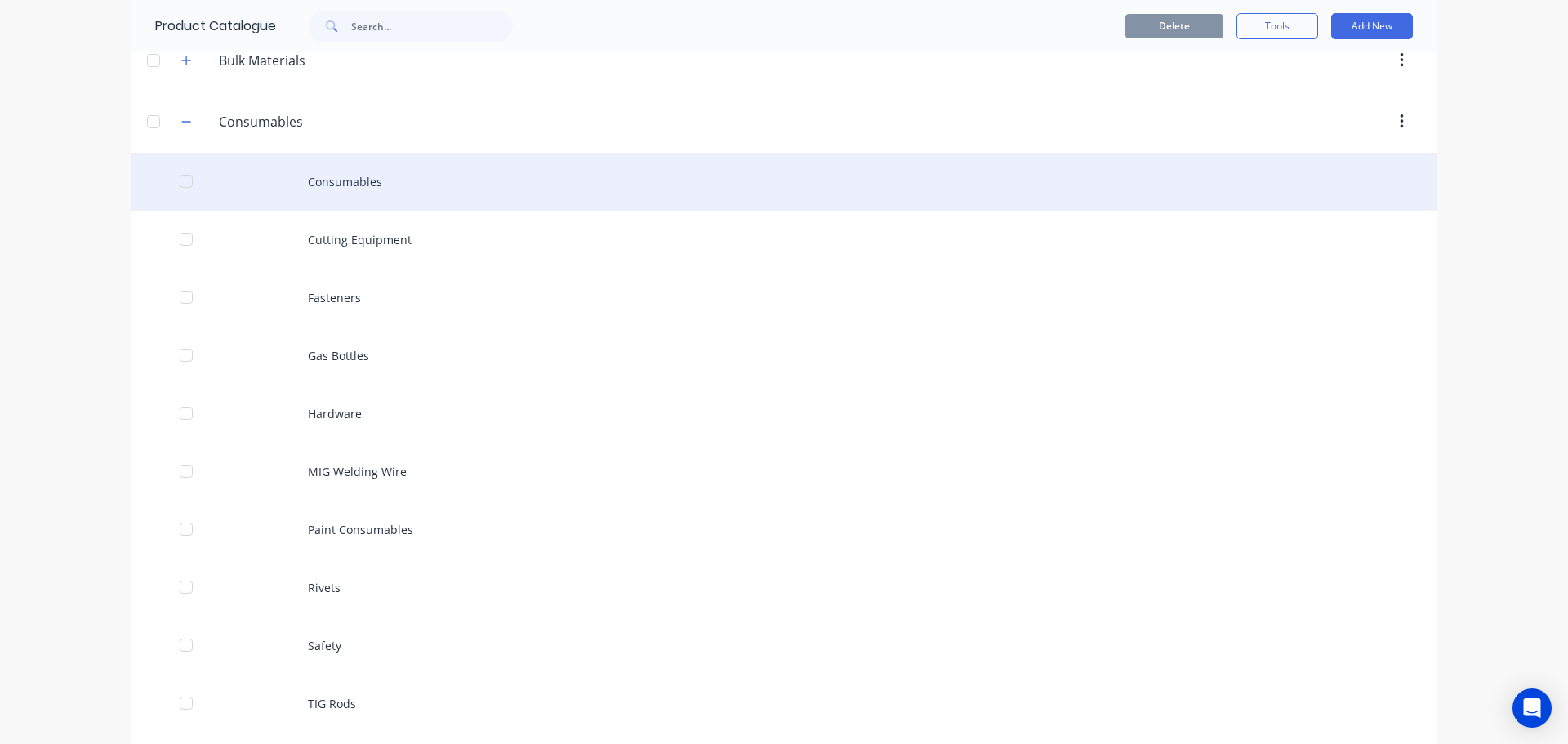
click at [352, 187] on div "Consumables" at bounding box center [784, 182] width 1307 height 58
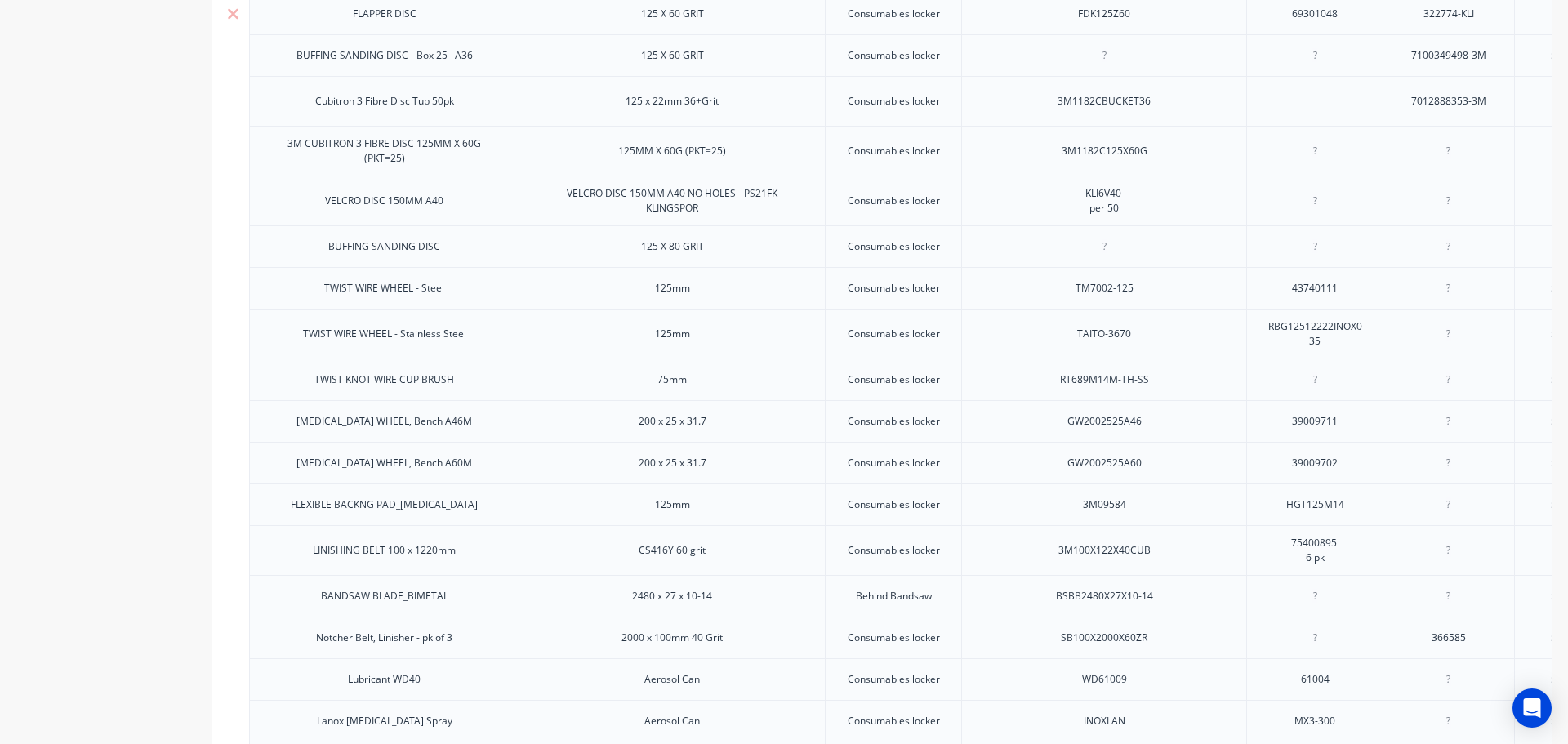
type textarea "x"
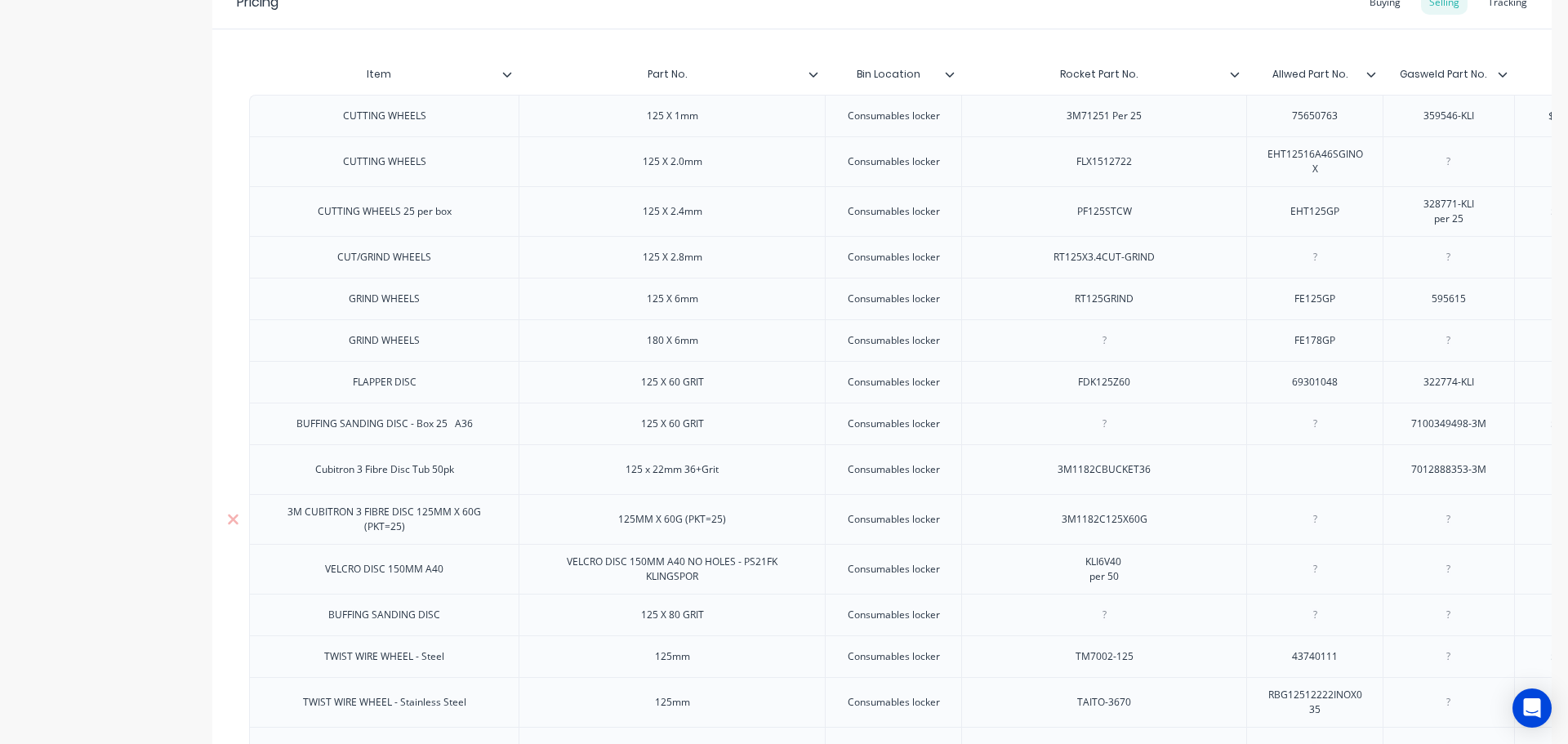
scroll to position [82, 0]
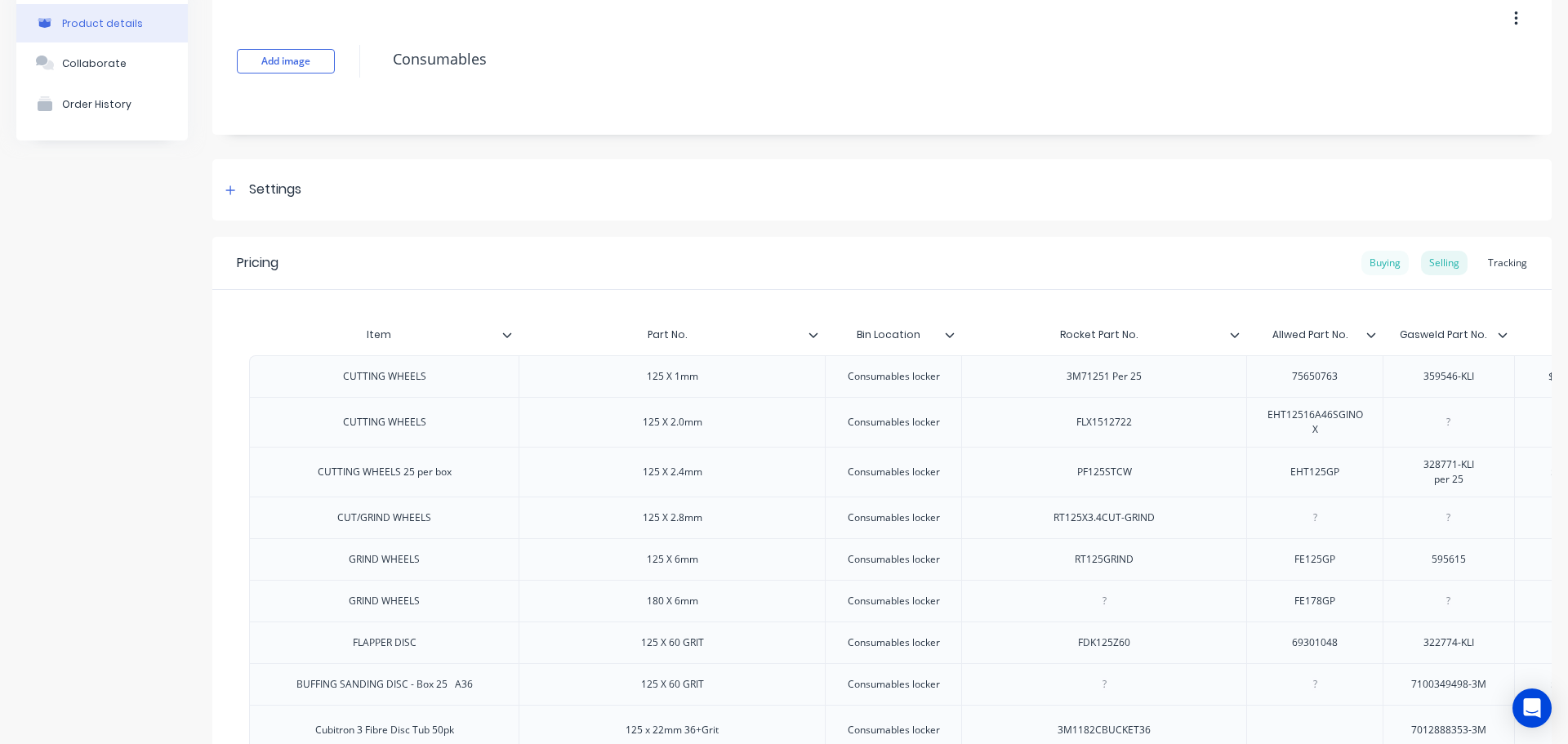
click at [1377, 263] on div "Buying" at bounding box center [1384, 263] width 48 height 24
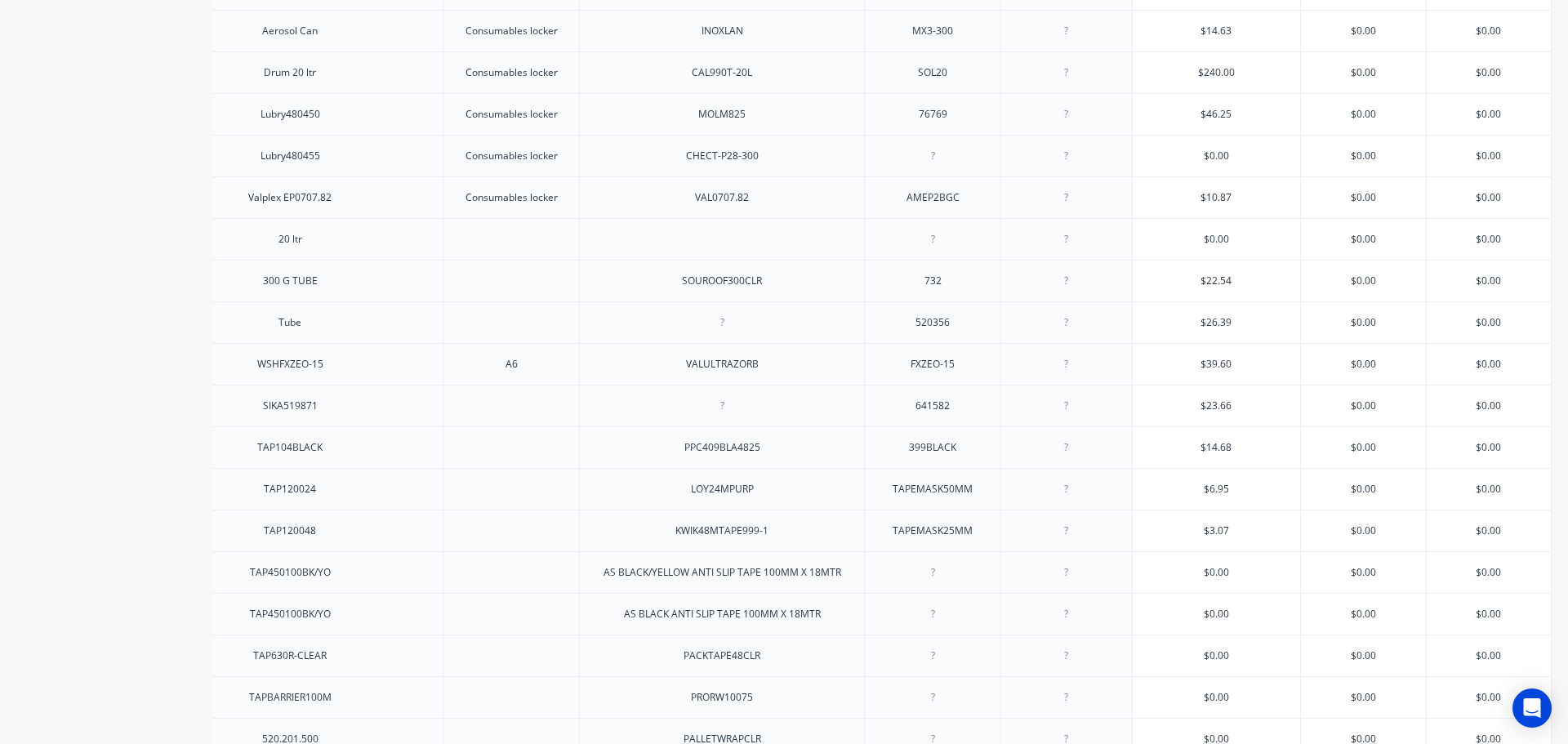
scroll to position [1062, 0]
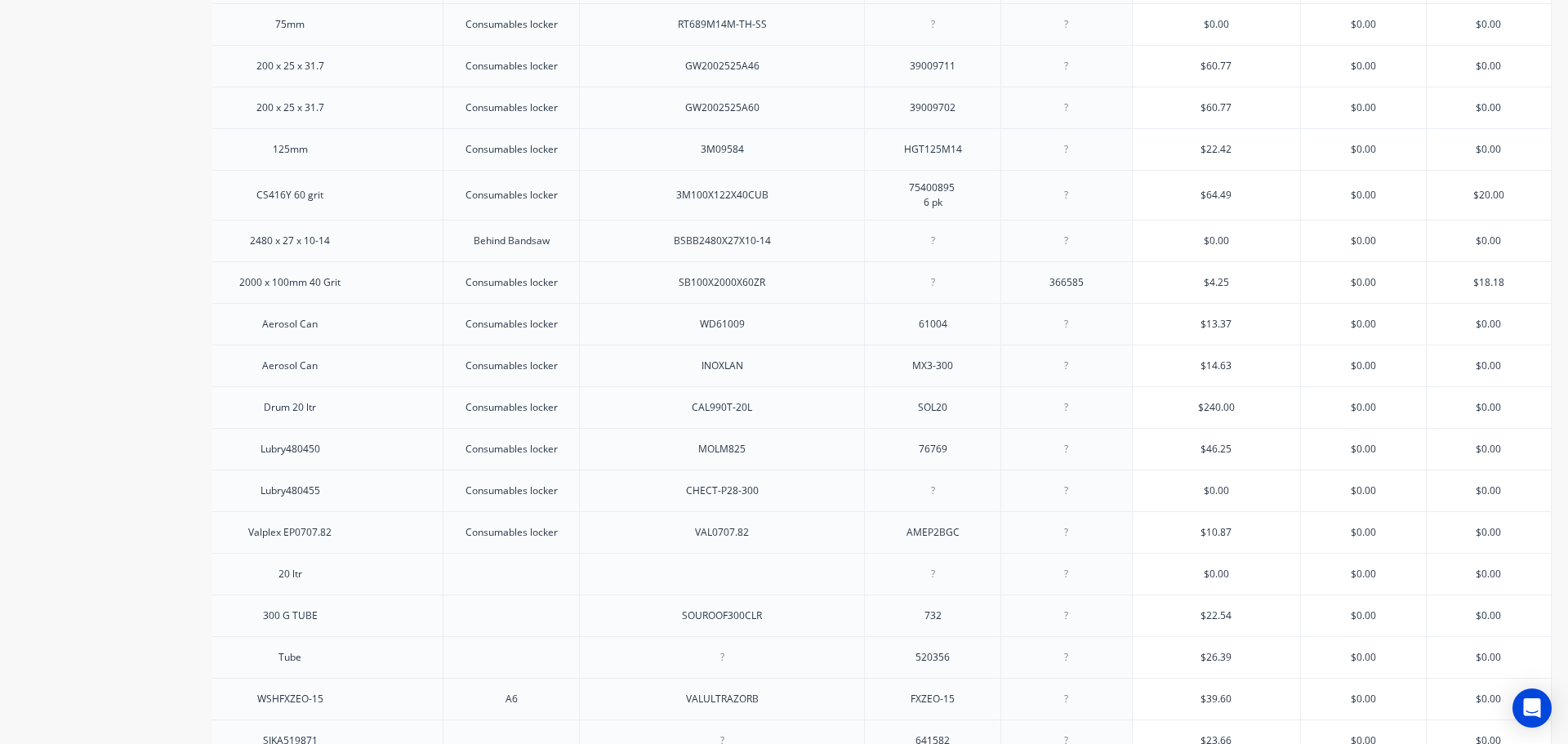
type input "$240.00"
drag, startPoint x: 1222, startPoint y: 415, endPoint x: 1170, endPoint y: 414, distance: 52.0
click at [1170, 414] on input "$240.00" at bounding box center [1217, 407] width 168 height 15
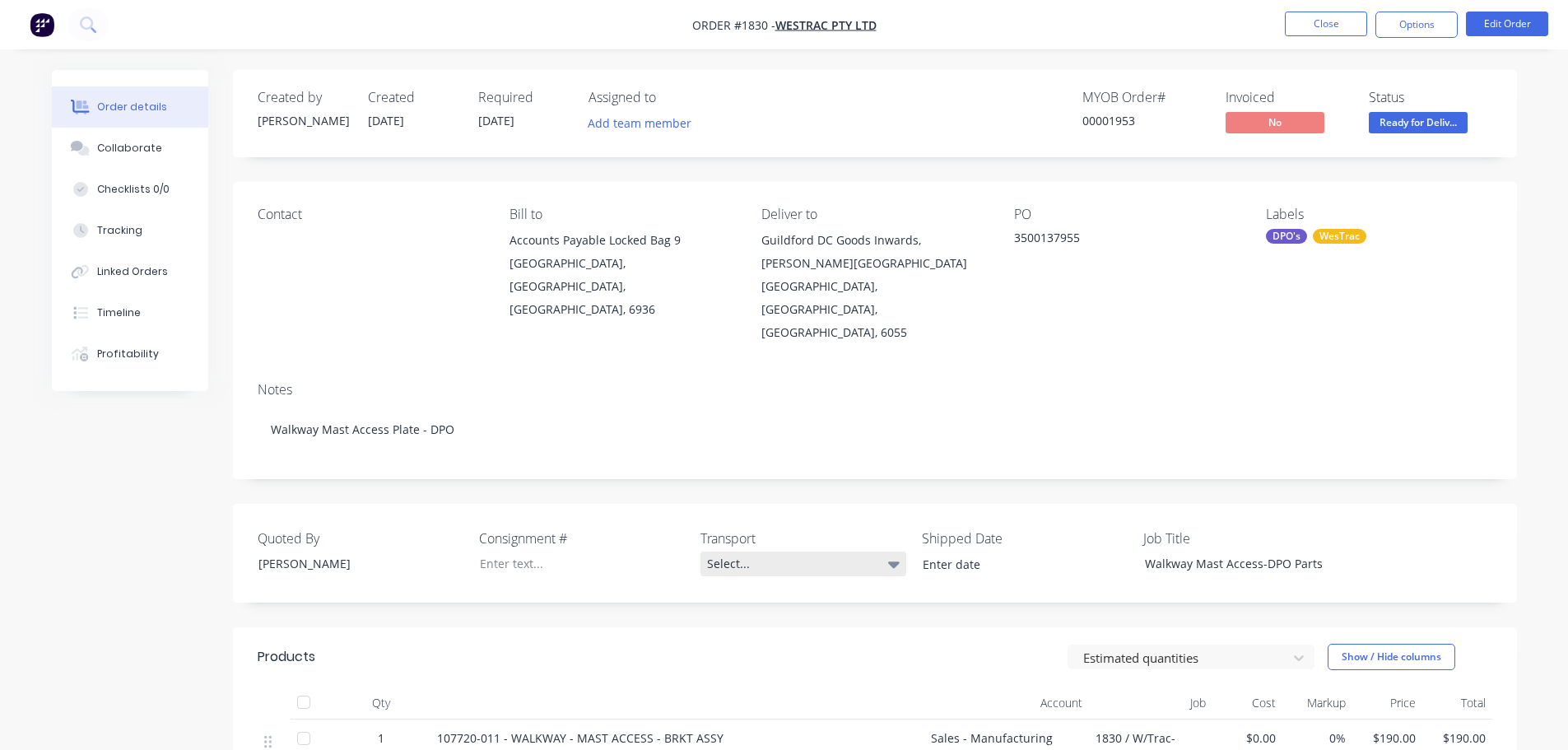
click at [738, 552] on div "Select..." at bounding box center [803, 564] width 206 height 24
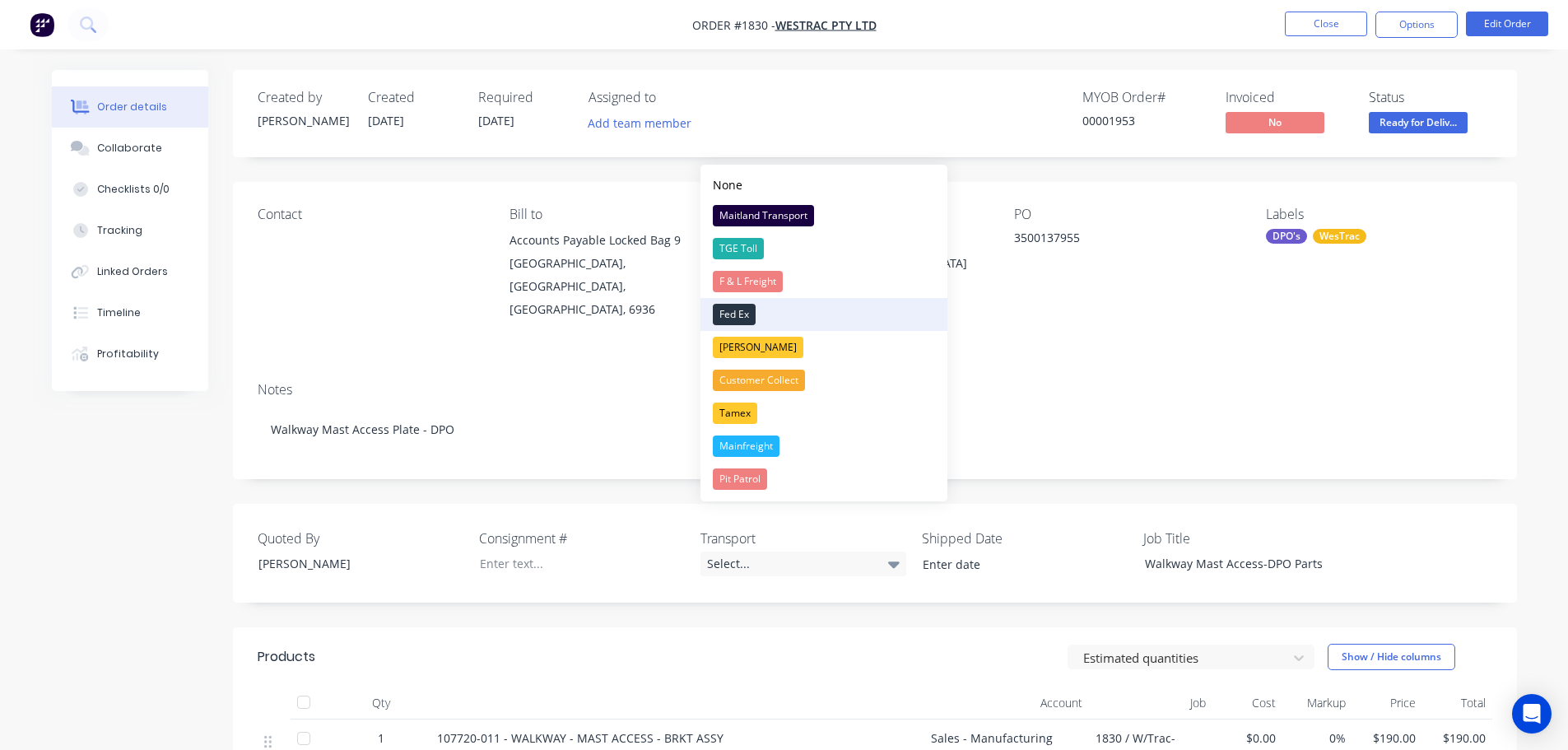
click at [740, 306] on div "Fed Ex" at bounding box center [735, 314] width 43 height 22
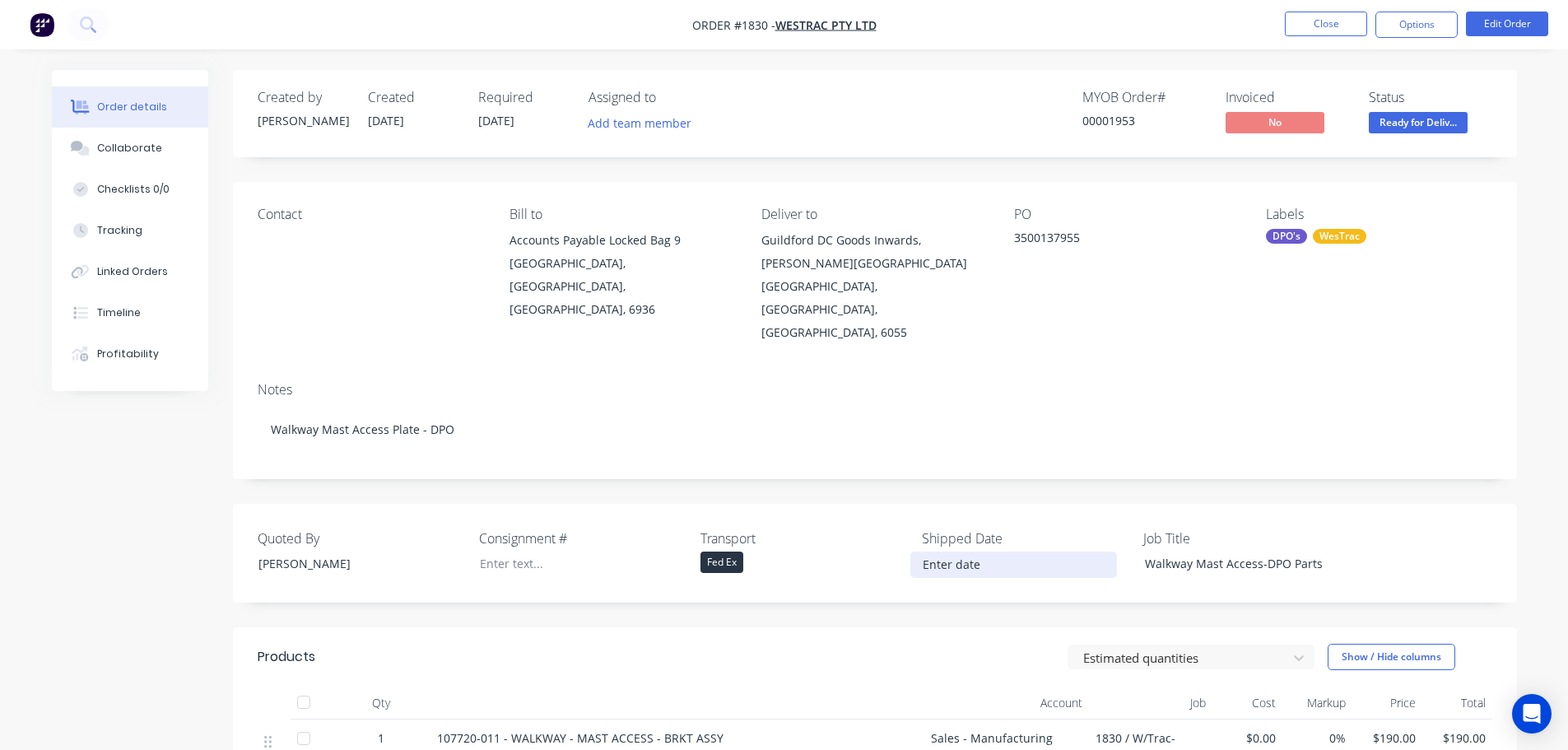
click at [964, 553] on input at bounding box center [1014, 565] width 205 height 24
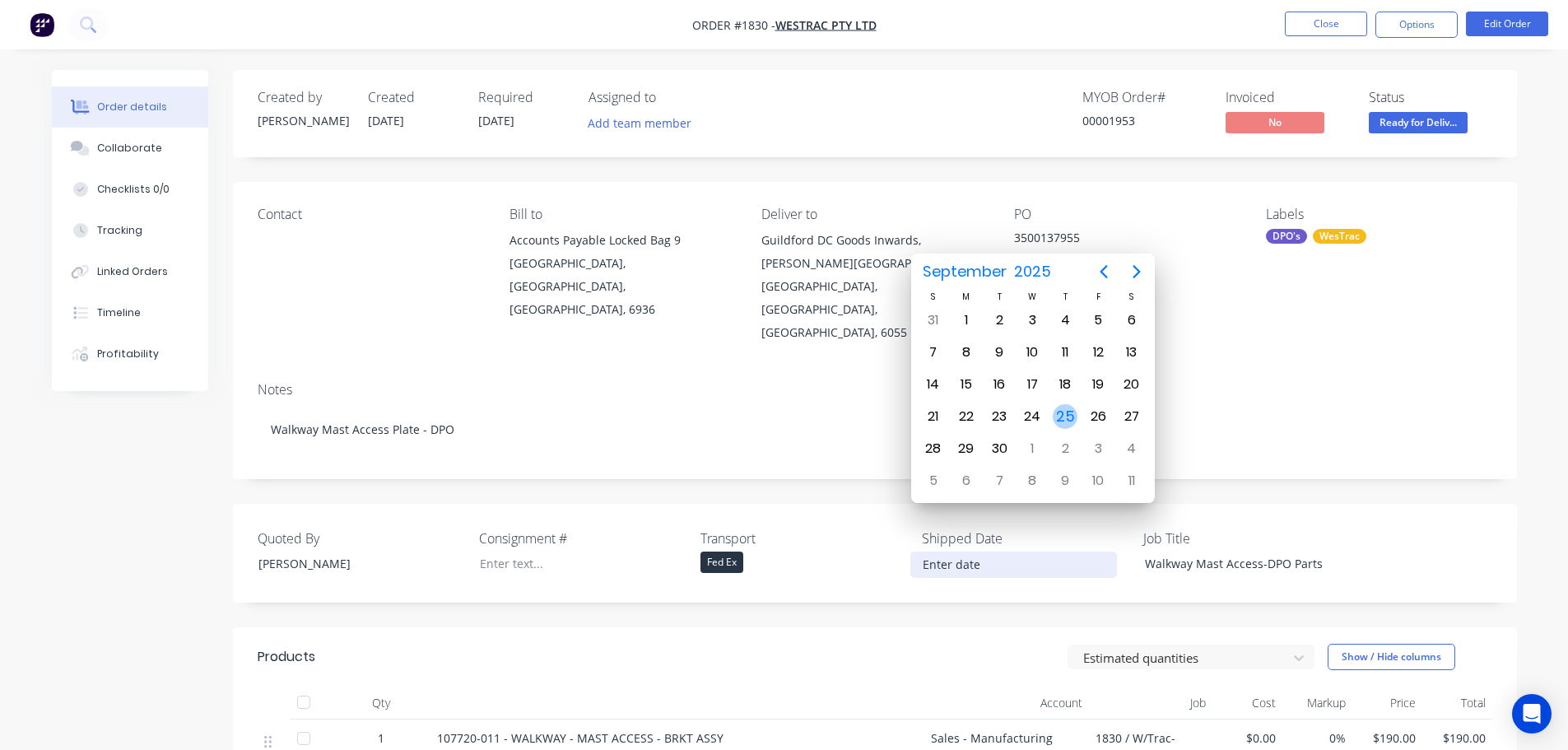
click at [1077, 409] on div "25" at bounding box center [1064, 416] width 33 height 31
type input "[DATE]"
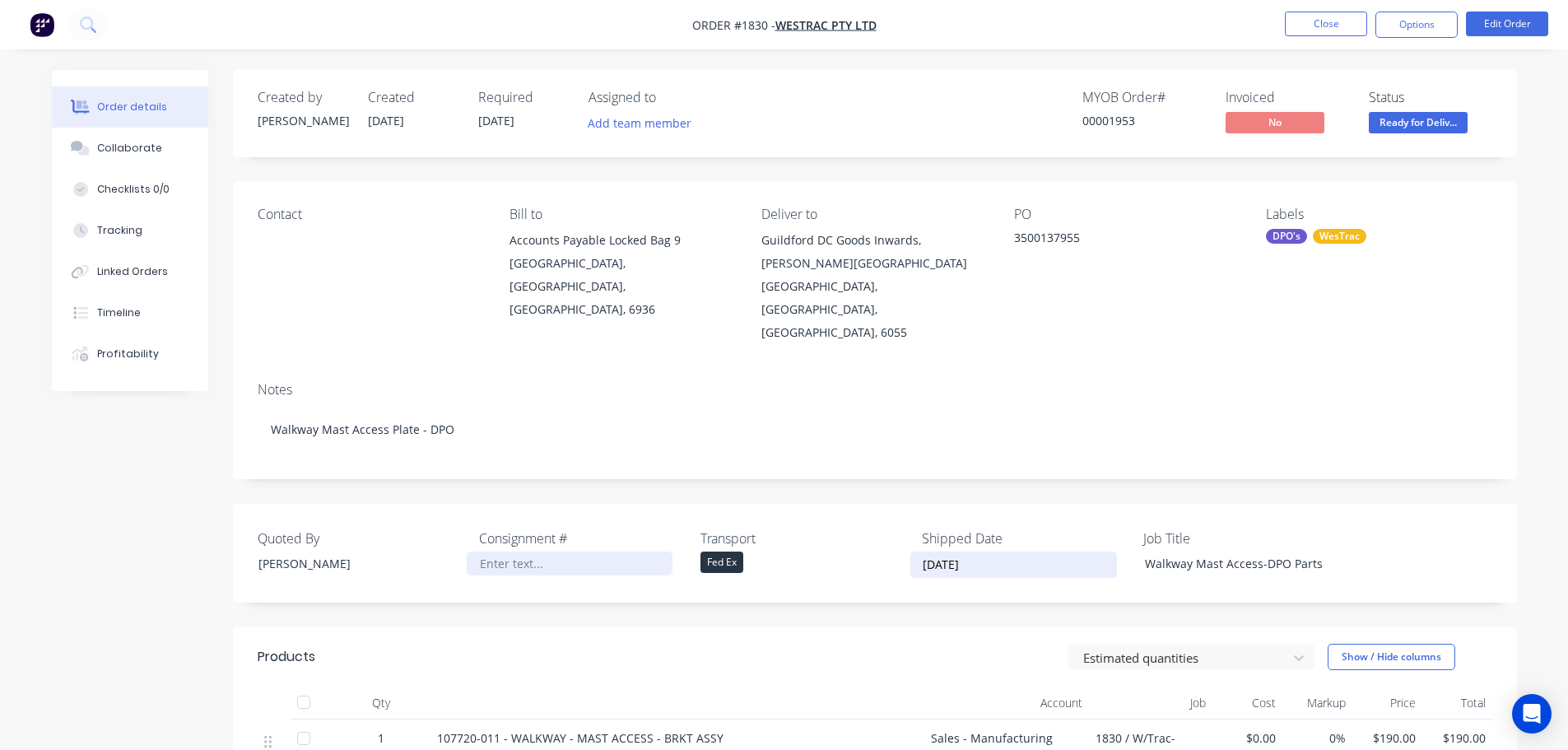
click at [516, 552] on div at bounding box center [569, 563] width 206 height 23
paste div
drag, startPoint x: 574, startPoint y: 488, endPoint x: 471, endPoint y: 483, distance: 103.1
click at [471, 504] on div "Quoted By [PERSON_NAME] Consignment # 257528841 Transport Fed Ex Shipped Date […" at bounding box center [875, 553] width 1284 height 99
copy label "Consignment #"
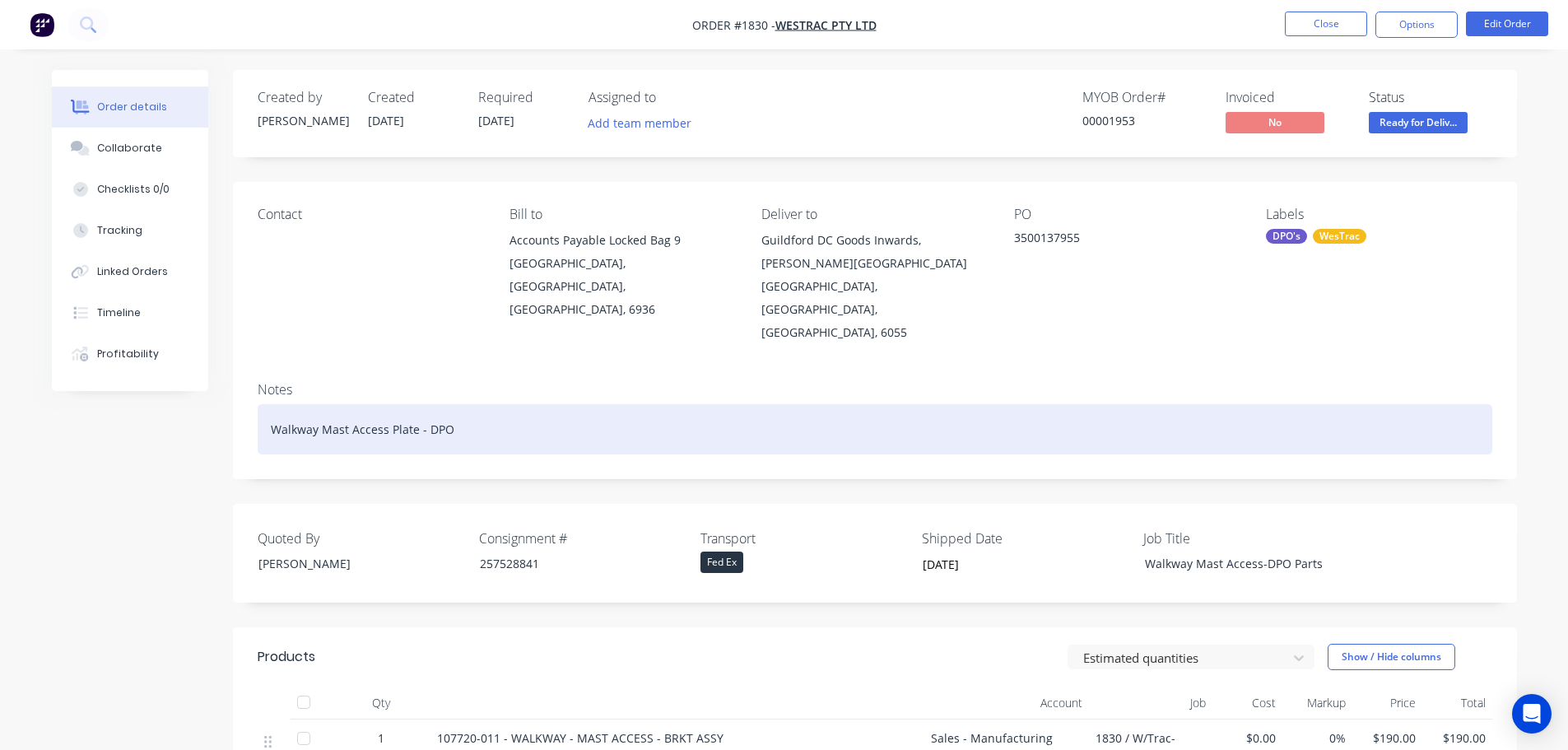
click at [485, 404] on div "Walkway Mast Access Plate - DPO" at bounding box center [875, 429] width 1234 height 50
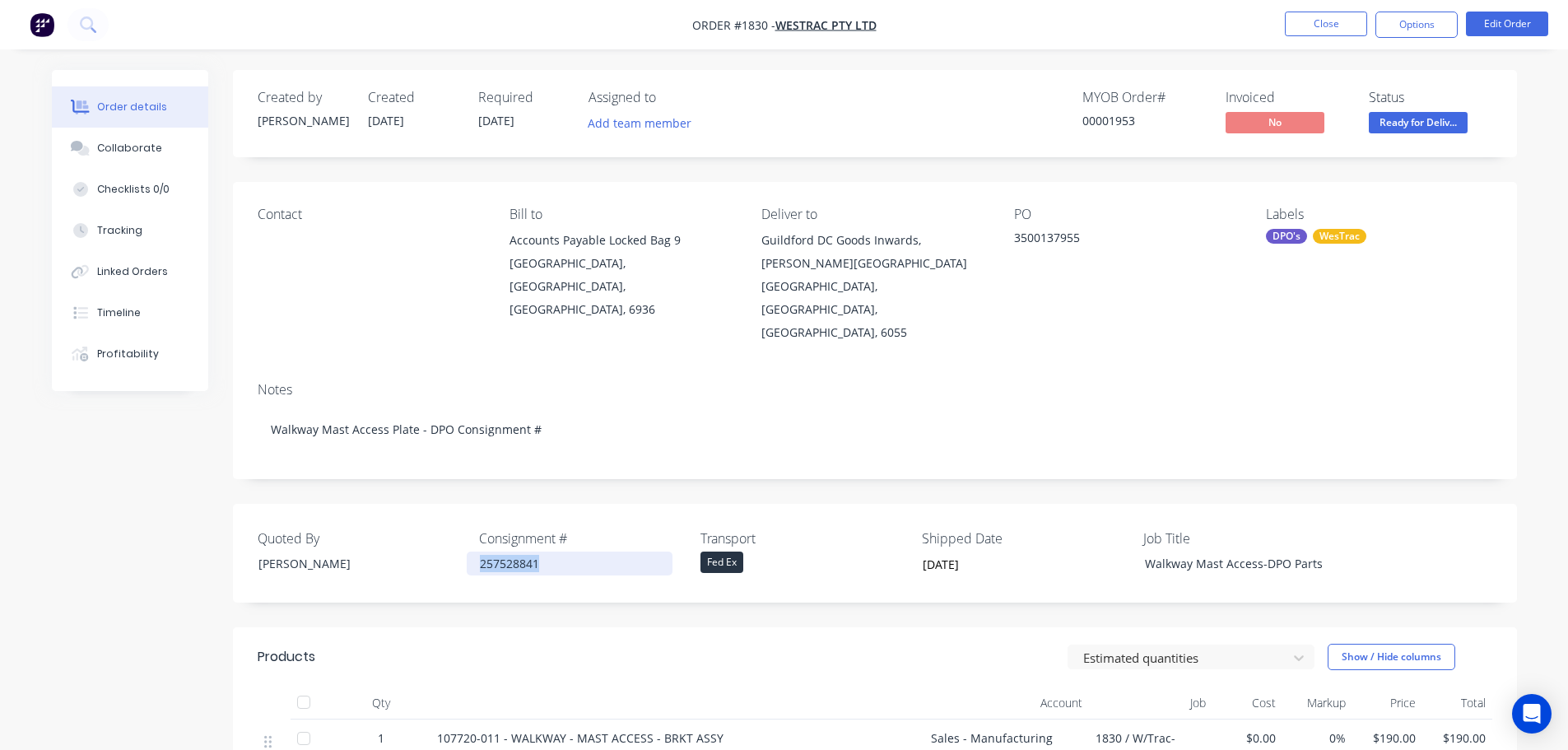
drag, startPoint x: 549, startPoint y: 516, endPoint x: 467, endPoint y: 518, distance: 82.0
click at [467, 552] on div "257528841" at bounding box center [569, 563] width 206 height 23
copy div "257528841"
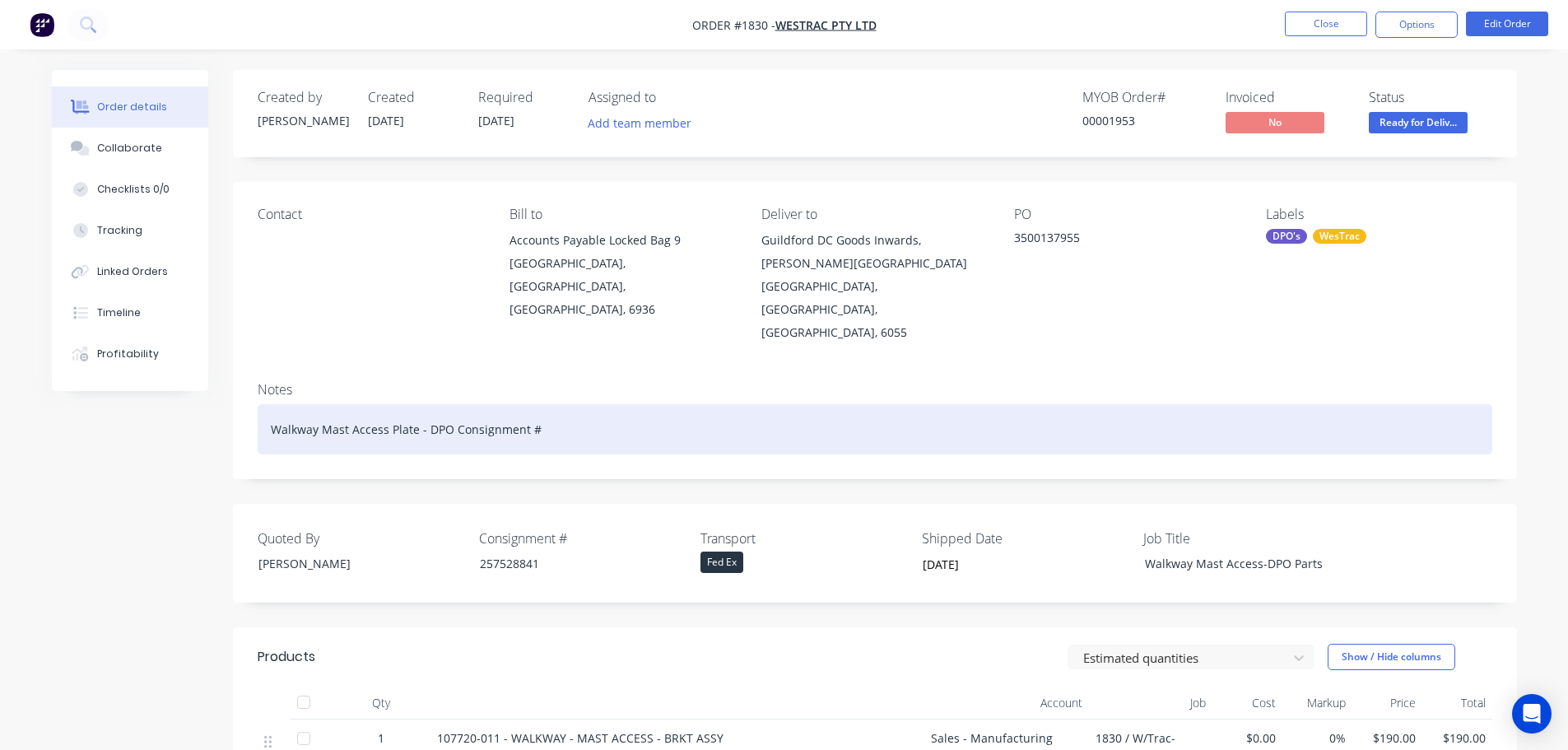
click at [551, 404] on div "Walkway Mast Access Plate - DPO Consignment #" at bounding box center [875, 429] width 1234 height 50
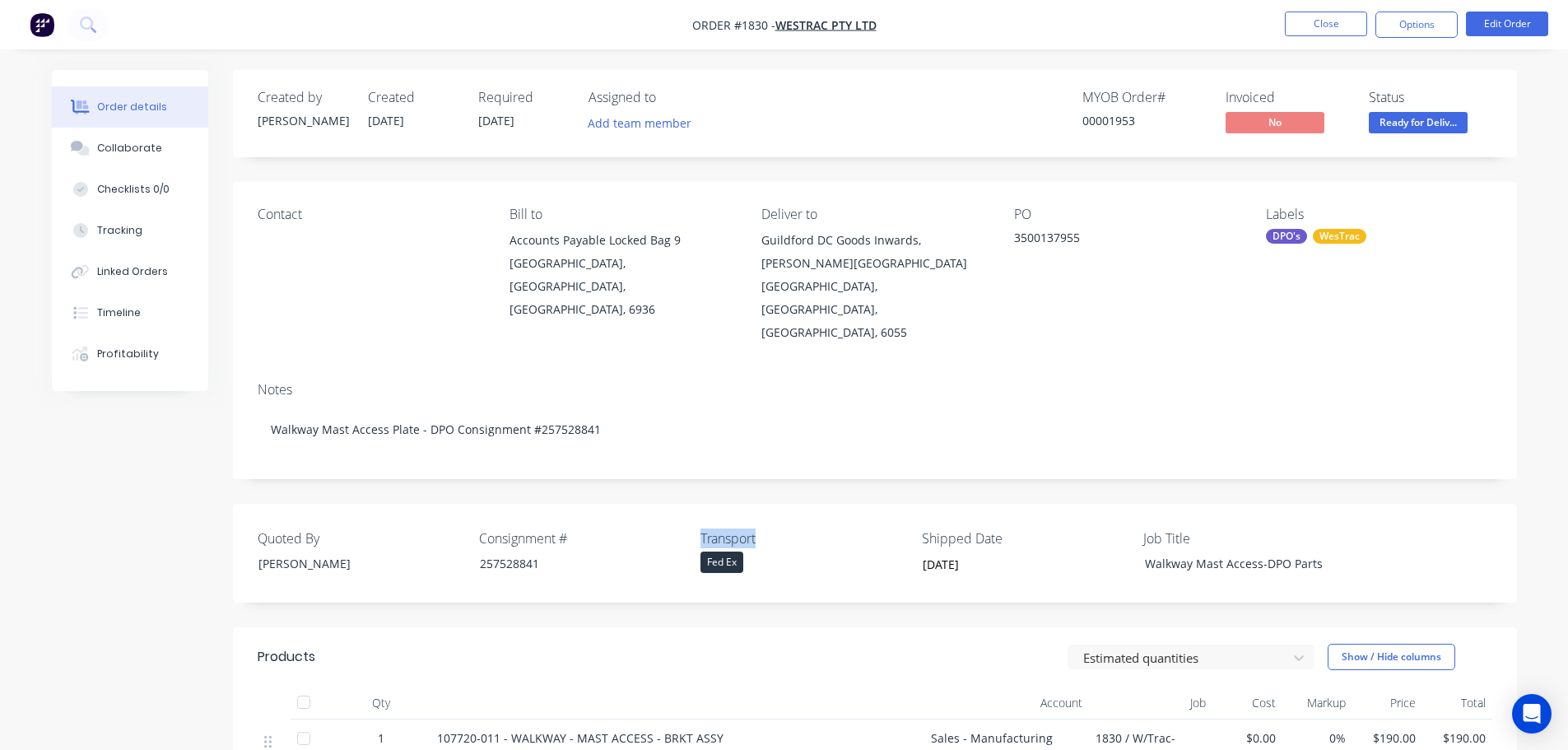
drag, startPoint x: 762, startPoint y: 493, endPoint x: 697, endPoint y: 492, distance: 65.0
click at [697, 504] on div "Quoted By [PERSON_NAME] Consignment # 257528841 Transport Fed Ex Shipped Date […" at bounding box center [875, 553] width 1284 height 99
copy label "Transport"
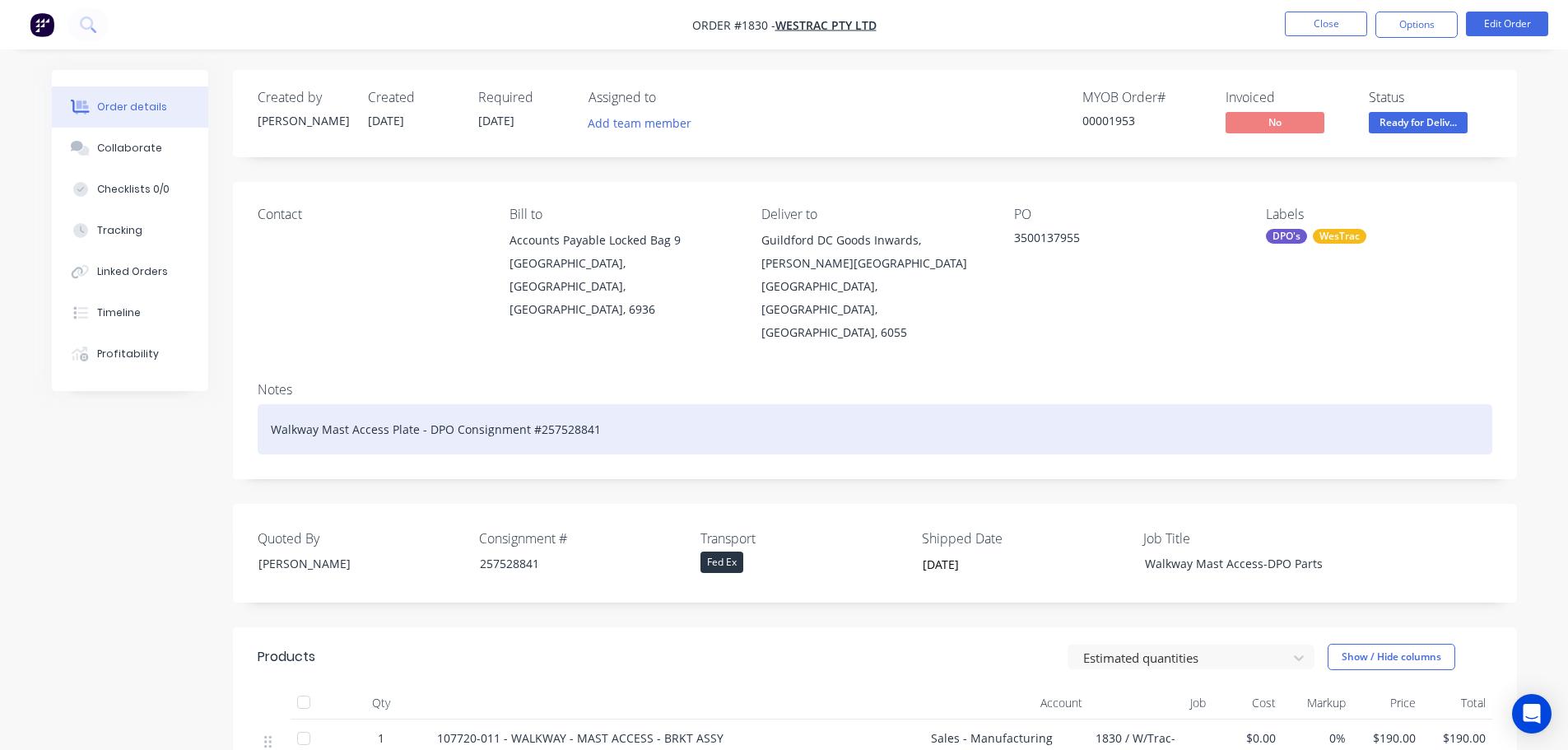
click at [629, 404] on div "Walkway Mast Access Plate - DPO Consignment #257528841" at bounding box center [875, 429] width 1234 height 50
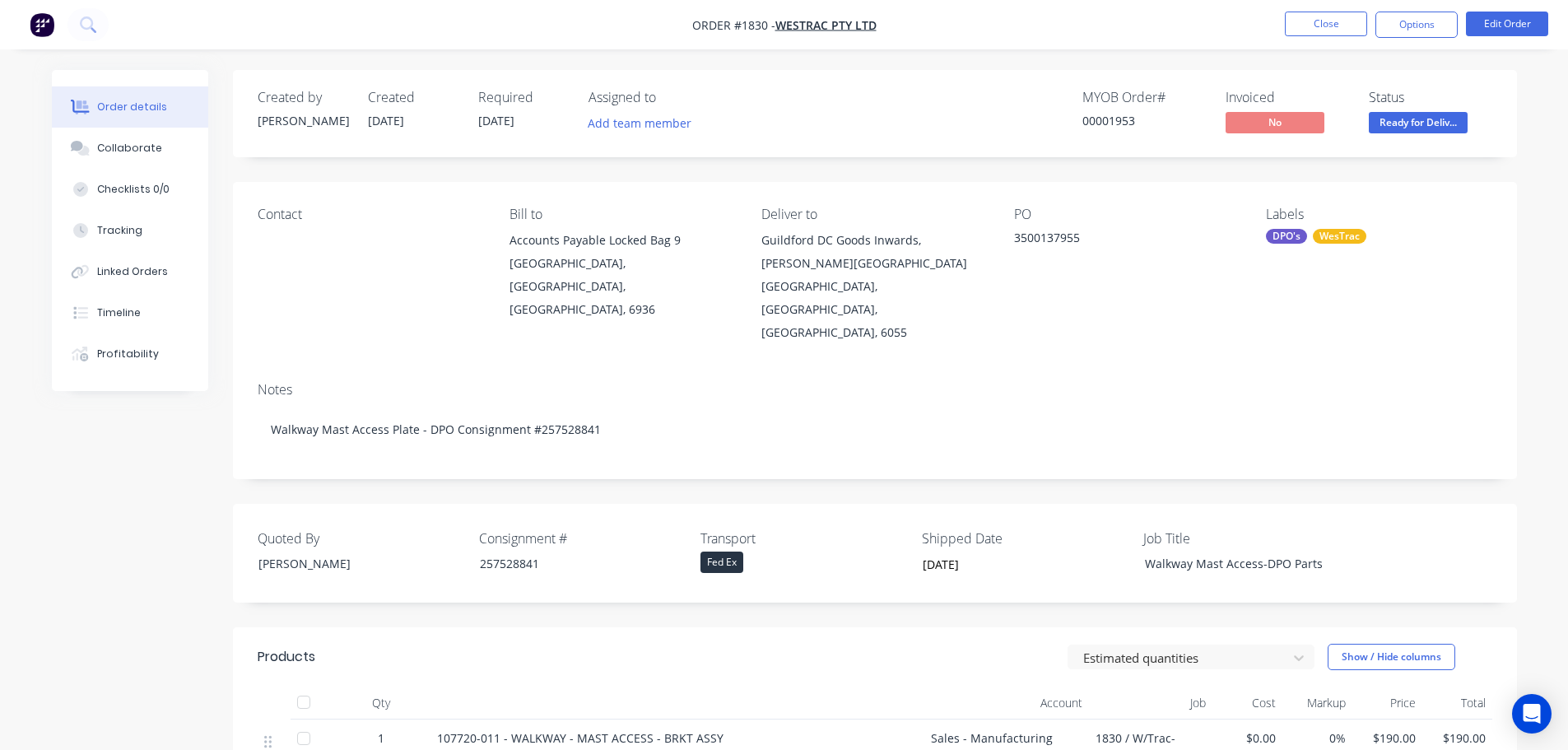
click at [1088, 382] on div "Notes" at bounding box center [875, 389] width 1234 height 16
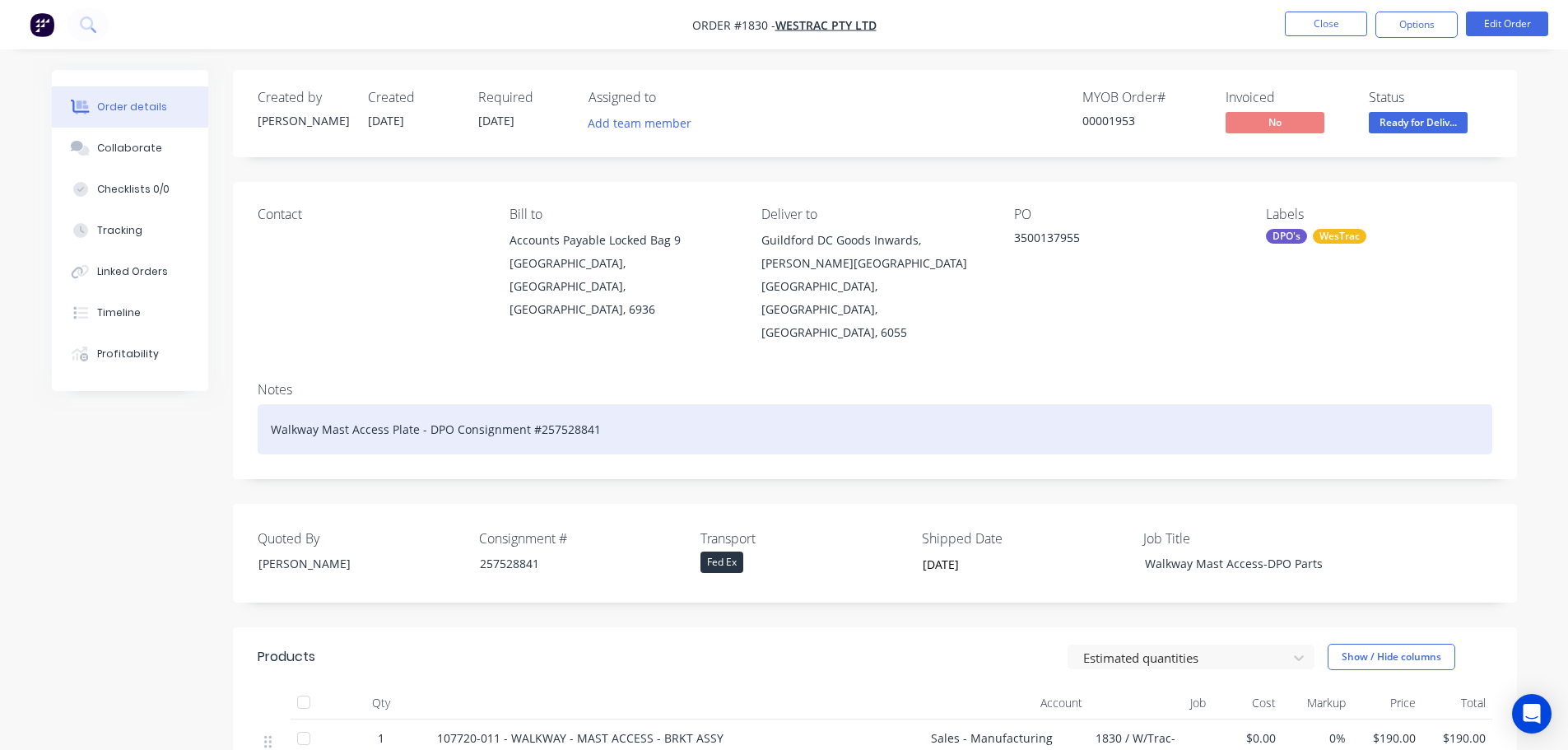
click at [621, 404] on div "Walkway Mast Access Plate - DPO Consignment #257528841" at bounding box center [875, 429] width 1234 height 50
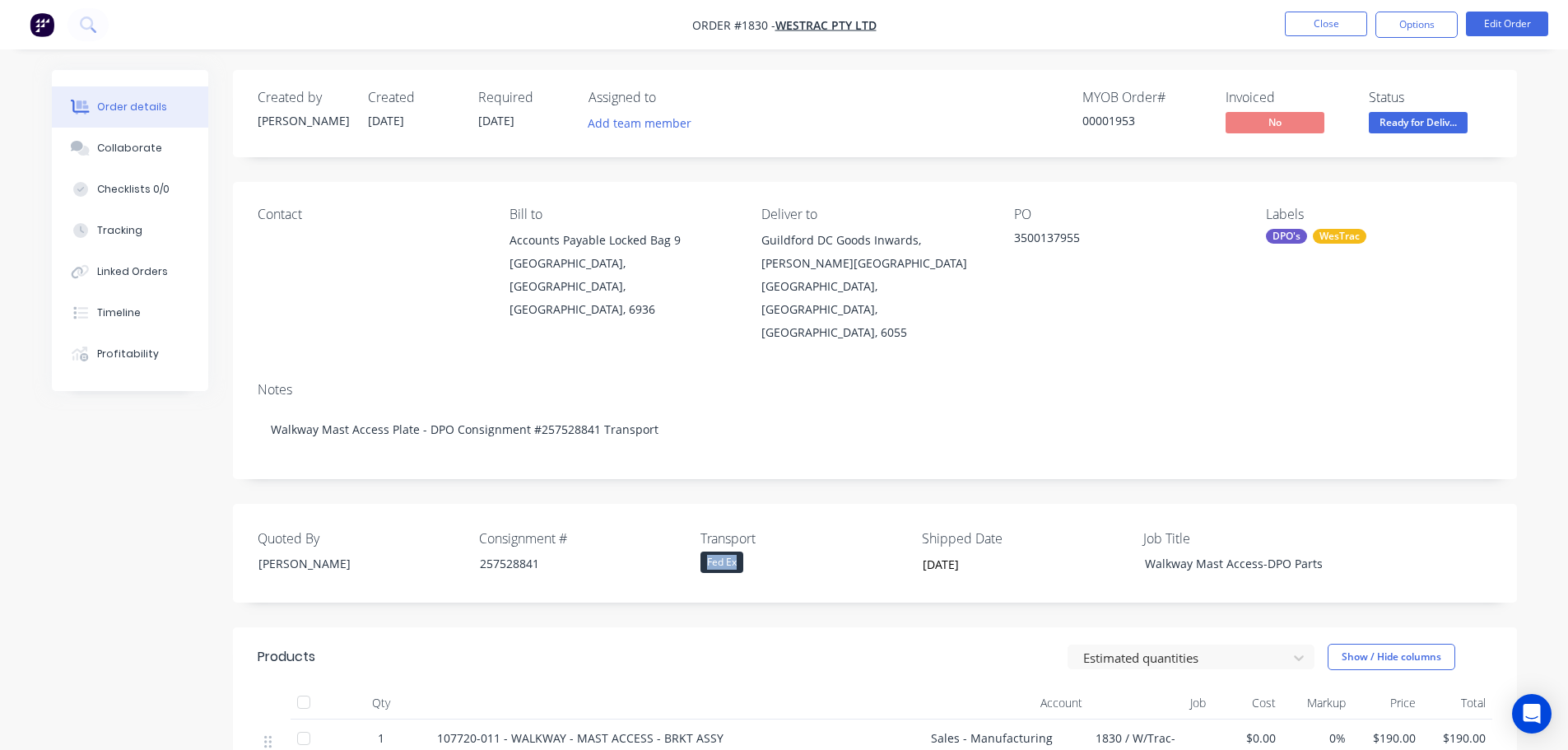
drag, startPoint x: 756, startPoint y: 515, endPoint x: 694, endPoint y: 511, distance: 62.1
click at [694, 511] on div "Quoted By [PERSON_NAME] Consignment # 257528841 Transport Fed Ex Shipped Date […" at bounding box center [875, 553] width 1284 height 99
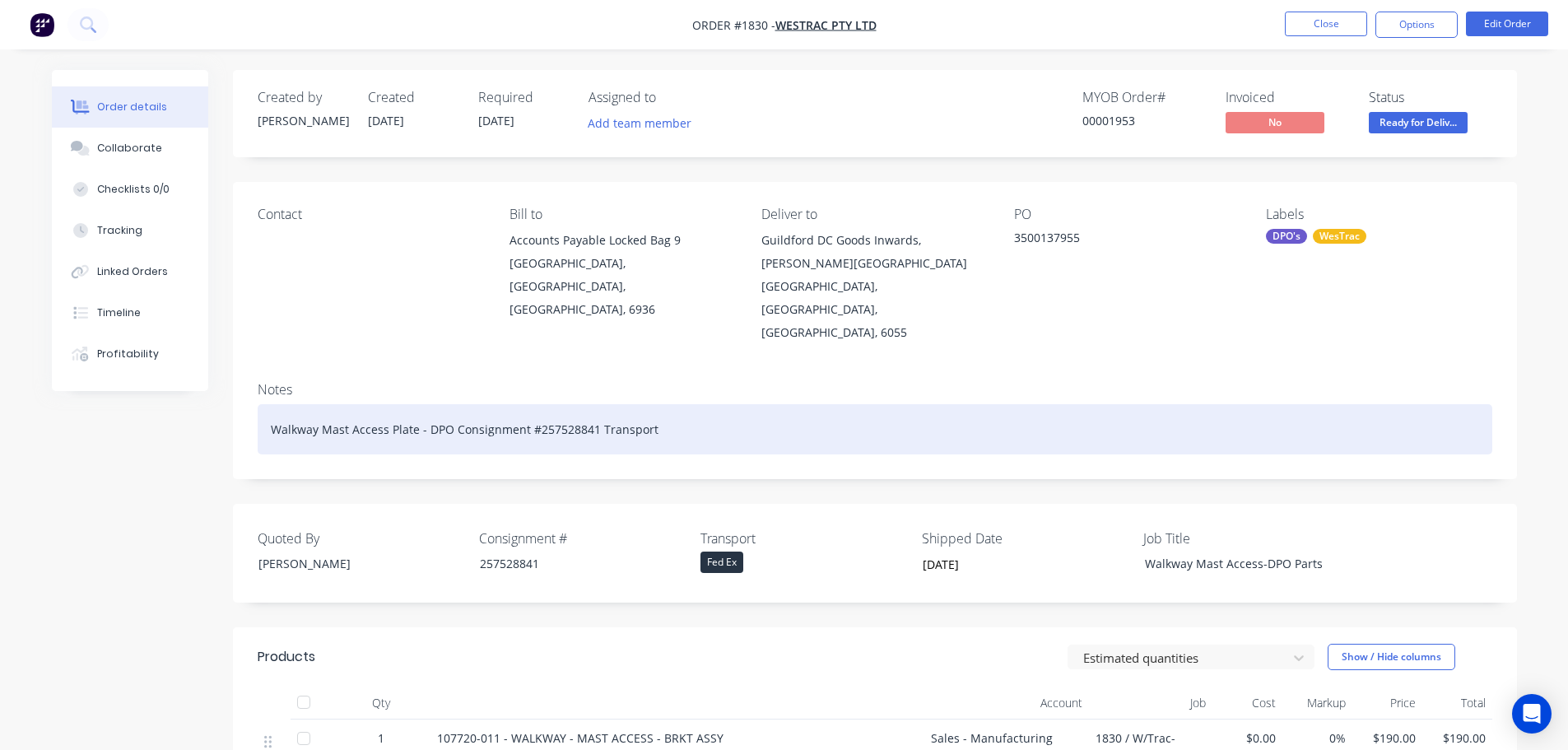
click at [697, 404] on div "Walkway Mast Access Plate - DPO Consignment #257528841 Transport" at bounding box center [875, 429] width 1234 height 50
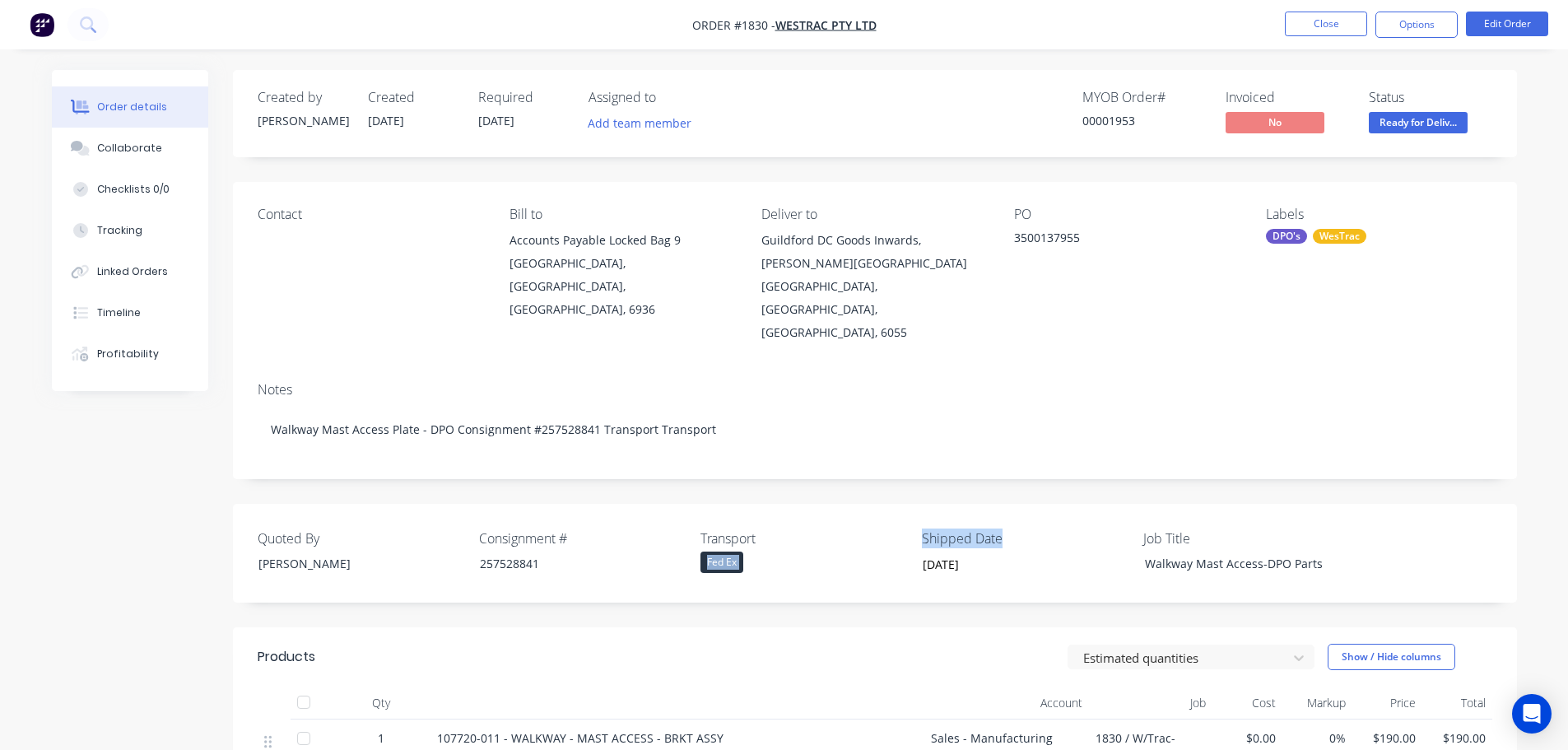
drag, startPoint x: 987, startPoint y: 488, endPoint x: 906, endPoint y: 495, distance: 81.3
click at [906, 504] on div "Quoted By [PERSON_NAME] Consignment # 257528841 Transport Fed Ex Shipped Date […" at bounding box center [875, 553] width 1284 height 99
copy div "Fed Ex Shipped Date"
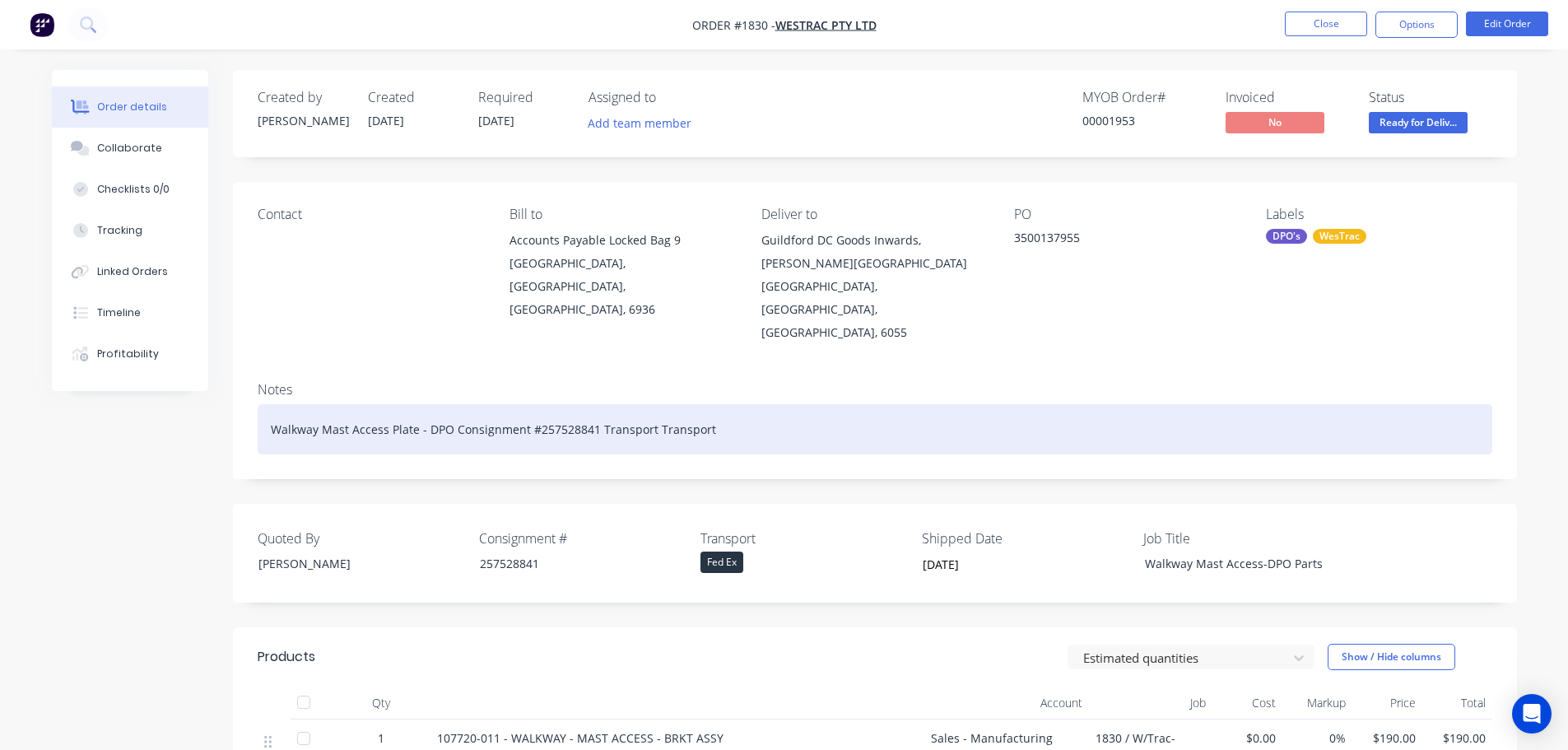
click at [723, 404] on div "Walkway Mast Access Plate - DPO Consignment #257528841 Transport Transport" at bounding box center [875, 429] width 1234 height 50
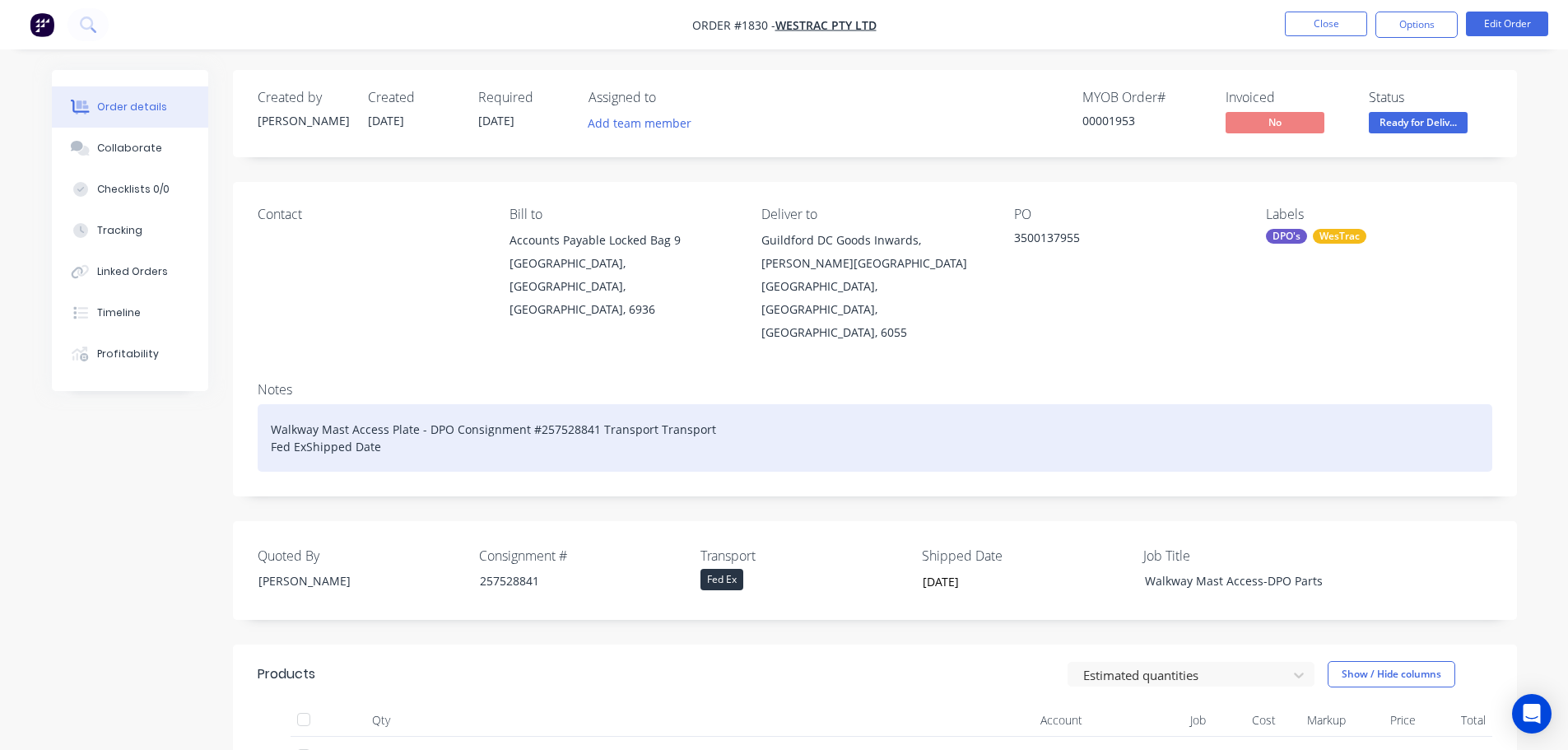
click at [305, 404] on div "Walkway Mast Access Plate - DPO Consignment #257528841 Transport Transport Fed …" at bounding box center [875, 438] width 1234 height 68
click at [401, 404] on div "Walkway Mast Access Plate - DPO Consignment #257528841 Transport Transport Fed …" at bounding box center [875, 438] width 1234 height 68
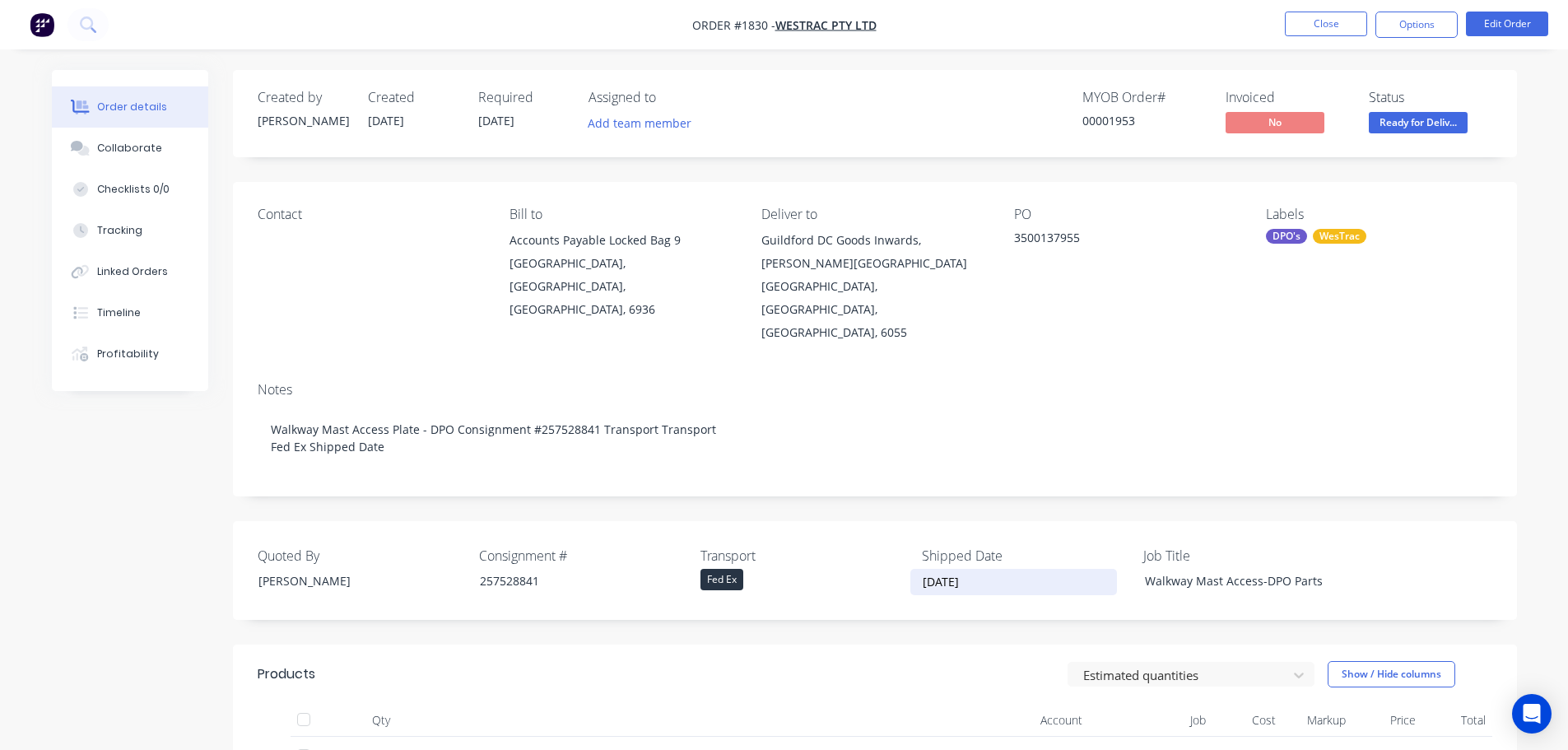
drag, startPoint x: 977, startPoint y: 539, endPoint x: 852, endPoint y: 539, distance: 125.0
click at [852, 539] on div "Quoted By [PERSON_NAME] Consignment # 257528841 Transport Fed Ex Shipped Date […" at bounding box center [875, 570] width 1284 height 99
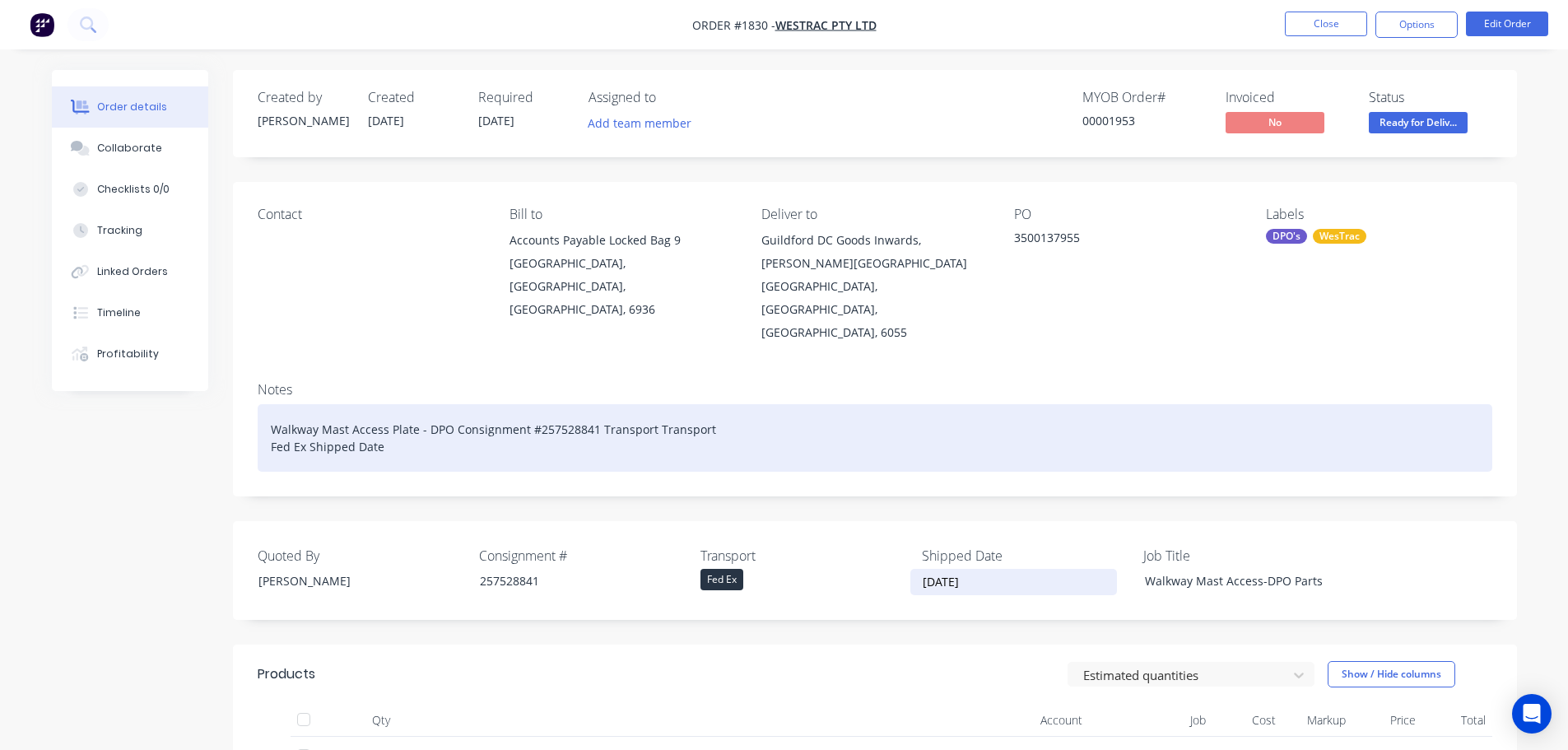
click at [391, 404] on div "Walkway Mast Access Plate - DPO Consignment #257528841 Transport Transport Fed …" at bounding box center [875, 438] width 1234 height 68
click at [392, 409] on div "Walkway Mast Access Plate - DPO Consignment #257528841 Transport Transport Fed …" at bounding box center [875, 438] width 1234 height 68
drag, startPoint x: 708, startPoint y: 382, endPoint x: 652, endPoint y: 383, distance: 56.0
click at [652, 404] on div "Walkway Mast Access Plate - DPO Consignment #257528841 Transport Transport Fed …" at bounding box center [875, 438] width 1234 height 68
drag, startPoint x: 264, startPoint y: 398, endPoint x: 277, endPoint y: 403, distance: 13.9
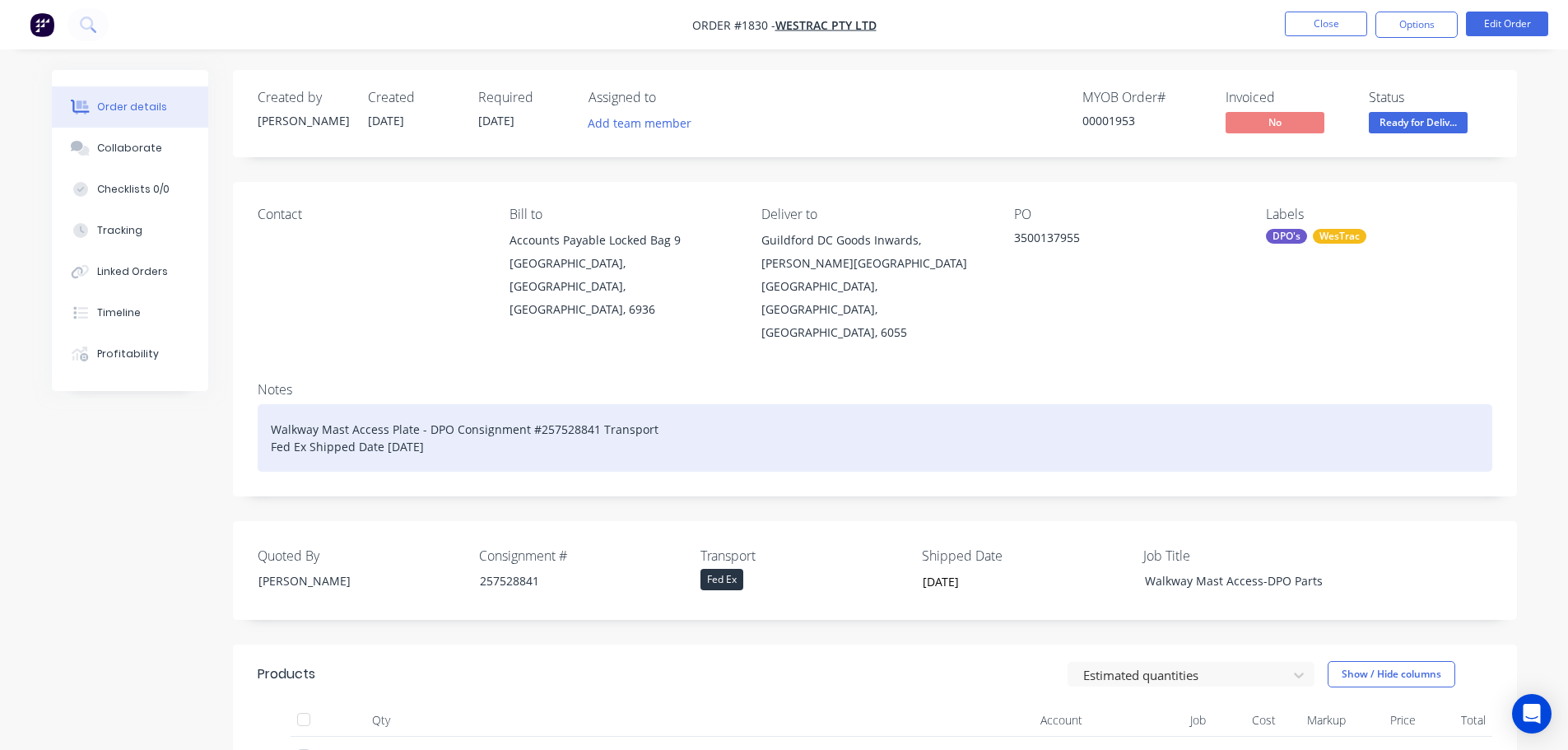
click at [268, 404] on div "Walkway Mast Access Plate - DPO Consignment #257528841 Transport Fed Ex Shipped…" at bounding box center [875, 438] width 1234 height 68
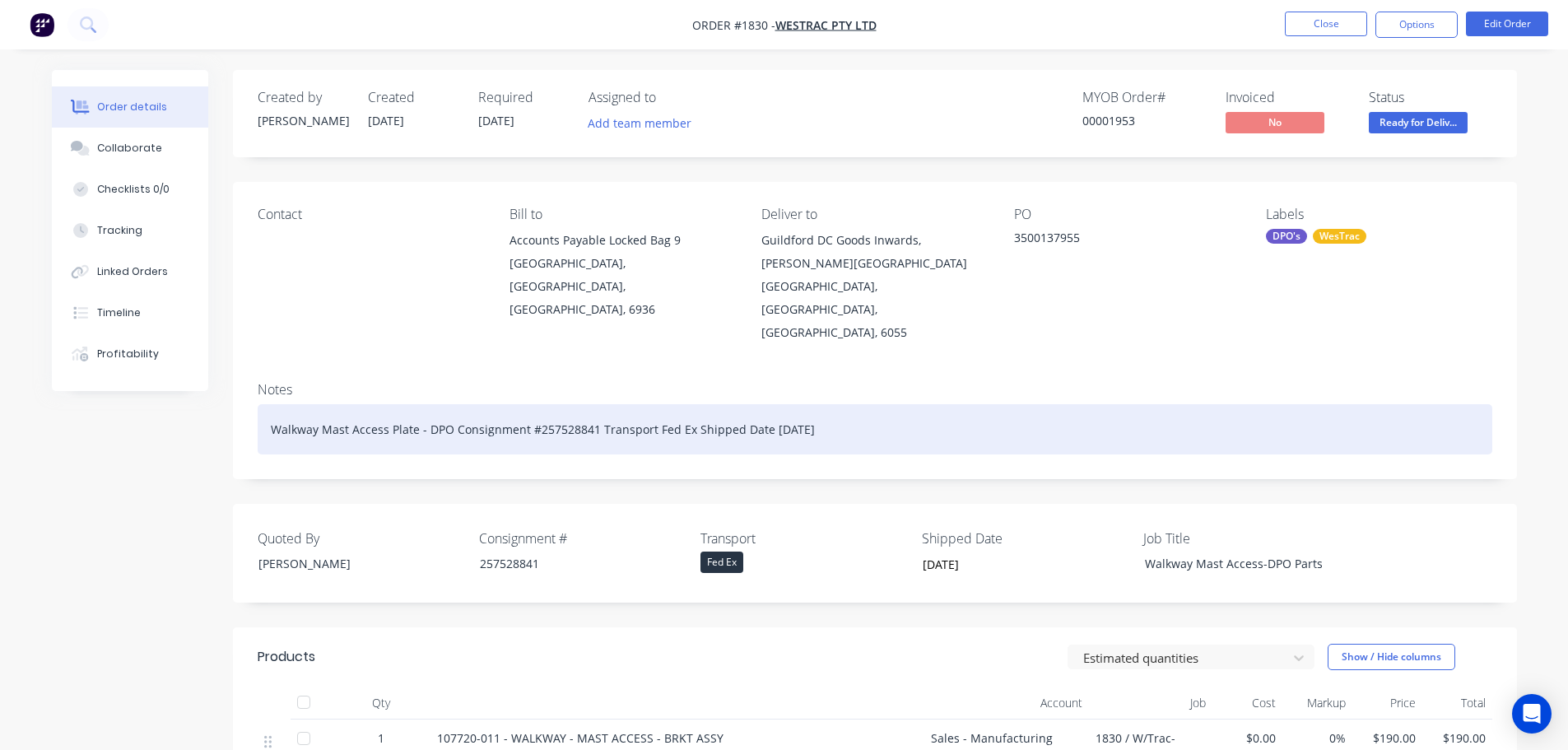
drag, startPoint x: 822, startPoint y: 383, endPoint x: 453, endPoint y: 379, distance: 369.0
click at [453, 404] on div "Walkway Mast Access Plate - DPO Consignment #257528841 Transport Fed Ex Shipped…" at bounding box center [875, 429] width 1234 height 50
copy div "Consignment #257528841 Transport Fed Ex Shipped Date [DATE]"
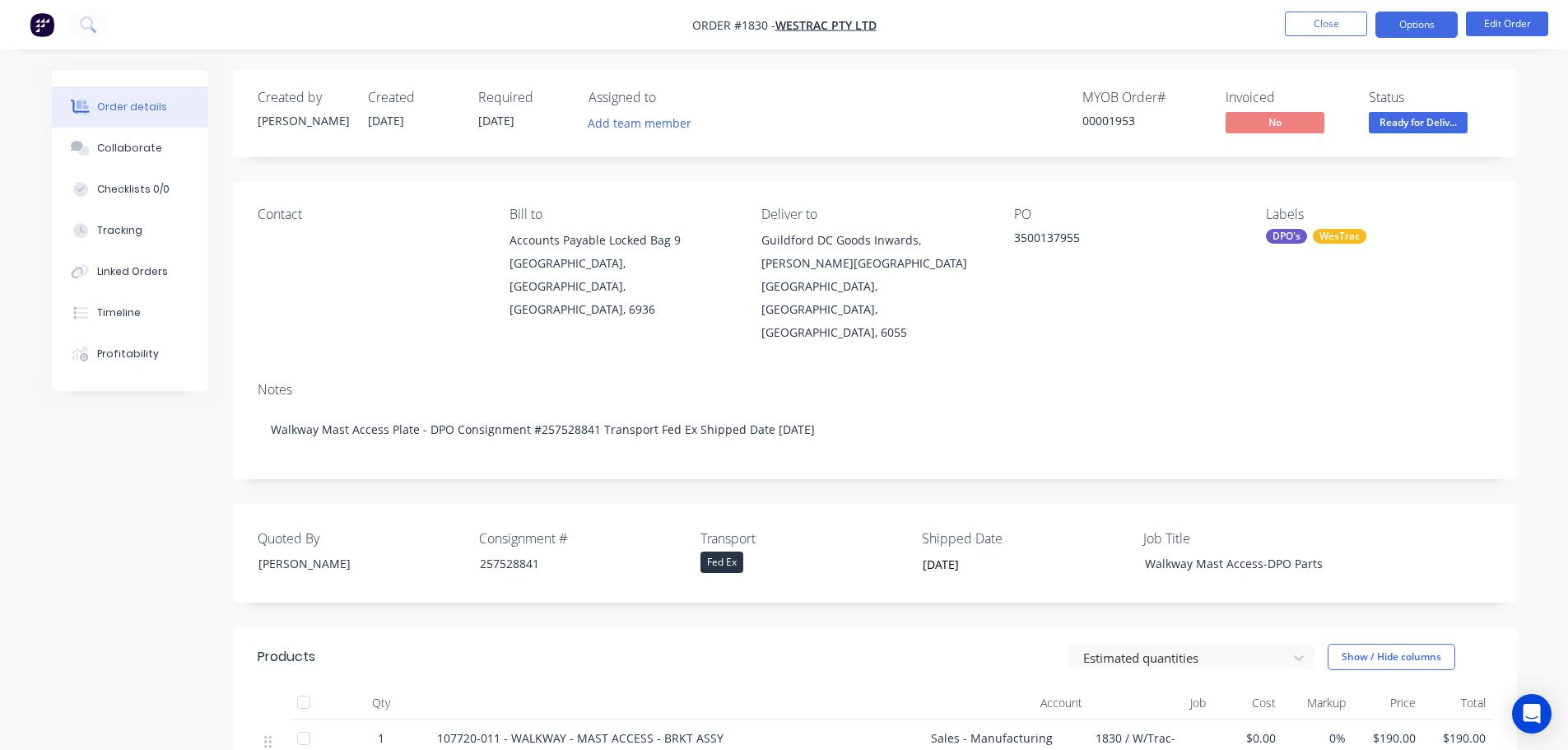
click at [1416, 23] on button "Options" at bounding box center [1417, 24] width 83 height 26
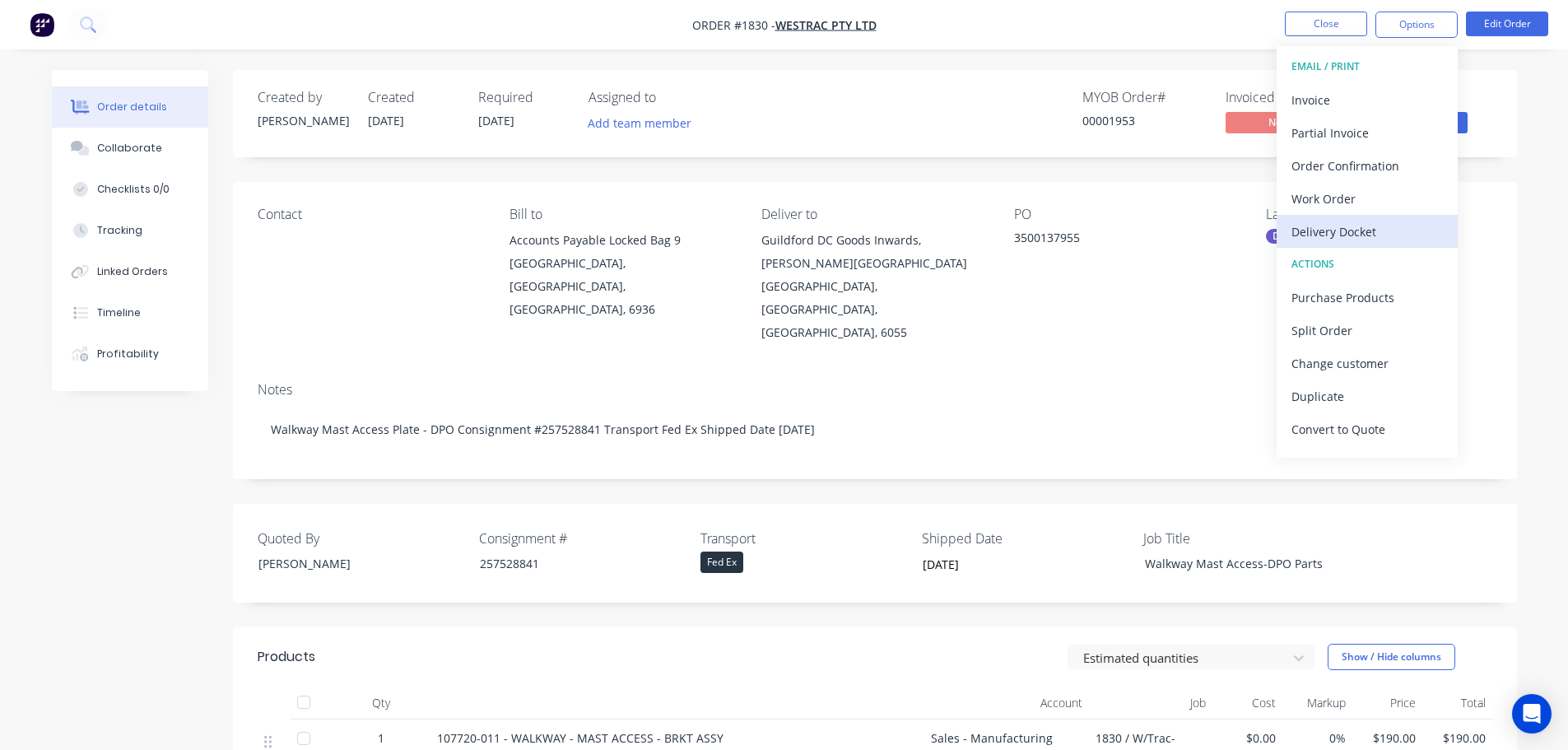
click at [1346, 220] on div "Delivery Docket" at bounding box center [1367, 231] width 151 height 23
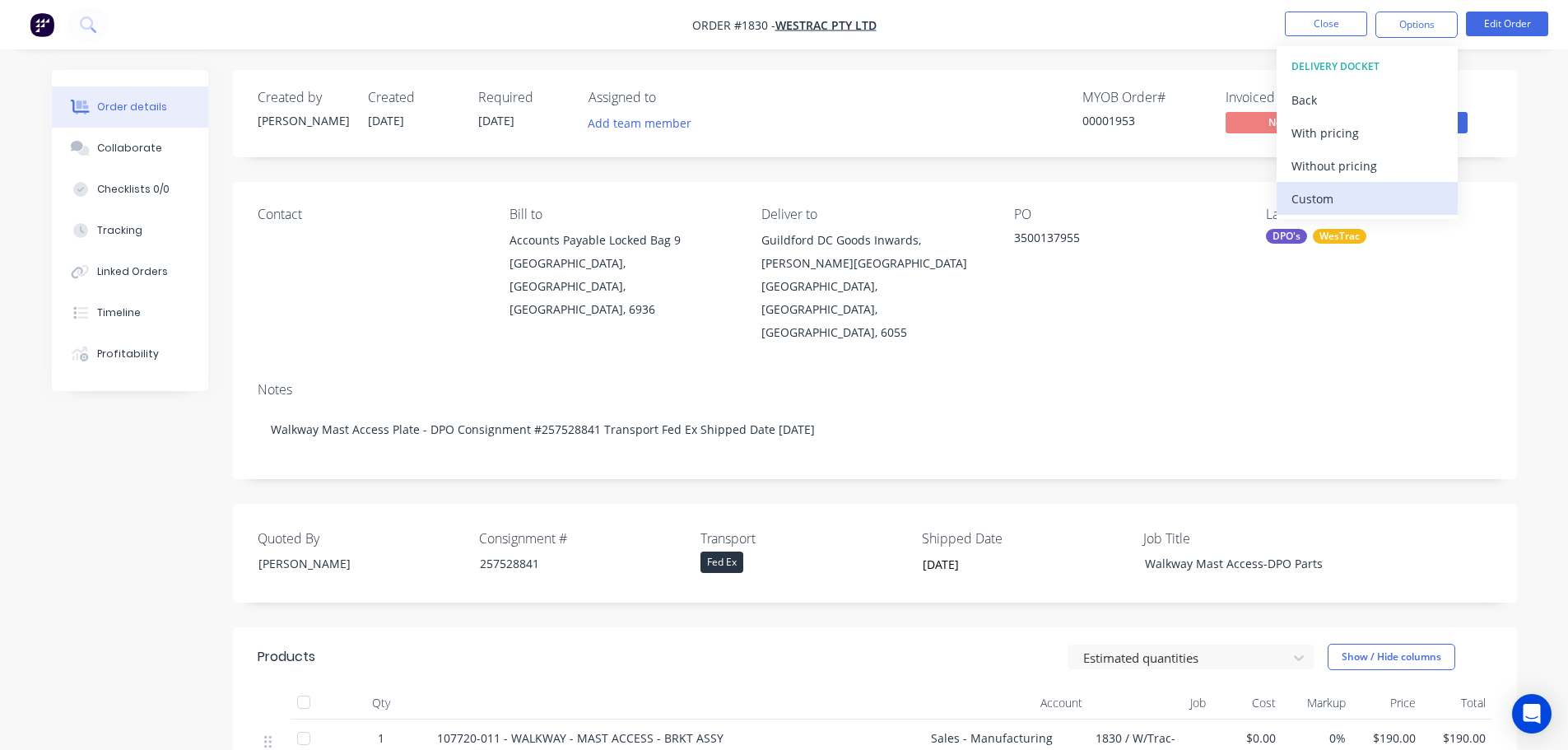
click at [1336, 199] on div "Custom" at bounding box center [1367, 198] width 151 height 23
click at [1334, 166] on div "Without pricing" at bounding box center [1367, 165] width 151 height 23
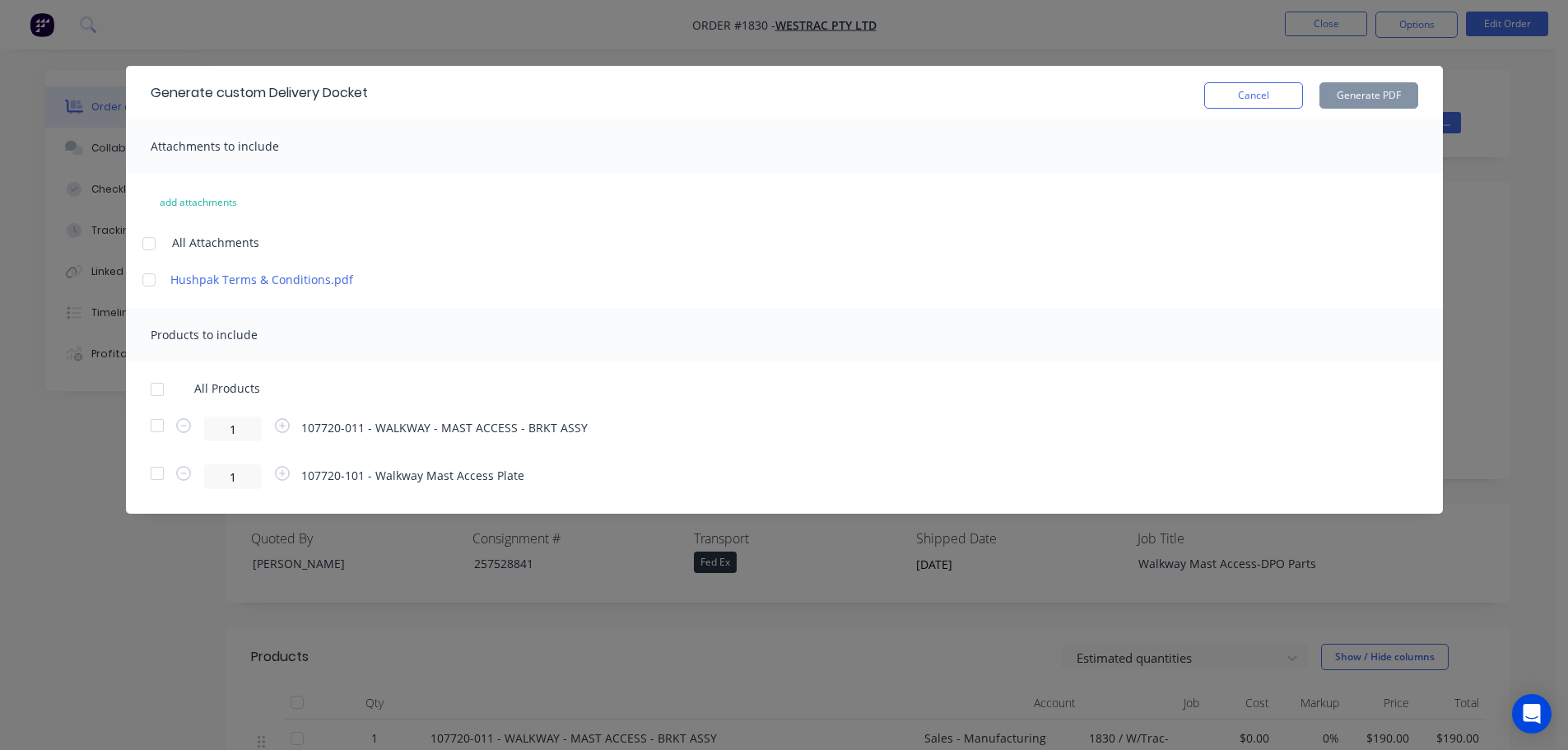
click at [156, 388] on div at bounding box center [157, 389] width 33 height 33
click at [1364, 93] on button "Generate PDF" at bounding box center [1368, 96] width 99 height 26
